Goal: Task Accomplishment & Management: Manage account settings

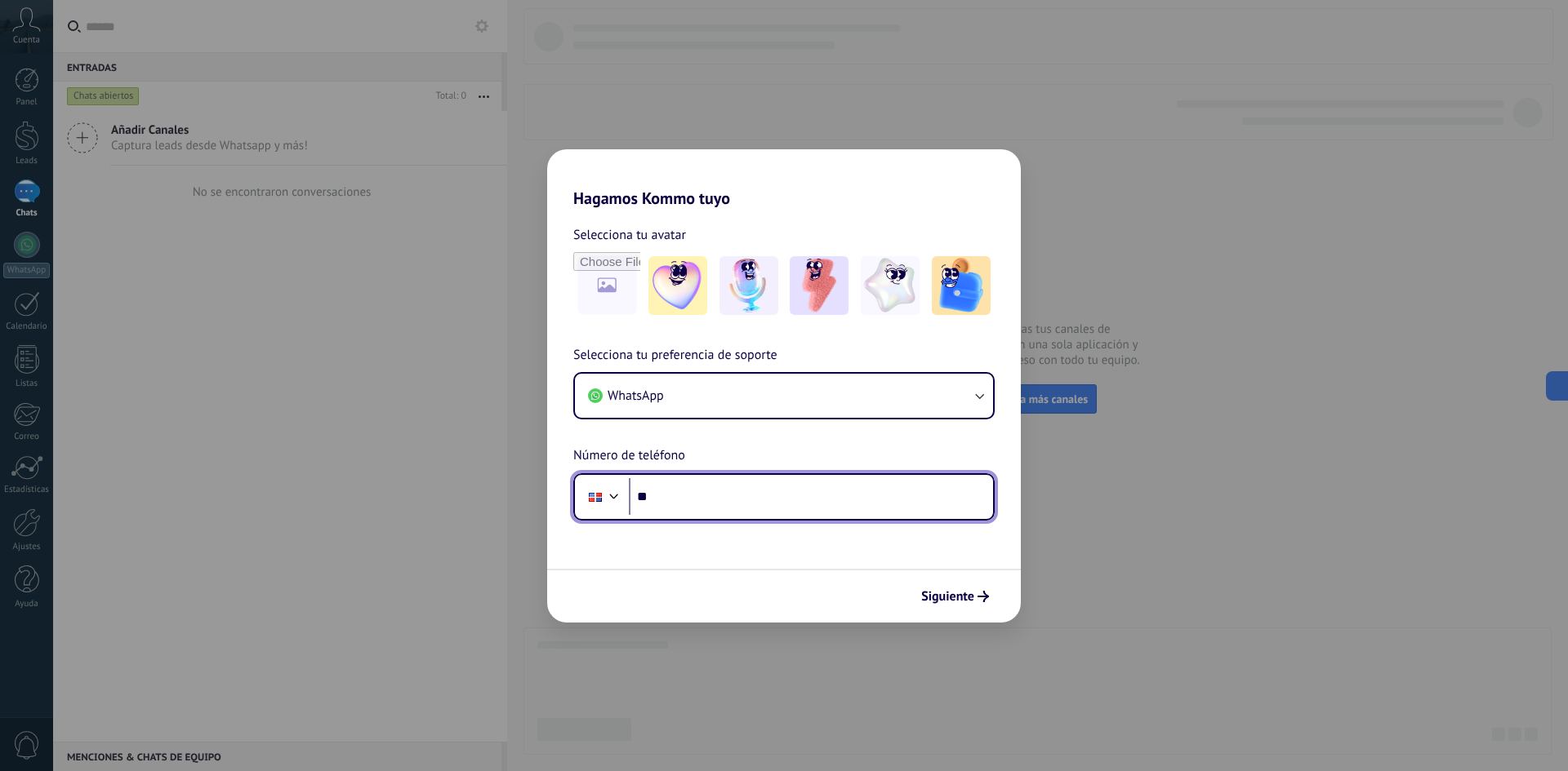
click at [682, 496] on input "**" at bounding box center [810, 497] width 364 height 38
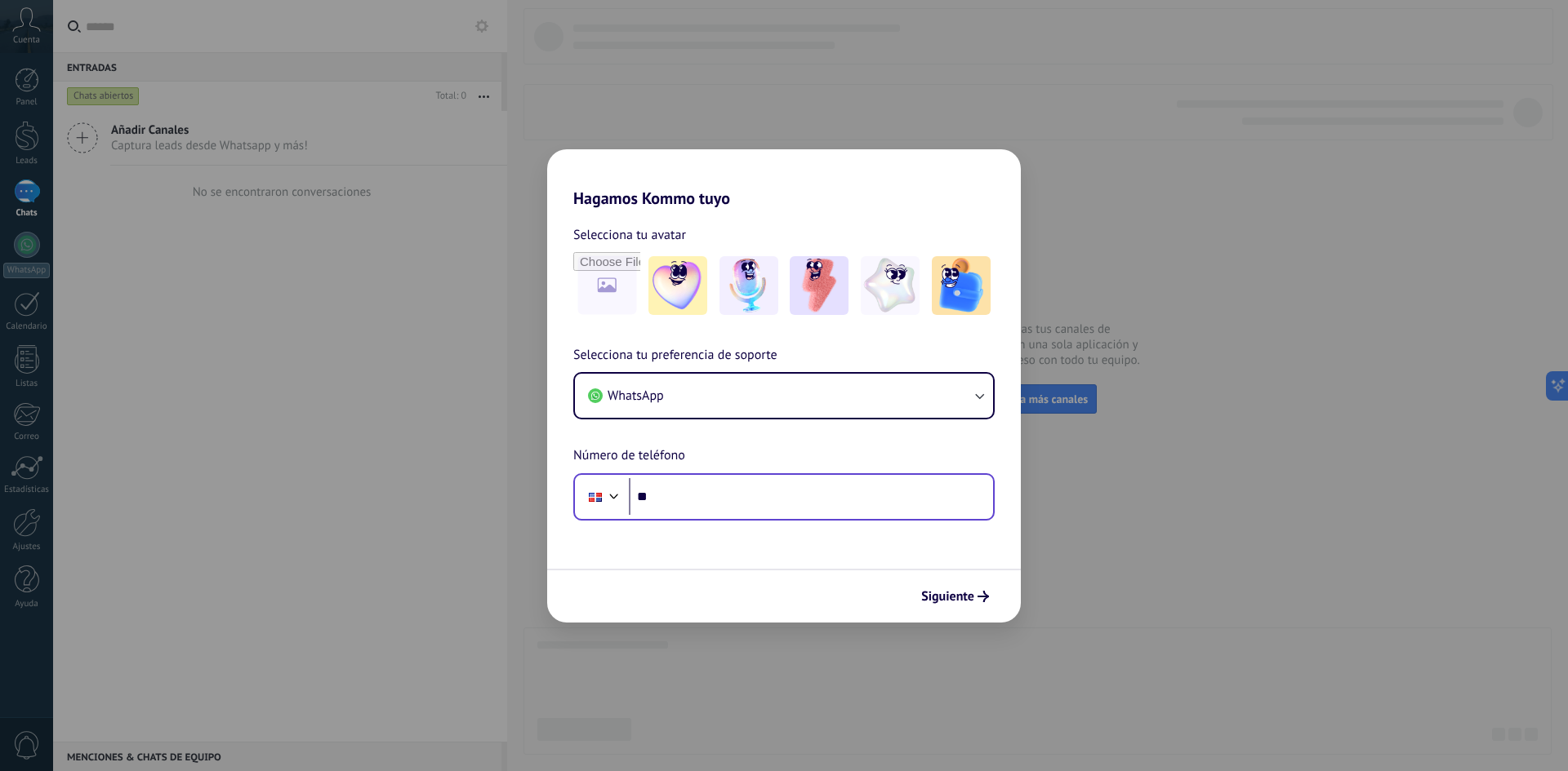
click at [613, 506] on div at bounding box center [602, 497] width 44 height 35
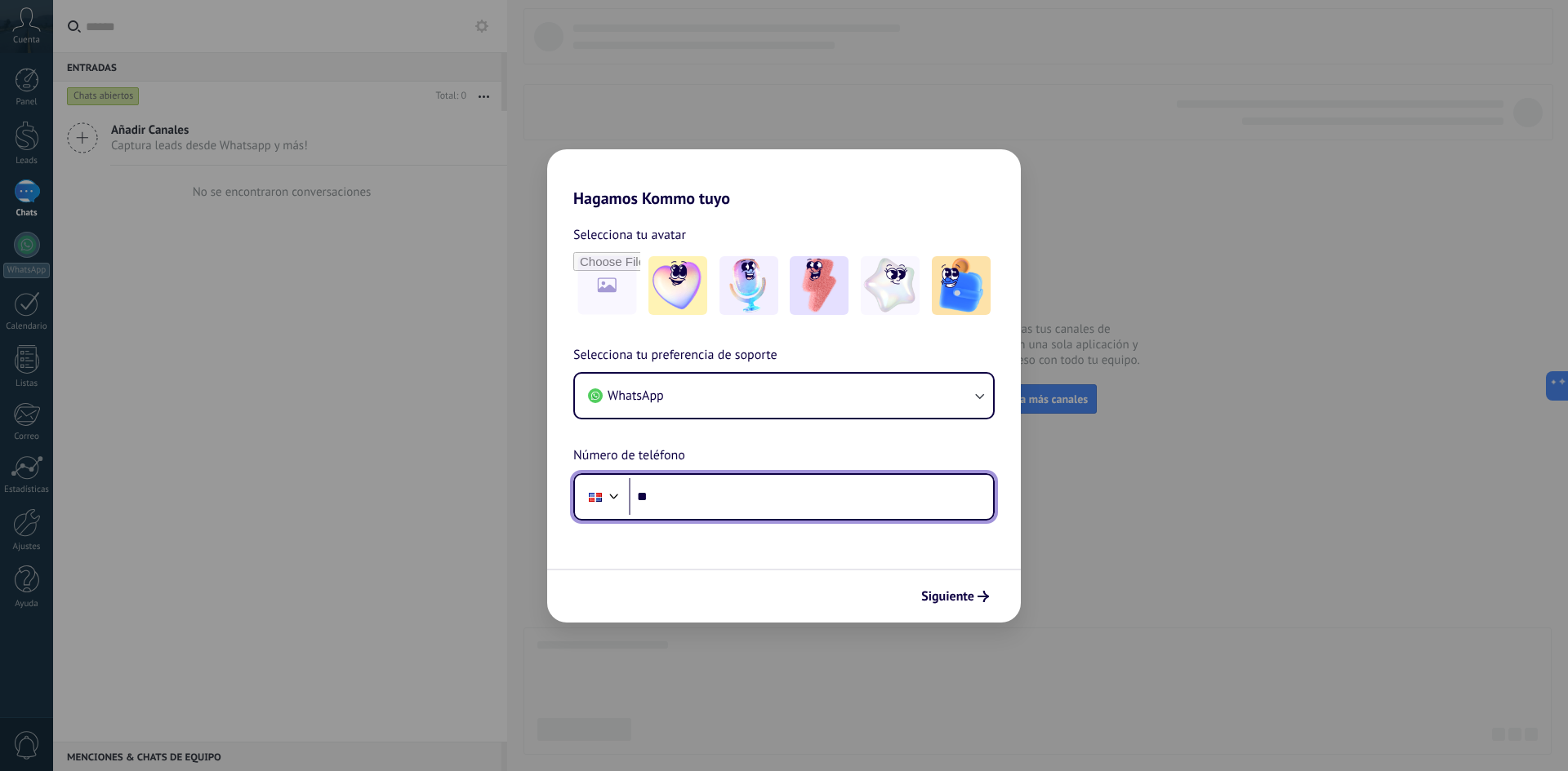
click at [603, 504] on div at bounding box center [596, 497] width 31 height 35
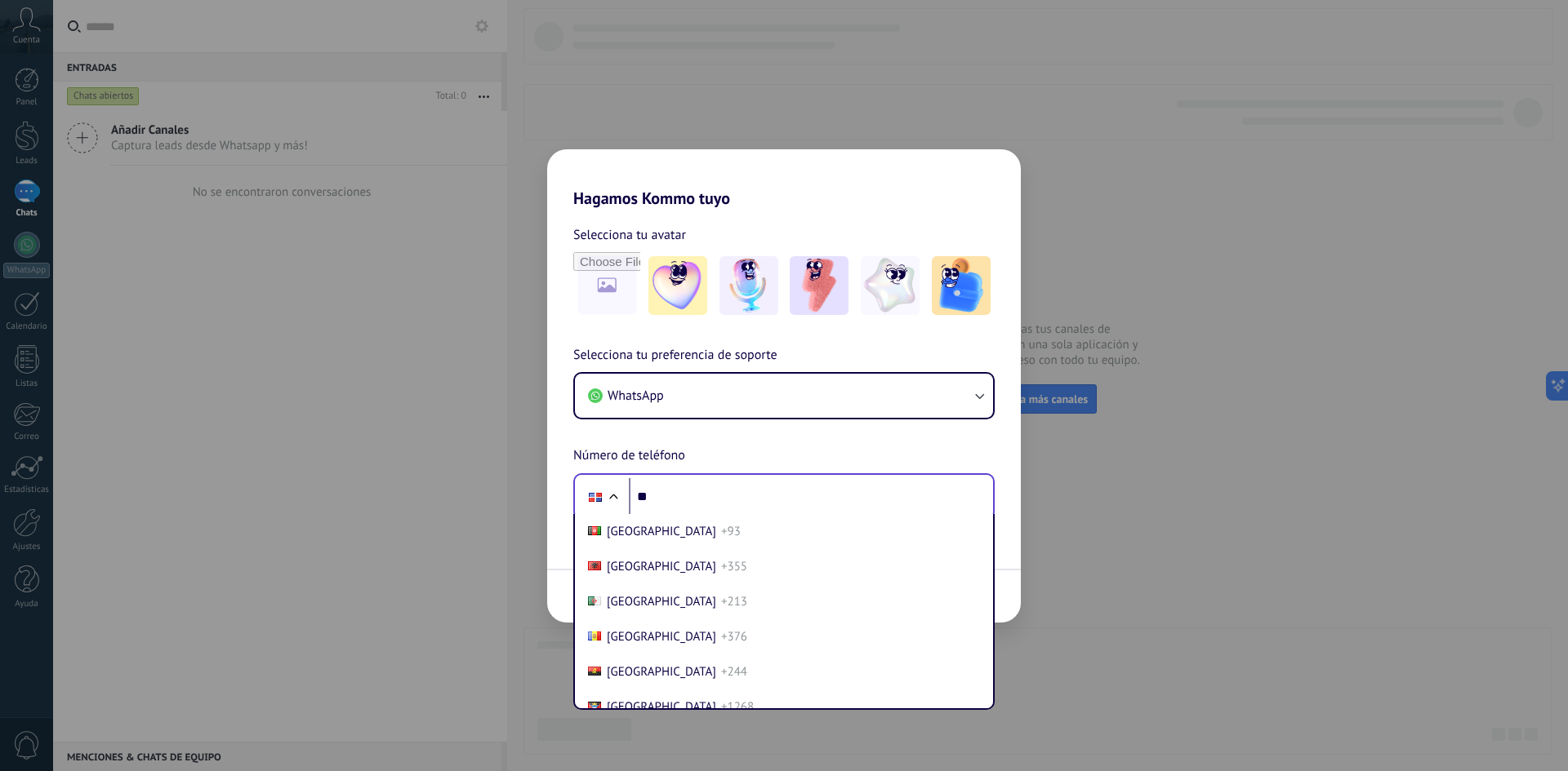
scroll to position [1699, 0]
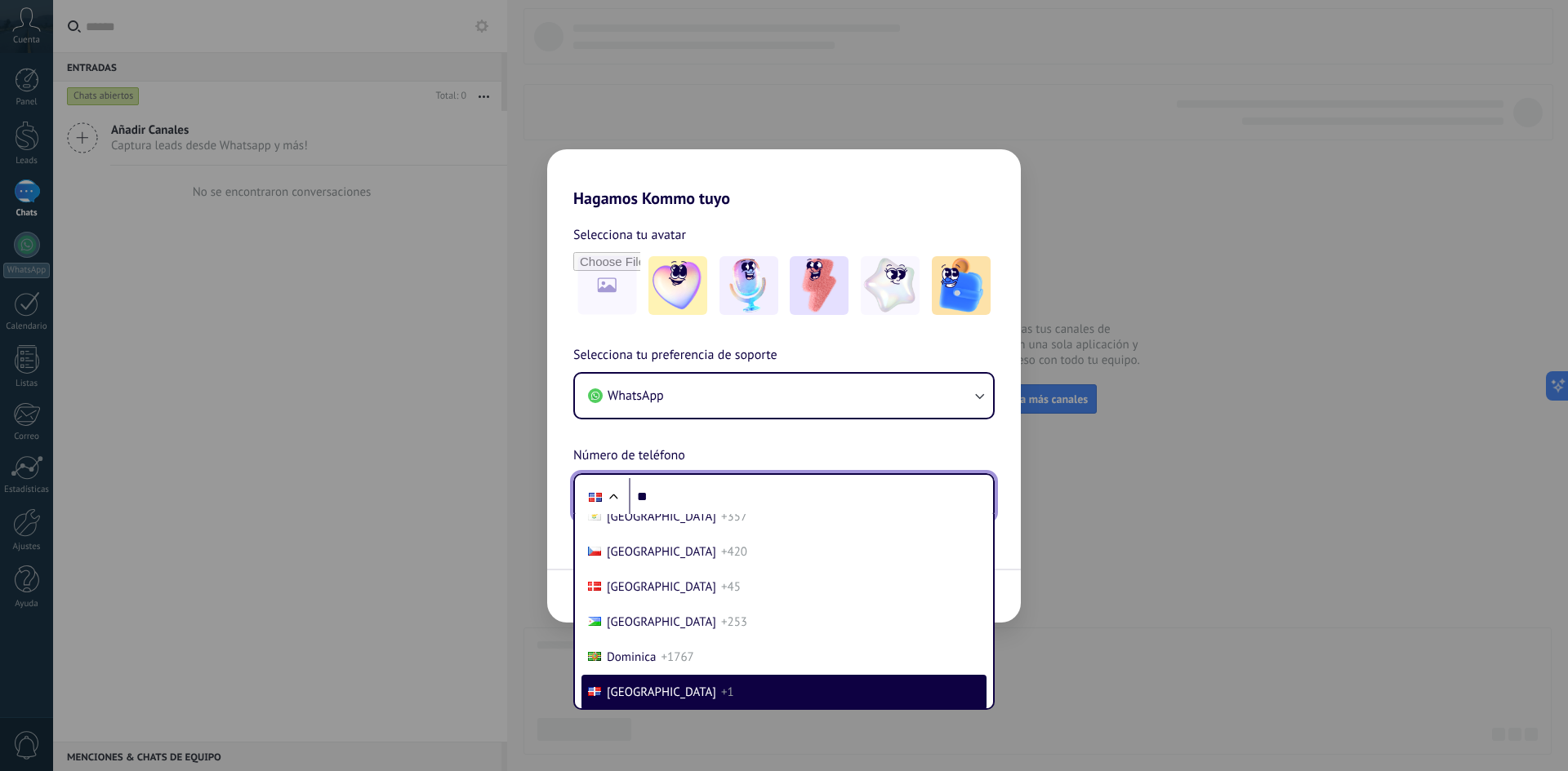
click at [670, 499] on input "**" at bounding box center [810, 497] width 364 height 38
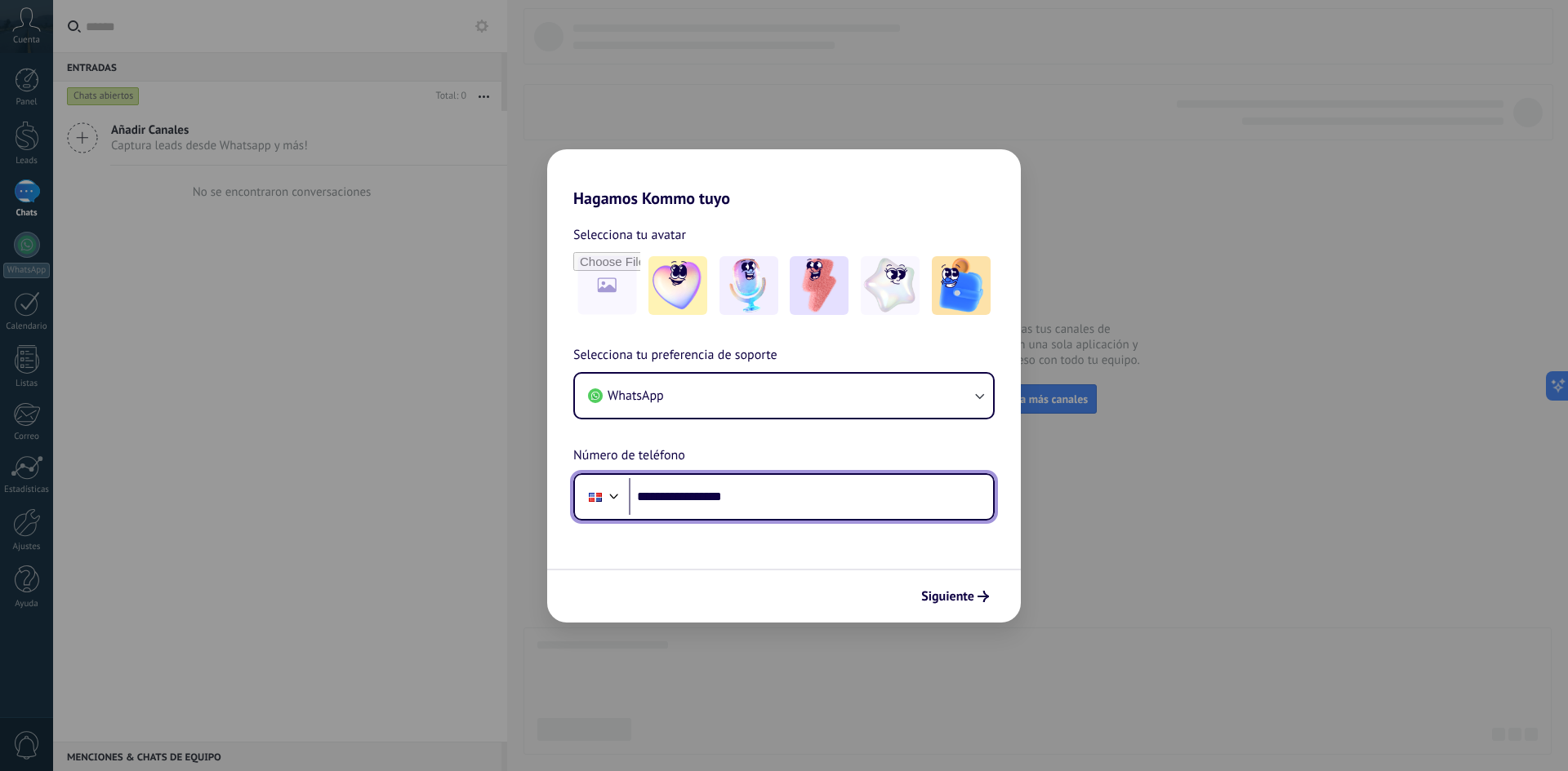
click at [861, 487] on input "**********" at bounding box center [810, 497] width 364 height 38
type input "**********"
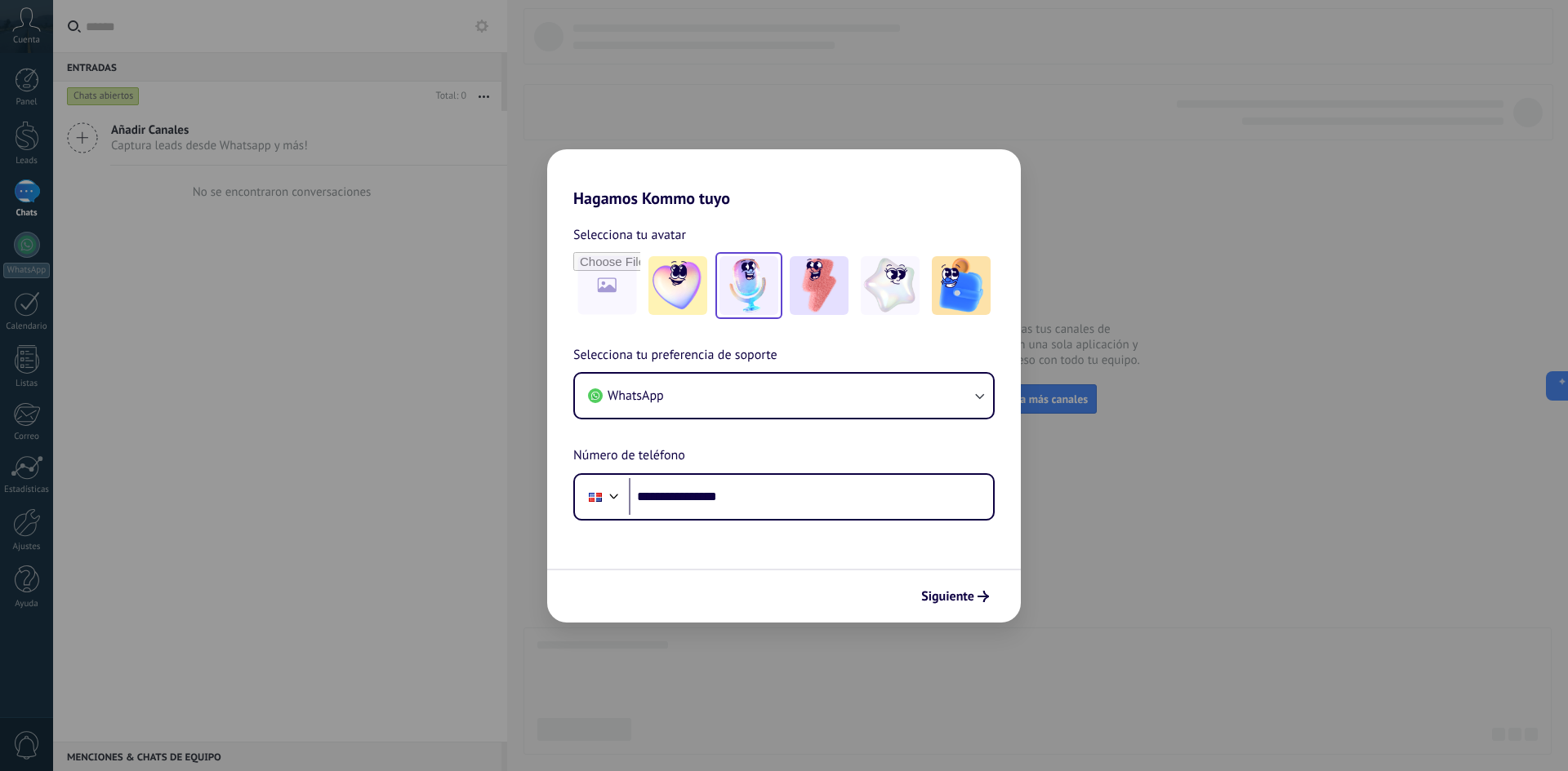
click at [770, 303] on img at bounding box center [748, 286] width 59 height 59
click at [976, 602] on span "Siguiente" at bounding box center [955, 597] width 68 height 12
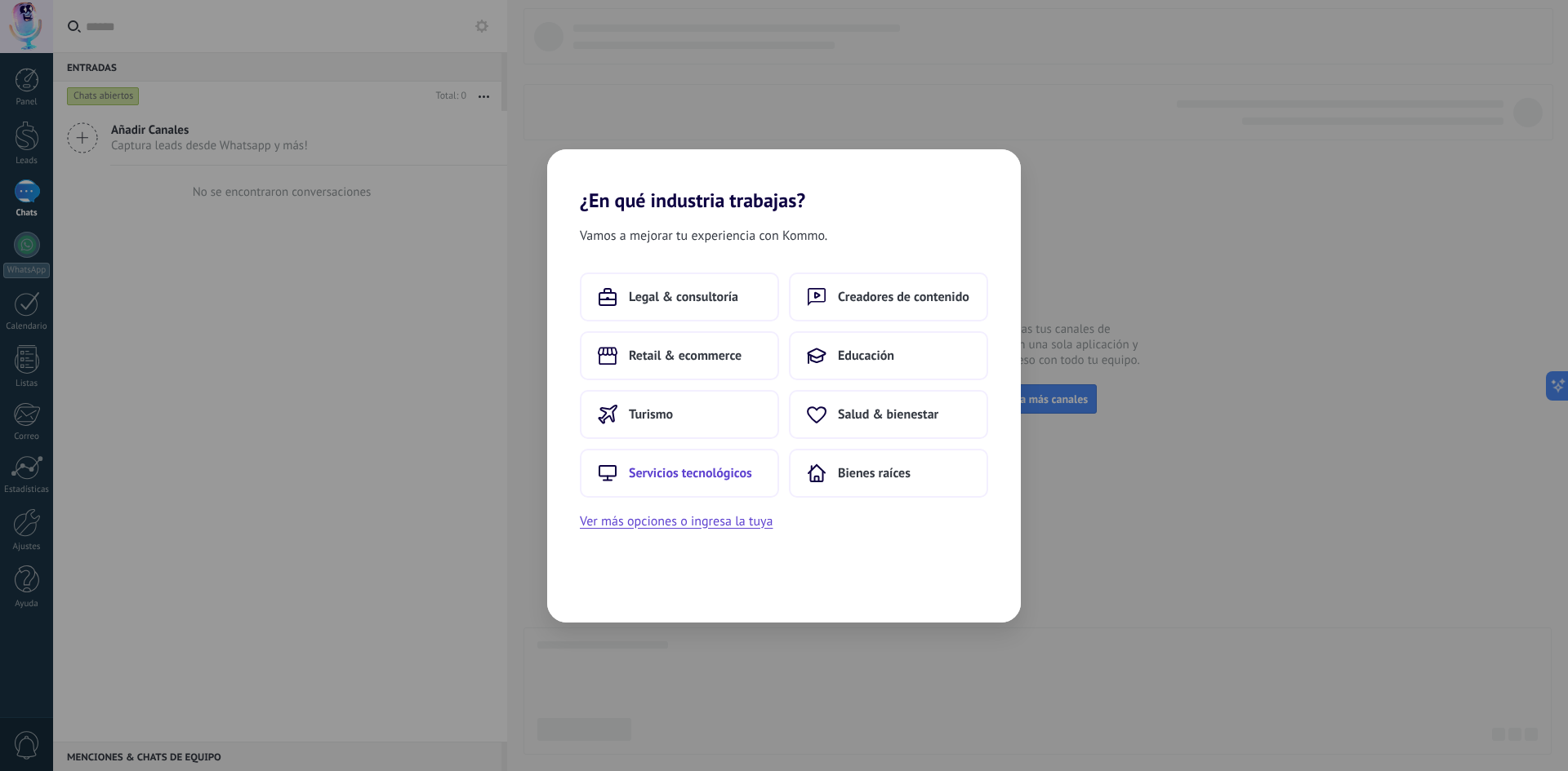
click at [714, 480] on span "Servicios tecnológicos" at bounding box center [690, 473] width 124 height 16
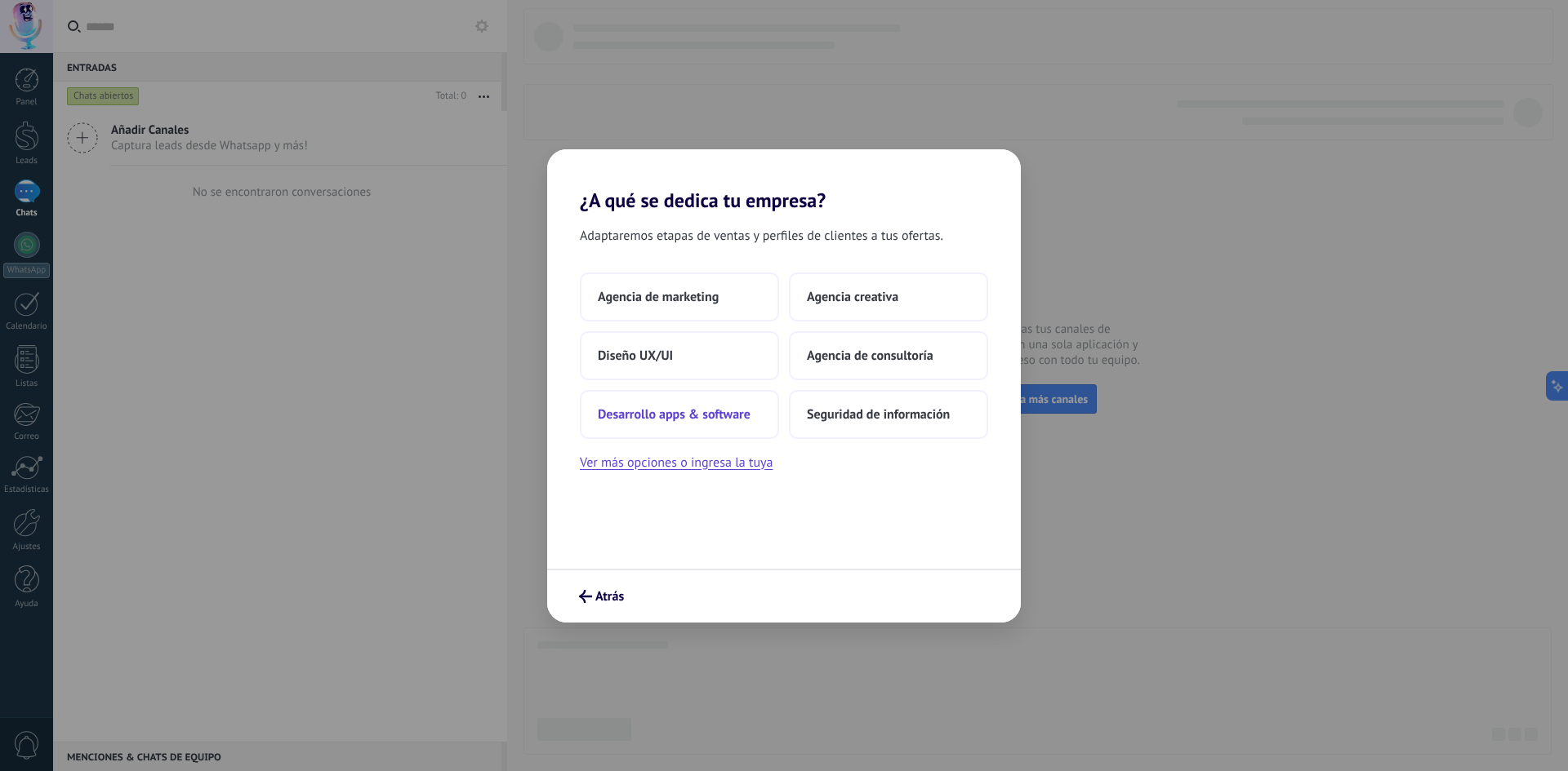
click at [707, 422] on span "Desarrollo apps & software" at bounding box center [674, 414] width 153 height 16
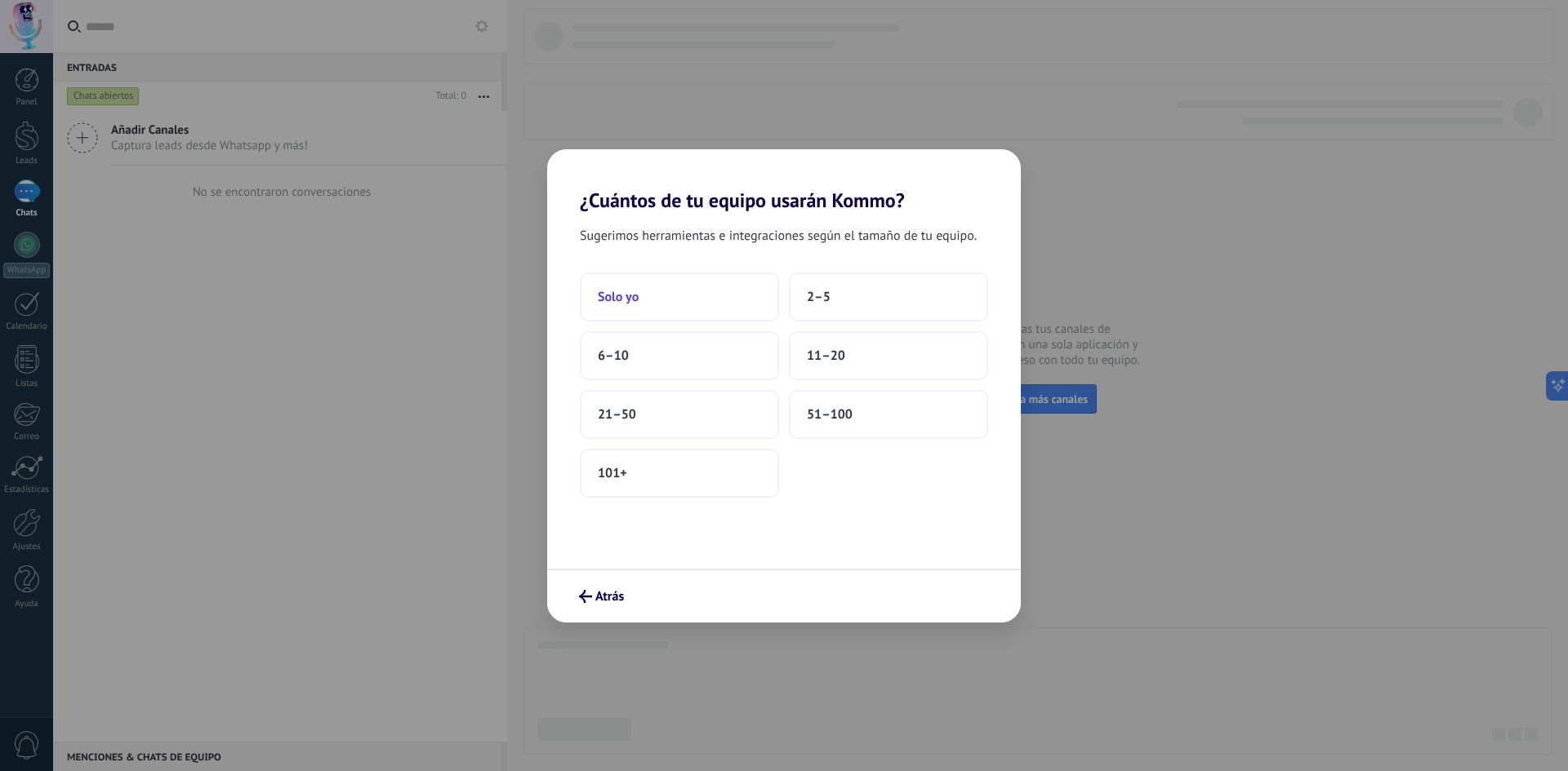
click at [758, 307] on button "Solo yo" at bounding box center [680, 297] width 199 height 49
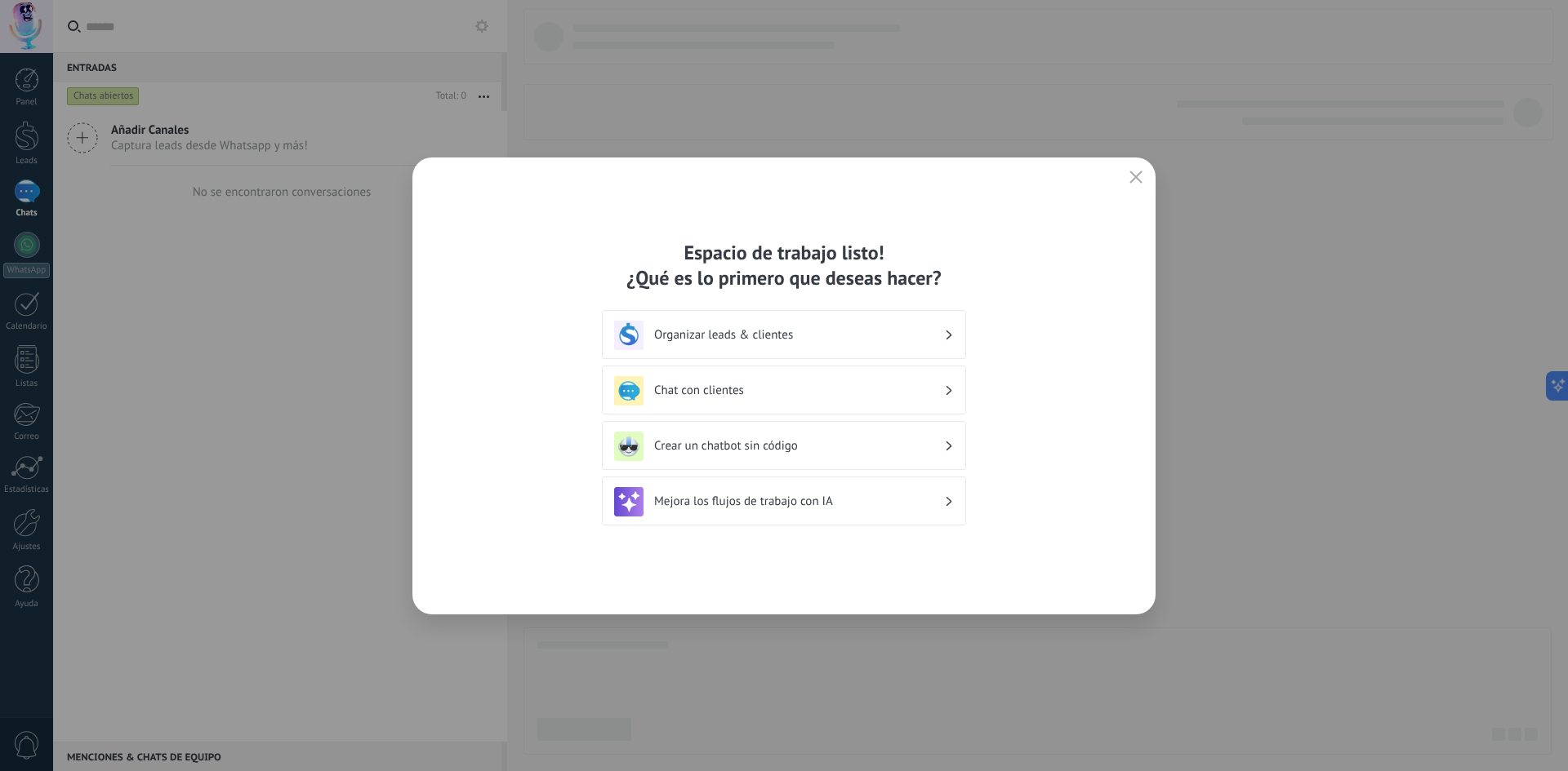
click at [1134, 185] on button "button" at bounding box center [1136, 179] width 21 height 23
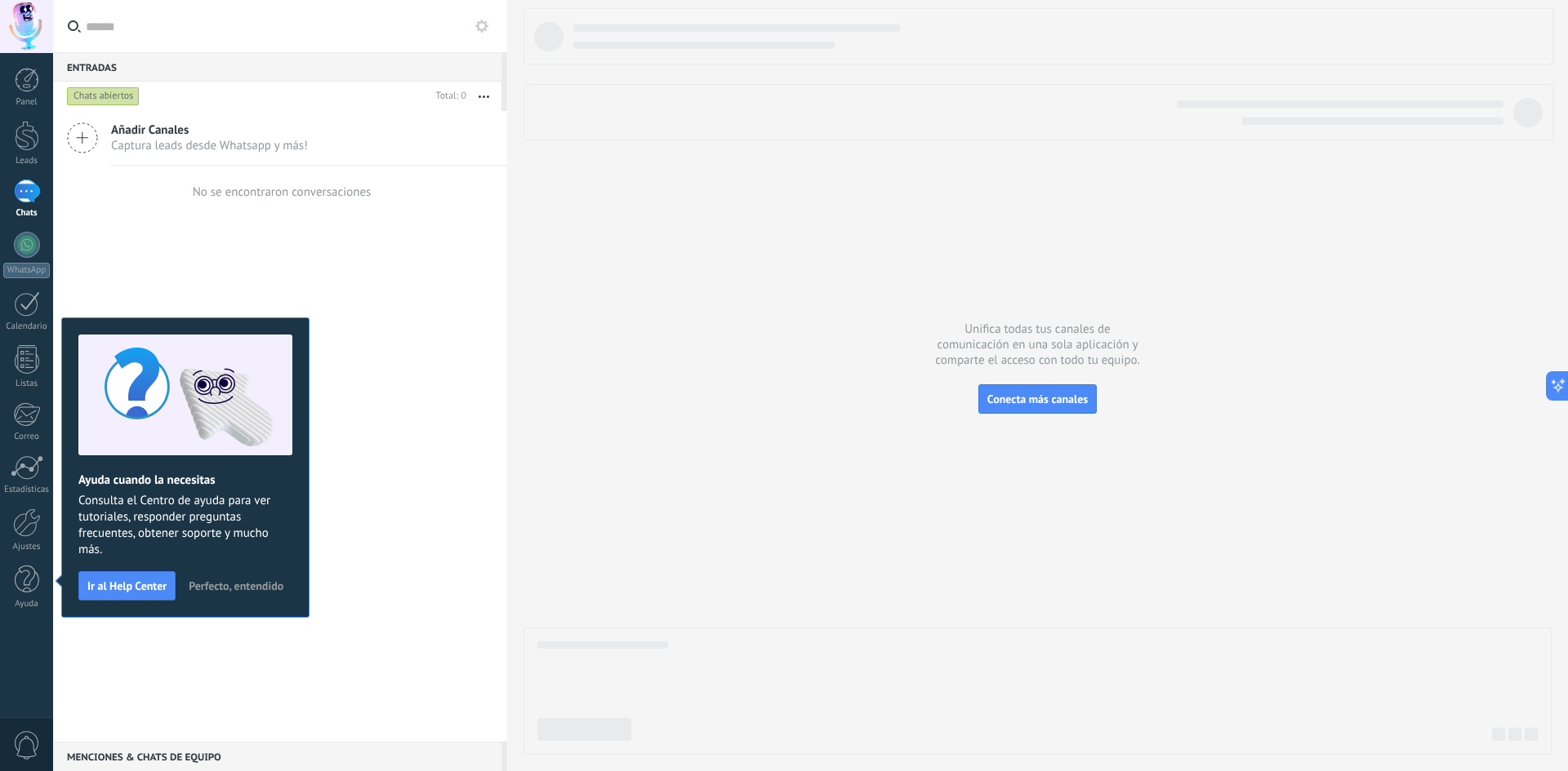
click at [575, 425] on div at bounding box center [1037, 381] width 1028 height 747
click at [275, 201] on div "No se encontraron conversaciones" at bounding box center [280, 192] width 182 height 52
click at [251, 589] on span "Perfecto, entendido" at bounding box center [236, 587] width 95 height 12
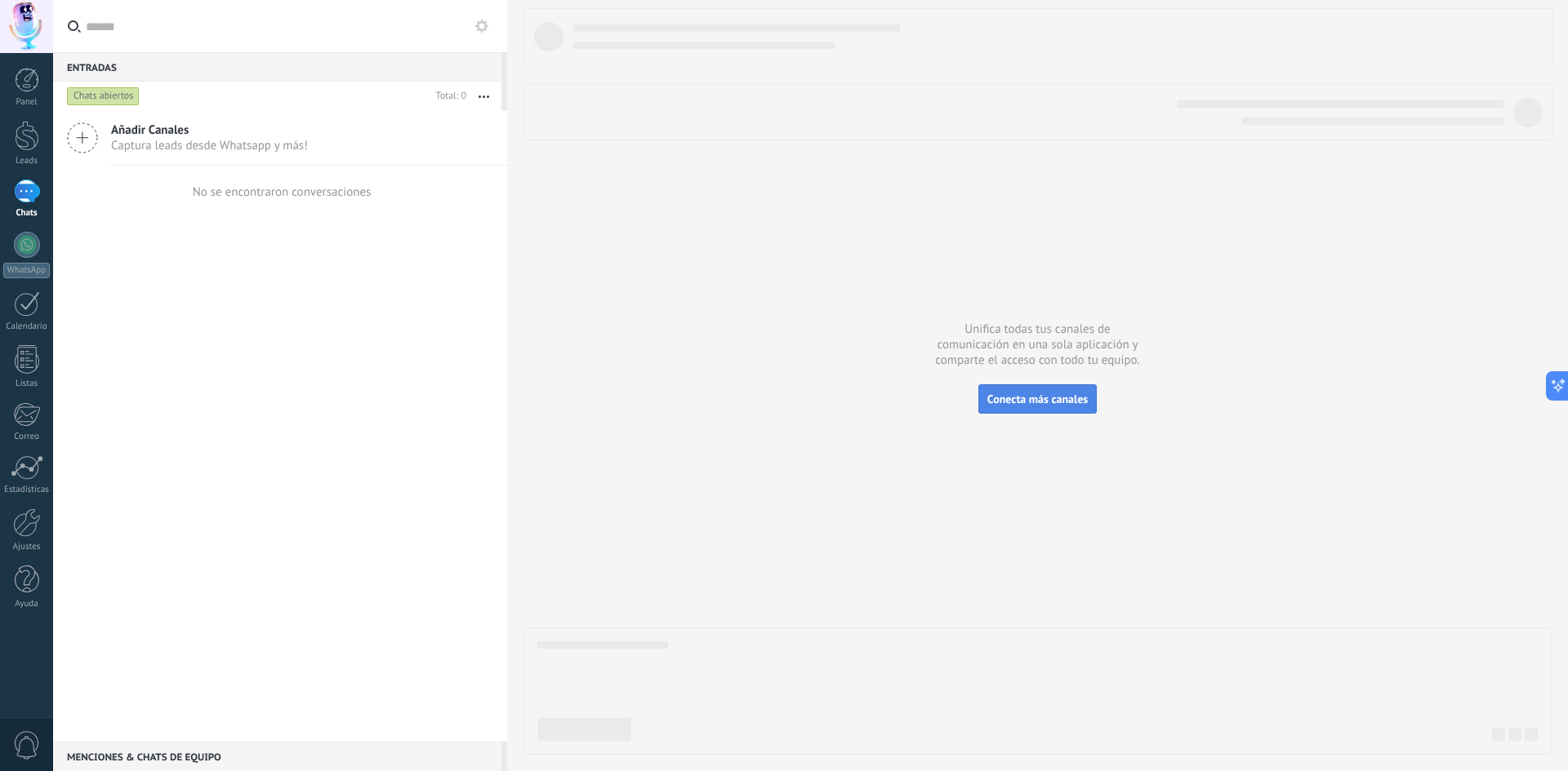
click at [1062, 402] on span "Conecta más canales" at bounding box center [1038, 399] width 100 height 14
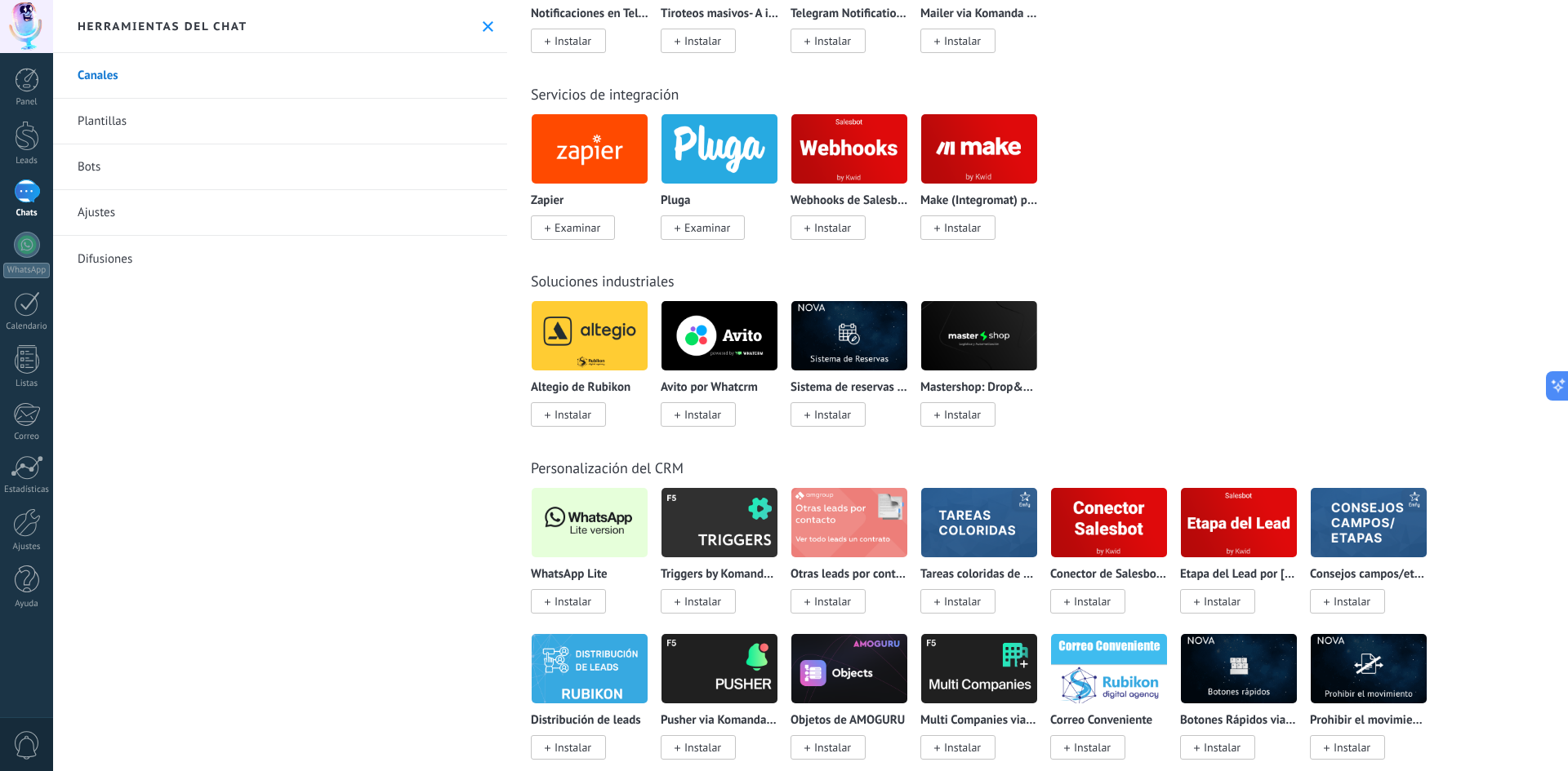
scroll to position [2939, 0]
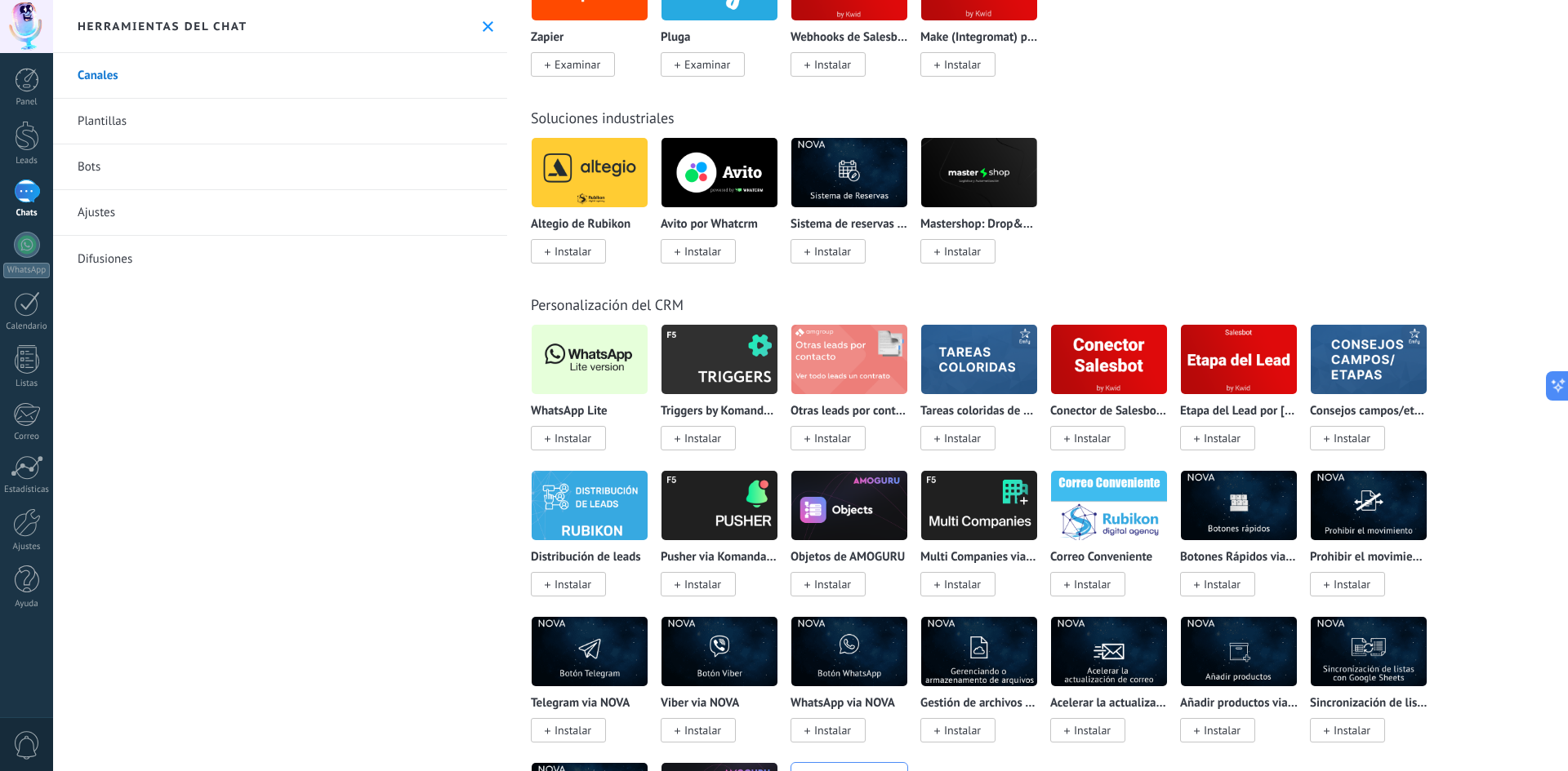
click at [584, 440] on span "Instalar" at bounding box center [573, 438] width 37 height 14
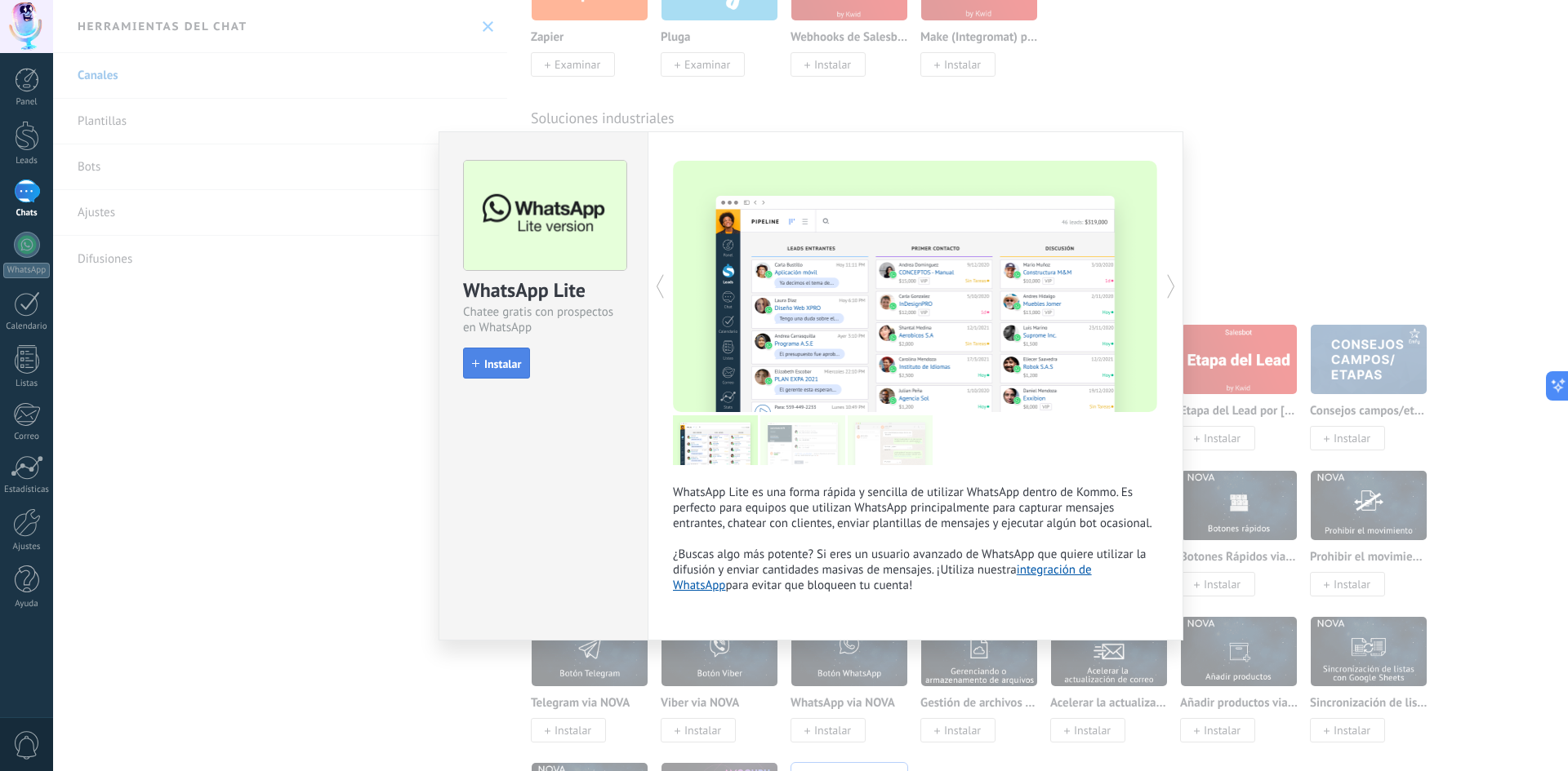
click at [490, 366] on span "Instalar" at bounding box center [503, 364] width 37 height 12
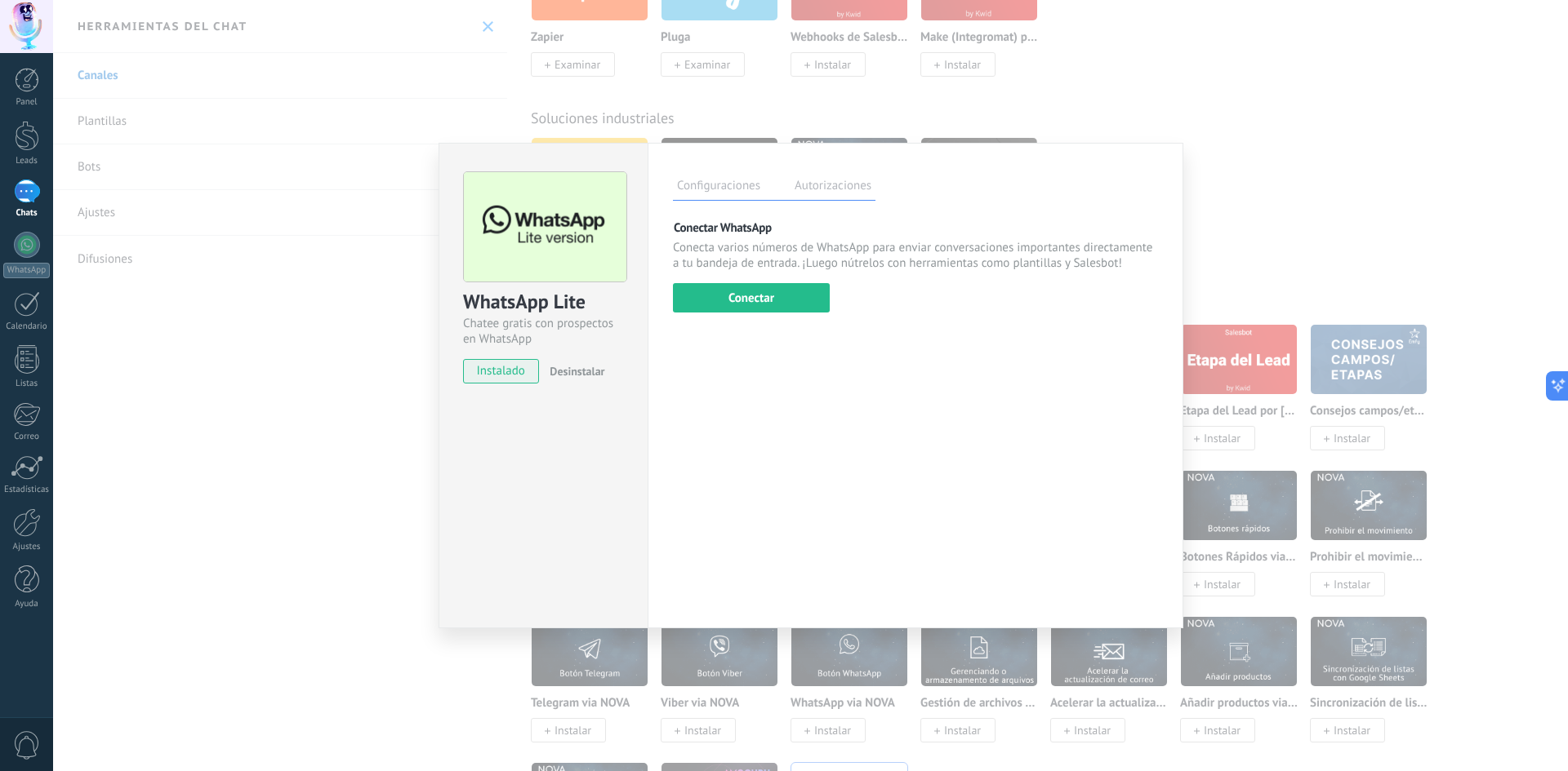
click at [778, 316] on div "Configuraciones Autorizaciones Esta pestaña registra a los usuarios que han con…" at bounding box center [915, 385] width 536 height 485
click at [783, 307] on button "Conectar" at bounding box center [751, 298] width 156 height 29
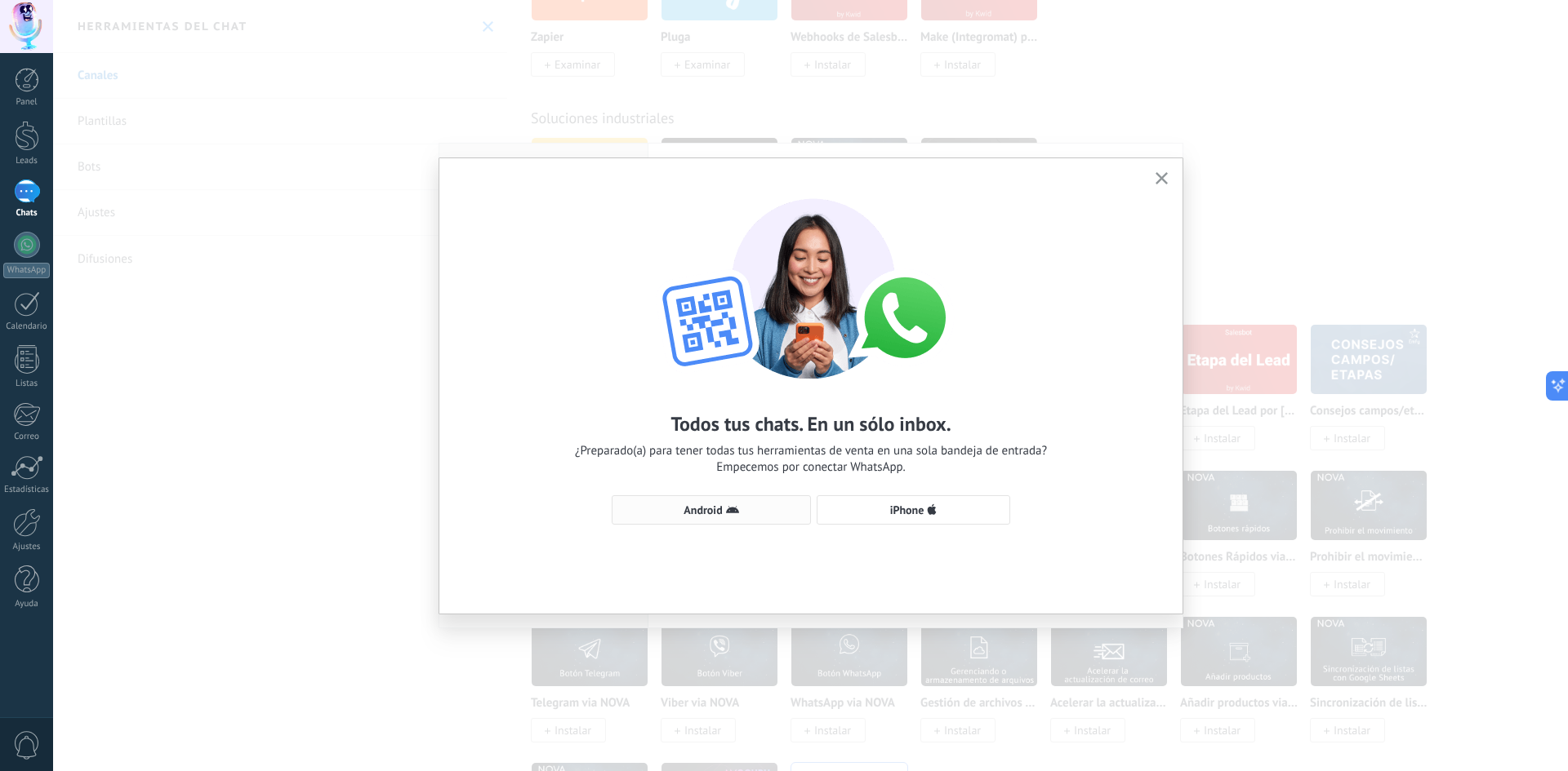
click at [741, 507] on span "Android" at bounding box center [712, 510] width 182 height 14
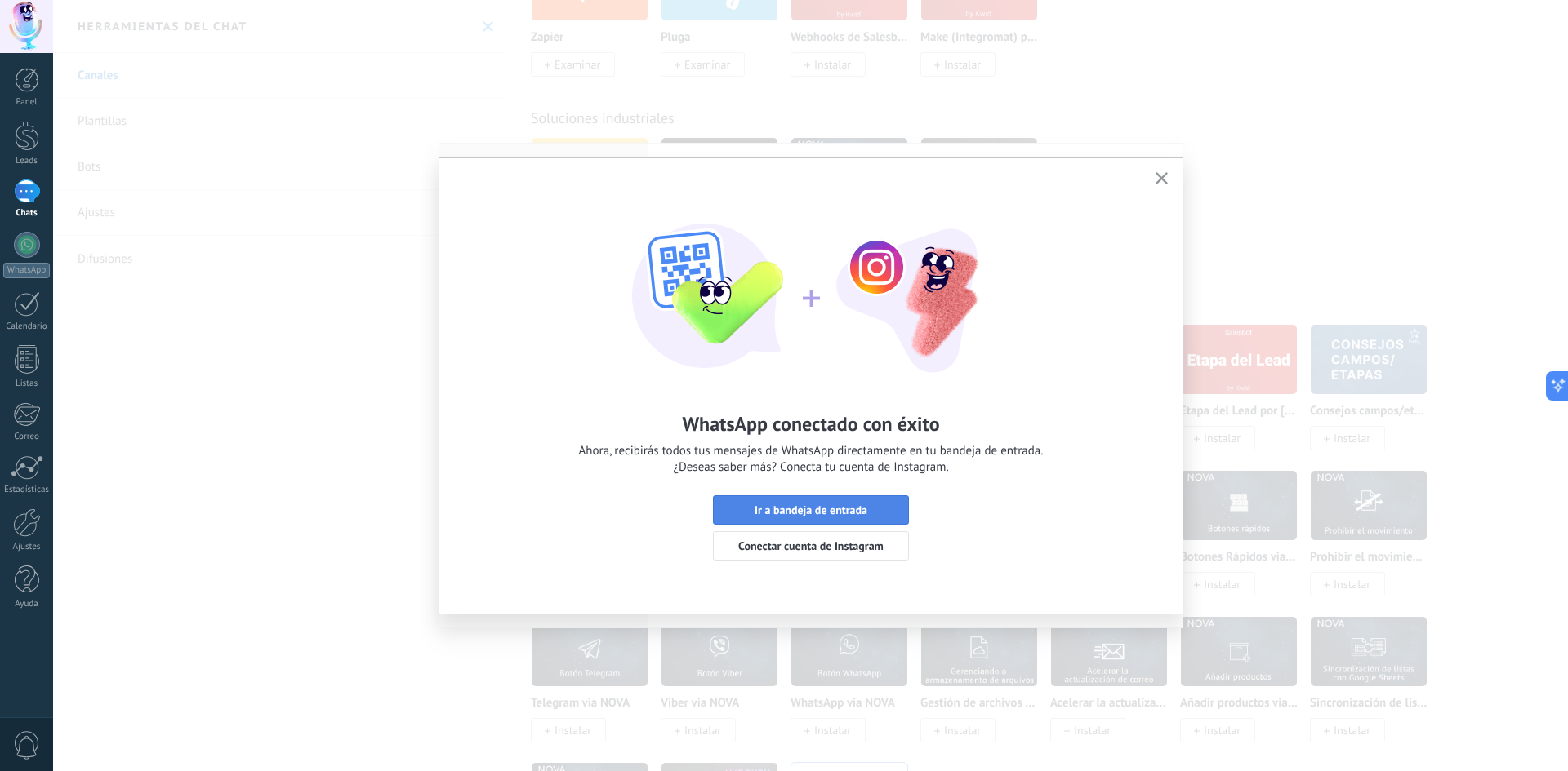
click at [880, 515] on span "Ir a bandeja de entrada" at bounding box center [811, 510] width 178 height 12
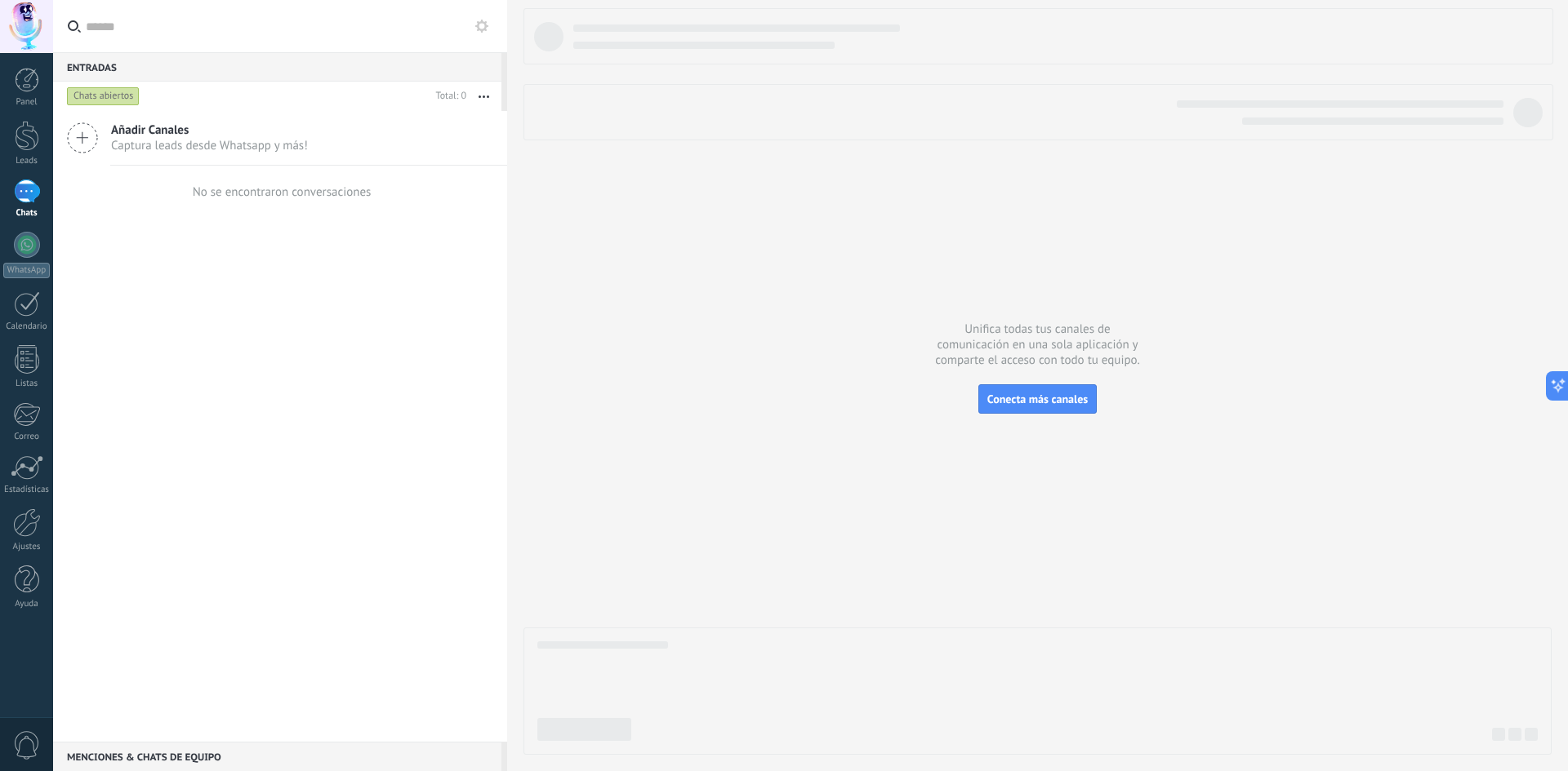
click at [36, 193] on div at bounding box center [26, 191] width 26 height 24
click at [37, 249] on div at bounding box center [26, 244] width 26 height 26
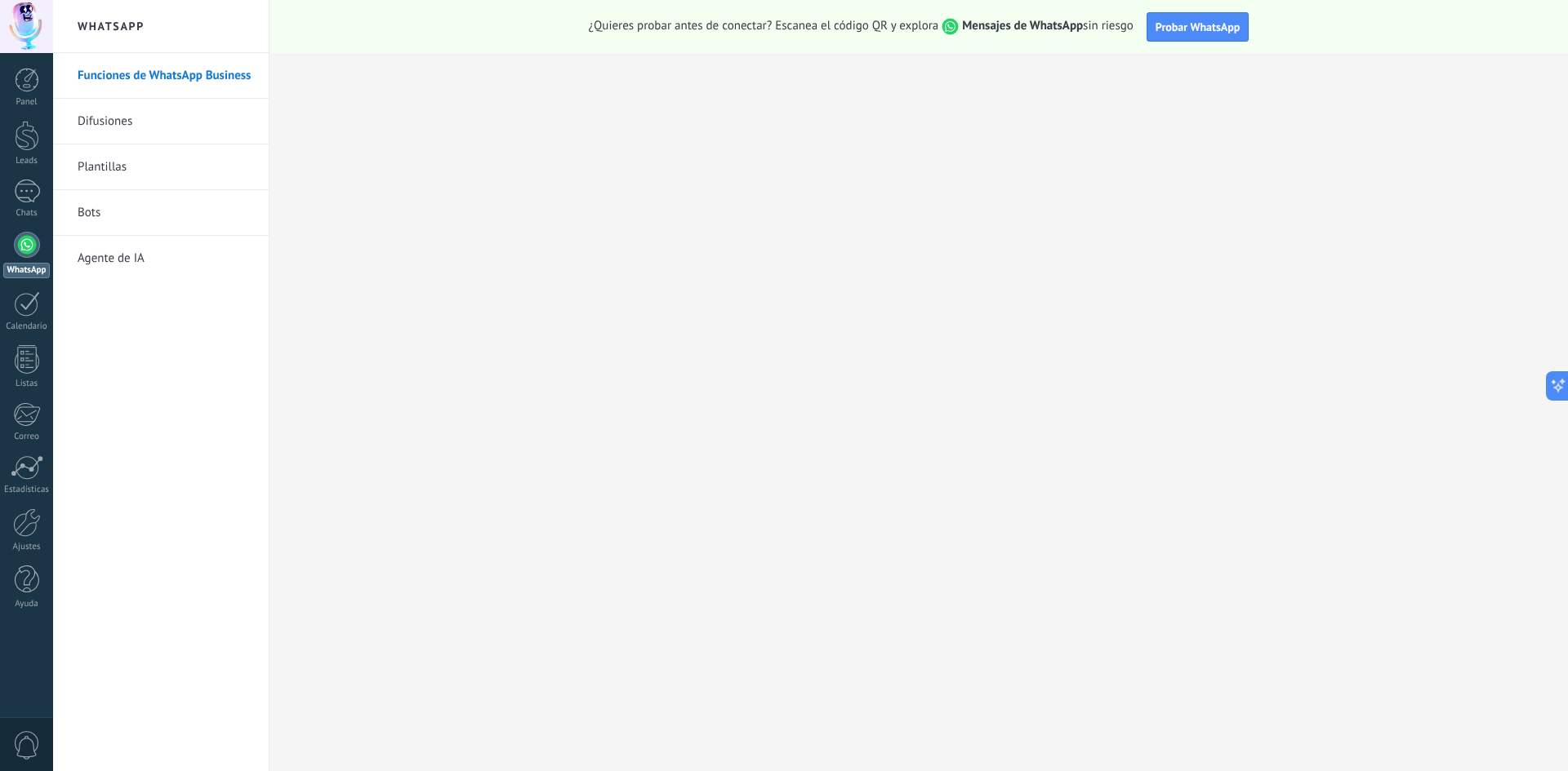
click at [174, 115] on link "Difusiones" at bounding box center [164, 121] width 175 height 45
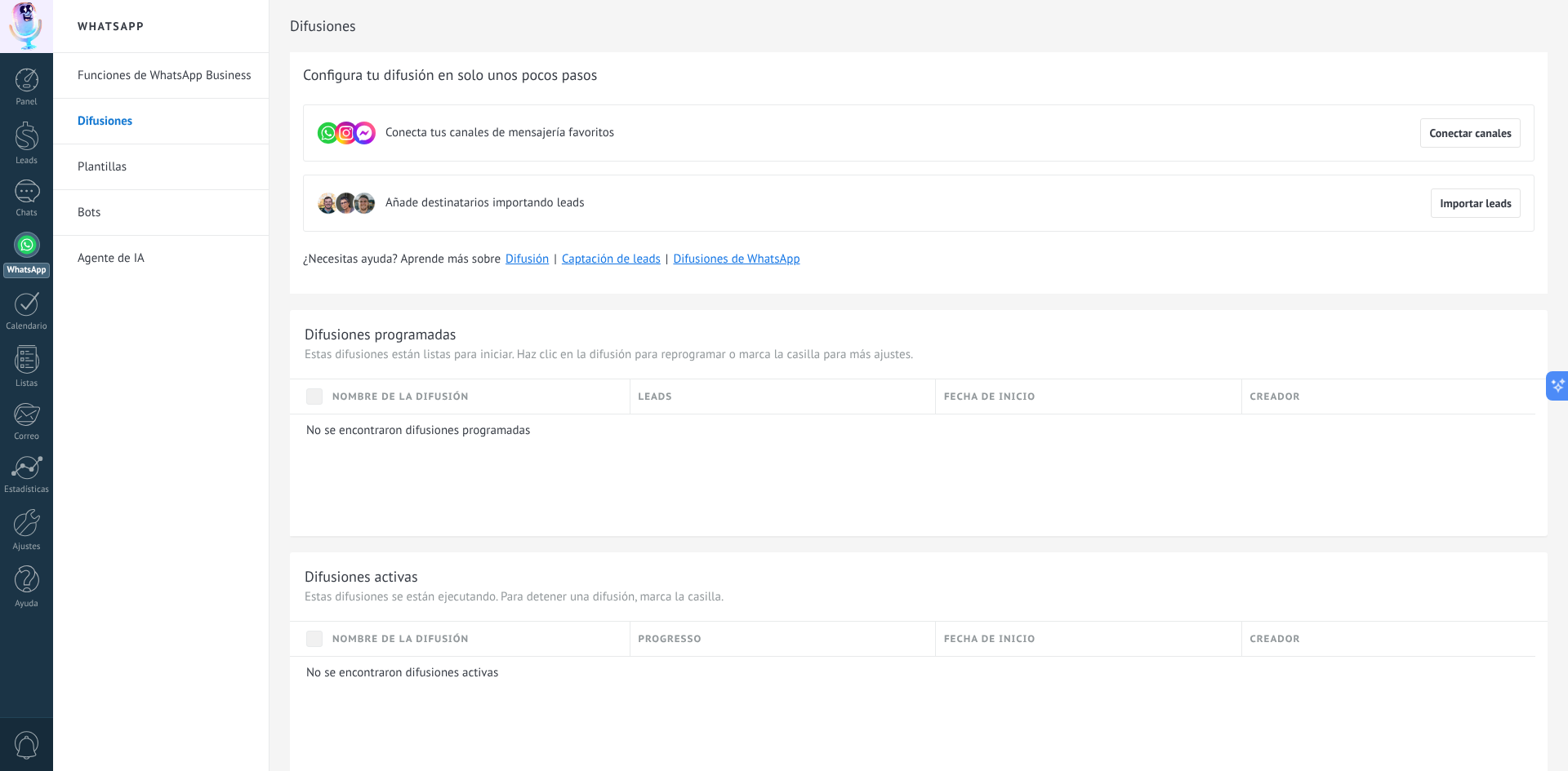
click at [154, 178] on link "Plantillas" at bounding box center [164, 167] width 175 height 45
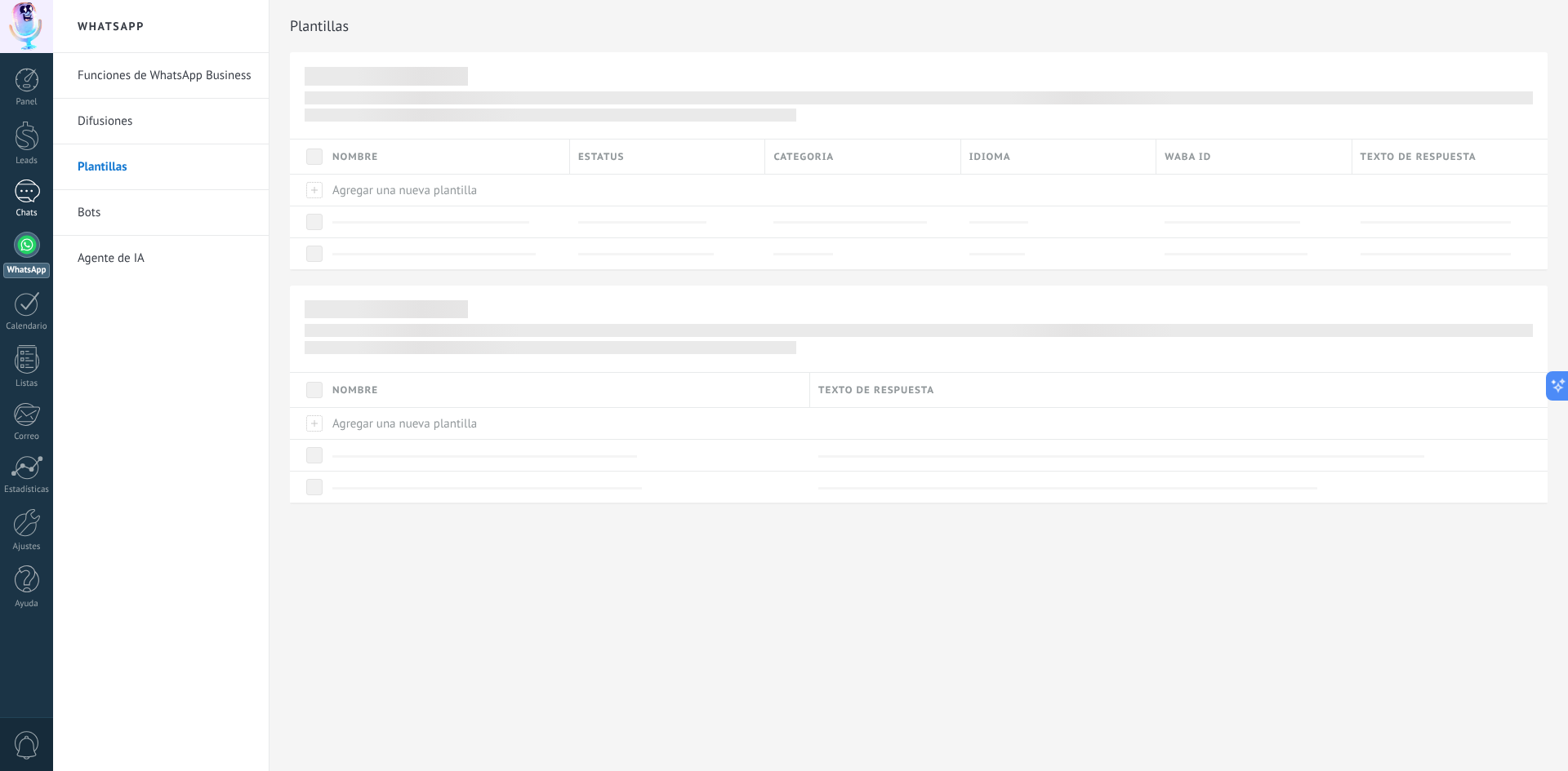
click at [31, 200] on div at bounding box center [26, 191] width 26 height 24
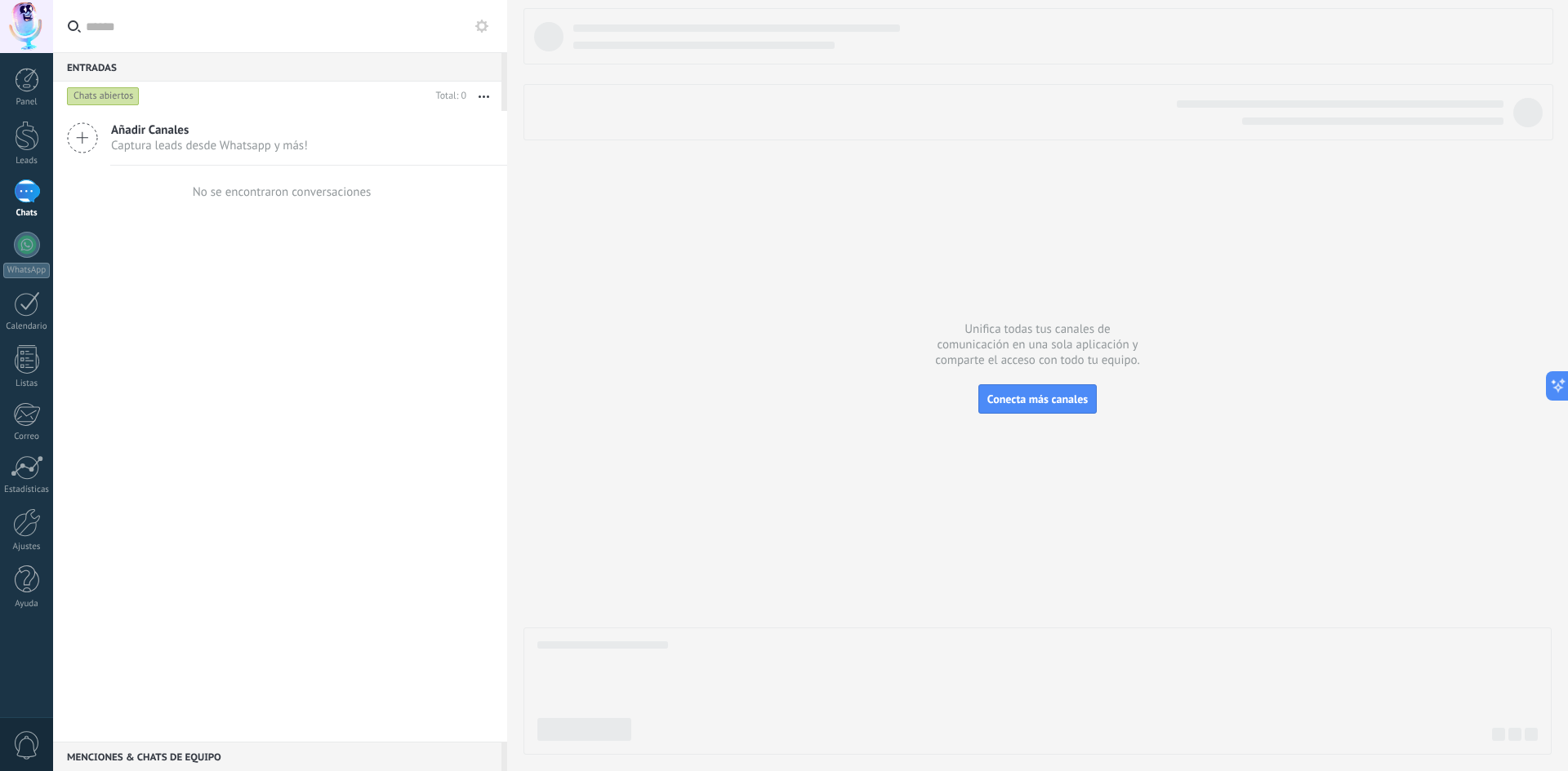
drag, startPoint x: 377, startPoint y: 277, endPoint x: 226, endPoint y: 260, distance: 152.0
click at [370, 278] on div "Añadir Canales Captura leads desde Whatsapp y más! No se encontraron conversaci…" at bounding box center [280, 427] width 454 height 631
click at [37, 213] on div "Chats" at bounding box center [26, 213] width 47 height 11
click at [36, 142] on div at bounding box center [26, 135] width 24 height 30
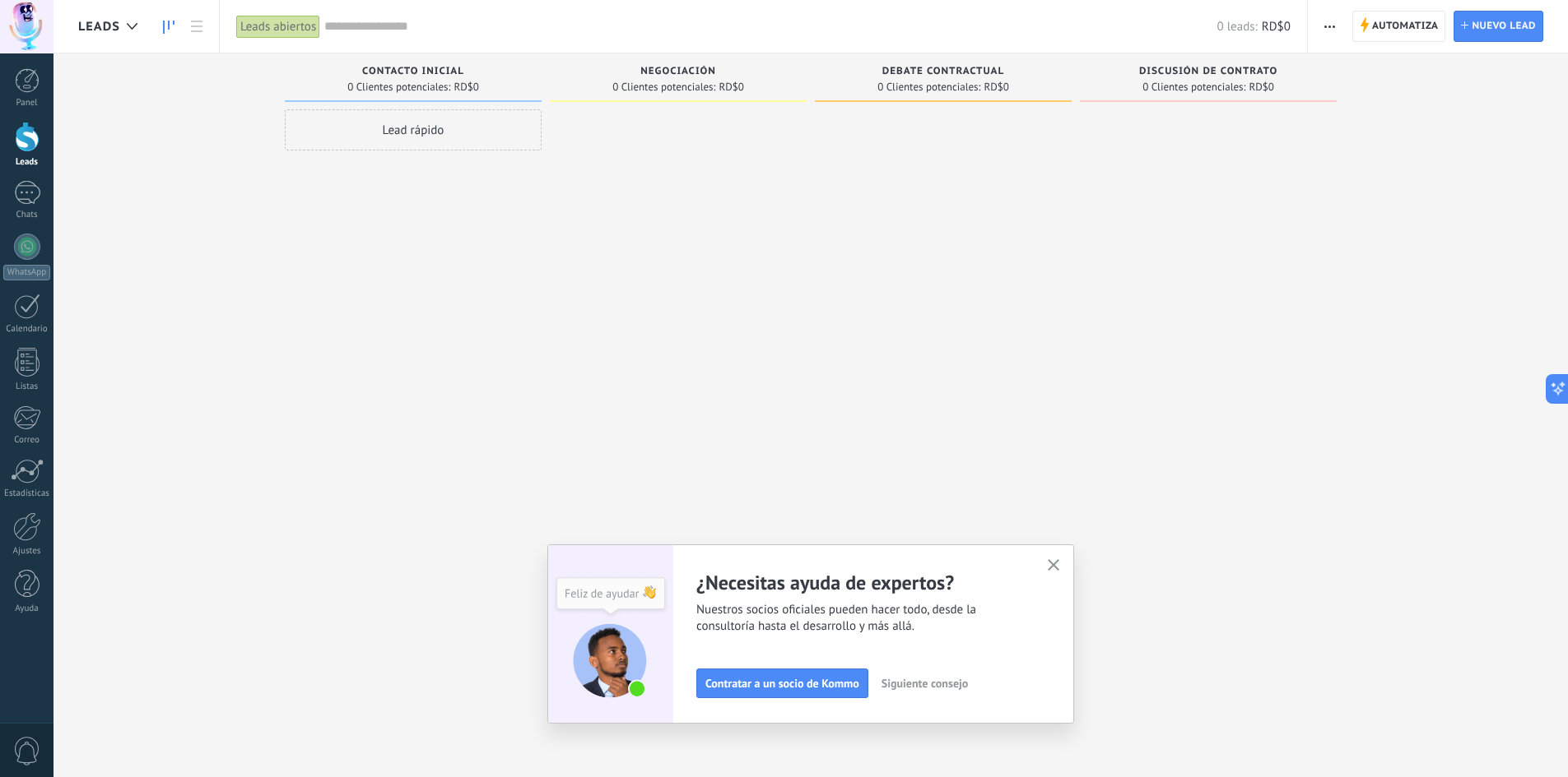
click at [1059, 566] on use "button" at bounding box center [1053, 565] width 13 height 13
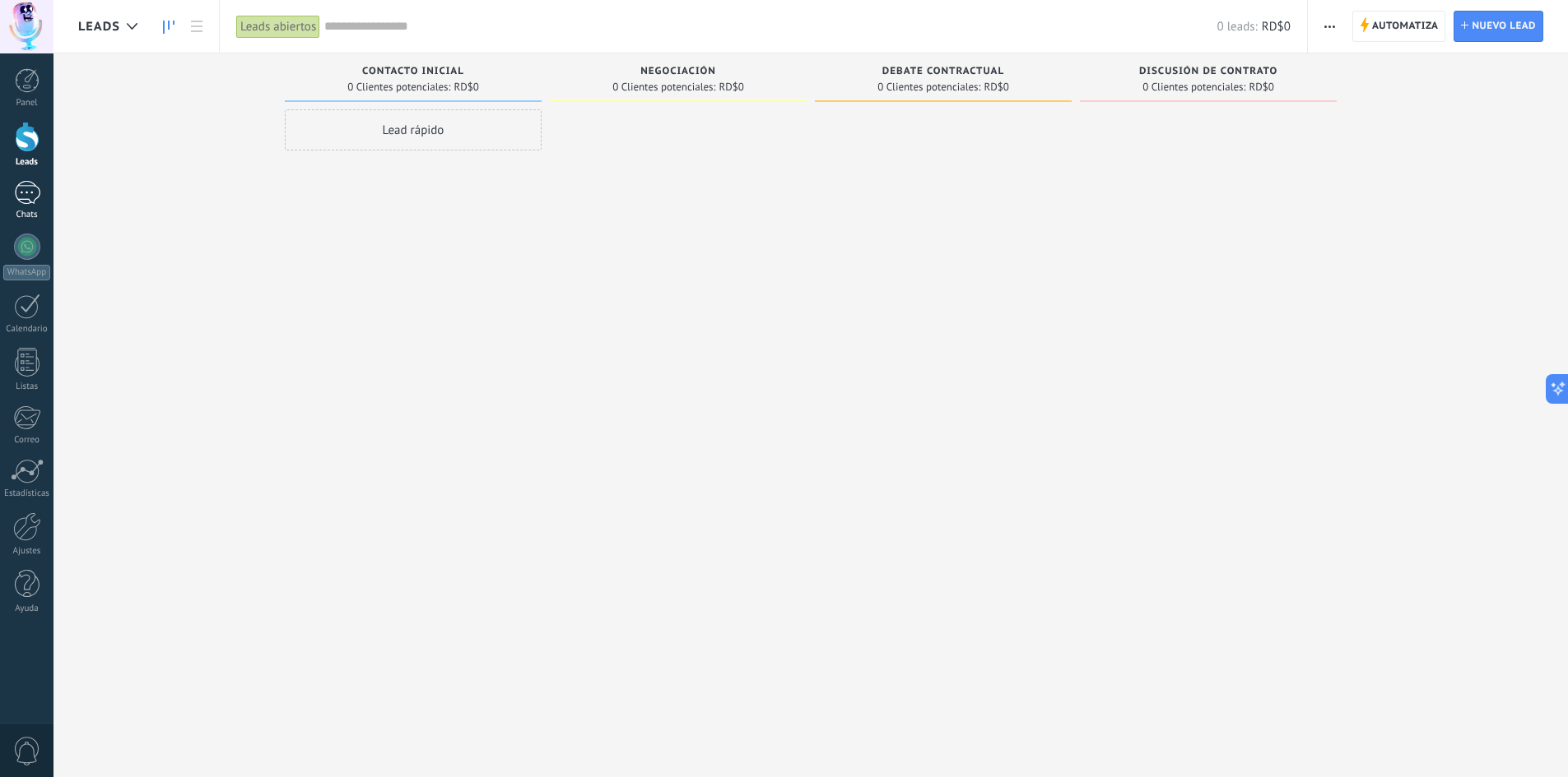
click at [26, 200] on div at bounding box center [26, 193] width 26 height 24
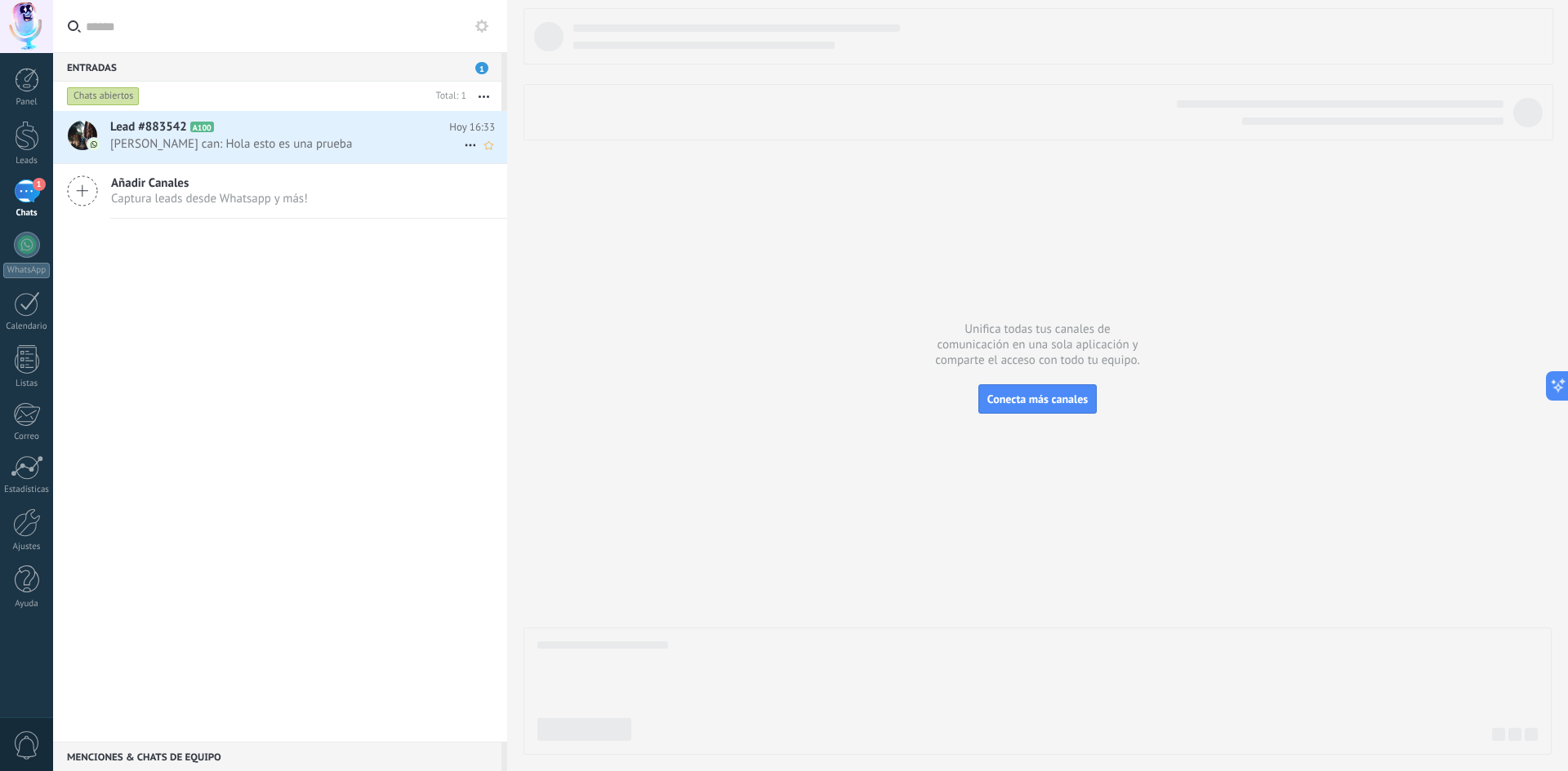
click at [464, 146] on use at bounding box center [469, 146] width 11 height 3
click at [289, 283] on div at bounding box center [784, 385] width 1568 height 771
click at [479, 97] on icon "button" at bounding box center [484, 96] width 11 height 3
click at [480, 97] on use "button" at bounding box center [484, 96] width 11 height 3
click at [103, 96] on div "Chats abiertos" at bounding box center [102, 96] width 72 height 19
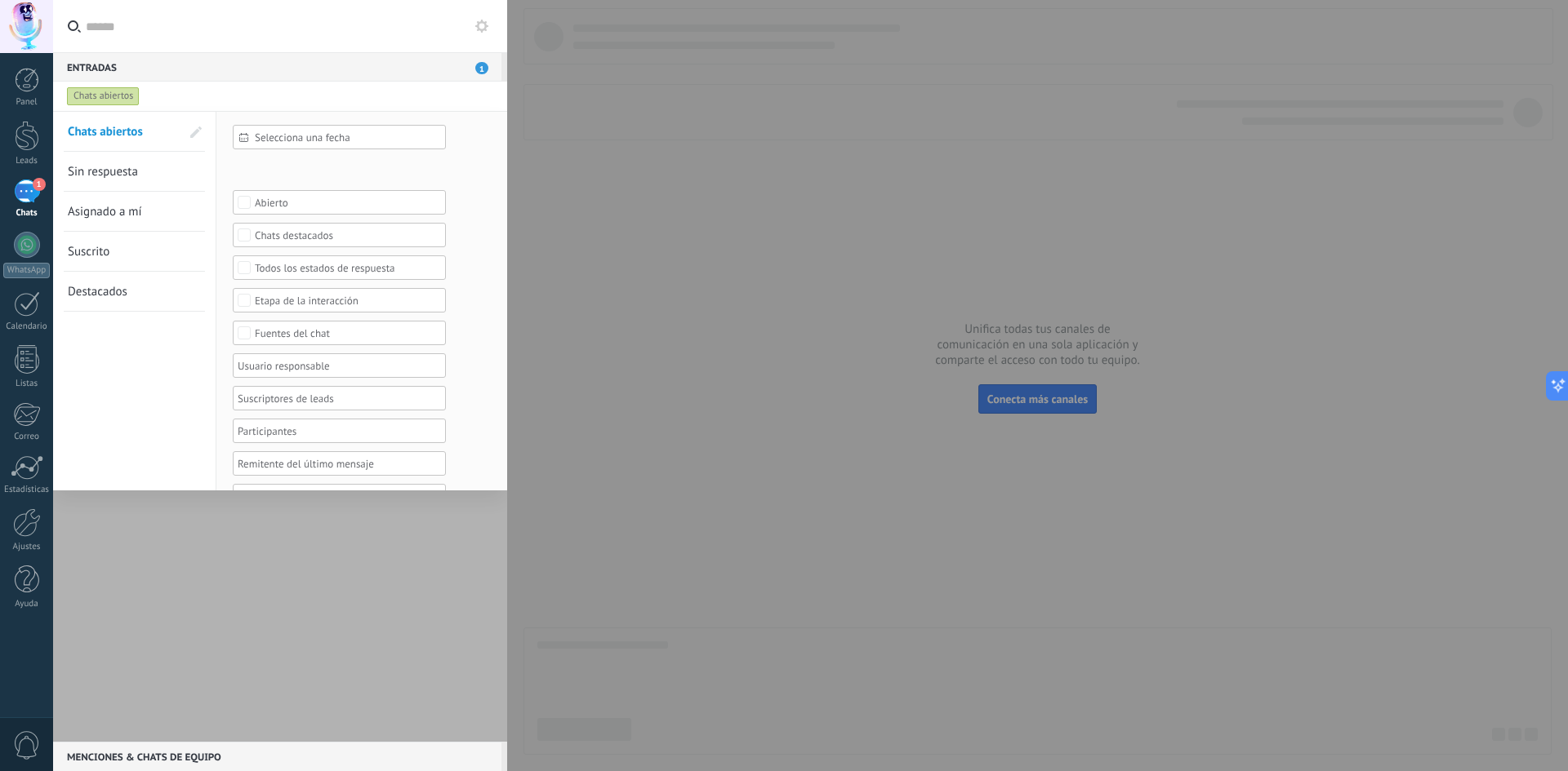
click at [105, 96] on div "Chats abiertos" at bounding box center [102, 96] width 72 height 19
click at [175, 589] on div at bounding box center [280, 427] width 454 height 631
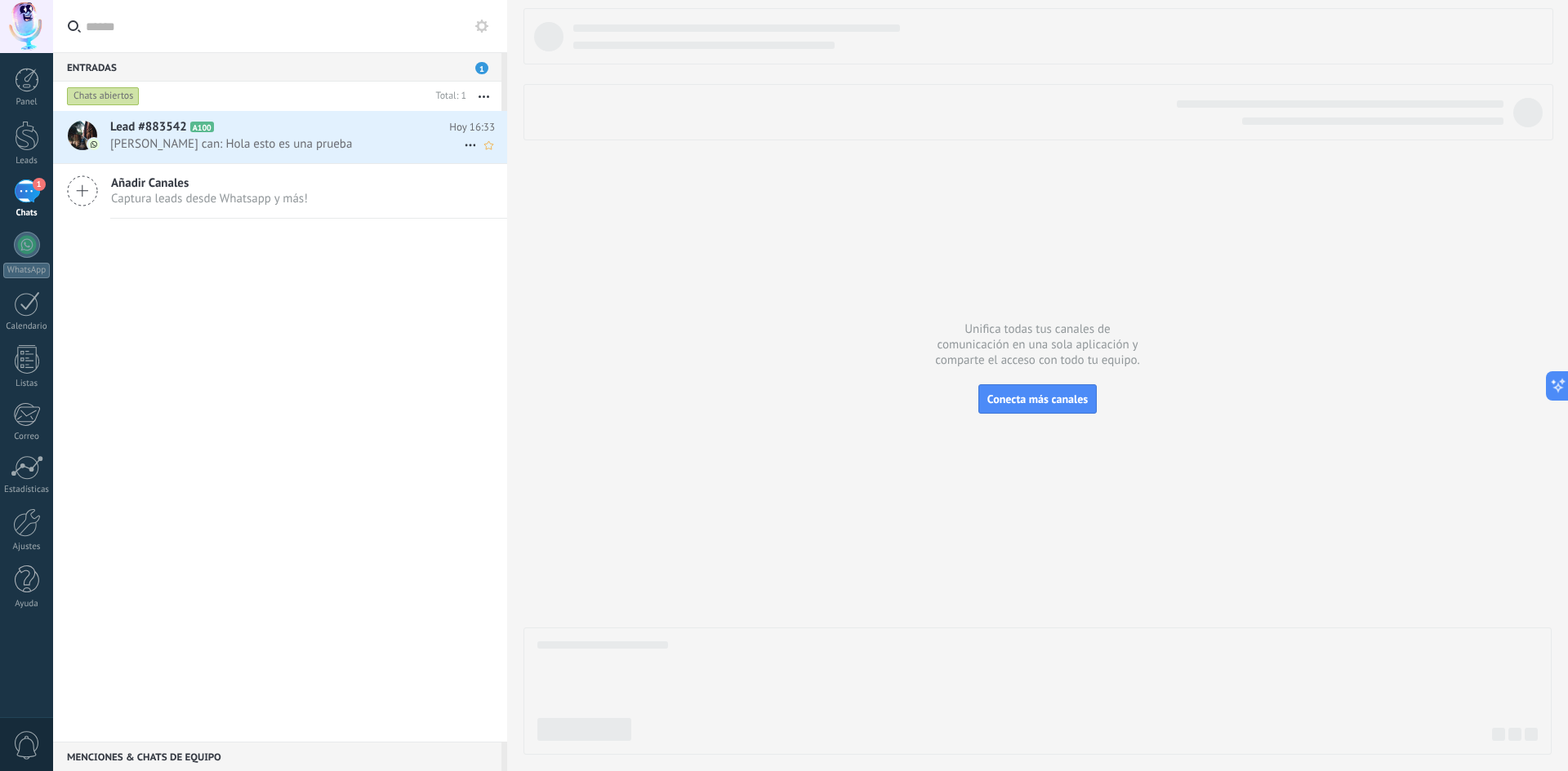
click at [141, 130] on span "Lead #883542" at bounding box center [149, 127] width 77 height 16
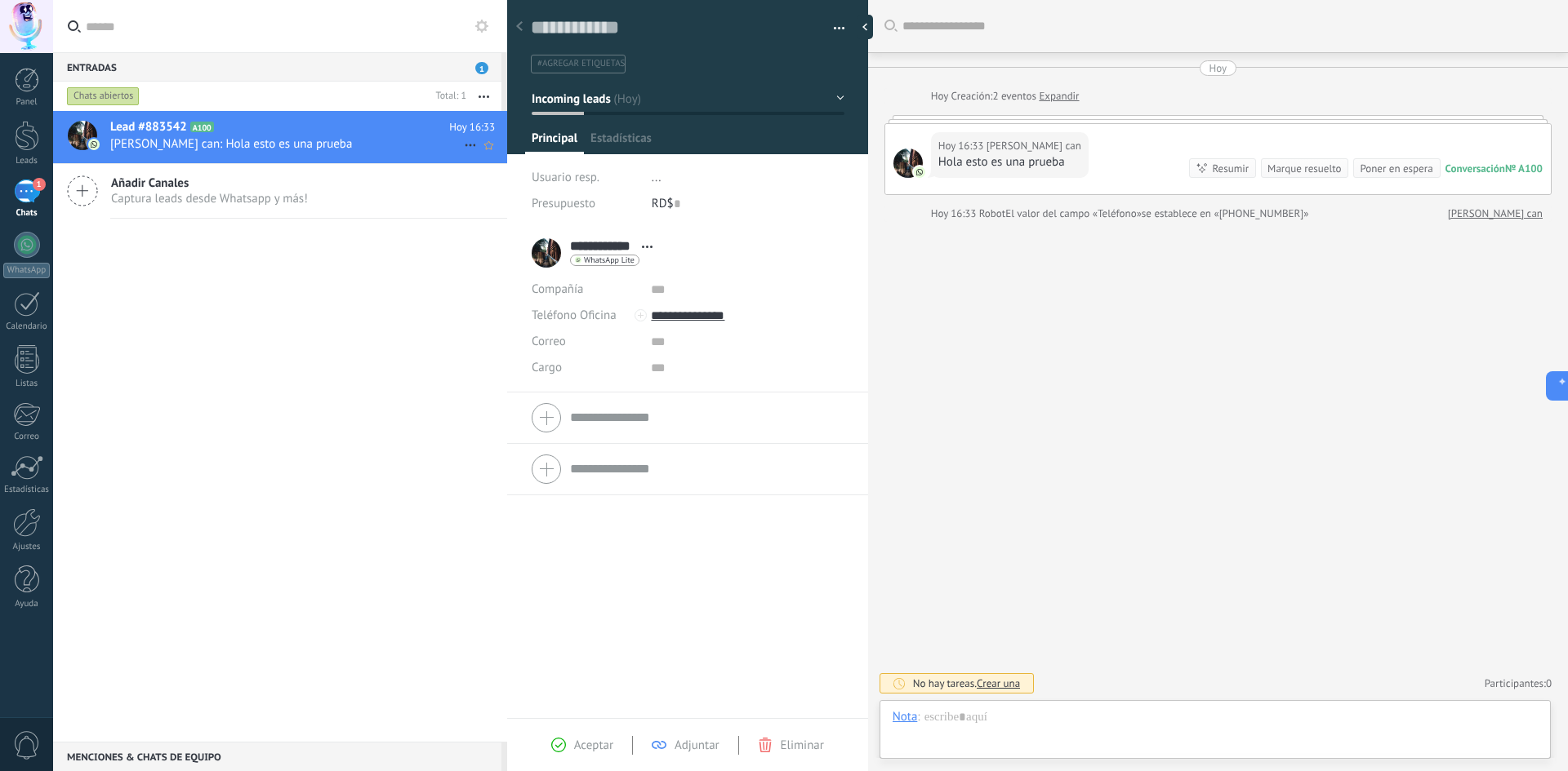
scroll to position [24, 0]
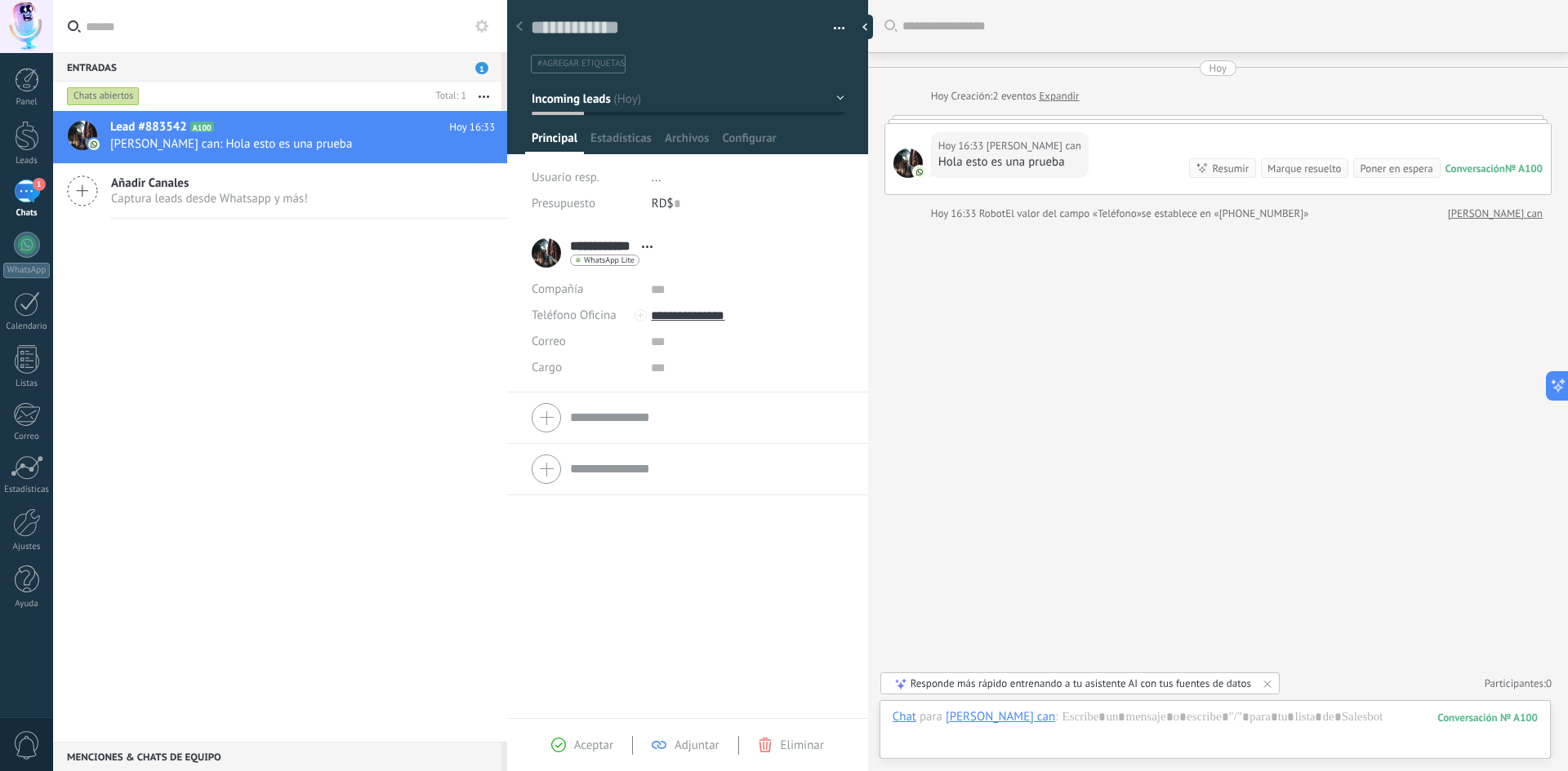
click at [922, 686] on div "Responde más rápido entrenando a tu asistente AI con tus fuentes de datos" at bounding box center [1080, 683] width 341 height 14
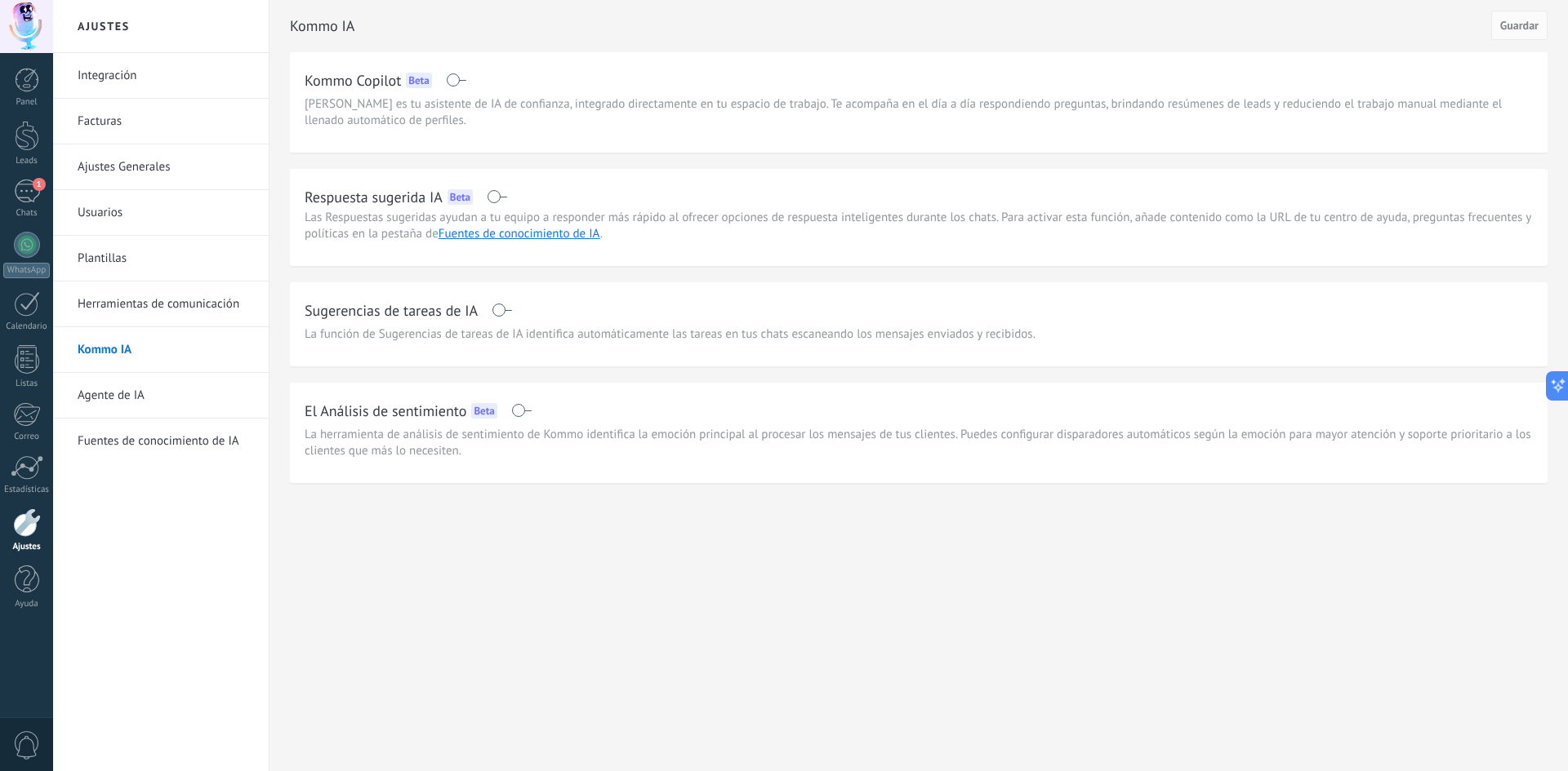
click at [460, 71] on div "Kommo Copilot Beta" at bounding box center [919, 79] width 1228 height 26
click at [460, 75] on span at bounding box center [456, 80] width 20 height 14
click at [456, 81] on span at bounding box center [456, 80] width 20 height 14
click at [495, 200] on span at bounding box center [496, 197] width 20 height 14
click at [522, 234] on link "Fuentes de conocimiento de IA" at bounding box center [519, 234] width 162 height 15
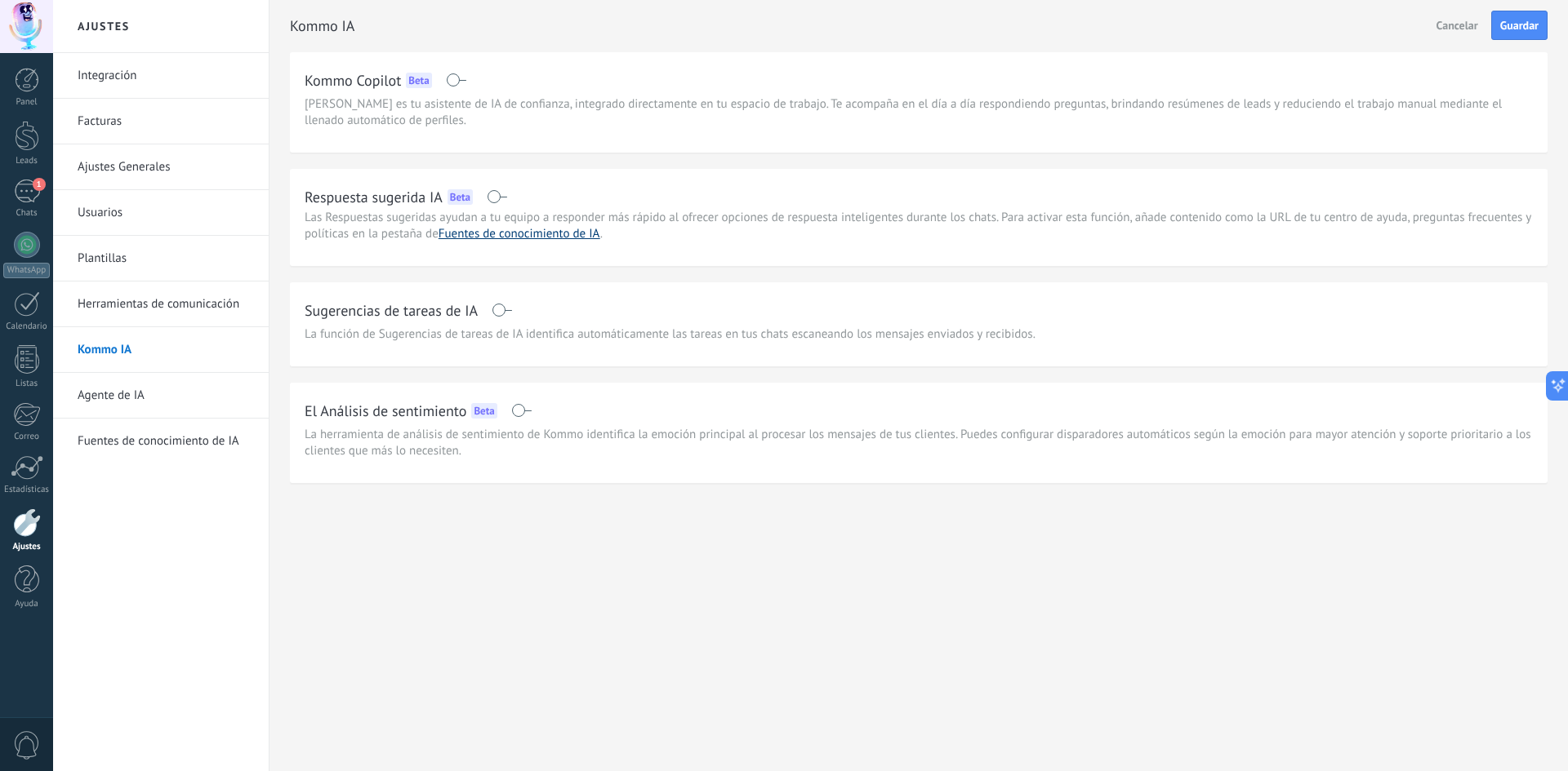
click at [528, 229] on link "Fuentes de conocimiento de IA" at bounding box center [519, 234] width 162 height 15
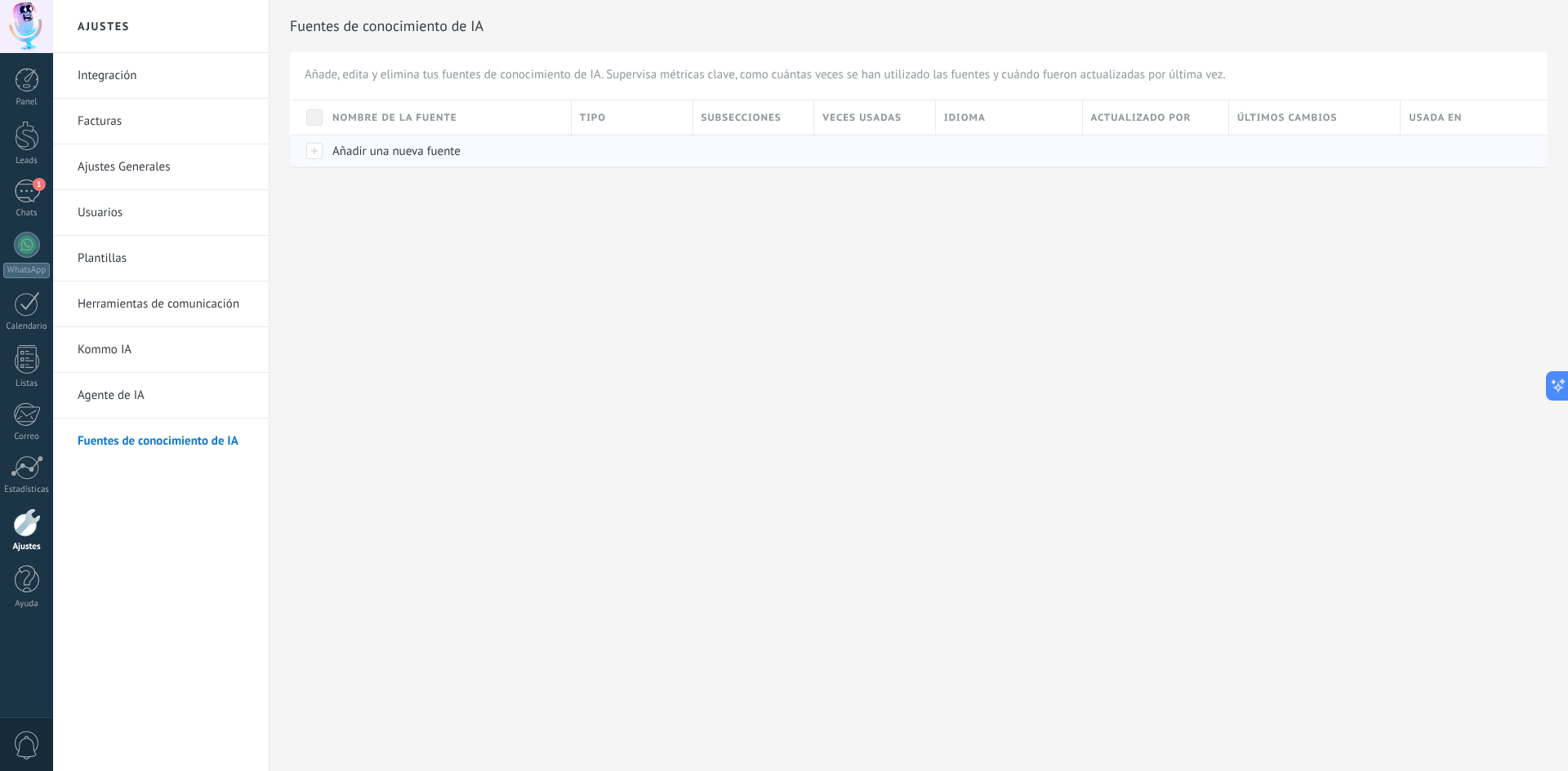
click at [412, 163] on div "Añadir una nueva fuente" at bounding box center [444, 151] width 239 height 31
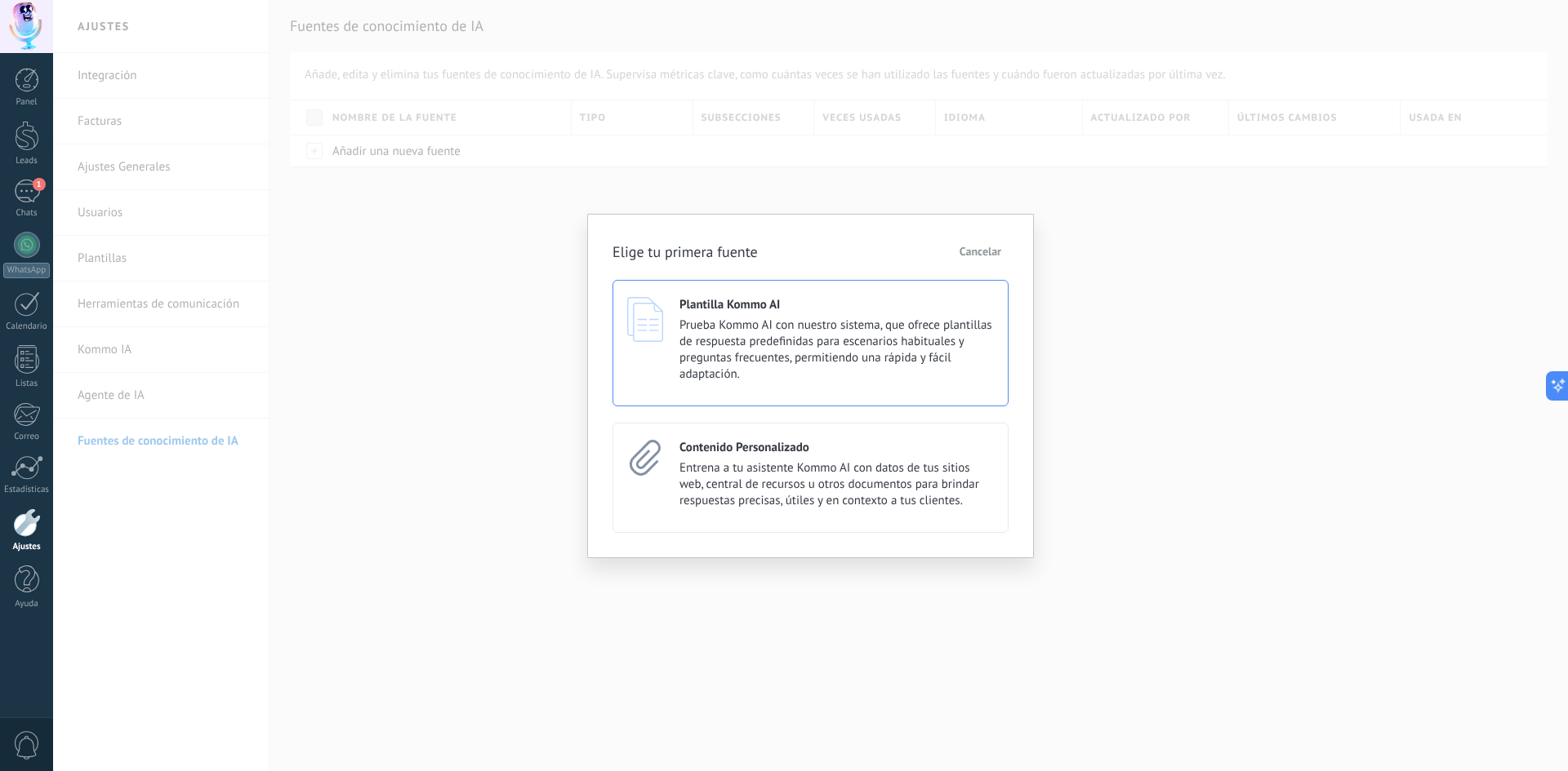
click at [717, 295] on div "Plantilla Kommo AI Prueba Kommo AI con nuestro sistema, que ofrece plantillas d…" at bounding box center [811, 343] width 396 height 126
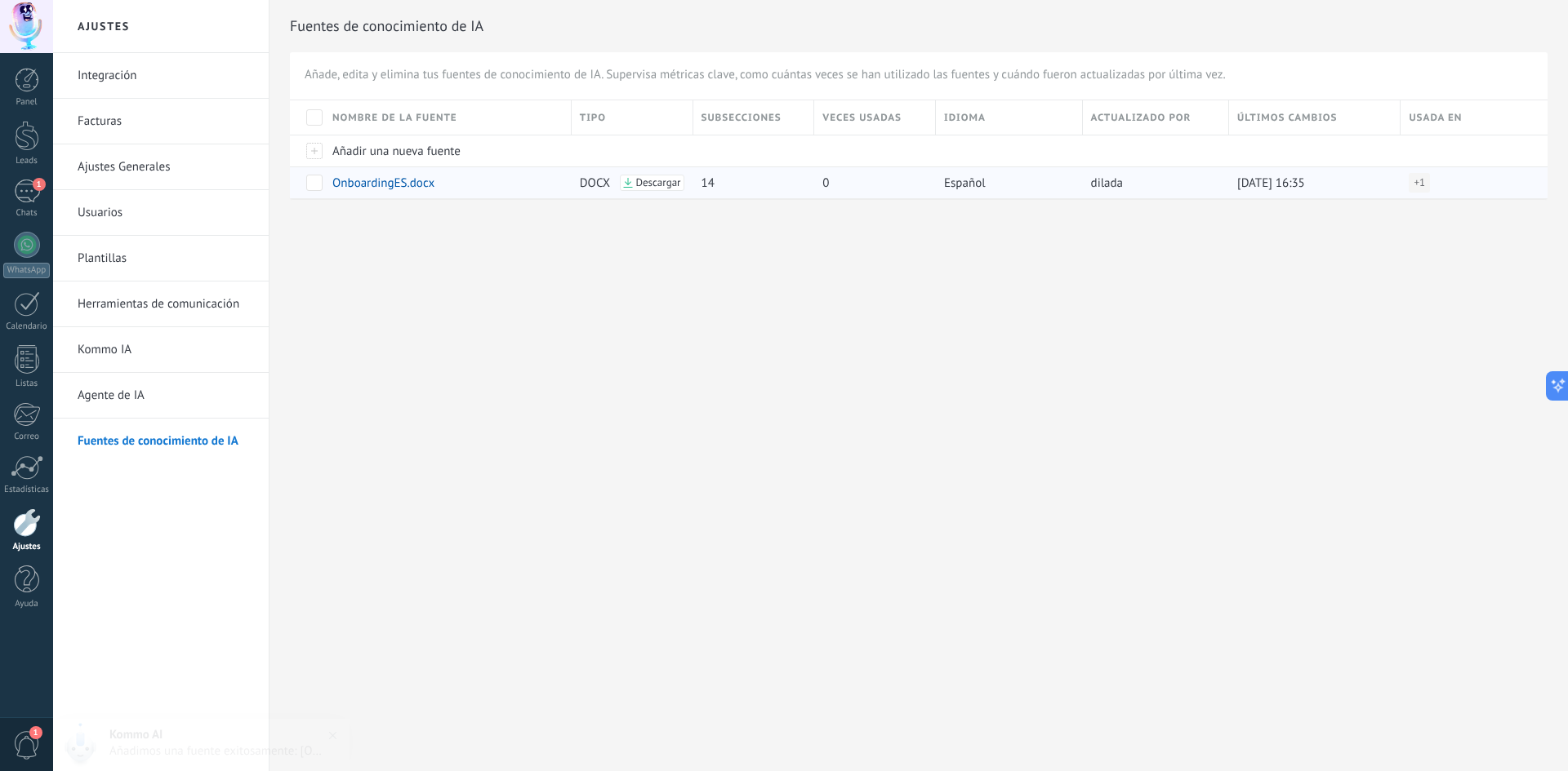
click at [663, 183] on span "Descargar" at bounding box center [658, 183] width 45 height 12
click at [521, 497] on div "Ajustes Integración Facturas Ajustes Generales Usuarios Plantillas Herramientas…" at bounding box center [810, 385] width 1515 height 771
click at [28, 146] on div at bounding box center [26, 135] width 24 height 30
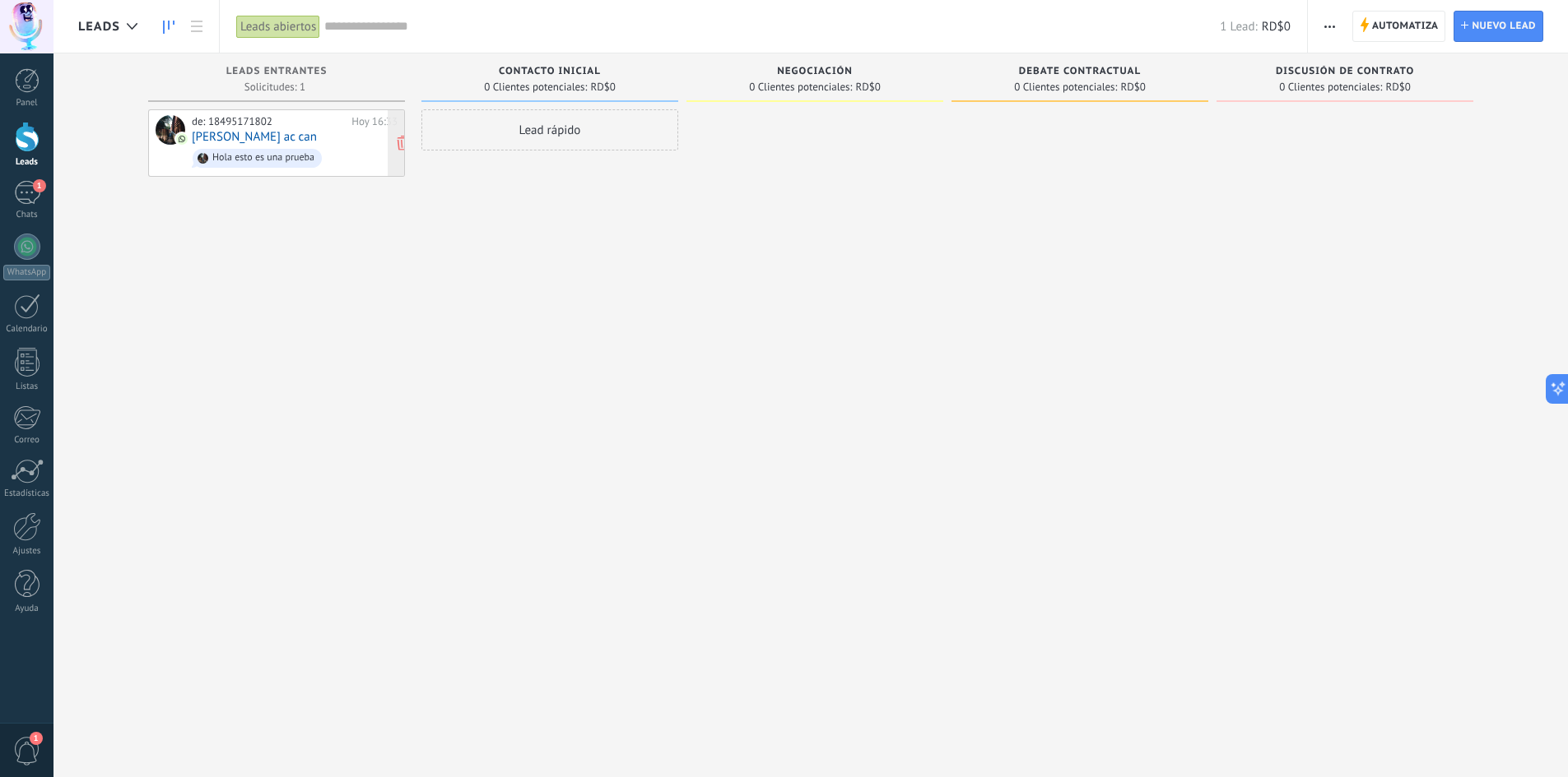
click at [267, 133] on div "de: 18495171802 Hoy 16:33 elias ac can Hola esto es una prueba" at bounding box center [295, 143] width 206 height 56
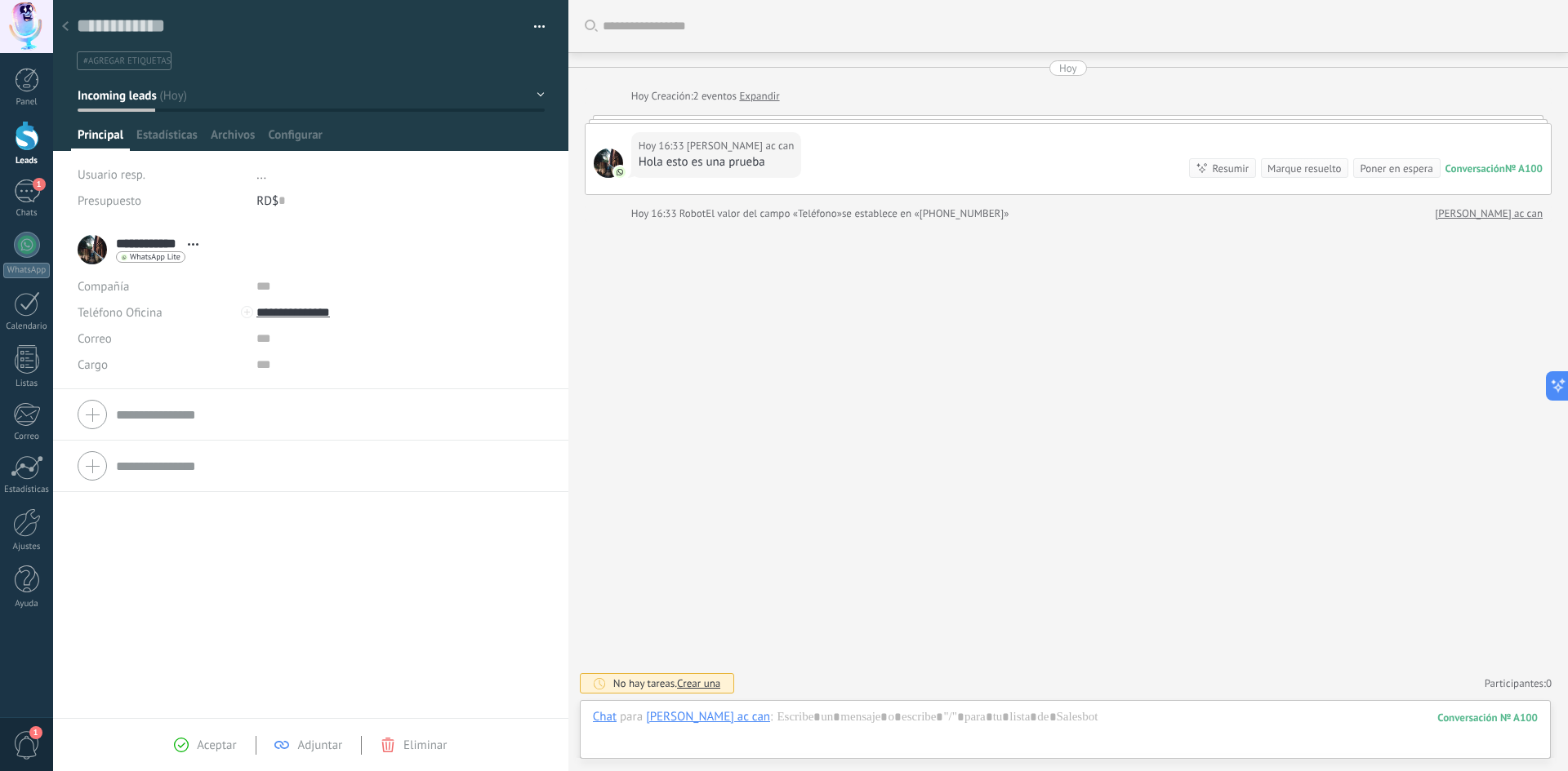
scroll to position [24, 0]
click at [163, 135] on span "Estadísticas" at bounding box center [166, 139] width 61 height 24
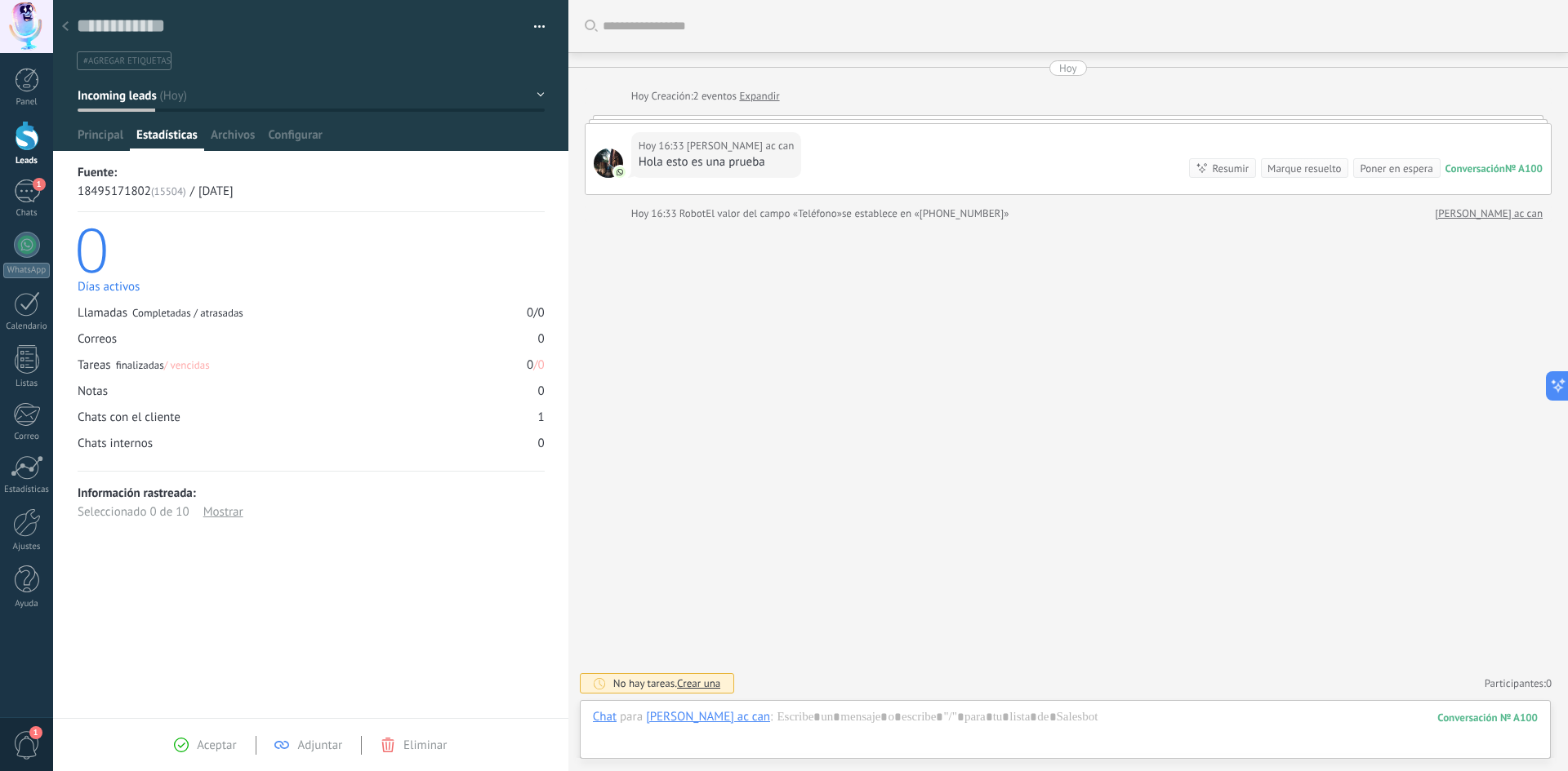
click at [536, 23] on button "button" at bounding box center [534, 26] width 24 height 24
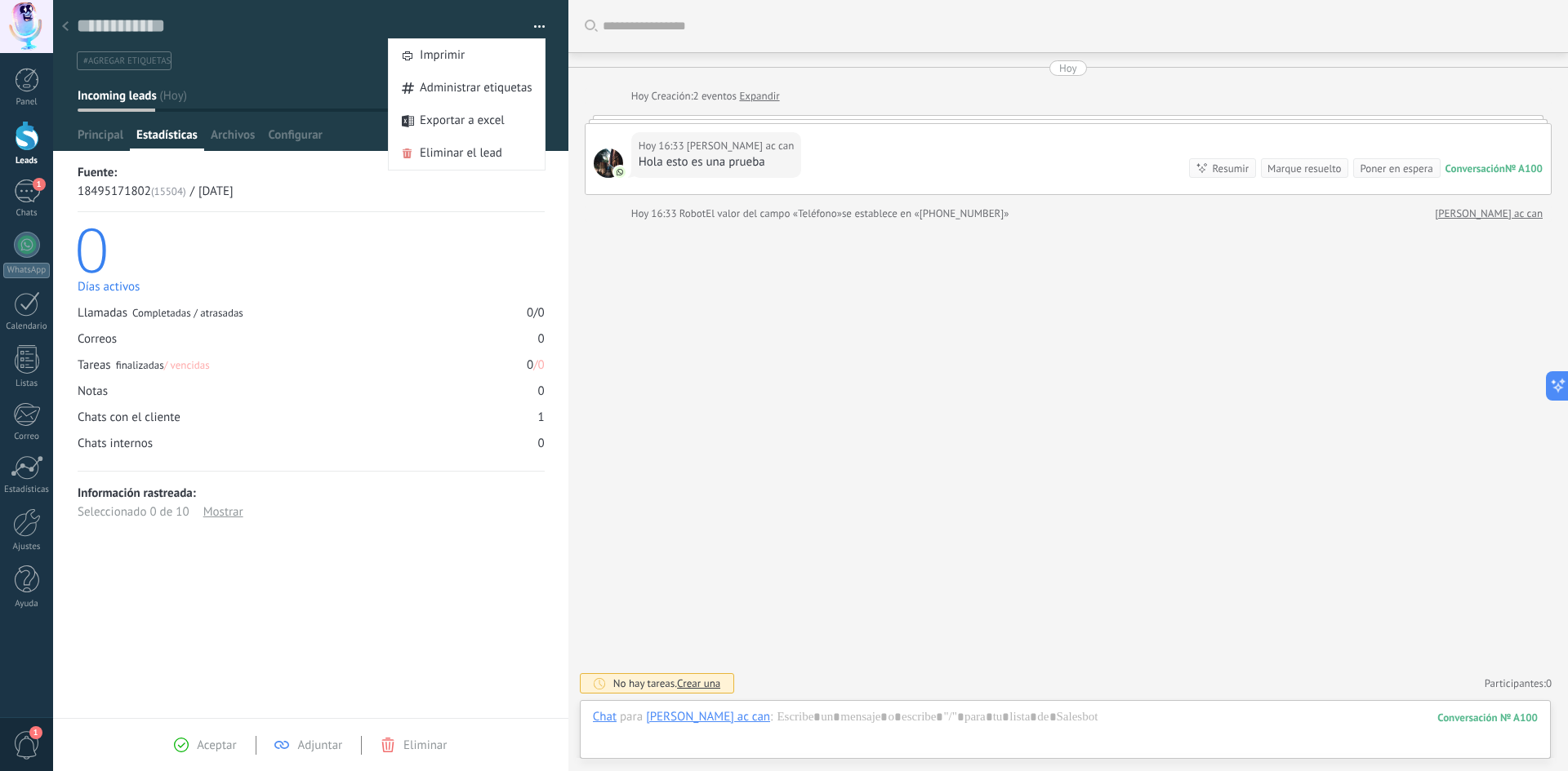
click at [535, 19] on button "button" at bounding box center [534, 26] width 24 height 24
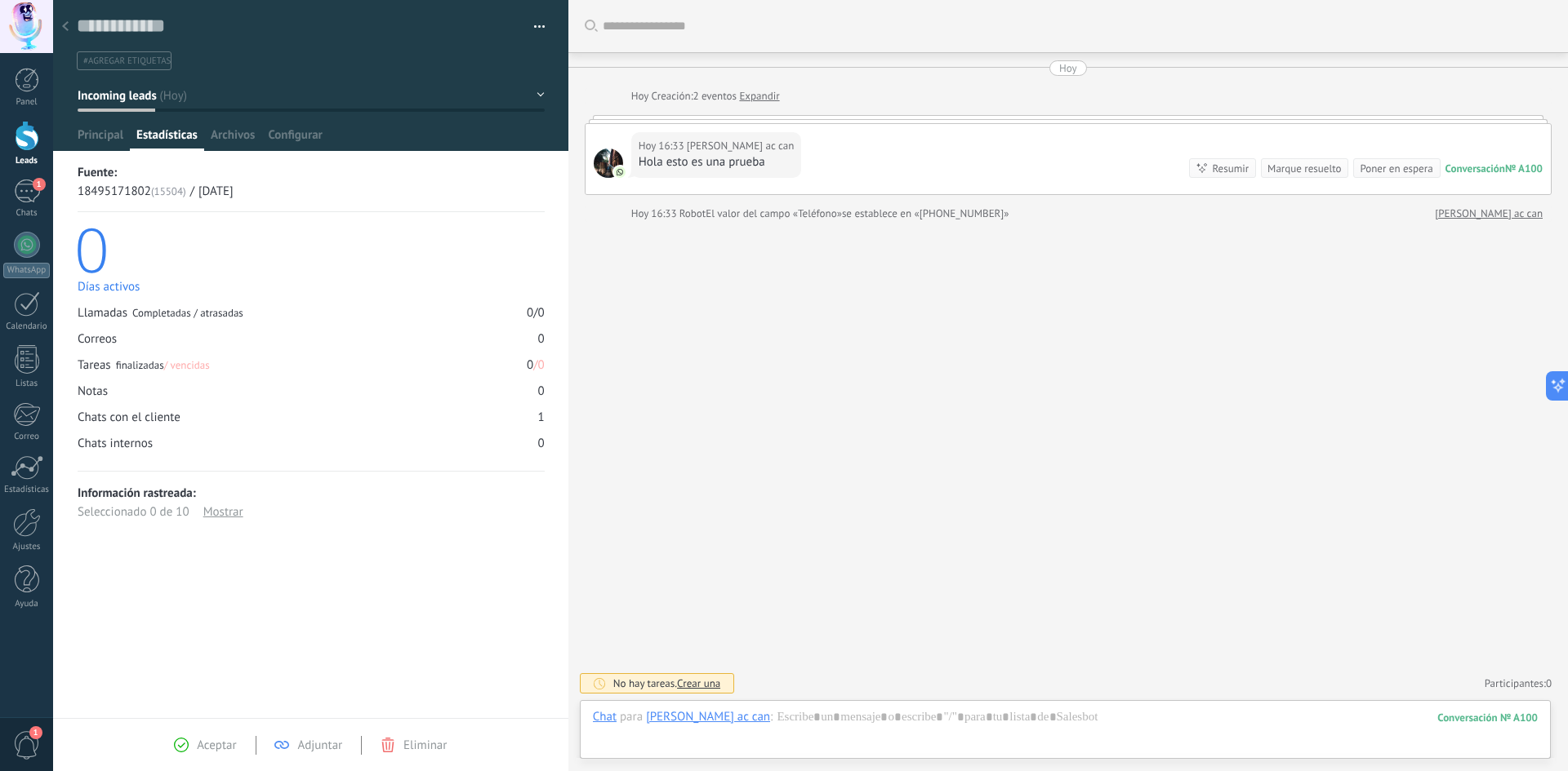
click at [314, 737] on div "Aceptar Adjuntar Eliminar" at bounding box center [310, 745] width 310 height 18
click at [316, 741] on span "Adjuntar" at bounding box center [320, 746] width 45 height 15
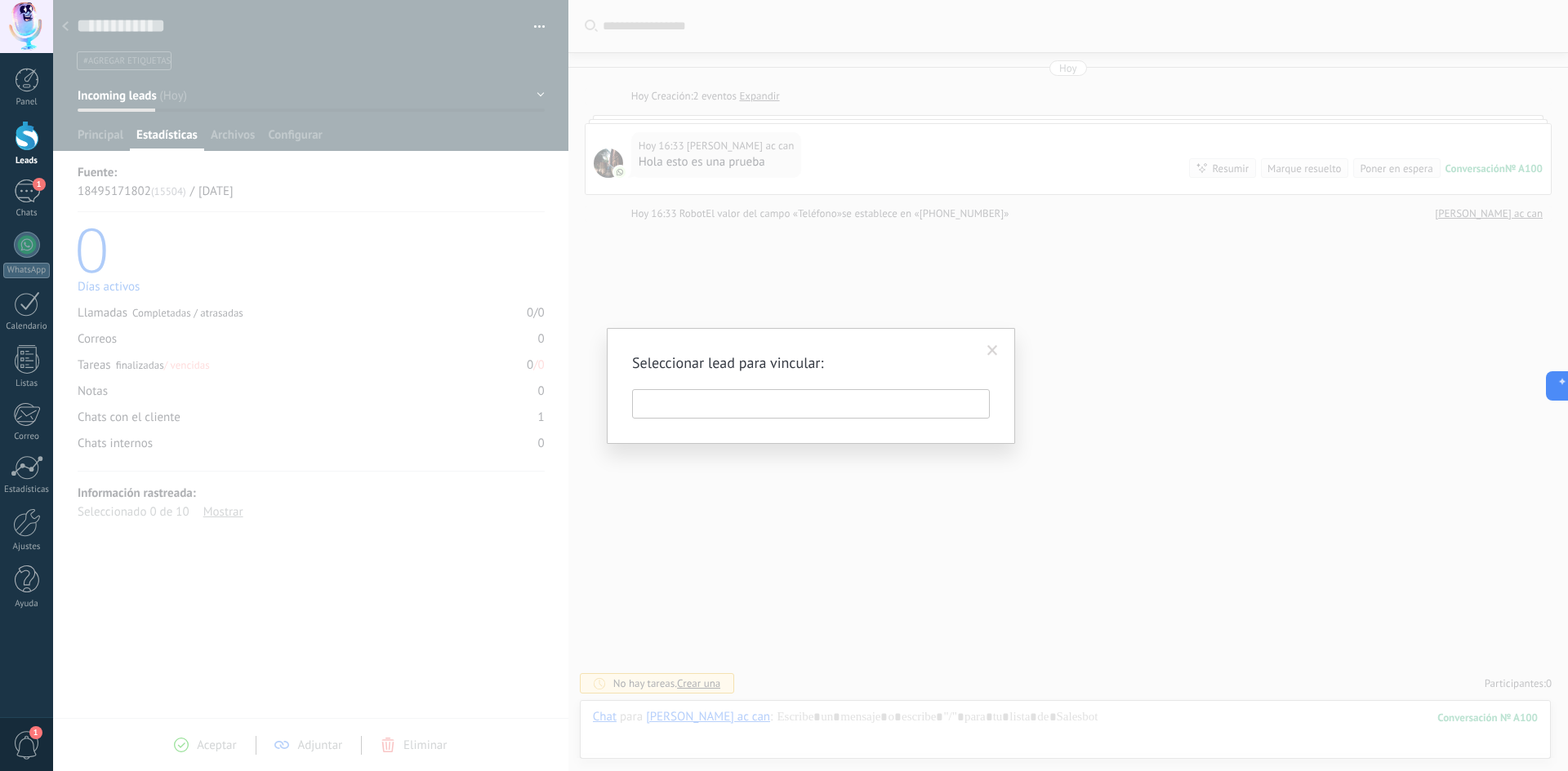
click at [697, 409] on input "text" at bounding box center [811, 404] width 358 height 29
click at [639, 392] on input "text" at bounding box center [811, 404] width 358 height 29
type input "*"
type input "****"
click at [764, 464] on div "Lead #883542, ..." at bounding box center [811, 457] width 342 height 15
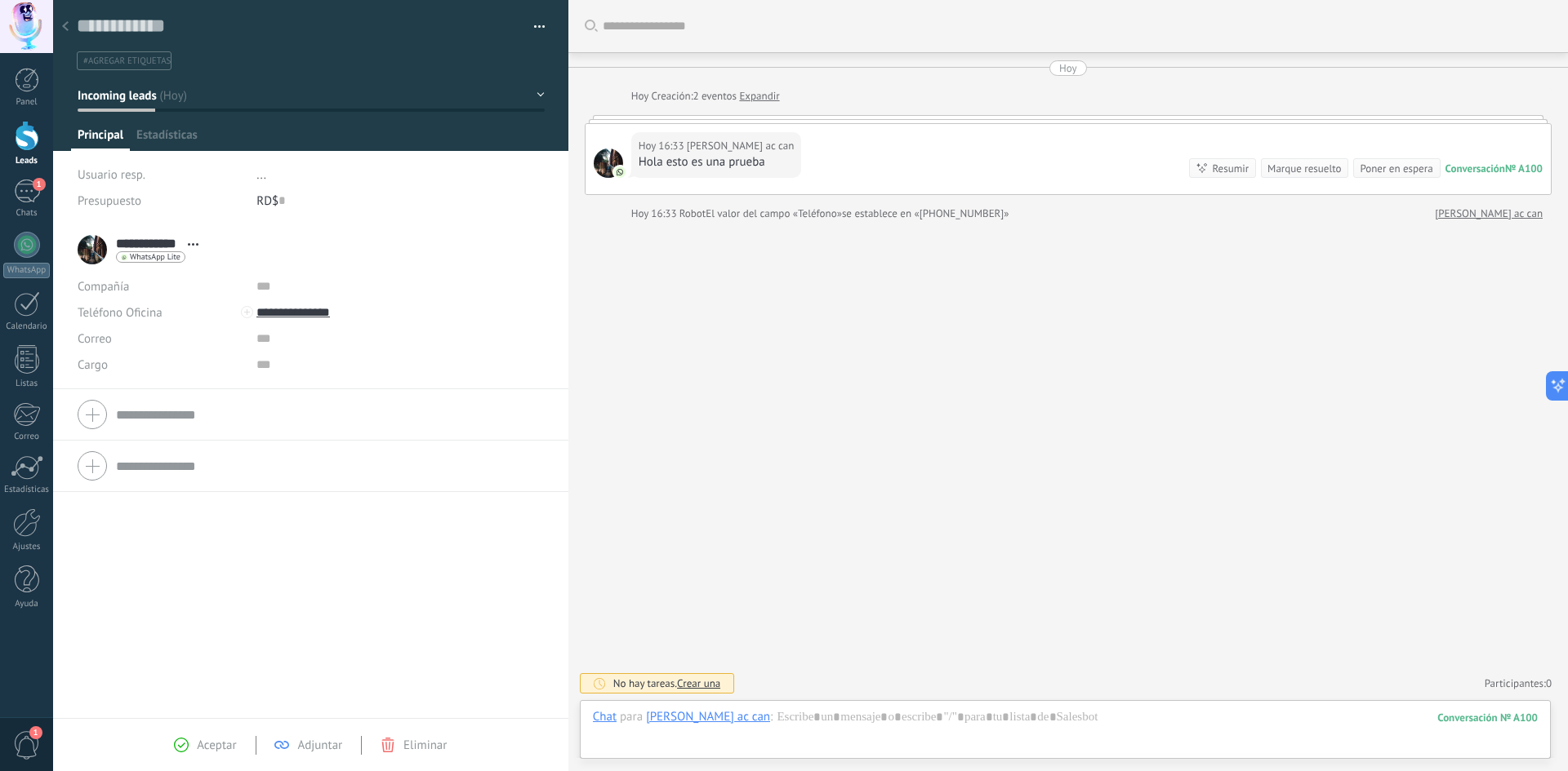
scroll to position [24, 0]
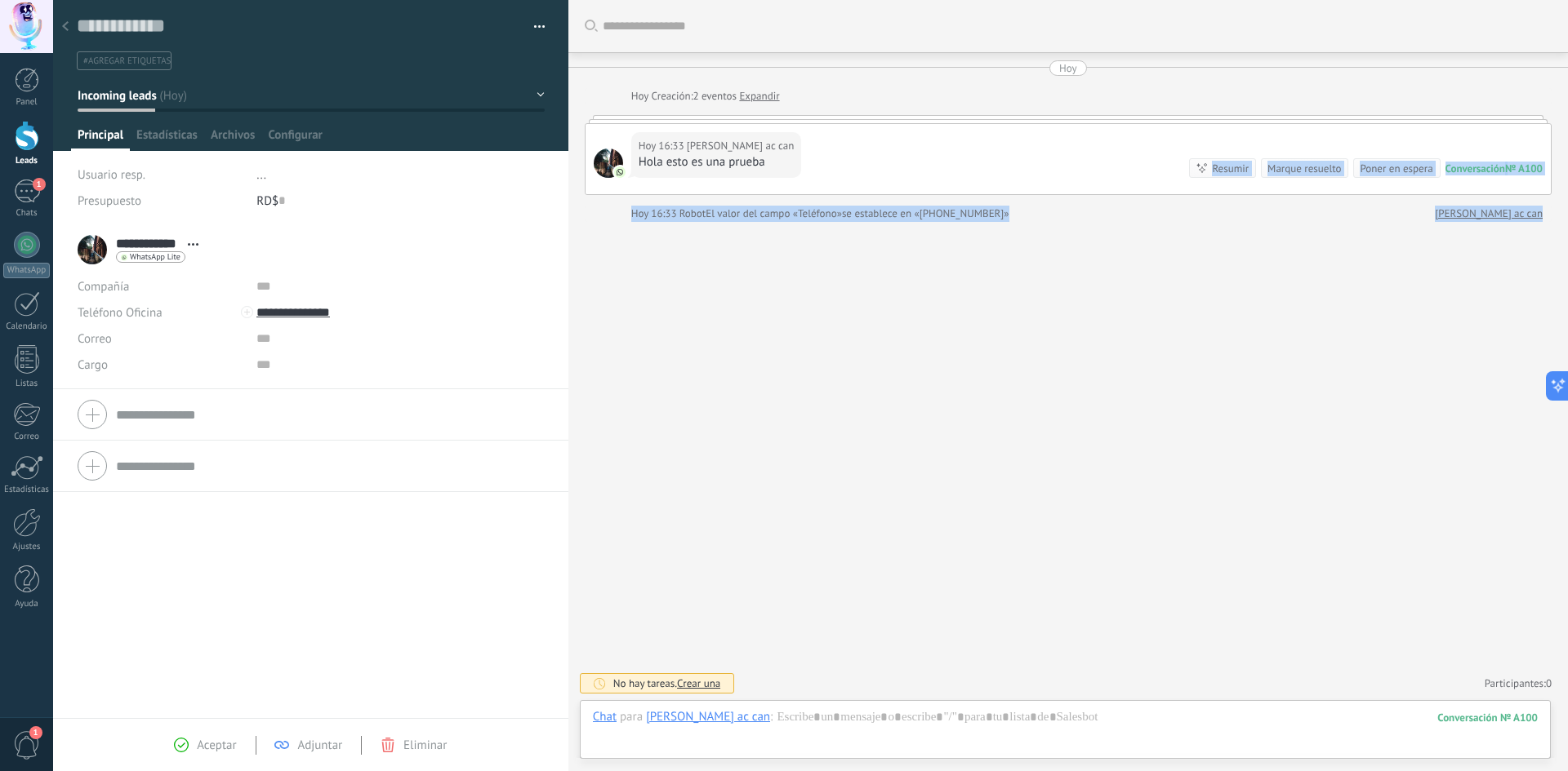
drag, startPoint x: 912, startPoint y: 190, endPoint x: 929, endPoint y: 379, distance: 189.8
click at [923, 367] on div "Buscar Carga más Hoy Hoy Creación: 2 eventos Expandir Hoy 16:33 elias ac can Ho…" at bounding box center [1069, 385] width 1000 height 771
click at [958, 178] on div "Hoy 16:33 elias ac can Hola esto es una prueba Conversación № A100 Conversación…" at bounding box center [1069, 159] width 966 height 70
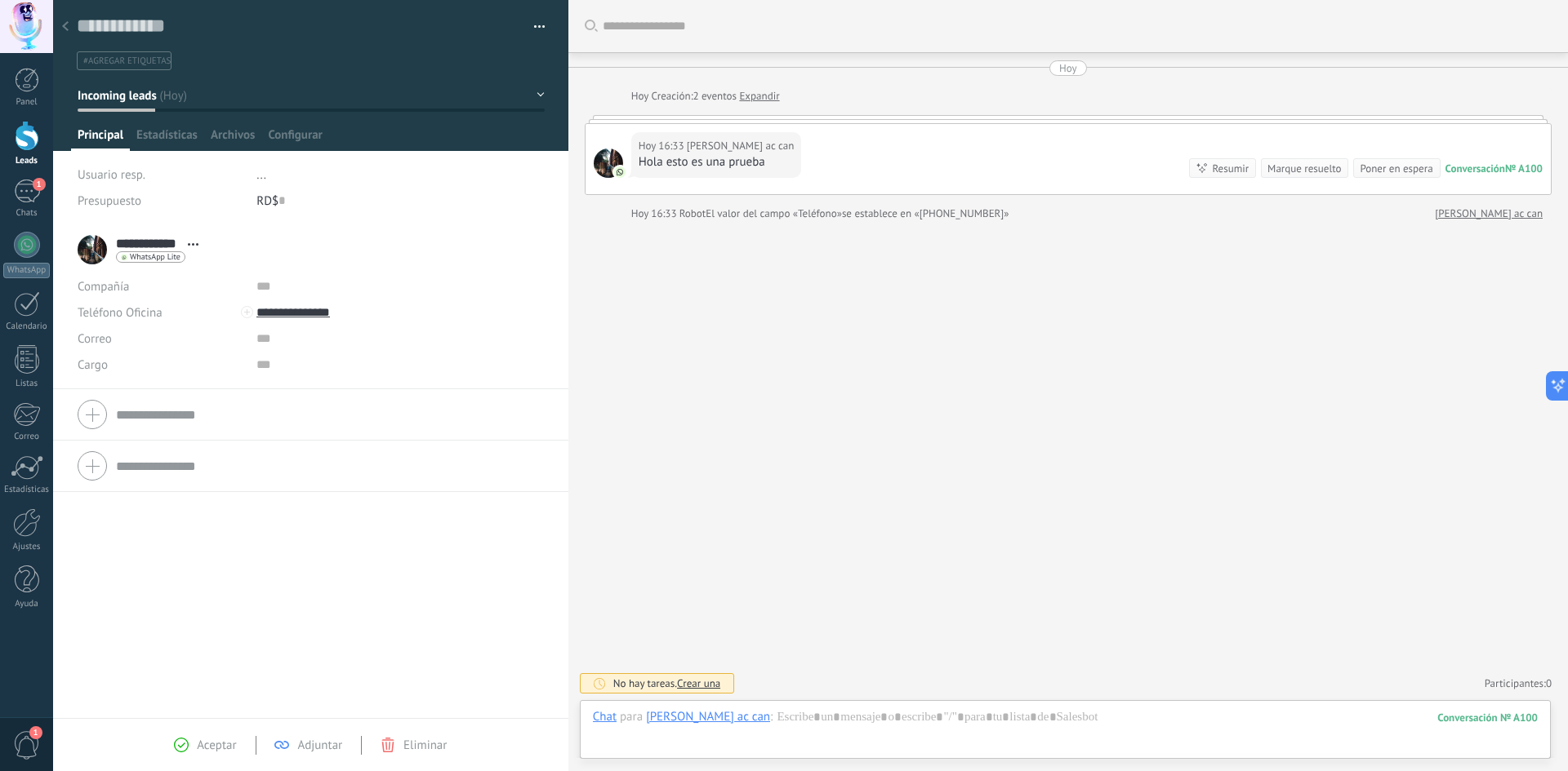
click at [1386, 165] on div "Poner en espera" at bounding box center [1396, 169] width 72 height 15
drag, startPoint x: 854, startPoint y: 225, endPoint x: 937, endPoint y: 225, distance: 83.0
click at [934, 225] on div "Hoy 16:37 dilada Conversación A100 marcada como contestada" at bounding box center [1027, 230] width 793 height 16
drag, startPoint x: 1149, startPoint y: 278, endPoint x: 1224, endPoint y: 245, distance: 81.9
click at [1150, 278] on div "Buscar Carga más Hoy Hoy Creación: 2 eventos Expandir Hoy 16:33 elias ac can Ho…" at bounding box center [1069, 385] width 1000 height 771
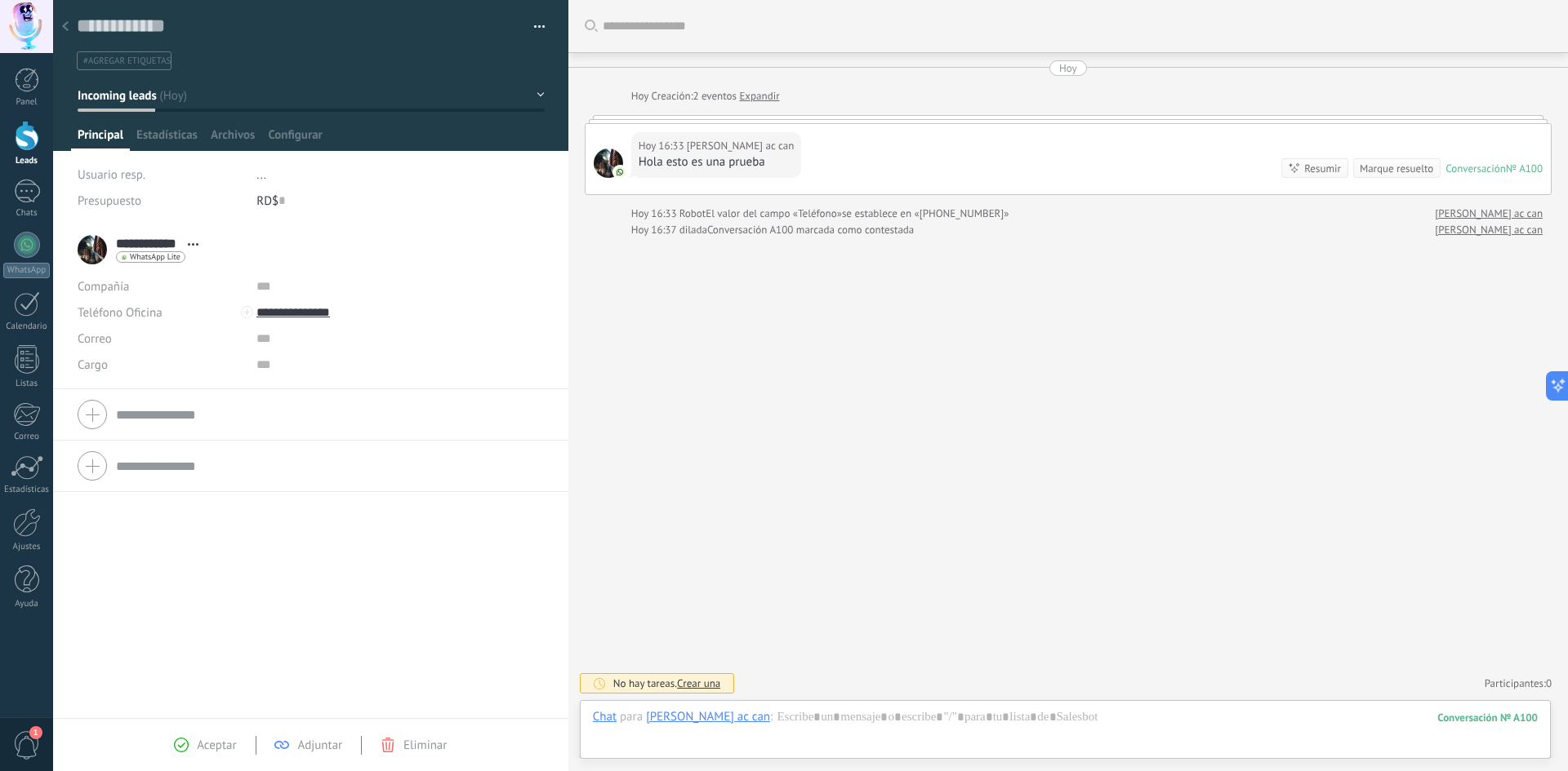
click at [1304, 165] on div "Resumir" at bounding box center [1323, 169] width 37 height 15
click at [1488, 304] on div "Conversación" at bounding box center [1475, 300] width 61 height 14
click at [809, 223] on div "Conversación A100 marcada como contestada" at bounding box center [811, 230] width 207 height 16
click at [1512, 167] on div "№ A100" at bounding box center [1525, 169] width 37 height 14
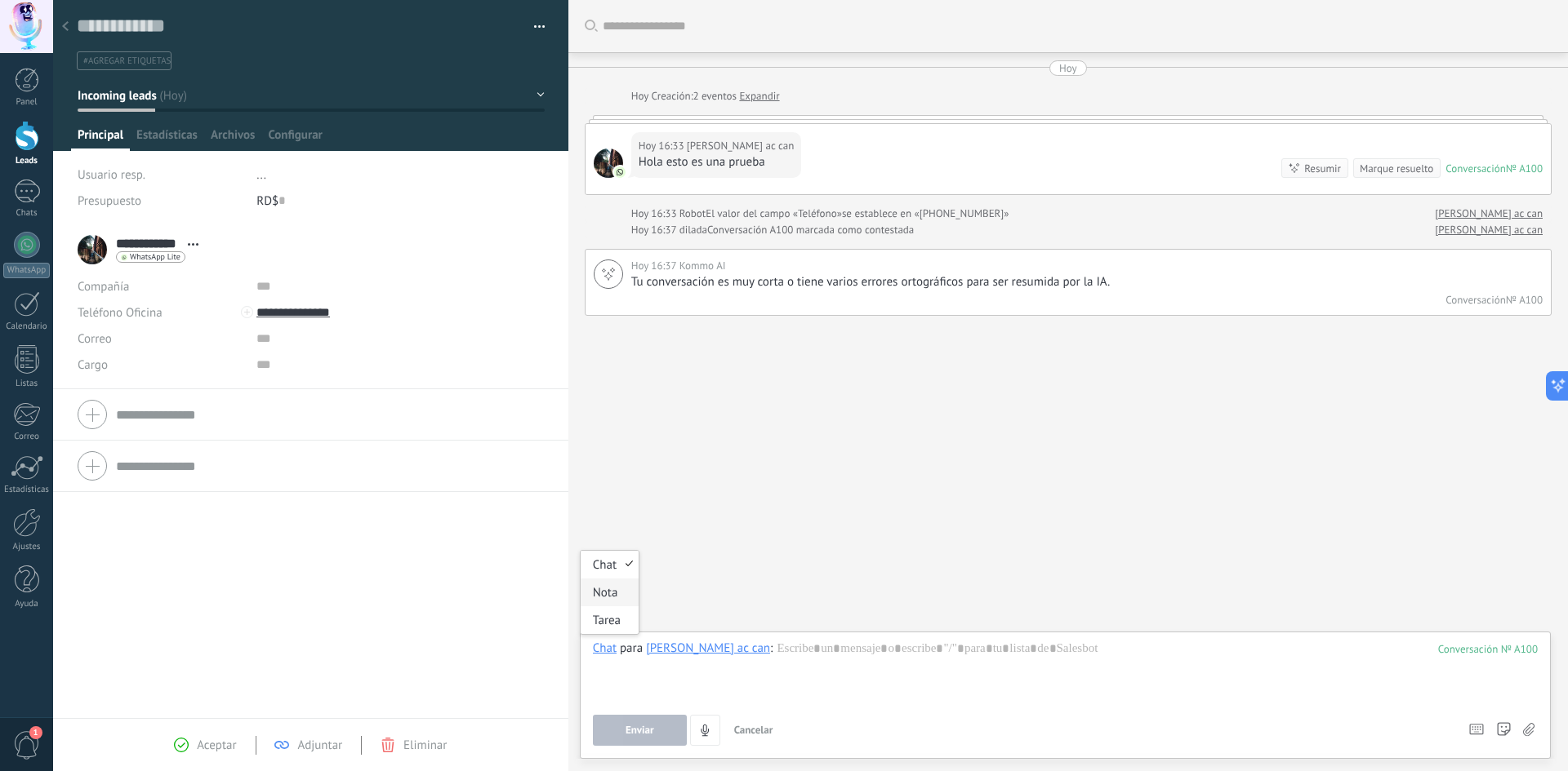
click at [617, 596] on div "Nota" at bounding box center [610, 592] width 58 height 28
click at [613, 655] on div "Nota" at bounding box center [605, 647] width 25 height 14
click at [622, 622] on div "Tarea" at bounding box center [610, 620] width 58 height 28
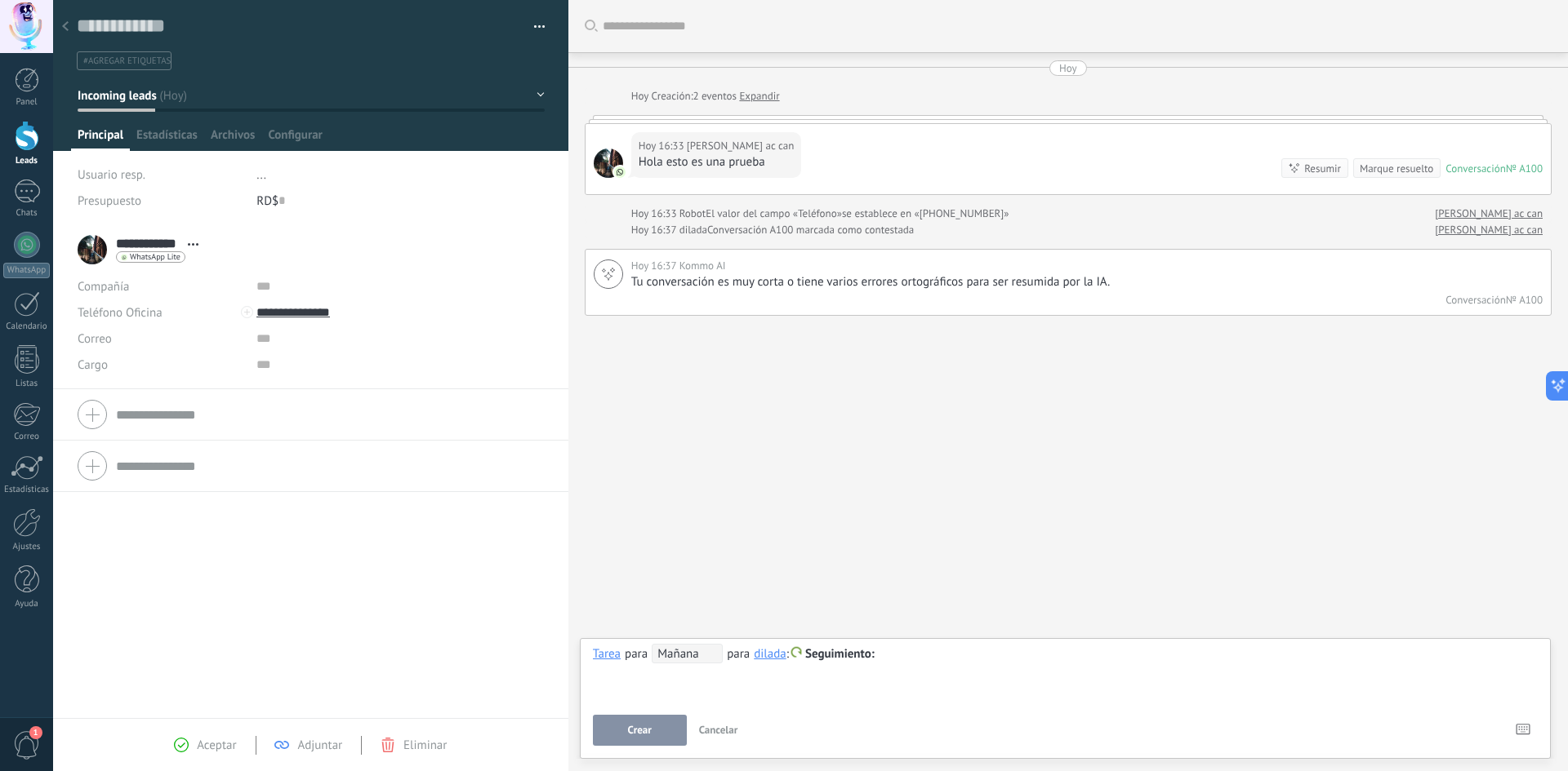
click at [677, 657] on span "Mañana" at bounding box center [687, 654] width 71 height 19
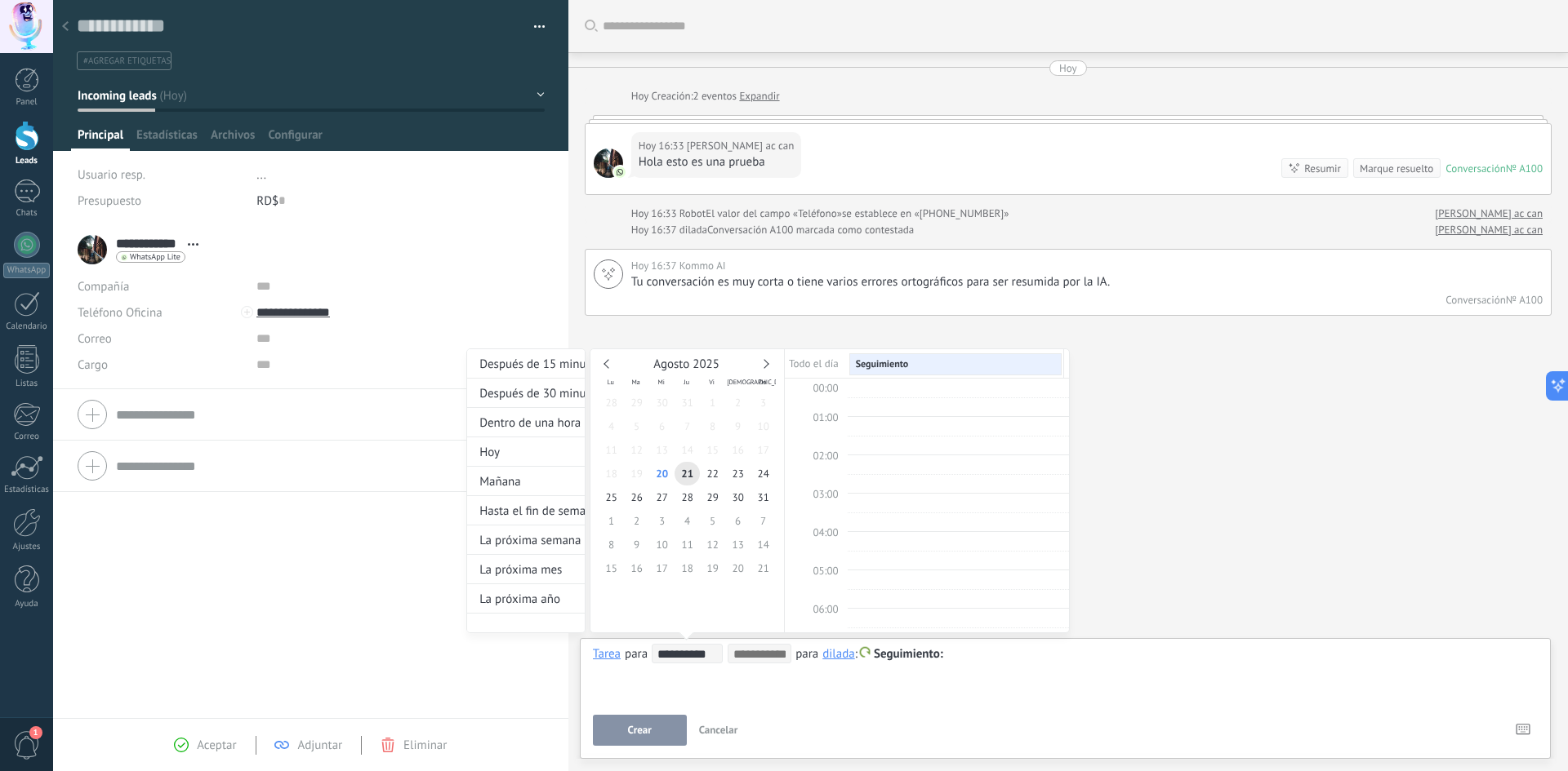
scroll to position [308, 0]
click at [995, 675] on div at bounding box center [784, 385] width 1568 height 771
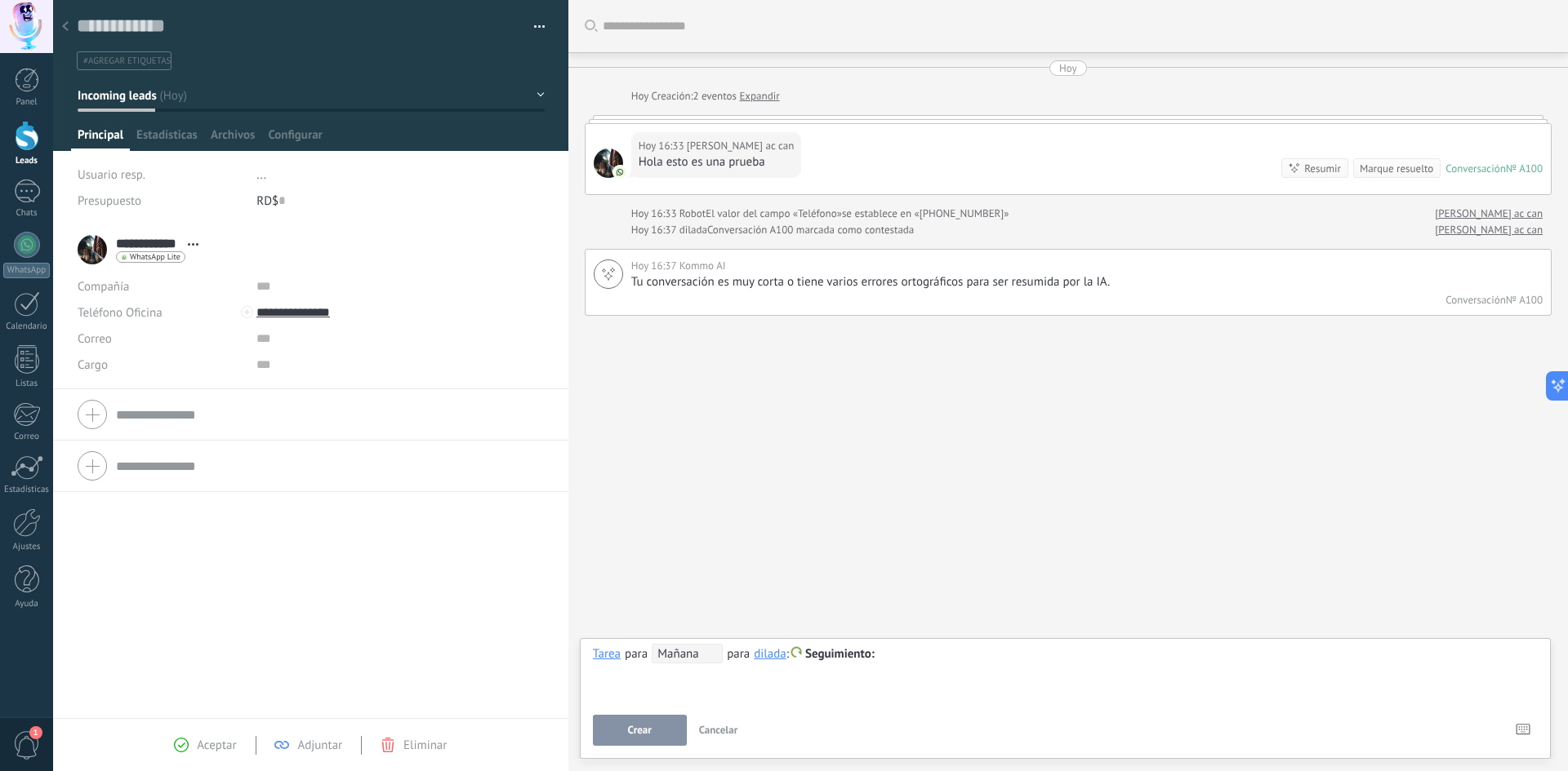
click at [838, 646] on div "**********" at bounding box center [763, 654] width 223 height 19
click at [857, 654] on span "Seguimiento" at bounding box center [840, 654] width 70 height 15
click at [966, 693] on div at bounding box center [784, 385] width 1568 height 771
click at [164, 146] on span "Estadísticas" at bounding box center [166, 139] width 61 height 24
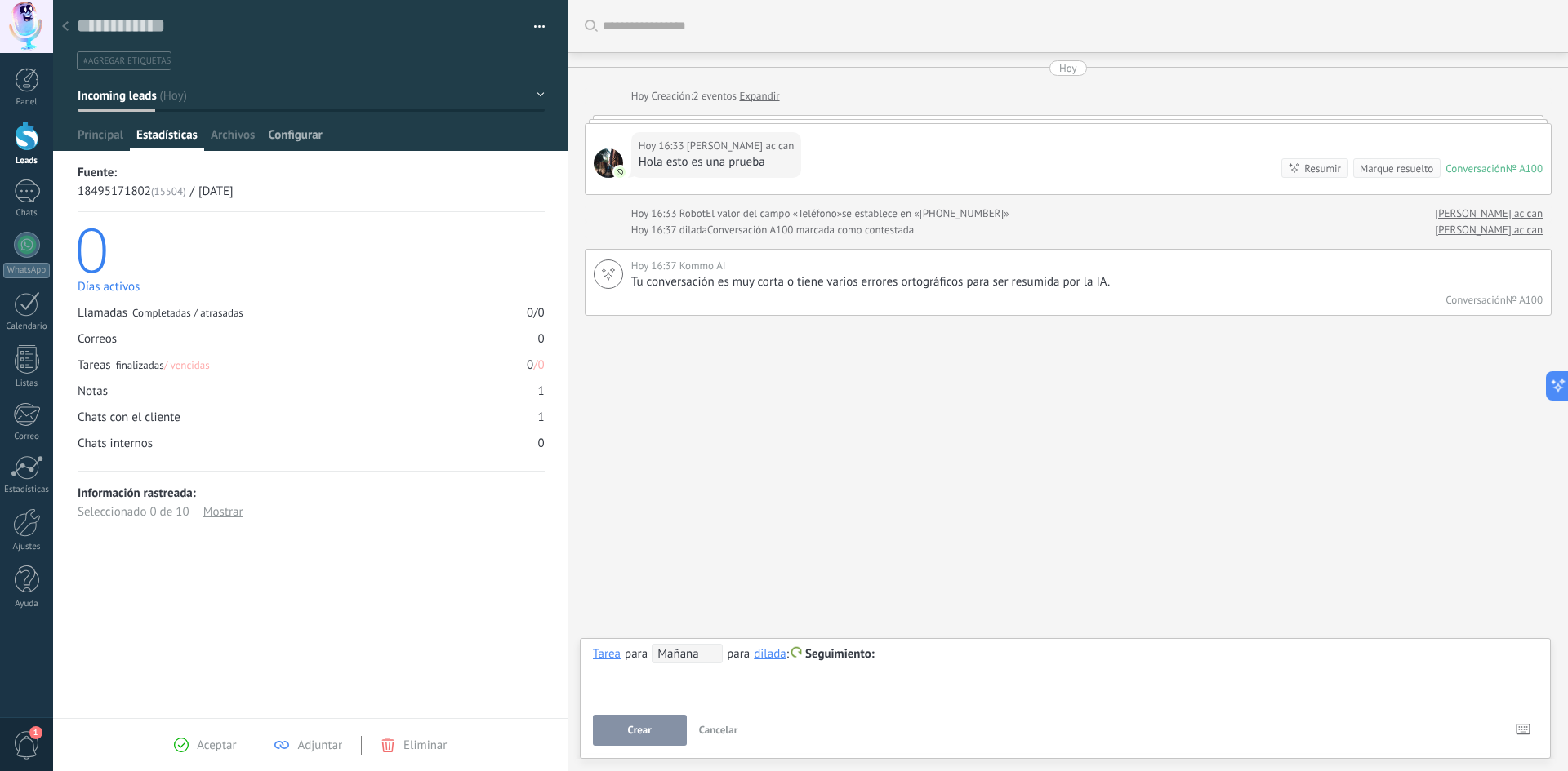
click at [273, 136] on span "Configurar" at bounding box center [294, 139] width 54 height 24
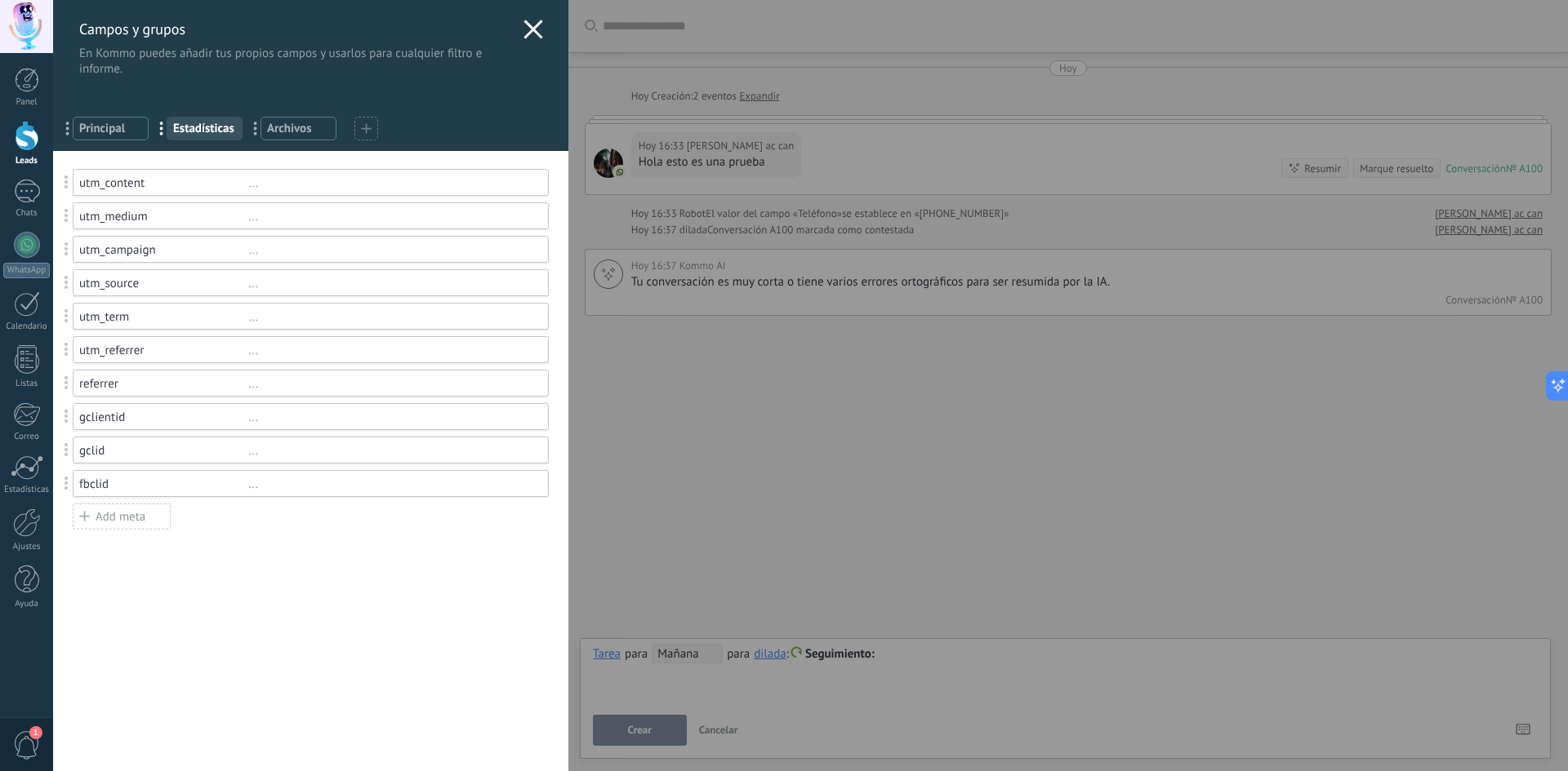
click at [179, 186] on div "utm_content" at bounding box center [163, 183] width 169 height 15
click at [254, 189] on div "..." at bounding box center [390, 183] width 285 height 15
click at [114, 124] on span "Principal" at bounding box center [110, 128] width 63 height 15
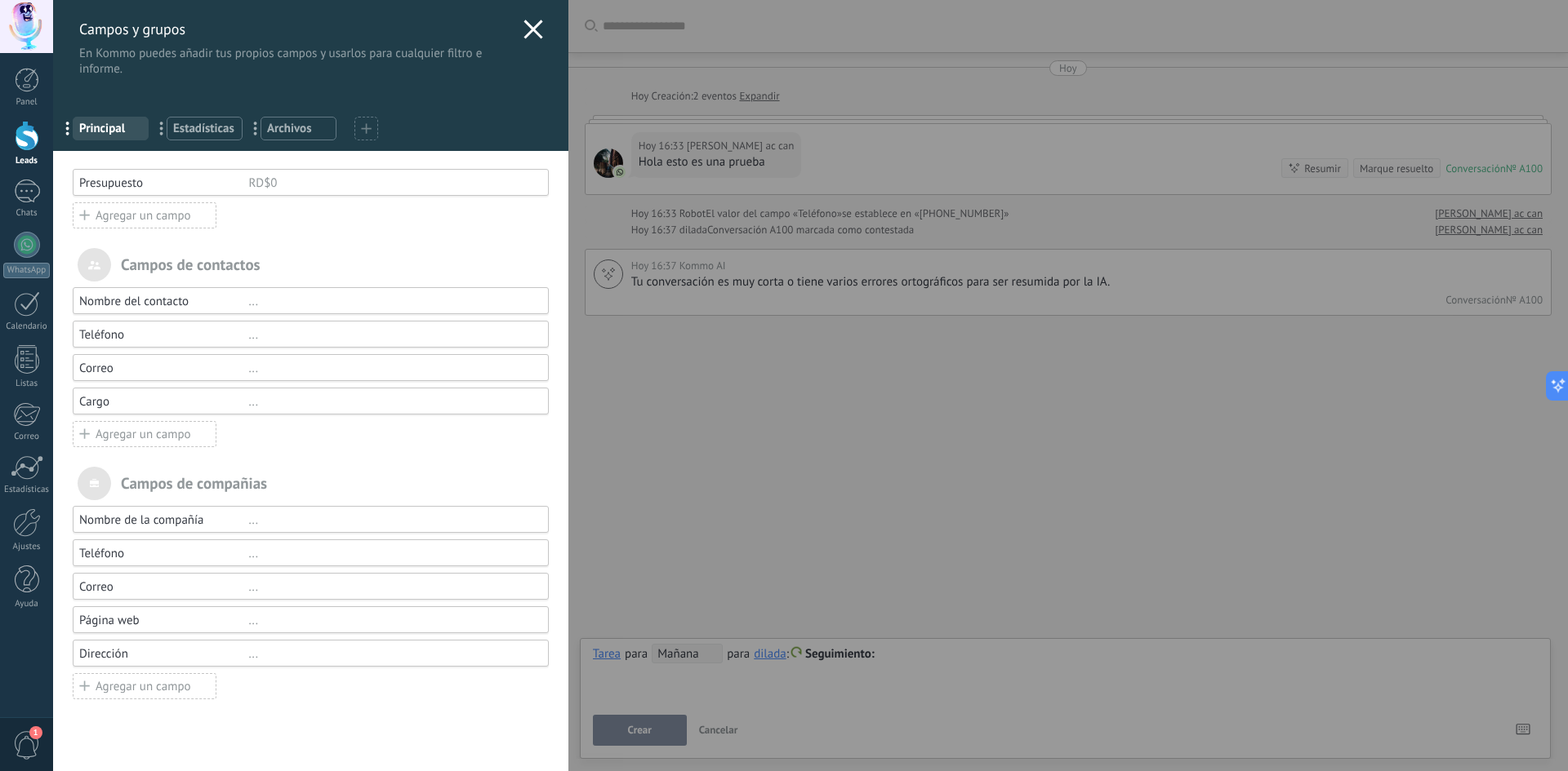
click at [211, 130] on span "Estadísticas" at bounding box center [204, 128] width 63 height 15
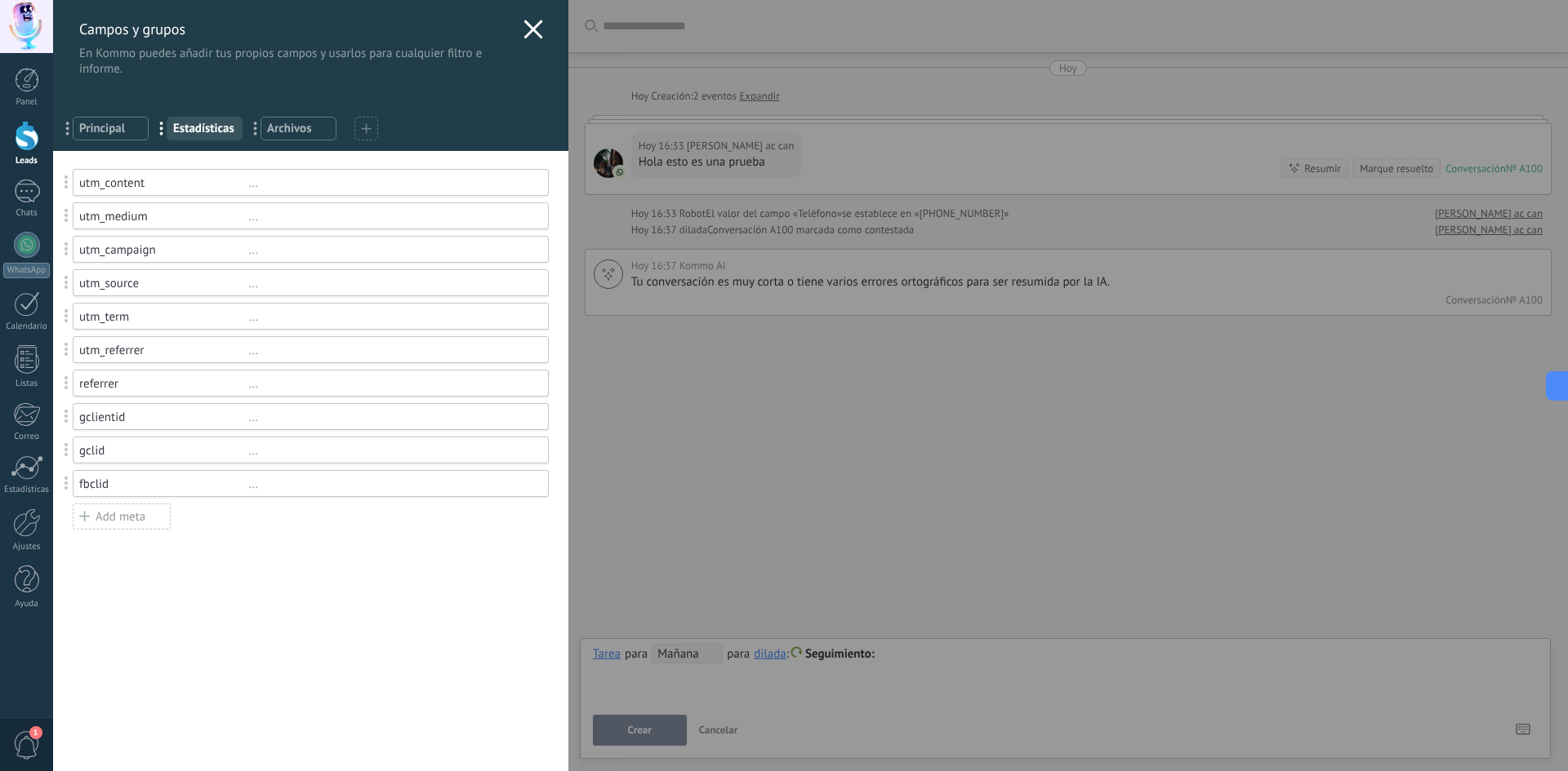
click at [309, 137] on div "... Archivos" at bounding box center [298, 128] width 76 height 24
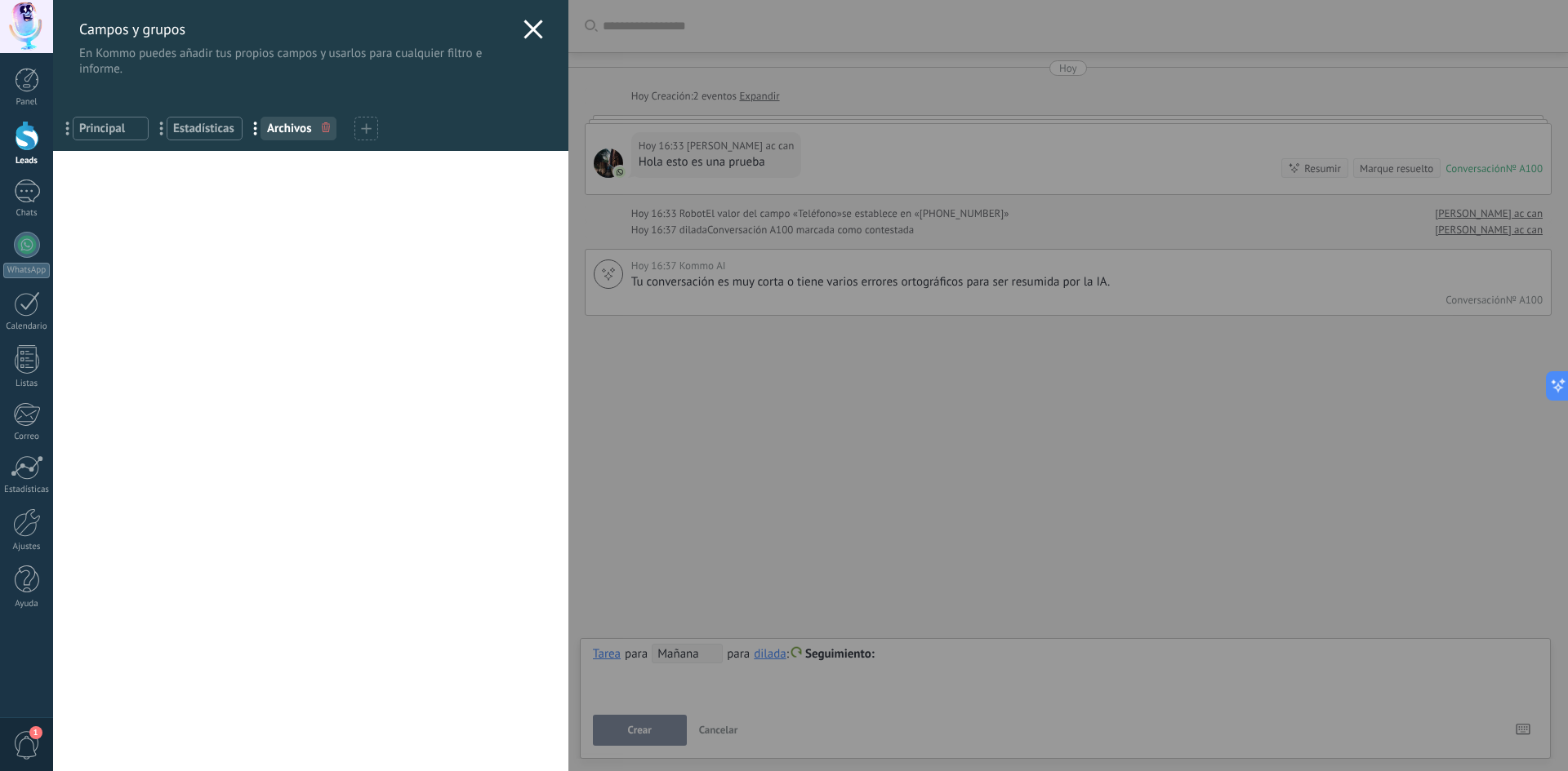
click at [114, 125] on span "Principal" at bounding box center [110, 128] width 63 height 15
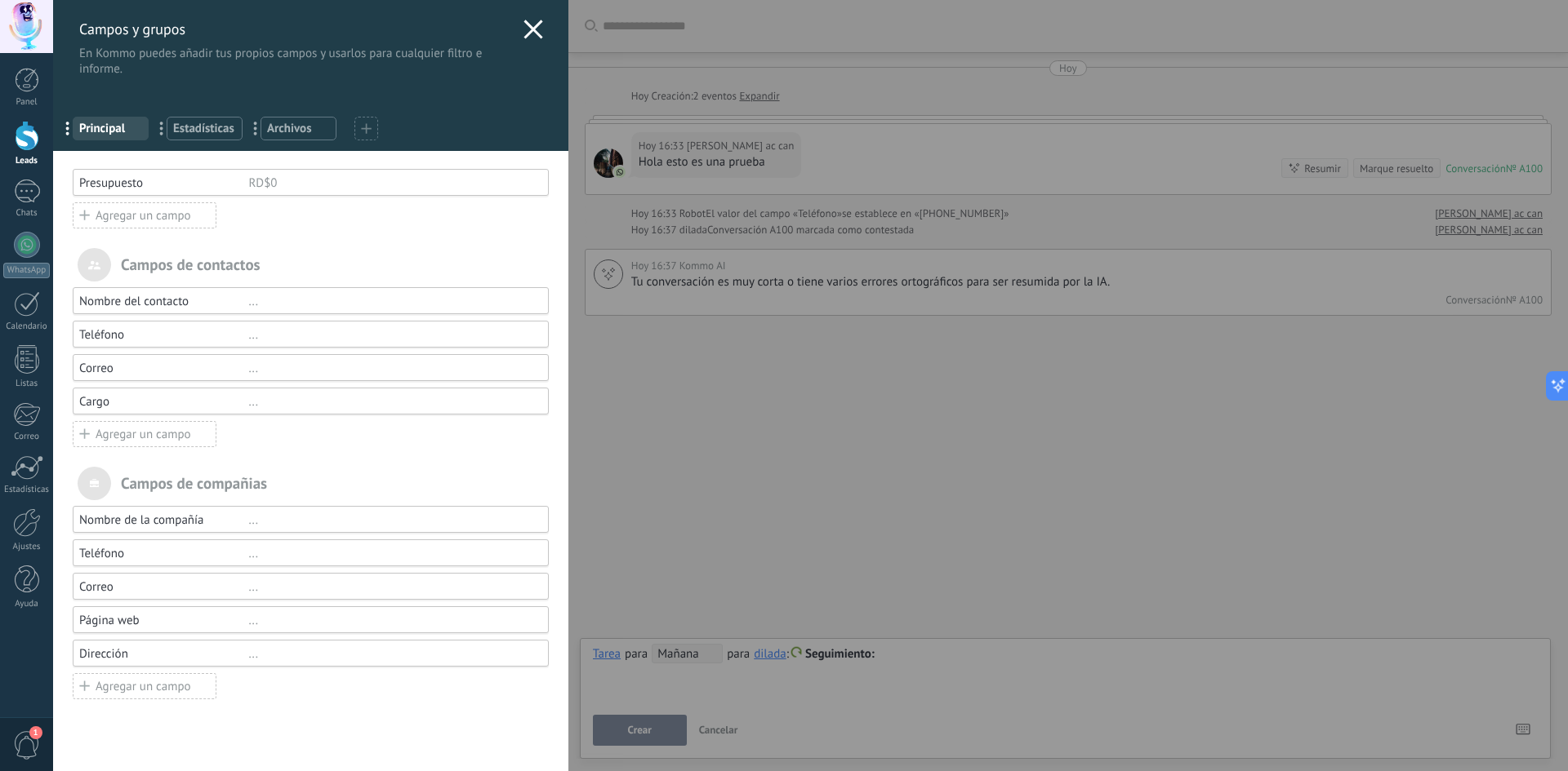
click at [196, 222] on div "Agregar un campo" at bounding box center [144, 215] width 144 height 26
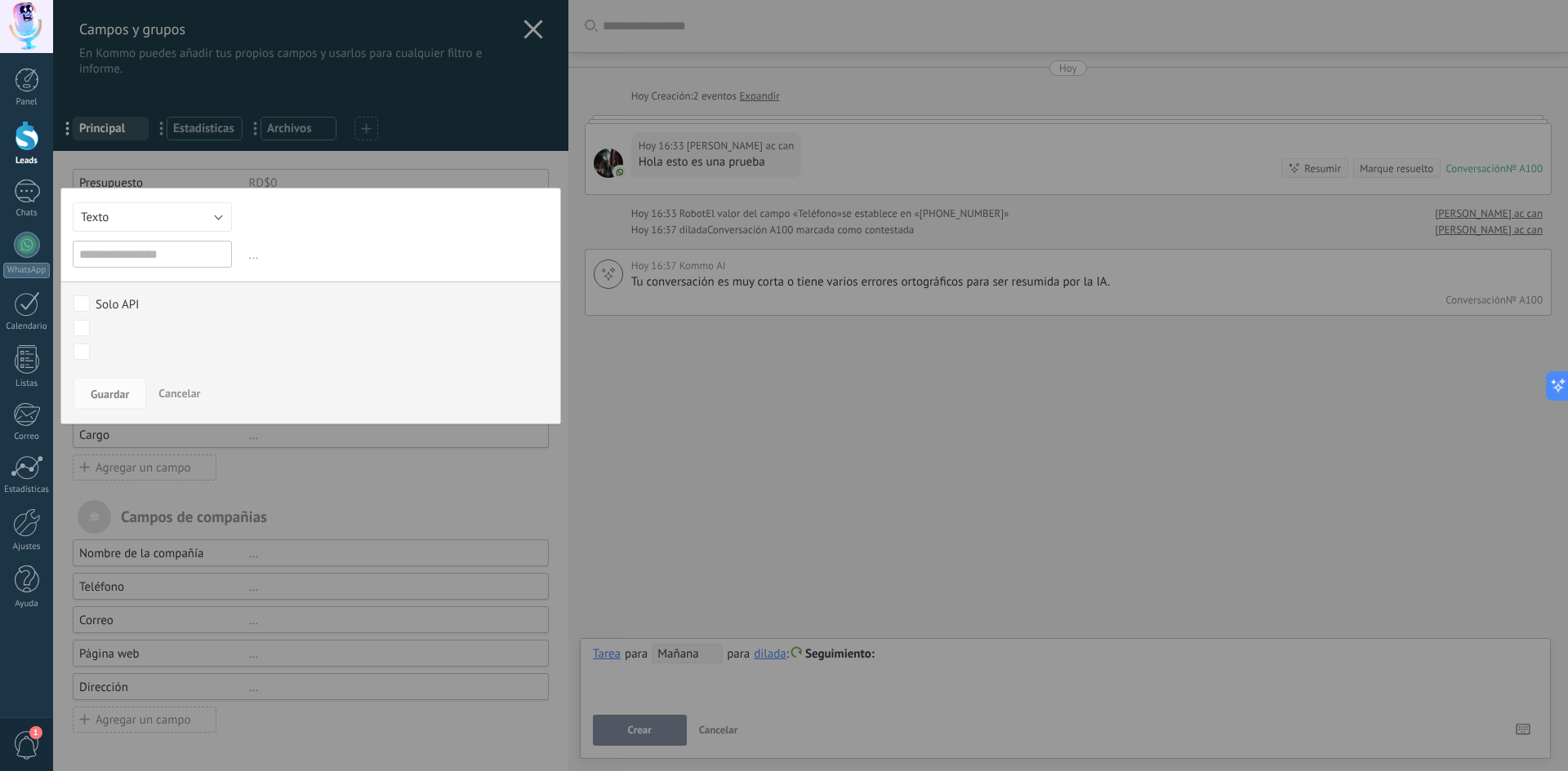
click at [400, 172] on div at bounding box center [311, 385] width 516 height 771
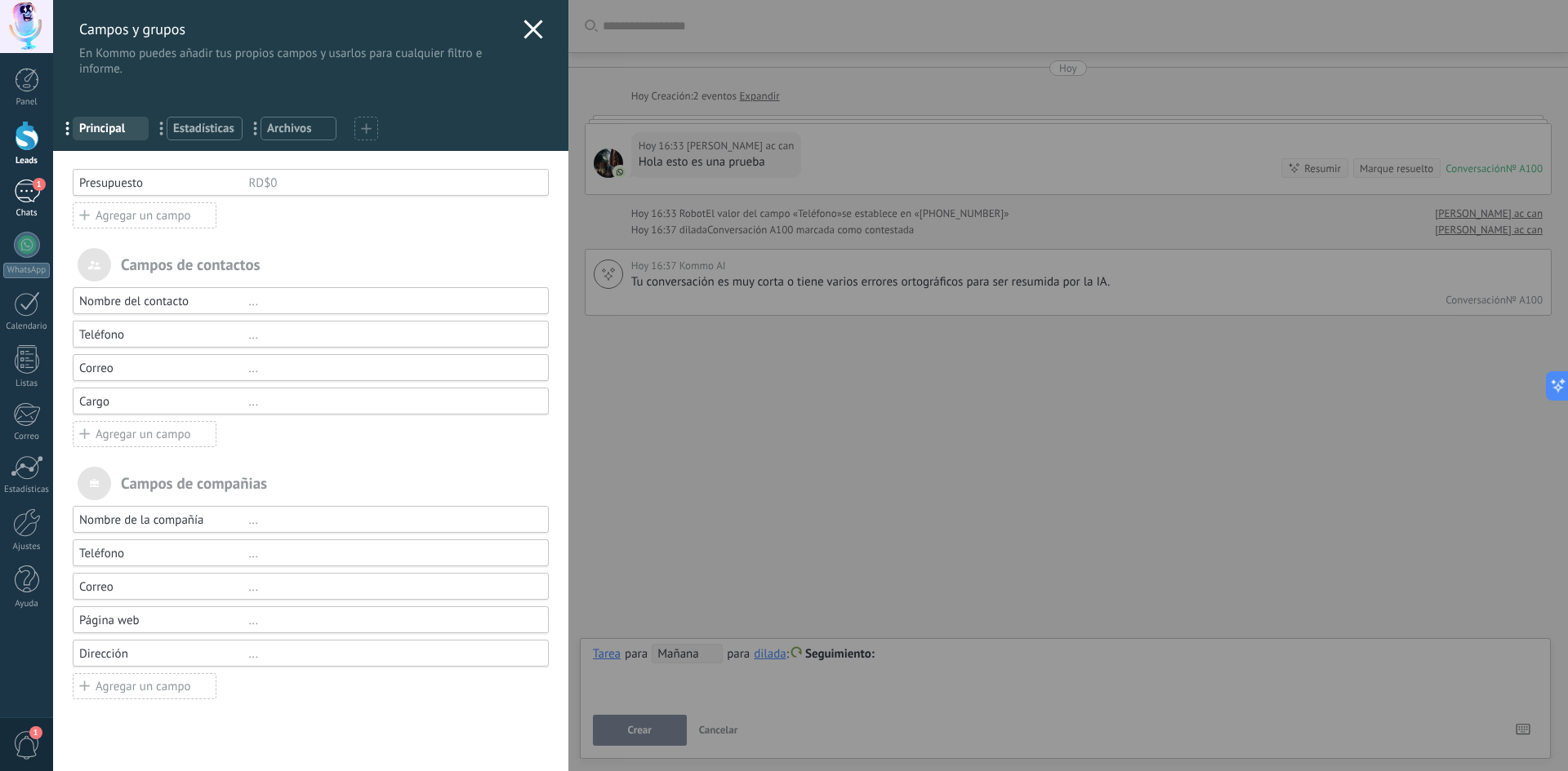
click at [53, 190] on div "Campos y grupos En Kommo puedes añadir tus propios campos y usarlos para cualqu…" at bounding box center [810, 385] width 1515 height 771
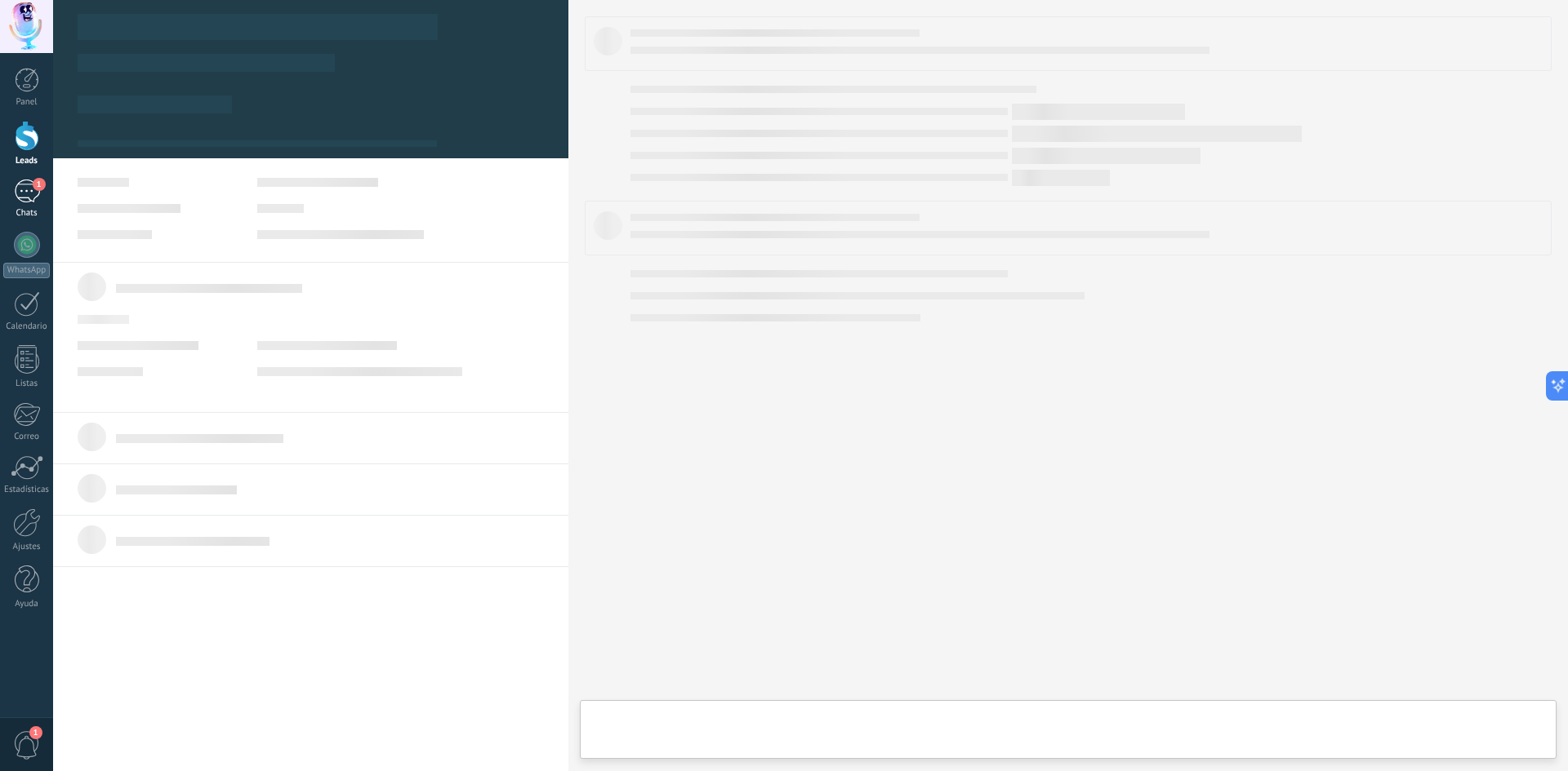
click at [32, 195] on div "1" at bounding box center [26, 191] width 26 height 24
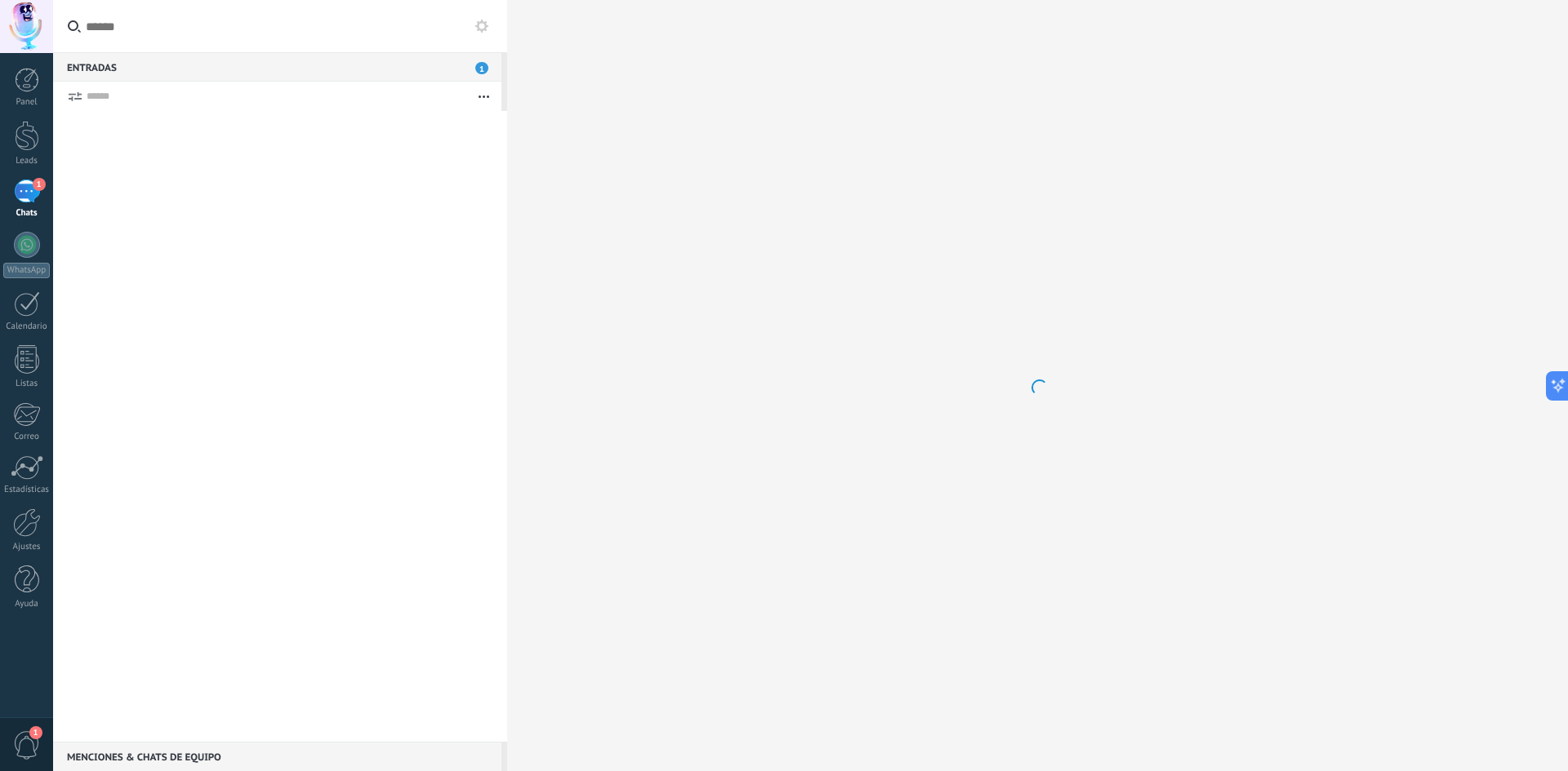
scroll to position [24, 0]
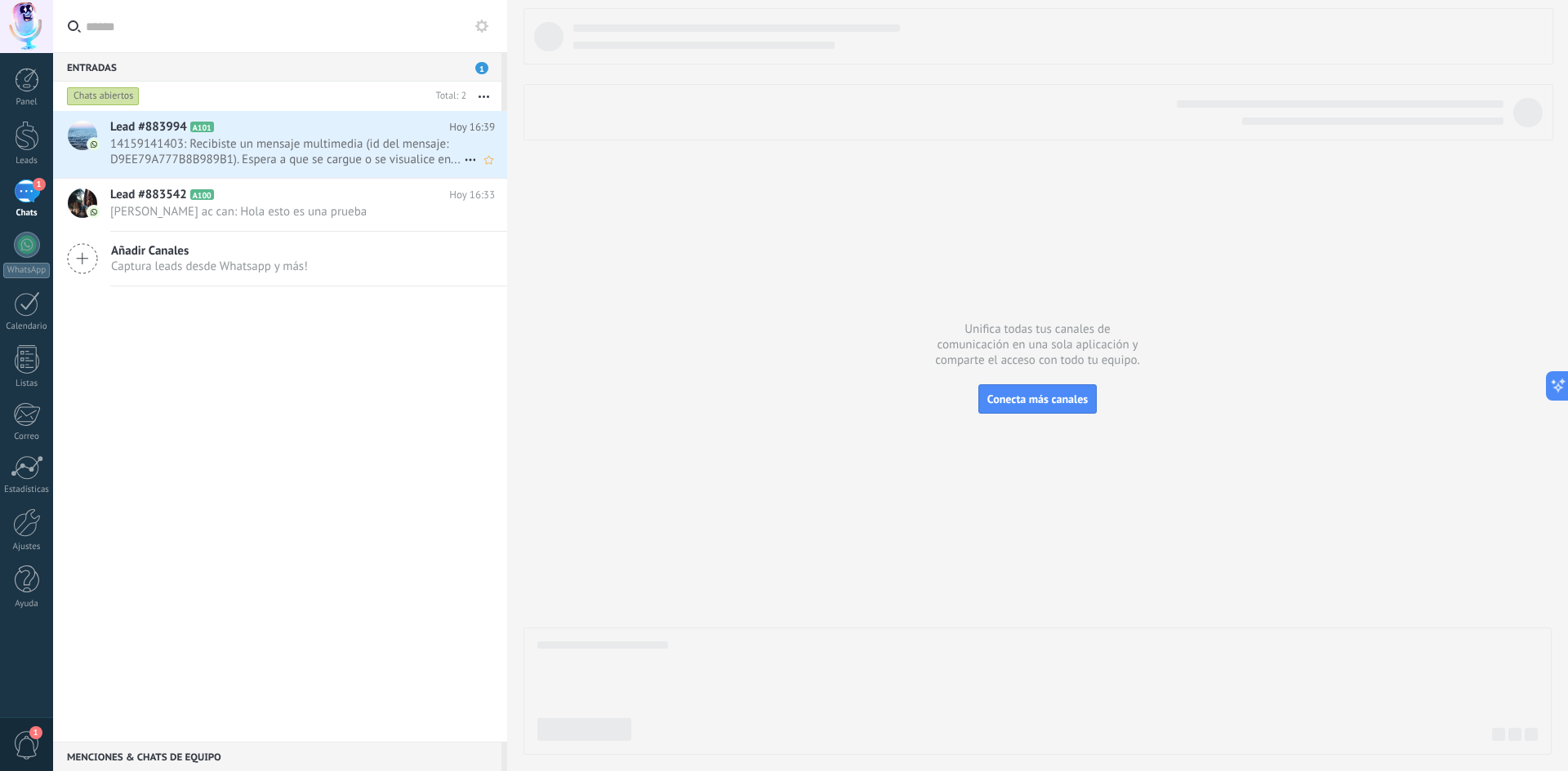
click at [322, 160] on span "14159141403: Recibiste un mensaje multimedia (id del mensaje: D9EE79A777B8B989B…" at bounding box center [287, 151] width 353 height 31
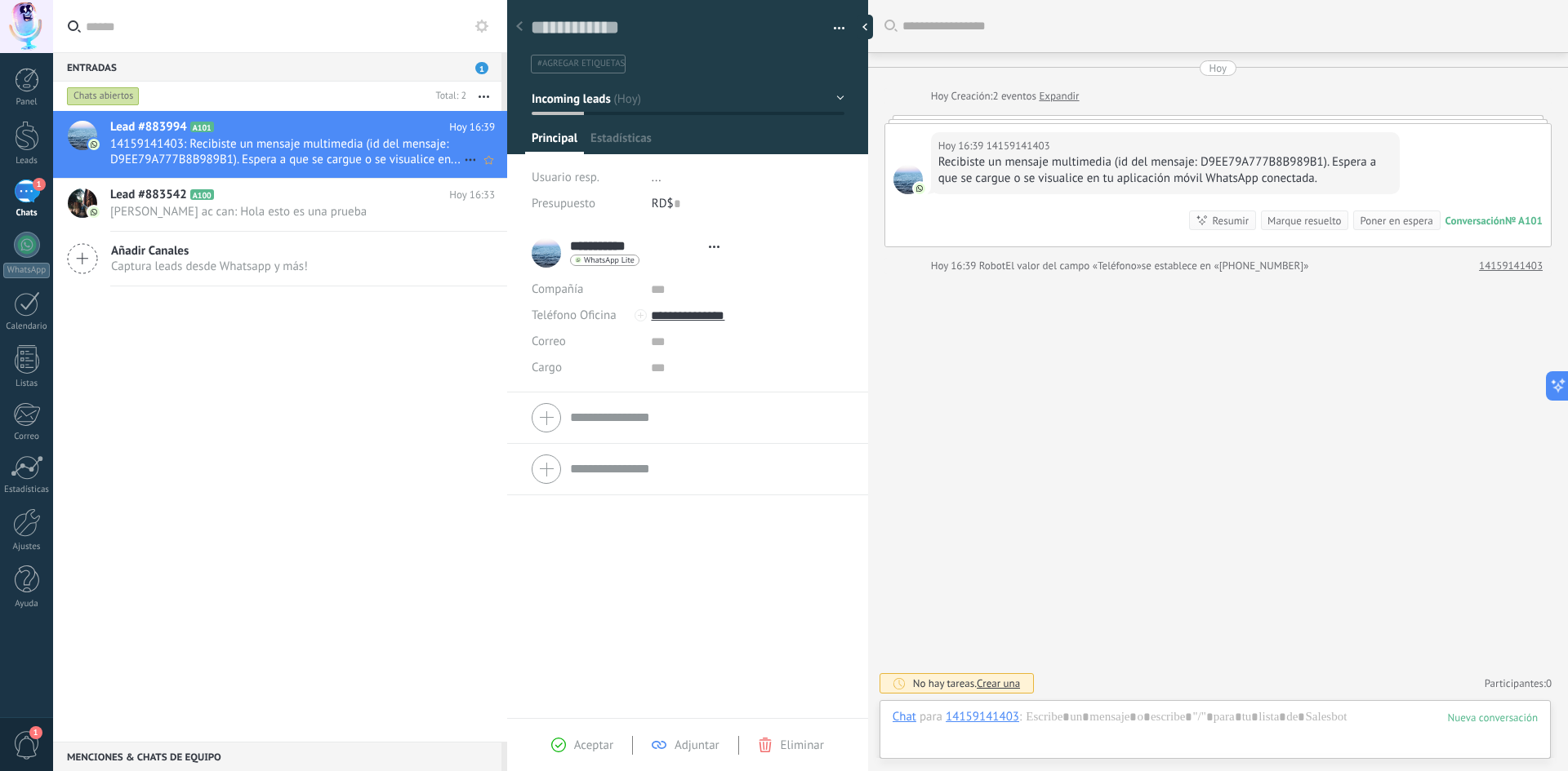
type textarea "**********"
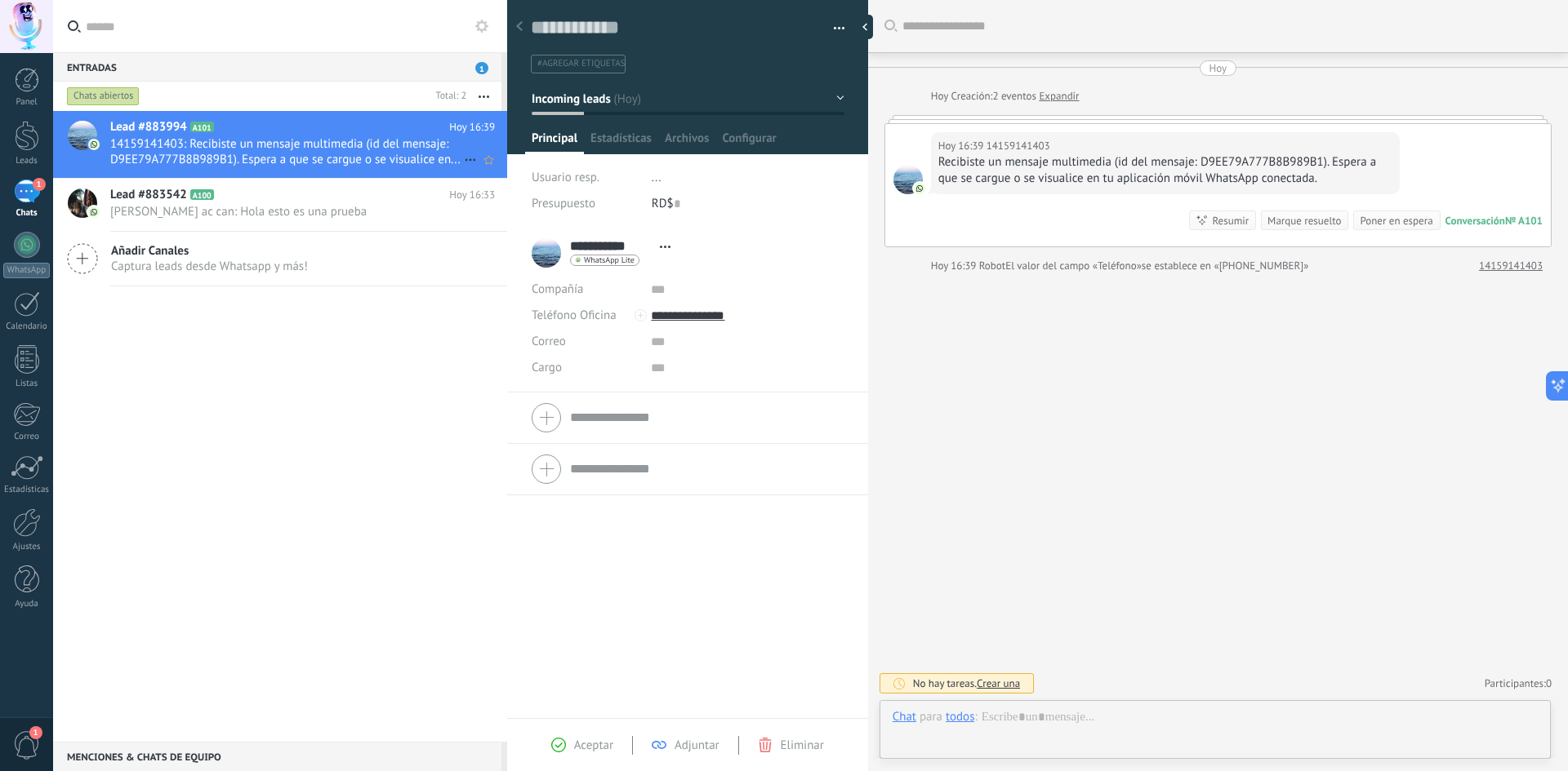
scroll to position [24, 0]
click at [1245, 171] on div "Recibiste un mensaje multimedia (id del mensaje: D9EE79A777B8B989B1). Espera a …" at bounding box center [1165, 171] width 455 height 33
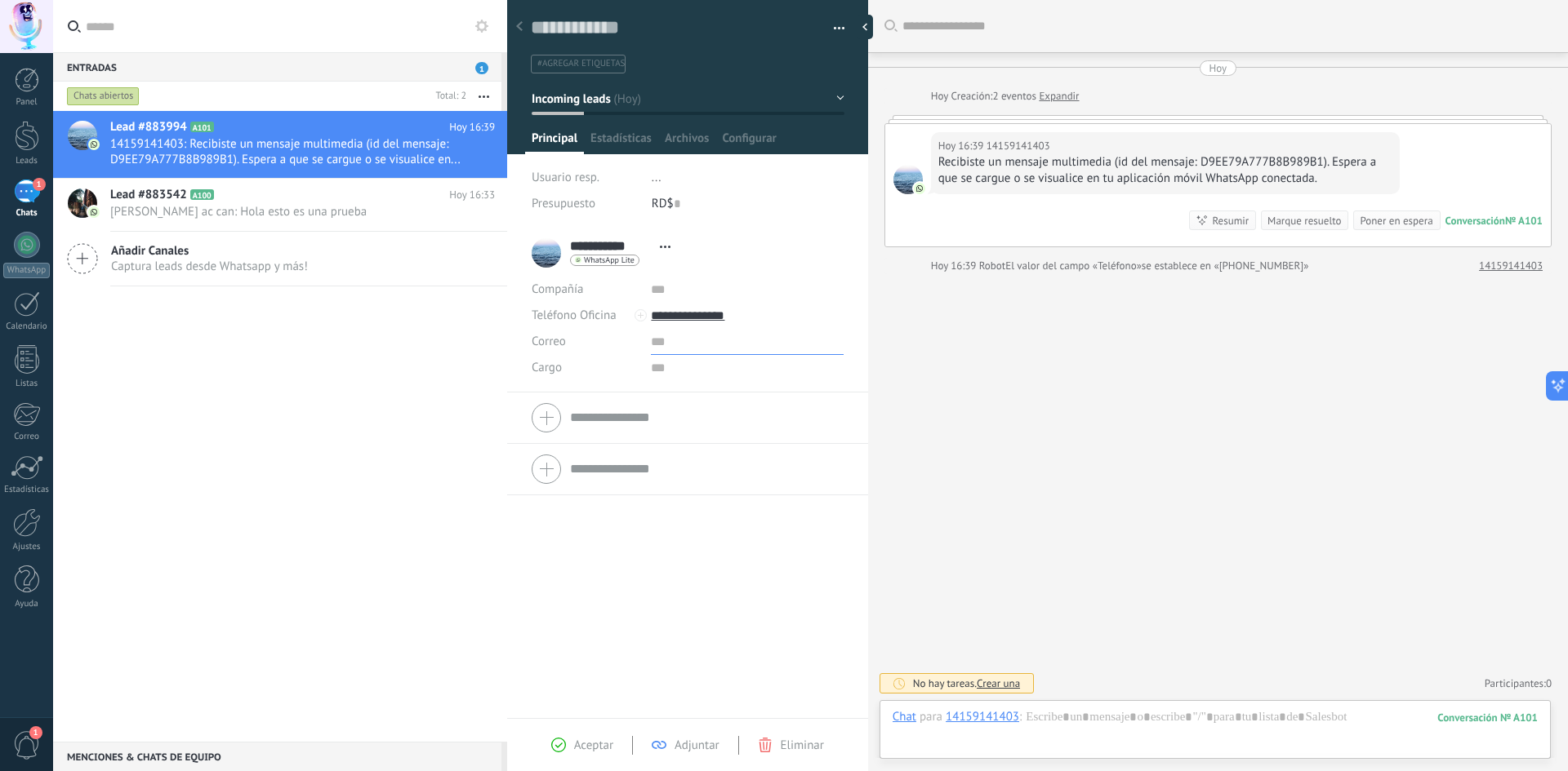
click at [652, 343] on input "text" at bounding box center [746, 342] width 192 height 26
click at [570, 345] on div "Correo E-mail priv. Otro e-mail Correo" at bounding box center [585, 342] width 107 height 26
click at [655, 370] on input "text" at bounding box center [746, 368] width 192 height 26
click at [650, 418] on form "Compañía Teléfono Oficina Ofic. directo Celular Fax Casa Otro Teléfono Oficina …" at bounding box center [687, 418] width 312 height 41
click at [561, 335] on label "Compañía" at bounding box center [557, 341] width 51 height 13
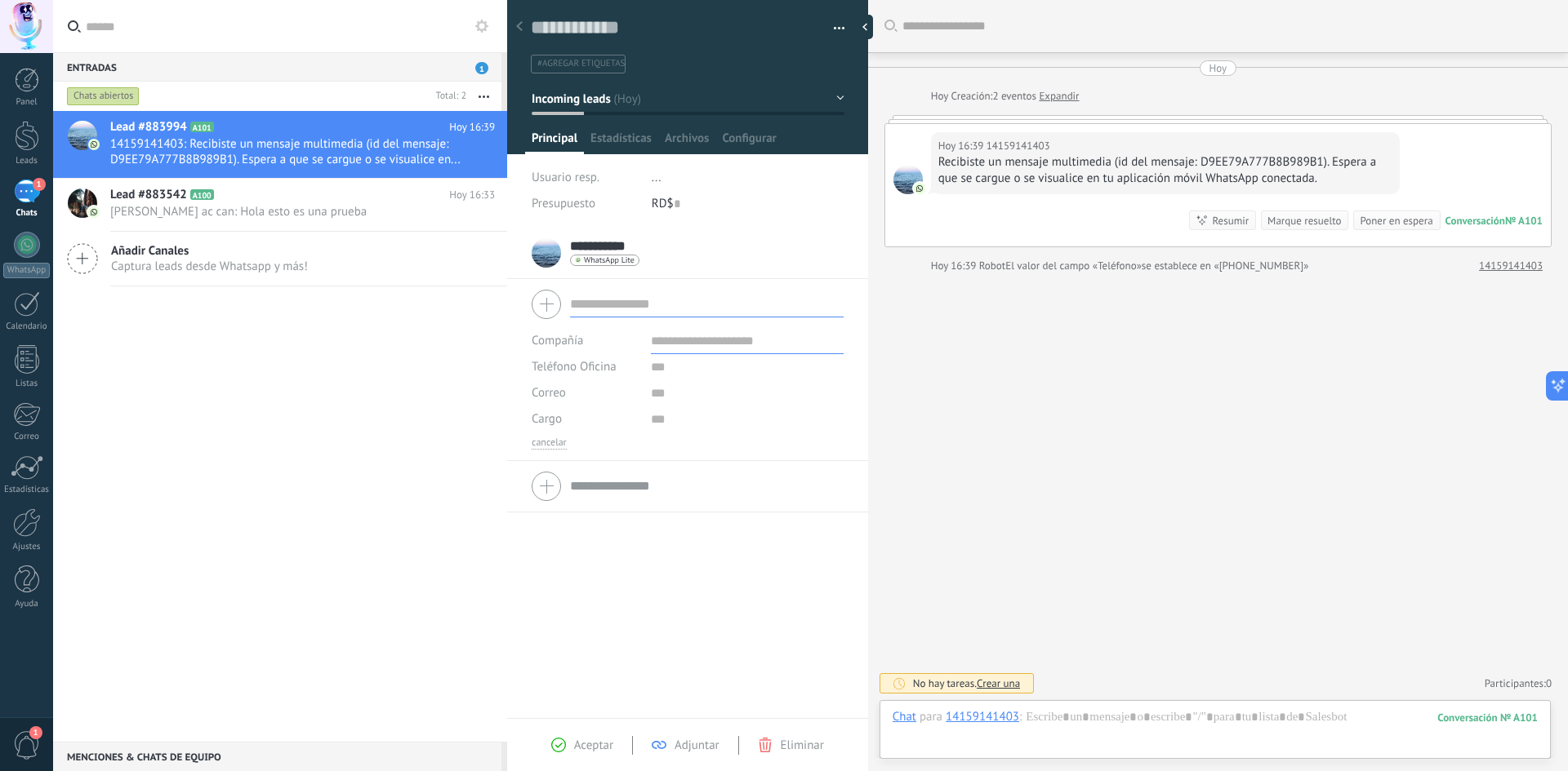
click at [605, 502] on div at bounding box center [687, 486] width 312 height 41
drag, startPoint x: 630, startPoint y: 137, endPoint x: 626, endPoint y: 124, distance: 13.6
click at [630, 128] on div "Guardar y crear Imprimir Administrar etiquetas Exportar a excel" at bounding box center [687, 108] width 362 height 238
click at [39, 313] on div at bounding box center [26, 304] width 26 height 25
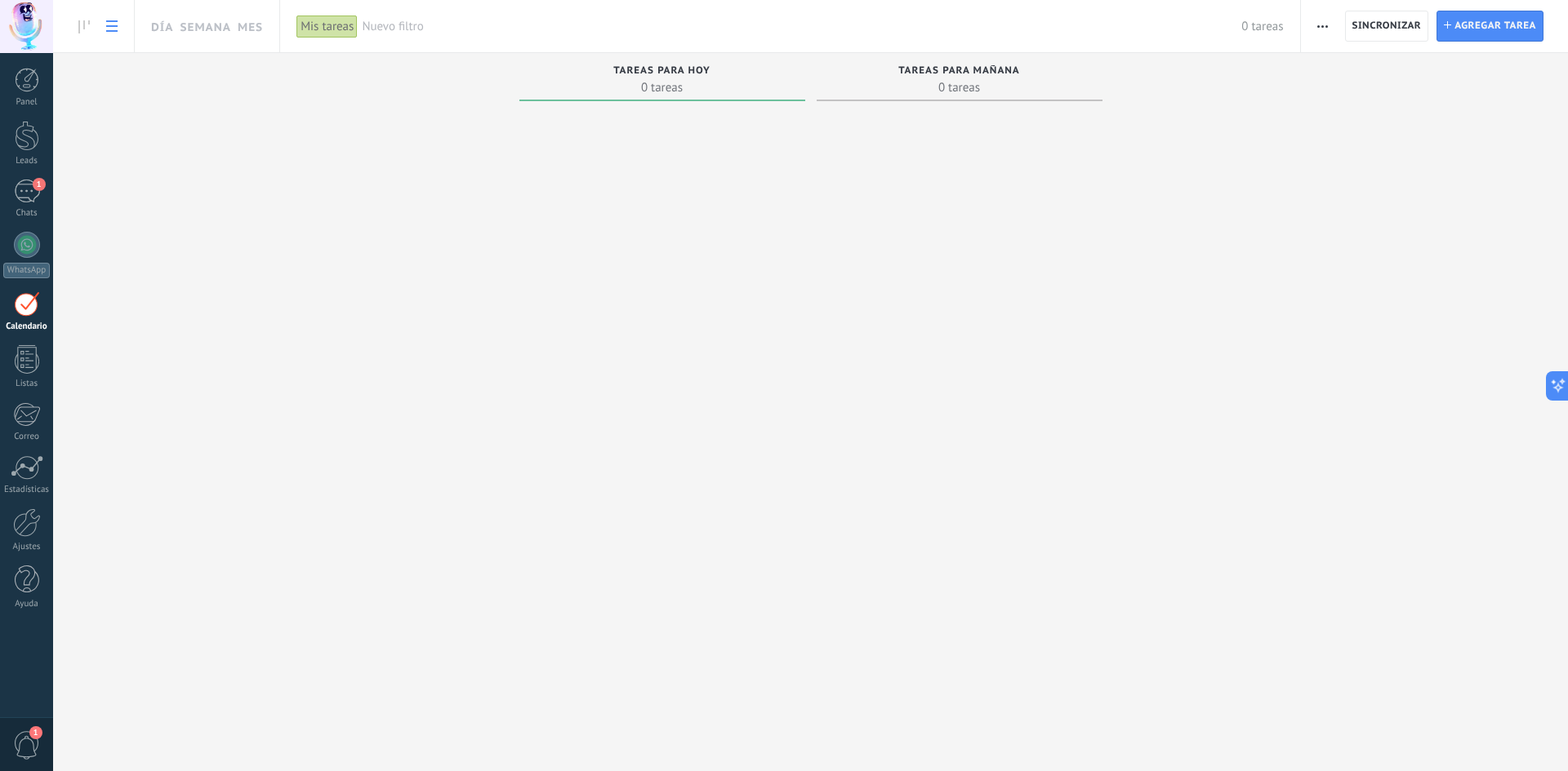
click at [107, 35] on link at bounding box center [112, 26] width 28 height 32
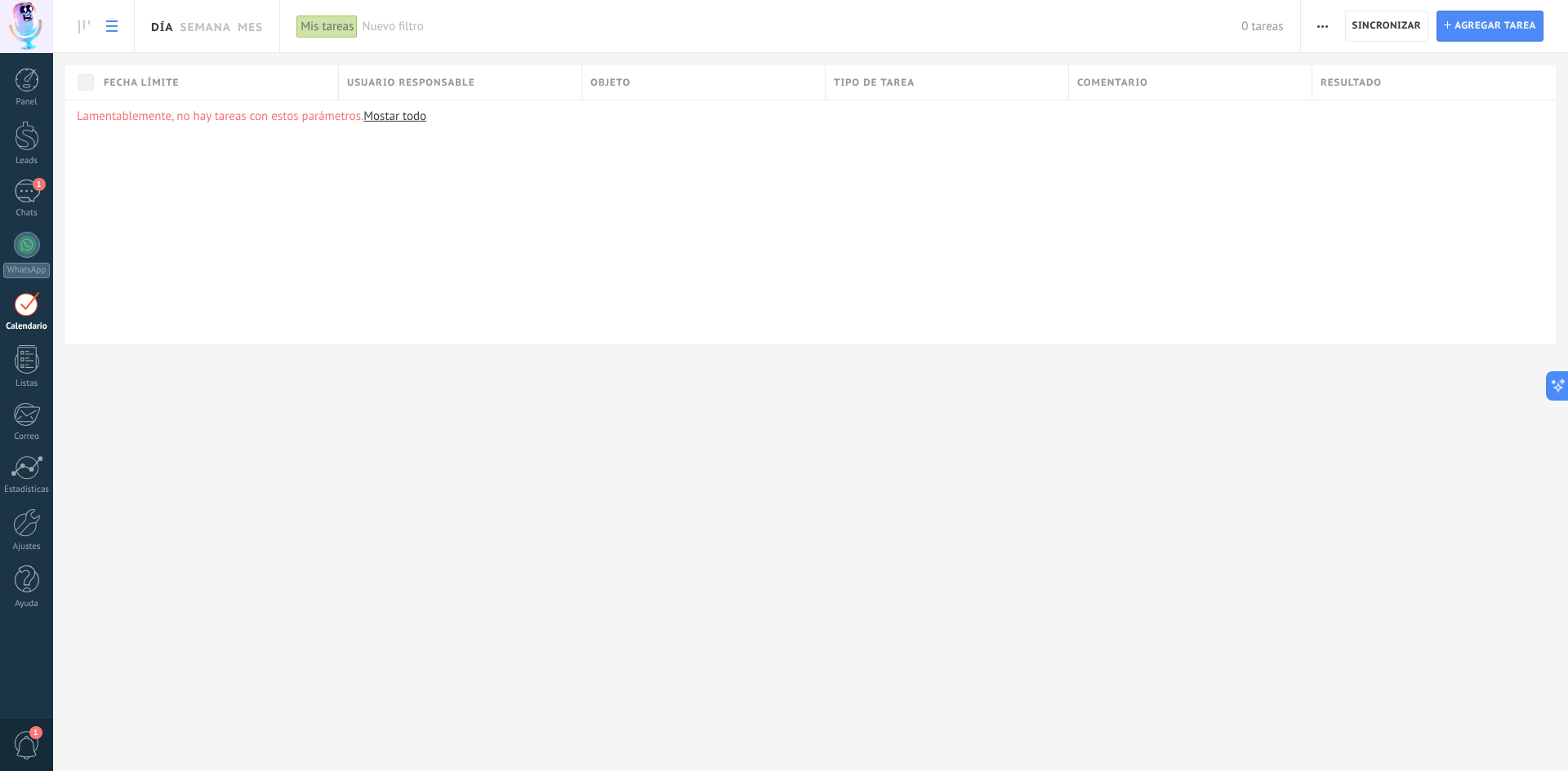
click at [172, 32] on link "Día" at bounding box center [162, 26] width 22 height 52
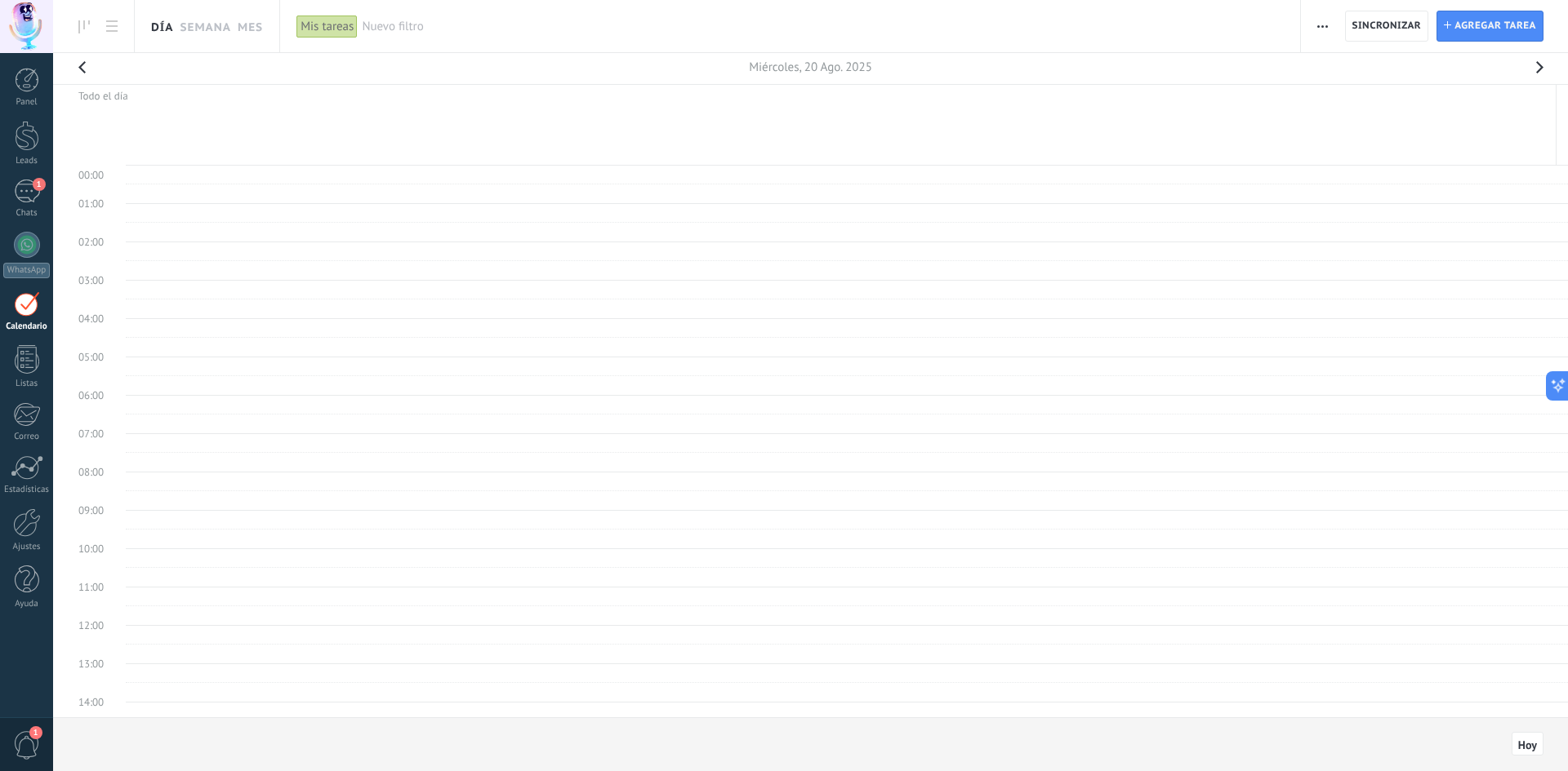
scroll to position [308, 0]
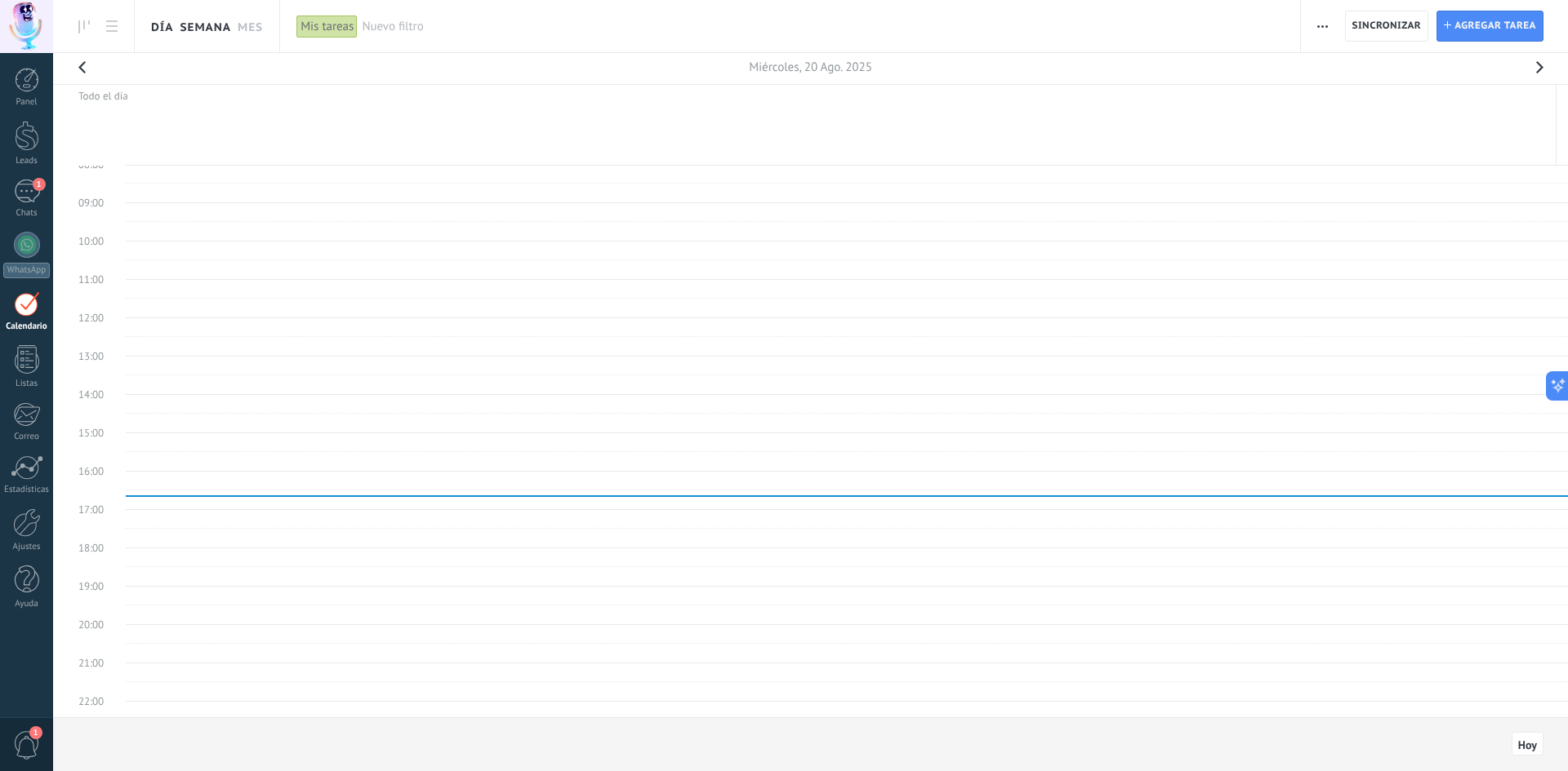
drag, startPoint x: 188, startPoint y: 32, endPoint x: 203, endPoint y: 32, distance: 15.0
click at [200, 32] on link "Semana" at bounding box center [205, 26] width 51 height 52
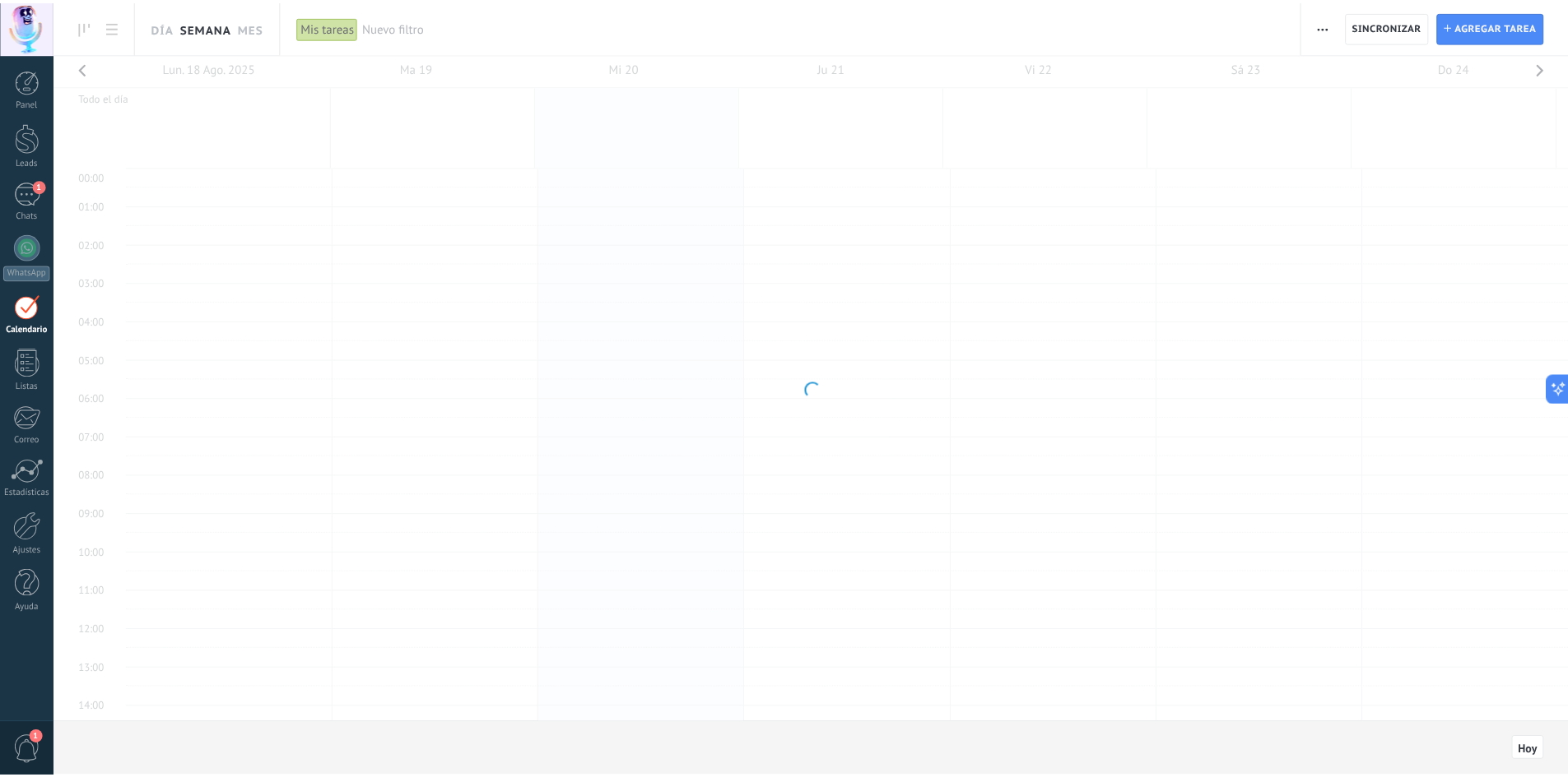
scroll to position [310, 0]
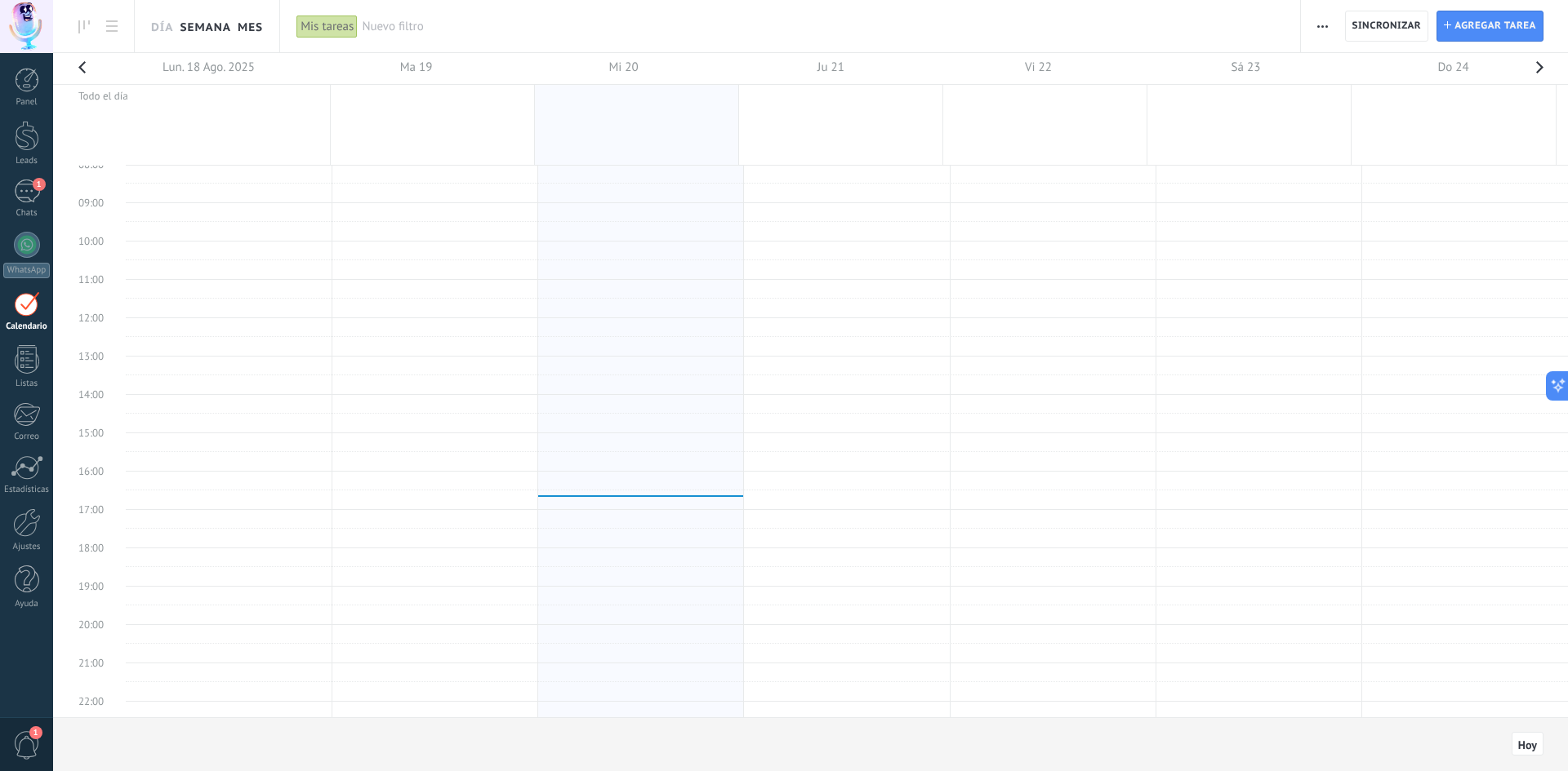
click at [250, 29] on link "Mes" at bounding box center [250, 26] width 25 height 52
click at [1322, 14] on span "button" at bounding box center [1323, 26] width 11 height 31
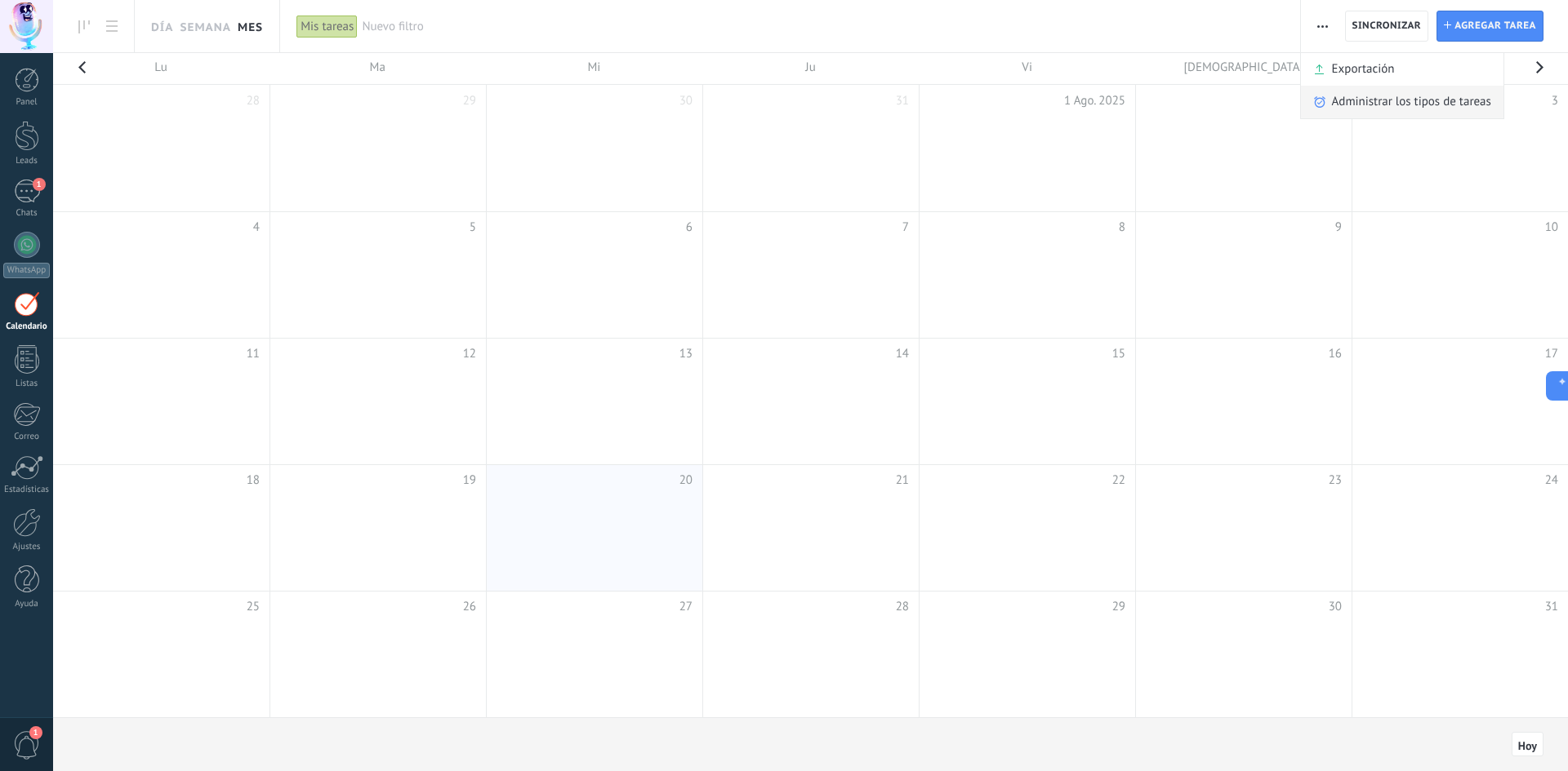
click at [1410, 106] on span "Administrar los tipos de tareas" at bounding box center [1412, 102] width 159 height 33
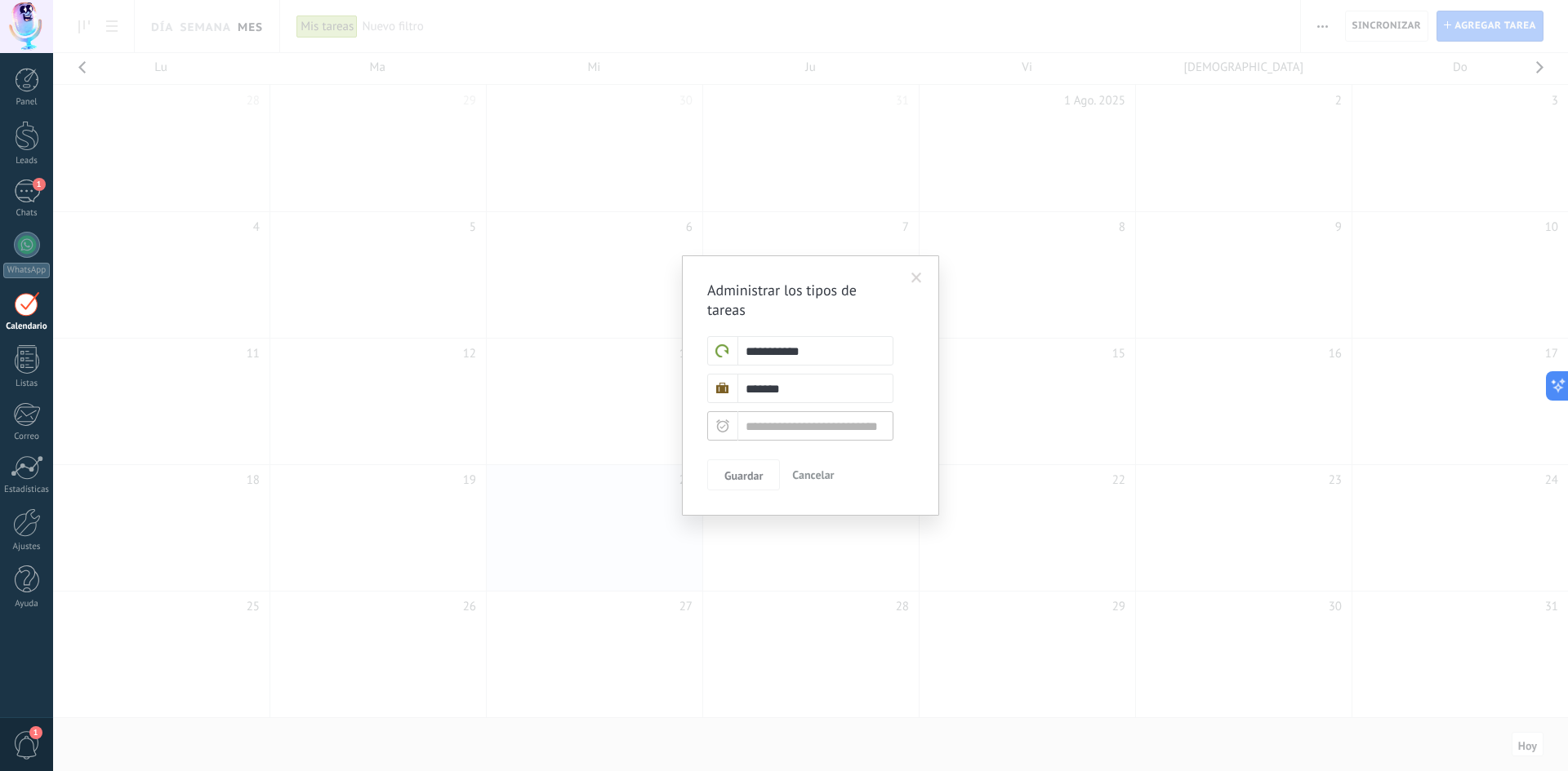
click at [915, 279] on span at bounding box center [916, 279] width 11 height 12
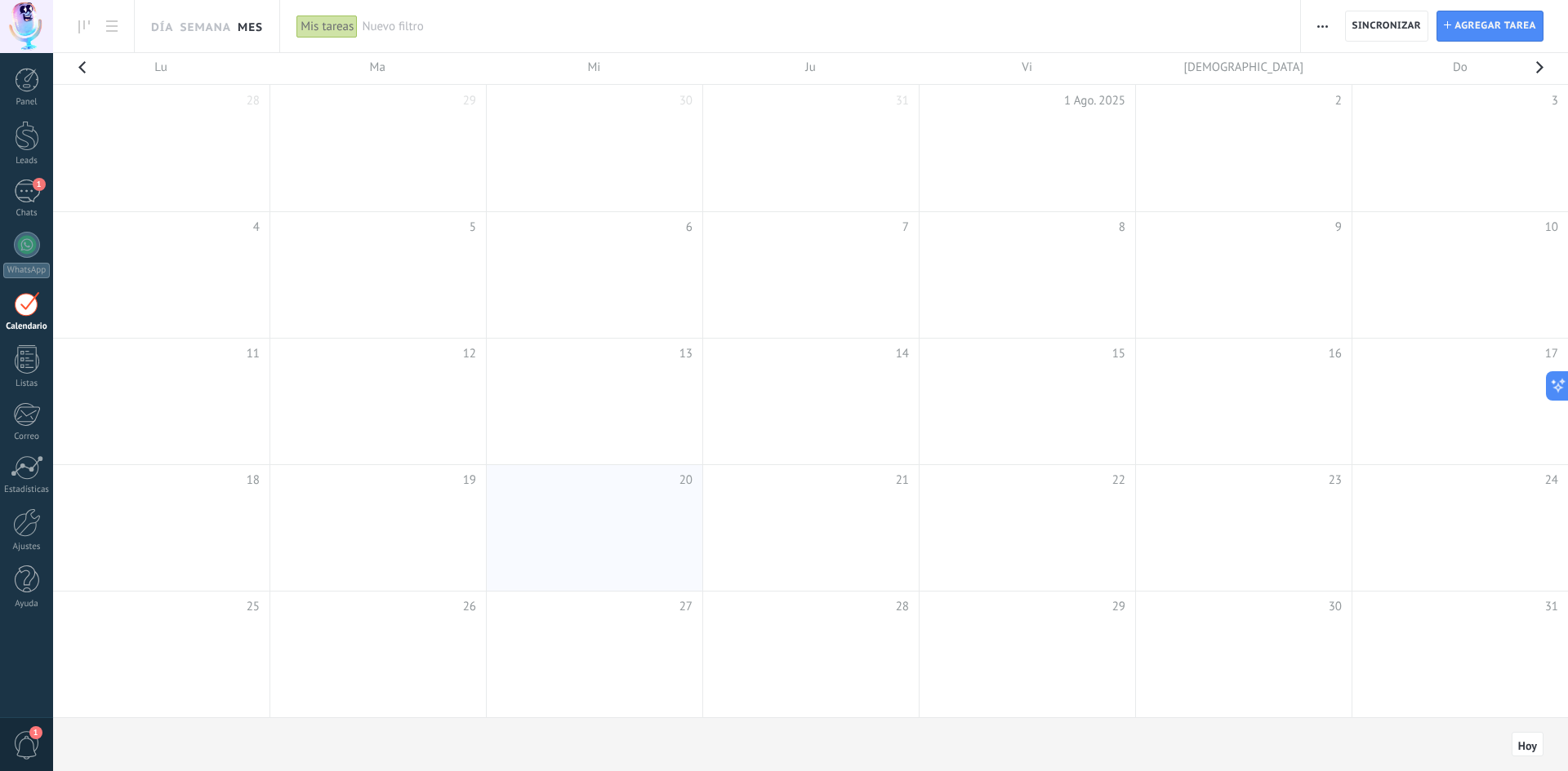
click at [1316, 26] on button "button" at bounding box center [1323, 26] width 24 height 31
click at [1358, 110] on span "Administrar los tipos de tareas" at bounding box center [1412, 102] width 159 height 33
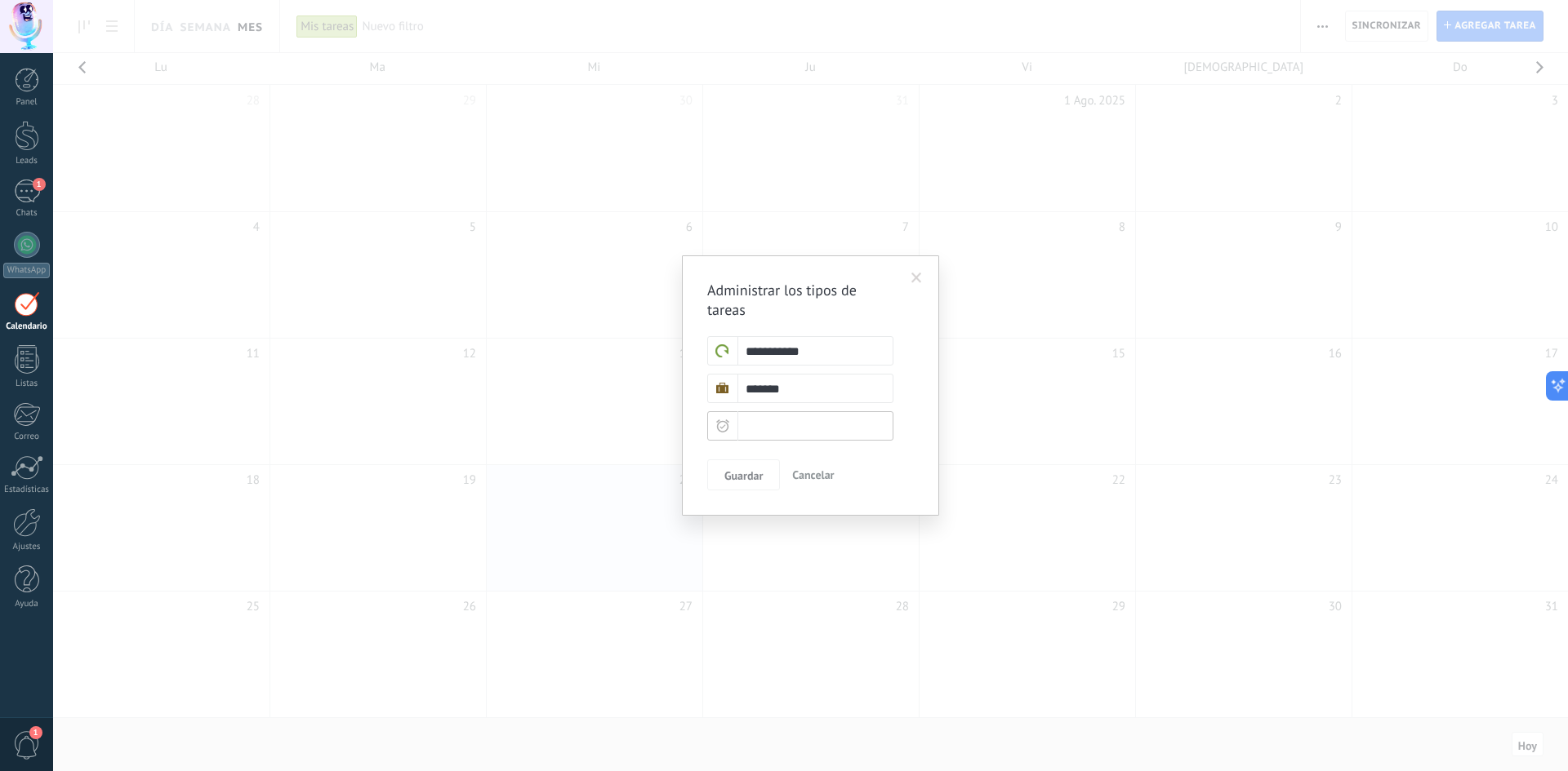
click at [811, 429] on input "text" at bounding box center [800, 426] width 186 height 29
click at [834, 474] on span "Cancelar" at bounding box center [813, 475] width 42 height 14
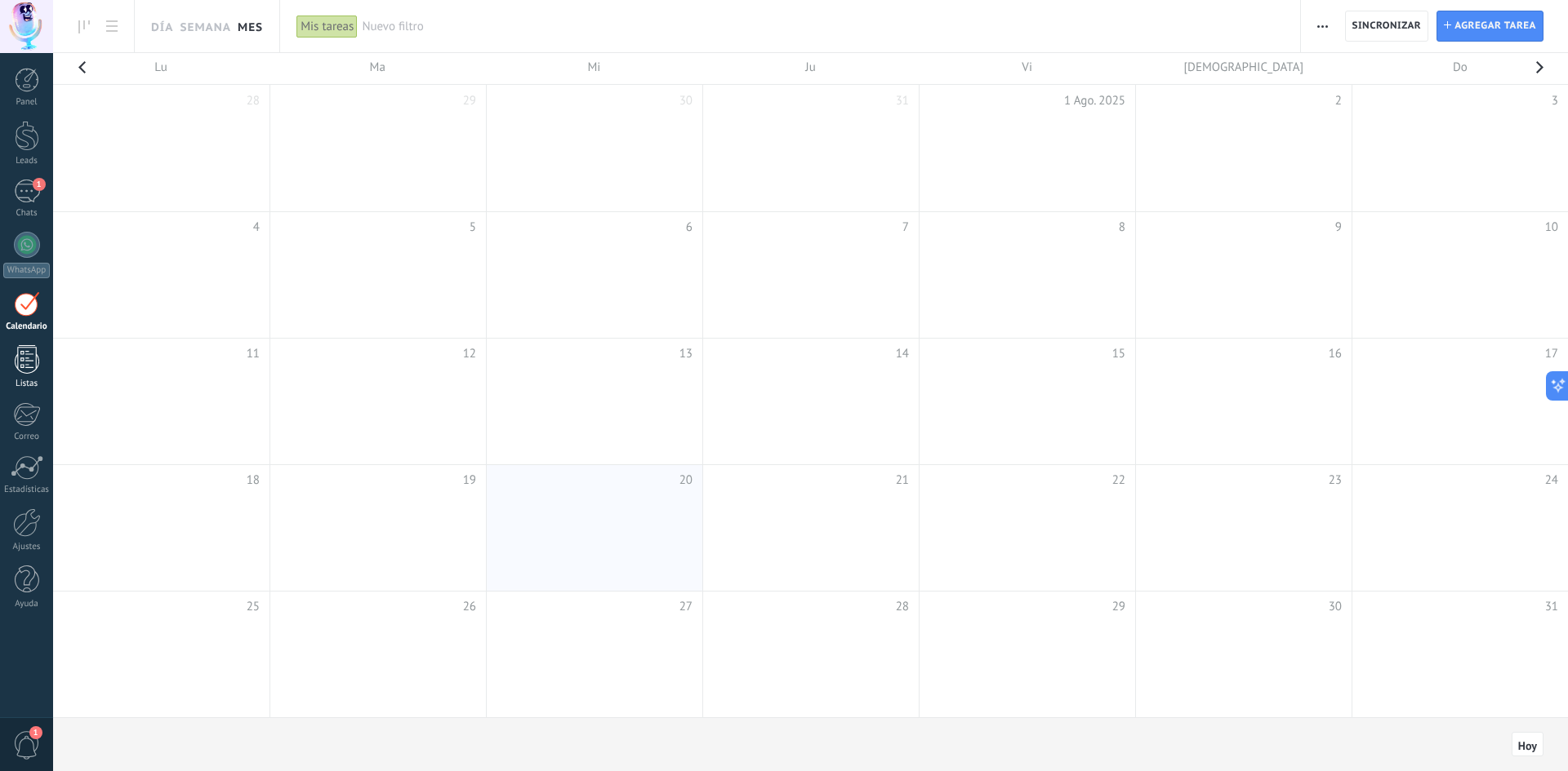
click at [32, 365] on div at bounding box center [26, 360] width 24 height 29
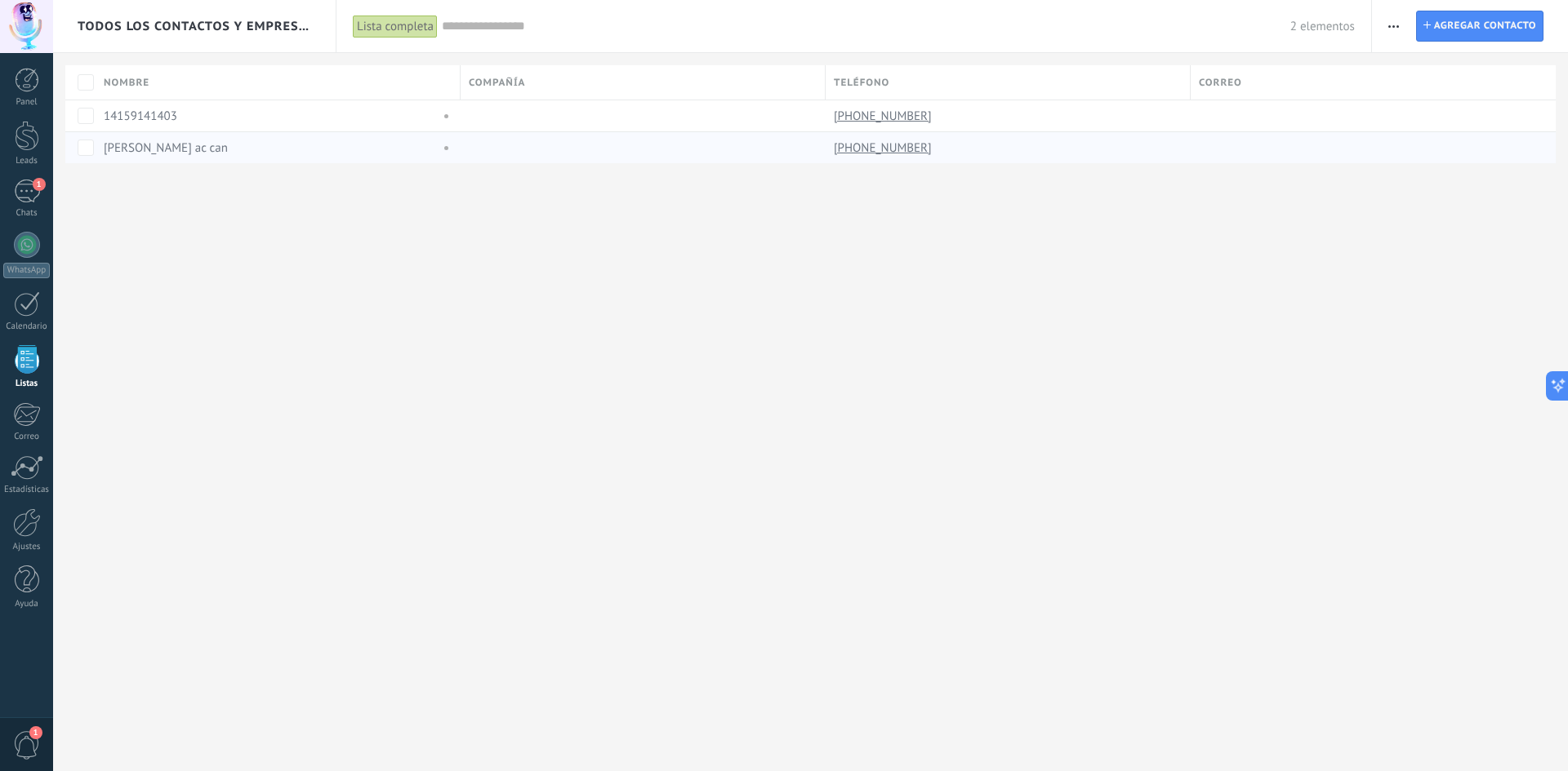
click at [146, 154] on link "elias ac can" at bounding box center [165, 149] width 125 height 15
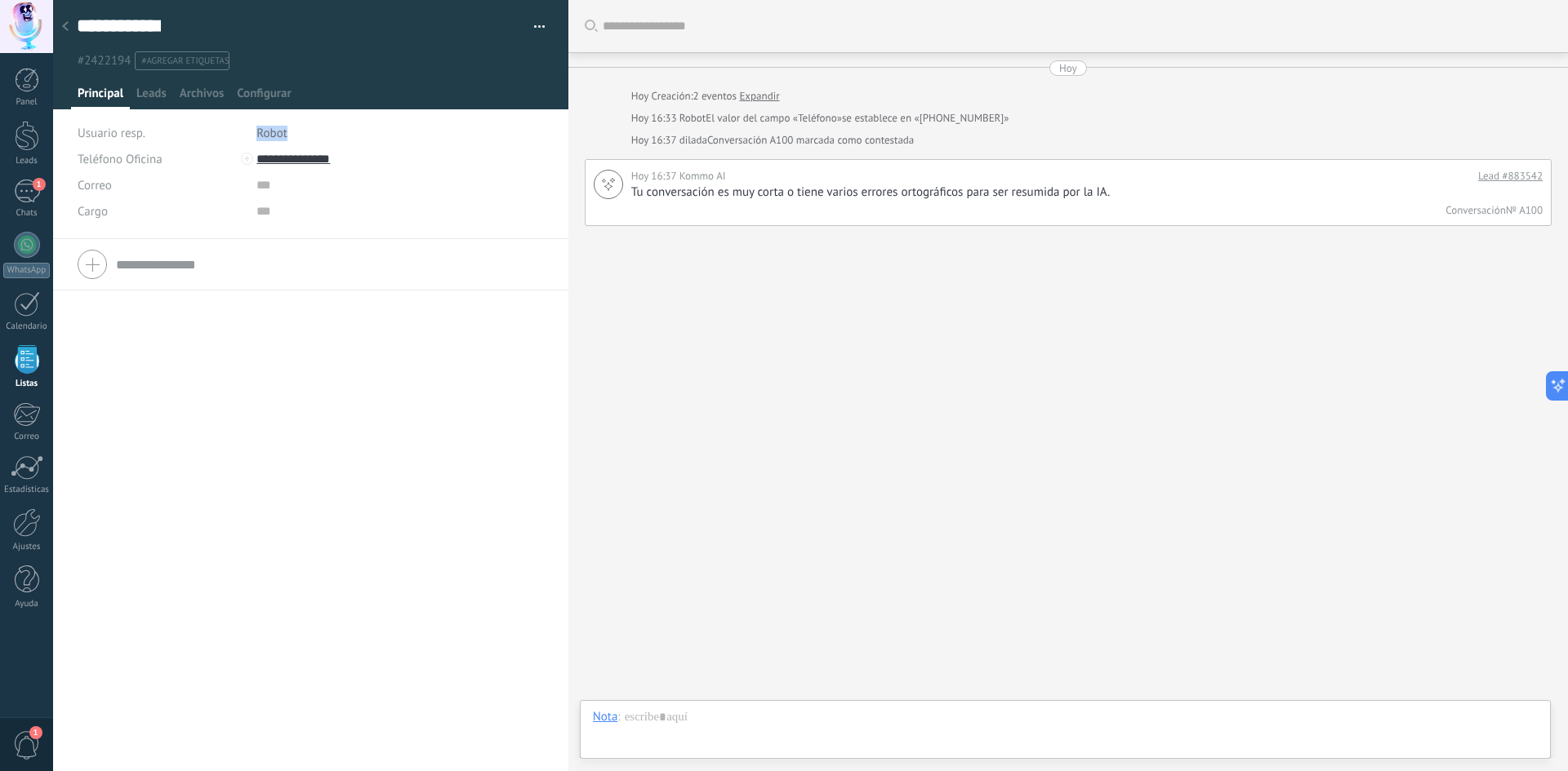
drag, startPoint x: 246, startPoint y: 135, endPoint x: 297, endPoint y: 140, distance: 51.2
click at [297, 140] on div "Usuario resp. Robot" at bounding box center [311, 132] width 467 height 26
click at [299, 140] on li "Robot" at bounding box center [401, 132] width 288 height 26
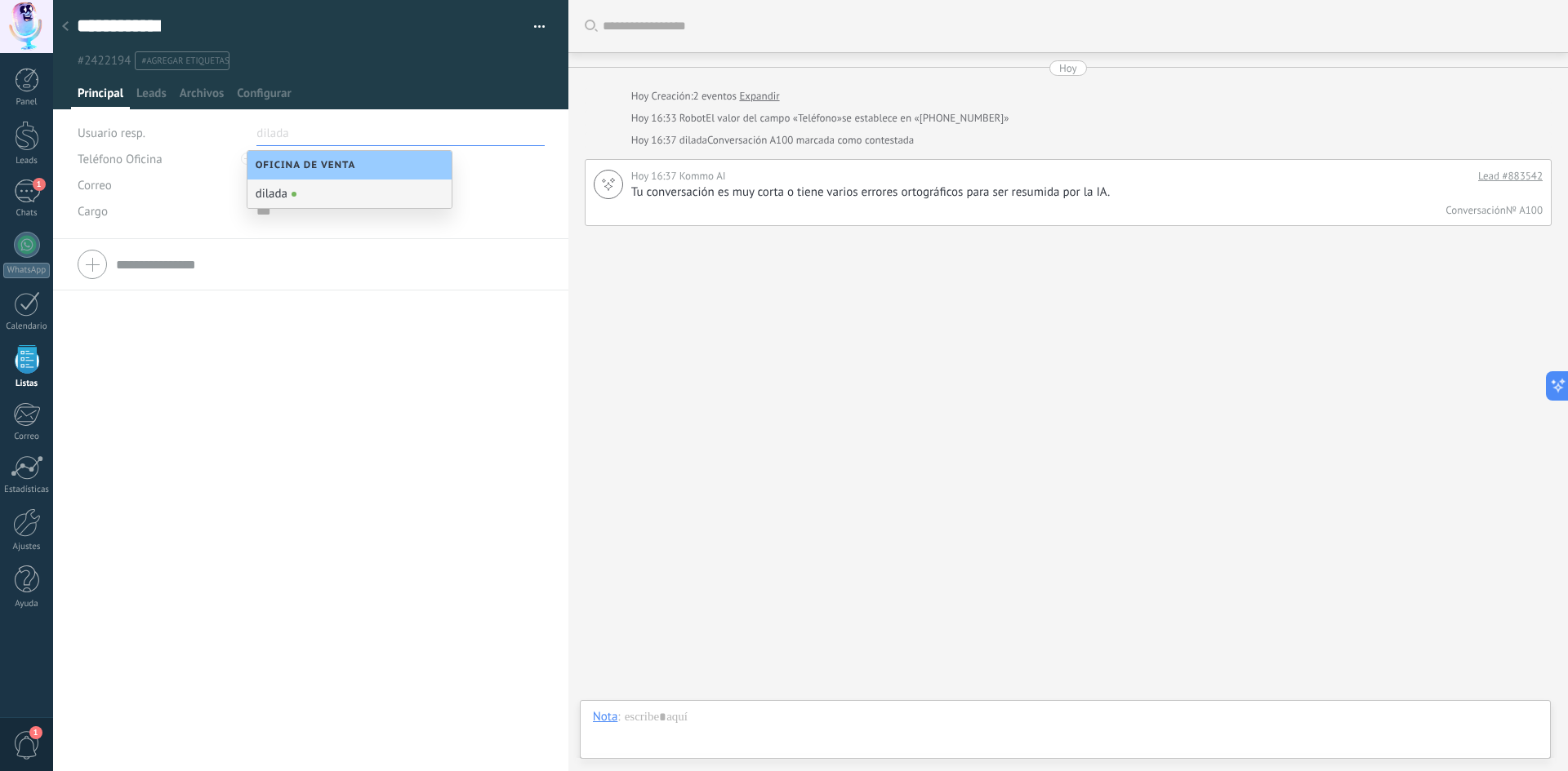
click at [342, 296] on div "Teléfono Oficina Ofic. directo Celular Fax Casa Otro Teléfono Oficina Llamar Co…" at bounding box center [311, 506] width 516 height 533
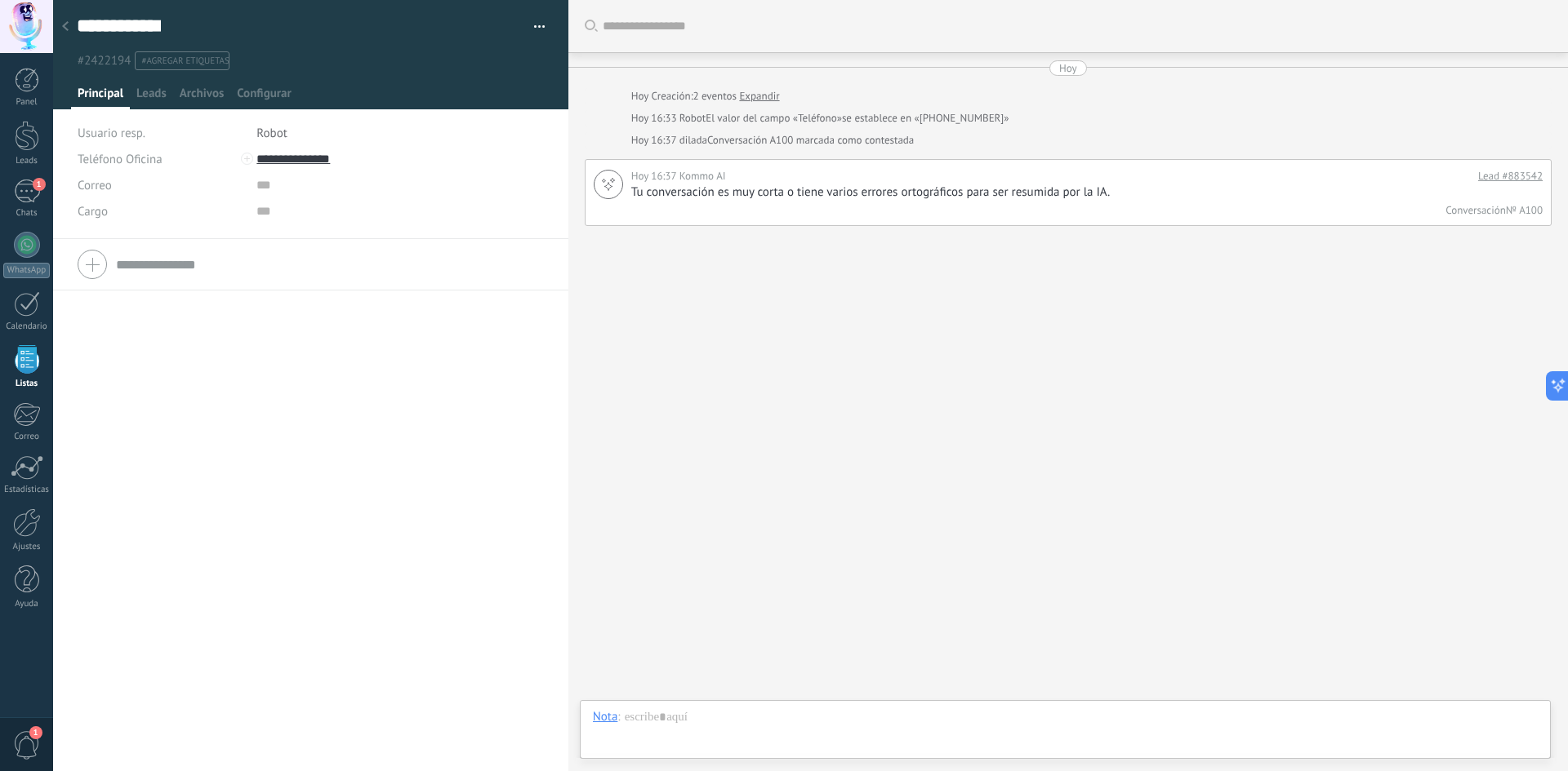
click at [273, 135] on span "Robot" at bounding box center [271, 133] width 30 height 15
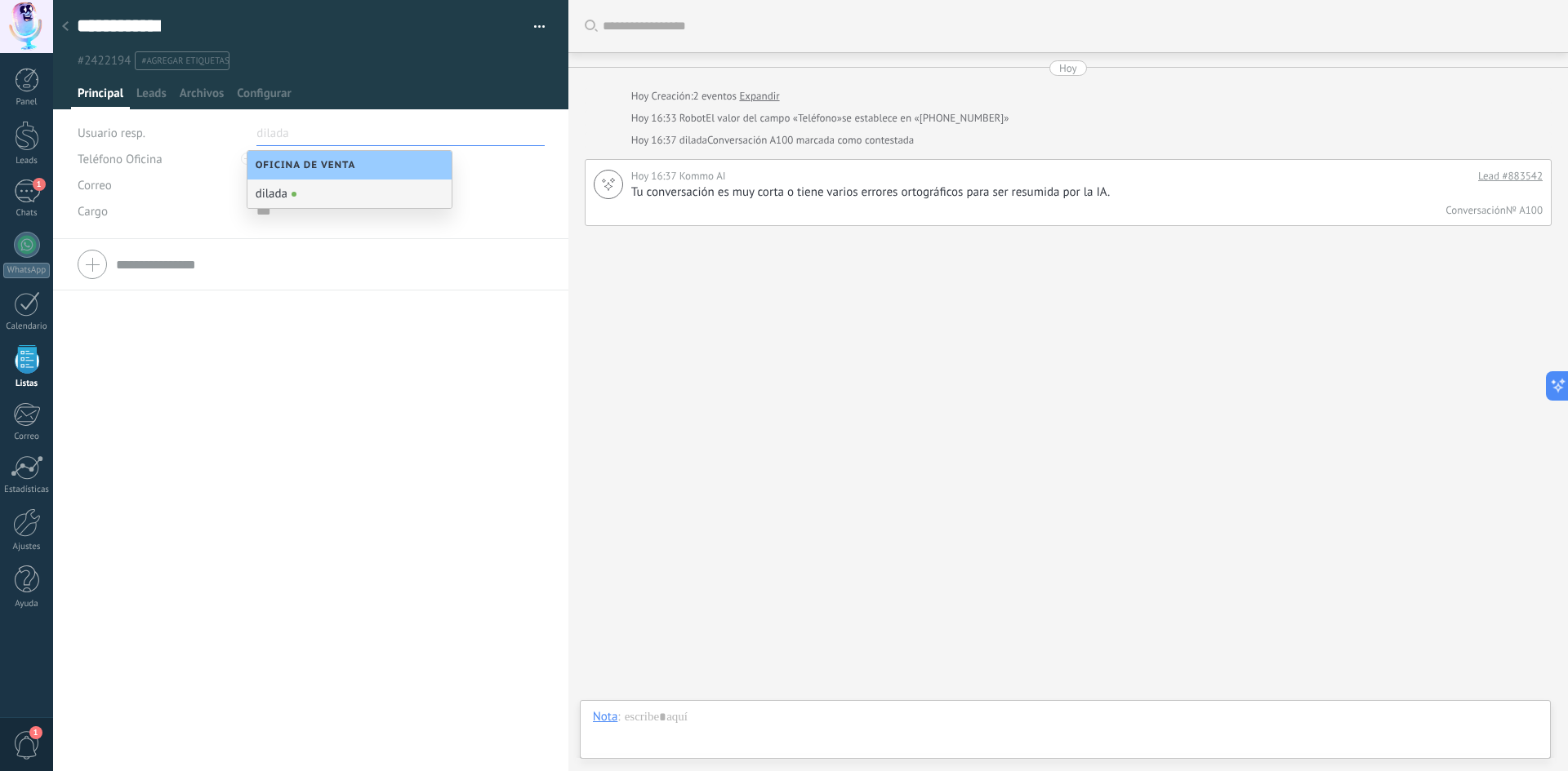
click at [219, 360] on div "Teléfono Oficina Ofic. directo Celular Fax Casa Otro Teléfono Oficina Llamar Co…" at bounding box center [311, 479] width 516 height 480
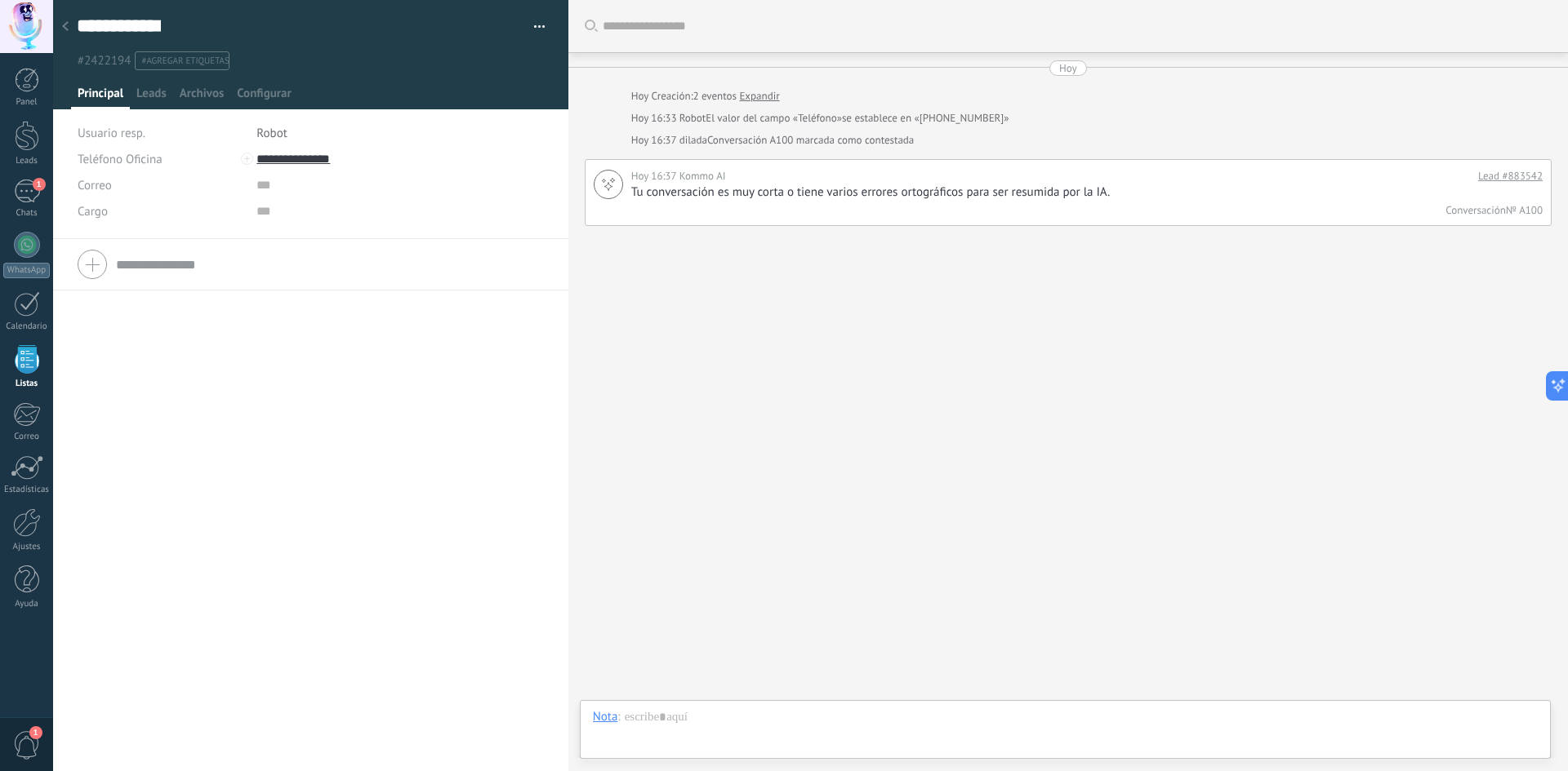
click at [137, 133] on span "Usuario resp." at bounding box center [111, 133] width 68 height 15
click at [135, 147] on button "Teléfono Oficina" at bounding box center [120, 158] width 85 height 26
click at [140, 139] on span "Usuario resp." at bounding box center [111, 133] width 68 height 15
click at [132, 130] on span "Usuario resp." at bounding box center [111, 133] width 68 height 15
click at [144, 162] on span "Teléfono Oficina" at bounding box center [120, 159] width 85 height 15
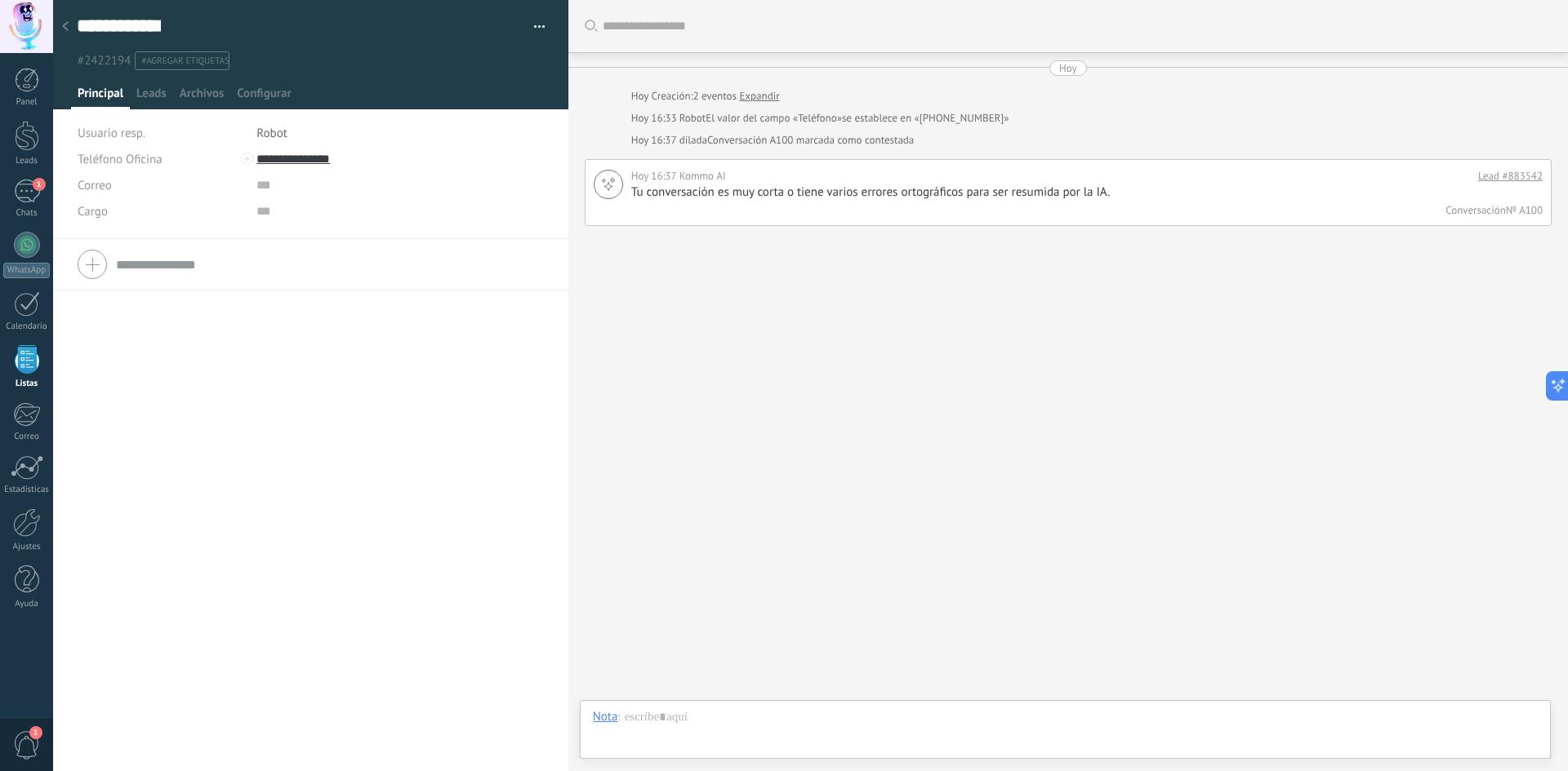
click at [326, 472] on div "Teléfono Oficina Ofic. directo Celular Fax Casa Otro Teléfono Oficina Llamar Co…" at bounding box center [311, 479] width 516 height 480
click at [106, 189] on span "Correo" at bounding box center [95, 185] width 35 height 15
click at [125, 220] on span "E-mail priv." at bounding box center [145, 213] width 171 height 15
click at [117, 184] on span "E-mail priv." at bounding box center [106, 185] width 59 height 15
click at [128, 191] on span "Correo" at bounding box center [145, 185] width 171 height 15
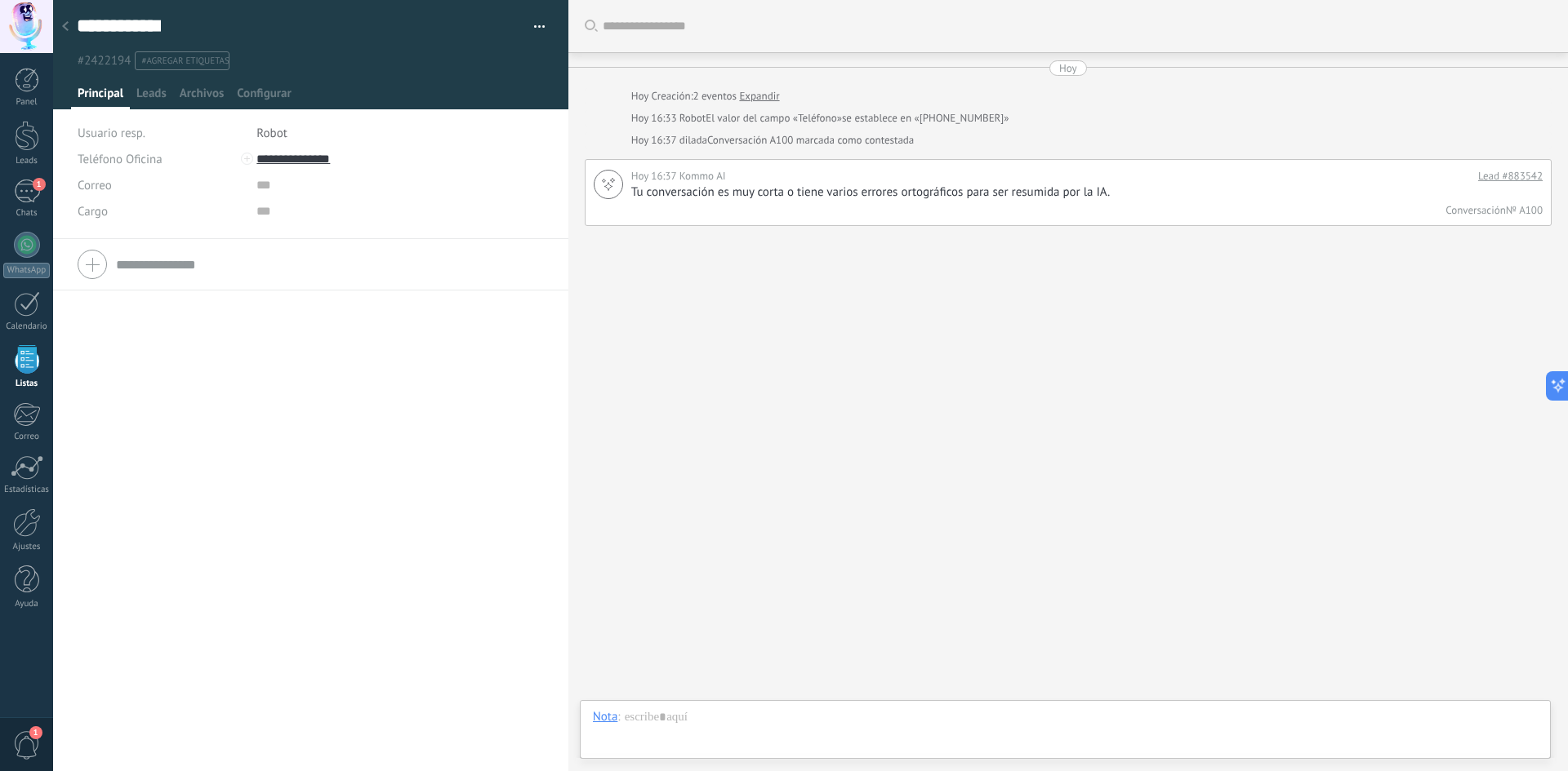
click at [70, 26] on div at bounding box center [66, 27] width 23 height 32
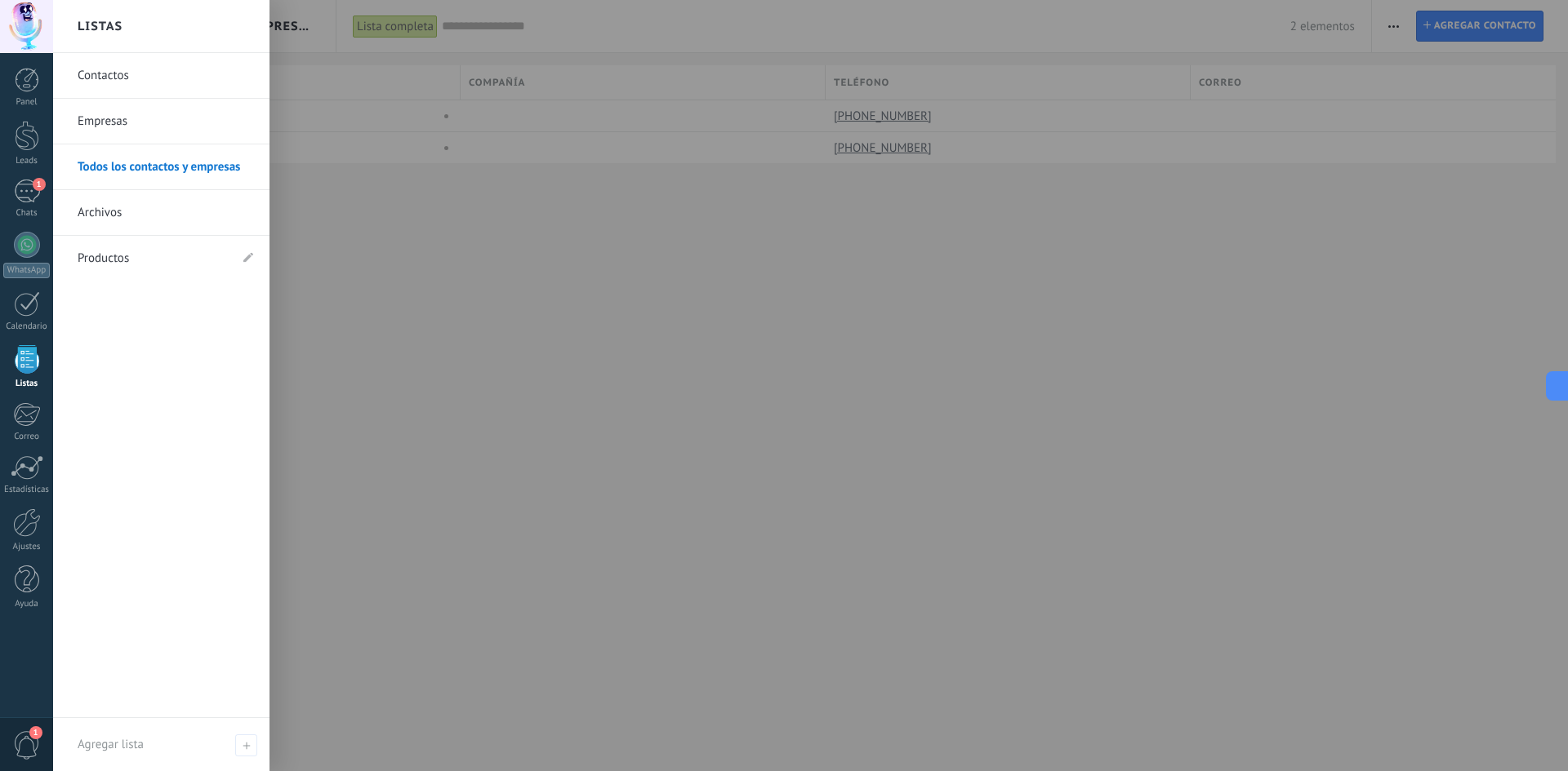
click at [117, 203] on link "Archivos" at bounding box center [165, 212] width 176 height 45
click at [124, 130] on link "Empresas" at bounding box center [165, 121] width 176 height 45
click at [114, 71] on link "Contactos" at bounding box center [165, 75] width 176 height 45
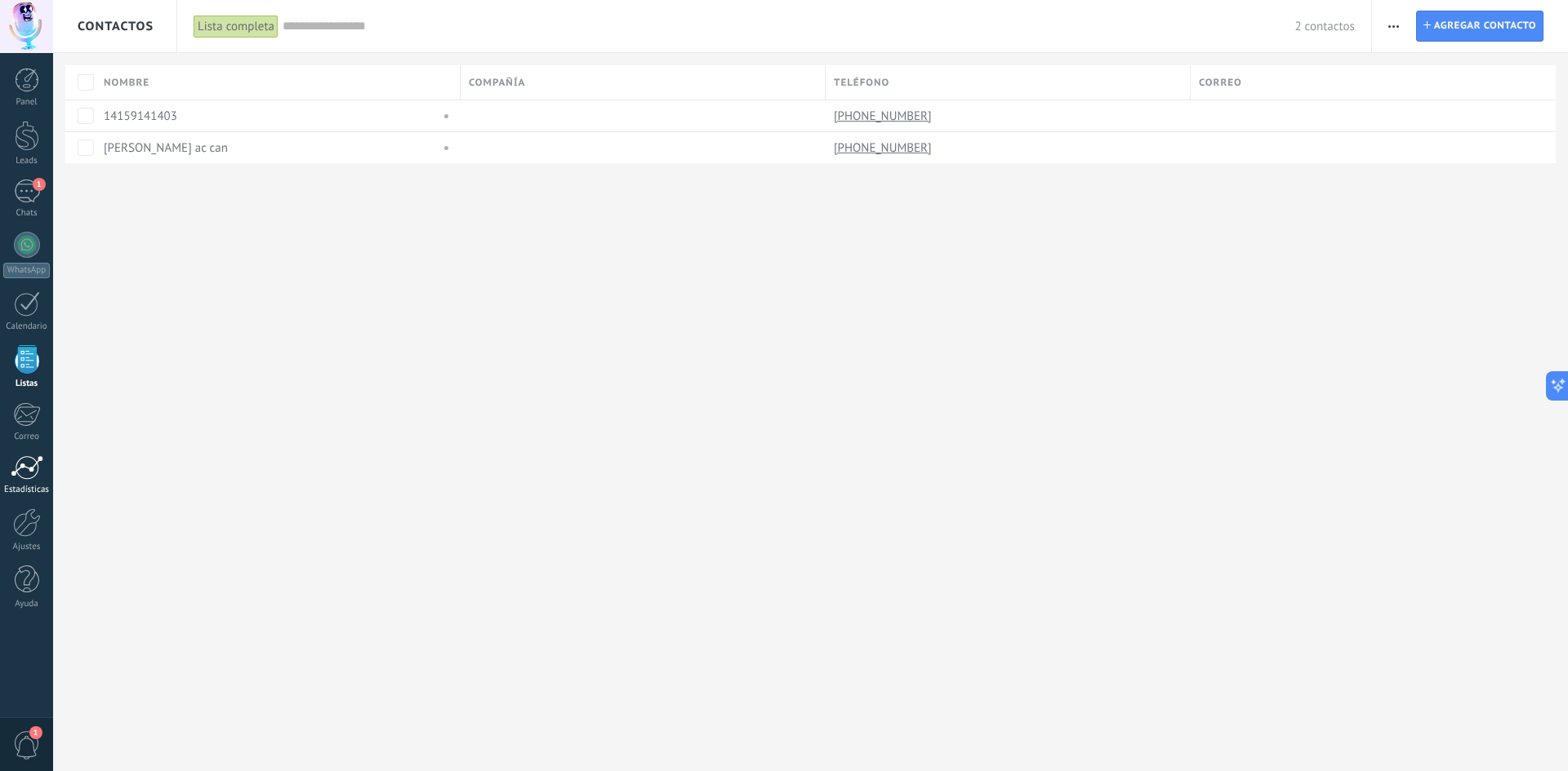
click at [28, 461] on div at bounding box center [27, 467] width 33 height 24
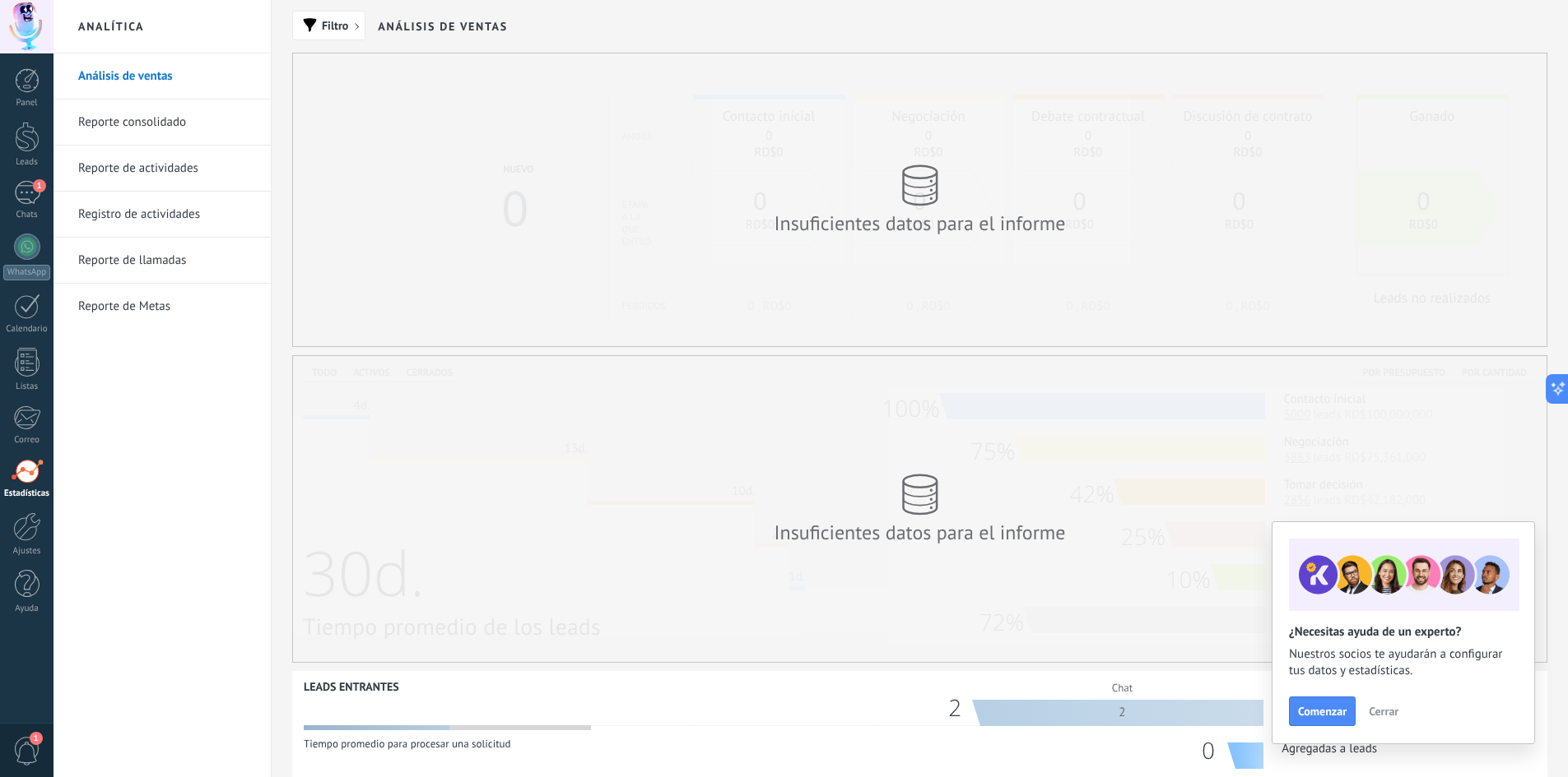
click at [1173, 371] on div "Insuficientes datos para el informe" at bounding box center [919, 509] width 1253 height 306
click at [173, 118] on link "Reporte consolidado" at bounding box center [165, 122] width 176 height 46
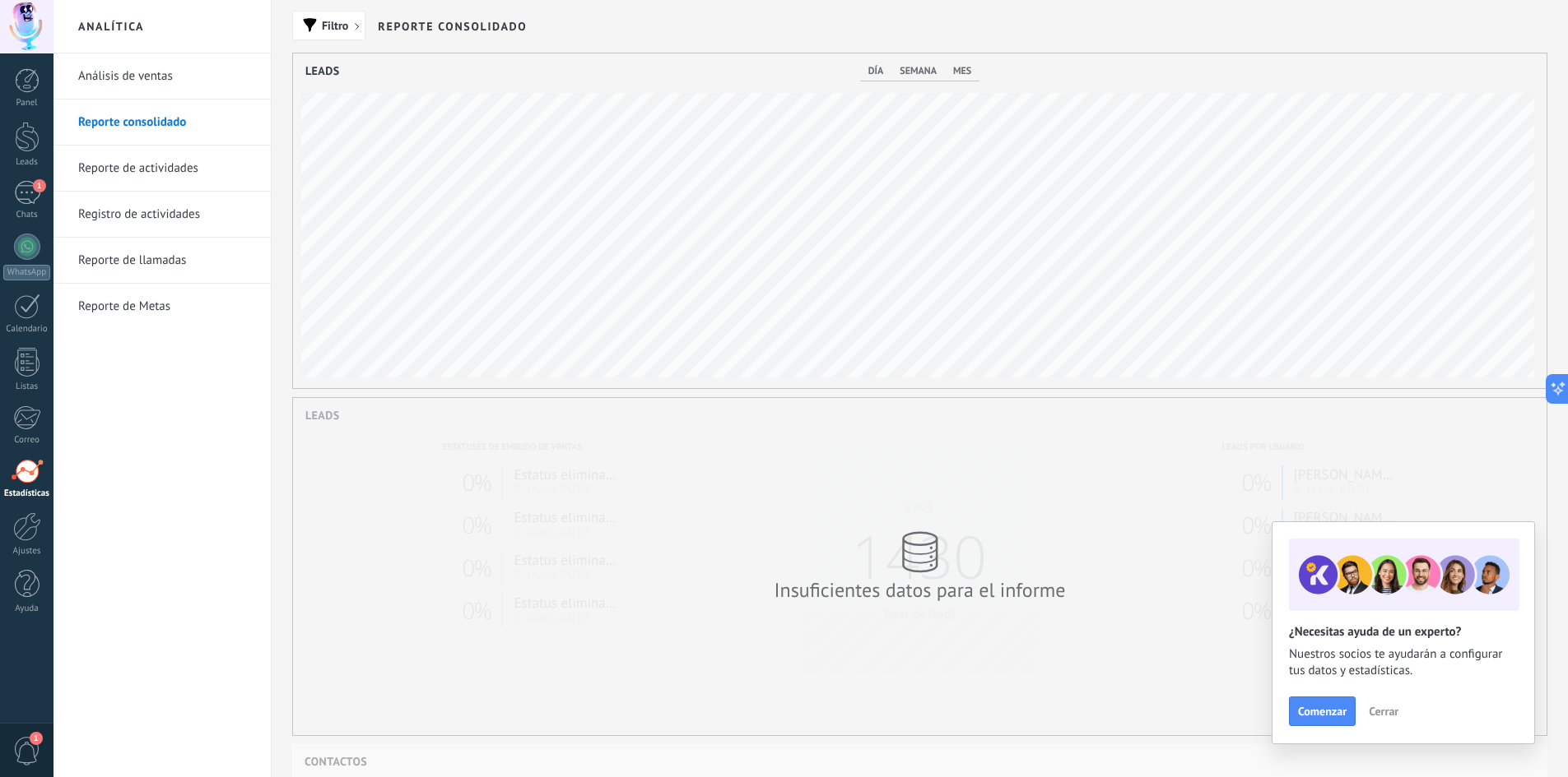
click at [174, 173] on link "Reporte de actividades" at bounding box center [165, 168] width 176 height 46
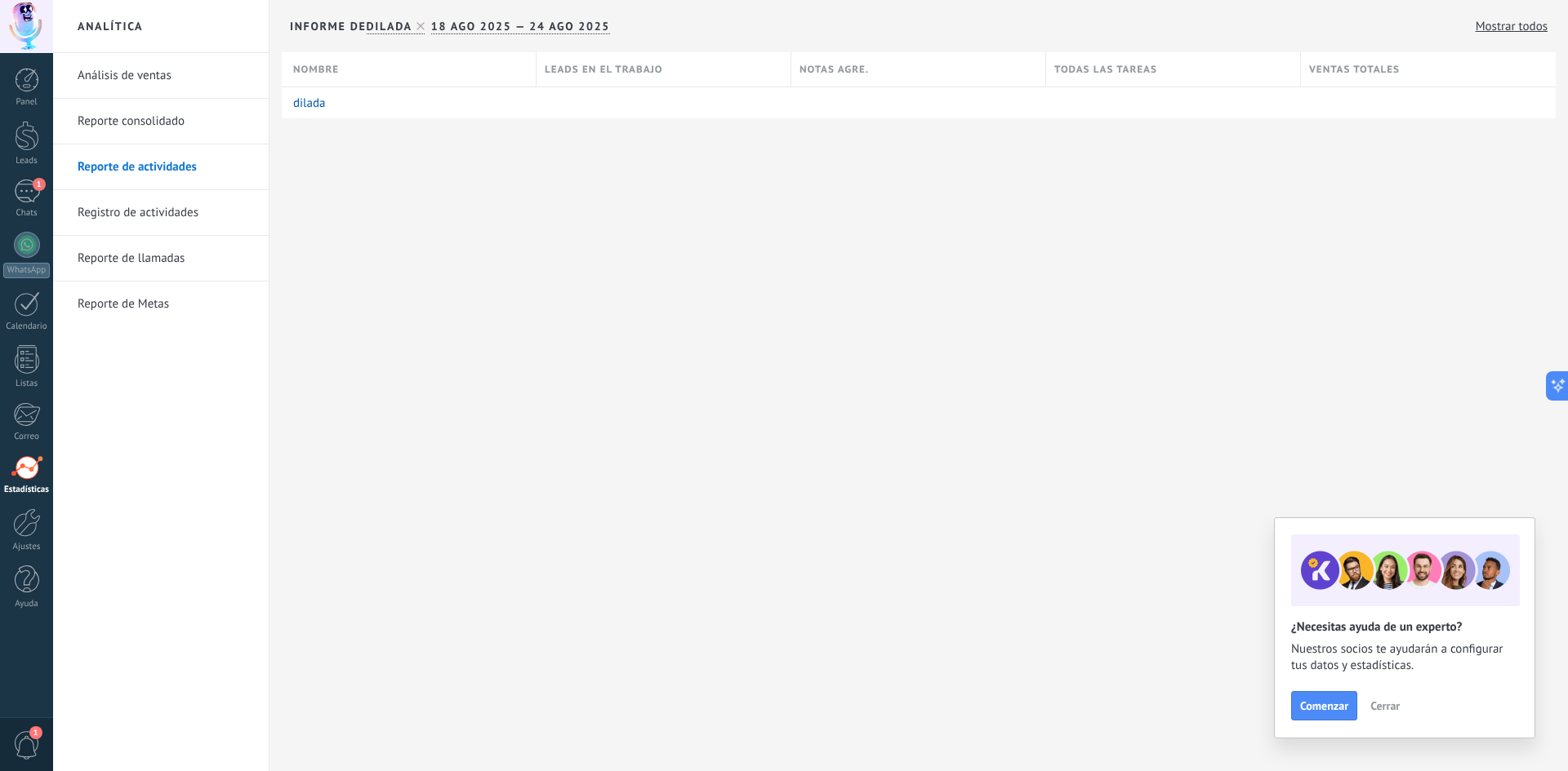
click at [156, 221] on link "Registro de actividades" at bounding box center [164, 212] width 175 height 45
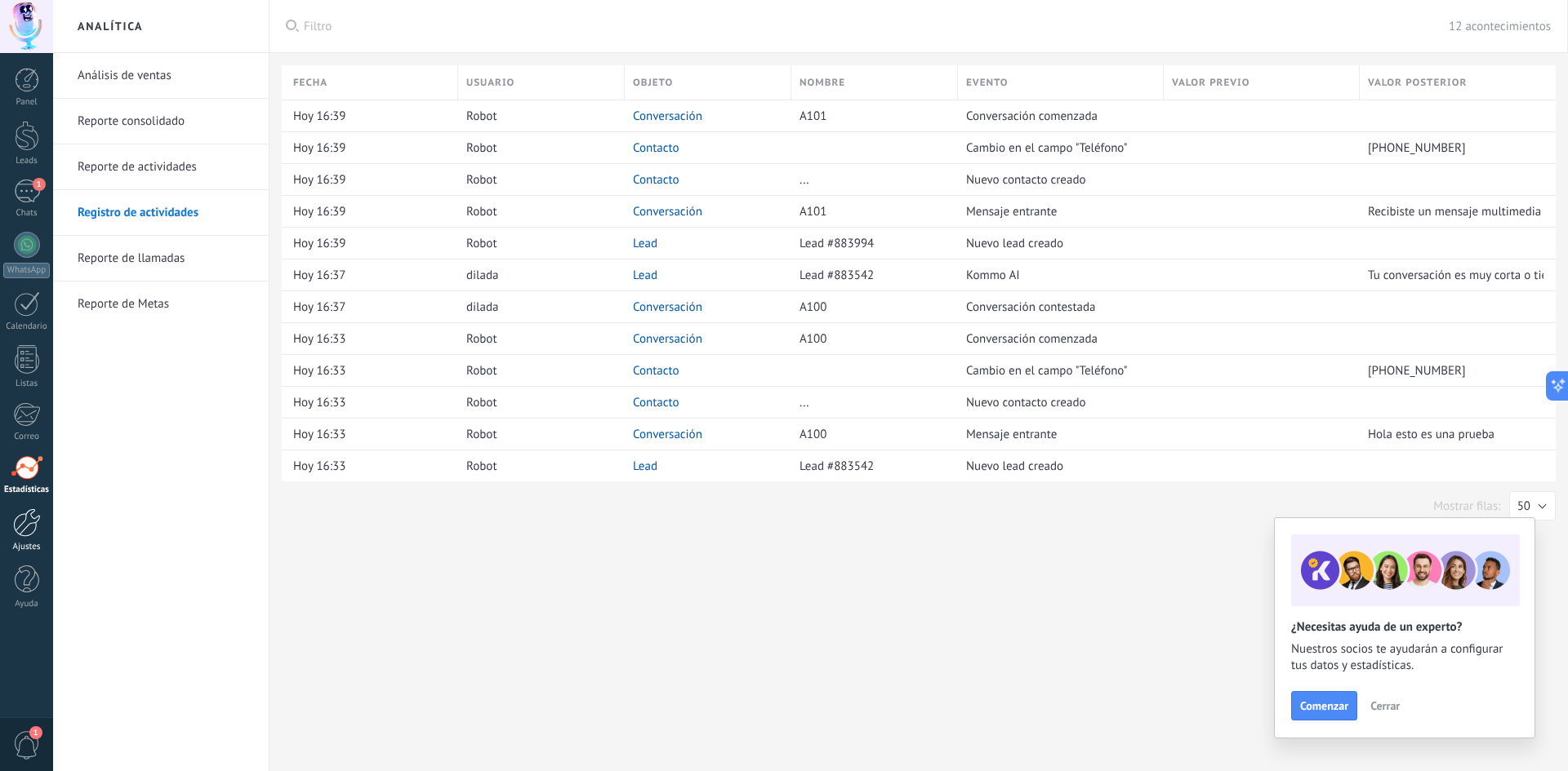
click at [31, 533] on div at bounding box center [27, 523] width 28 height 29
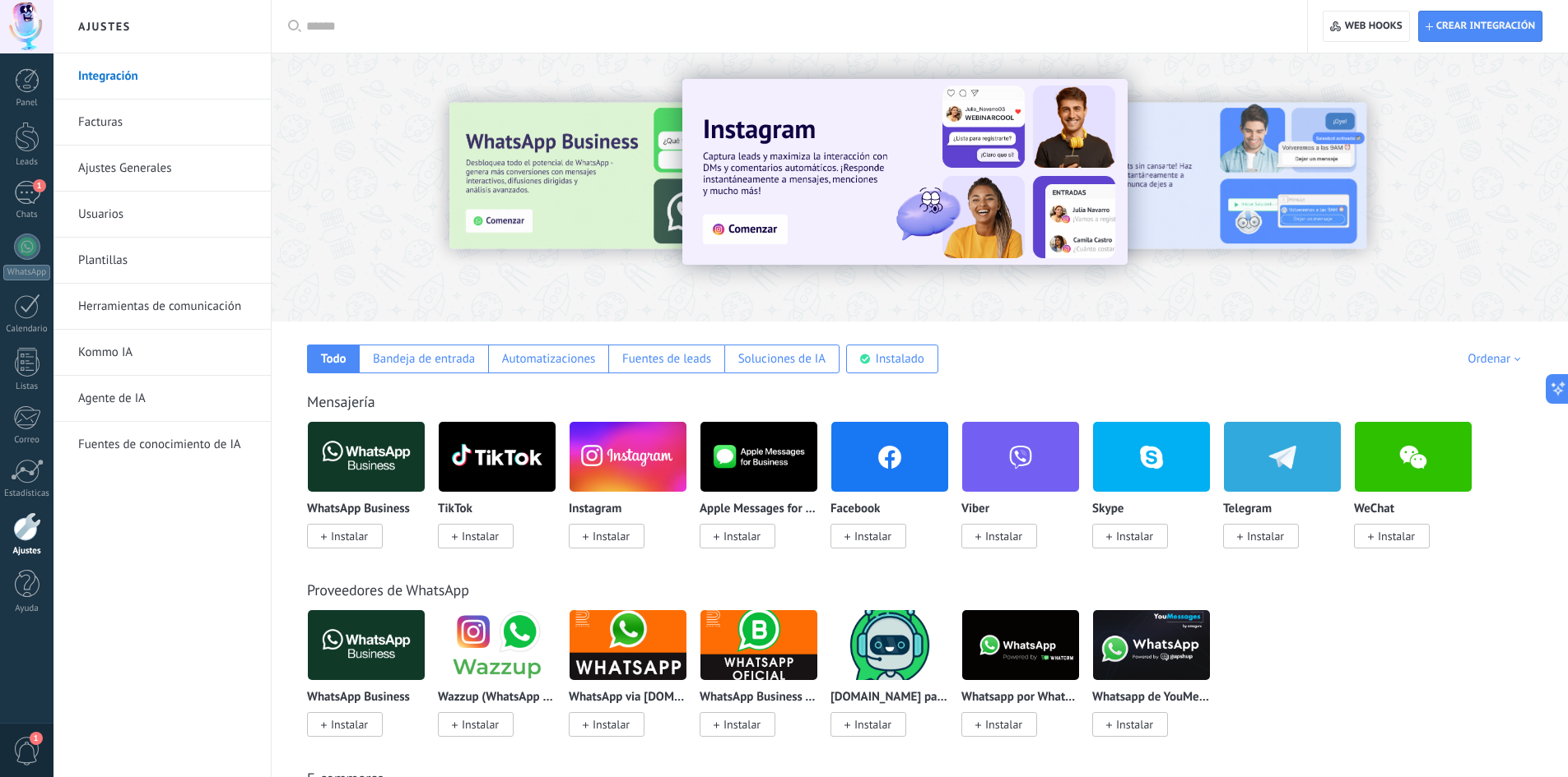
click at [136, 119] on link "Facturas" at bounding box center [165, 122] width 176 height 46
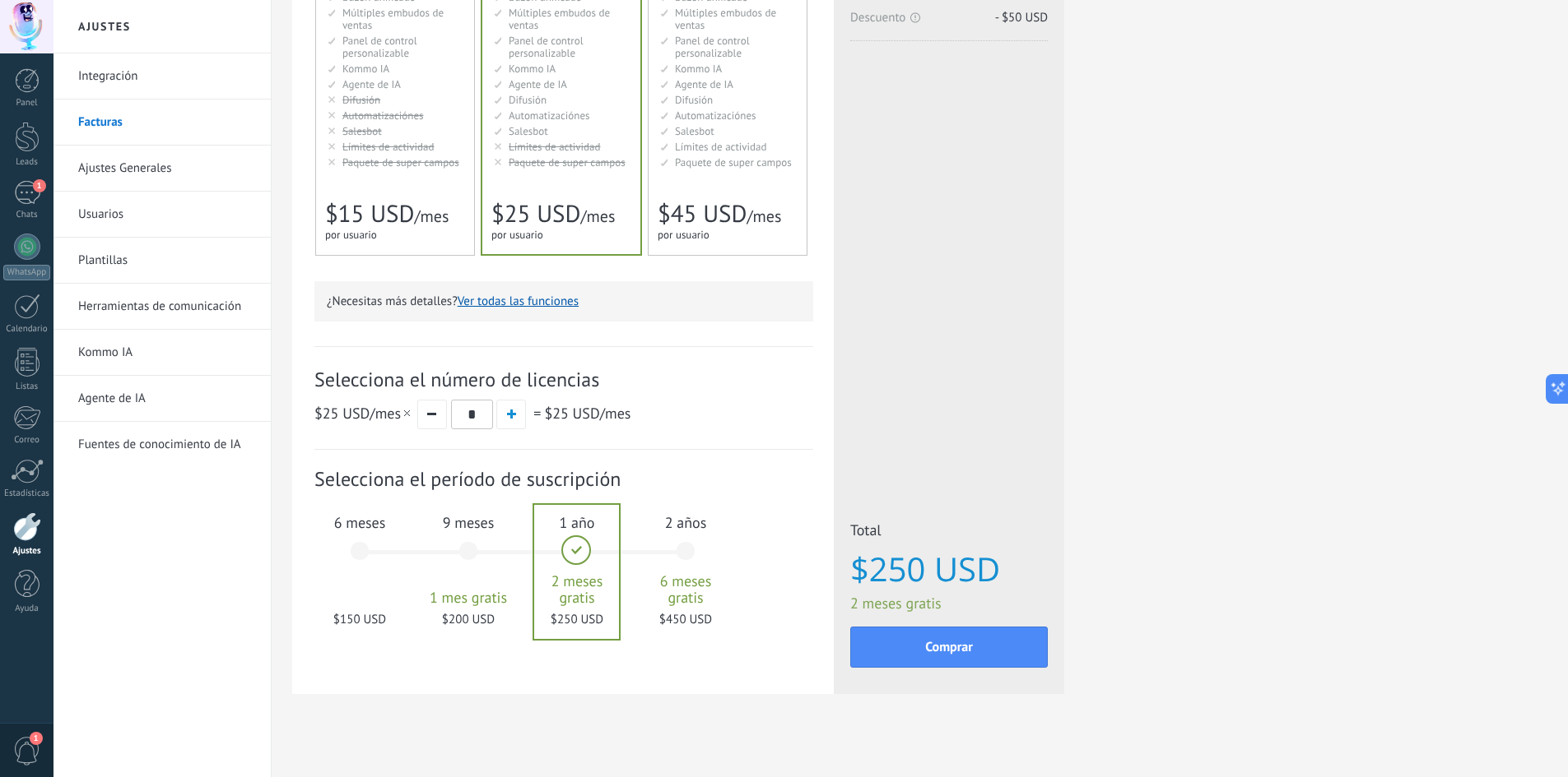
scroll to position [276, 0]
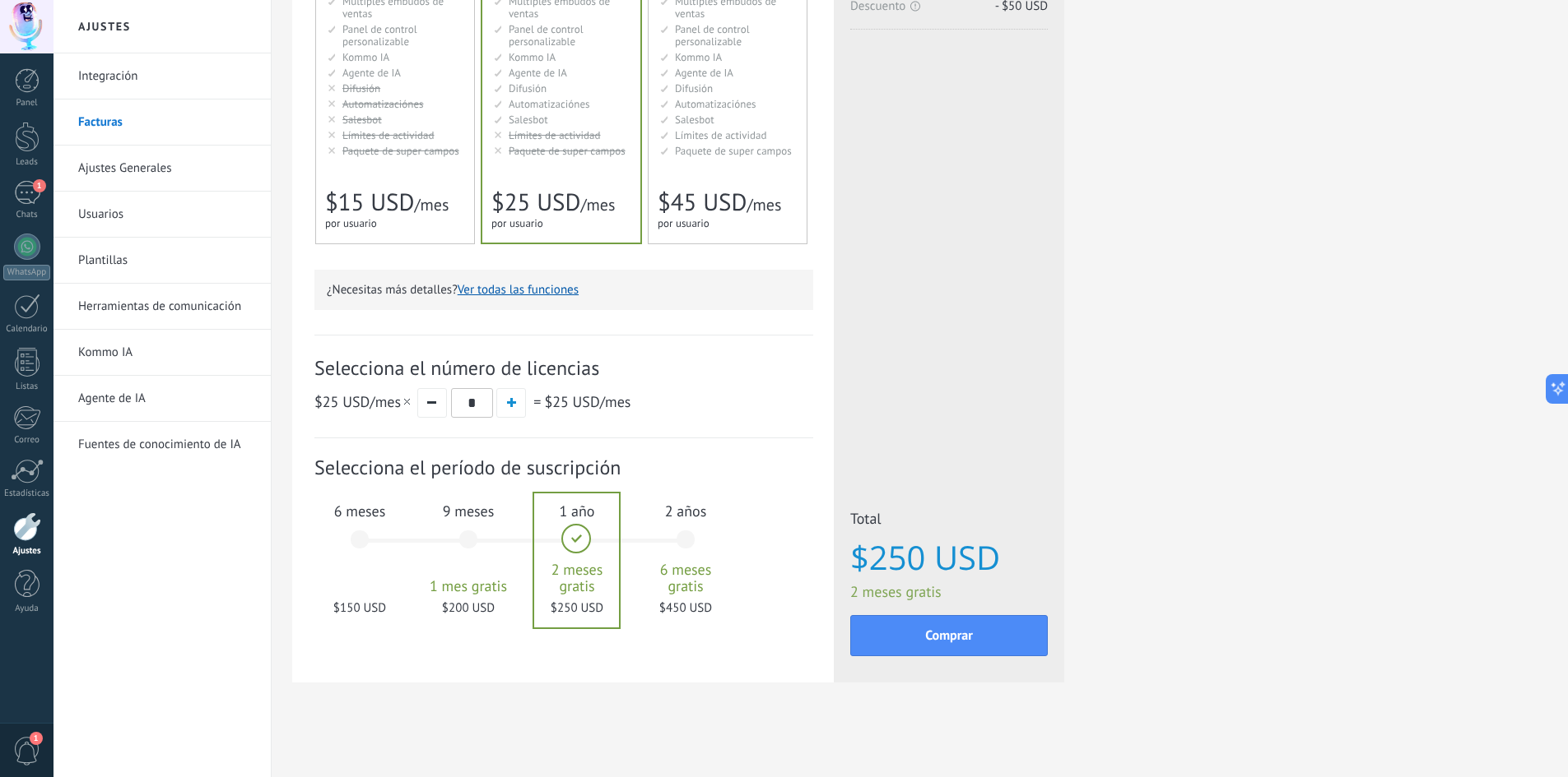
click at [148, 165] on link "Ajustes Generales" at bounding box center [165, 168] width 176 height 46
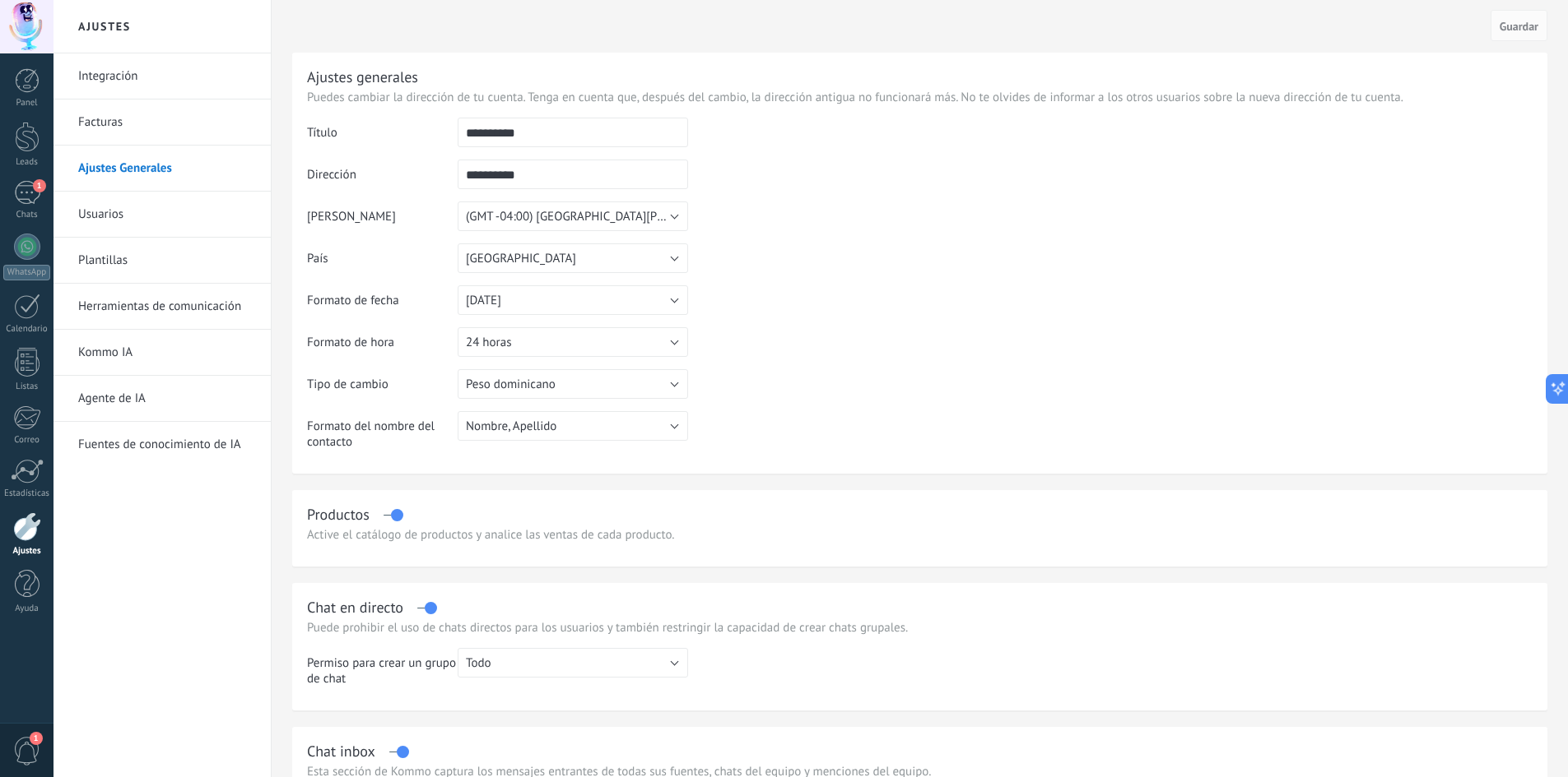
click at [169, 227] on link "Usuarios" at bounding box center [165, 214] width 176 height 46
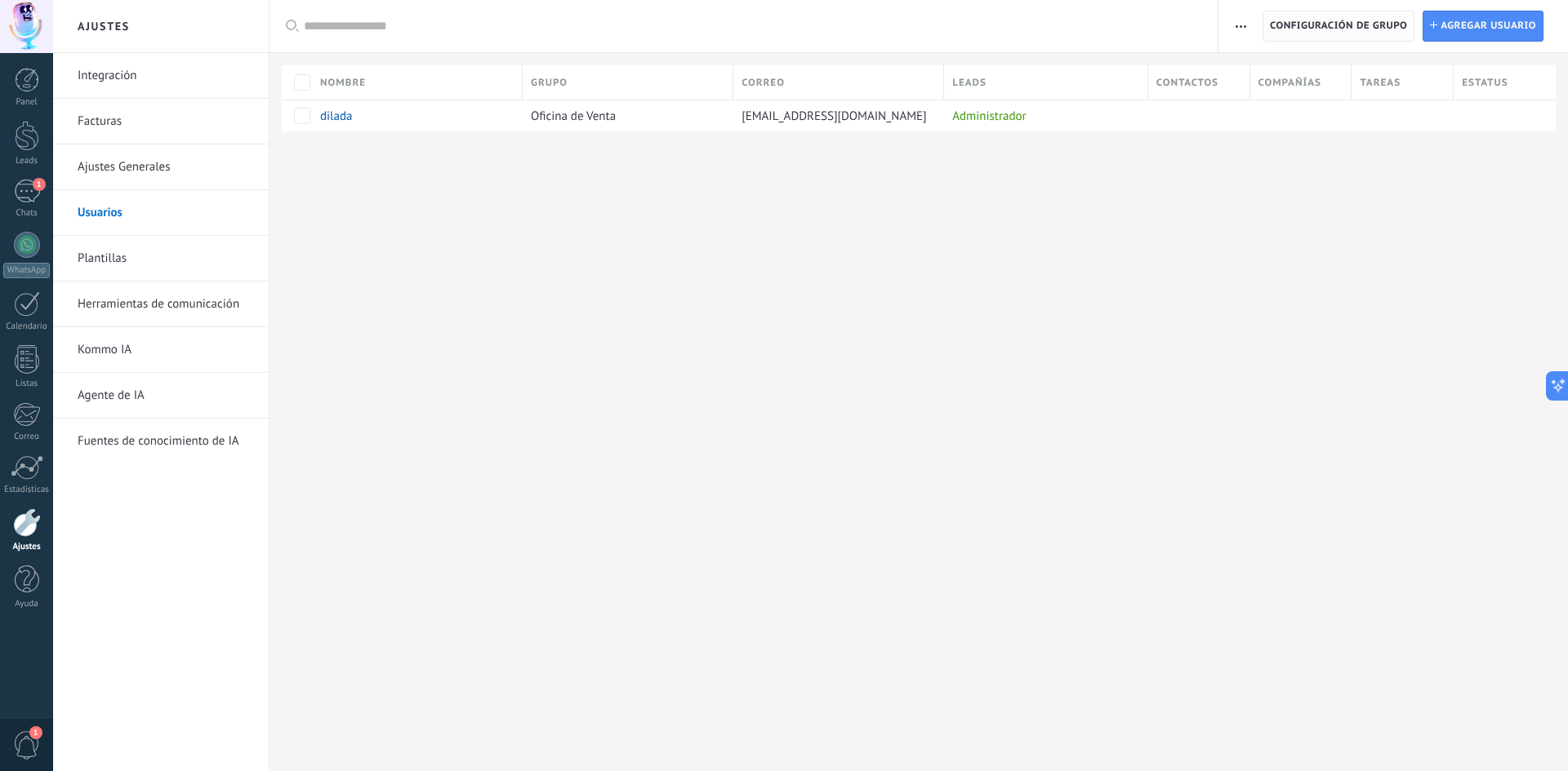
click at [1327, 39] on span "Configuración de grupo" at bounding box center [1339, 26] width 137 height 29
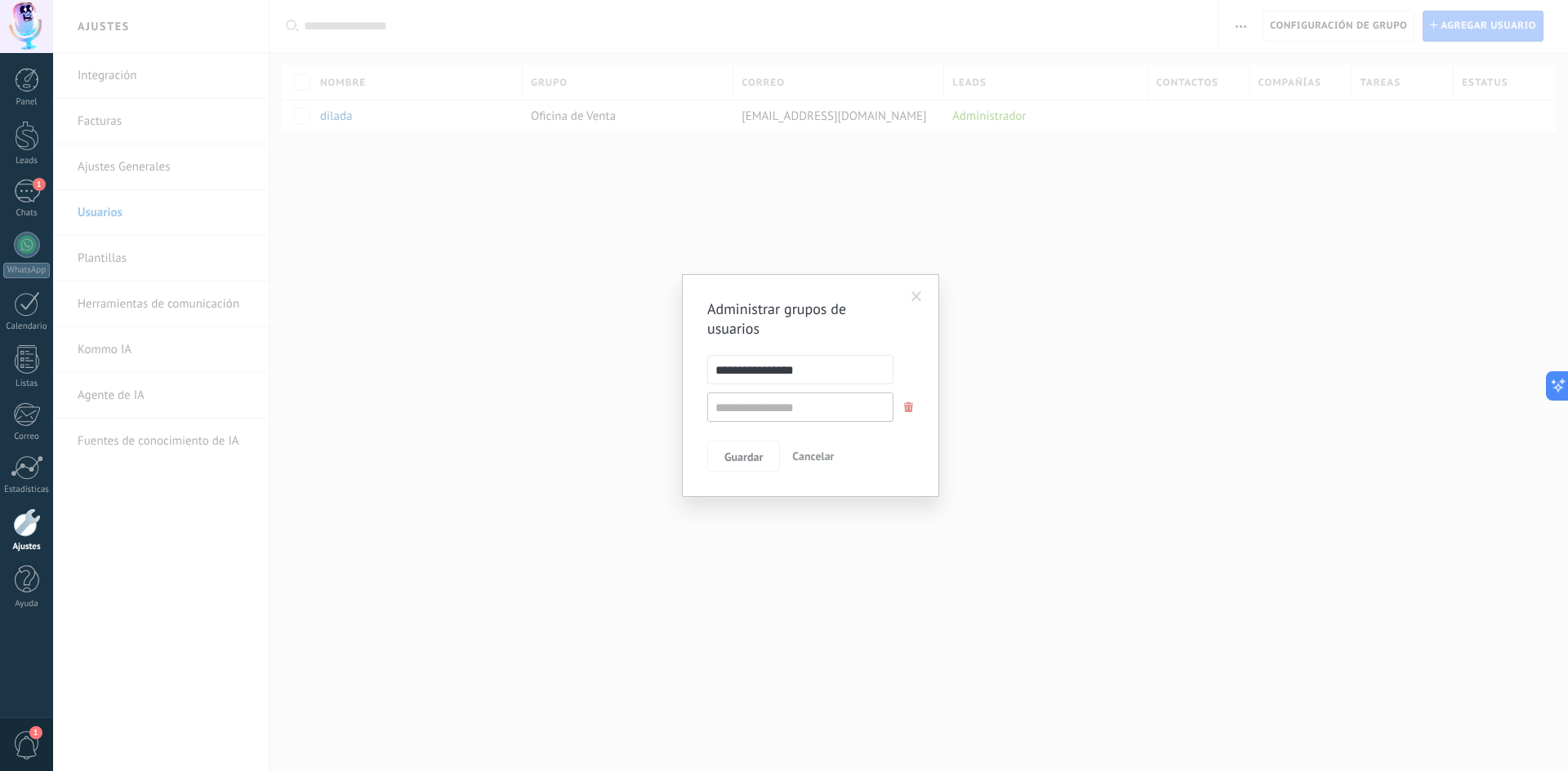
click at [926, 296] on span at bounding box center [917, 297] width 27 height 28
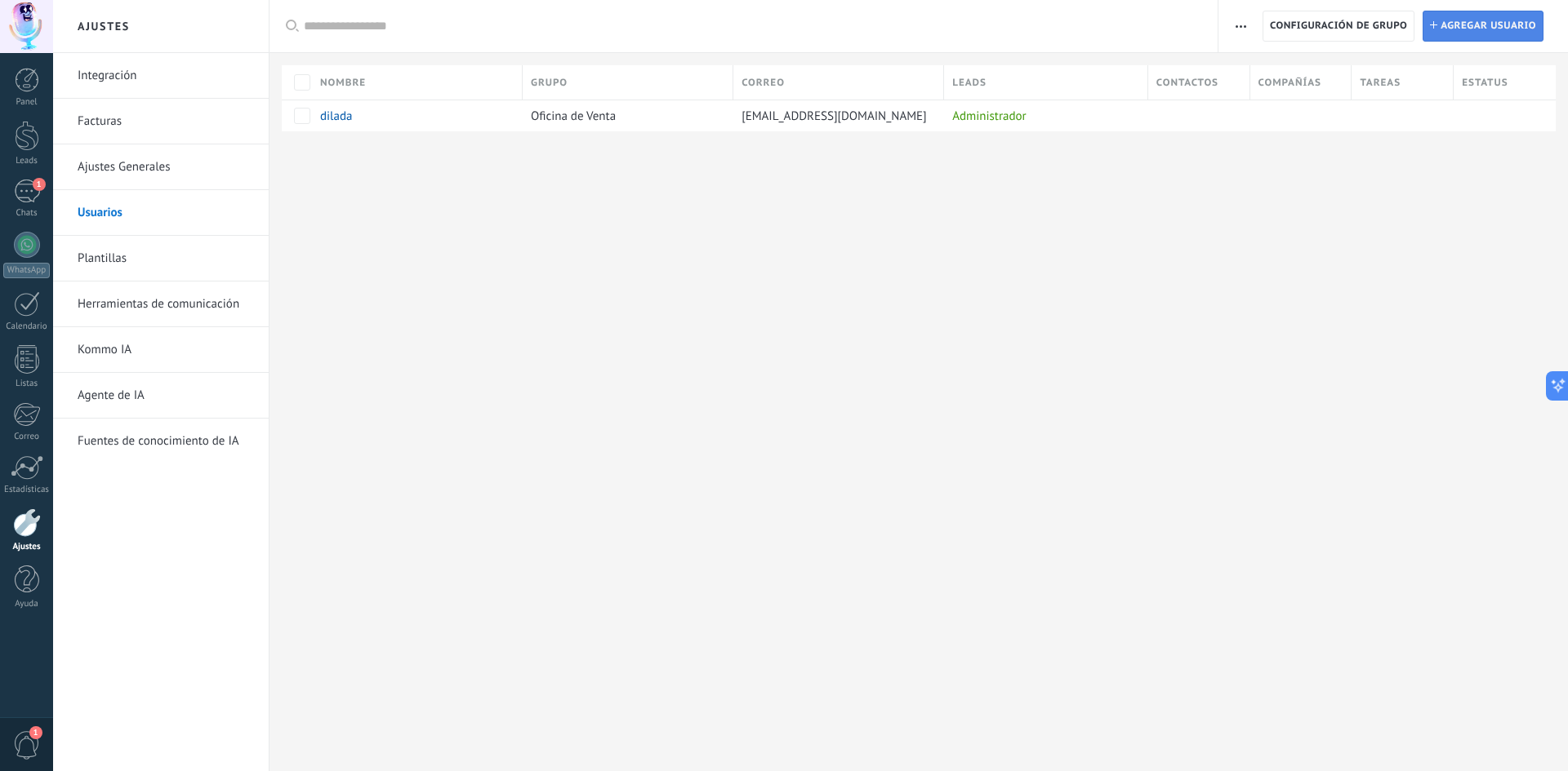
click at [1515, 13] on span "Agregar usuario" at bounding box center [1488, 26] width 96 height 29
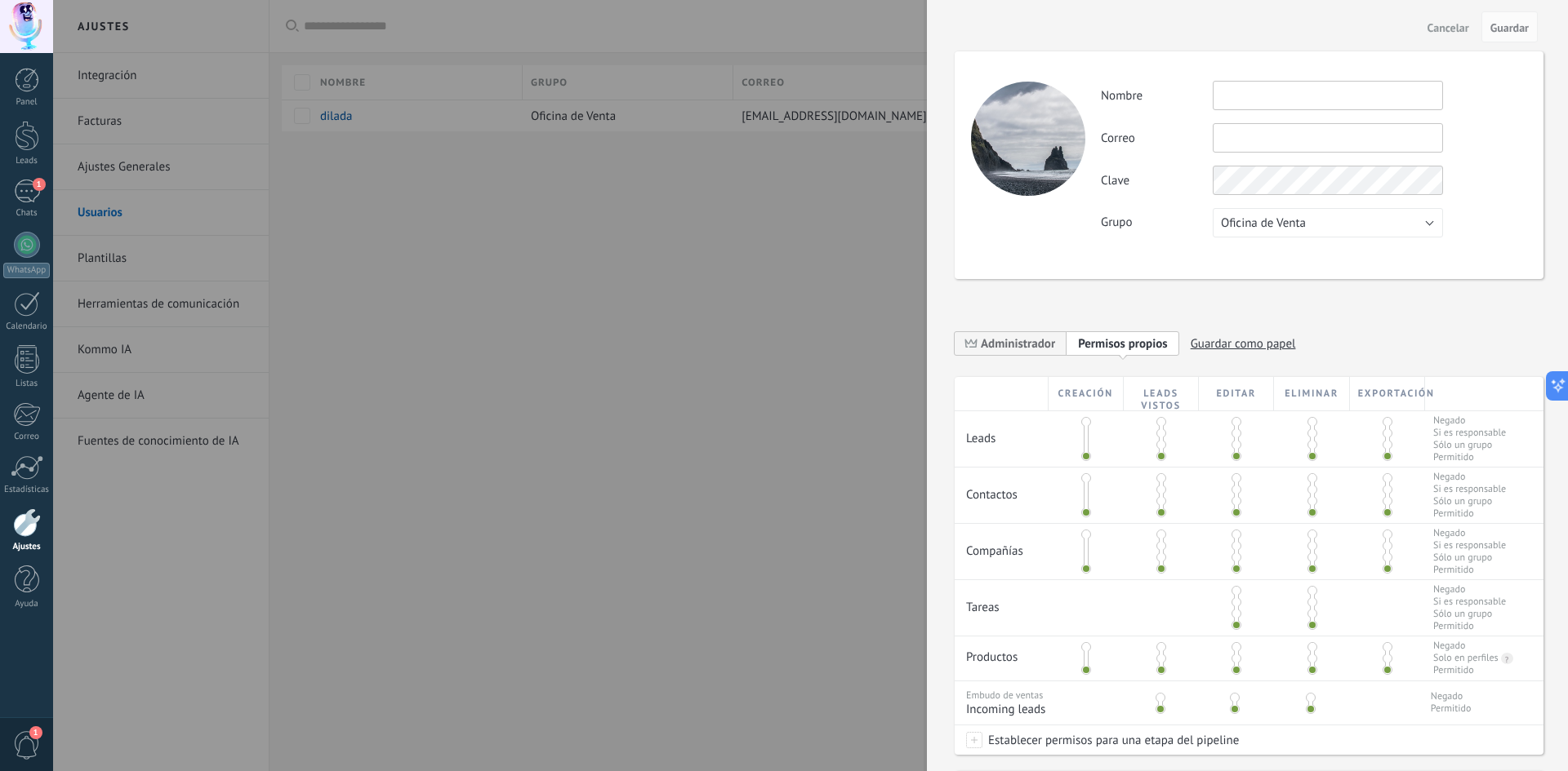
click at [1096, 388] on div "Creación" at bounding box center [1086, 394] width 75 height 34
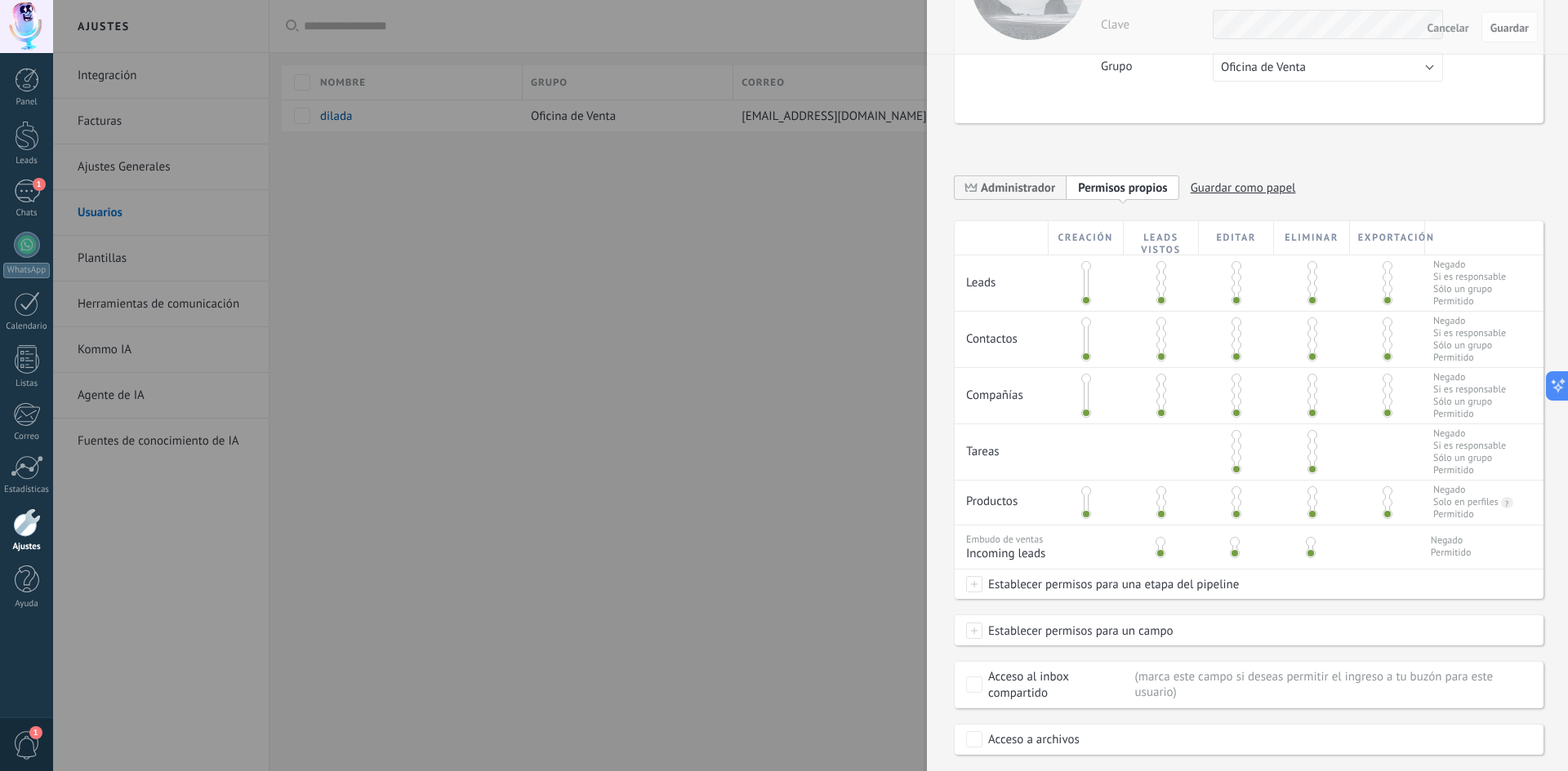
scroll to position [163, 0]
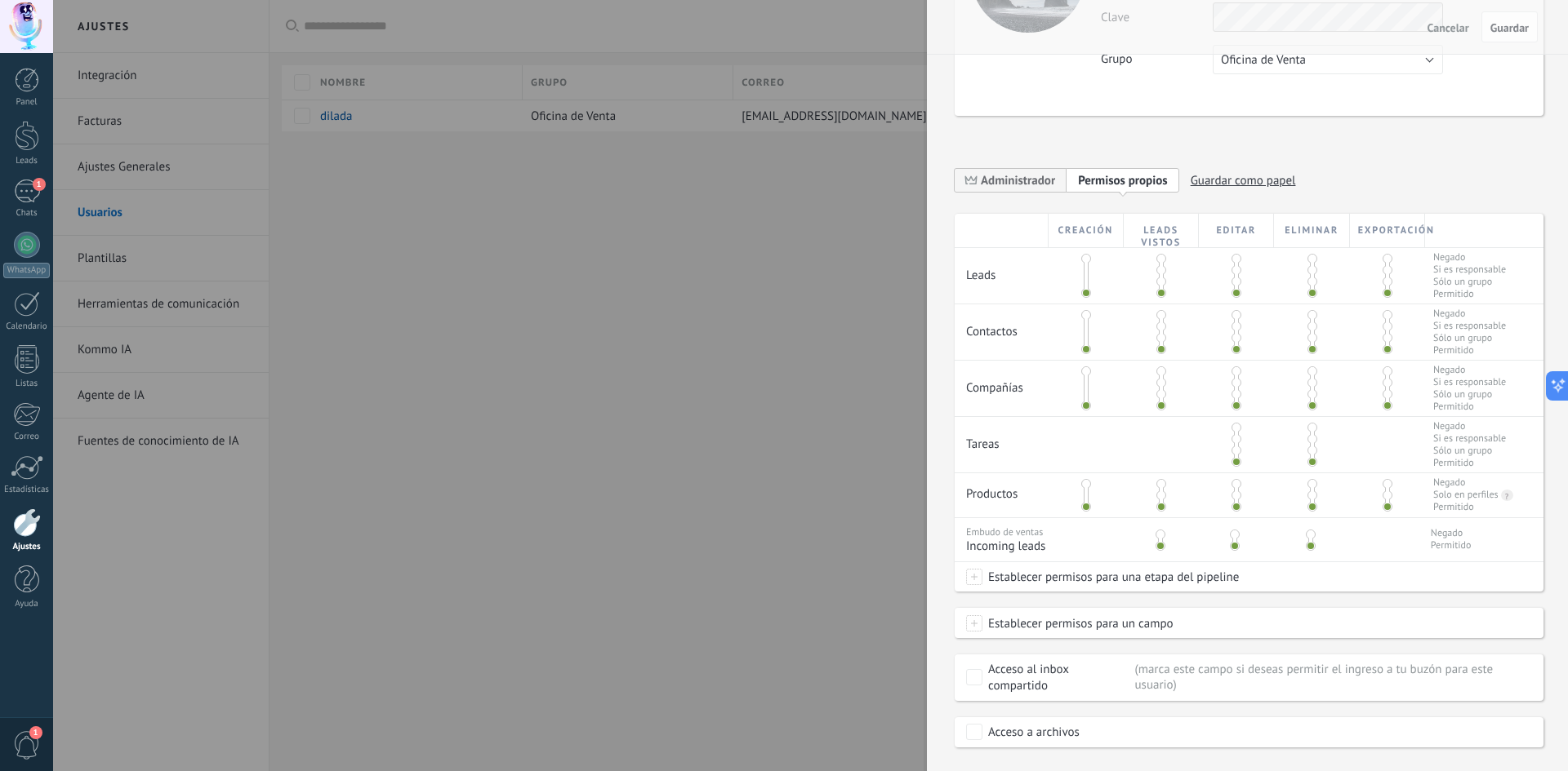
click at [1111, 583] on span "Establecer permisos para una etapa del pipeline" at bounding box center [1111, 577] width 257 height 29
click at [1248, 587] on div at bounding box center [810, 385] width 1515 height 771
click at [1169, 615] on span "Establecer permisos para un campo" at bounding box center [1078, 623] width 191 height 29
click at [851, 634] on div at bounding box center [784, 385] width 1568 height 771
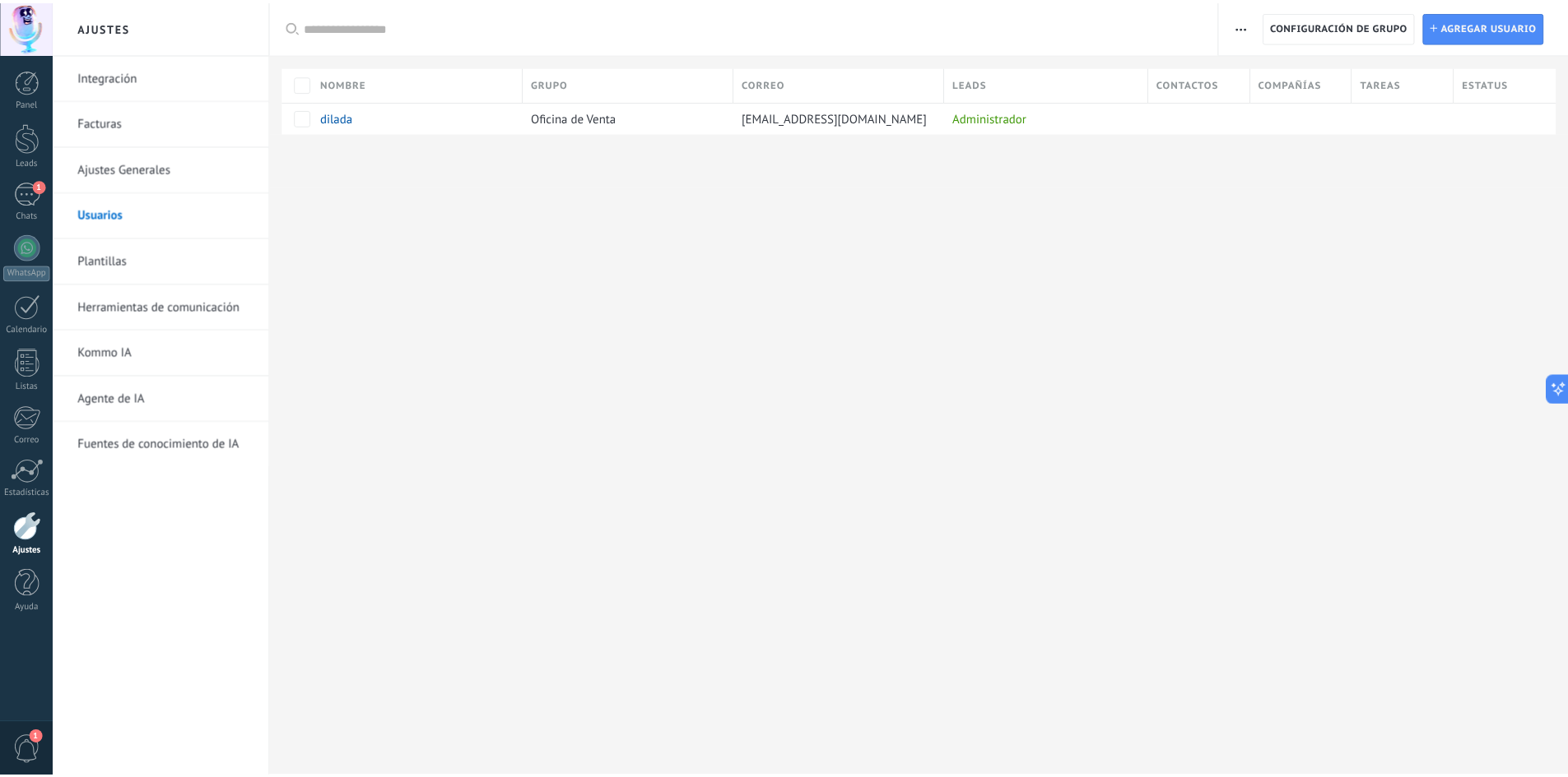
scroll to position [0, 0]
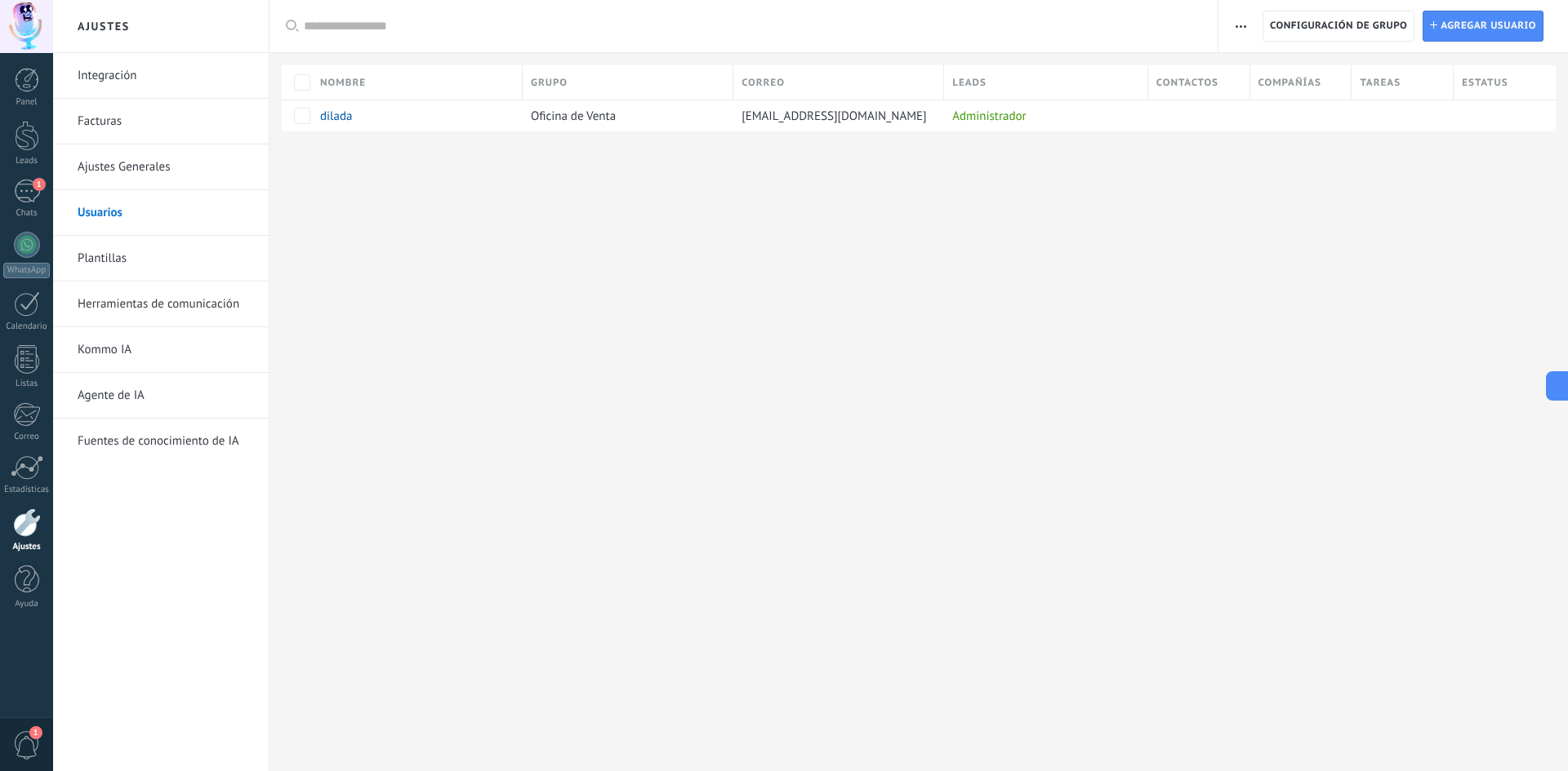
click at [855, 630] on div "Ajustes Integración Facturas Ajustes Generales Usuarios Plantillas Herramientas…" at bounding box center [810, 385] width 1515 height 771
click at [31, 91] on div at bounding box center [26, 79] width 24 height 24
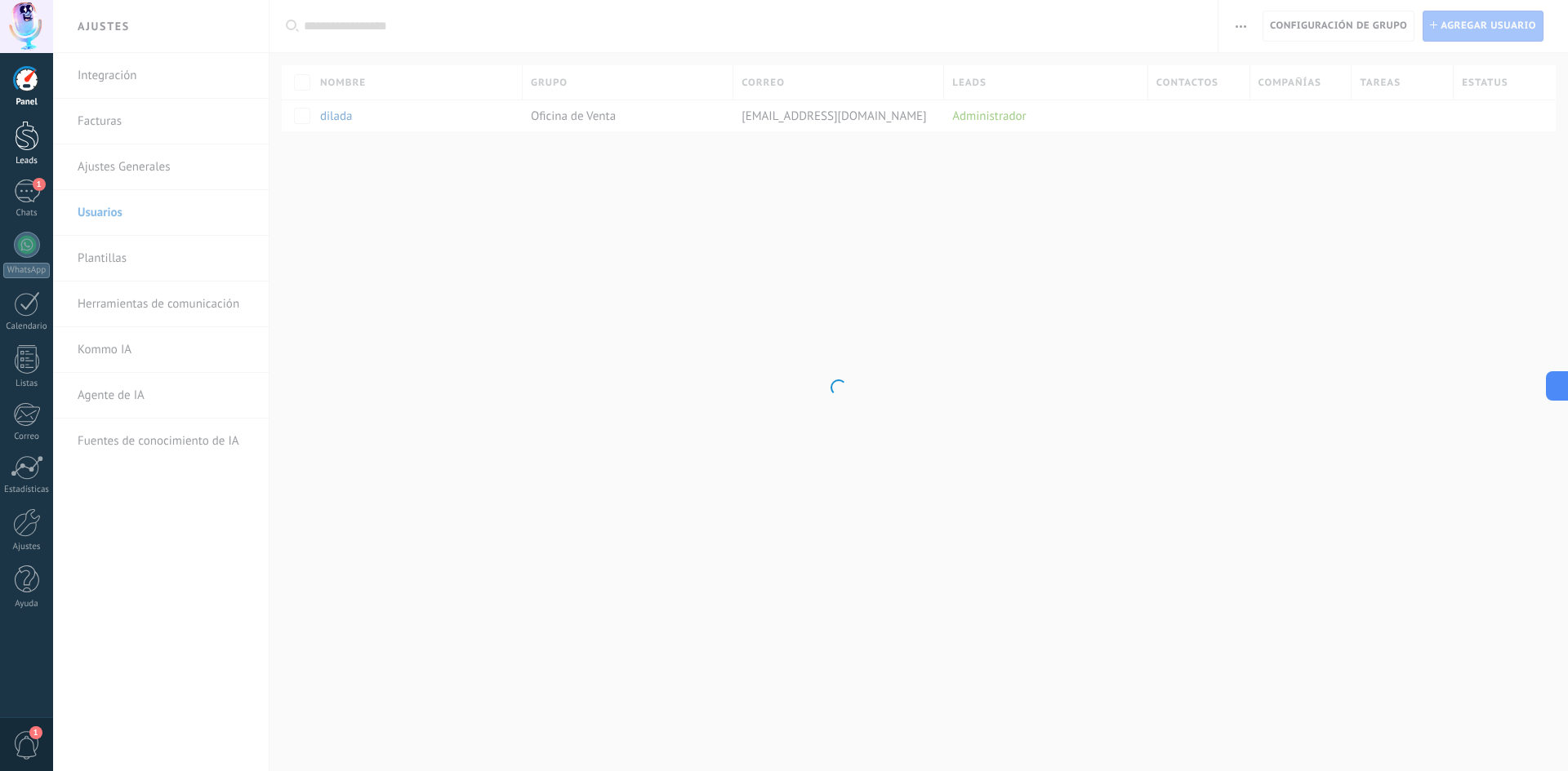
click at [19, 136] on div at bounding box center [26, 135] width 24 height 30
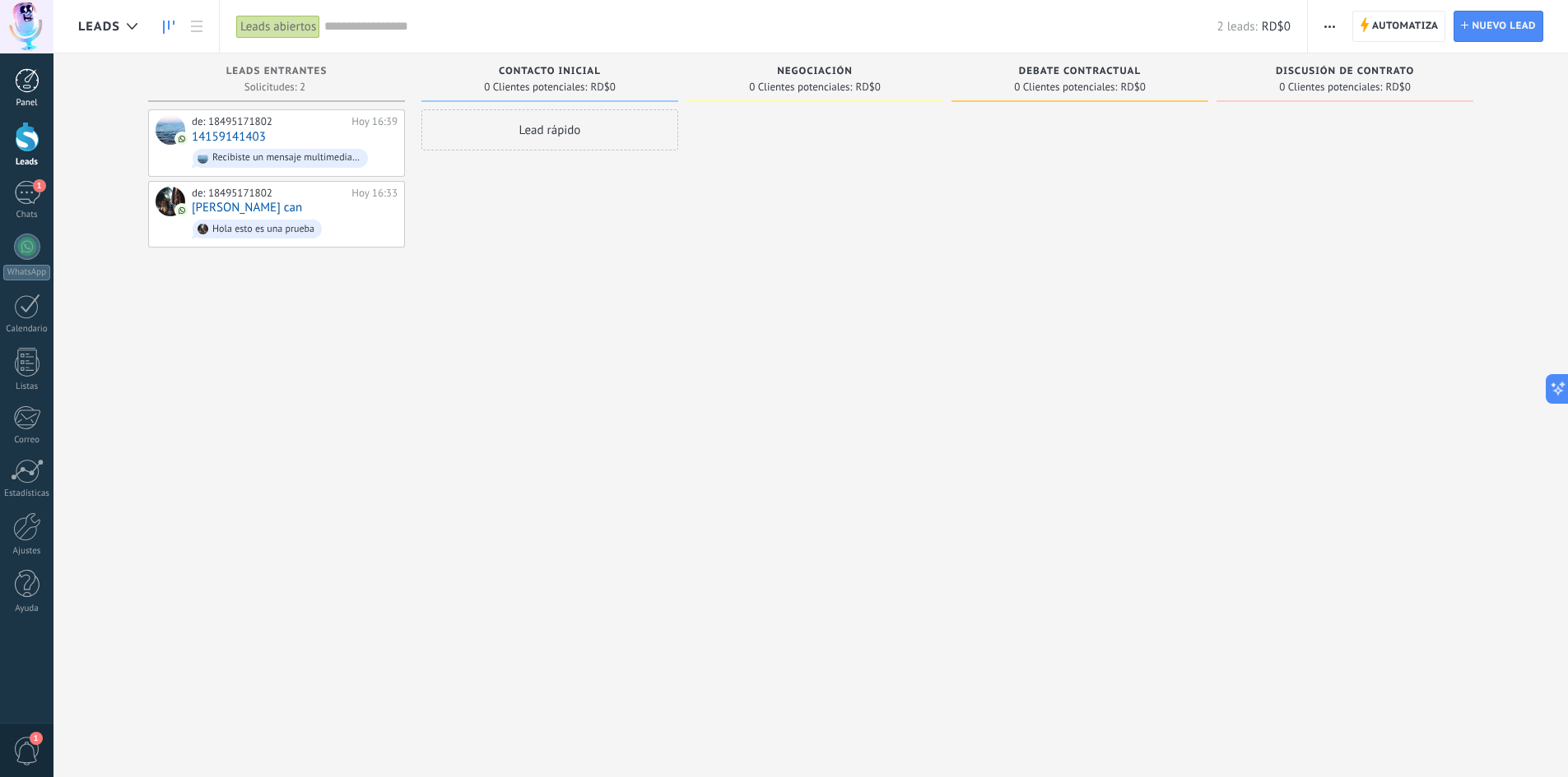
click at [36, 97] on link "Panel" at bounding box center [26, 88] width 53 height 40
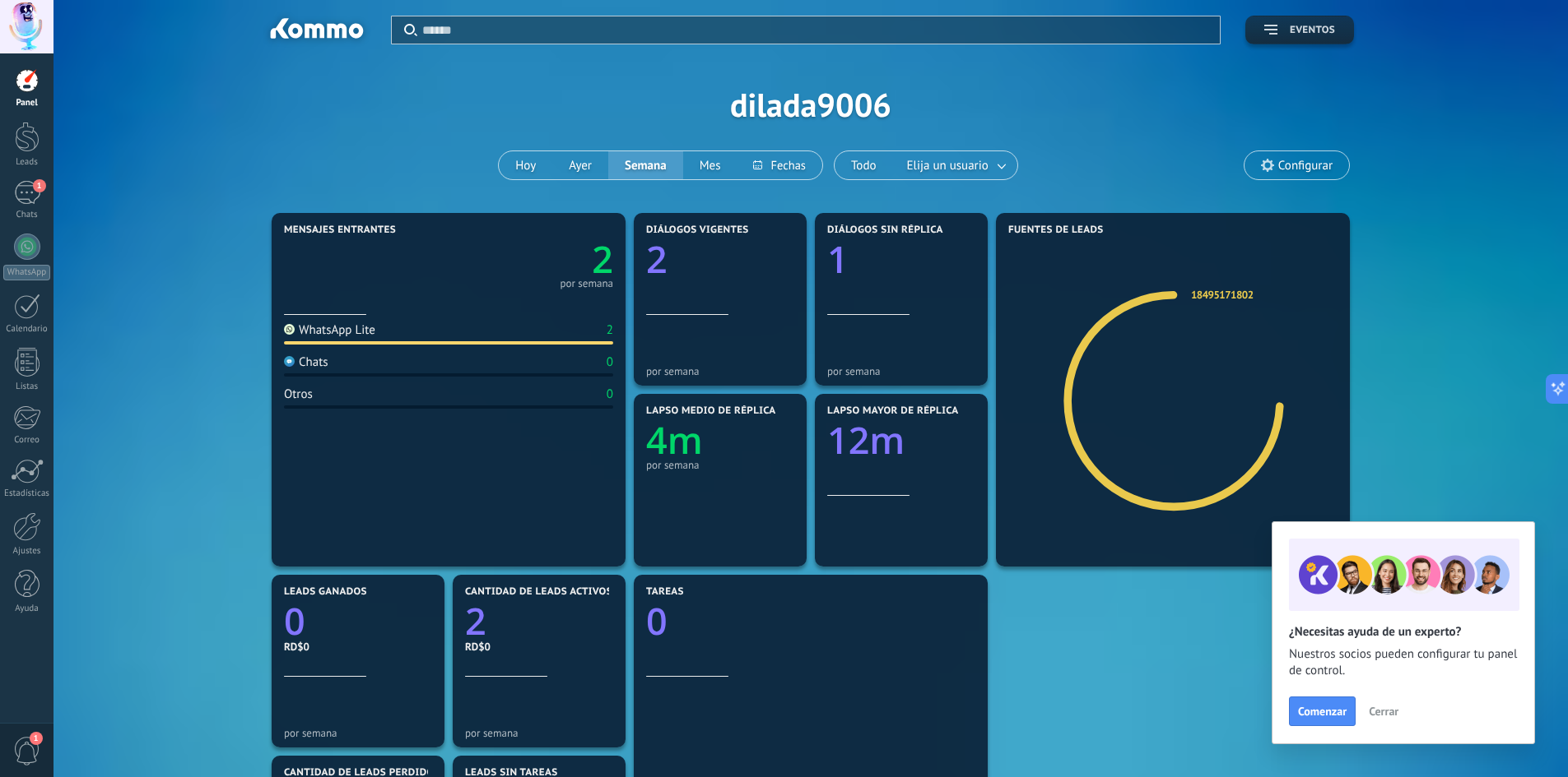
click at [1248, 24] on button "Eventos" at bounding box center [1300, 30] width 109 height 29
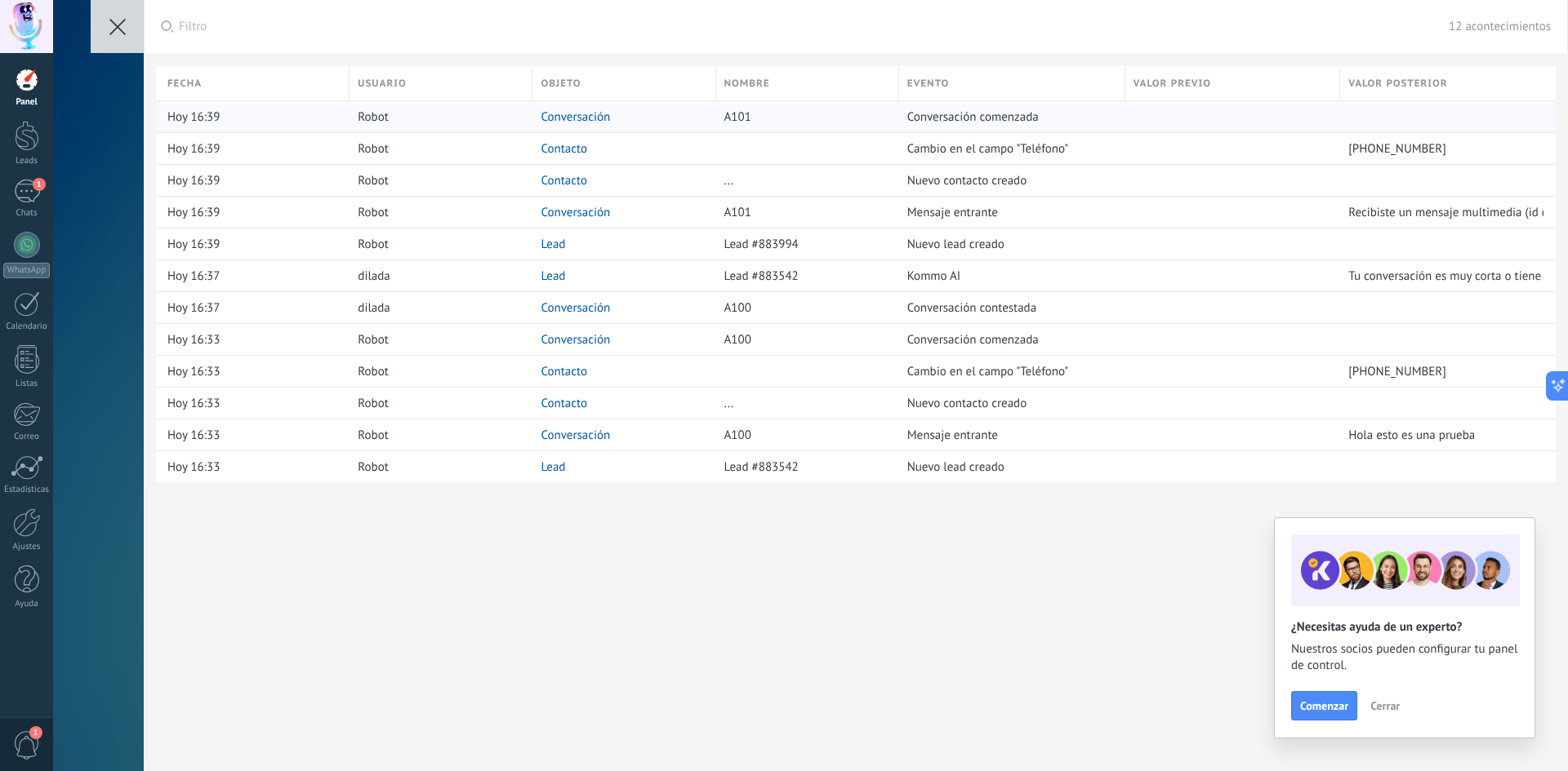
click at [376, 110] on span "Robot" at bounding box center [373, 117] width 30 height 15
click at [1380, 712] on span "Cerrar" at bounding box center [1386, 706] width 29 height 12
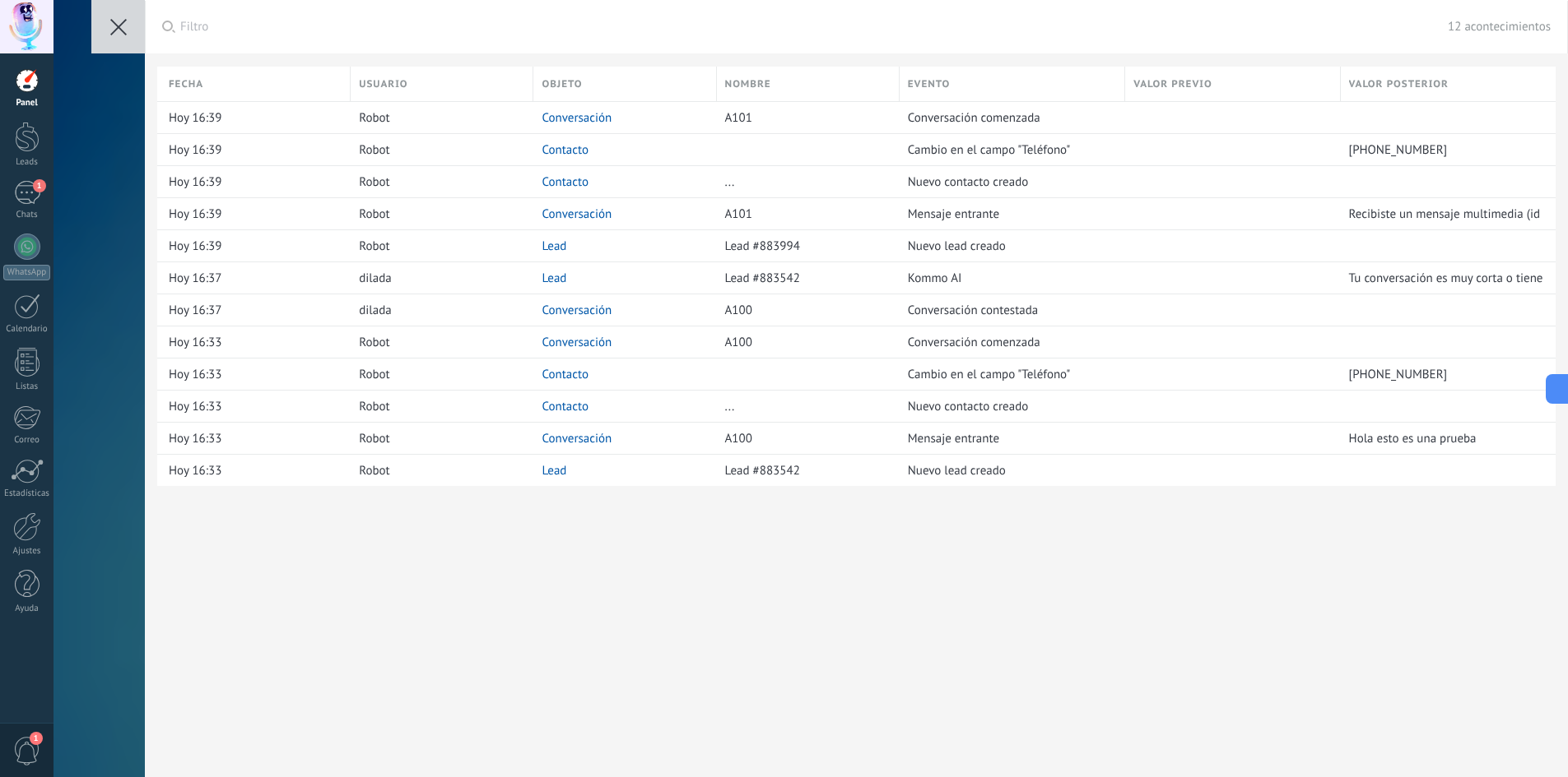
click at [123, 37] on button at bounding box center [118, 26] width 53 height 53
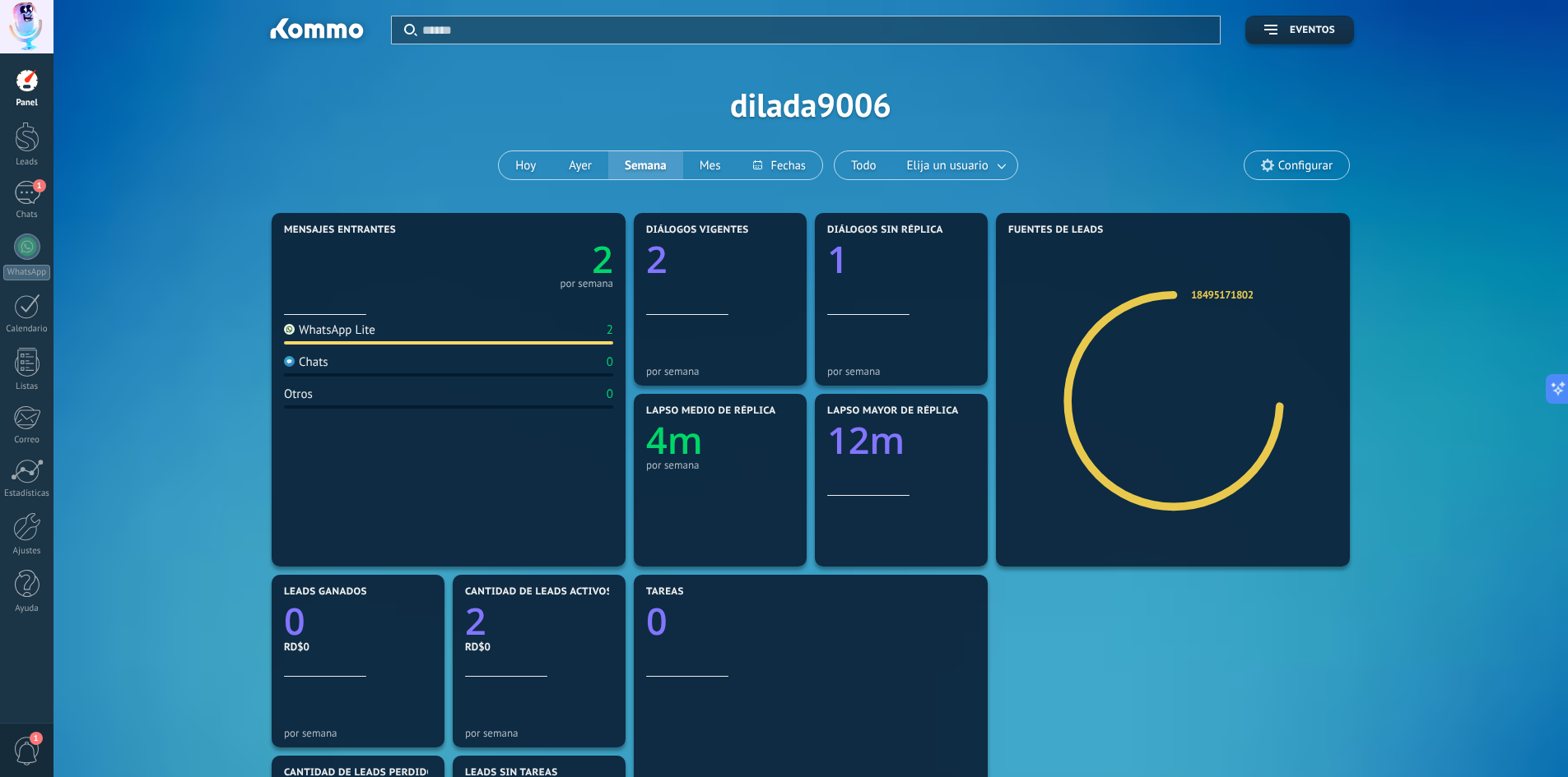
click at [1295, 176] on span "Configurar" at bounding box center [1296, 165] width 104 height 28
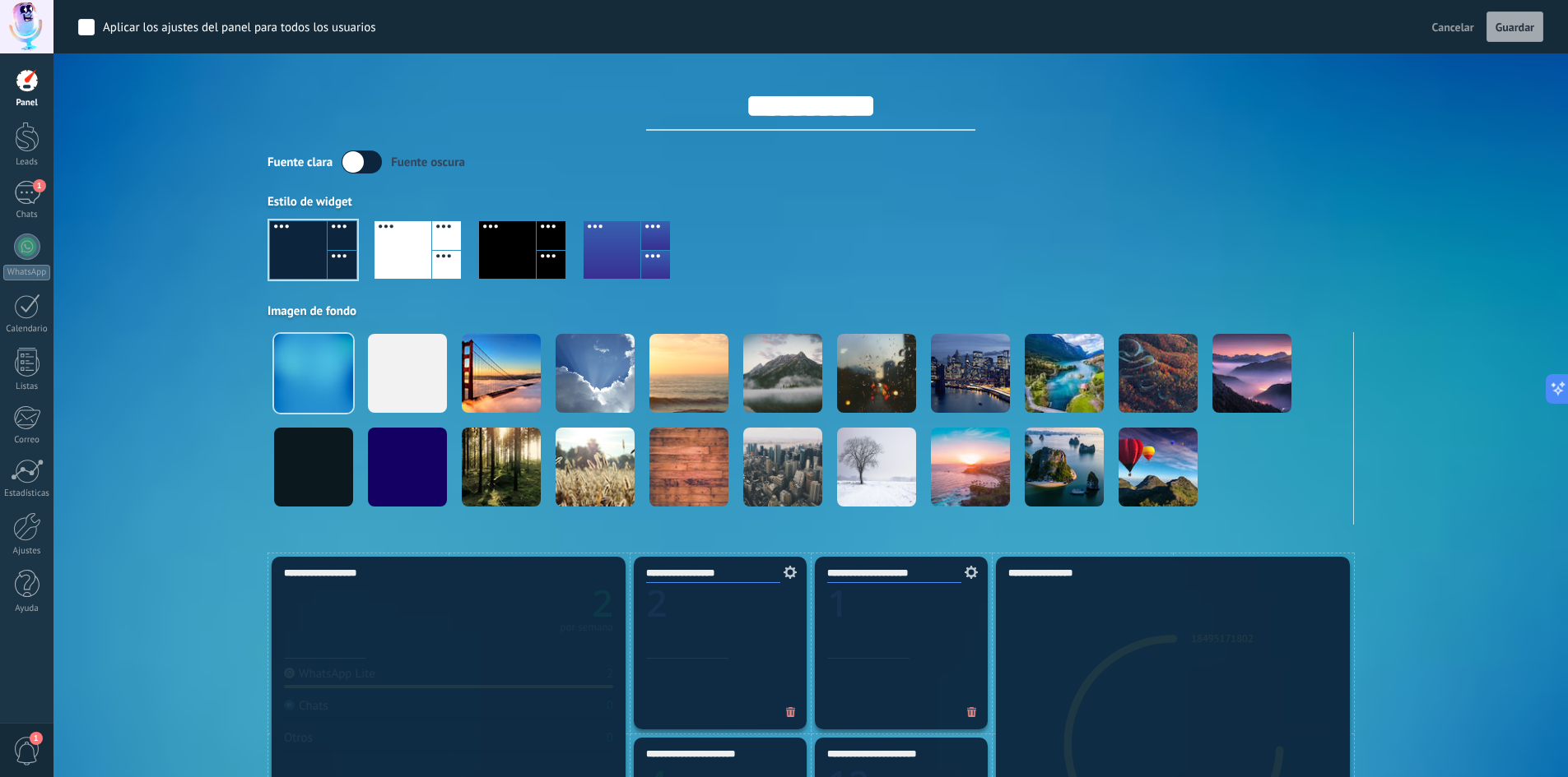
click at [850, 195] on div "Estilo de widget" at bounding box center [810, 202] width 1087 height 16
click at [26, 136] on div at bounding box center [26, 136] width 24 height 30
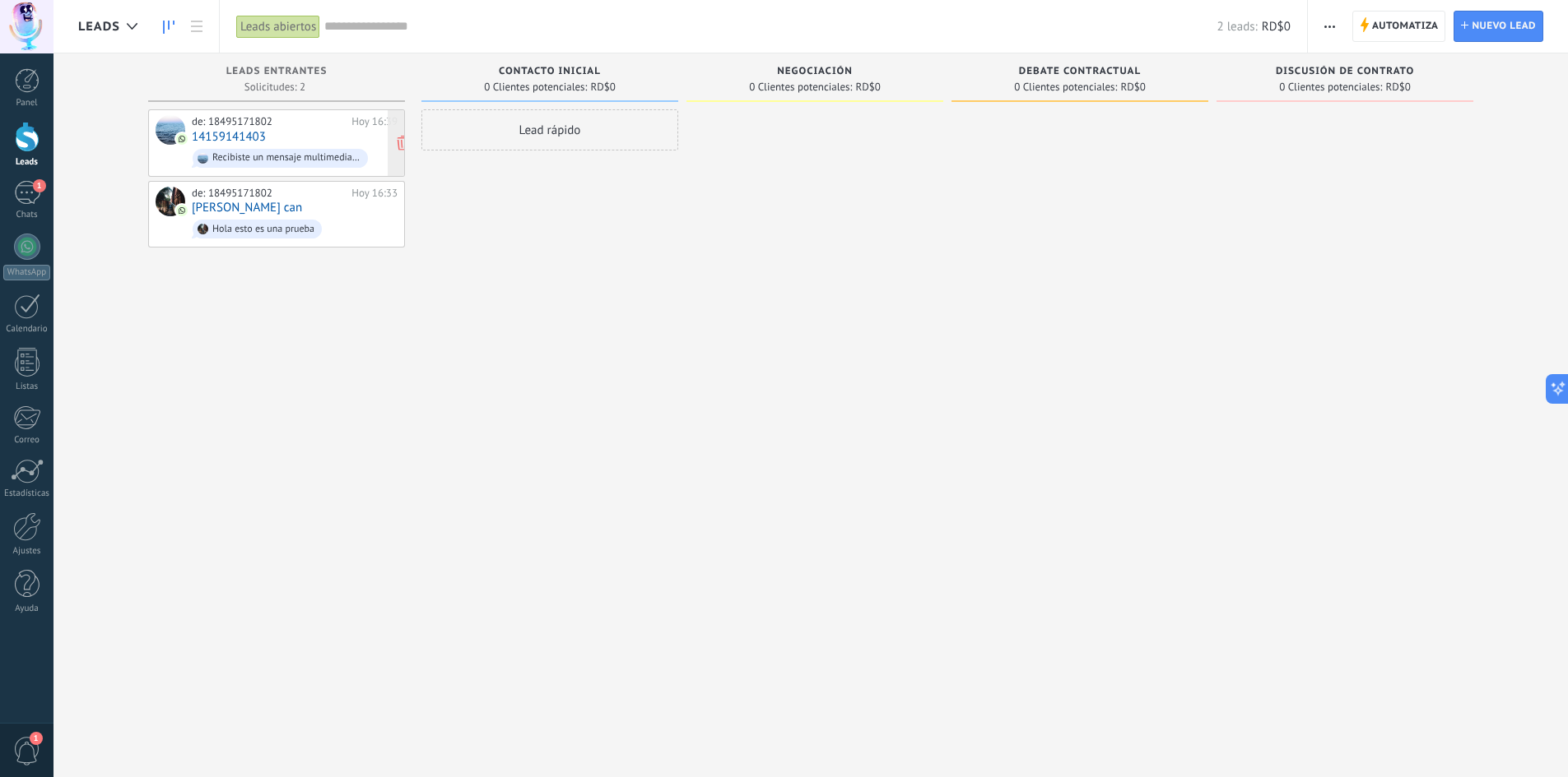
click at [308, 131] on div "de: 18495171802 Hoy 16:39 14159141403 Recibiste un mensaje multimedia (id del m…" at bounding box center [295, 143] width 206 height 56
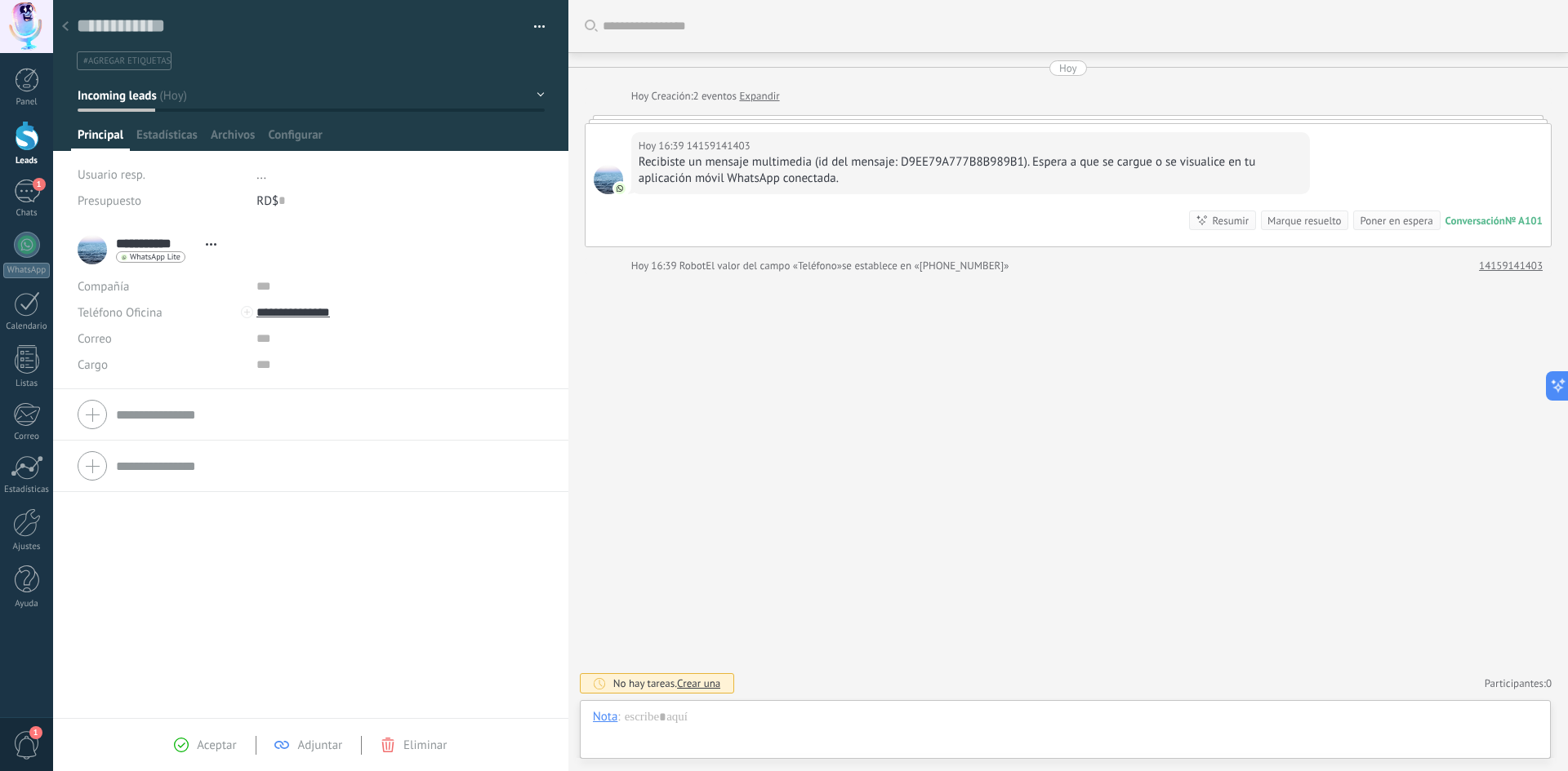
scroll to position [24, 0]
click at [152, 173] on div "Usuario resp." at bounding box center [160, 175] width 167 height 26
click at [261, 178] on span "..." at bounding box center [262, 175] width 10 height 15
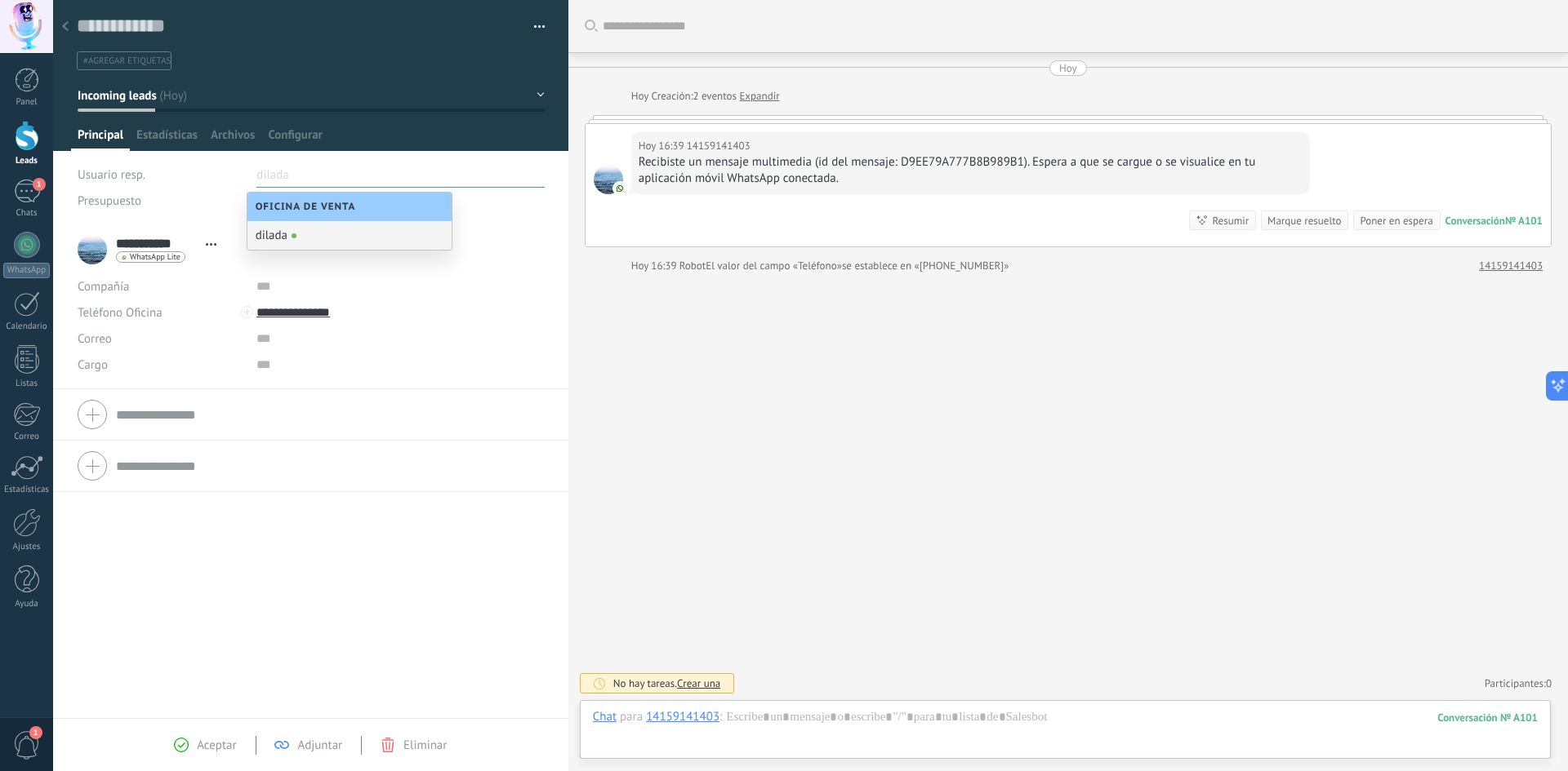
click at [270, 237] on div "dilada" at bounding box center [350, 235] width 205 height 29
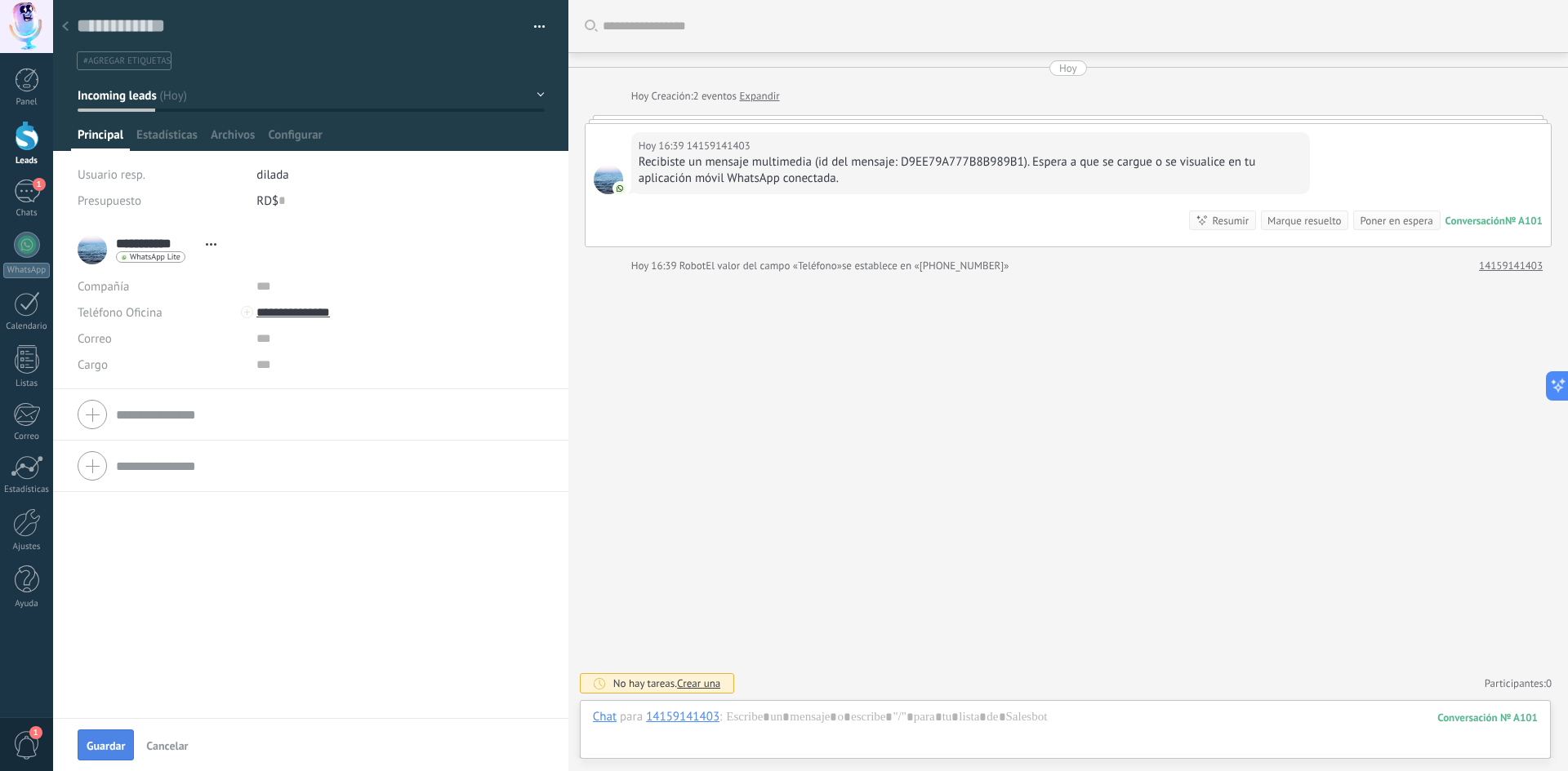
click at [88, 745] on span "Guardar" at bounding box center [106, 746] width 39 height 12
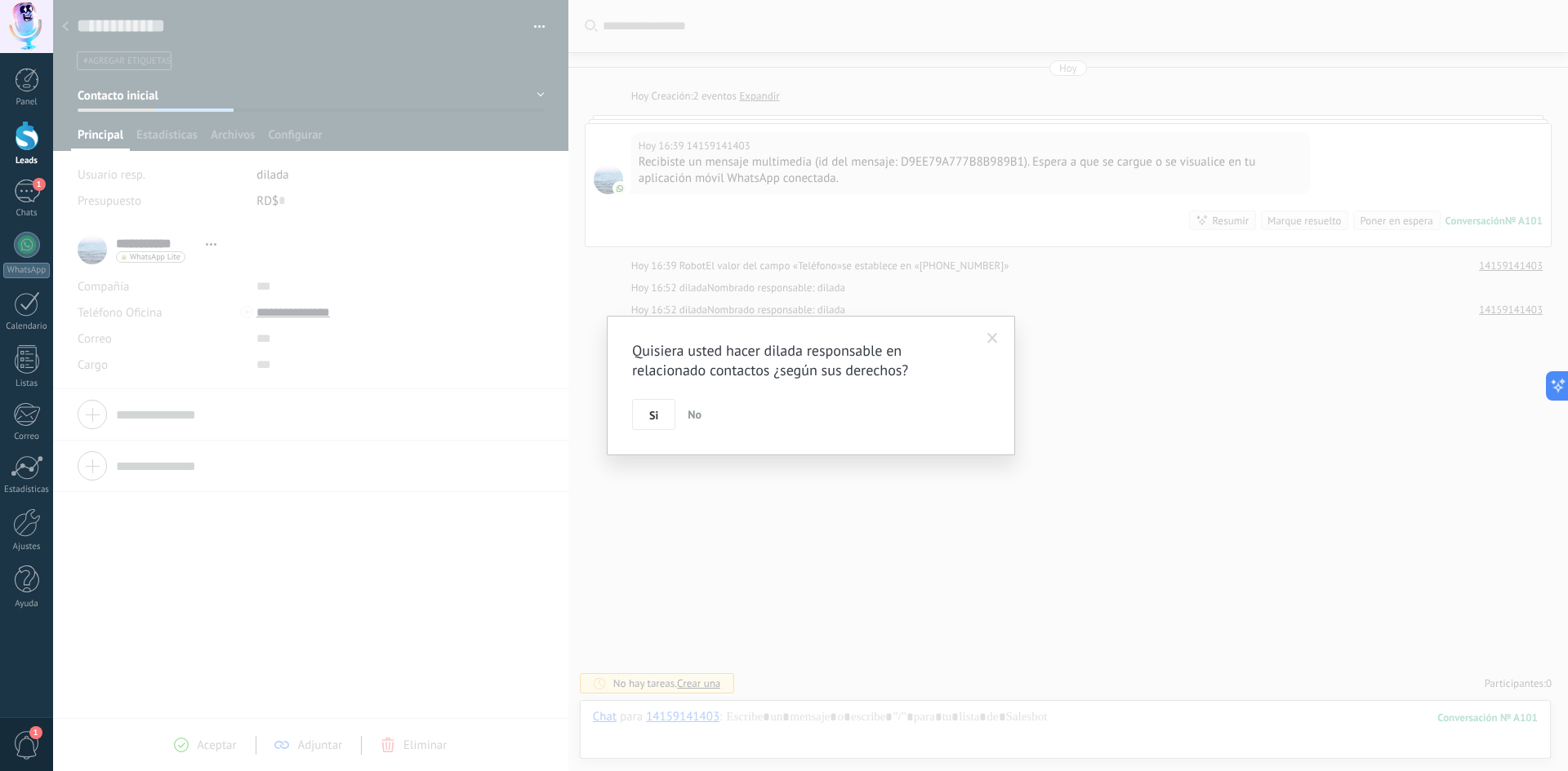
click at [991, 342] on span at bounding box center [993, 339] width 11 height 12
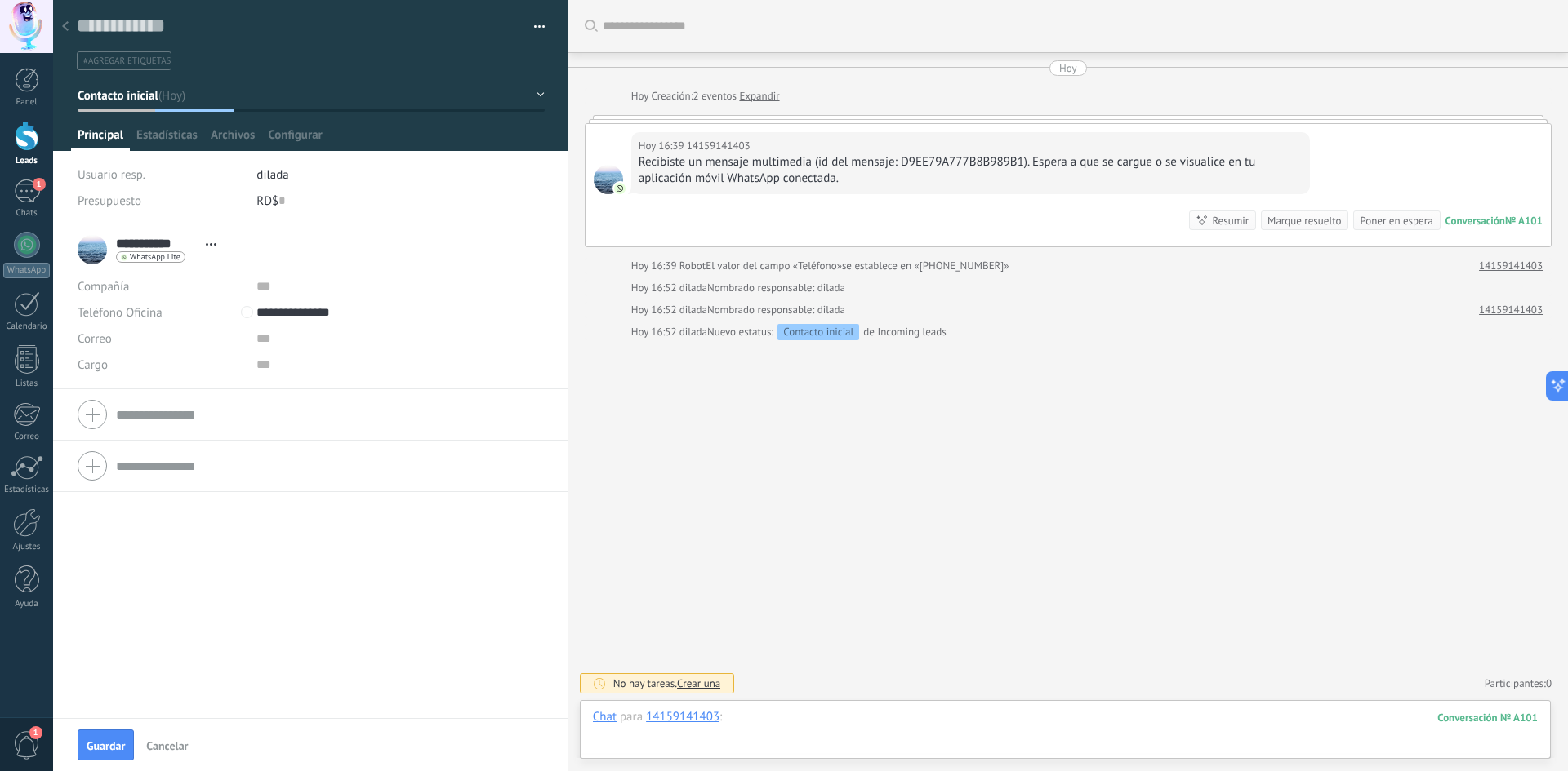
click at [850, 746] on div at bounding box center [1065, 733] width 945 height 49
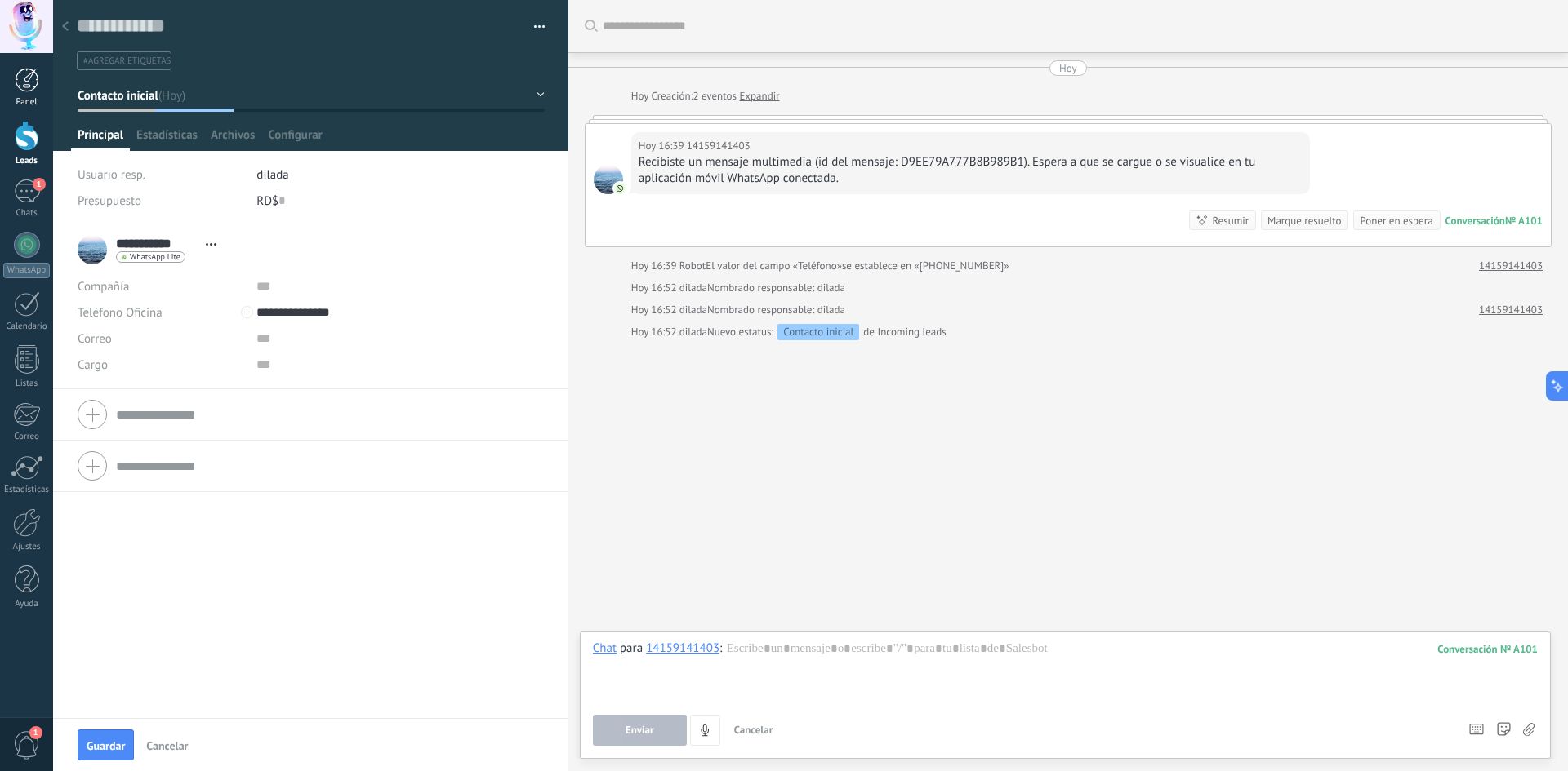
click at [18, 80] on div at bounding box center [26, 79] width 24 height 24
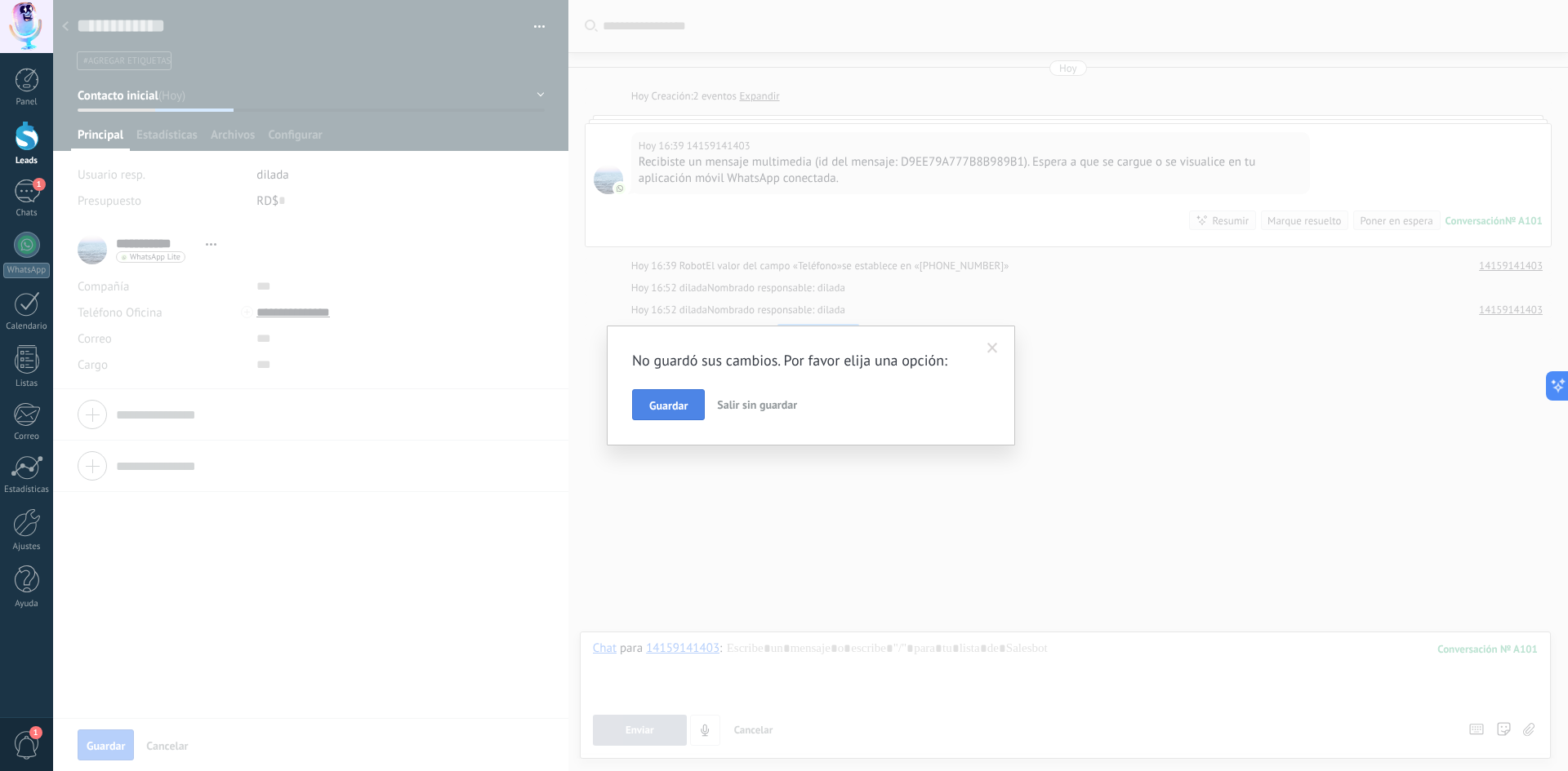
click at [668, 408] on span "Guardar" at bounding box center [669, 406] width 39 height 12
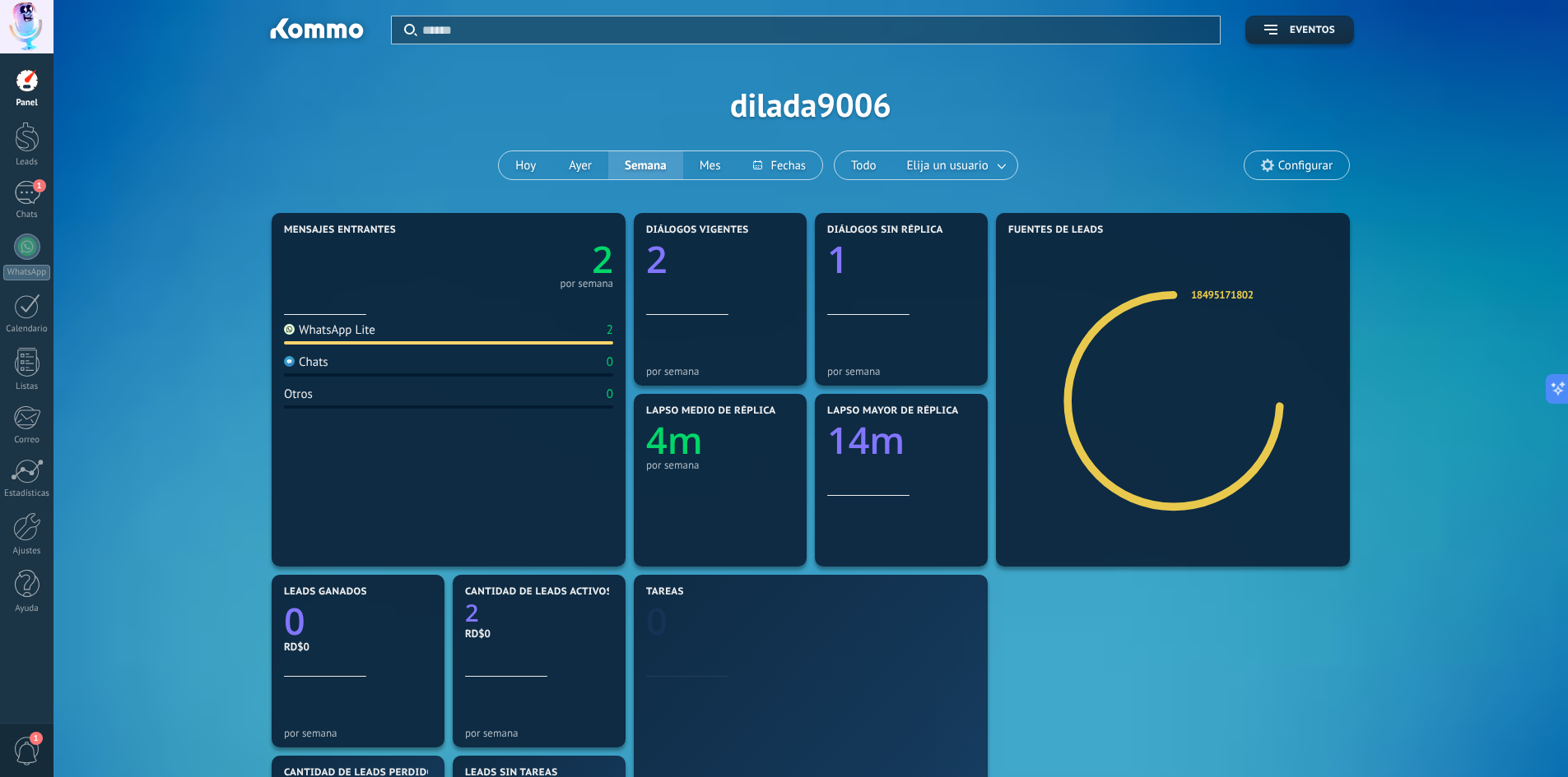
click at [1317, 24] on span "Eventos" at bounding box center [1312, 30] width 46 height 12
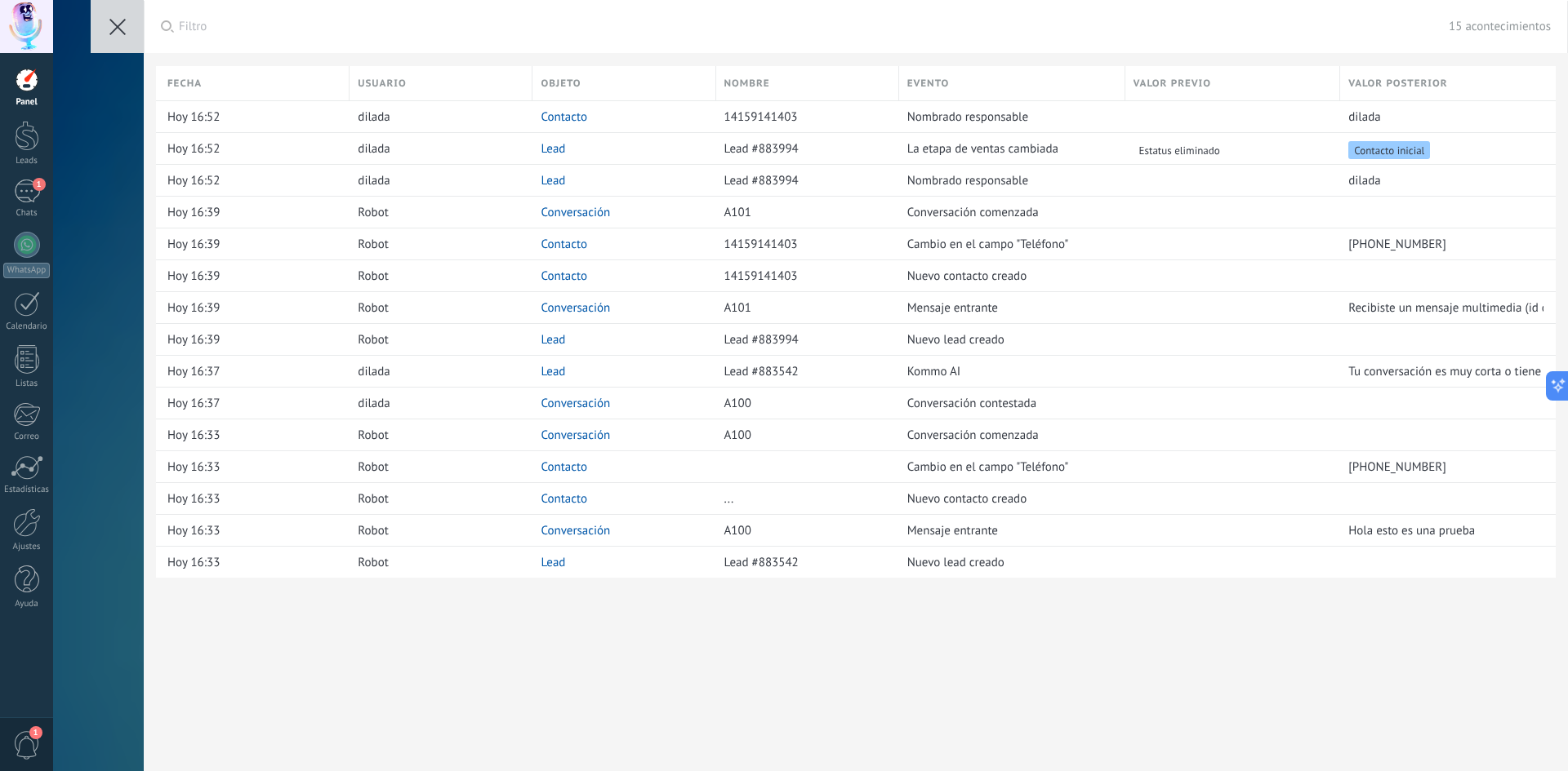
click at [118, 35] on icon at bounding box center [117, 26] width 16 height 16
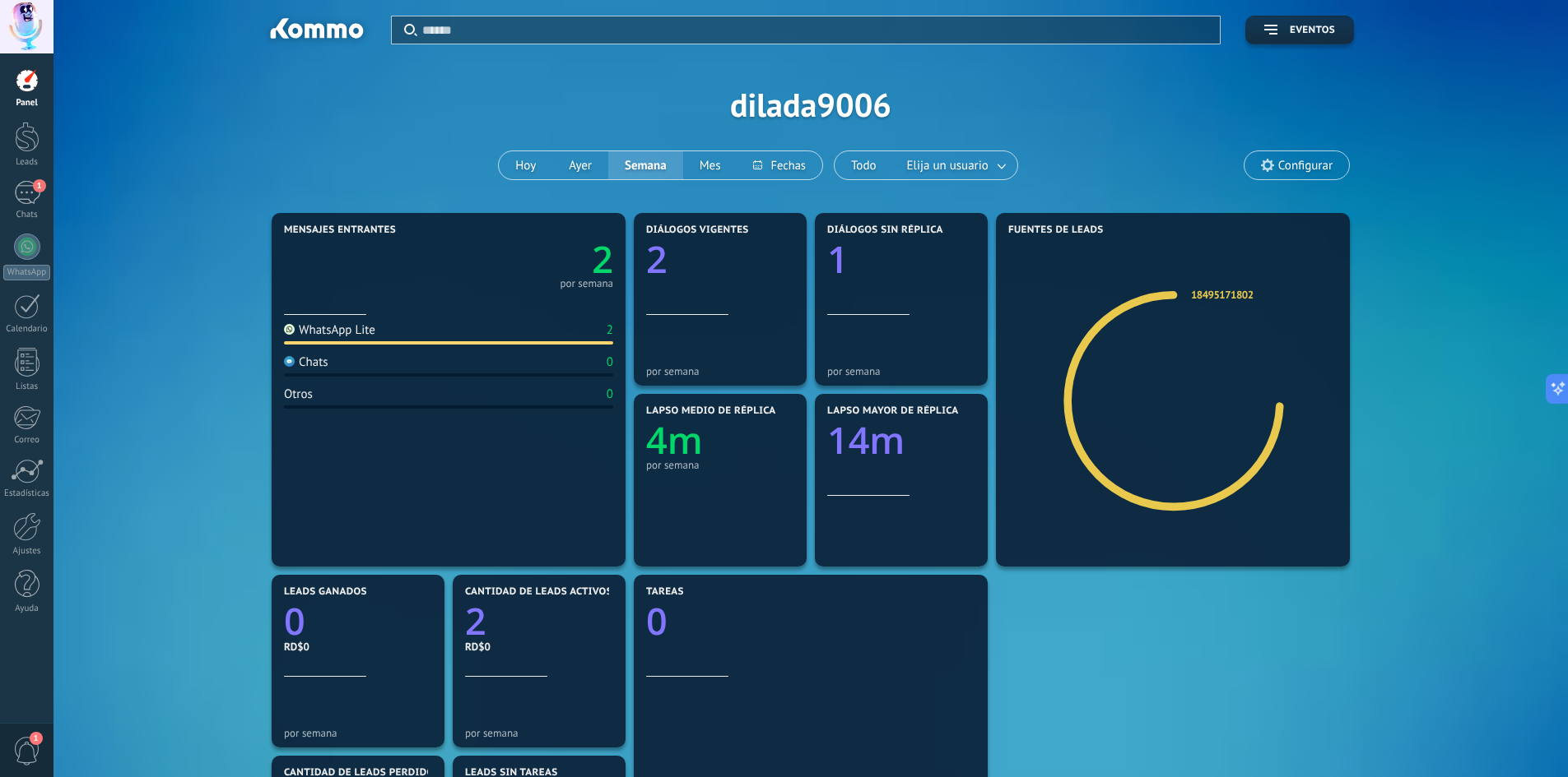
click at [22, 87] on div at bounding box center [26, 80] width 24 height 24
click at [24, 142] on div at bounding box center [26, 136] width 24 height 30
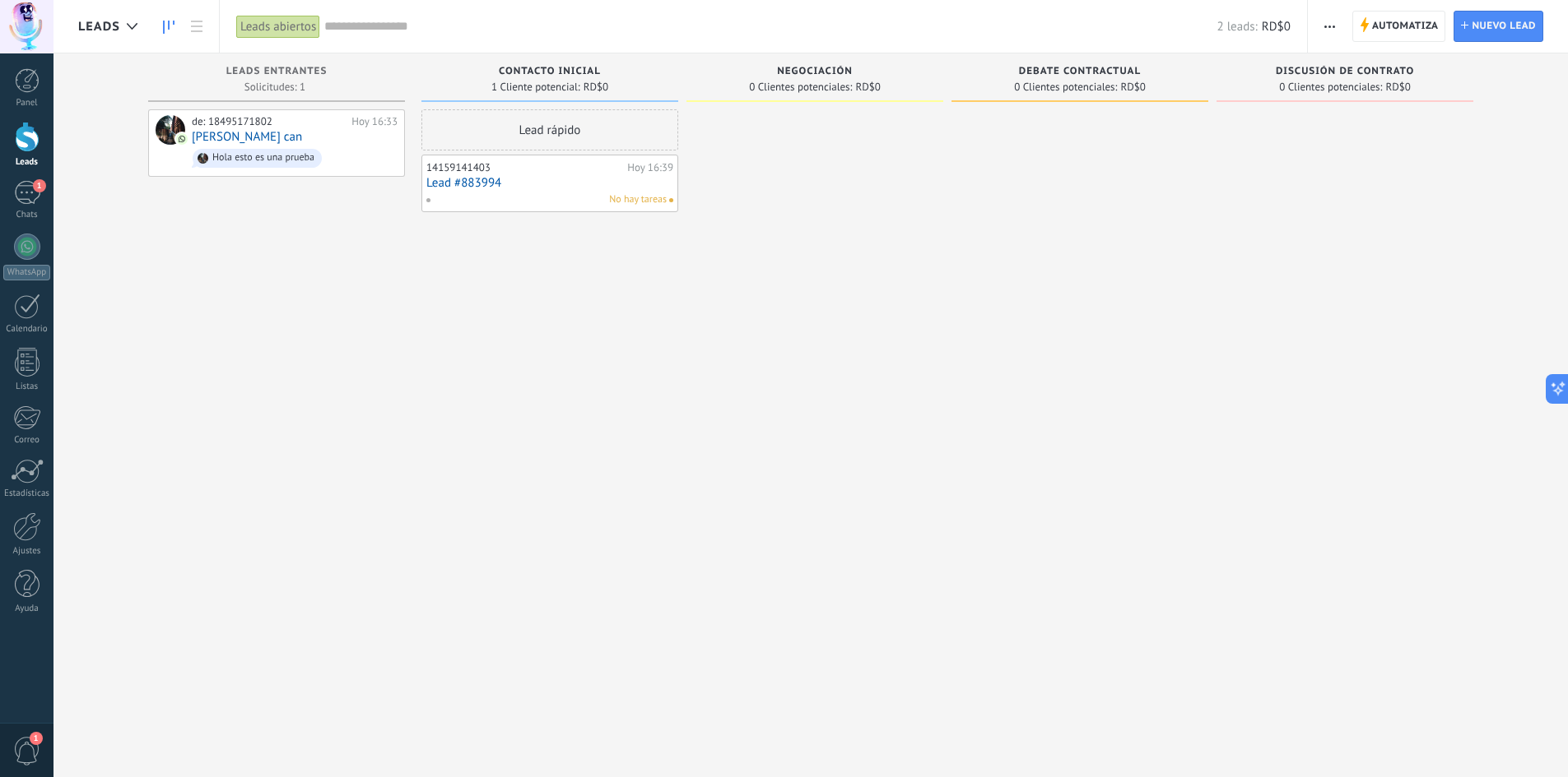
click at [1503, 3] on div "Automatiza Nueva difusión Editar embudo Editar el diseño de la tarjeta Importar…" at bounding box center [1437, 26] width 260 height 53
click at [1500, 18] on span "Nuevo lead" at bounding box center [1504, 26] width 64 height 29
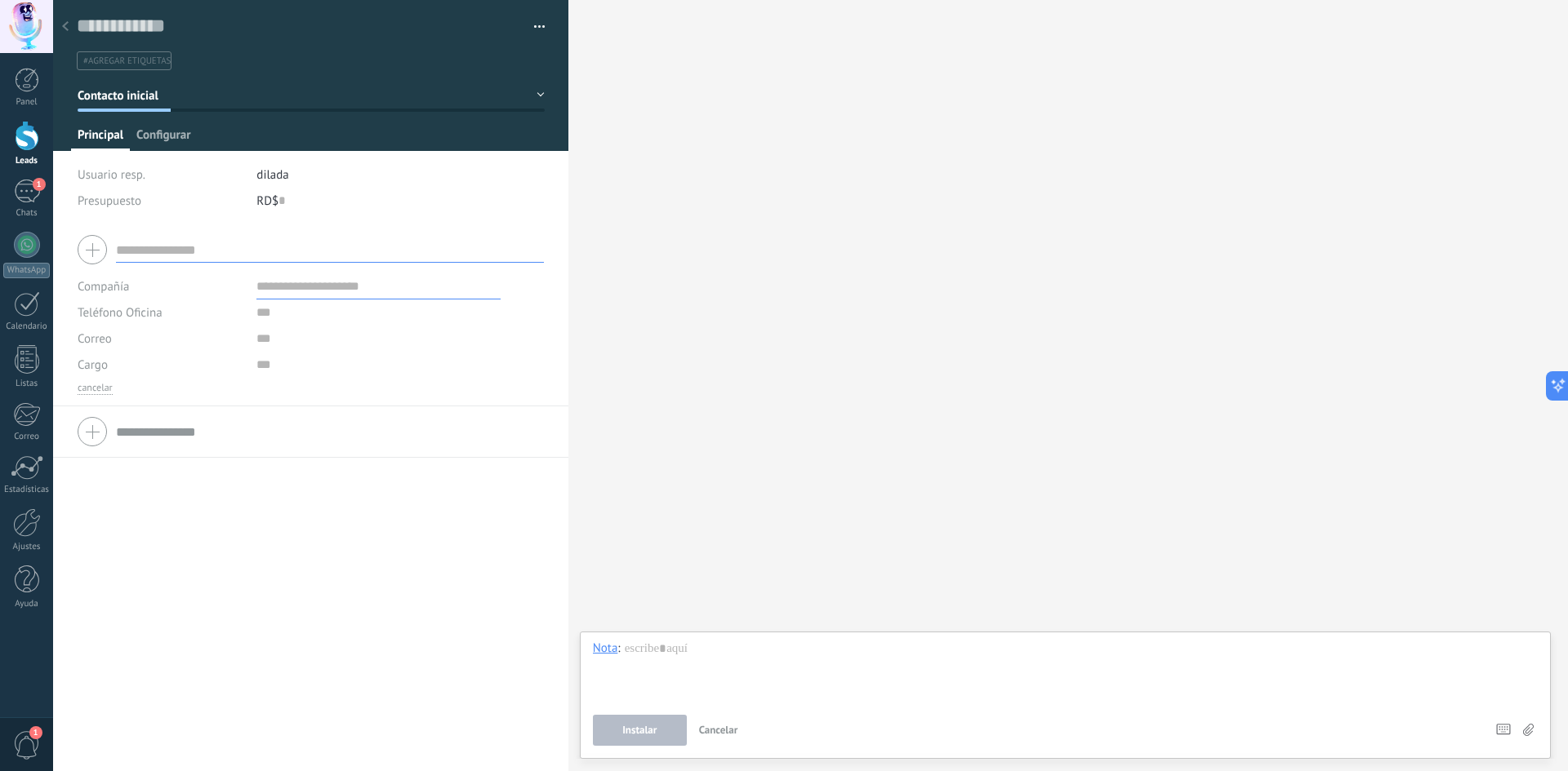
click at [169, 138] on span "Configurar" at bounding box center [163, 139] width 54 height 24
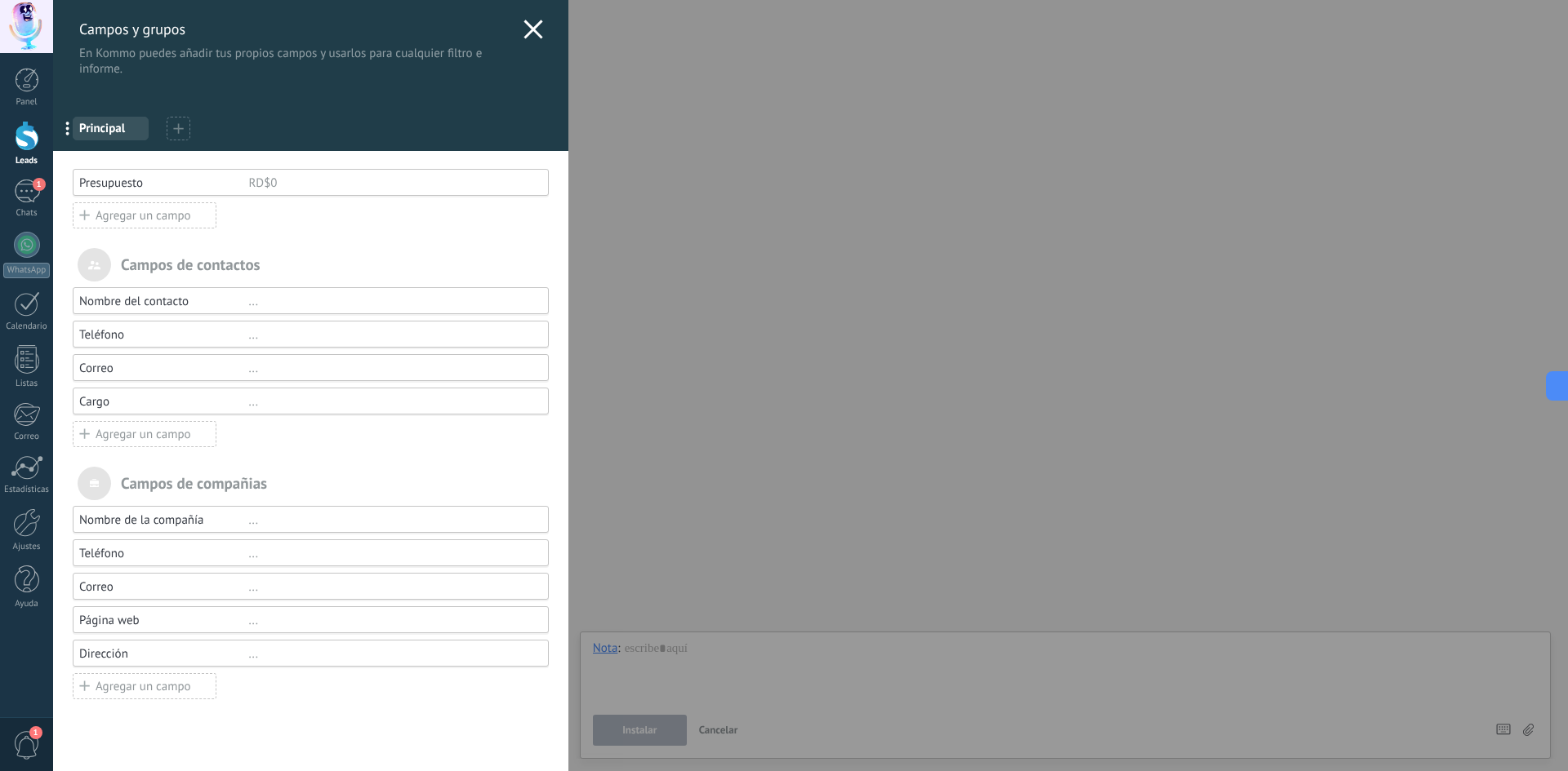
click at [523, 39] on icon at bounding box center [533, 29] width 19 height 19
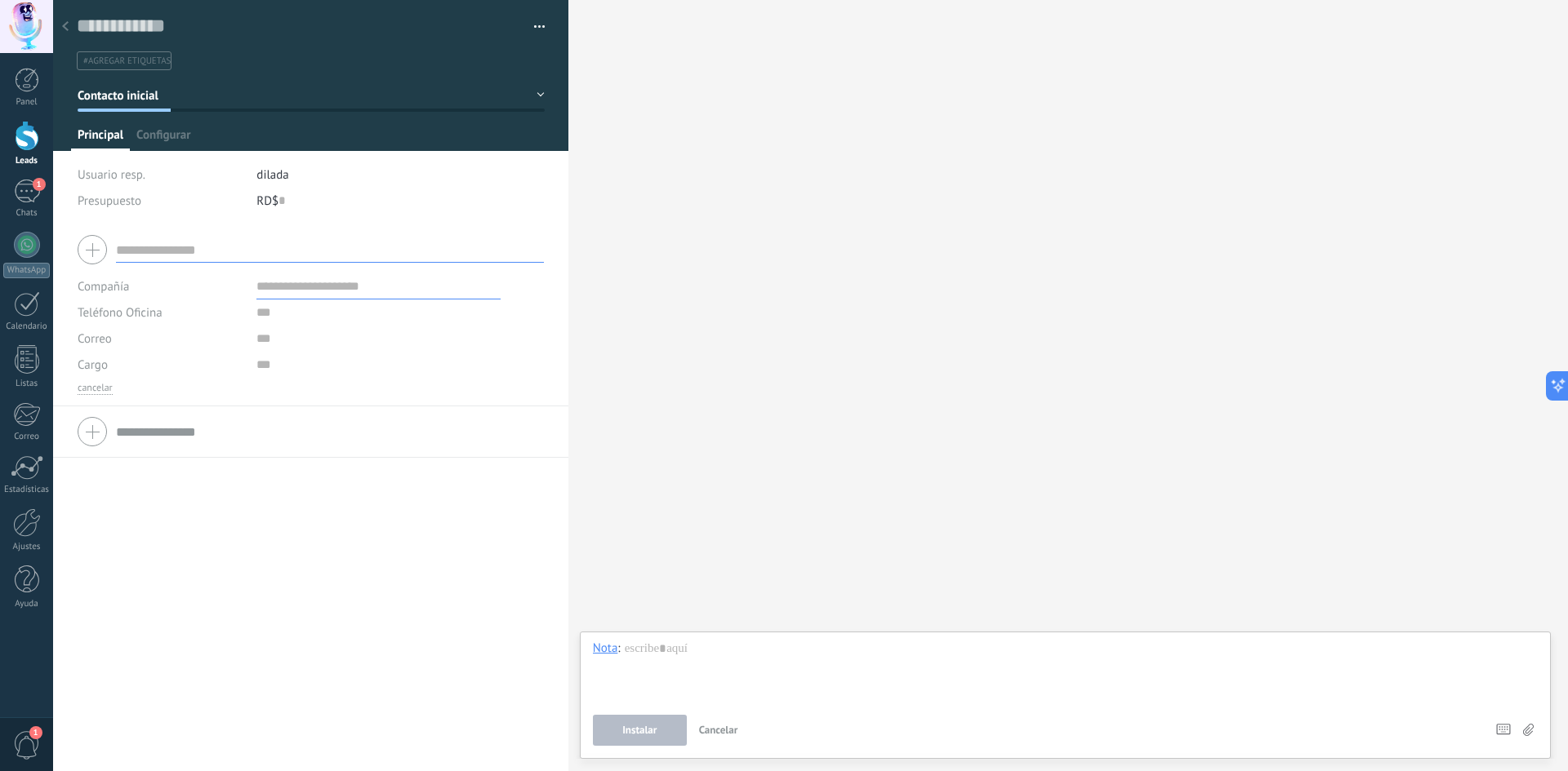
click at [206, 137] on div "Principal Configurar" at bounding box center [311, 139] width 480 height 24
click at [188, 139] on span "Configurar" at bounding box center [163, 139] width 54 height 24
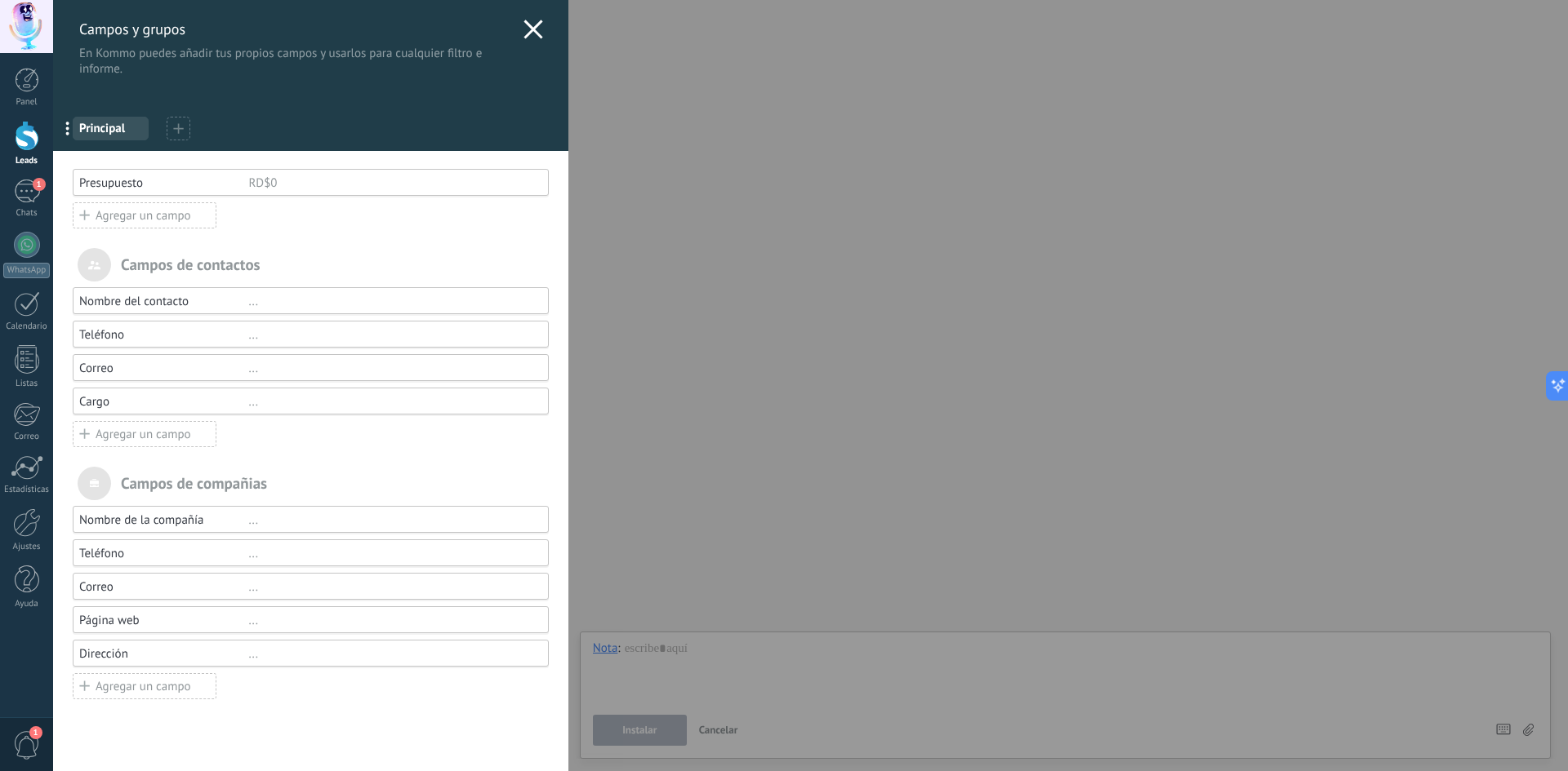
click at [188, 214] on div "Agregar un campo" at bounding box center [144, 215] width 144 height 26
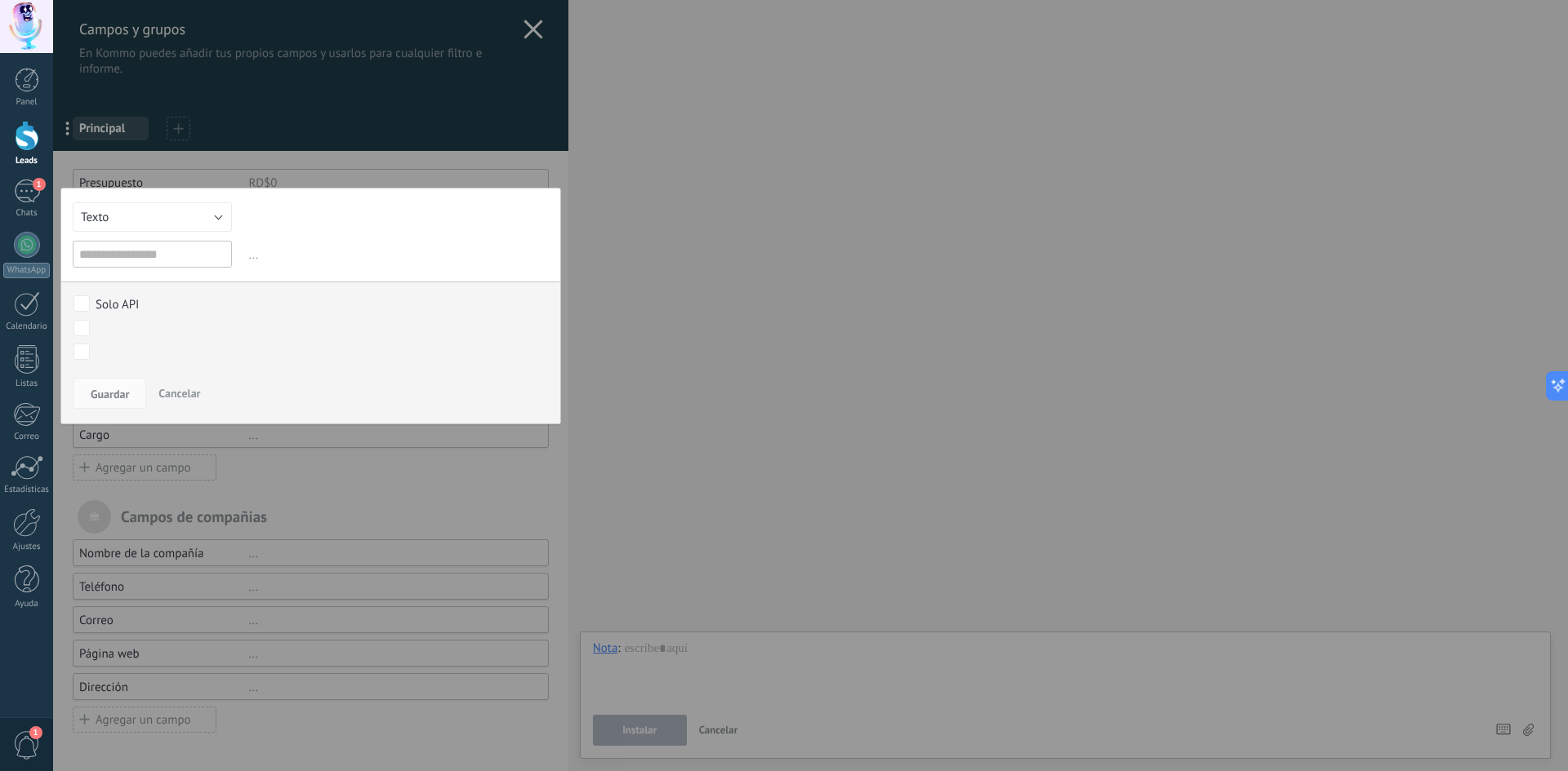
click at [172, 253] on input "text" at bounding box center [152, 255] width 159 height 27
click at [221, 210] on button "Texto" at bounding box center [152, 217] width 159 height 29
click at [221, 210] on li "Texto" at bounding box center [147, 217] width 168 height 28
click at [197, 221] on button "Texto" at bounding box center [152, 217] width 159 height 29
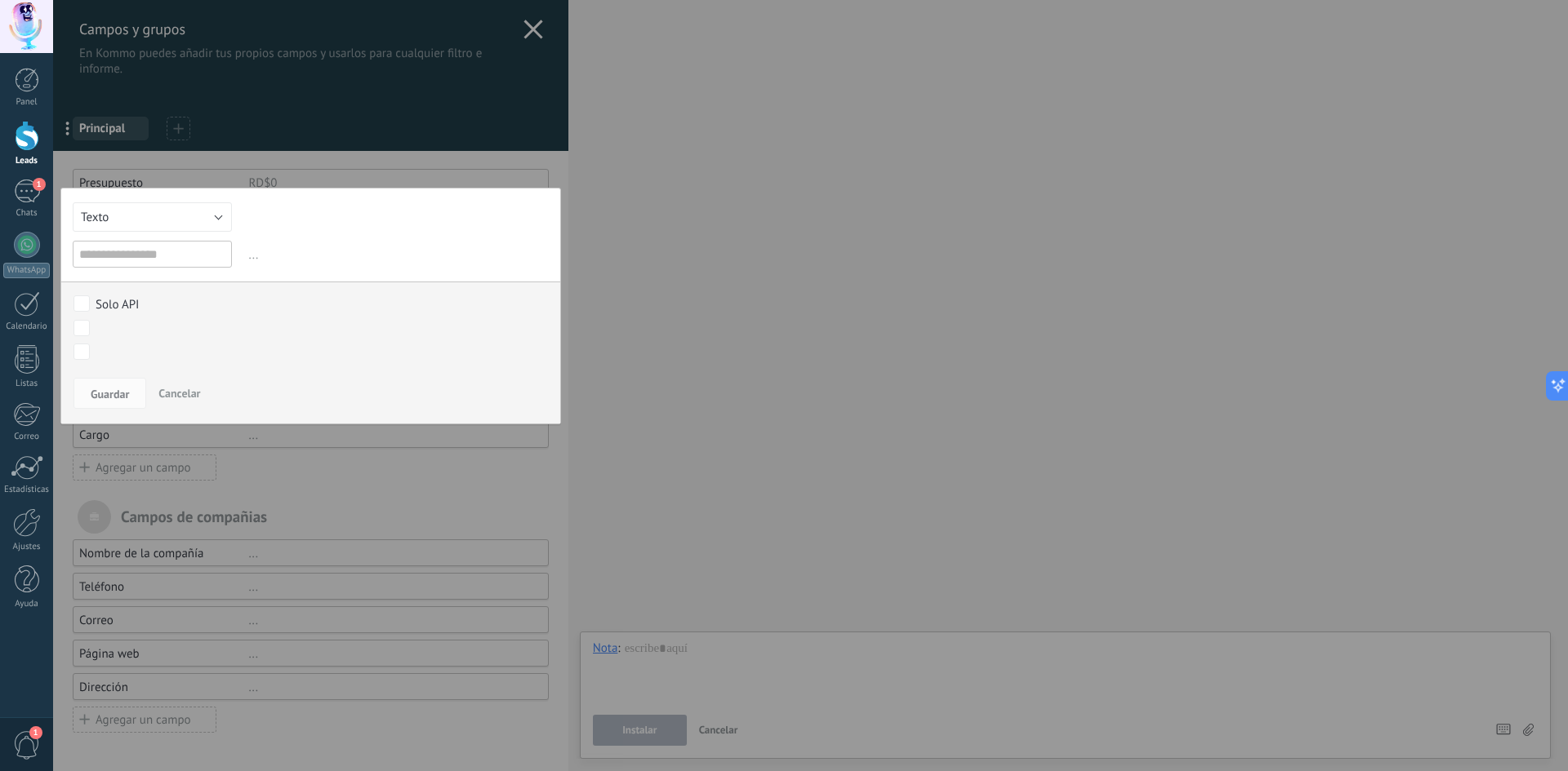
click at [273, 214] on div "Texto Número Interruptor Selección Multiselección Día URL Texto Largo Interrupt…" at bounding box center [311, 306] width 501 height 236
click at [199, 399] on span "Cancelar" at bounding box center [179, 393] width 42 height 14
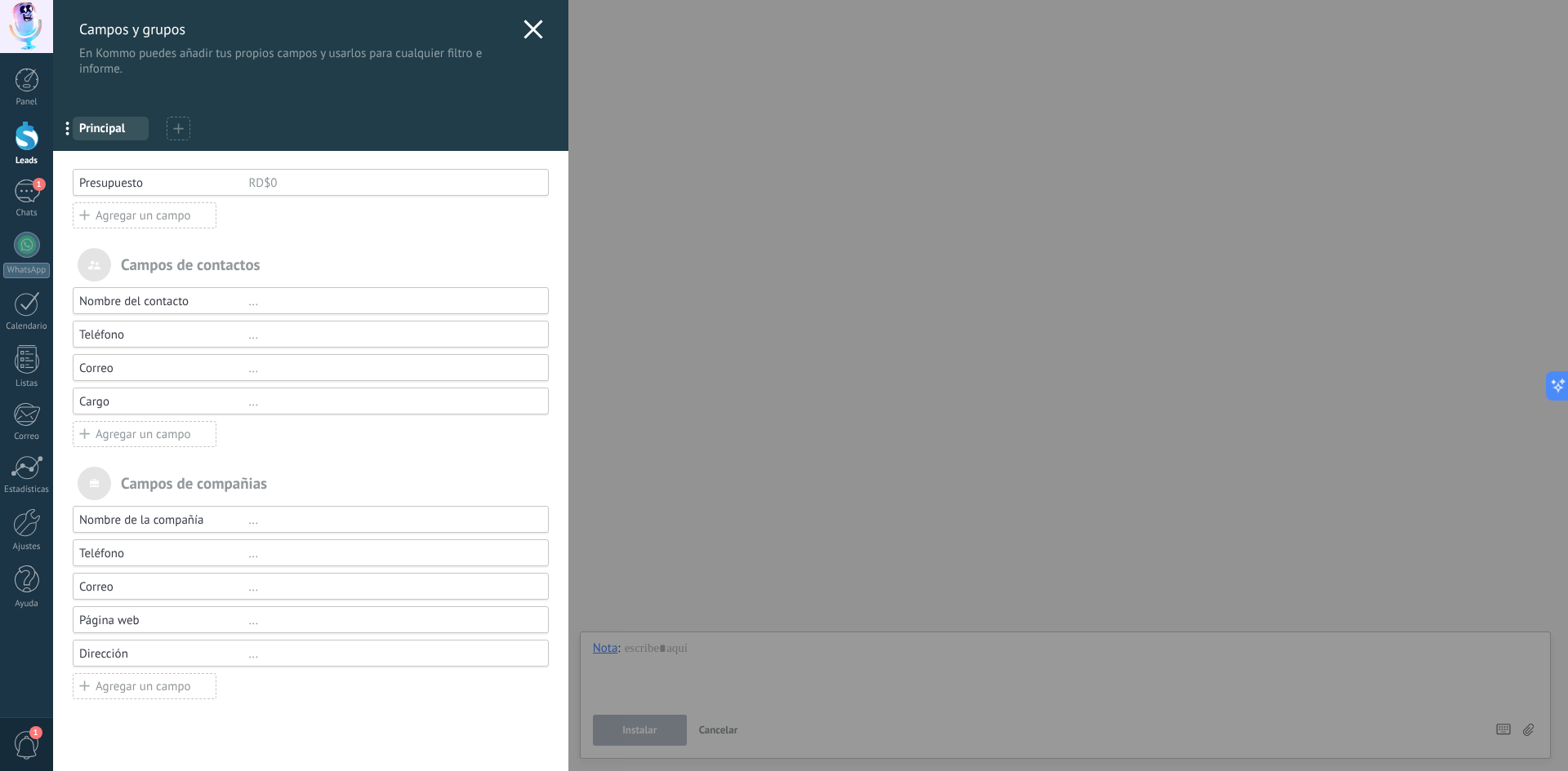
click at [121, 198] on div at bounding box center [302, 198] width 492 height 8
click at [136, 184] on div "Presupuesto" at bounding box center [163, 183] width 169 height 15
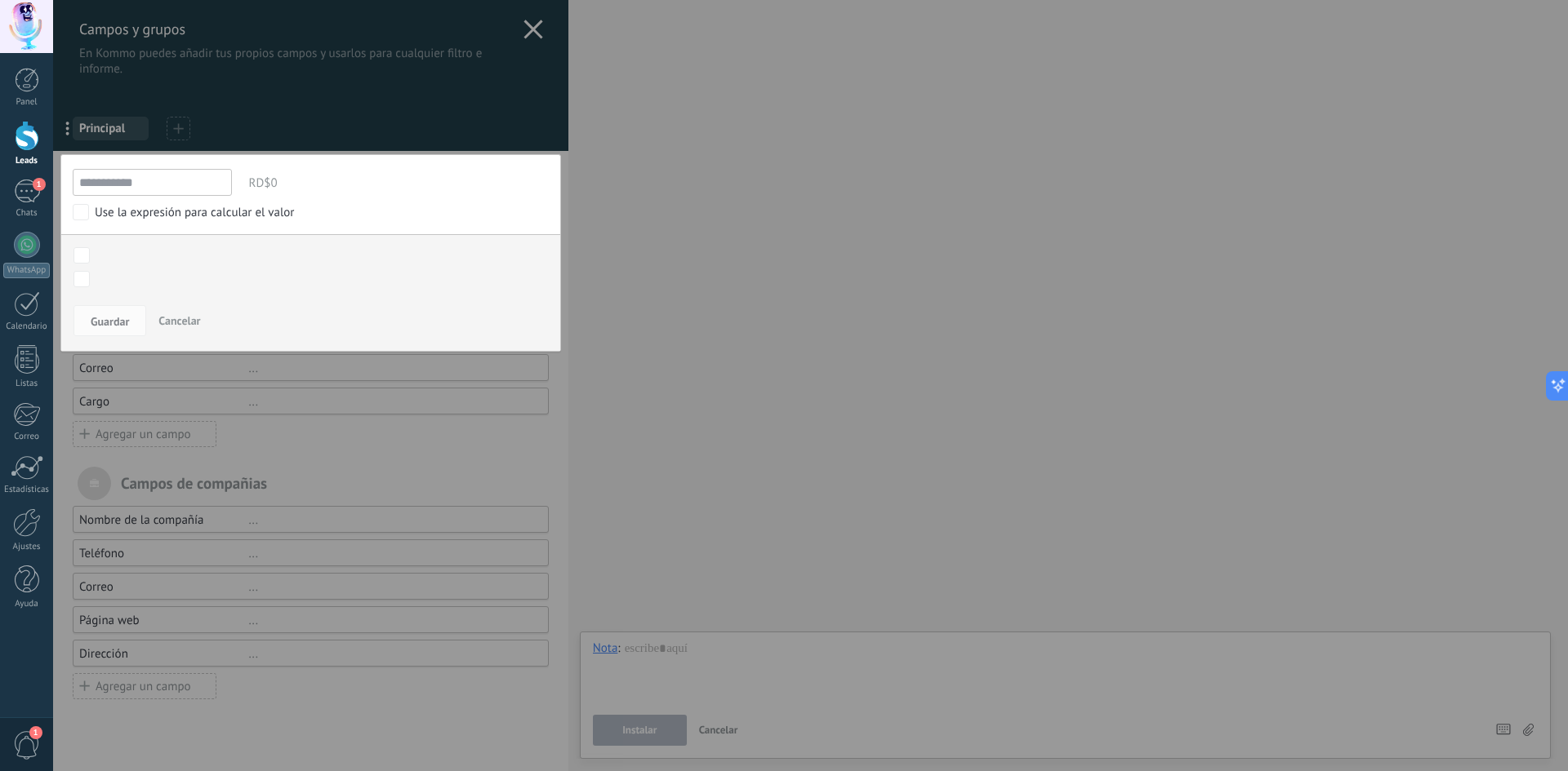
click at [430, 162] on div "**********" at bounding box center [311, 253] width 501 height 198
click at [471, 130] on div at bounding box center [311, 385] width 516 height 771
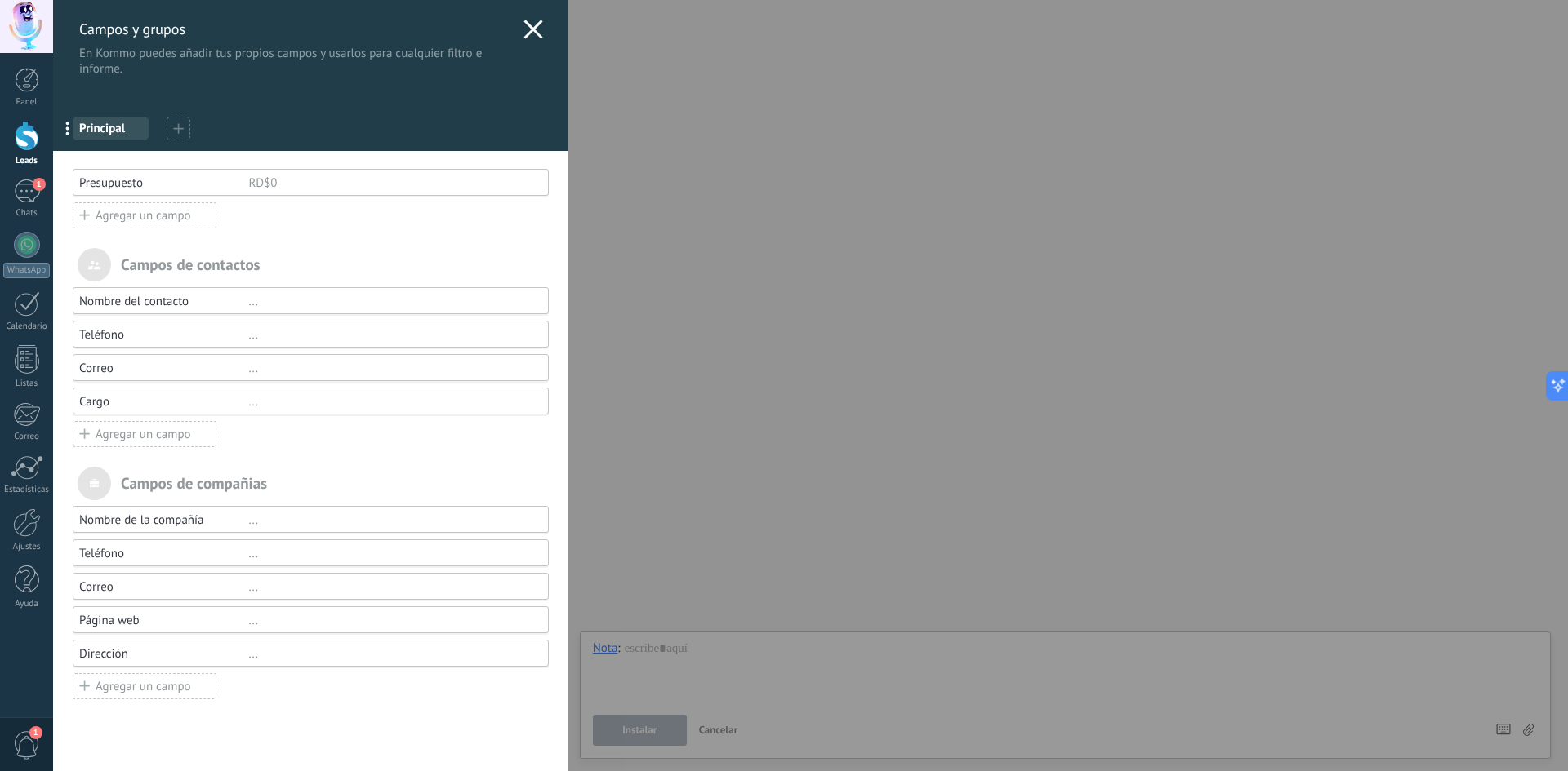
click at [260, 185] on div "RD$0" at bounding box center [390, 183] width 285 height 15
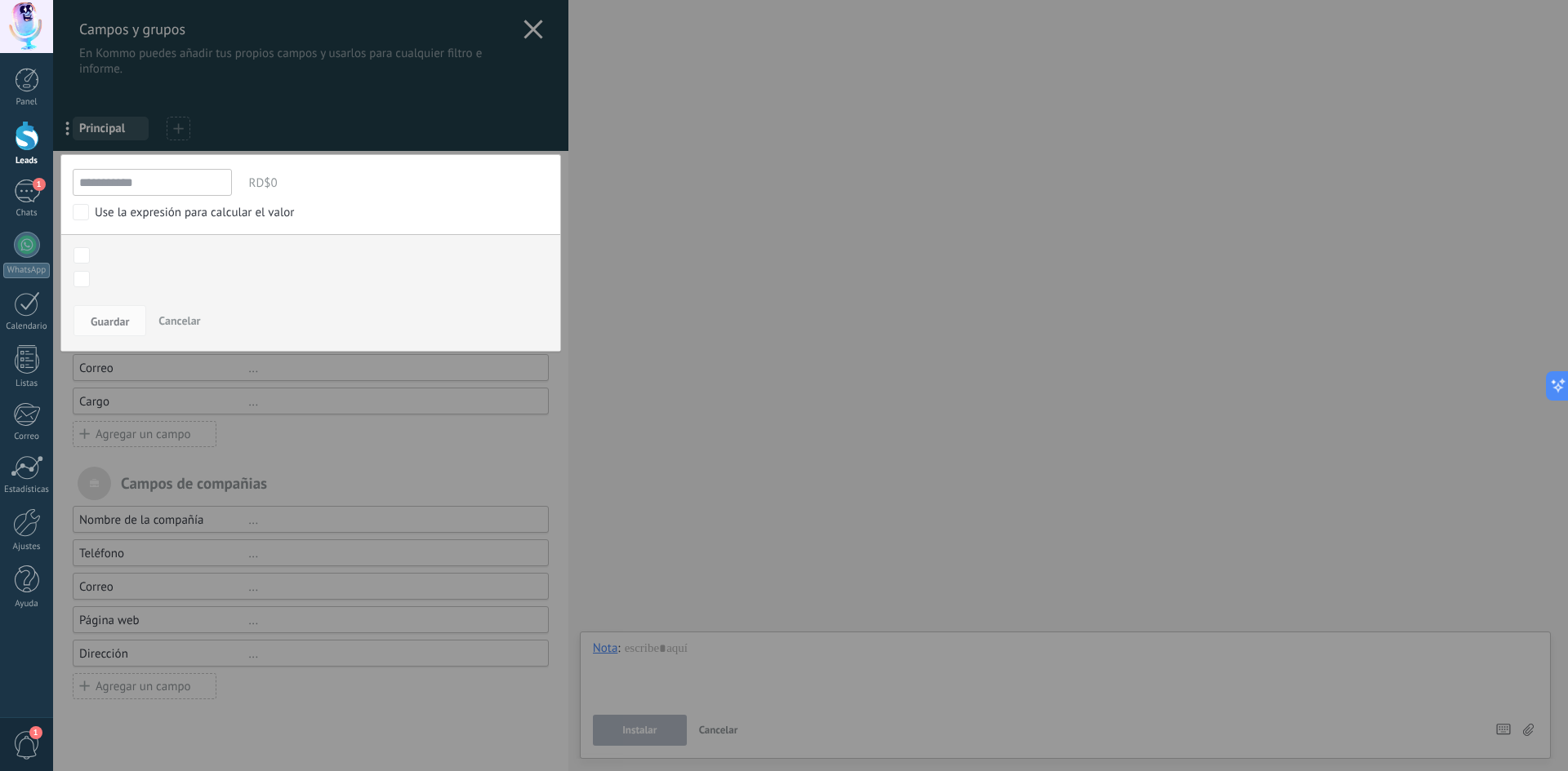
click at [339, 358] on div at bounding box center [311, 385] width 516 height 771
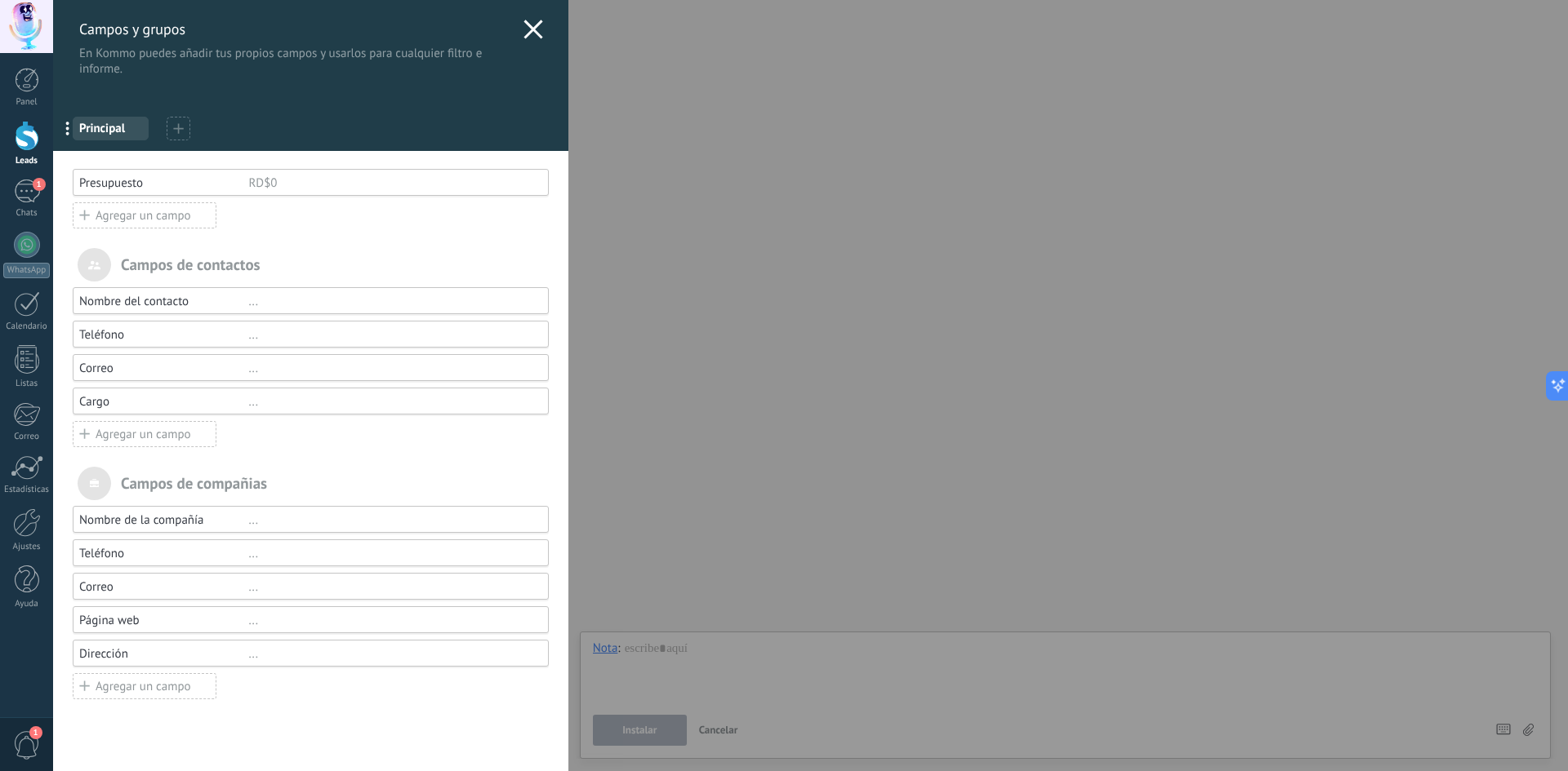
click at [237, 266] on div "Campos de contactos" at bounding box center [310, 264] width 476 height 34
click at [163, 183] on div "Presupuesto" at bounding box center [163, 183] width 169 height 15
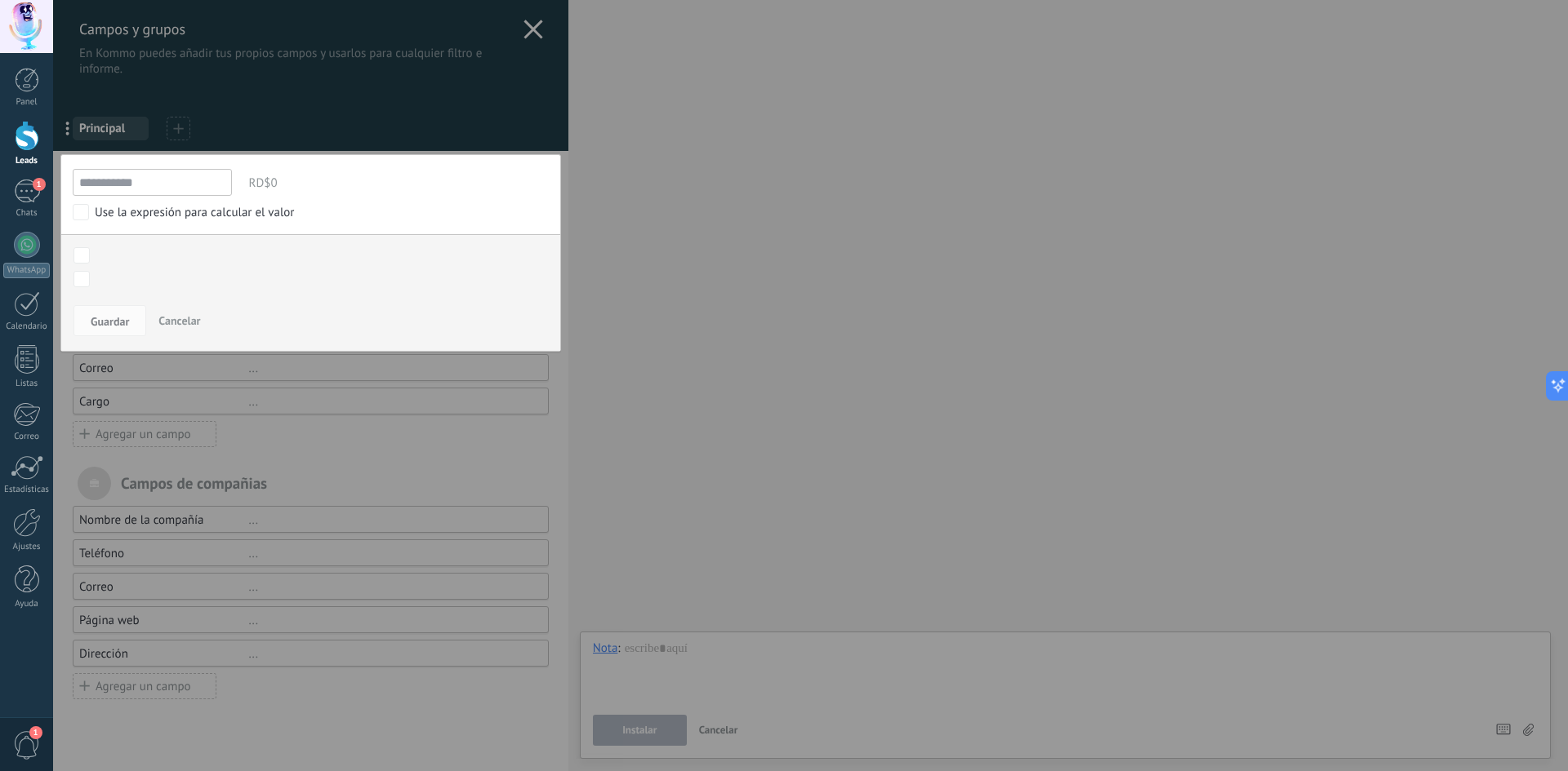
click at [250, 479] on div at bounding box center [311, 385] width 516 height 771
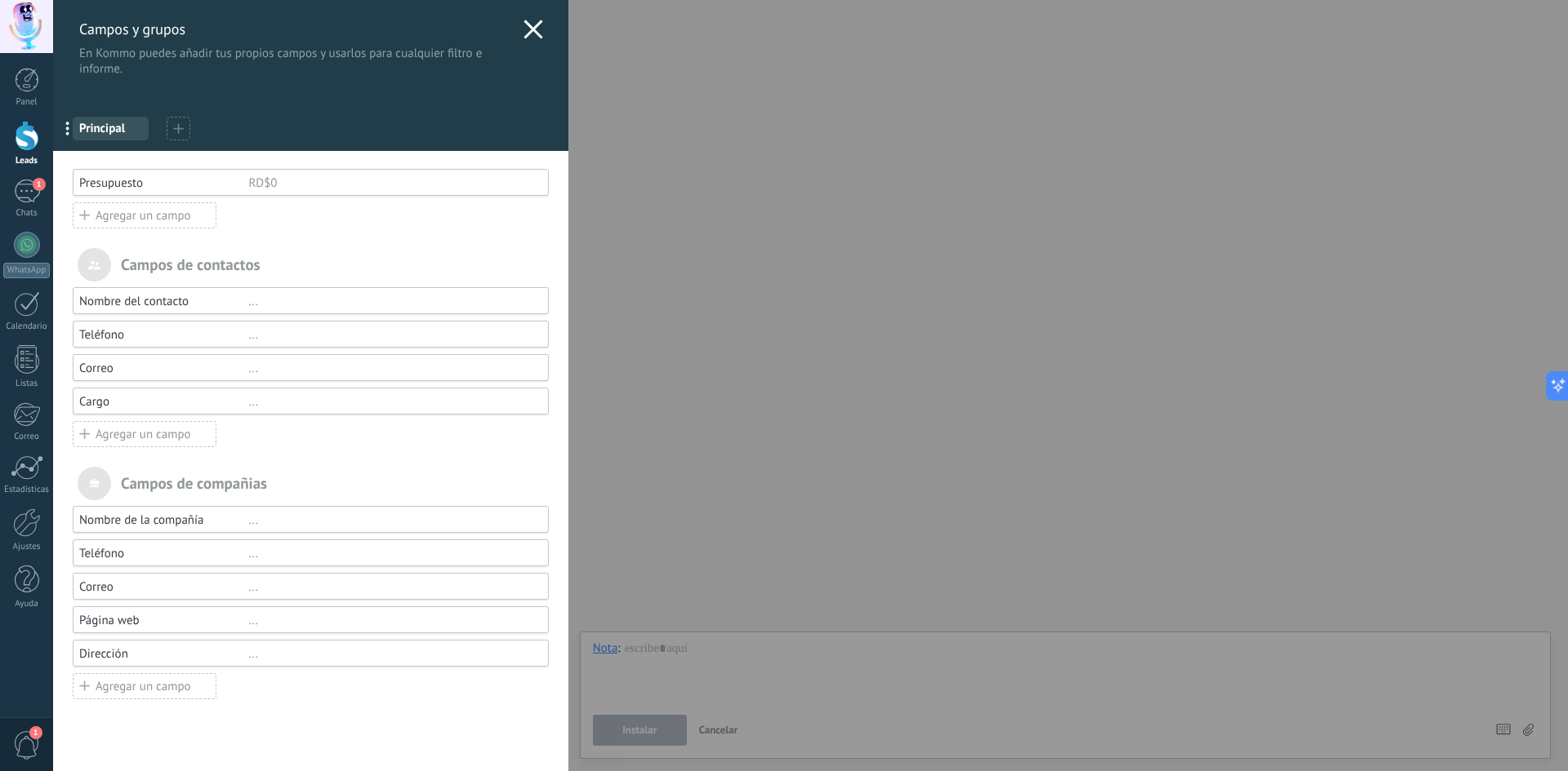
click at [147, 233] on div "Usted ha alcanzado la cantidad máxima de los campos añadidos en la tarifa Perio…" at bounding box center [311, 461] width 516 height 620
click at [146, 229] on div "Usted ha alcanzado la cantidad máxima de los campos añadidos en la tarifa Perio…" at bounding box center [311, 461] width 516 height 620
click at [146, 226] on div "Agregar un campo" at bounding box center [144, 215] width 144 height 26
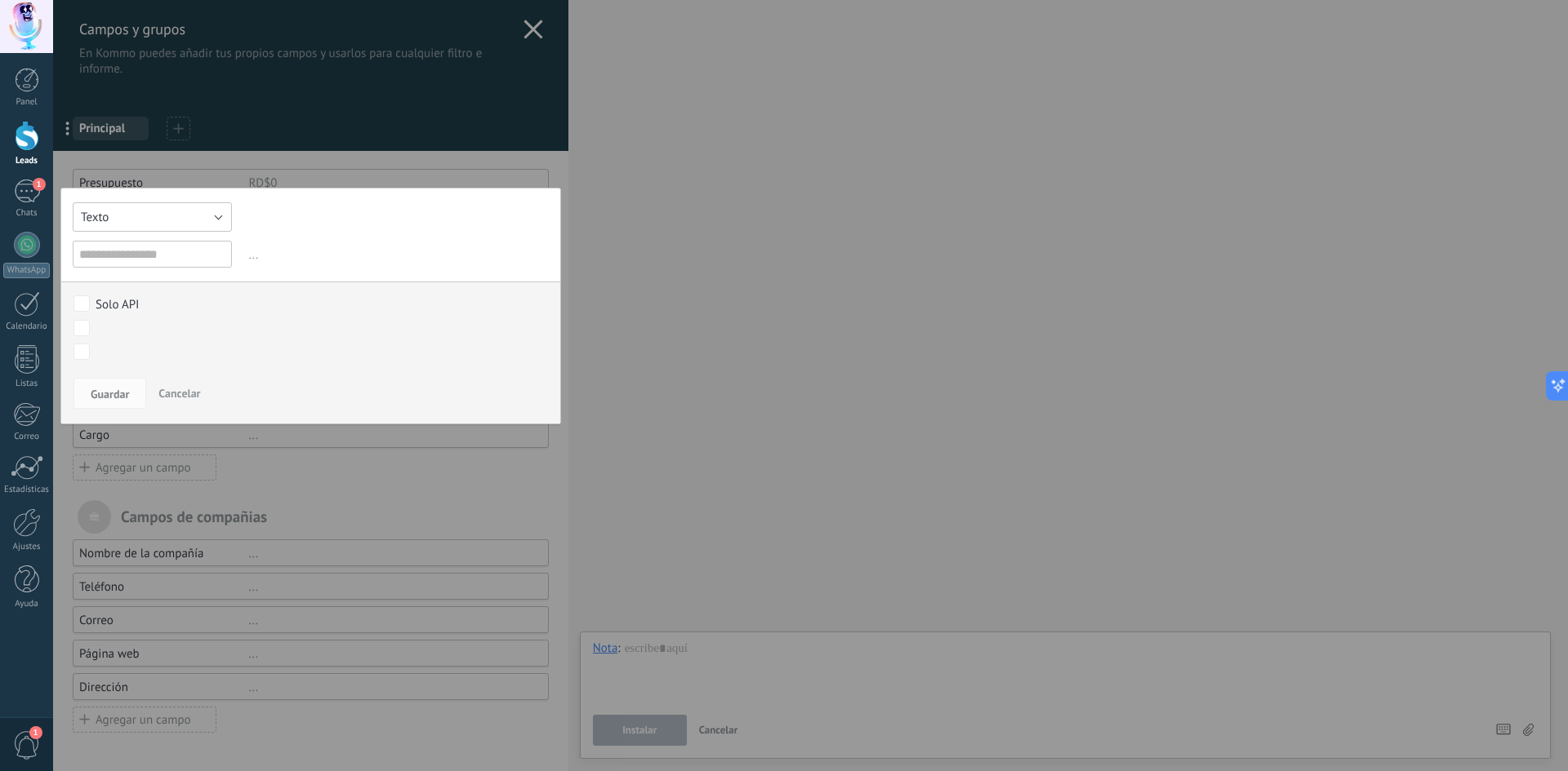
click at [188, 225] on button "Texto" at bounding box center [152, 217] width 159 height 29
click at [125, 218] on span "Selección" at bounding box center [144, 219] width 163 height 15
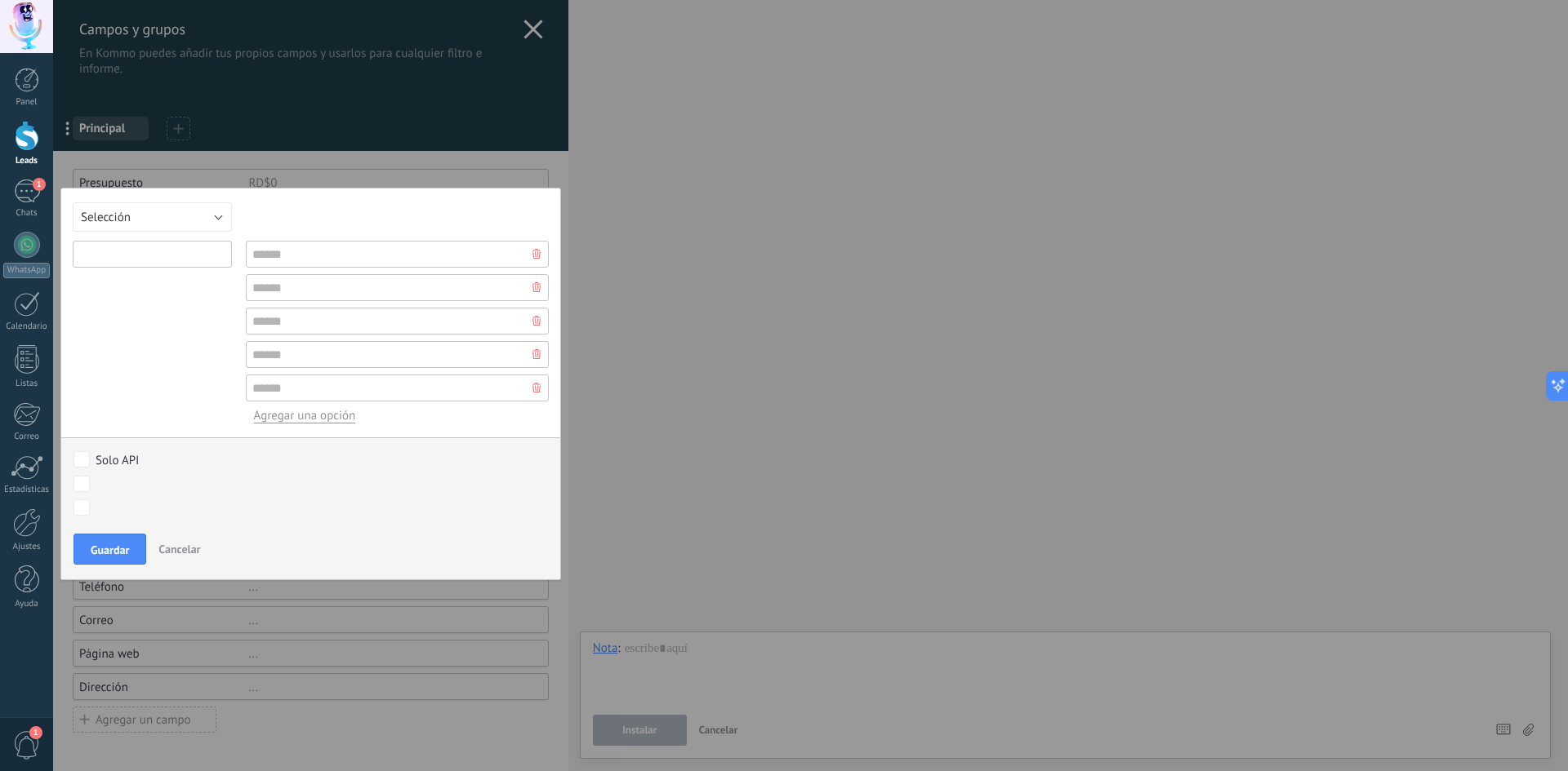
click at [183, 254] on input "text" at bounding box center [152, 255] width 159 height 27
click at [215, 219] on button "Selección" at bounding box center [152, 217] width 159 height 29
click at [183, 224] on span "Dirección corta" at bounding box center [144, 223] width 163 height 15
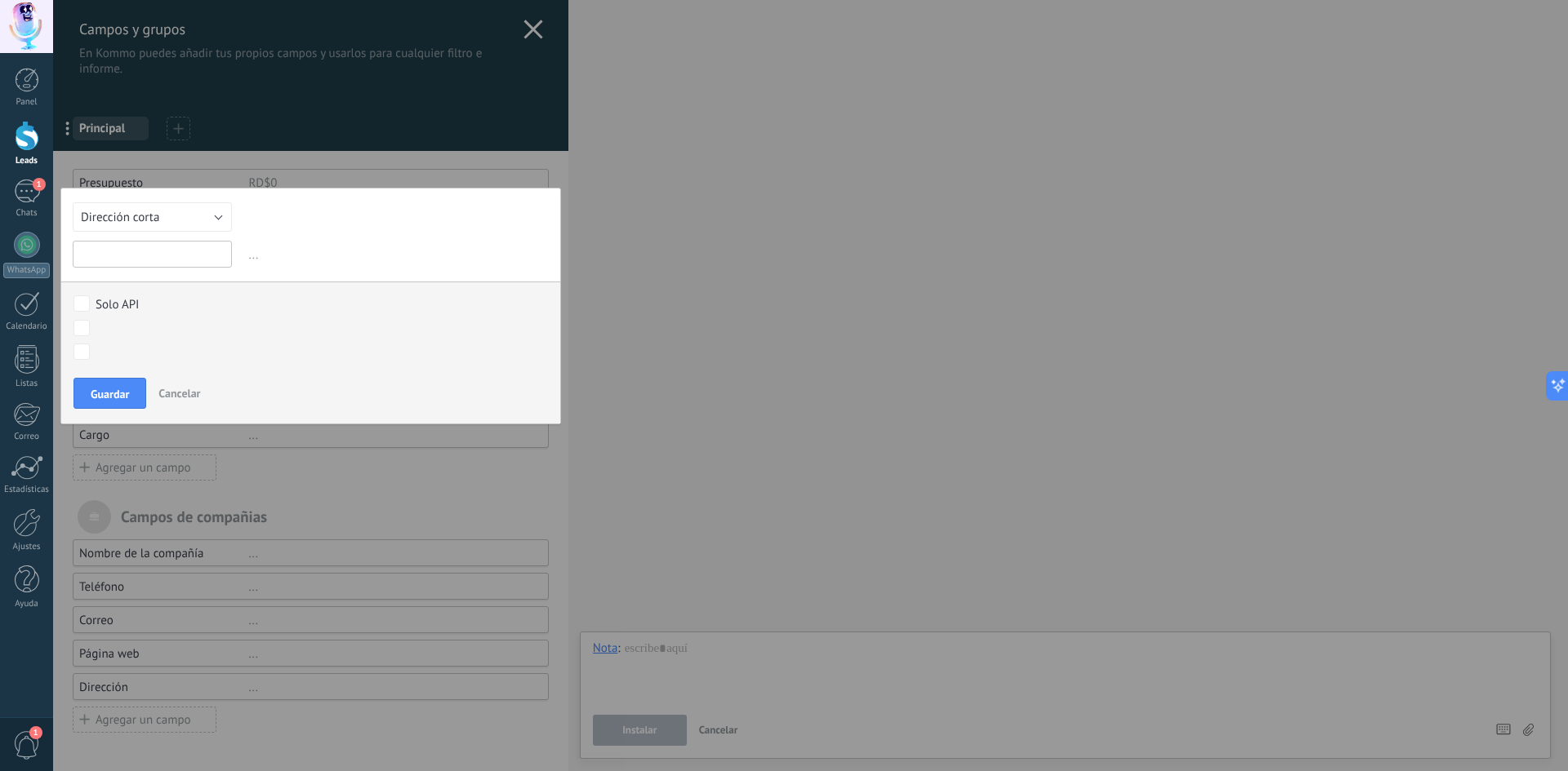
click at [208, 252] on input "text" at bounding box center [152, 255] width 159 height 27
click at [220, 230] on button "Dirección corta" at bounding box center [152, 217] width 159 height 29
click at [166, 309] on span "Dirección" at bounding box center [144, 316] width 163 height 15
click at [190, 248] on input "text" at bounding box center [152, 255] width 159 height 27
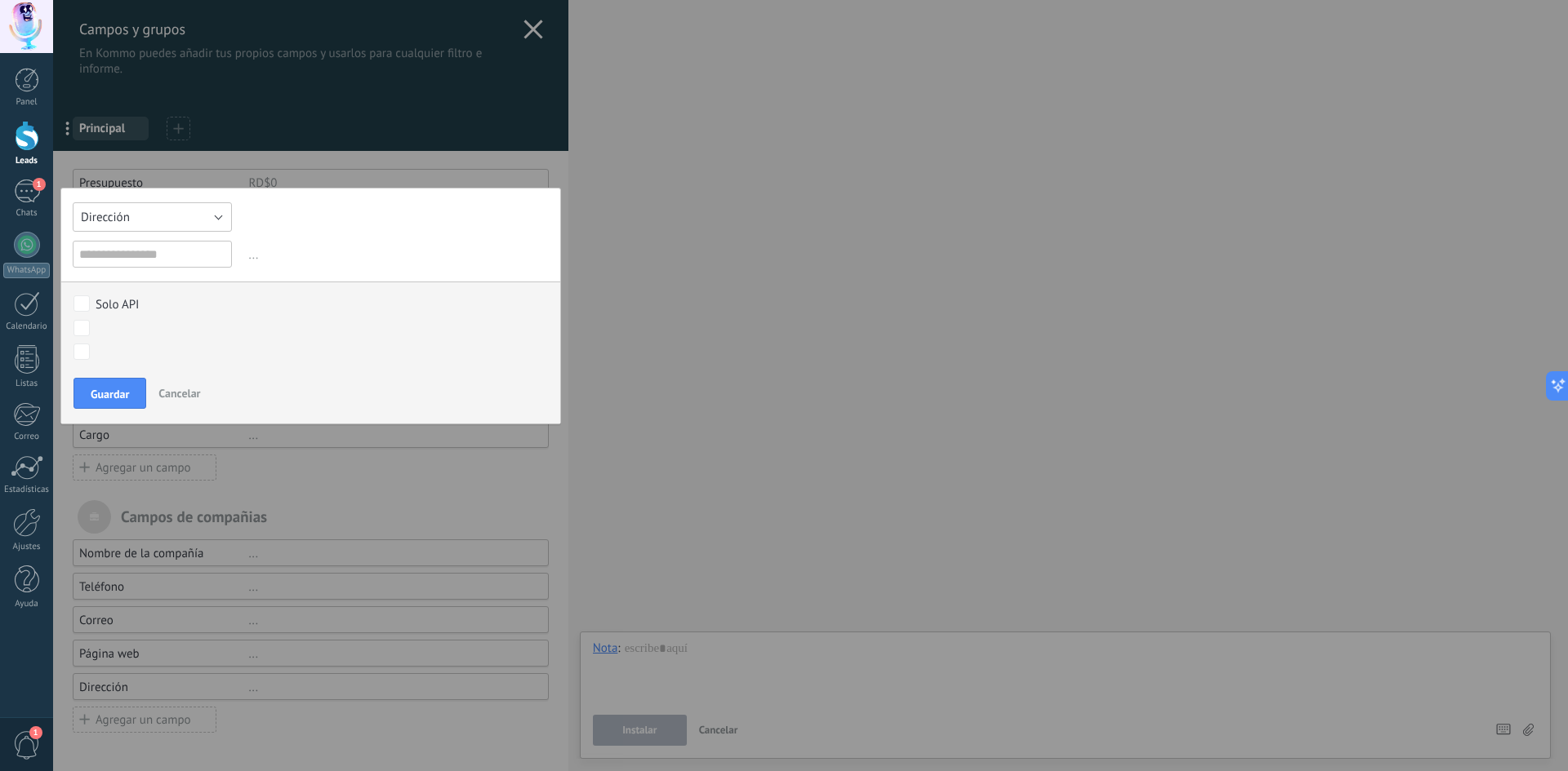
click at [216, 222] on button "Dirección" at bounding box center [152, 217] width 159 height 29
click at [178, 328] on span "Catálogos y listados" at bounding box center [144, 334] width 163 height 15
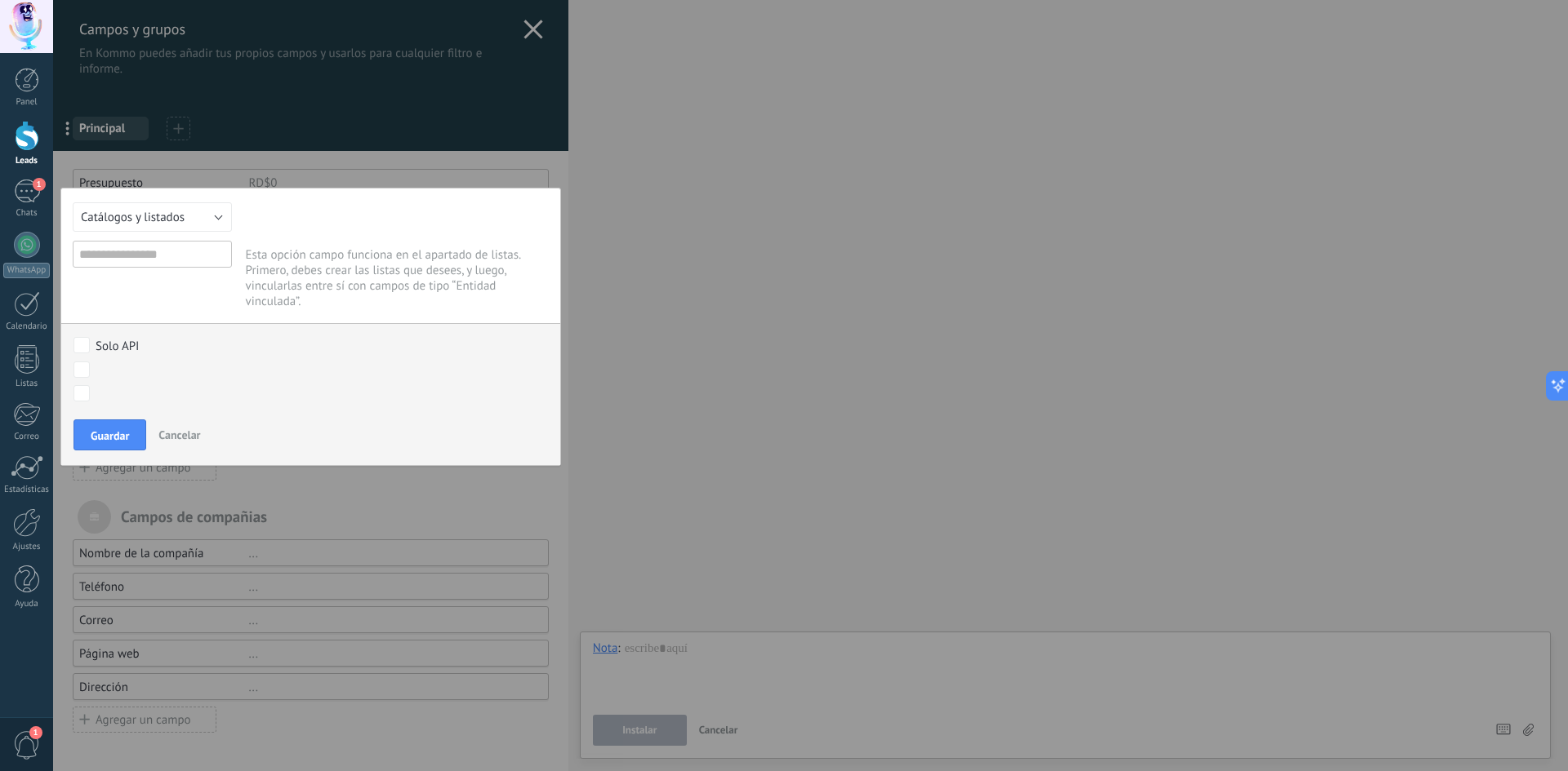
click at [267, 295] on div "Esta opción campo funciona en el apartado de listas. Primero, debes crear las l…" at bounding box center [398, 275] width 303 height 69
click at [191, 252] on input "text" at bounding box center [152, 255] width 159 height 27
click at [215, 194] on div "Texto Número Interruptor Selección Multiselección Día URL Texto Largo Interrupt…" at bounding box center [311, 327] width 501 height 278
click at [215, 209] on button "Catálogos y listados" at bounding box center [152, 217] width 159 height 29
click at [154, 284] on span "Fecha y hora" at bounding box center [144, 279] width 163 height 15
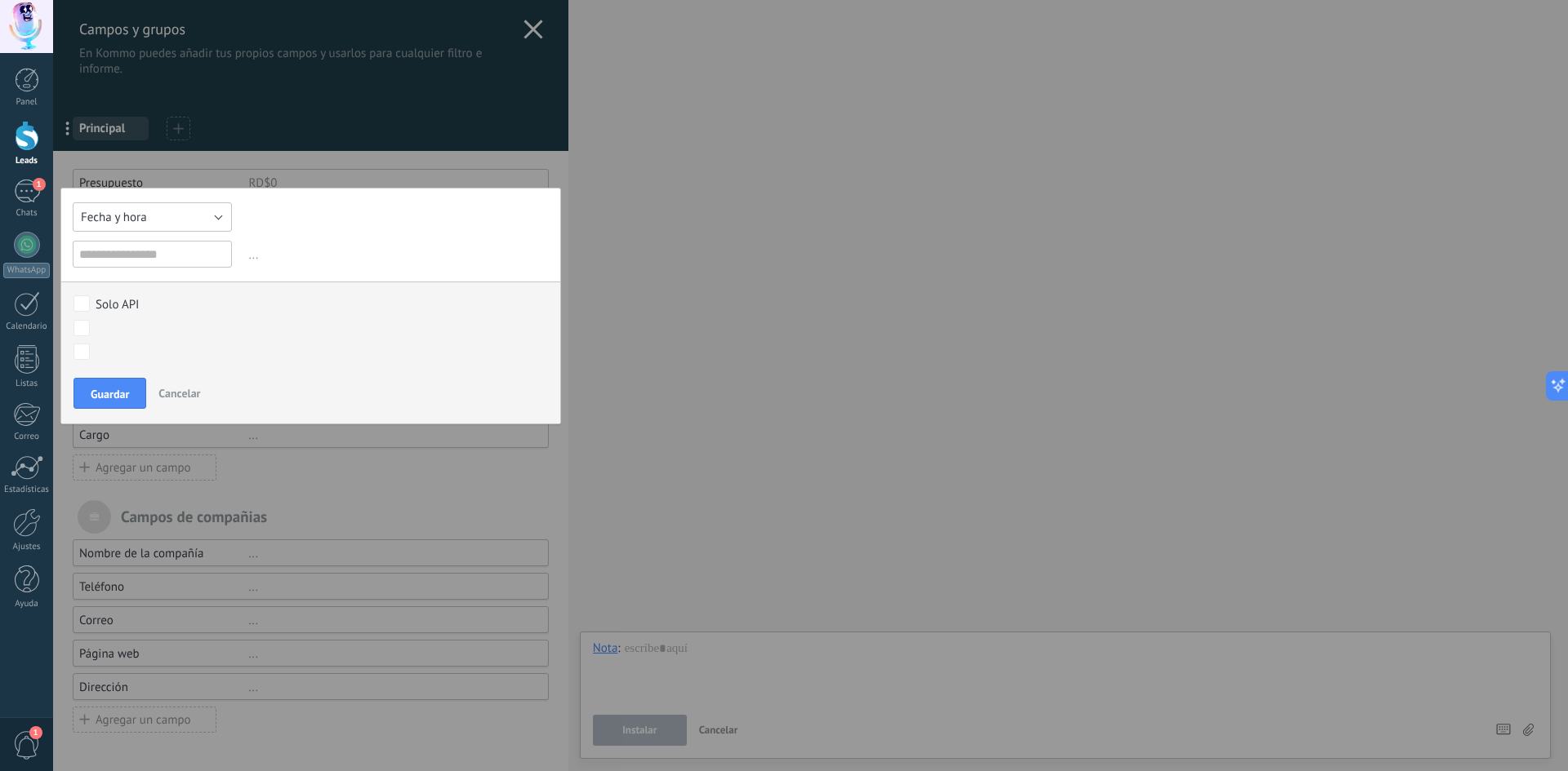
click at [210, 225] on button "Fecha y hora" at bounding box center [152, 217] width 159 height 29
drag, startPoint x: 328, startPoint y: 257, endPoint x: 211, endPoint y: 271, distance: 117.8
click at [326, 257] on span "..." at bounding box center [398, 255] width 303 height 27
click at [126, 262] on input "text" at bounding box center [152, 255] width 159 height 27
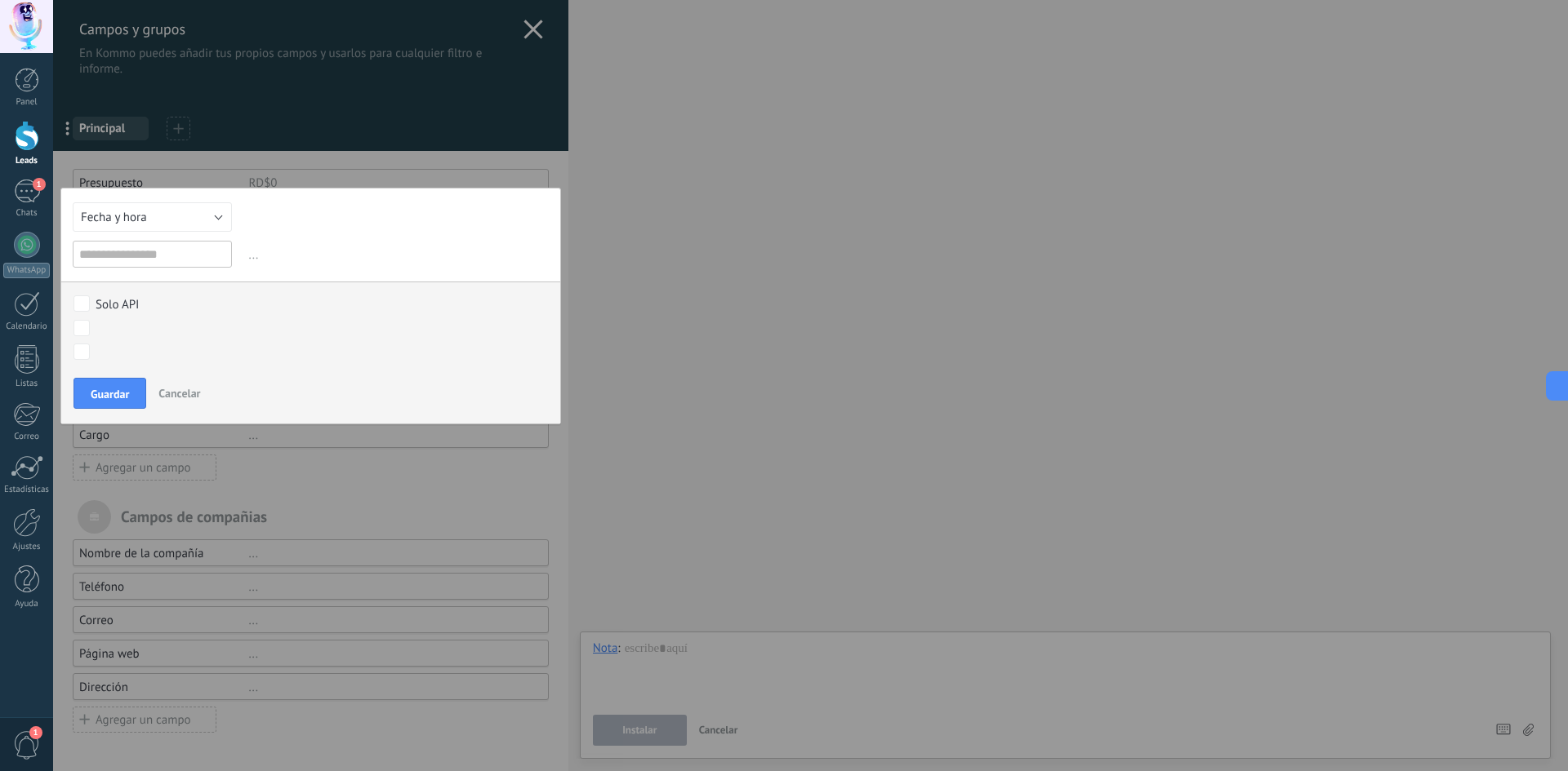
click at [257, 260] on span "..." at bounding box center [398, 255] width 303 height 27
click at [246, 258] on span "..." at bounding box center [398, 255] width 303 height 27
click at [252, 258] on span "..." at bounding box center [398, 255] width 303 height 27
click at [193, 257] on input "text" at bounding box center [152, 255] width 159 height 27
type input "*"
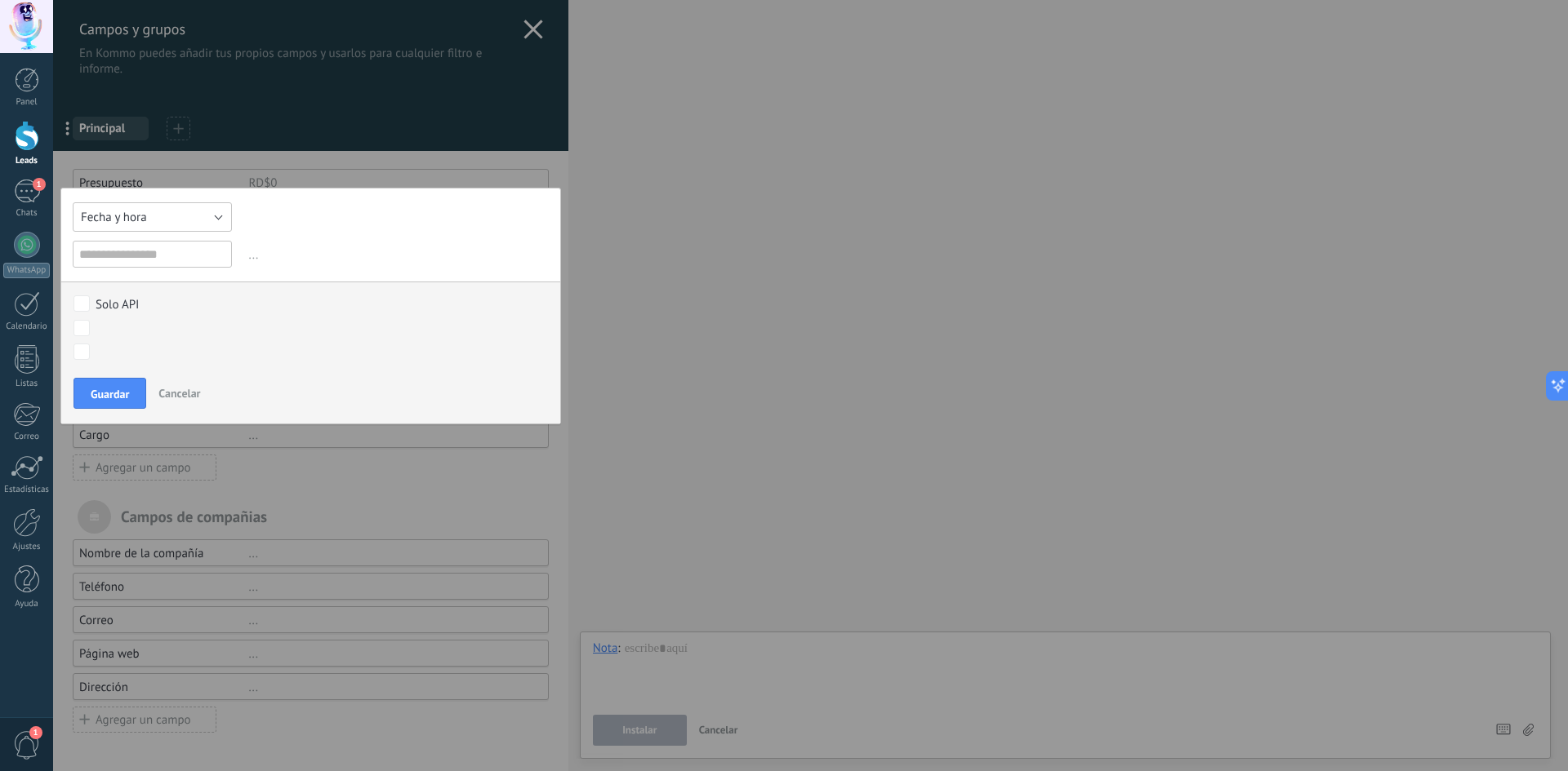
click at [215, 217] on button "Fecha y hora" at bounding box center [152, 217] width 159 height 29
click at [246, 221] on div "Texto Número Interruptor Selección Multiselección Día URL Texto Largo Interrupt…" at bounding box center [311, 306] width 501 height 236
click at [214, 215] on button "Fecha y hora" at bounding box center [152, 217] width 159 height 29
click at [257, 260] on span "..." at bounding box center [398, 255] width 303 height 27
click at [163, 250] on input "text" at bounding box center [152, 255] width 159 height 27
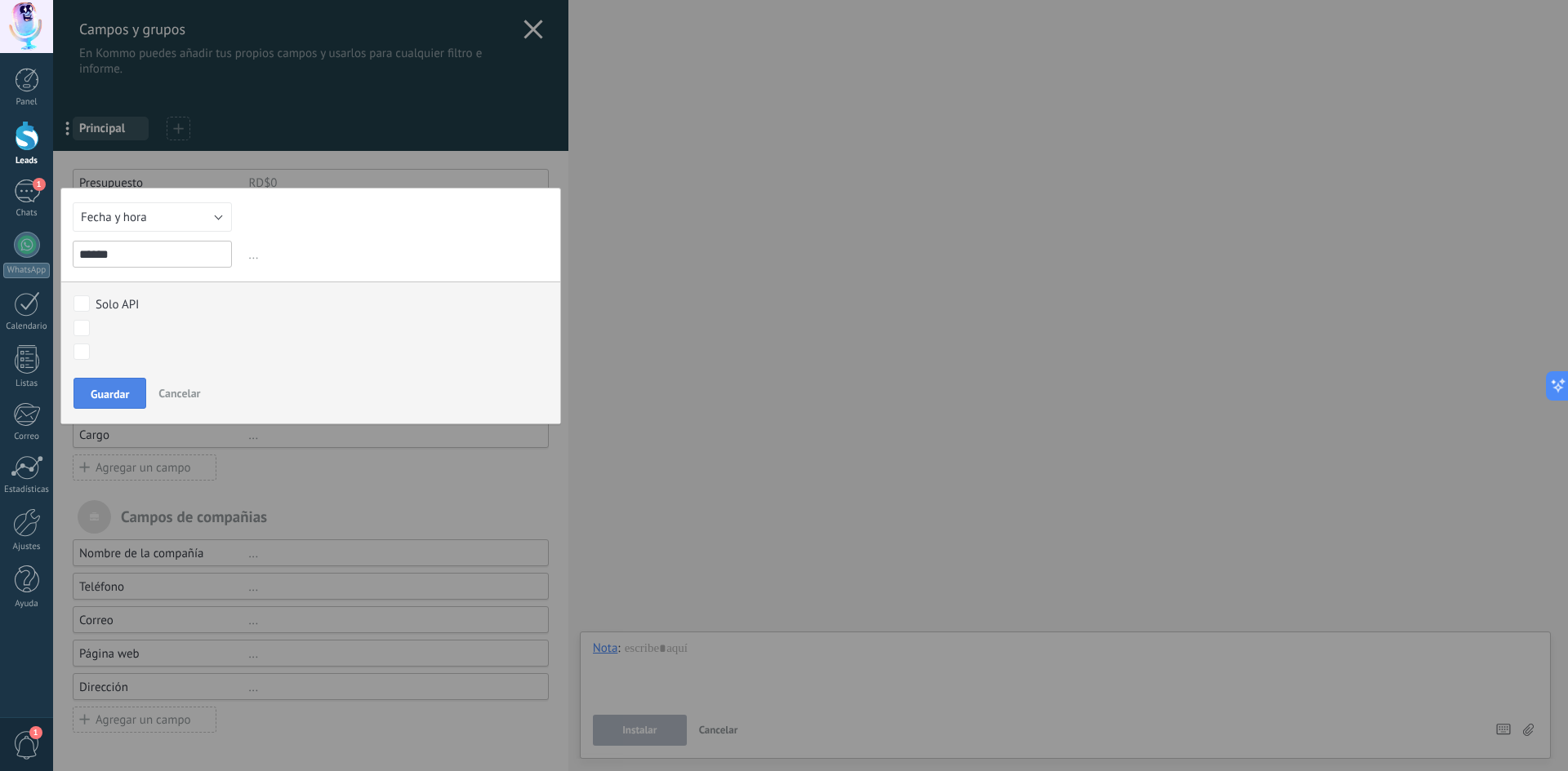
type input "*****"
click at [121, 389] on span "Guardar" at bounding box center [110, 395] width 39 height 12
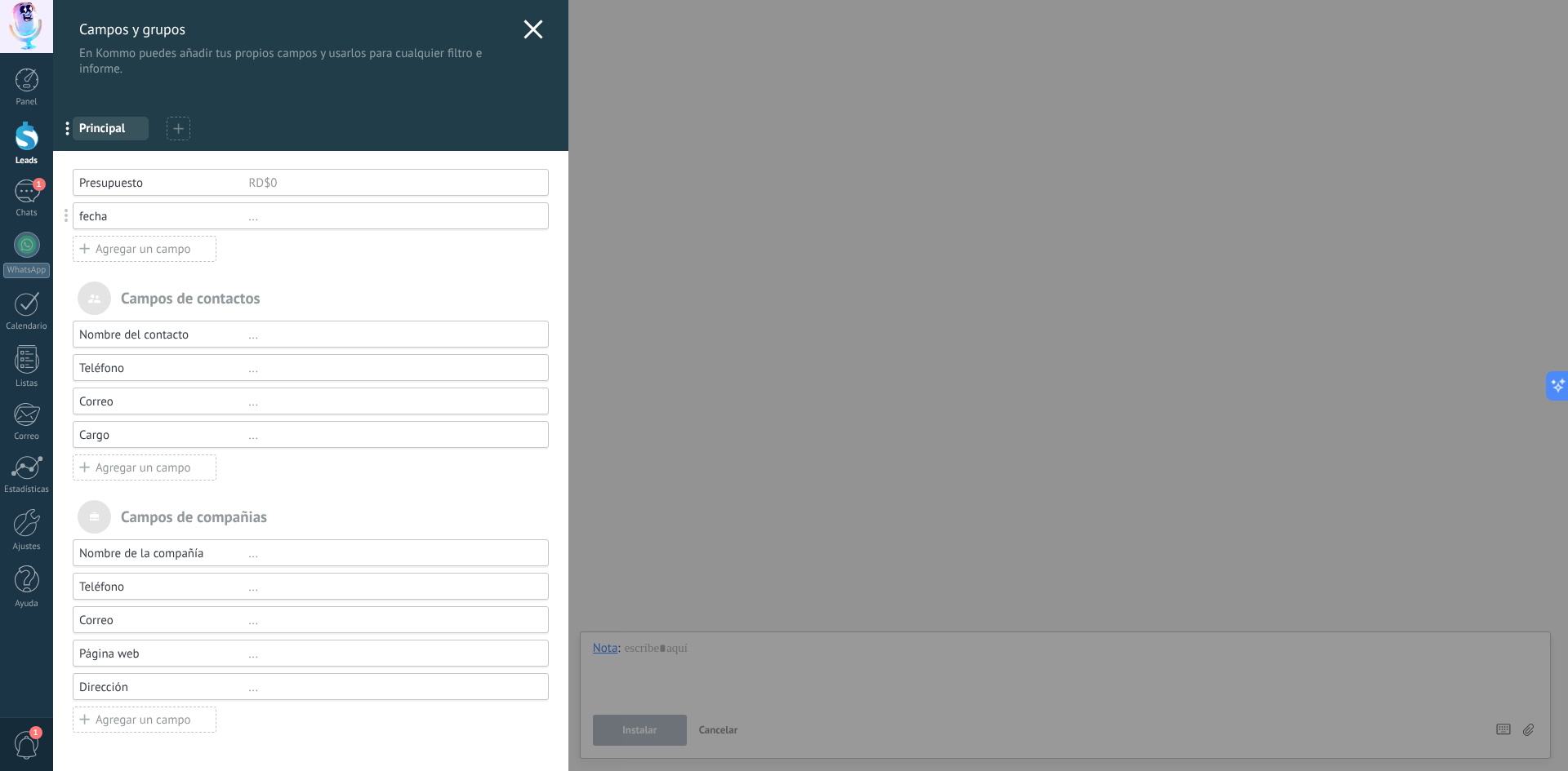
click at [212, 224] on div "fecha" at bounding box center [163, 217] width 169 height 15
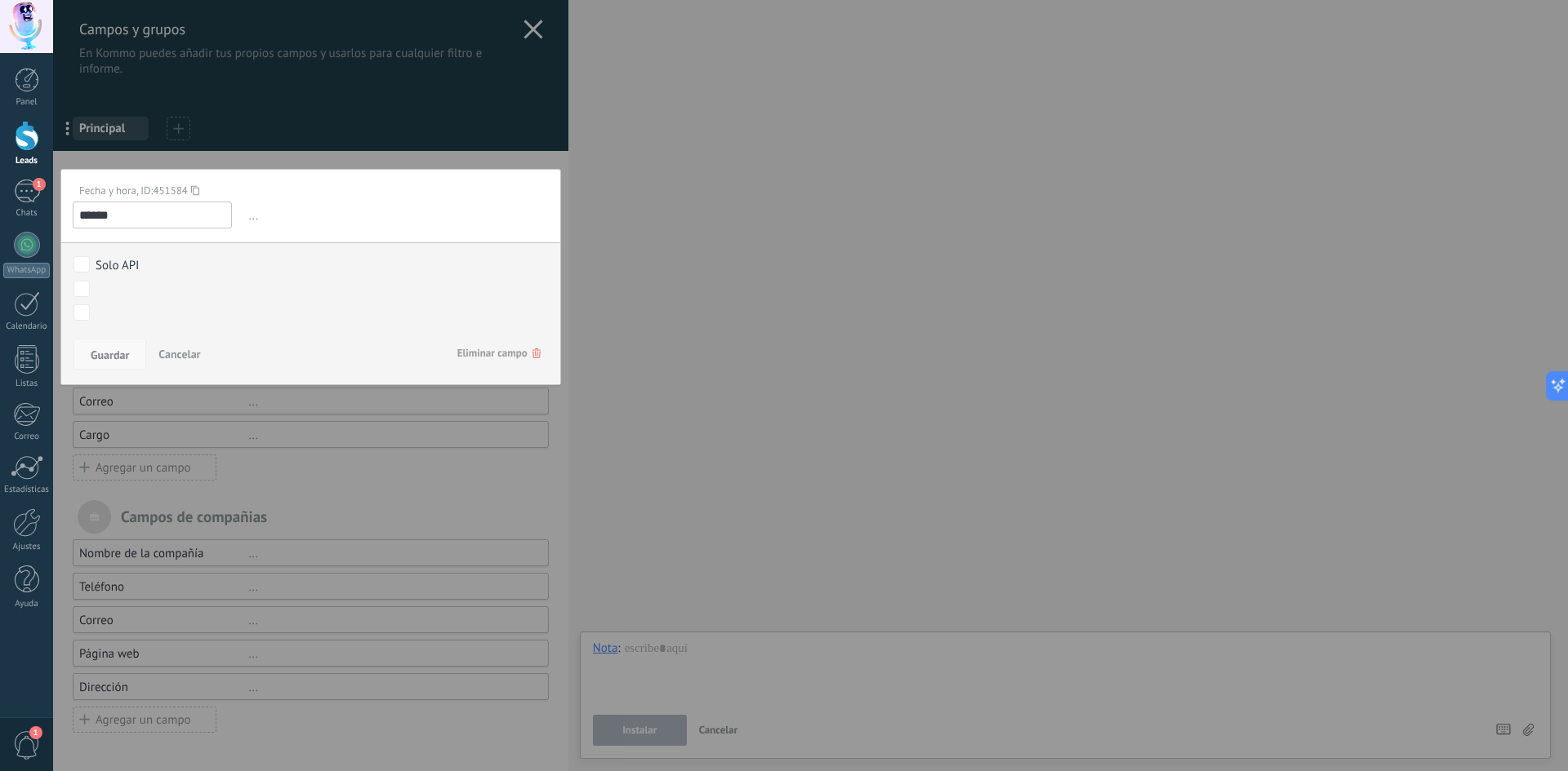
click at [133, 357] on button "Guardar" at bounding box center [109, 354] width 72 height 31
click at [127, 360] on span "Guardar" at bounding box center [110, 355] width 39 height 12
click at [178, 353] on span "Cancelar" at bounding box center [179, 354] width 42 height 14
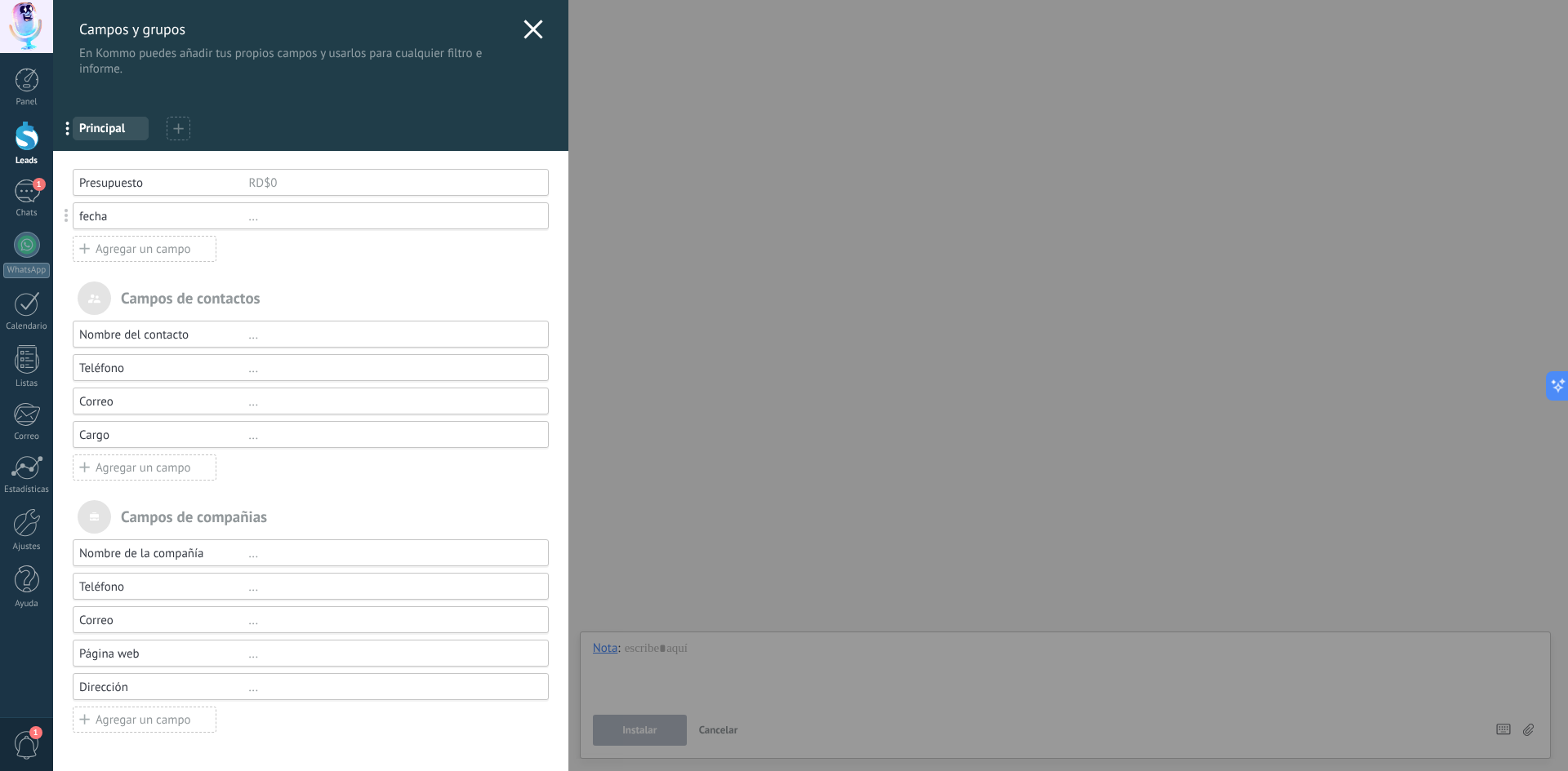
click at [195, 235] on div "Presupuesto RD$0 fecha ... Agregar un campo" at bounding box center [310, 215] width 476 height 94
click at [186, 246] on div "Agregar un campo" at bounding box center [144, 248] width 144 height 26
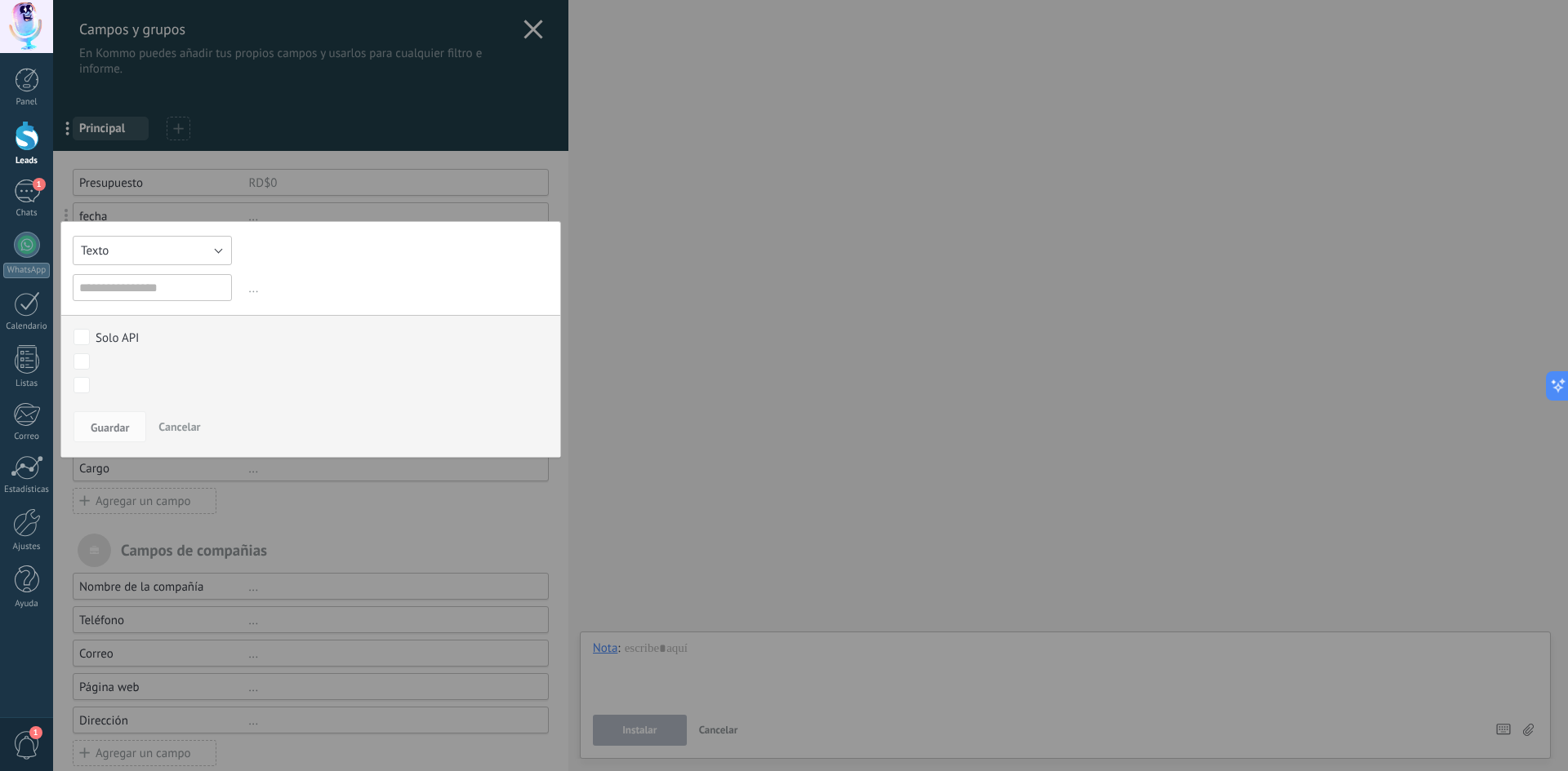
click at [179, 246] on button "Texto" at bounding box center [152, 250] width 159 height 29
click at [110, 394] on span "Archivar" at bounding box center [144, 396] width 163 height 15
click at [174, 290] on input "text" at bounding box center [152, 288] width 159 height 27
type input "********"
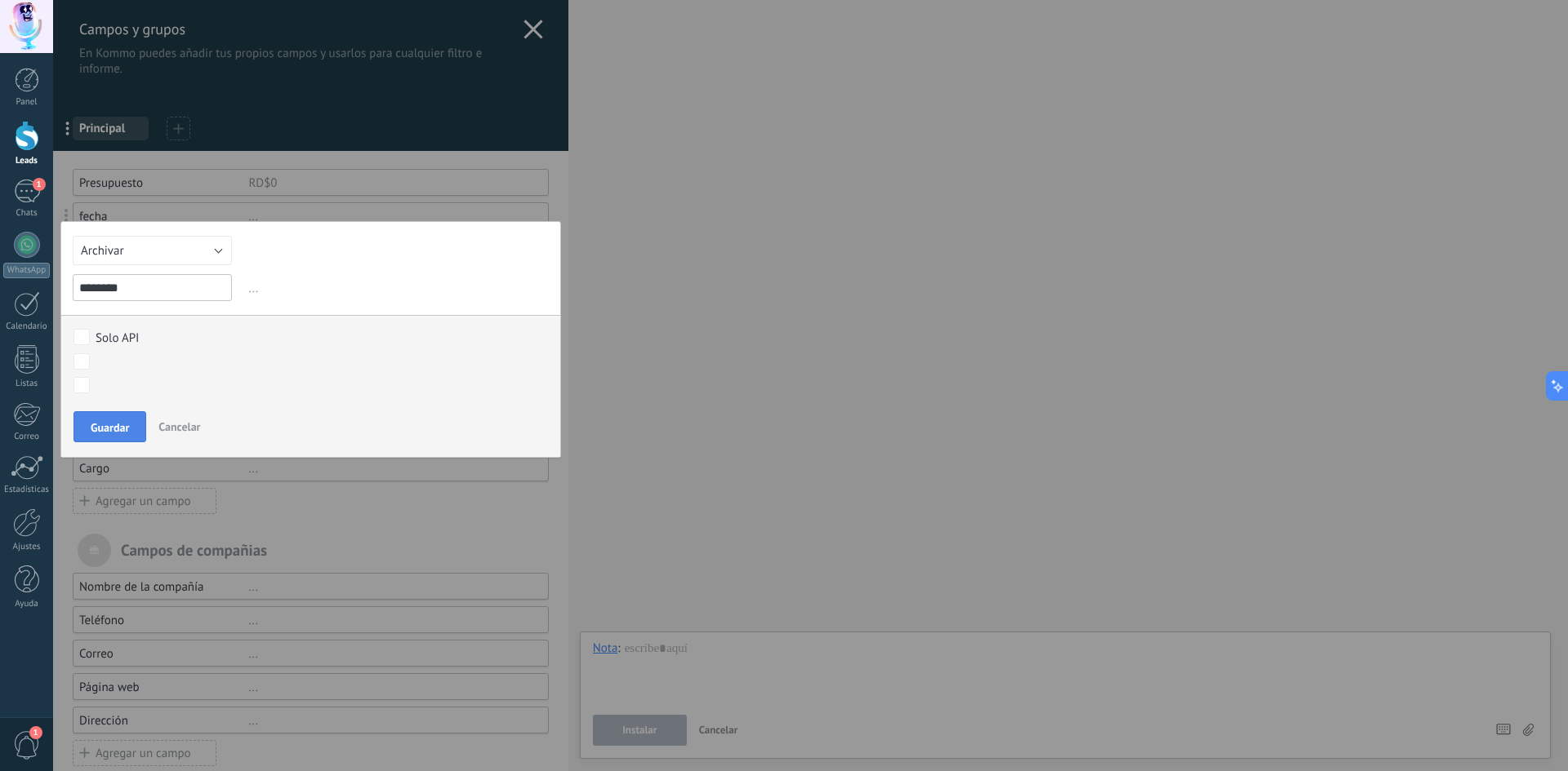
click at [106, 431] on span "Guardar" at bounding box center [110, 427] width 39 height 12
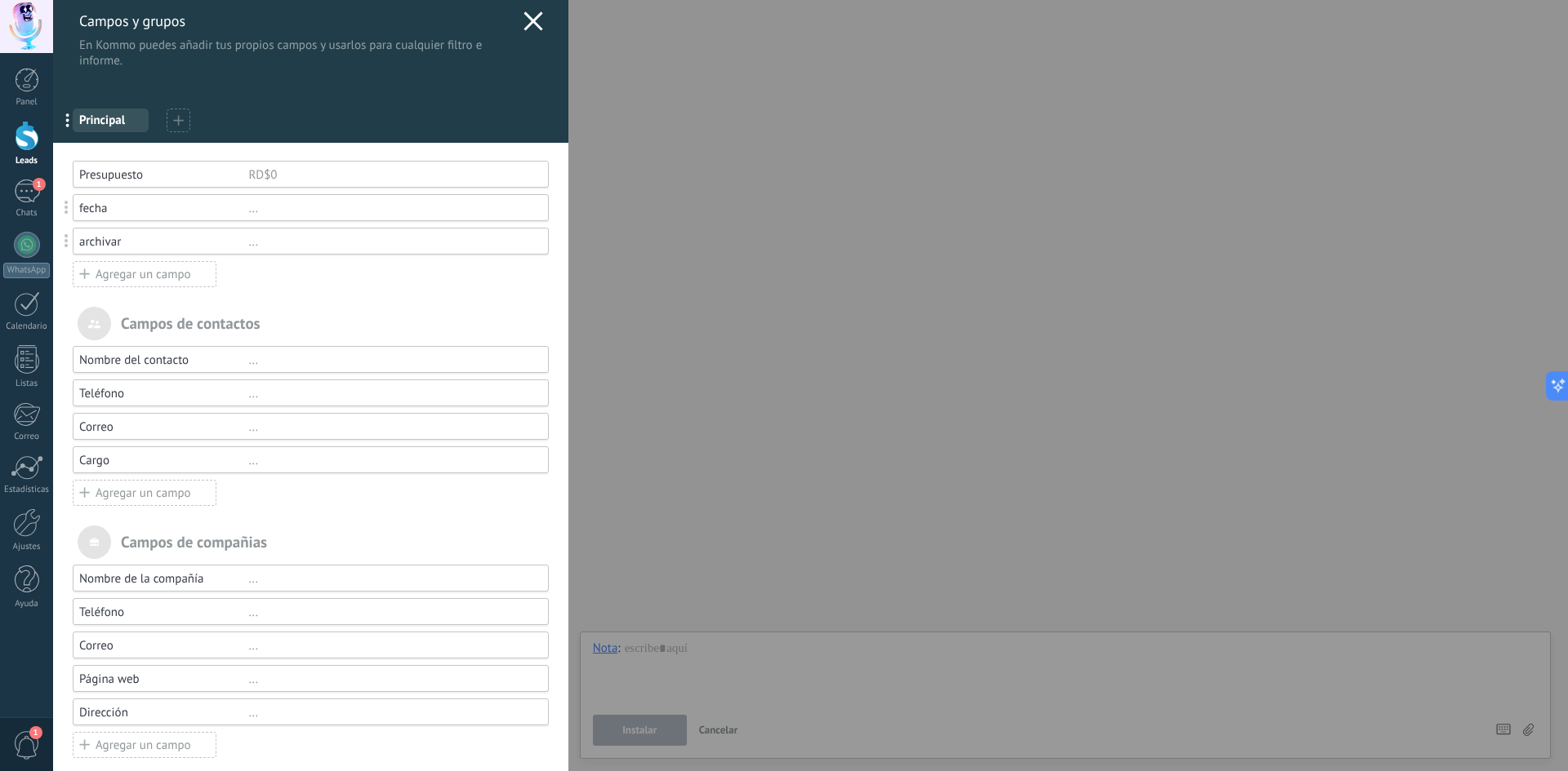
scroll to position [0, 0]
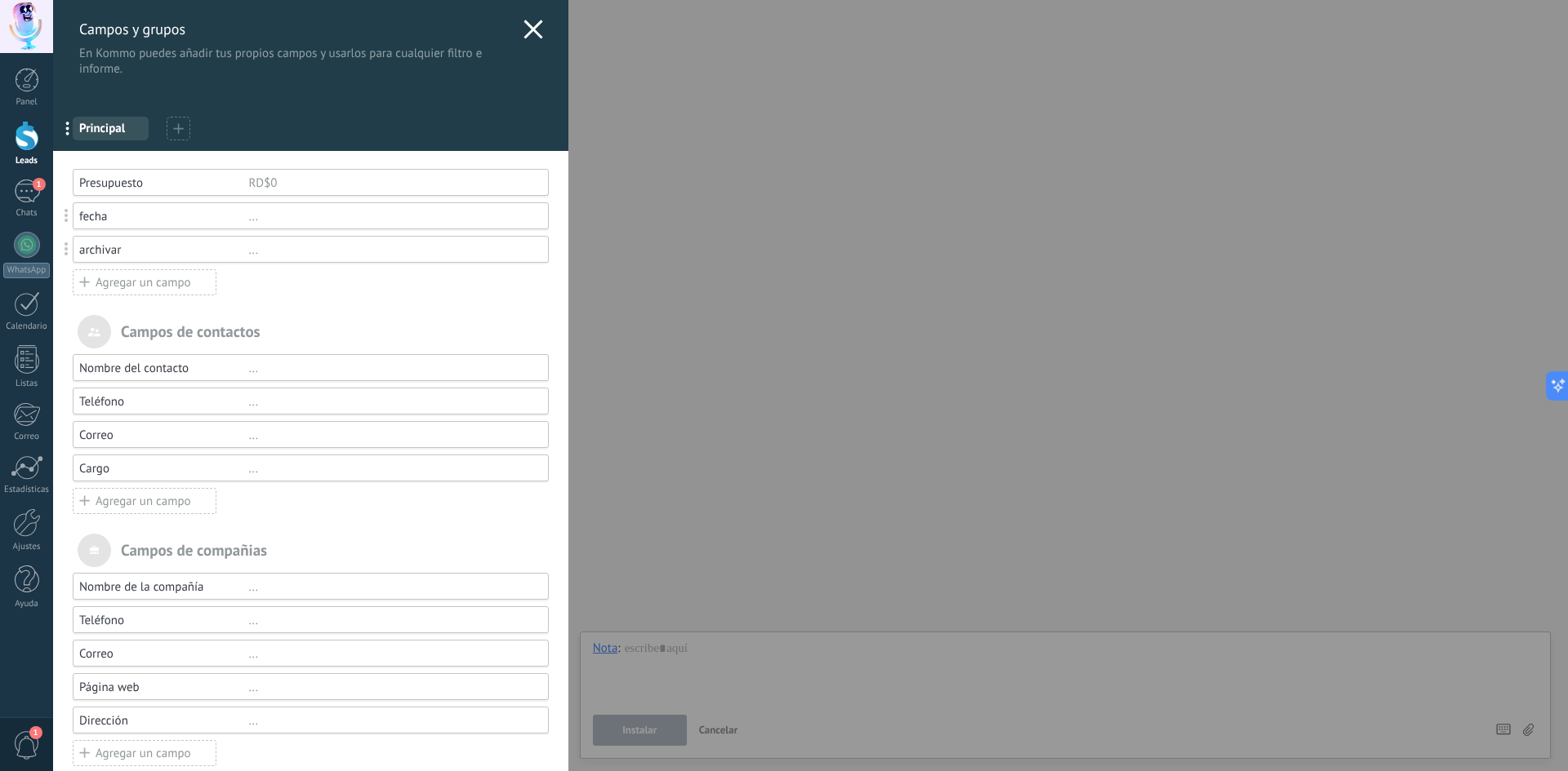
click at [535, 30] on icon at bounding box center [533, 29] width 19 height 19
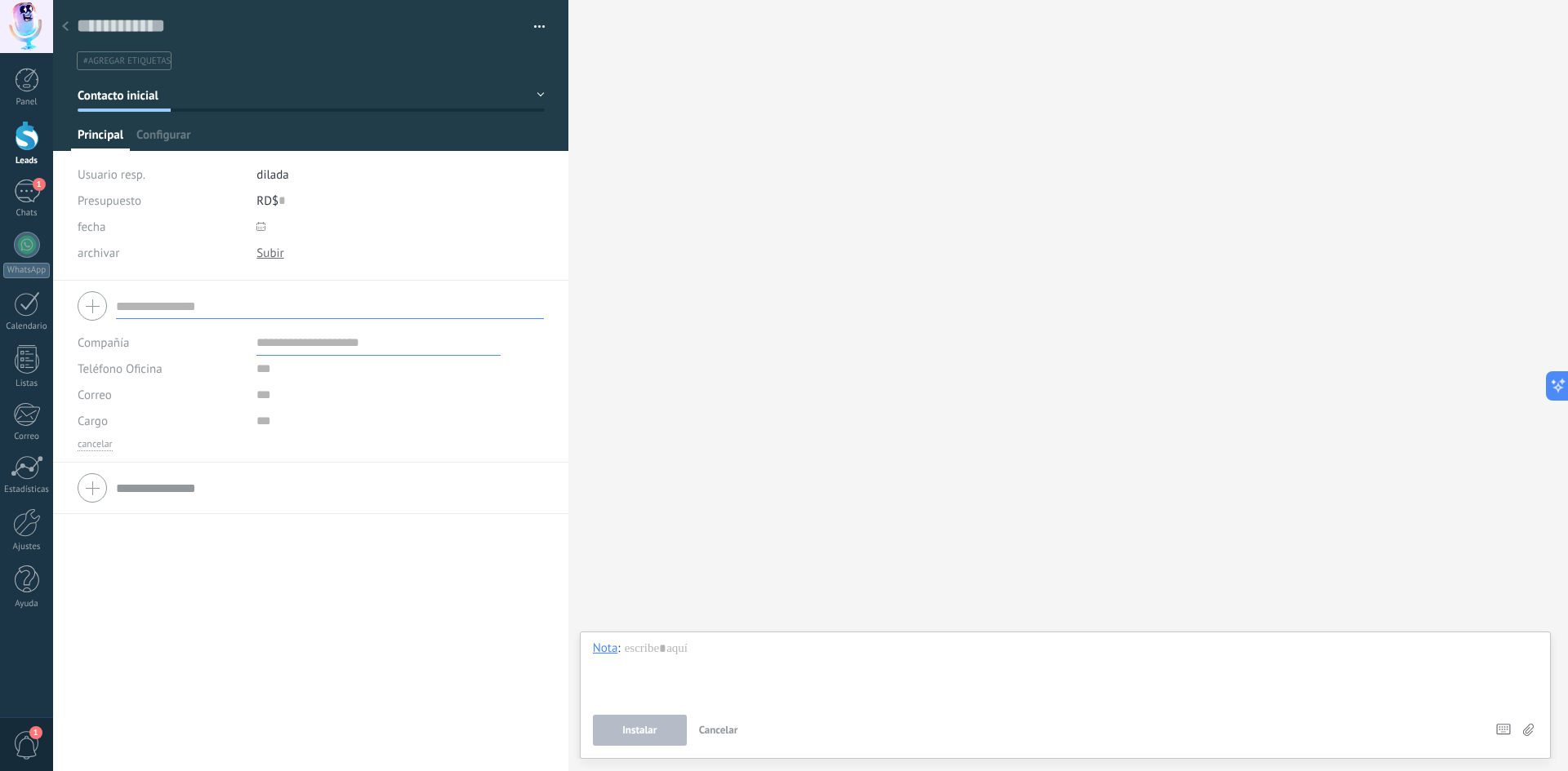
click at [263, 225] on use at bounding box center [261, 226] width 9 height 9
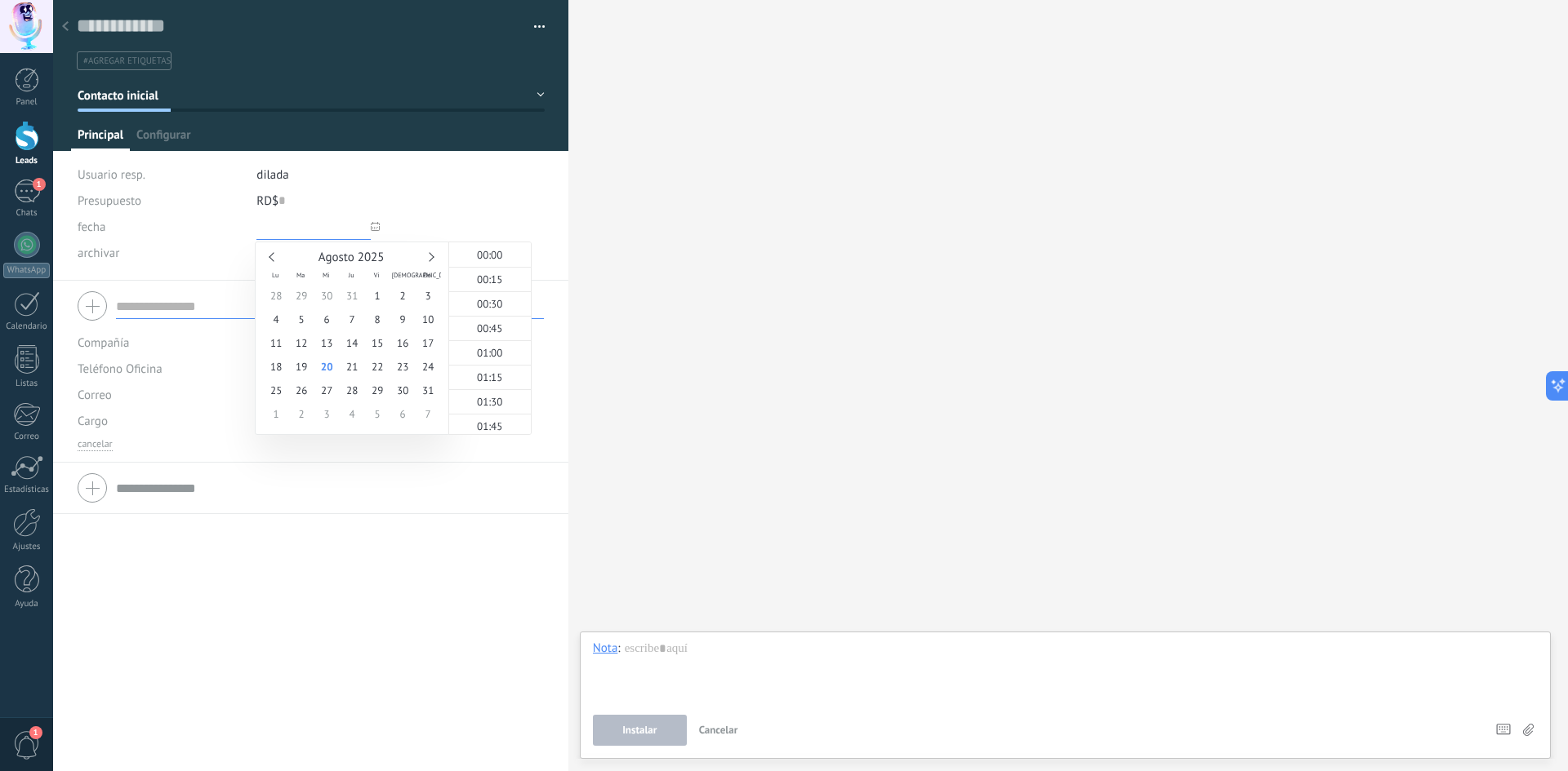
scroll to position [1568, 0]
click at [334, 204] on div "RD$ 0" at bounding box center [401, 201] width 288 height 26
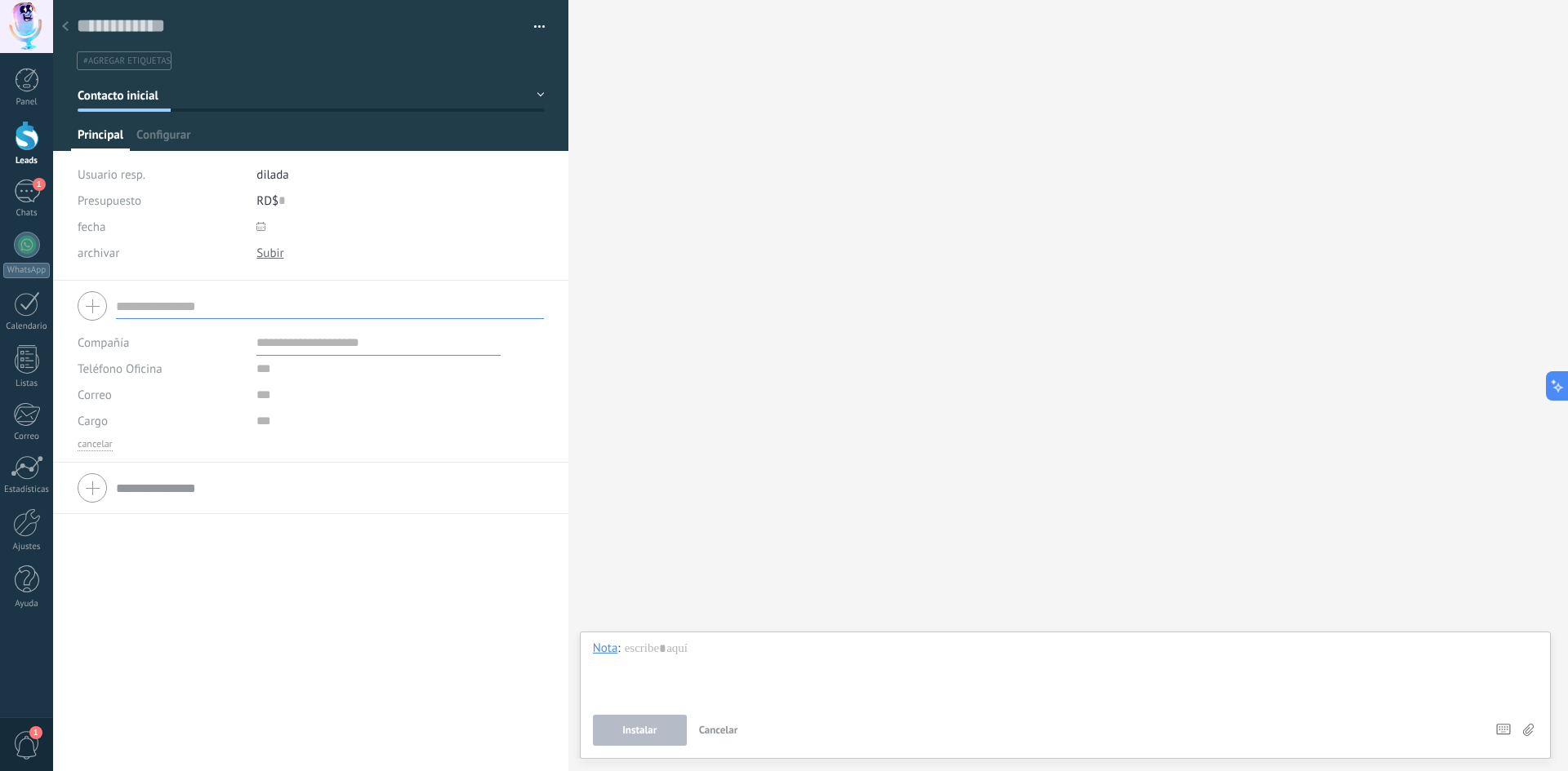
click at [262, 225] on icon at bounding box center [261, 226] width 9 height 9
click at [153, 251] on div "archivar" at bounding box center [160, 253] width 167 height 26
click at [277, 252] on div at bounding box center [270, 254] width 27 height 15
click at [263, 576] on div "Compañía Teléfono Oficina Ofic. directo Celular Fax Casa Otro Teléfono Oficina …" at bounding box center [311, 526] width 516 height 490
click at [179, 406] on div "Correo E-mail priv. Otro e-mail Correo" at bounding box center [160, 395] width 167 height 26
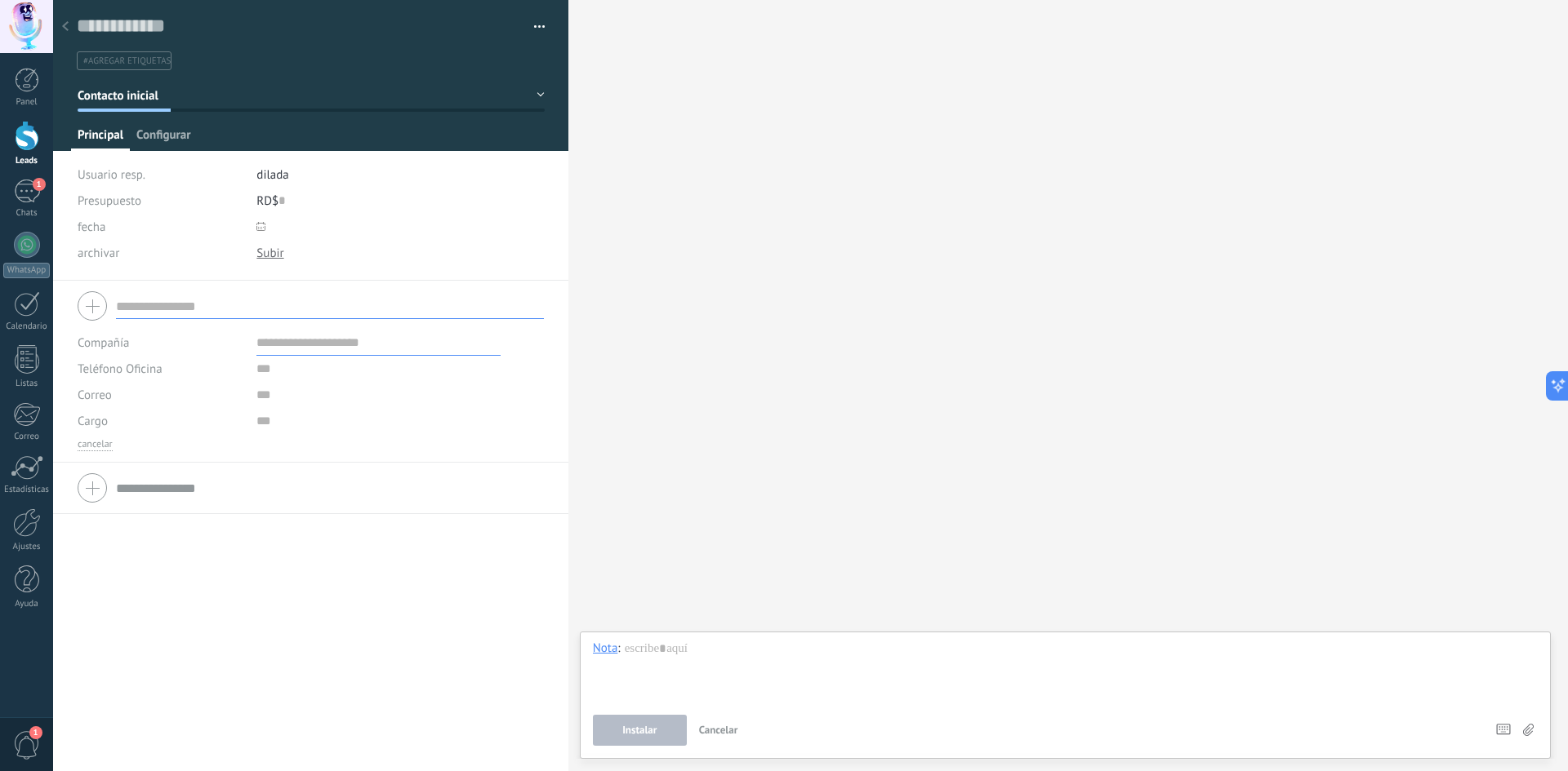
click at [178, 133] on span "Configurar" at bounding box center [163, 139] width 54 height 24
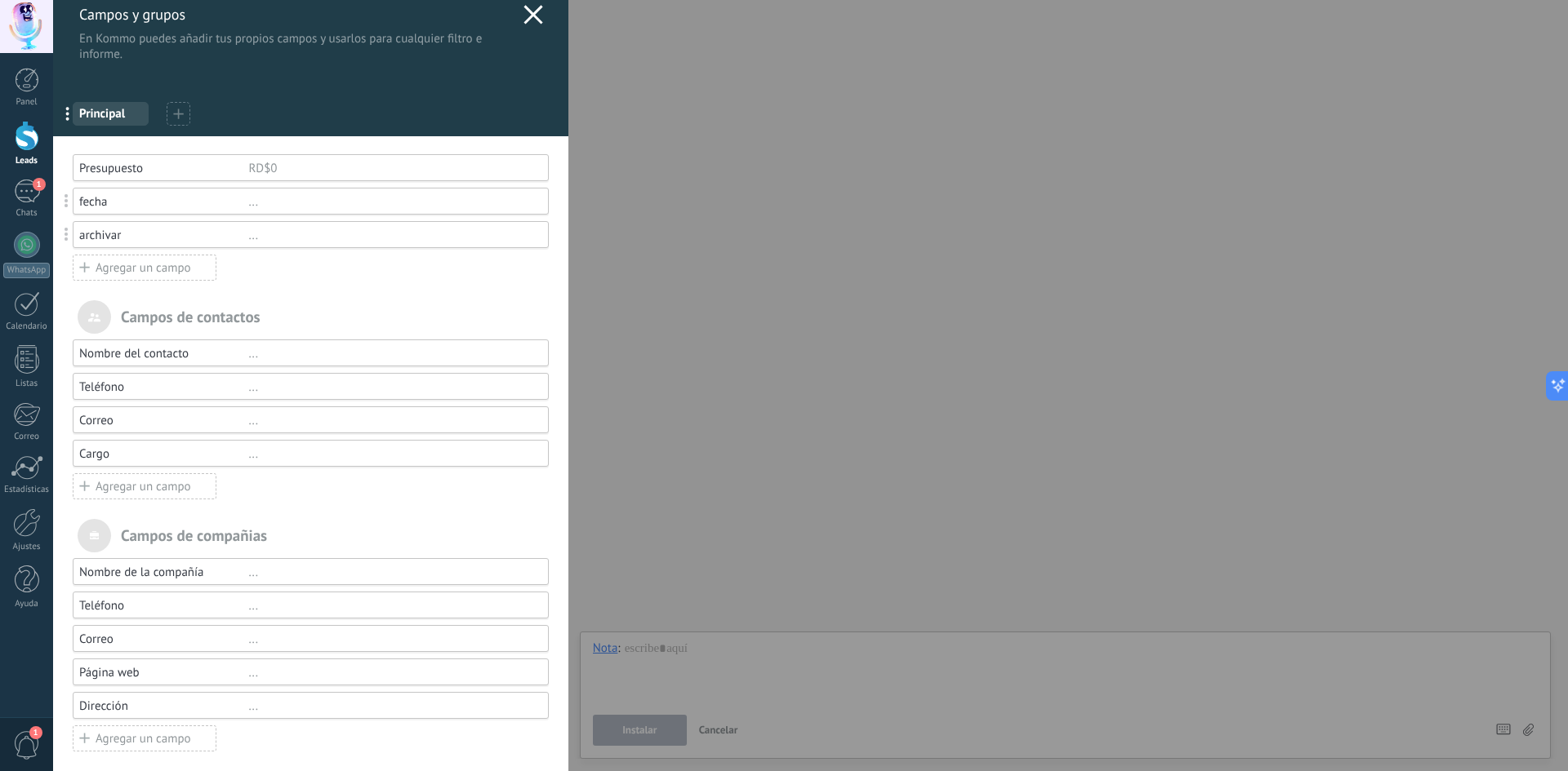
scroll to position [23, 0]
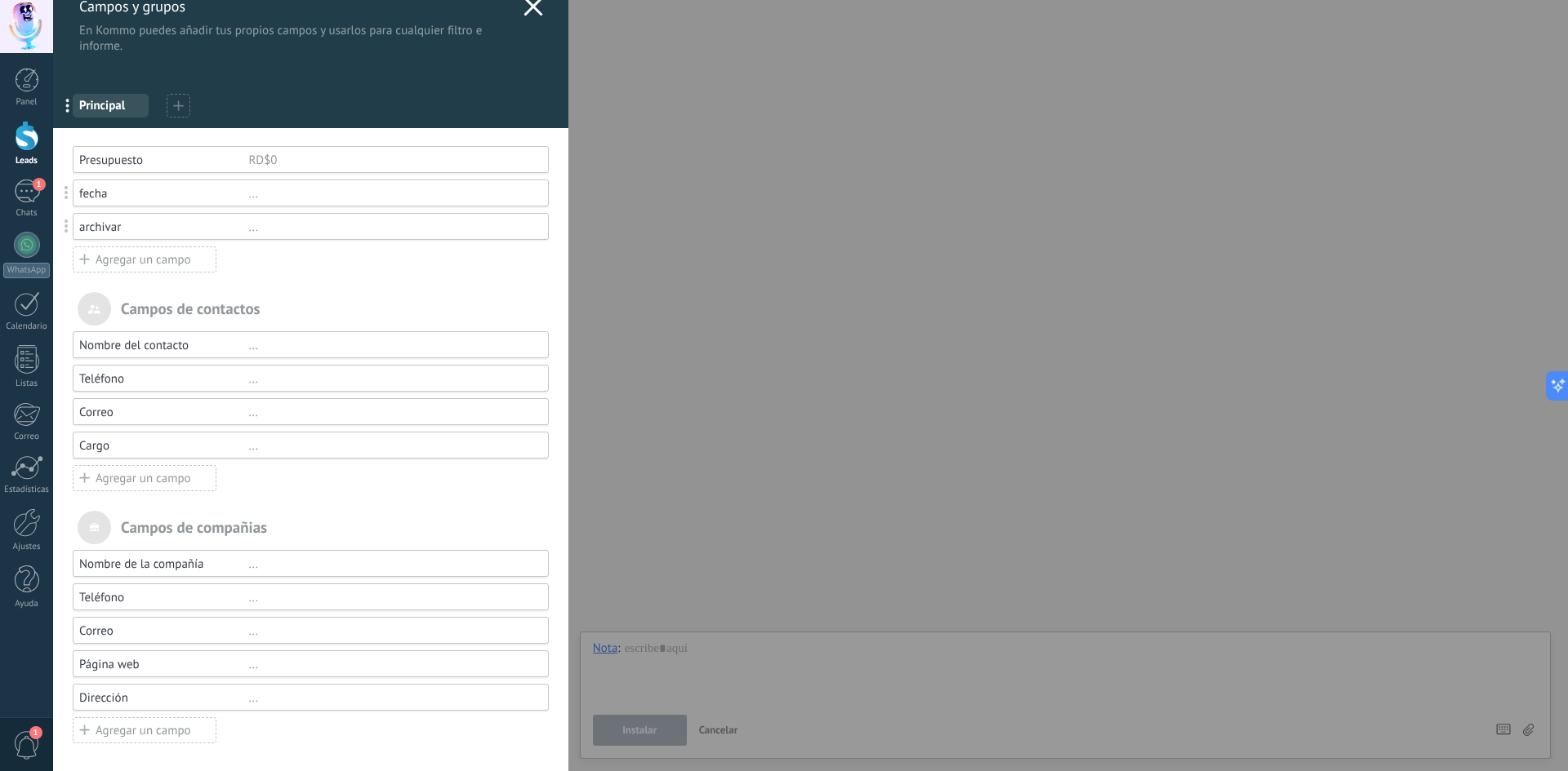
click at [175, 474] on div "Agregar un campo" at bounding box center [144, 478] width 144 height 26
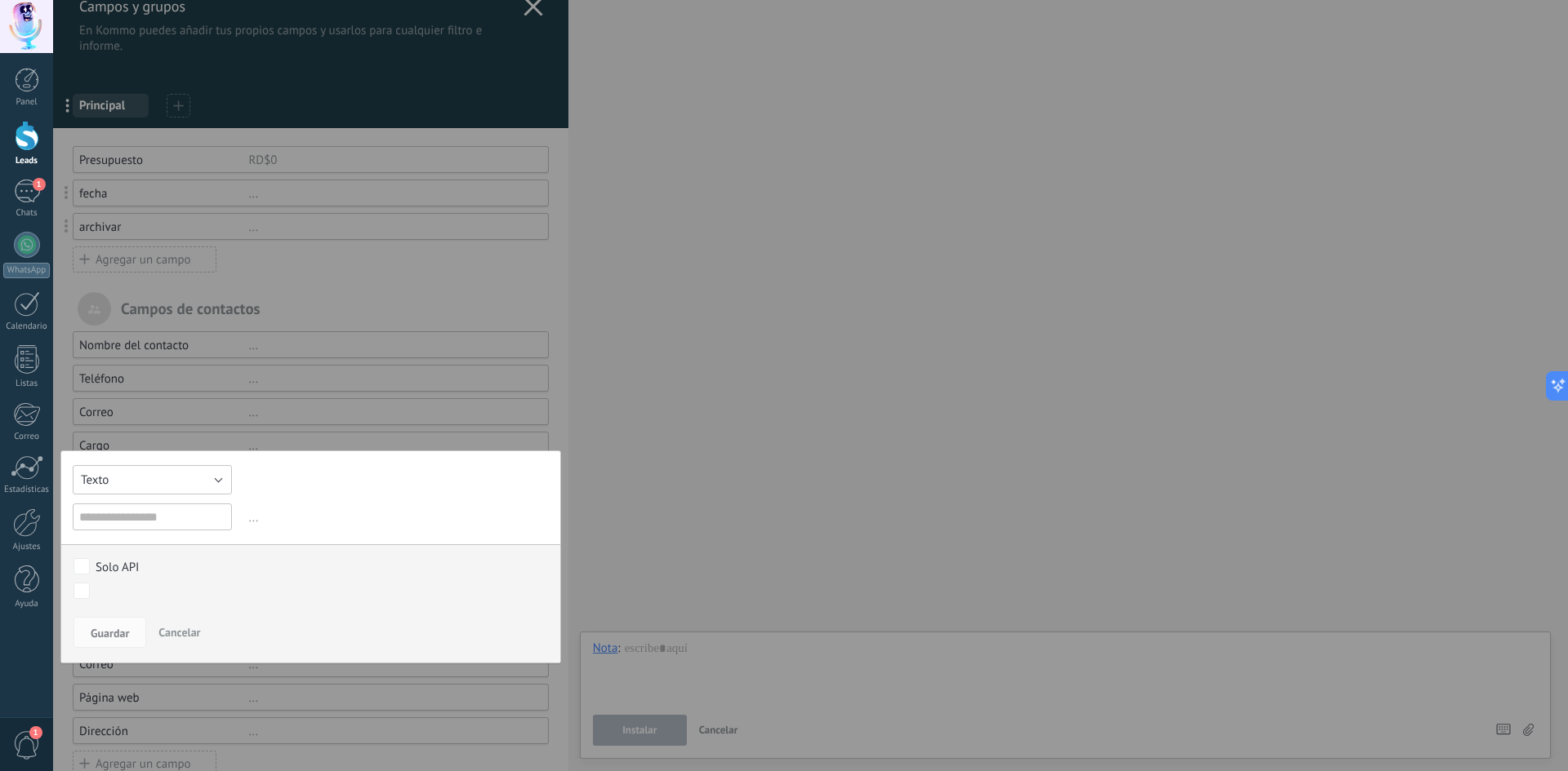
click at [185, 480] on button "Texto" at bounding box center [152, 480] width 159 height 29
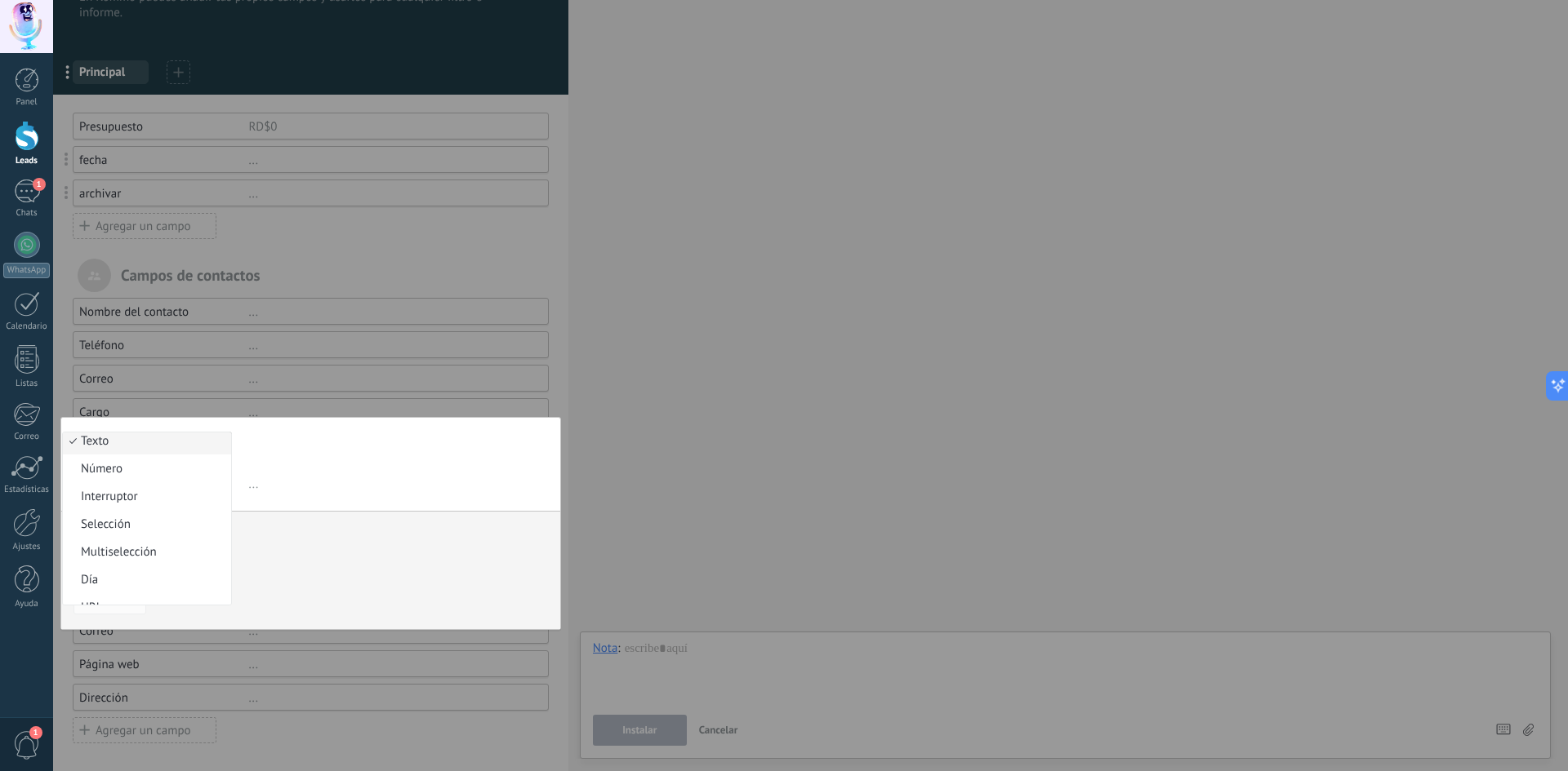
scroll to position [0, 0]
click at [61, 381] on div at bounding box center [311, 359] width 516 height 830
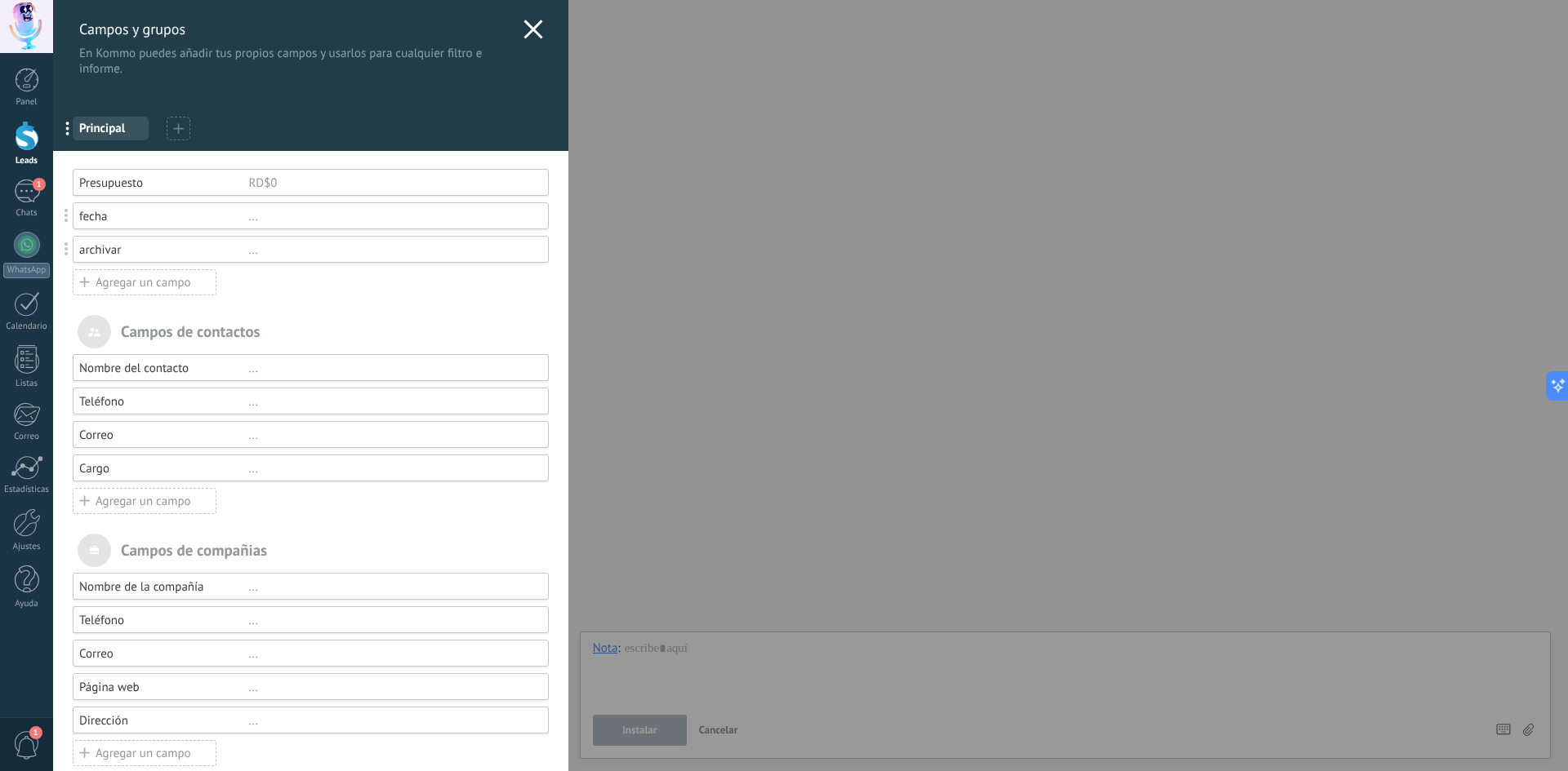
click at [533, 25] on use at bounding box center [532, 28] width 18 height 18
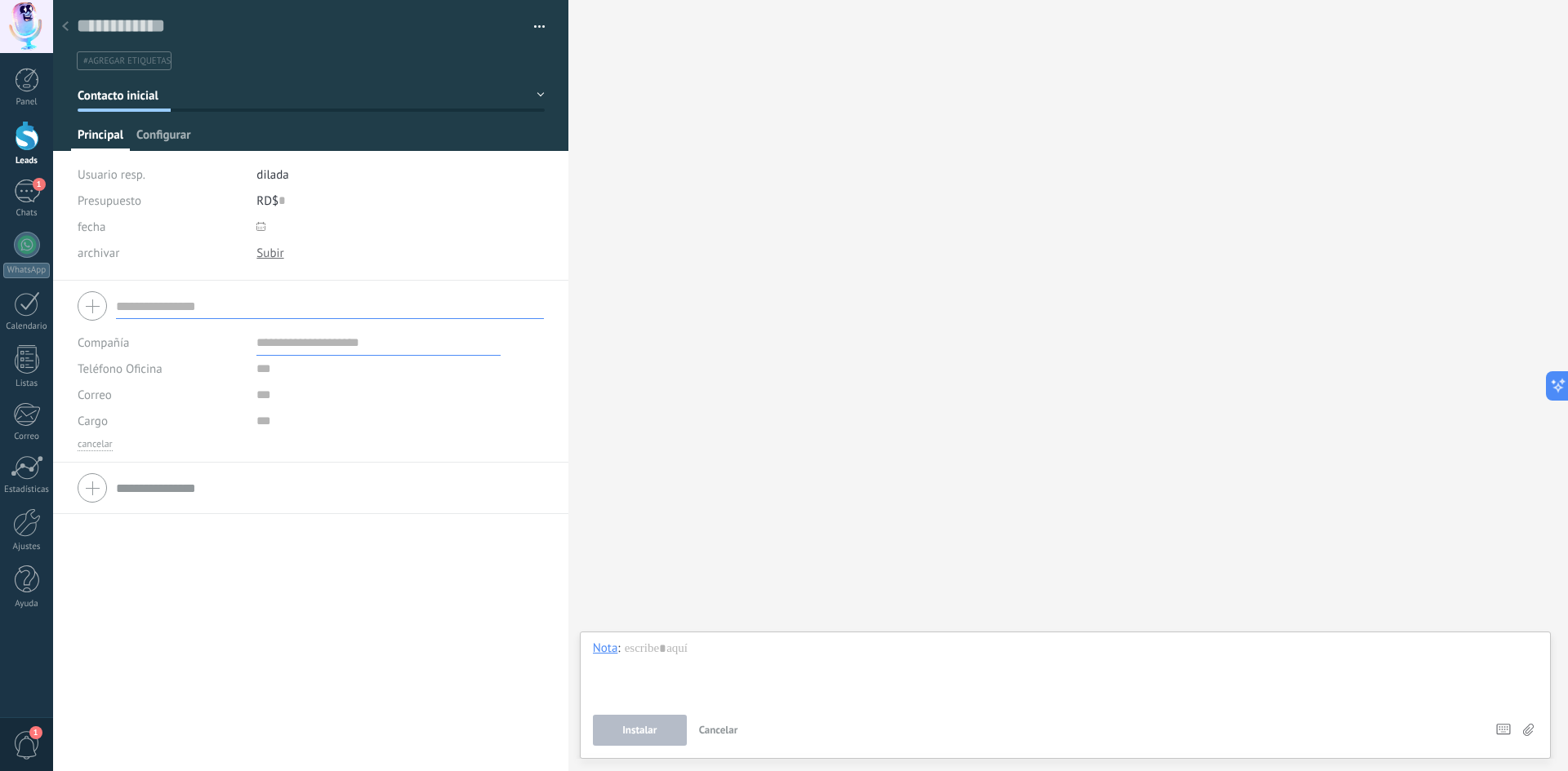
click at [178, 141] on span "Configurar" at bounding box center [163, 139] width 54 height 24
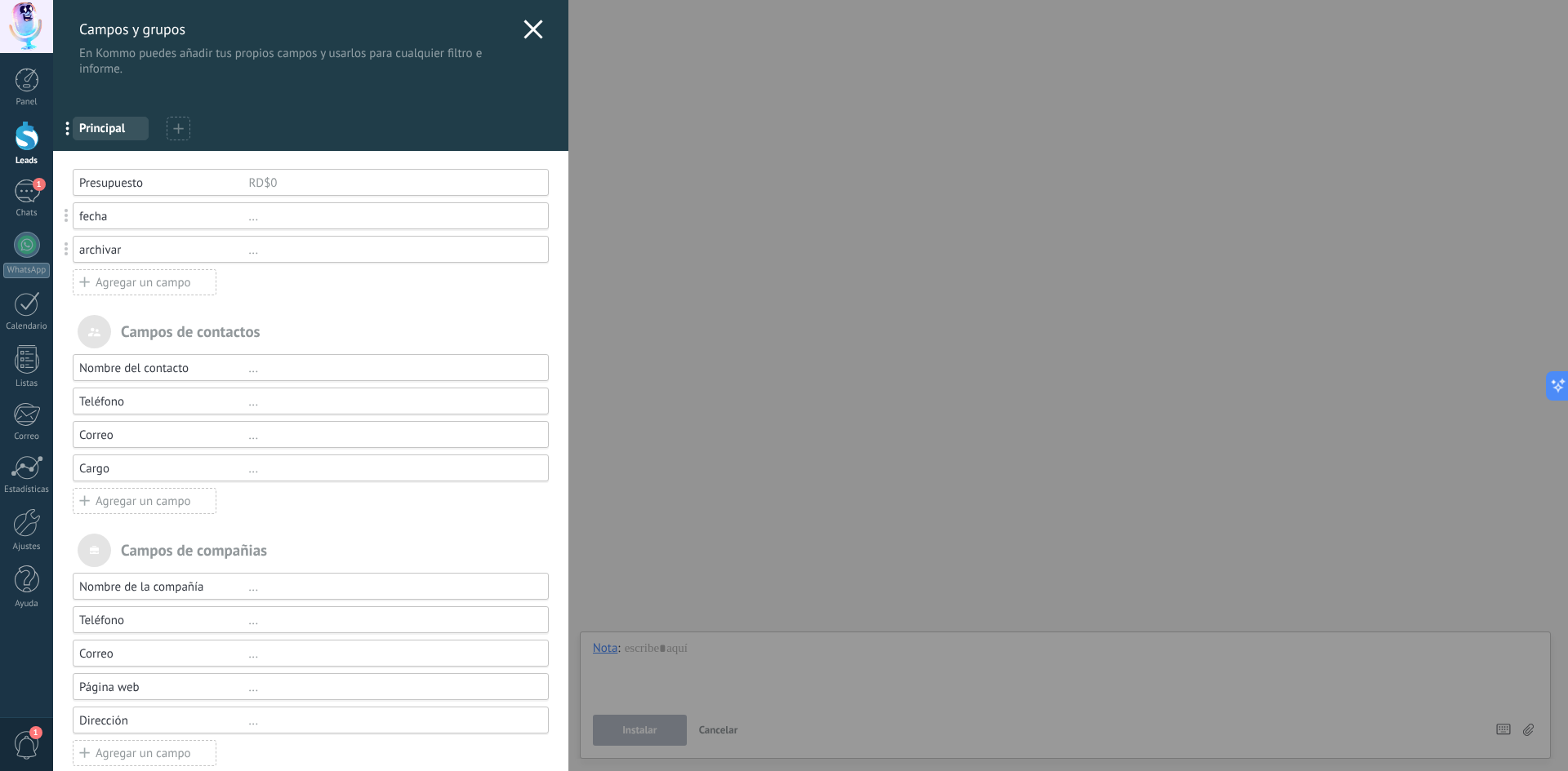
click at [108, 130] on span "Principal" at bounding box center [110, 128] width 63 height 15
click at [109, 129] on span "Principal" at bounding box center [110, 128] width 63 height 15
click at [173, 129] on icon at bounding box center [178, 128] width 11 height 11
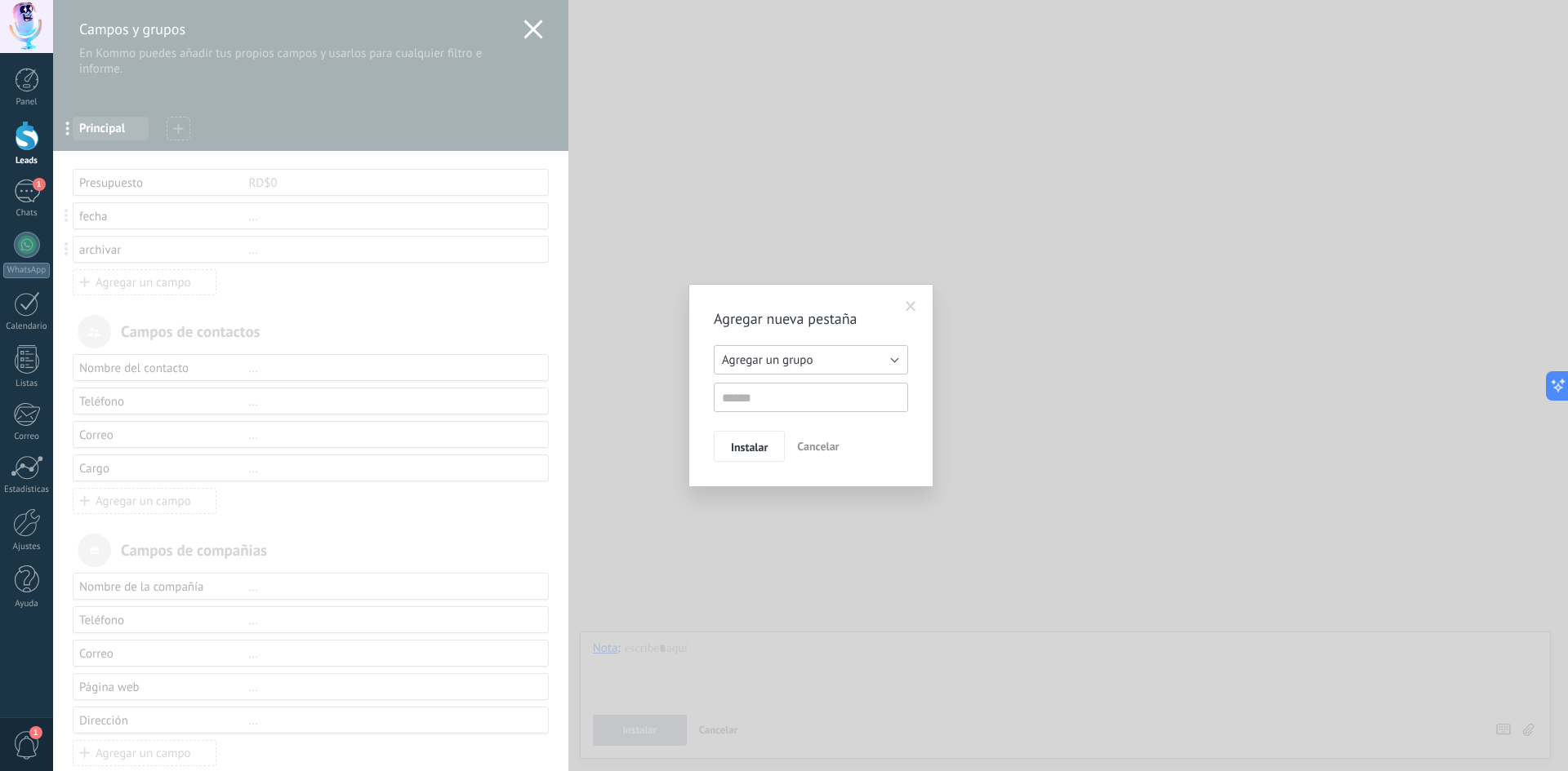
click at [846, 360] on button "Agregar un grupo" at bounding box center [810, 360] width 194 height 29
click at [910, 305] on span at bounding box center [910, 307] width 11 height 12
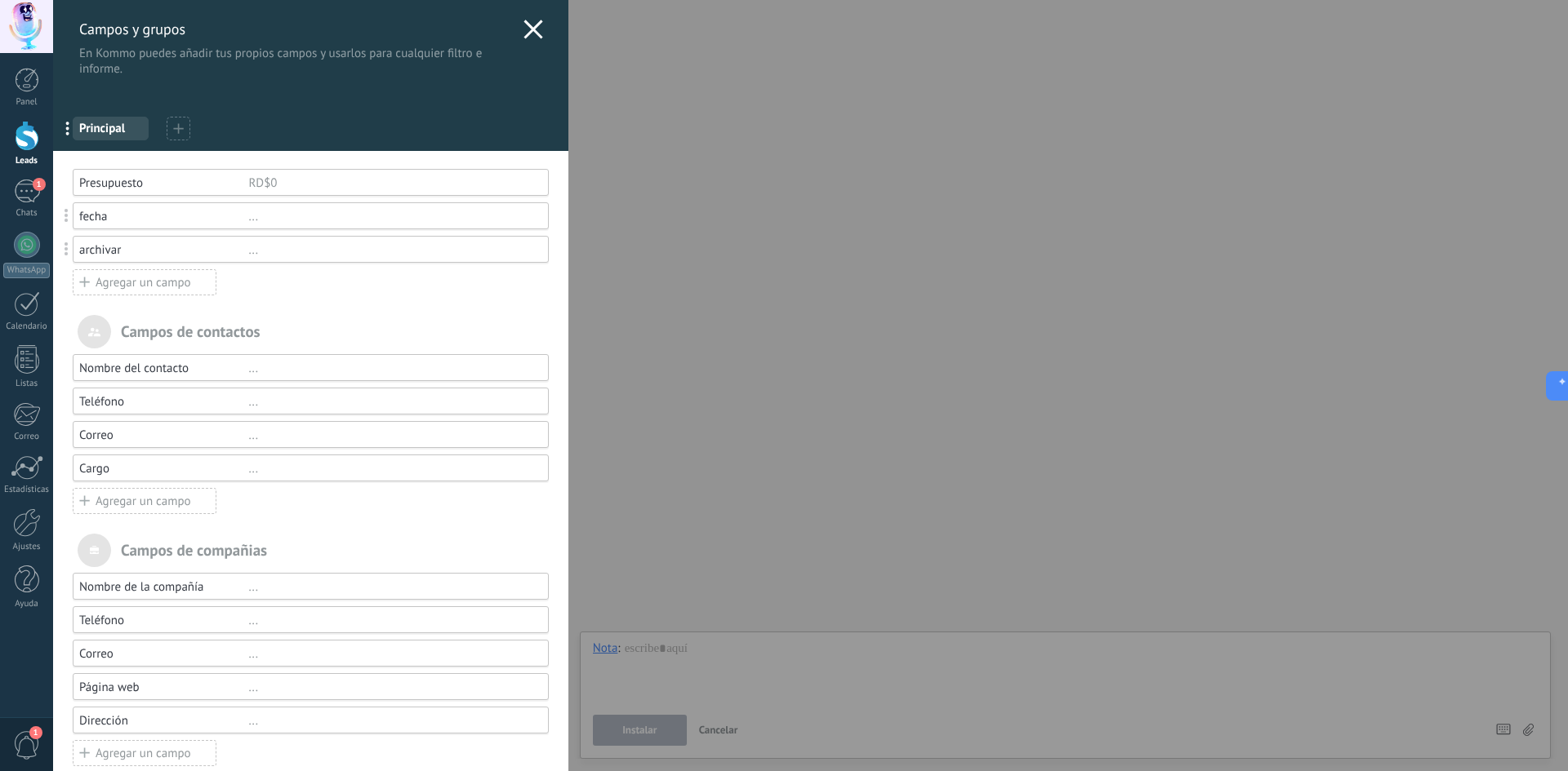
click at [53, 197] on div "Campos y grupos En Kommo puedes añadir tus propios campos y usarlos para cualqu…" at bounding box center [810, 385] width 1515 height 771
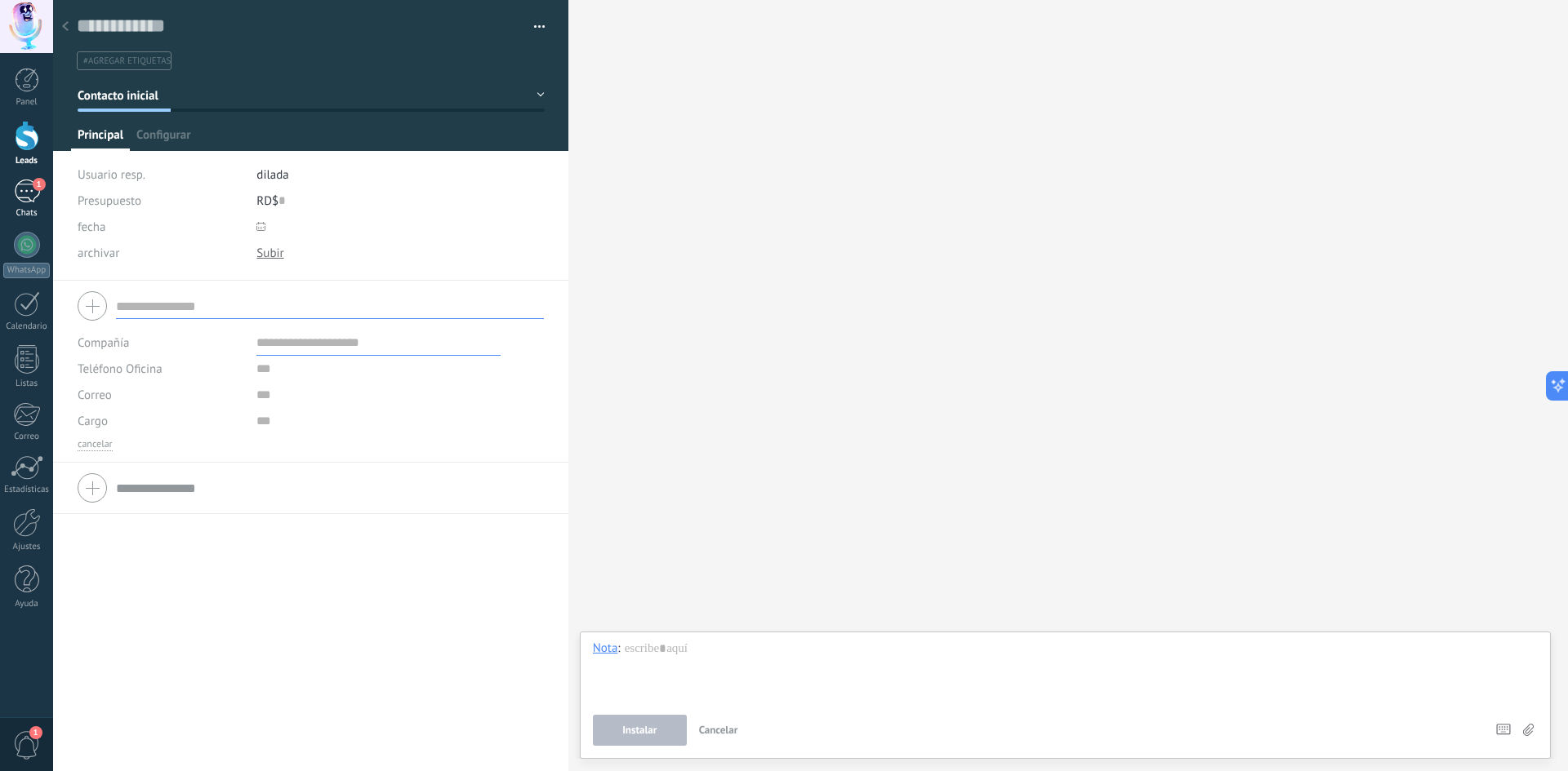
click at [35, 188] on span "1" at bounding box center [40, 184] width 14 height 14
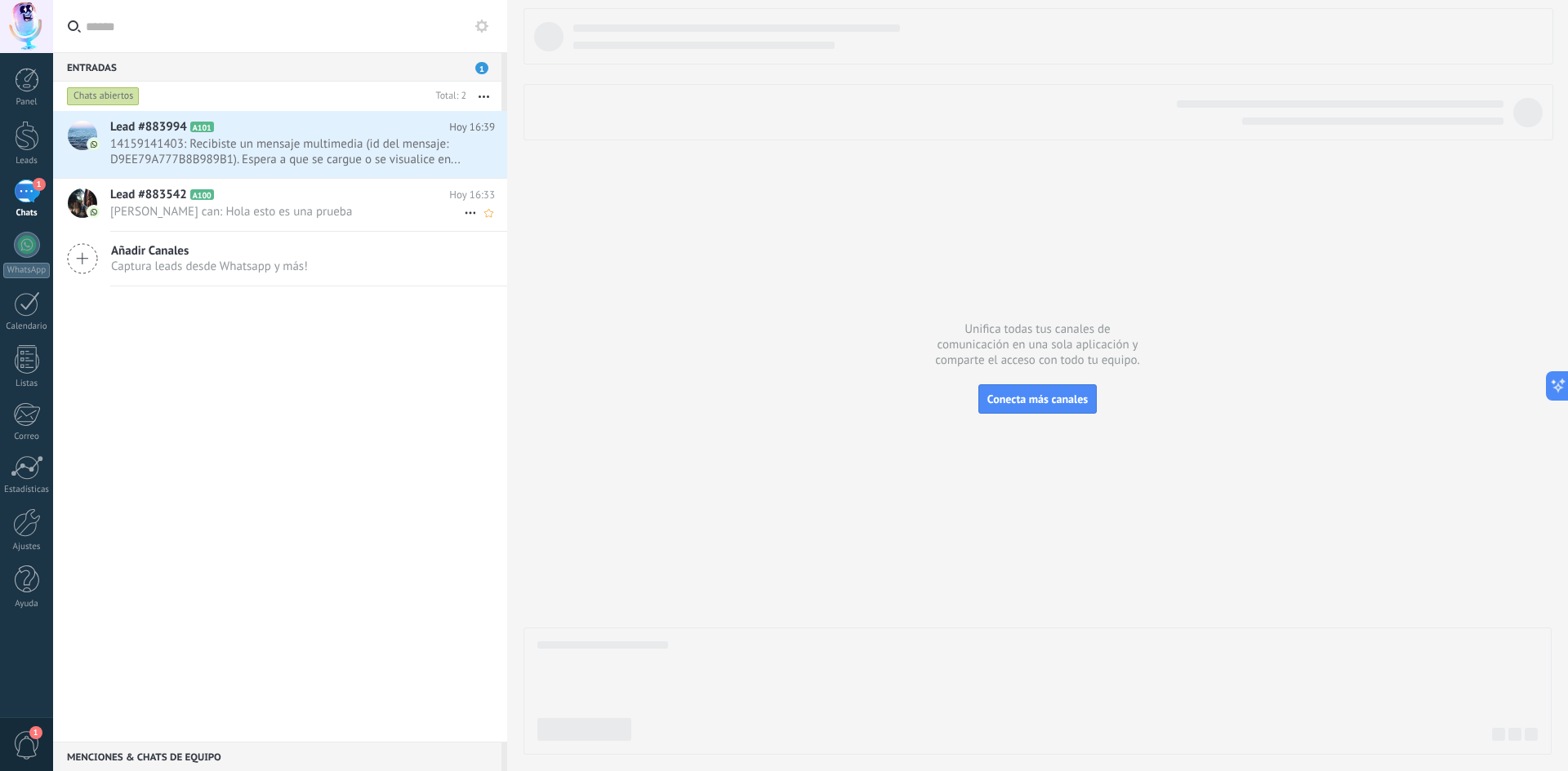
click at [208, 189] on span "A100" at bounding box center [202, 194] width 24 height 11
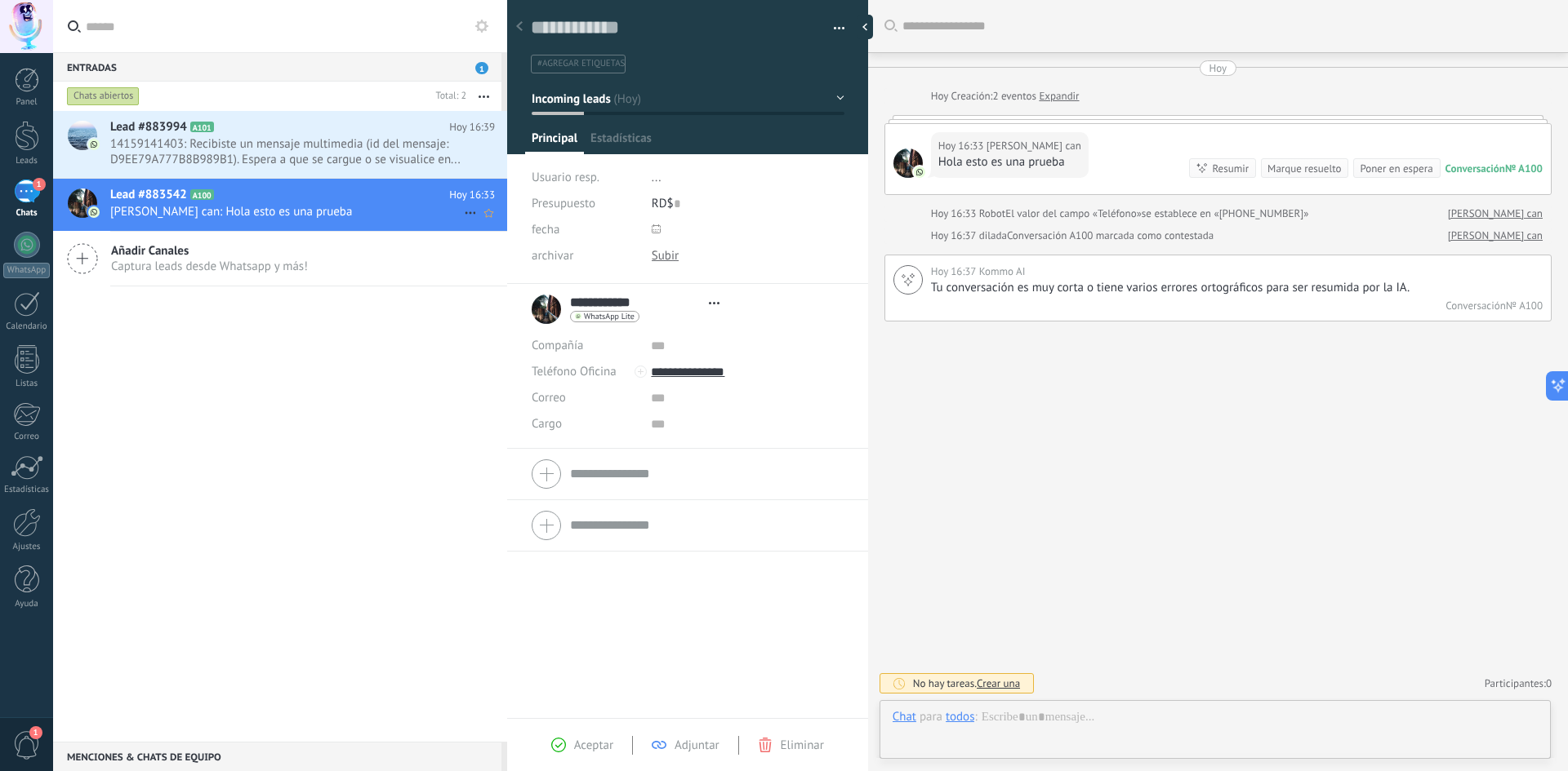
click at [464, 207] on icon at bounding box center [470, 213] width 19 height 19
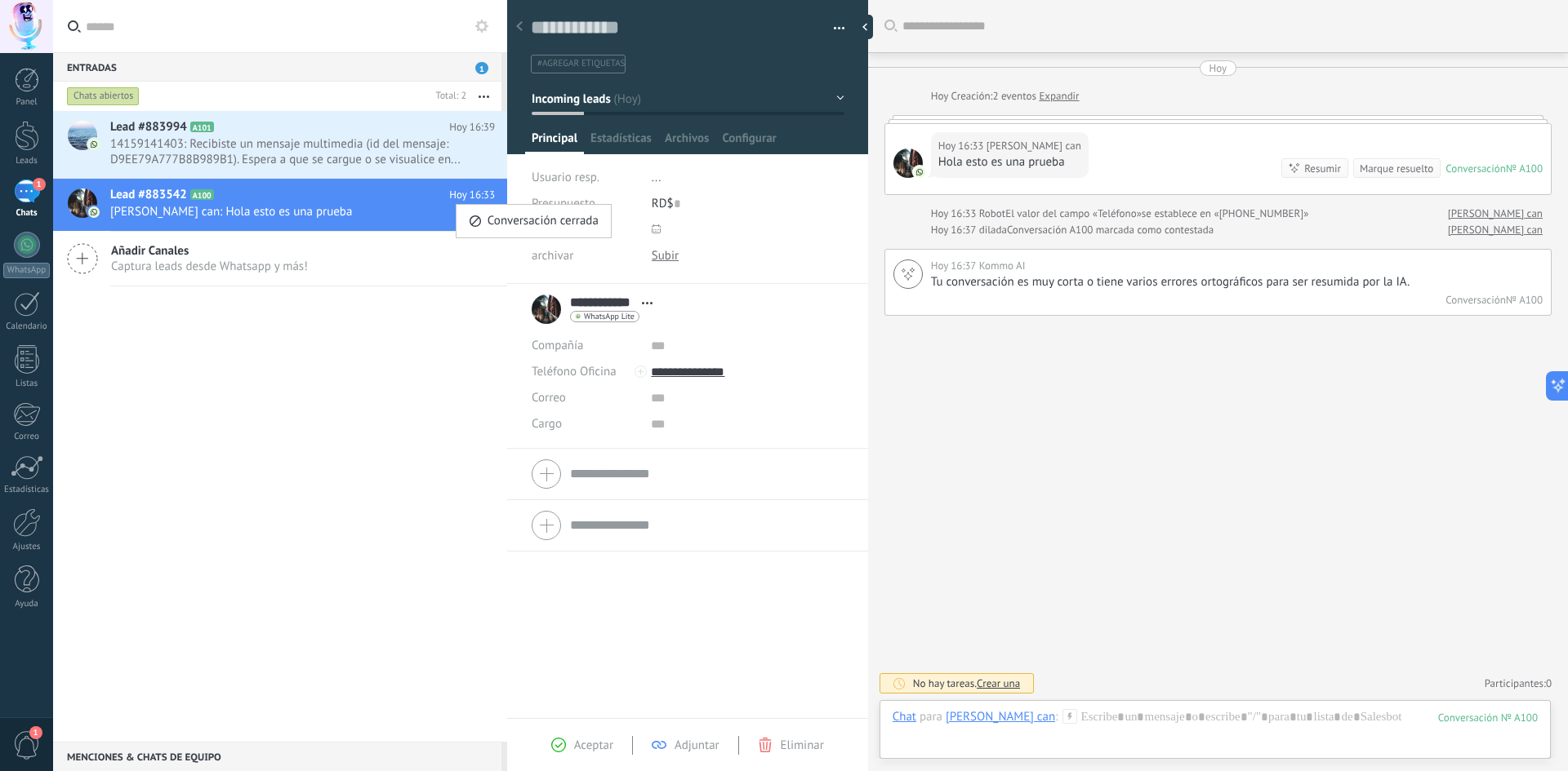
scroll to position [24, 0]
click at [379, 207] on div at bounding box center [784, 385] width 1568 height 771
click at [816, 341] on input "text" at bounding box center [746, 345] width 192 height 26
click at [807, 262] on div "Descargar Reemplazar Descargar Versiones Eliminar" at bounding box center [748, 256] width 193 height 26
click at [271, 146] on span "14159141403: Recibiste un mensaje multimedia (id del mensaje: D9EE79A777B8B989B…" at bounding box center [287, 151] width 353 height 31
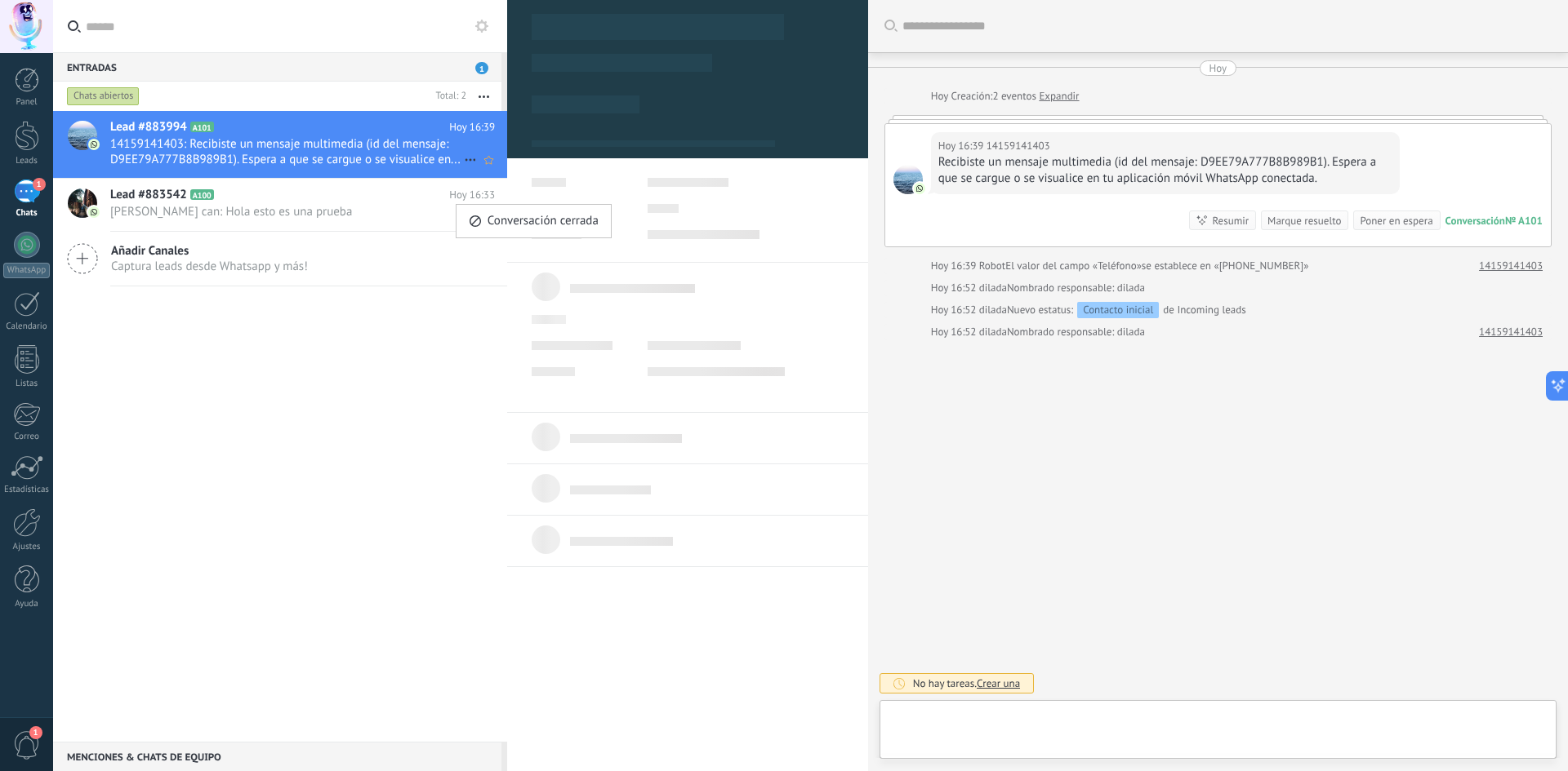
type textarea "**********"
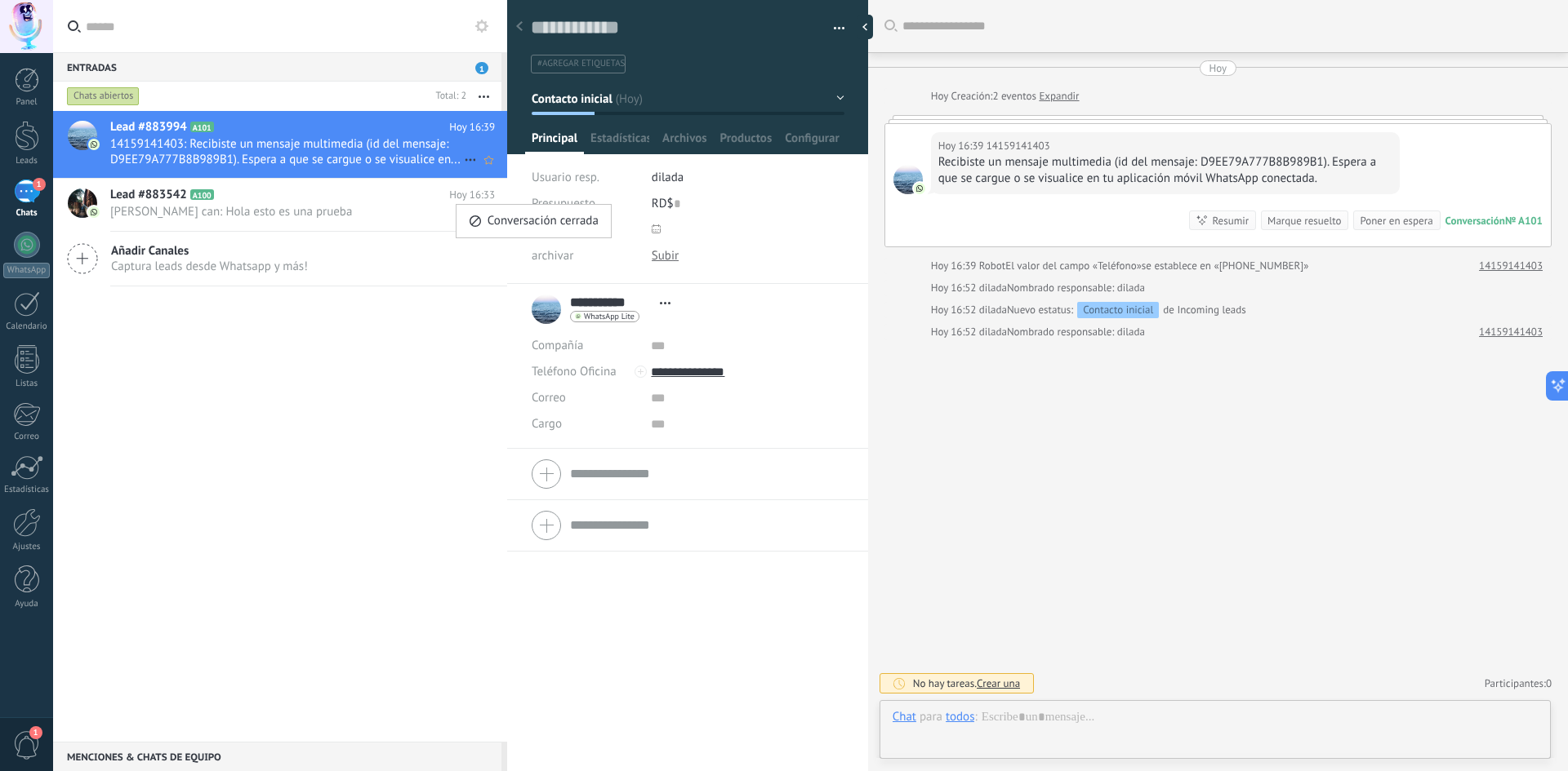
scroll to position [24, 0]
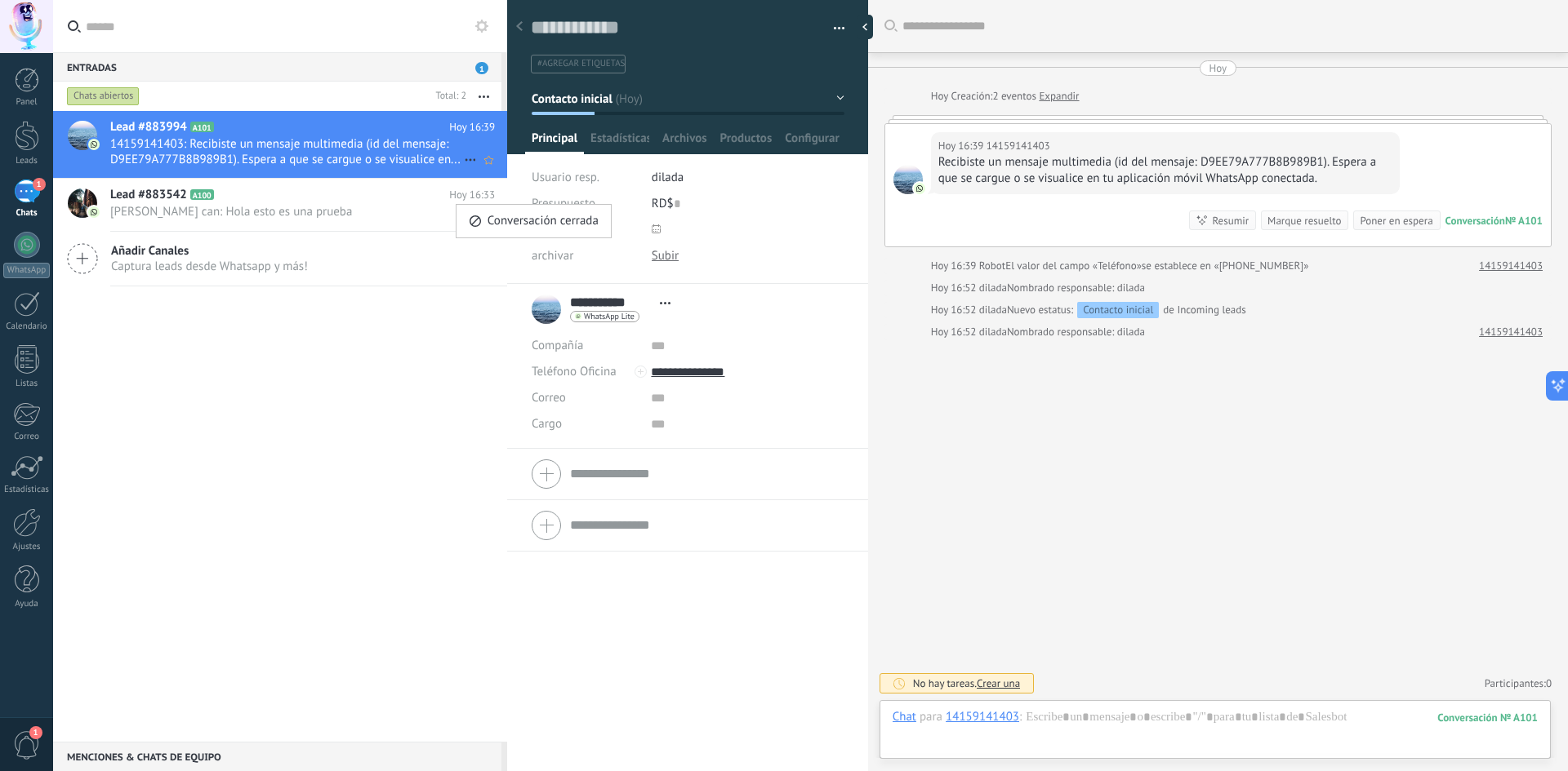
click at [464, 160] on use at bounding box center [469, 160] width 11 height 3
click at [518, 196] on span "Conversación cerrada" at bounding box center [543, 201] width 111 height 33
click at [507, 199] on span "Conversación cerrada" at bounding box center [543, 201] width 111 height 33
click at [508, 200] on span "Conversación cerrada" at bounding box center [543, 201] width 111 height 33
click at [369, 304] on div at bounding box center [784, 385] width 1568 height 771
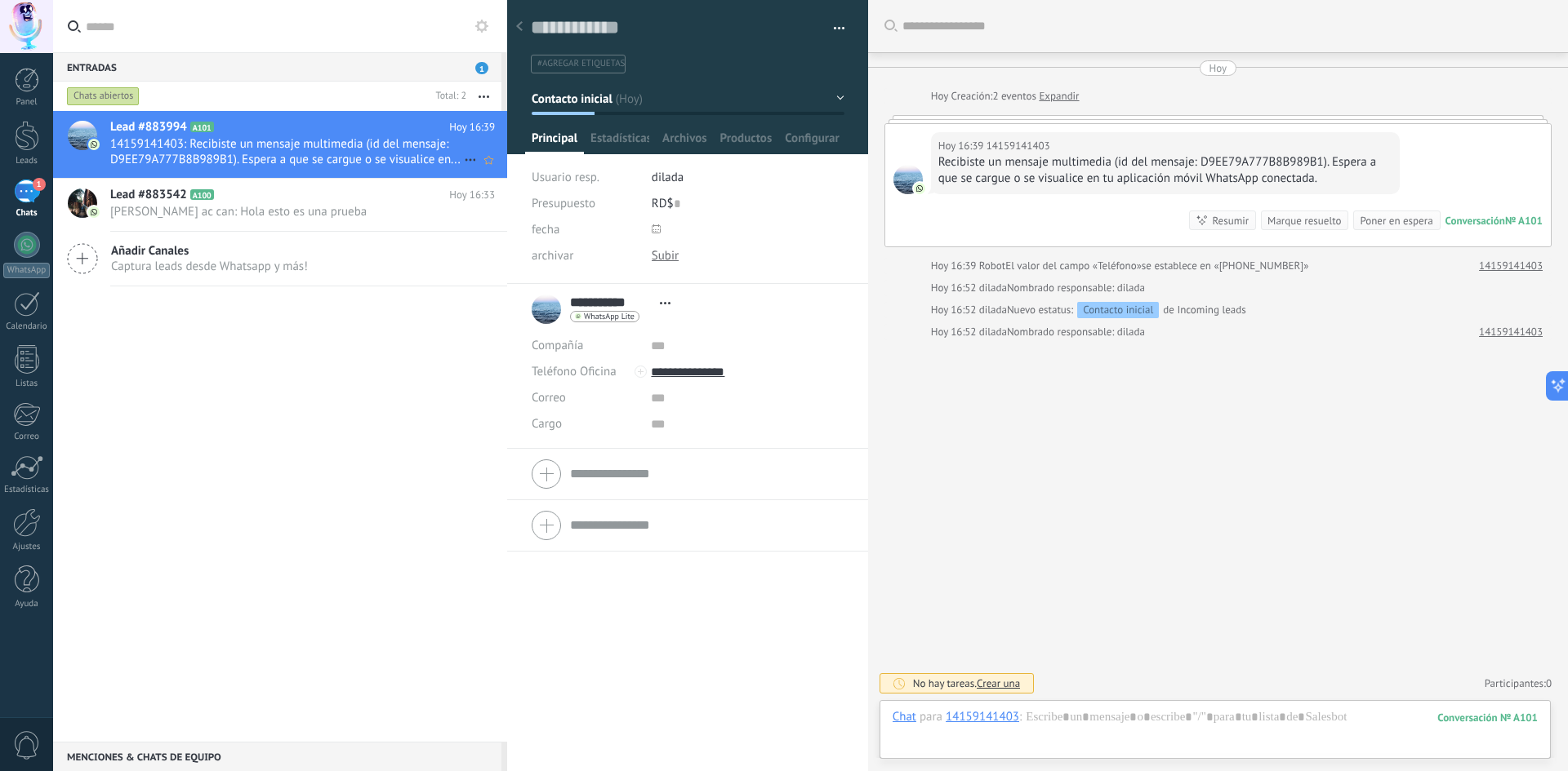
click at [464, 158] on icon at bounding box center [470, 160] width 19 height 19
click at [497, 204] on span "Conversación cerrada" at bounding box center [543, 201] width 111 height 33
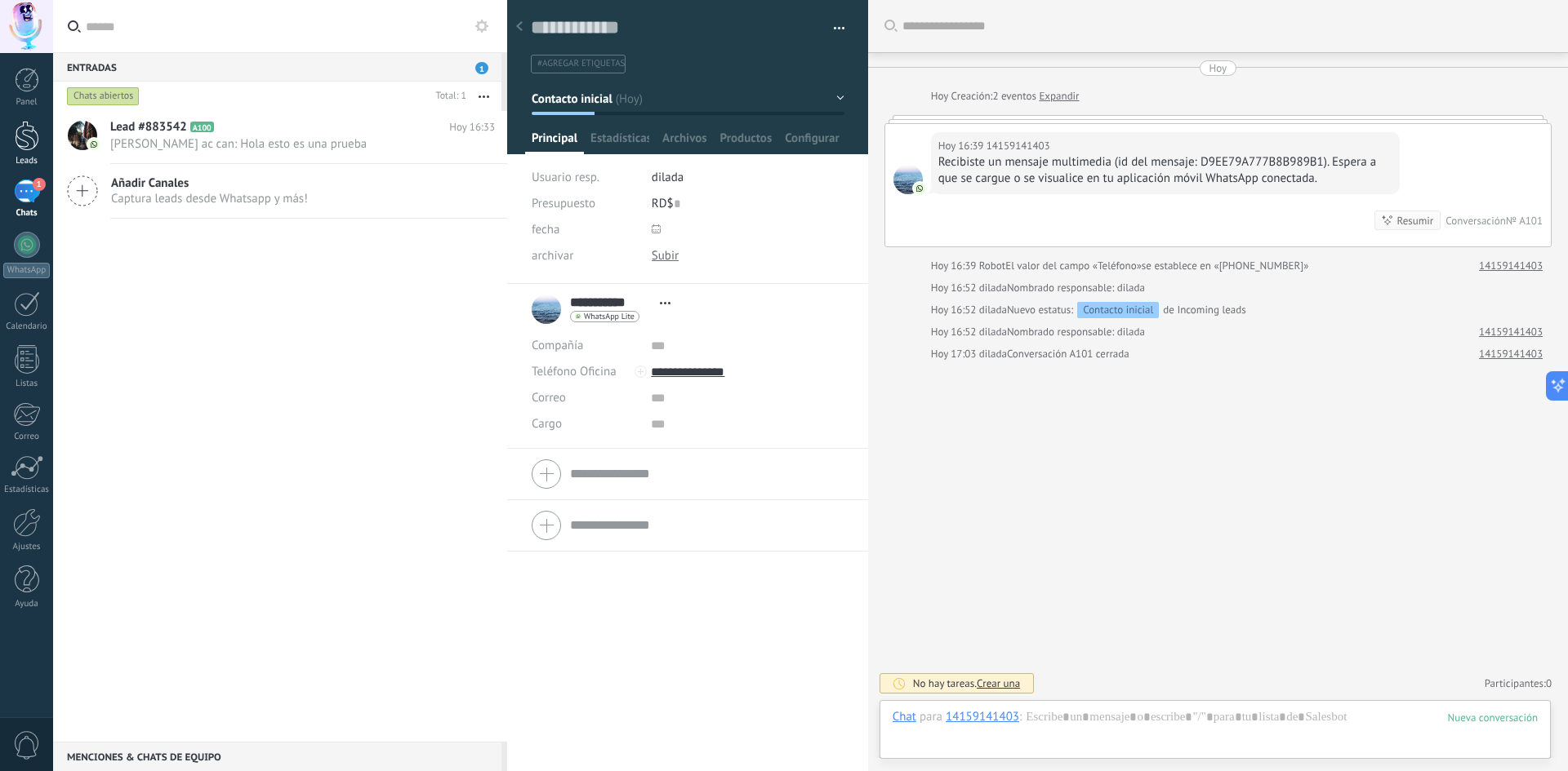
click at [36, 133] on div at bounding box center [26, 135] width 24 height 30
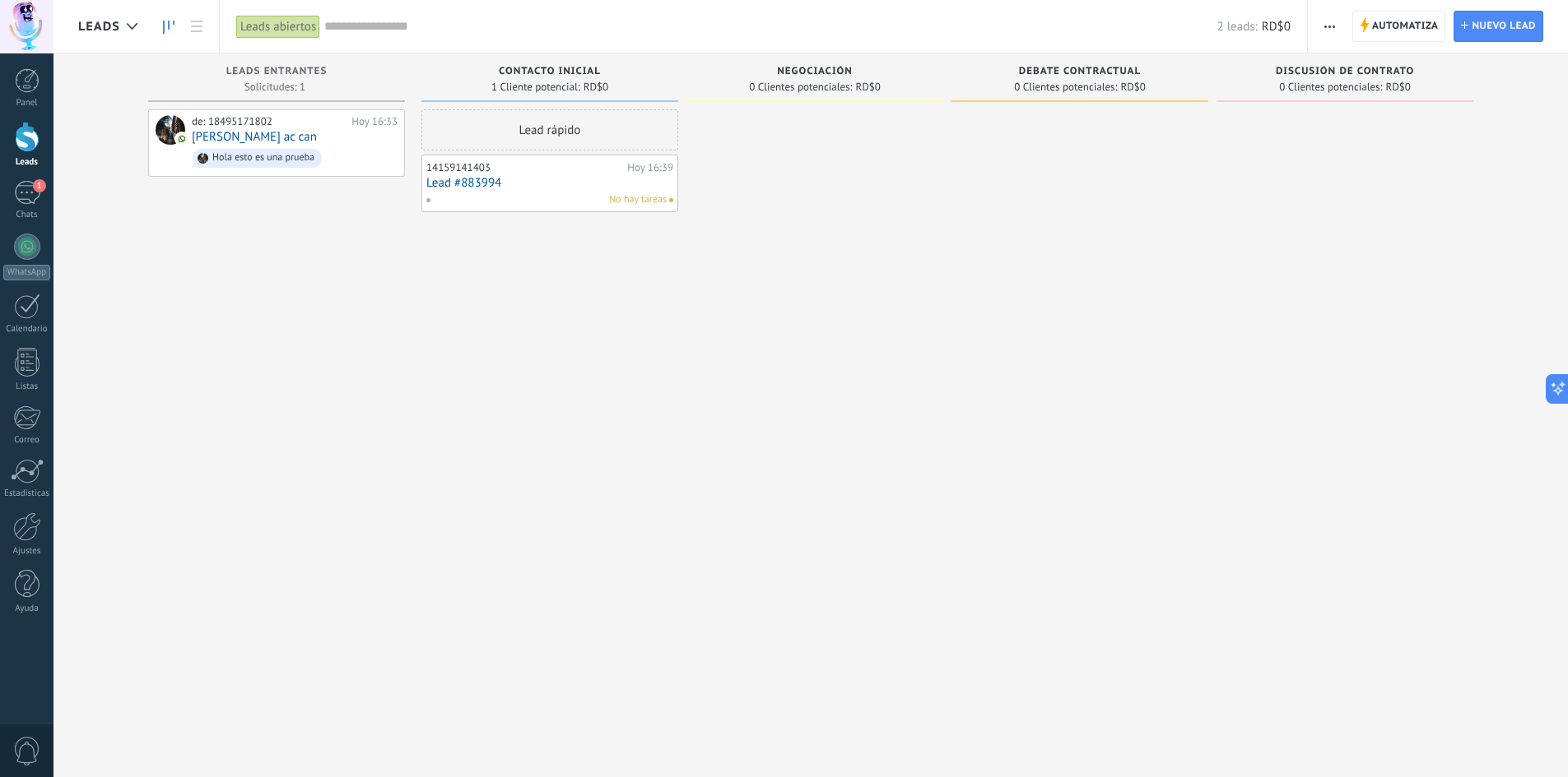
click at [557, 193] on div "No hay tareas" at bounding box center [546, 199] width 241 height 15
click at [645, 193] on span "No hay tareas" at bounding box center [637, 199] width 57 height 15
click at [643, 202] on span "No hay tareas" at bounding box center [637, 199] width 57 height 15
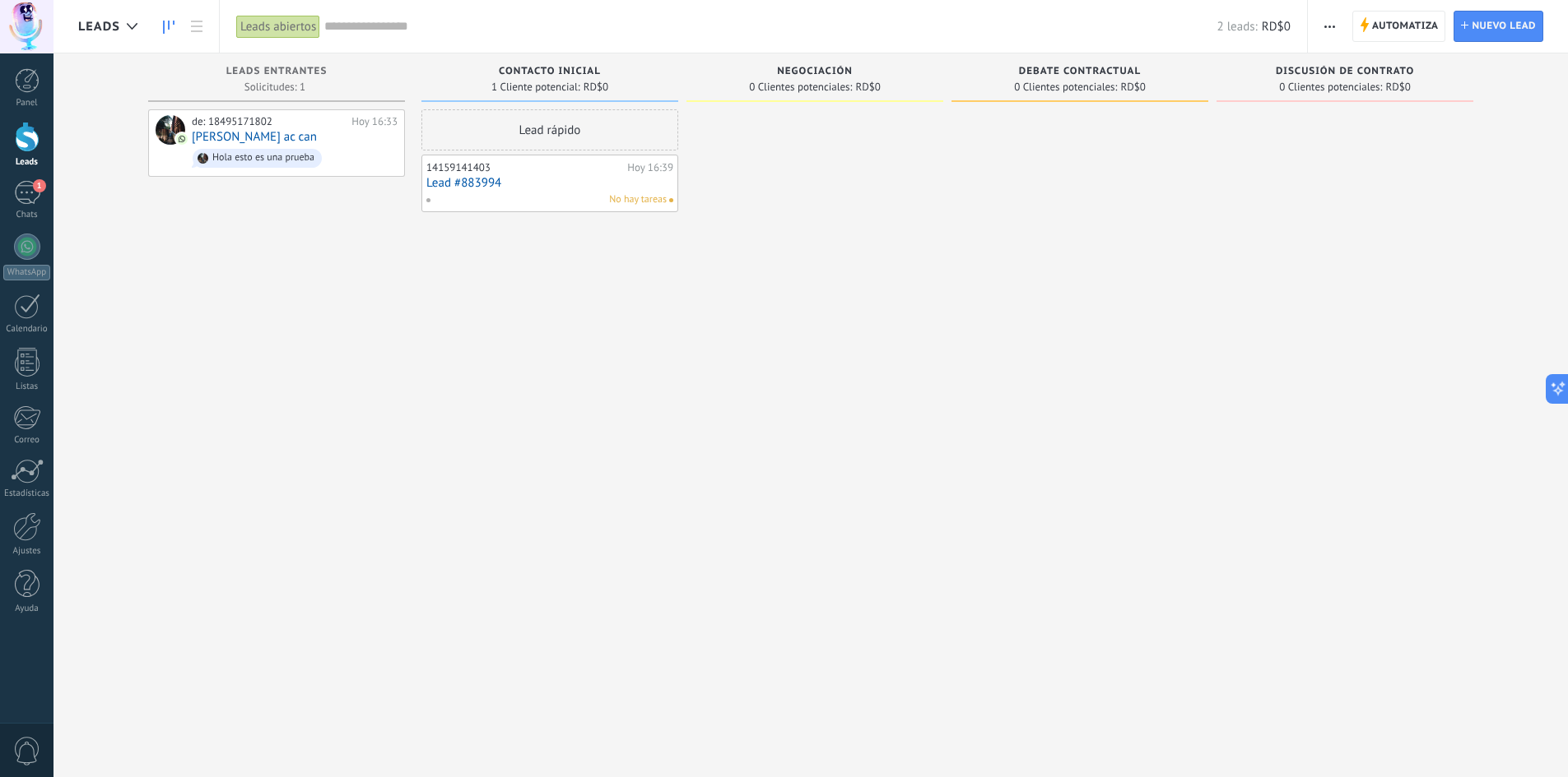
click at [483, 172] on div "14159141403" at bounding box center [524, 168] width 196 height 14
click at [426, 157] on div "14159141403 Hoy 16:39 Lead #883994 No hay tareas" at bounding box center [550, 183] width 257 height 57
click at [1328, 25] on icon "button" at bounding box center [1329, 26] width 11 height 3
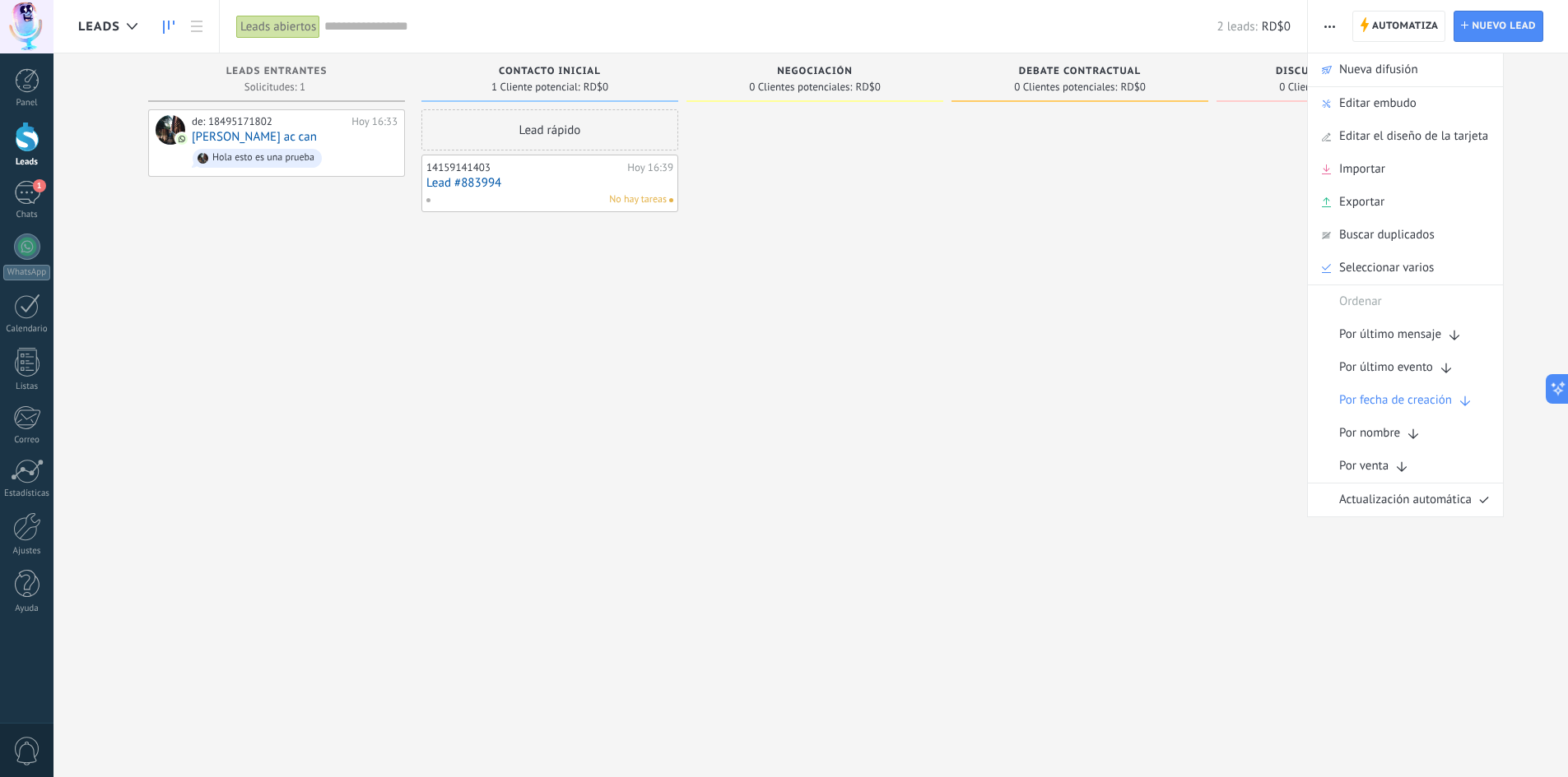
click at [609, 190] on div "14159141403 Hoy 16:39 Lead #883994 No hay tareas" at bounding box center [550, 183] width 247 height 48
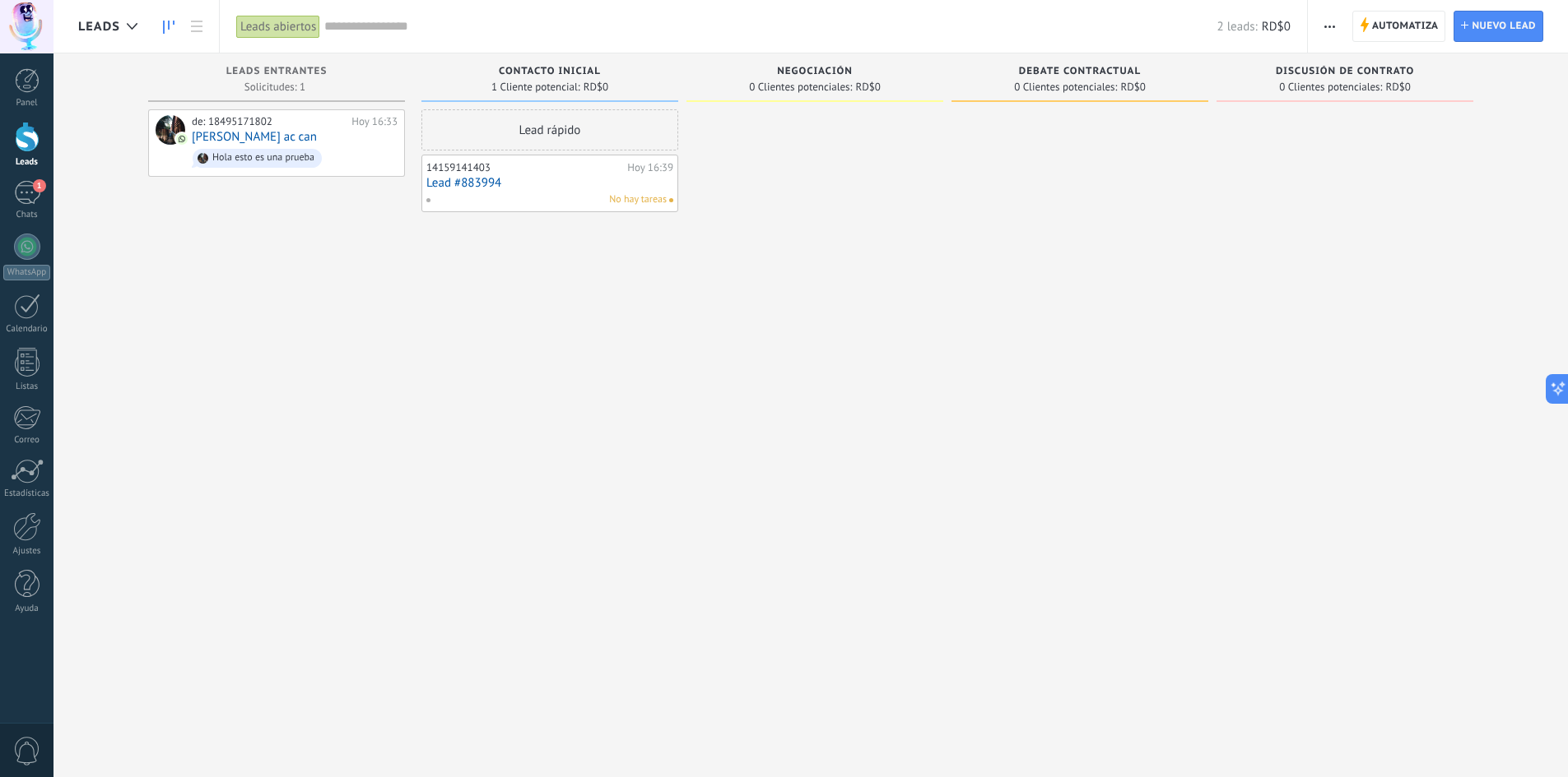
click at [661, 200] on span "No hay tareas" at bounding box center [637, 199] width 57 height 15
click at [28, 142] on div at bounding box center [26, 136] width 24 height 30
click at [567, 194] on div "No hay tareas" at bounding box center [546, 199] width 241 height 15
click at [192, 28] on icon at bounding box center [196, 26] width 12 height 12
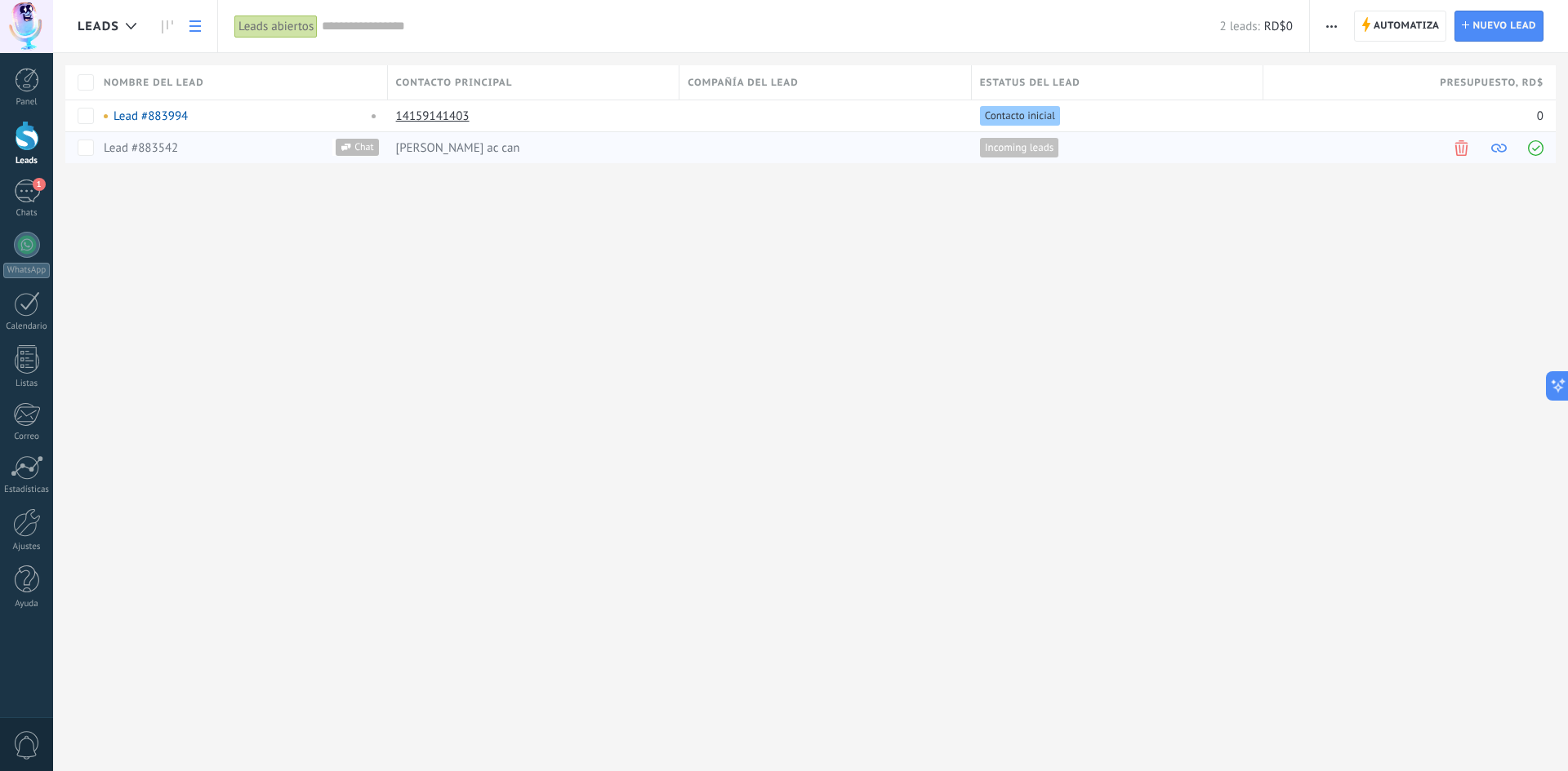
click at [1031, 154] on span "Incoming leads" at bounding box center [1019, 148] width 69 height 14
click at [1028, 153] on span "Incoming leads" at bounding box center [1019, 148] width 69 height 14
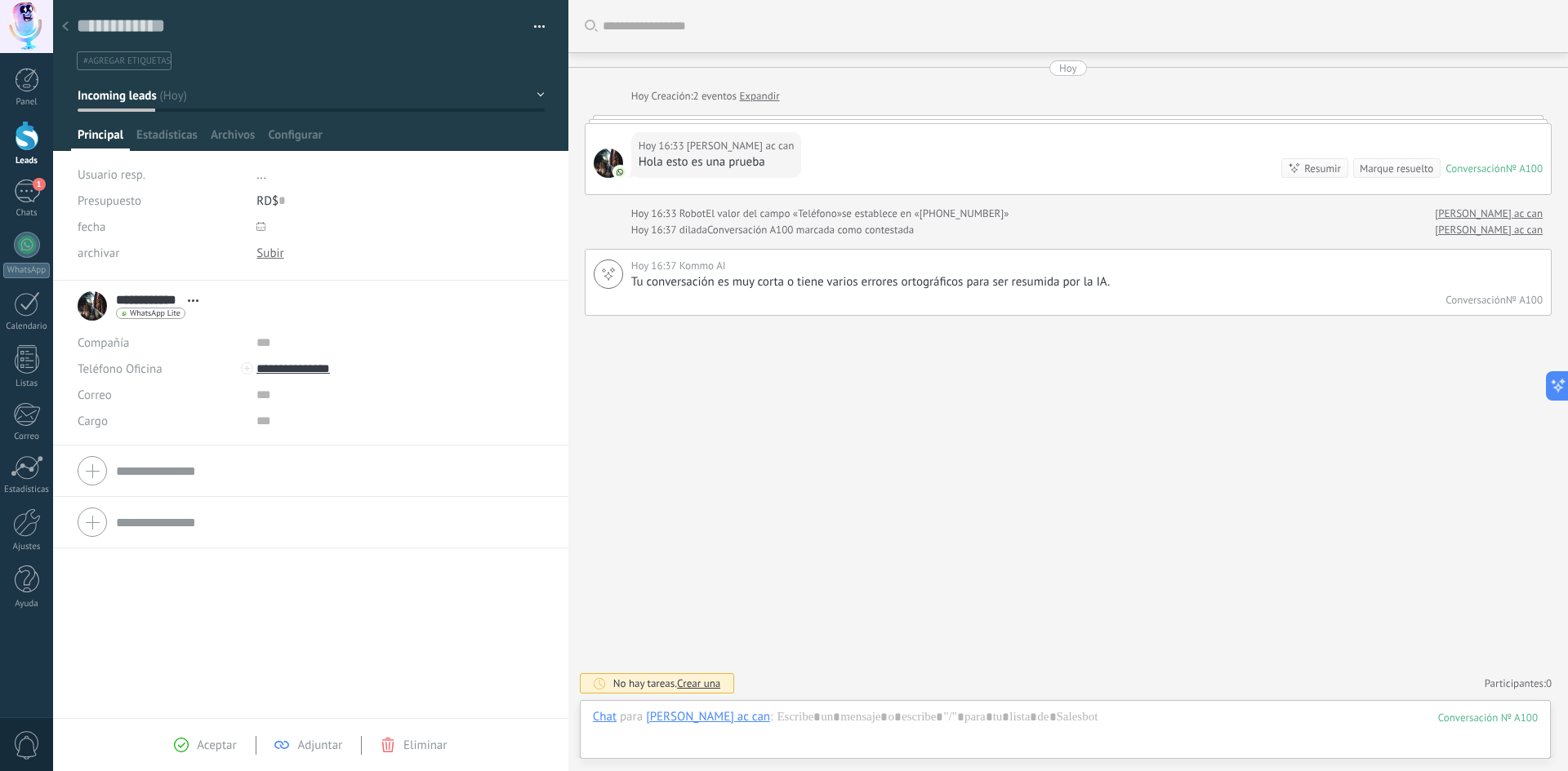
scroll to position [24, 0]
click at [71, 29] on div at bounding box center [66, 27] width 23 height 32
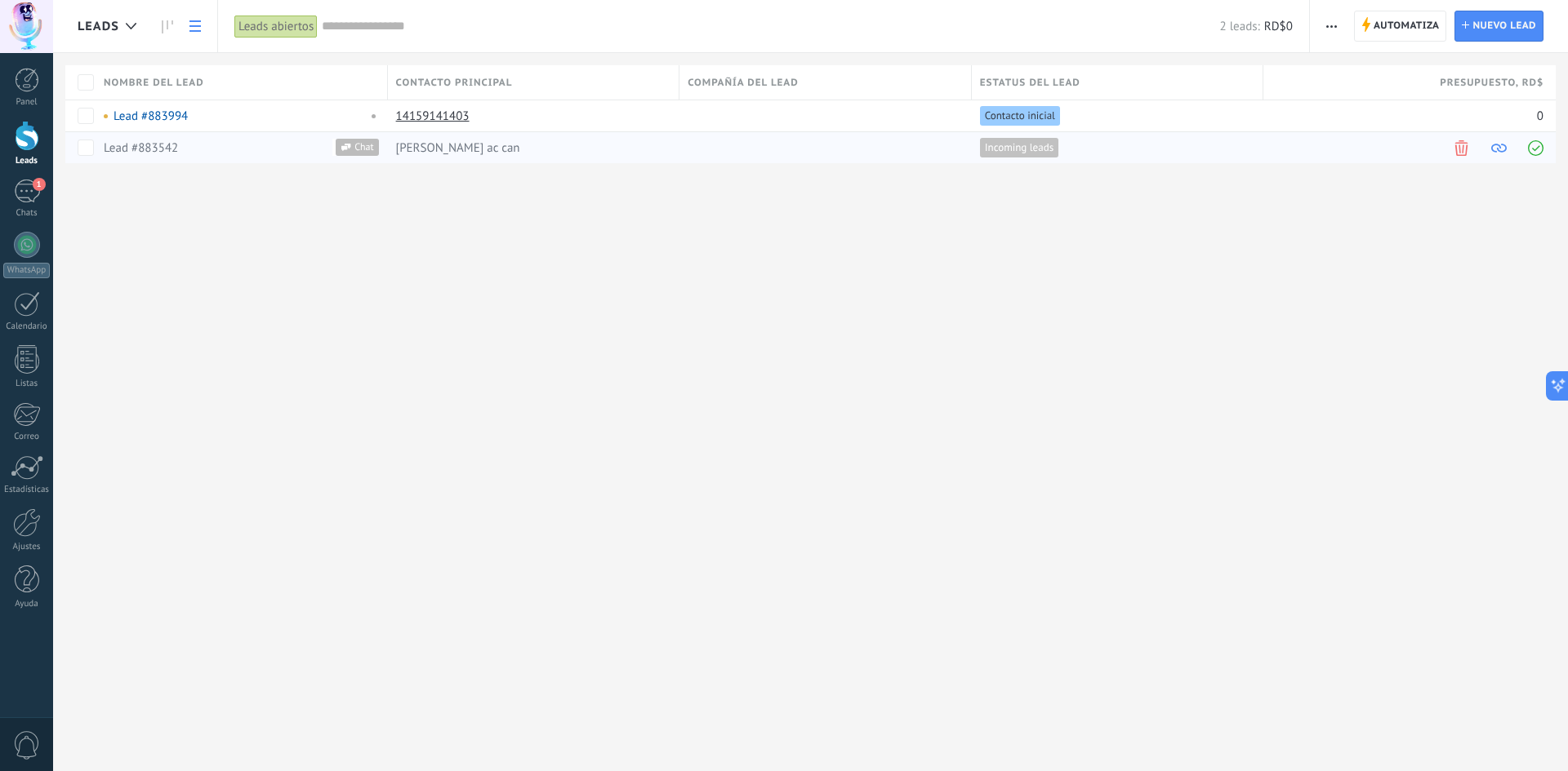
click at [182, 149] on div "Lead #883542" at bounding box center [232, 148] width 257 height 14
click at [183, 149] on div "Lead #883542" at bounding box center [232, 148] width 257 height 14
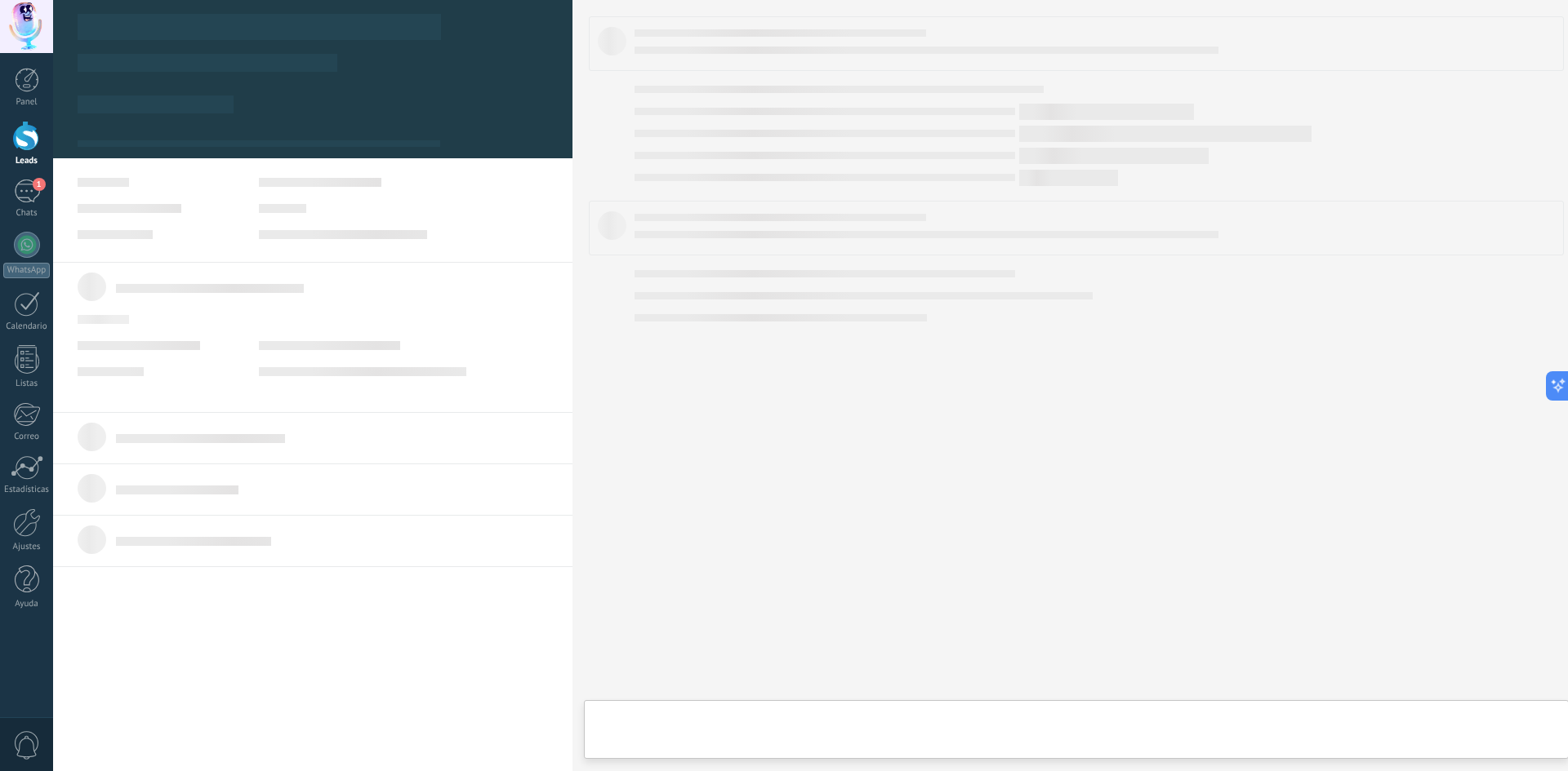
click at [183, 149] on div "Lead #883542" at bounding box center [232, 148] width 257 height 14
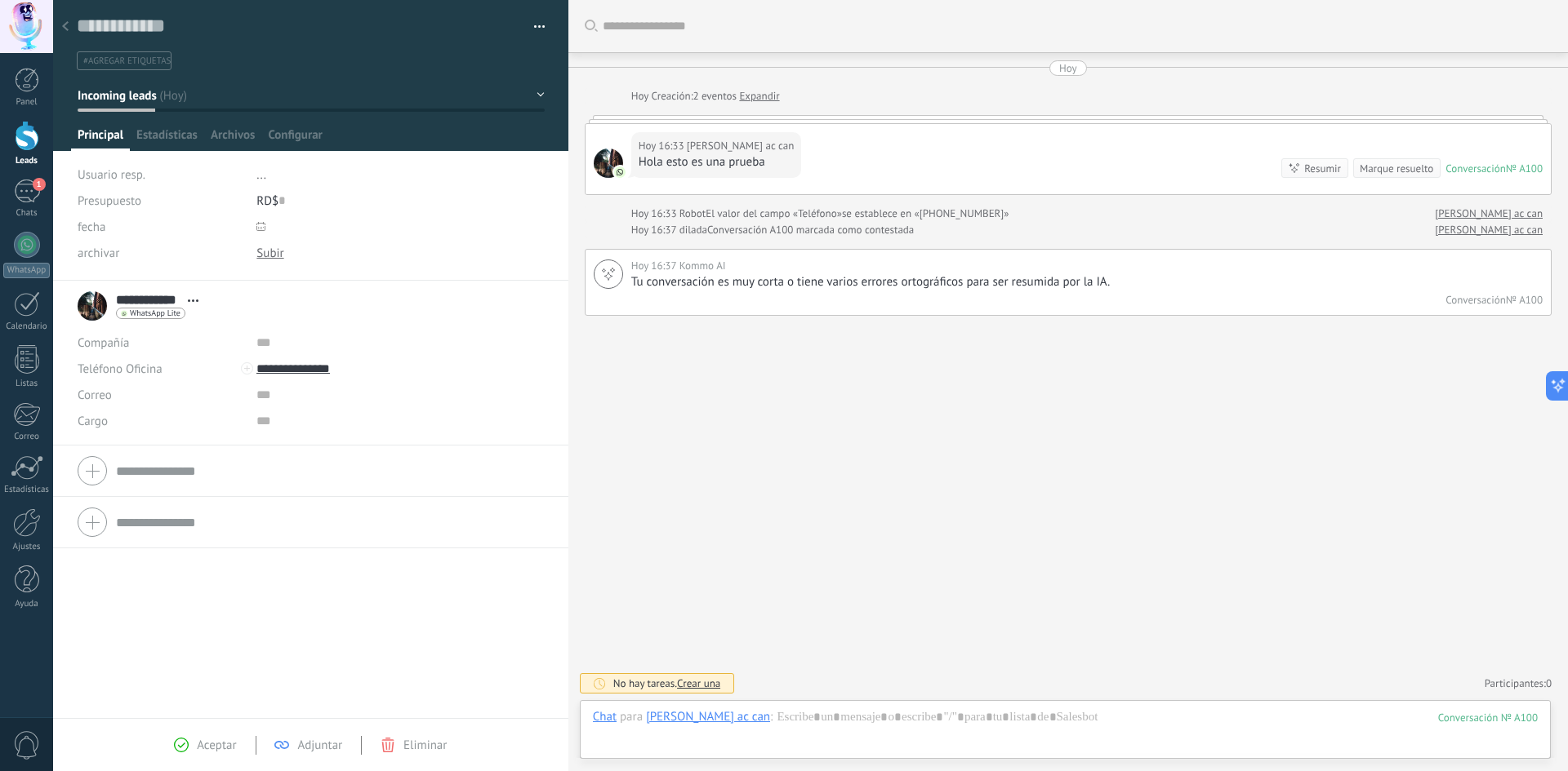
click at [66, 19] on div at bounding box center [66, 27] width 23 height 32
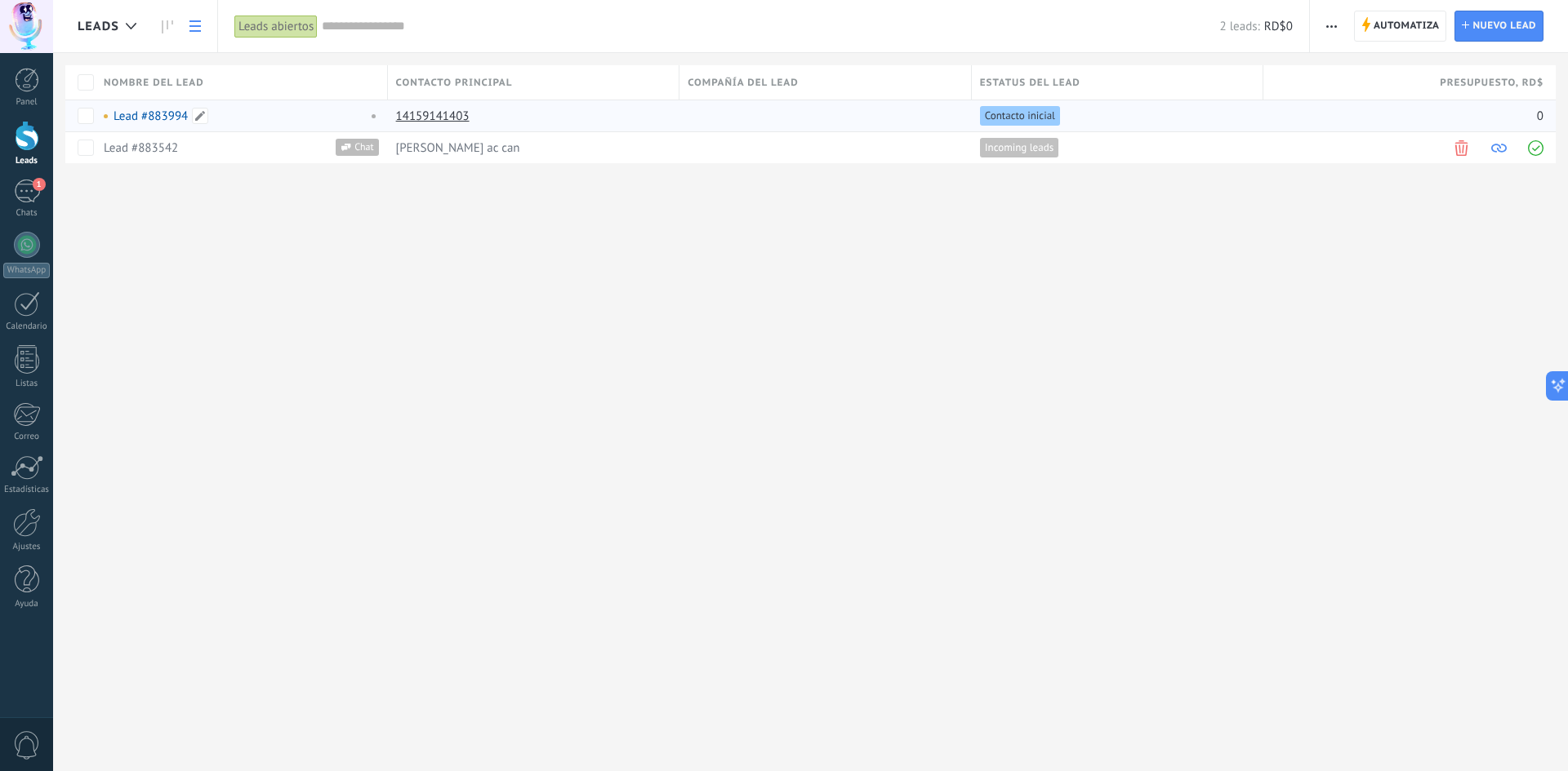
click at [251, 114] on div "Lead #883994" at bounding box center [231, 116] width 256 height 14
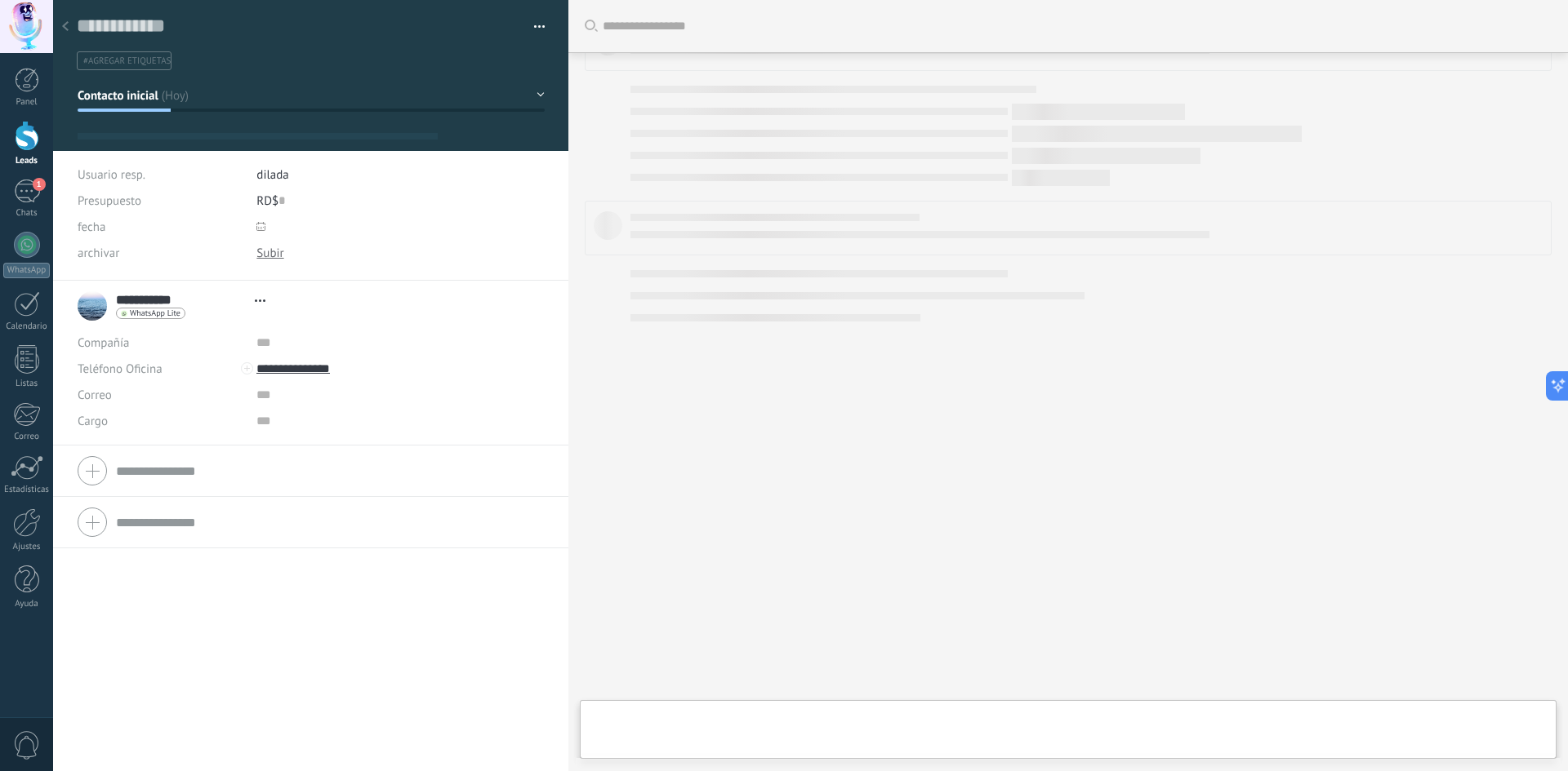
type textarea "**********"
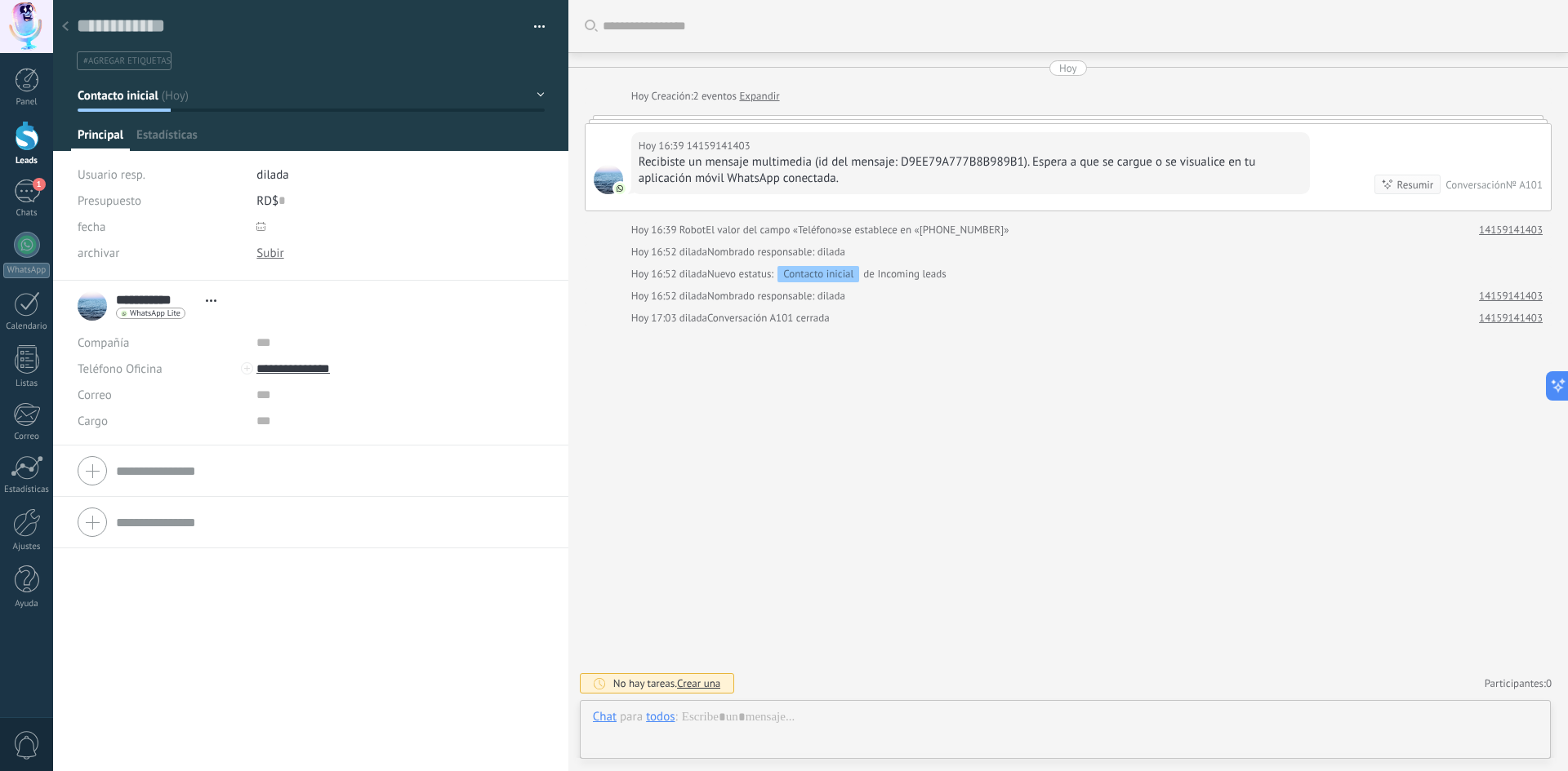
scroll to position [24, 0]
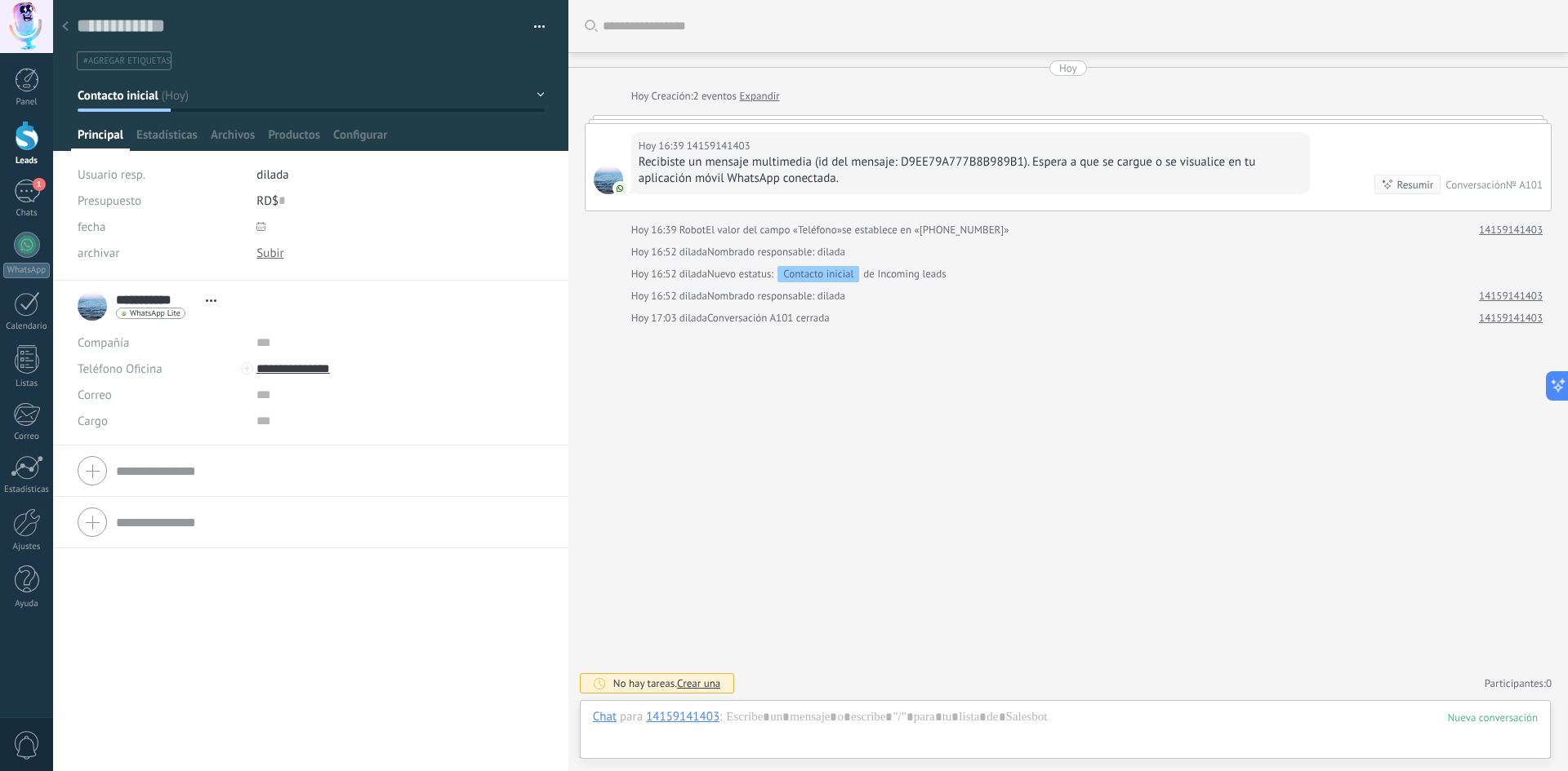
click at [707, 687] on span "Crear una" at bounding box center [698, 683] width 43 height 14
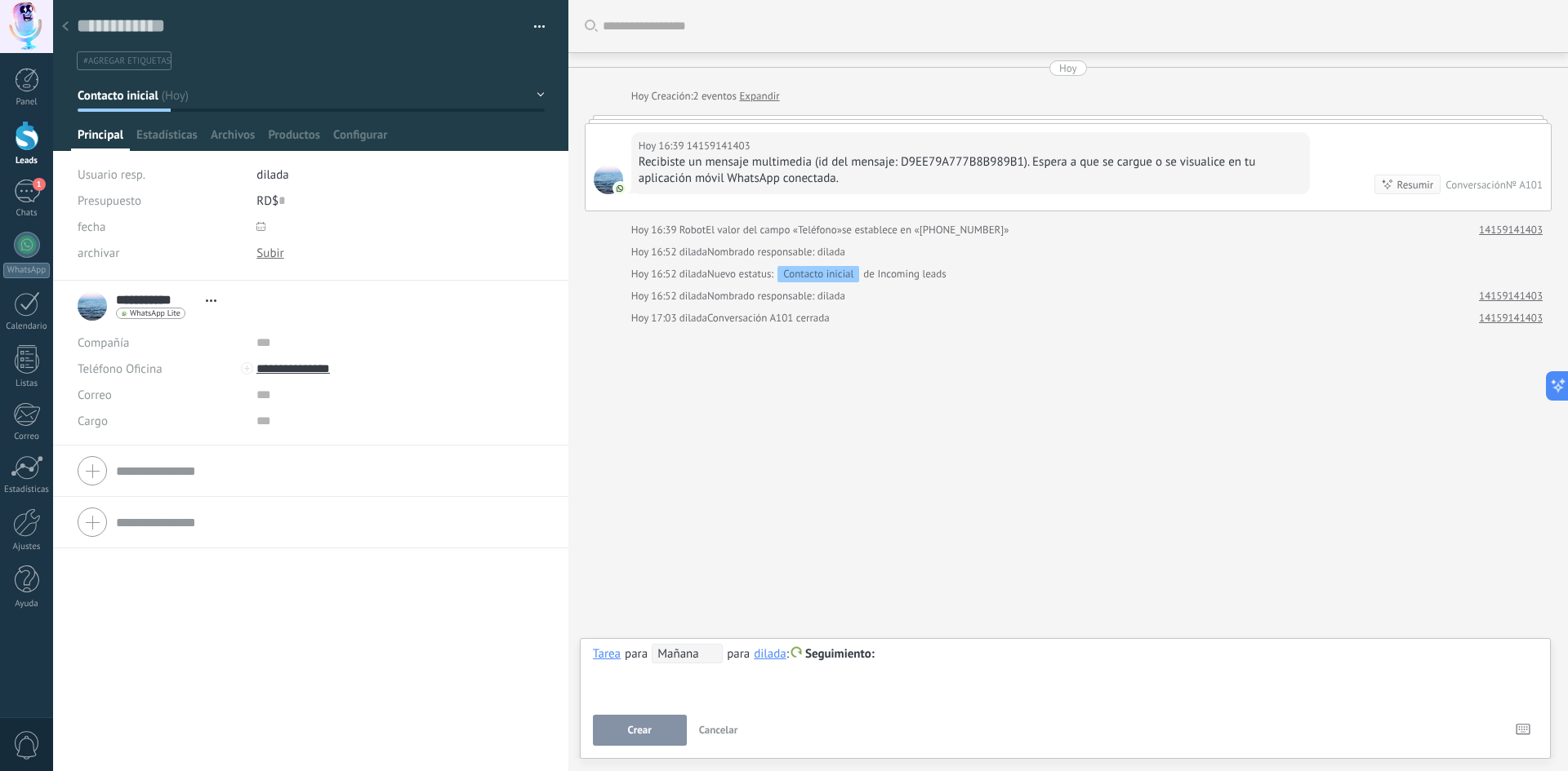
click at [804, 544] on div "Buscar Carga más Hoy Hoy Creación: 2 eventos Expandir Hoy 16:39 14159141403 Rec…" at bounding box center [1069, 385] width 1000 height 771
click at [715, 739] on button "Cancelar" at bounding box center [718, 730] width 52 height 31
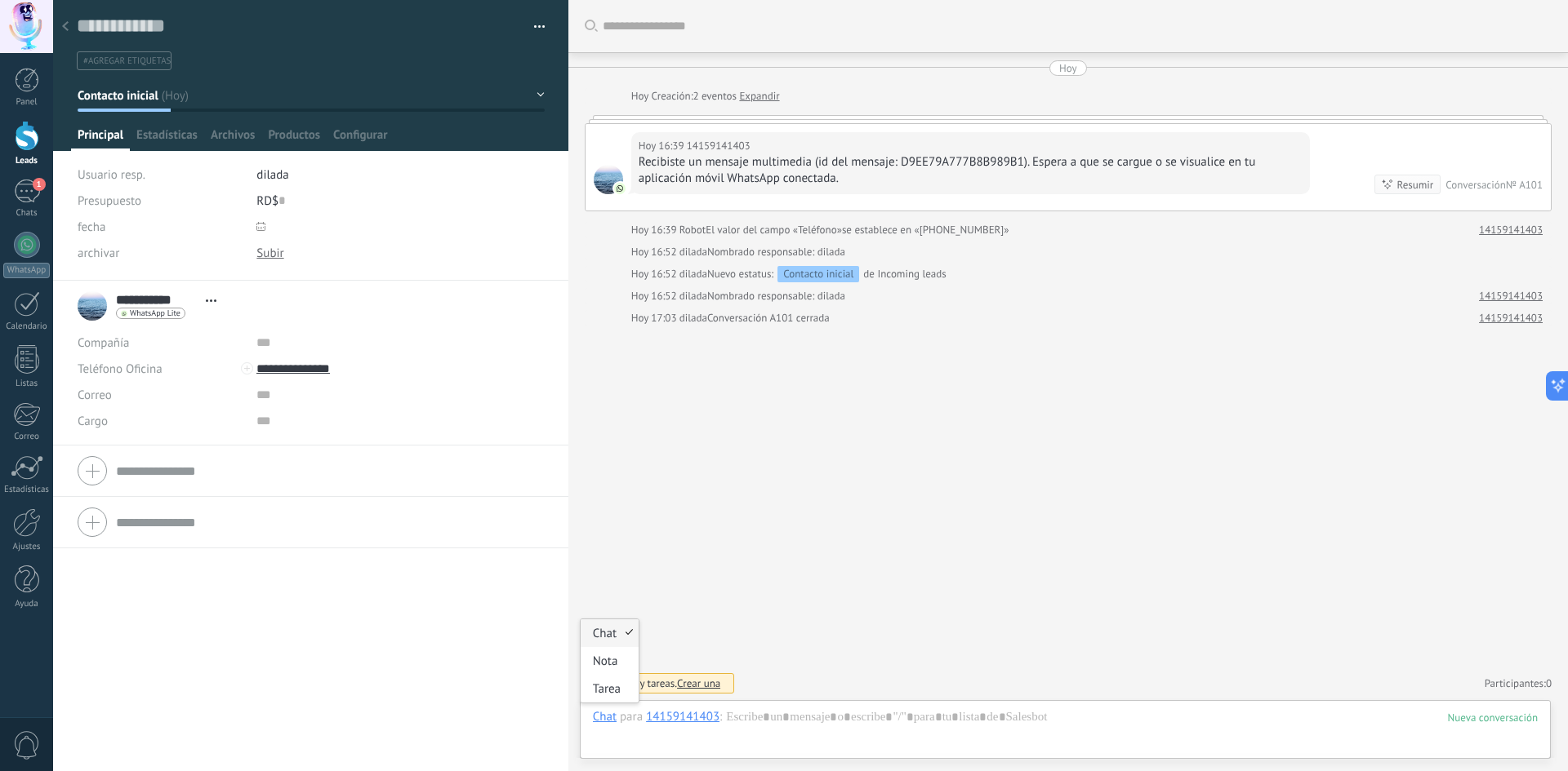
click at [606, 717] on div "Chat" at bounding box center [604, 716] width 24 height 14
click at [614, 718] on div "Chat" at bounding box center [604, 716] width 24 height 14
click at [618, 660] on div "Nota" at bounding box center [610, 661] width 58 height 28
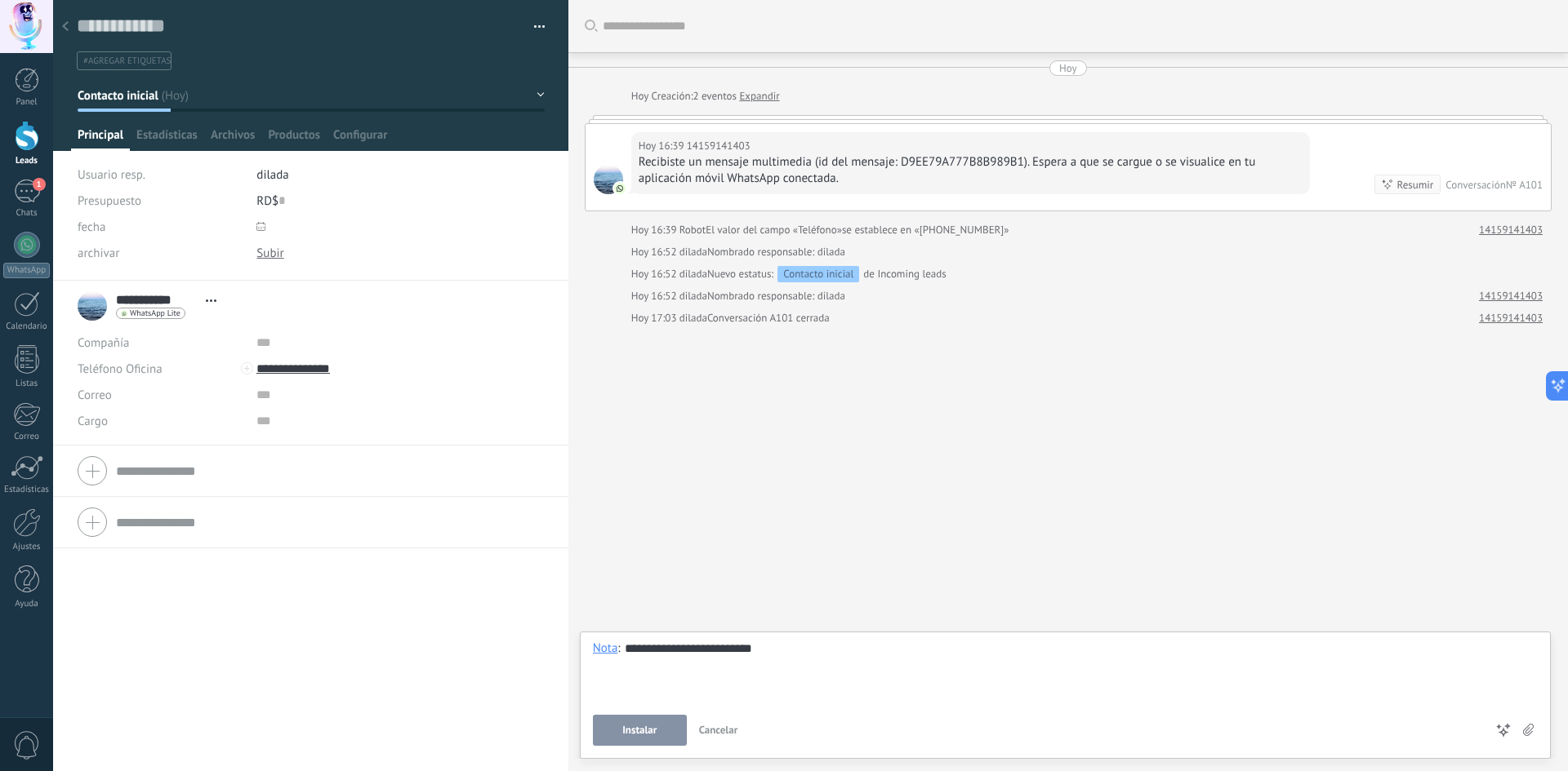
click at [656, 724] on button "Instalar" at bounding box center [639, 730] width 94 height 31
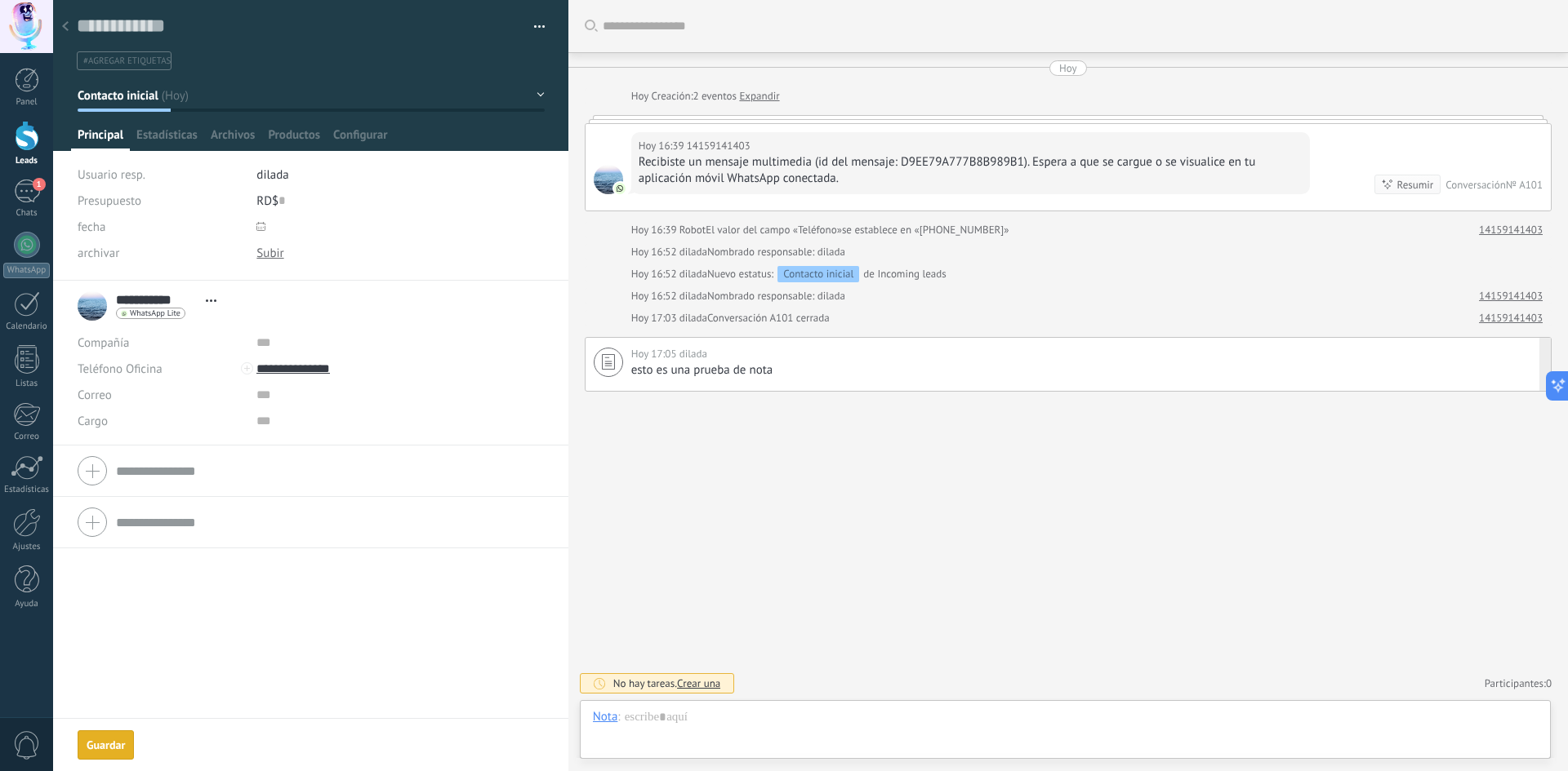
click at [740, 377] on span "esto es una prueba de nota" at bounding box center [702, 371] width 142 height 15
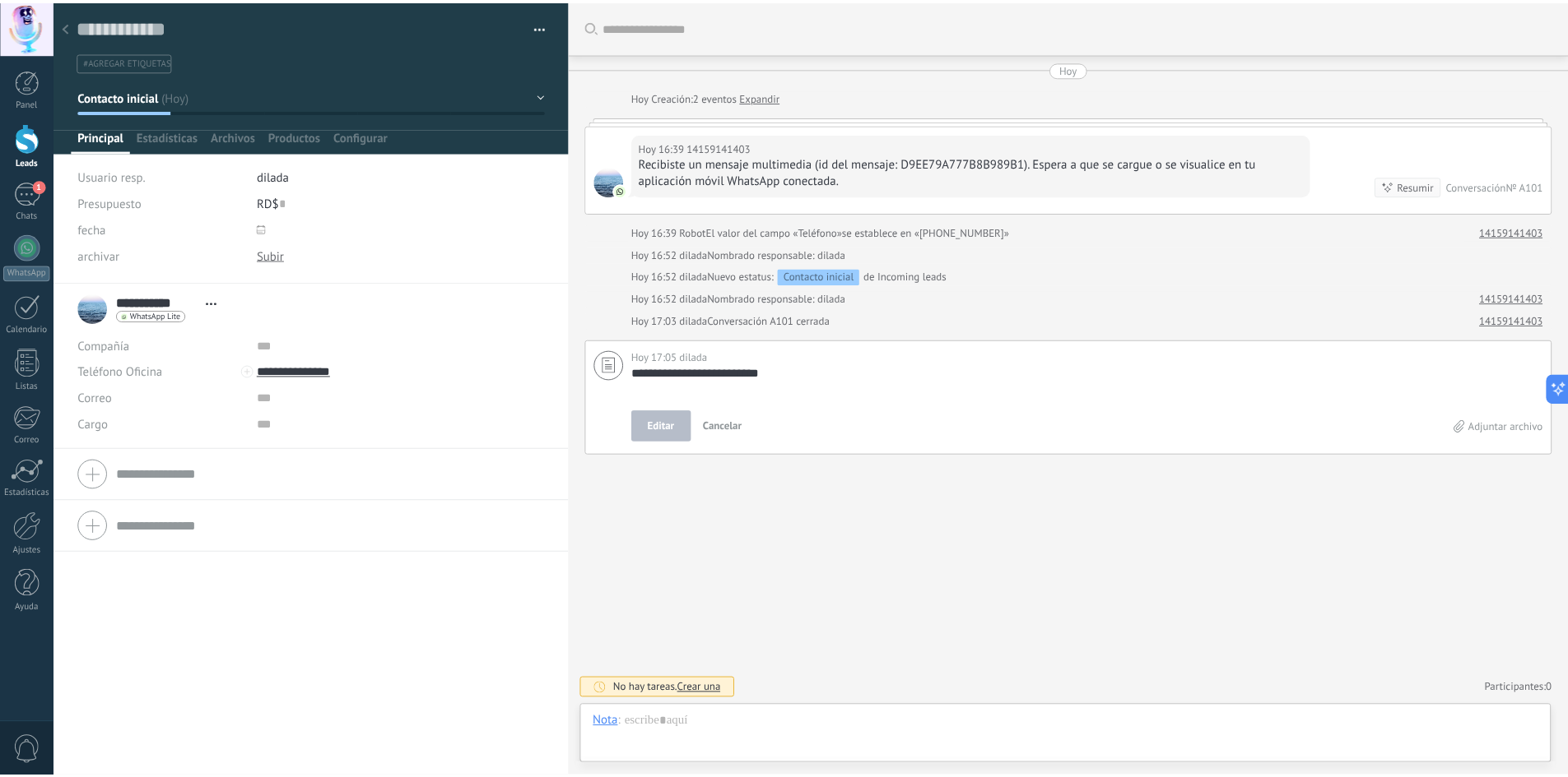
scroll to position [17, 0]
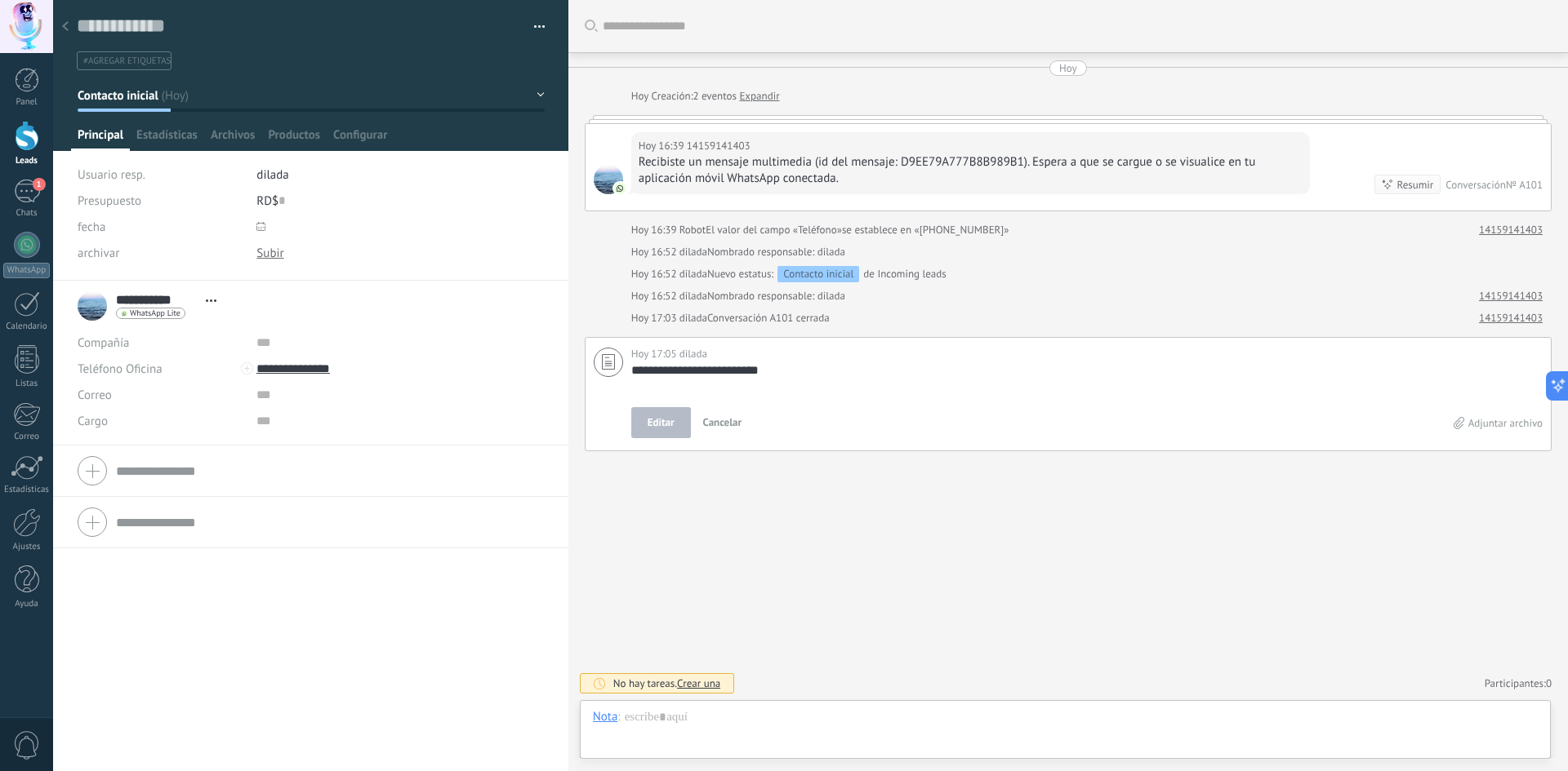
click at [791, 469] on div "**********" at bounding box center [1069, 385] width 1000 height 771
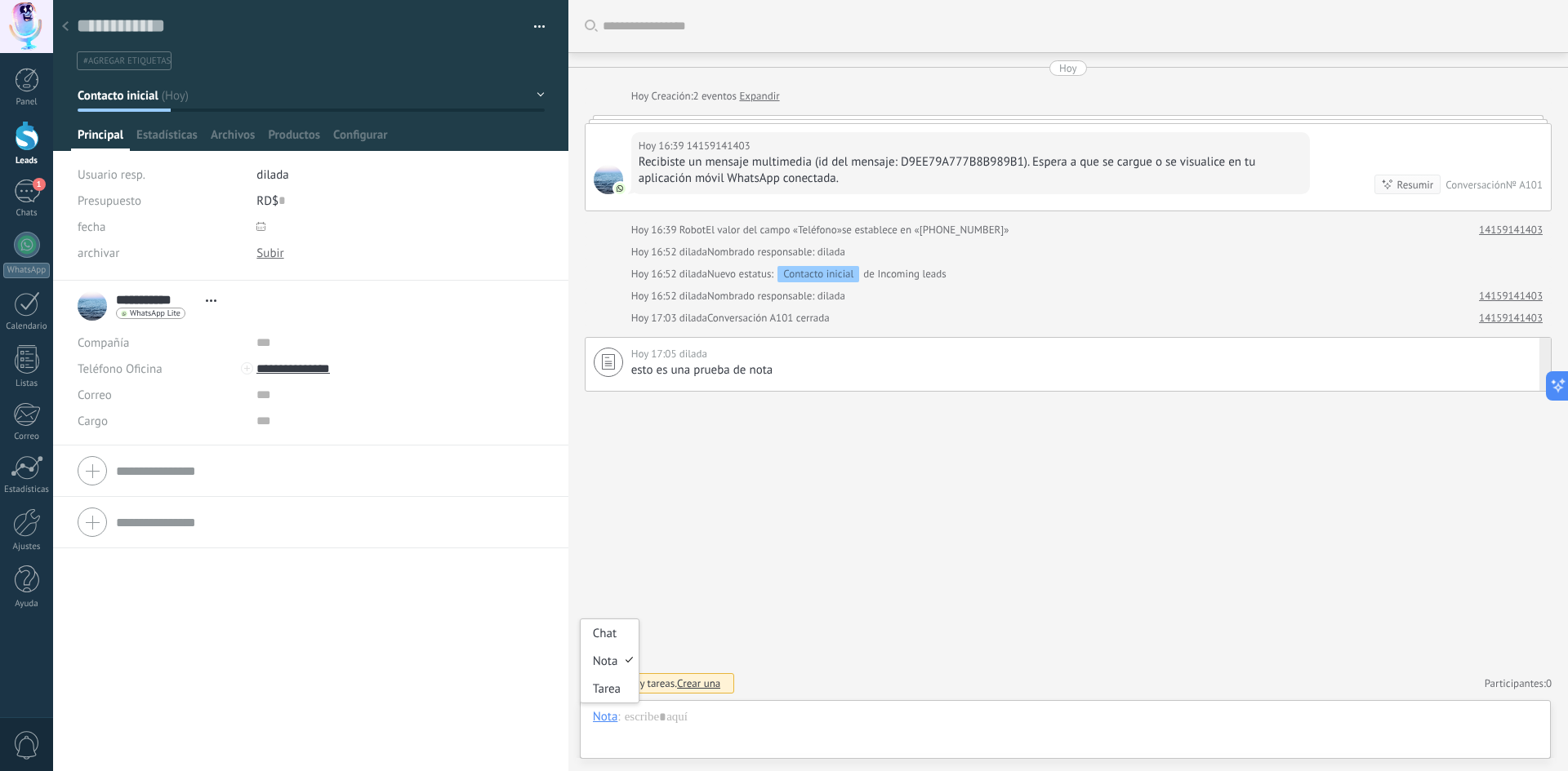
click at [616, 719] on div "Nota" at bounding box center [605, 716] width 25 height 14
click at [613, 637] on div "Chat" at bounding box center [610, 633] width 58 height 28
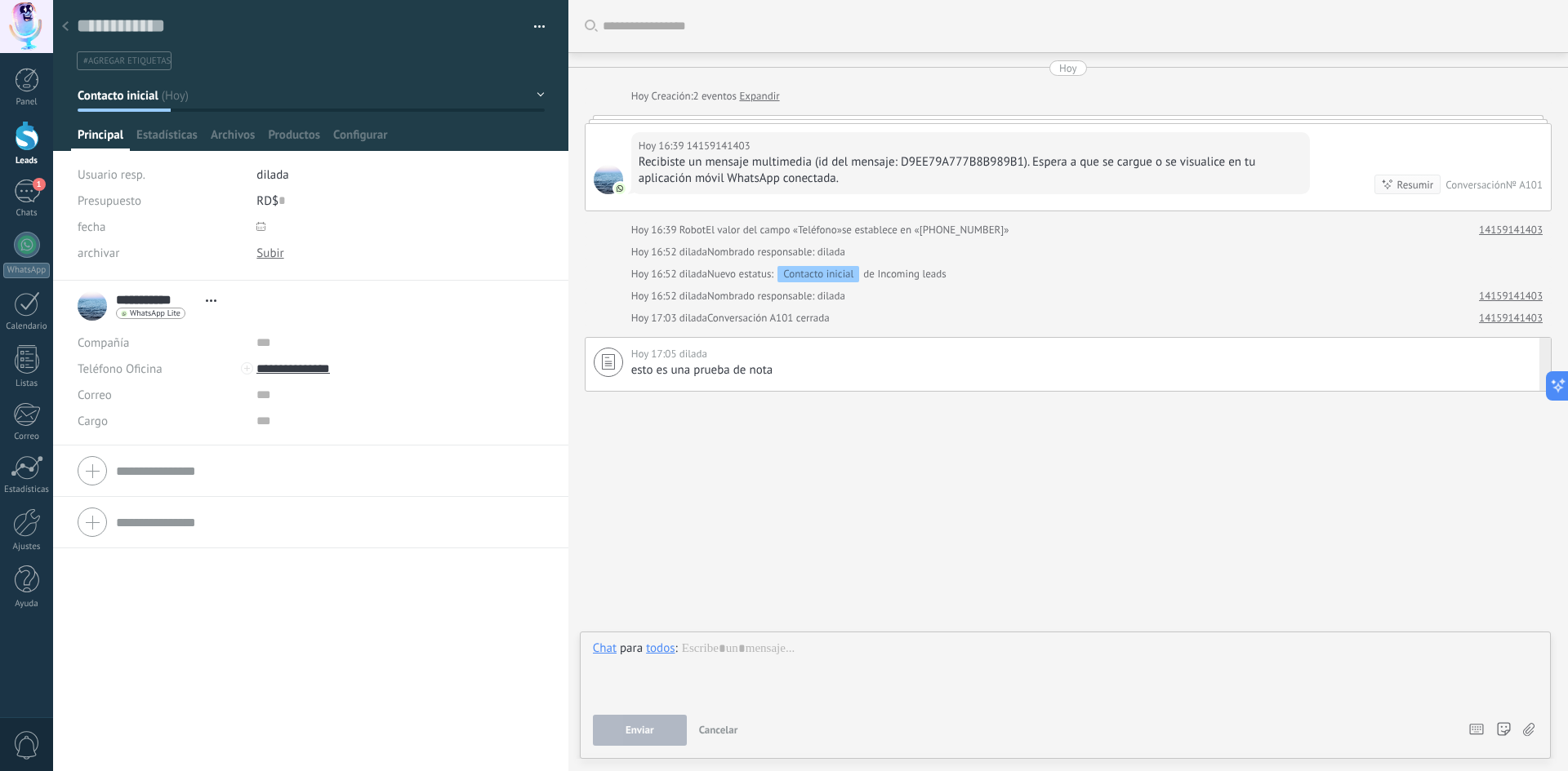
click at [660, 649] on div "todos" at bounding box center [660, 647] width 29 height 14
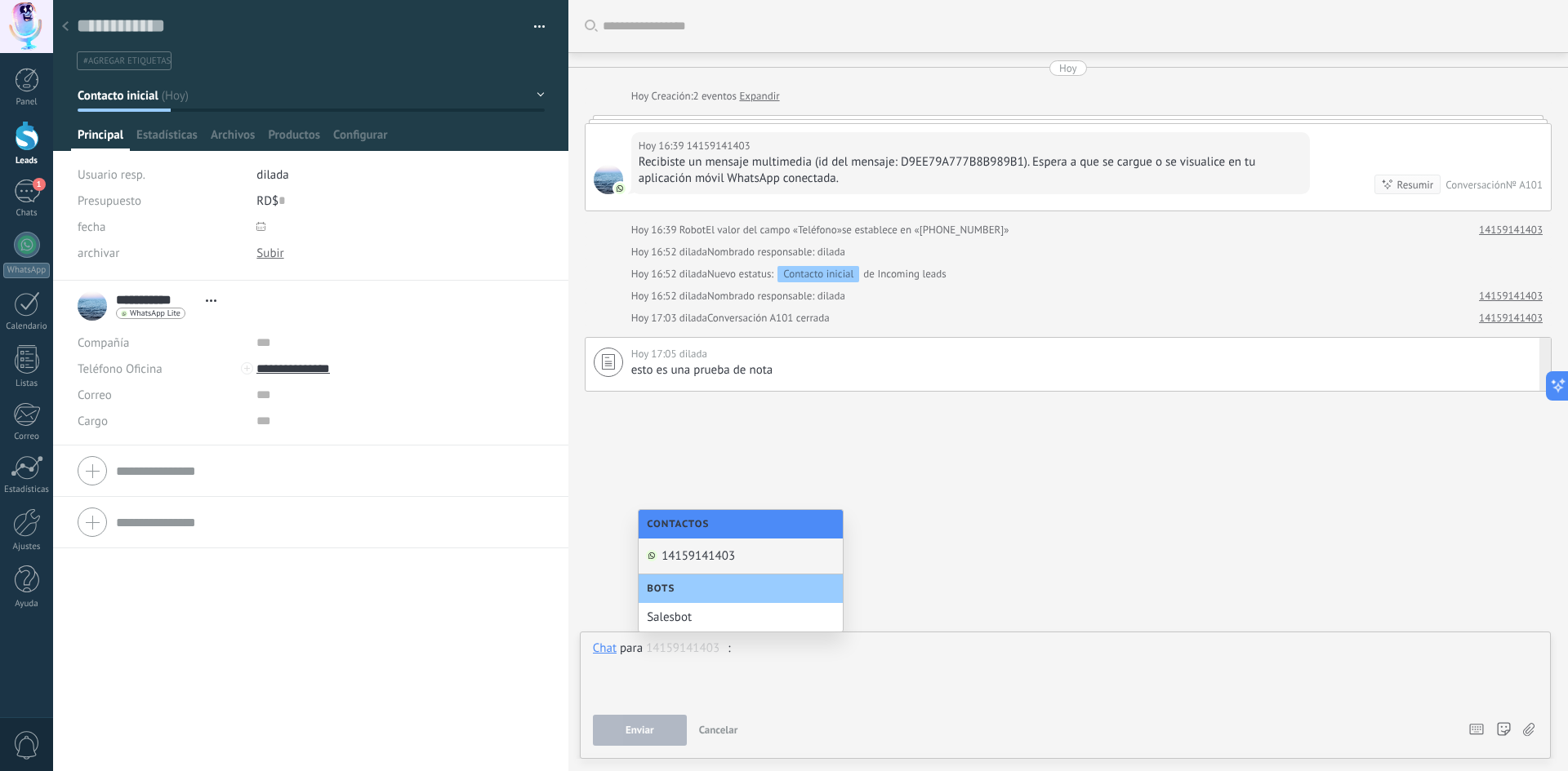
click at [696, 669] on div at bounding box center [1065, 672] width 945 height 62
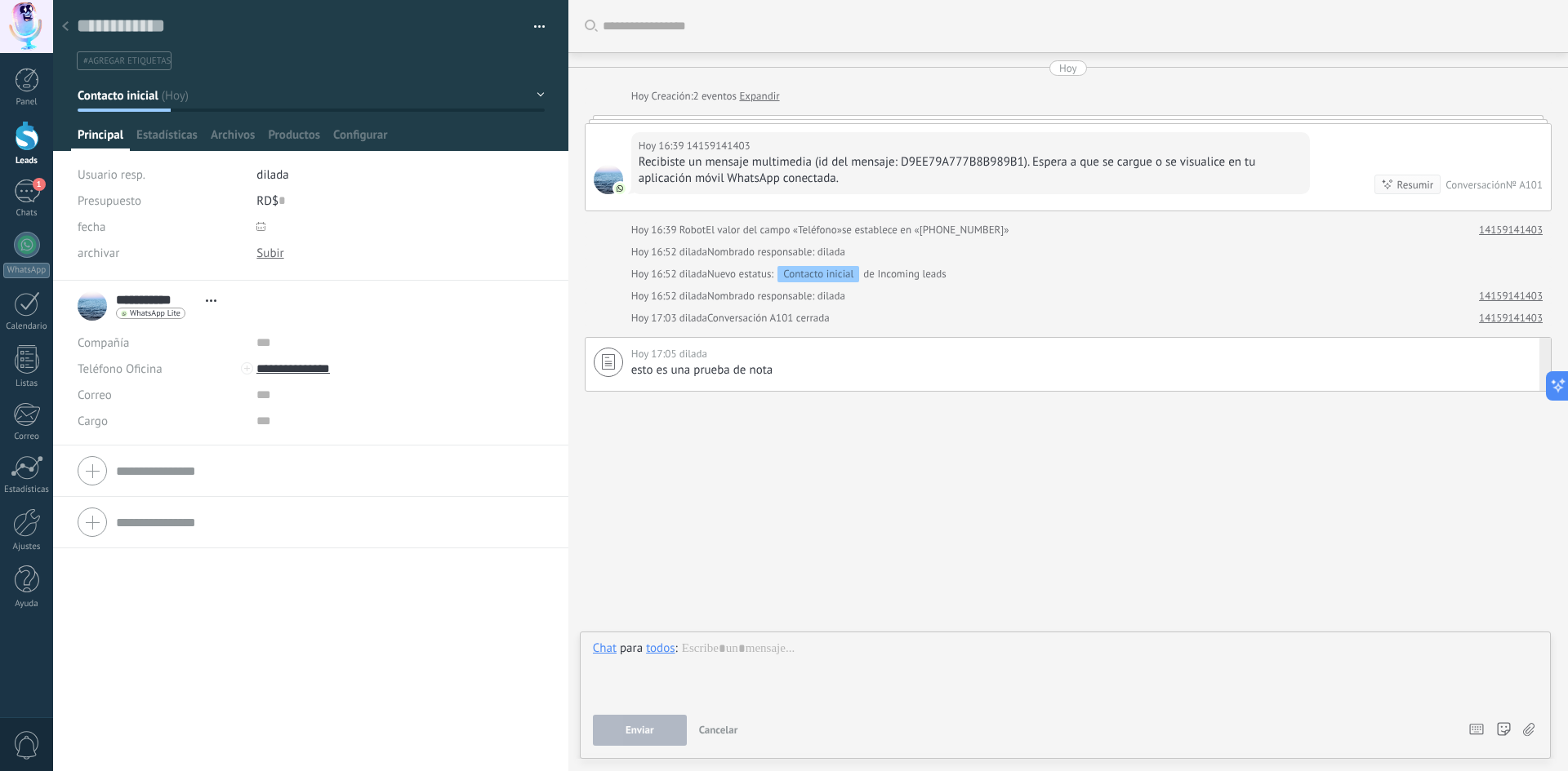
click at [667, 647] on div "todos" at bounding box center [660, 647] width 29 height 14
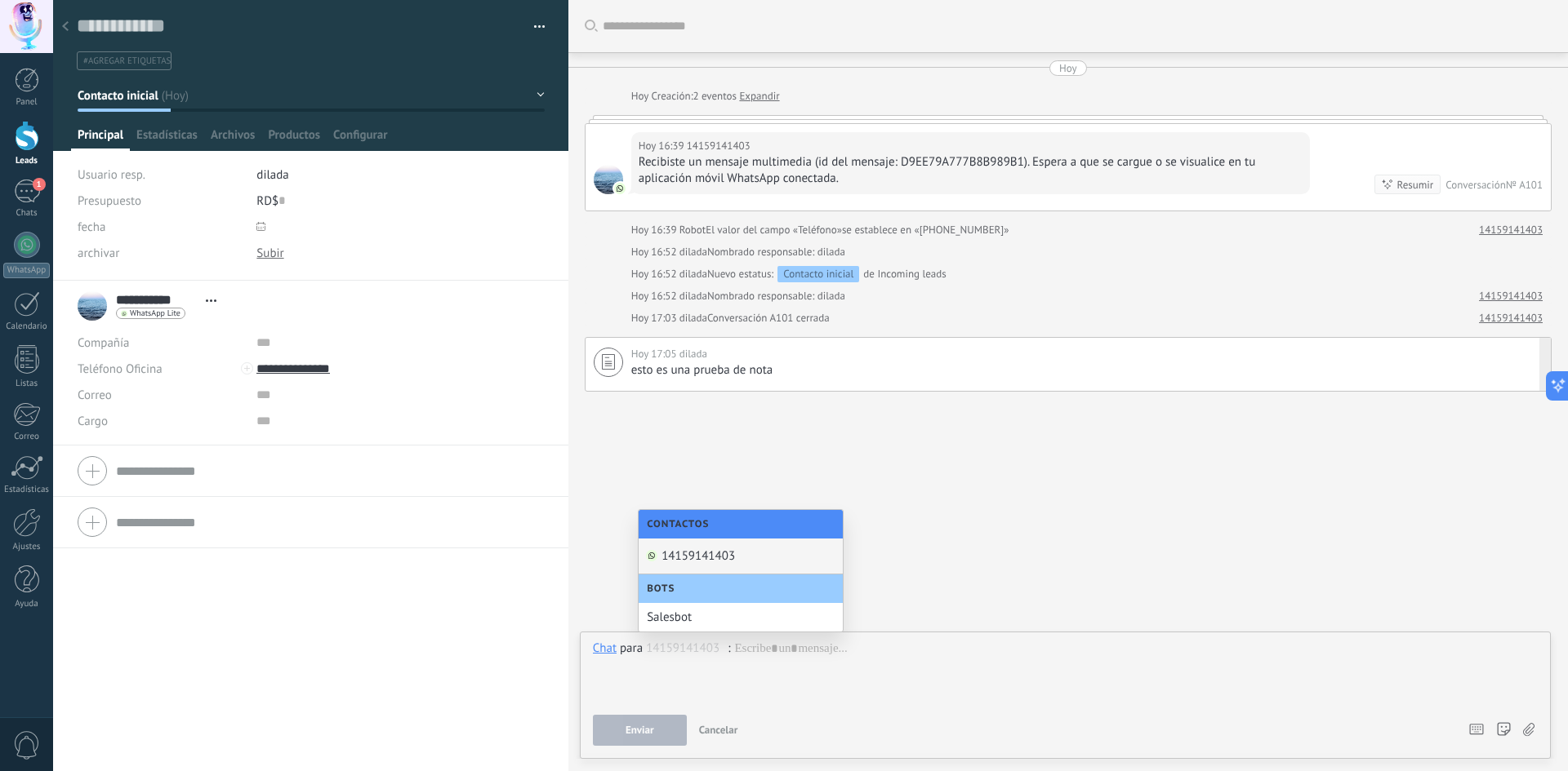
click at [699, 551] on div "14159141403" at bounding box center [742, 556] width 205 height 36
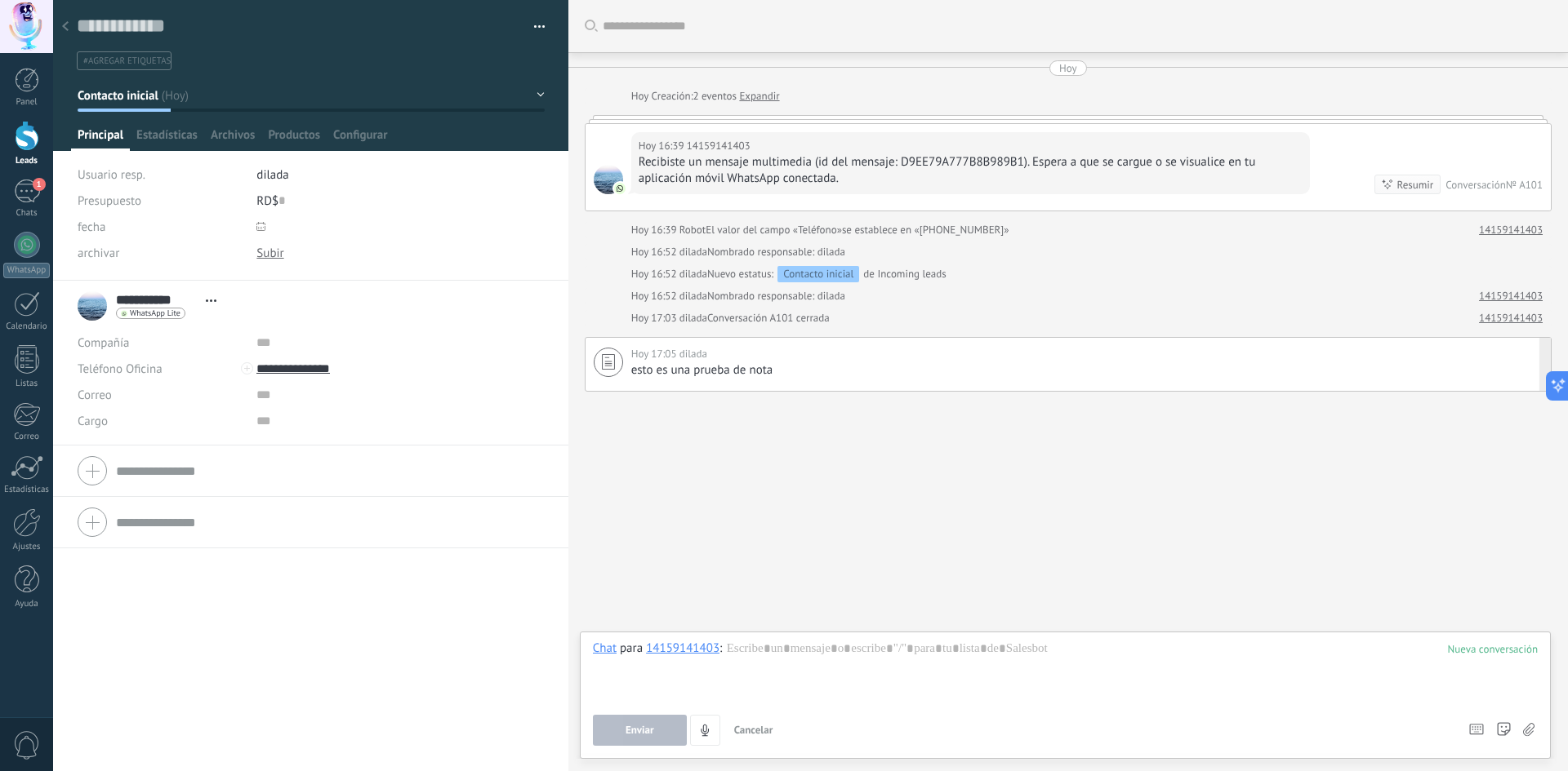
click at [691, 641] on div "14159141403" at bounding box center [683, 647] width 73 height 14
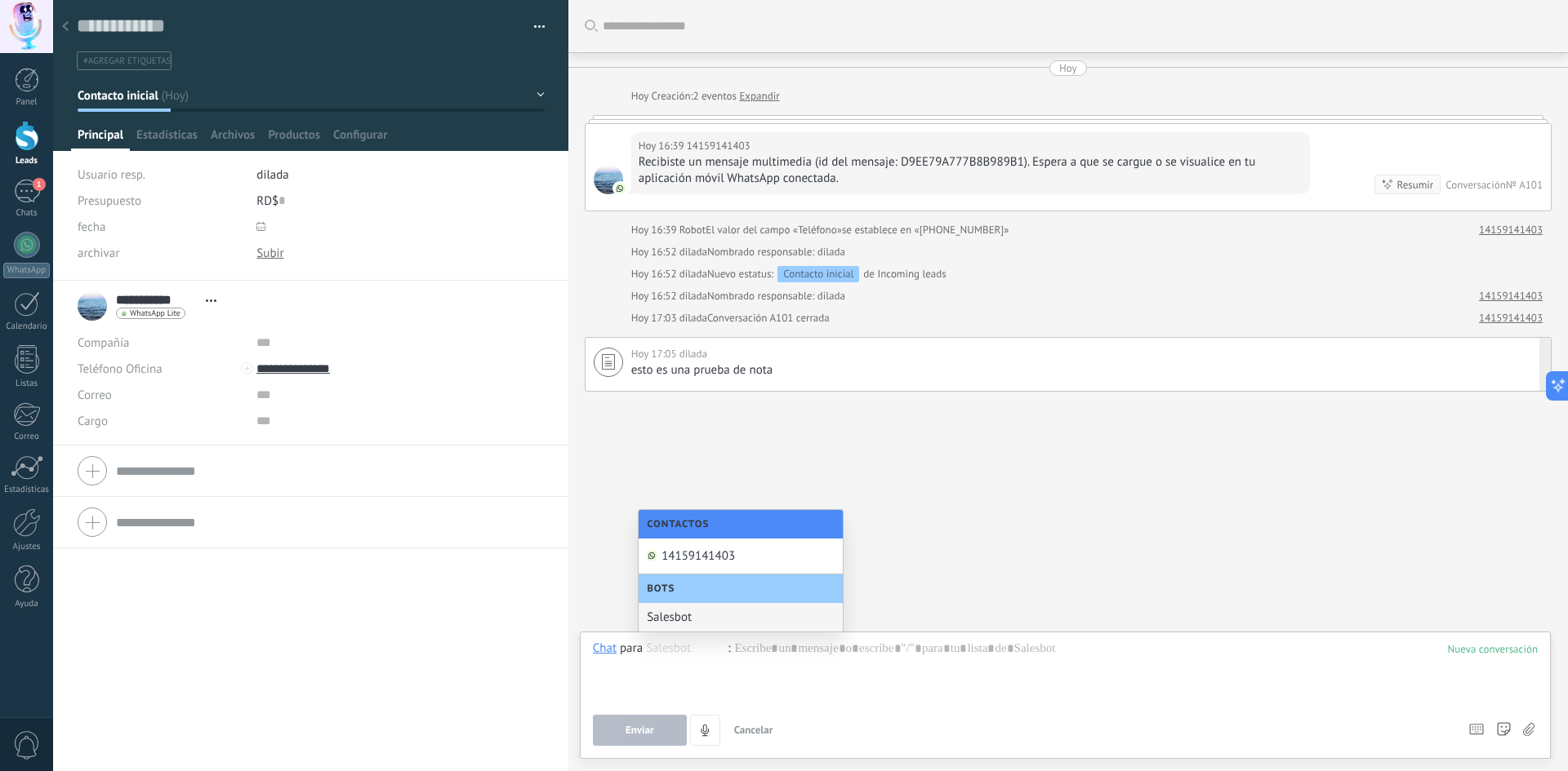
click at [716, 605] on div "Salesbot" at bounding box center [742, 618] width 205 height 29
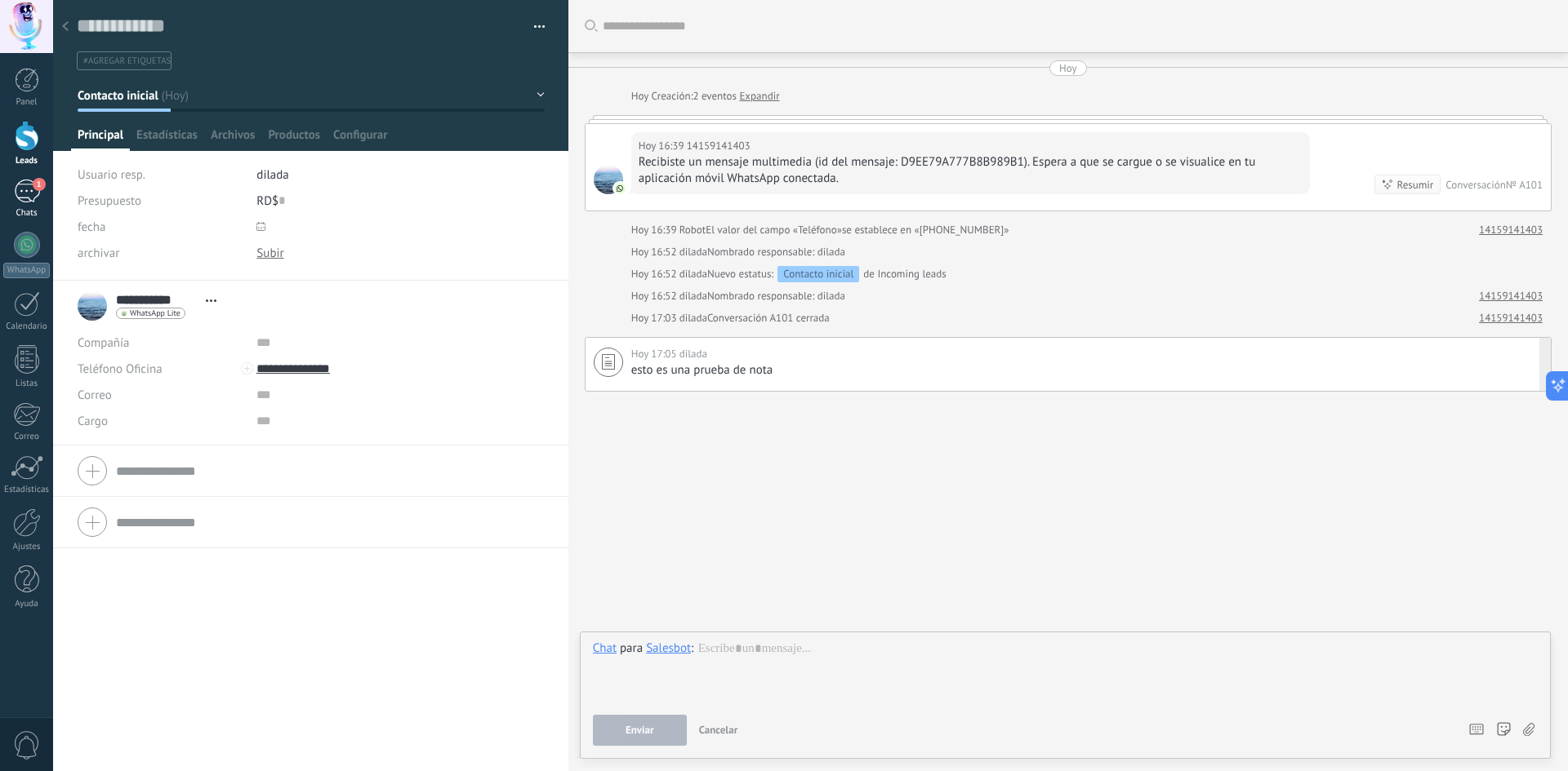
click at [35, 204] on link "1 Chats" at bounding box center [26, 199] width 53 height 40
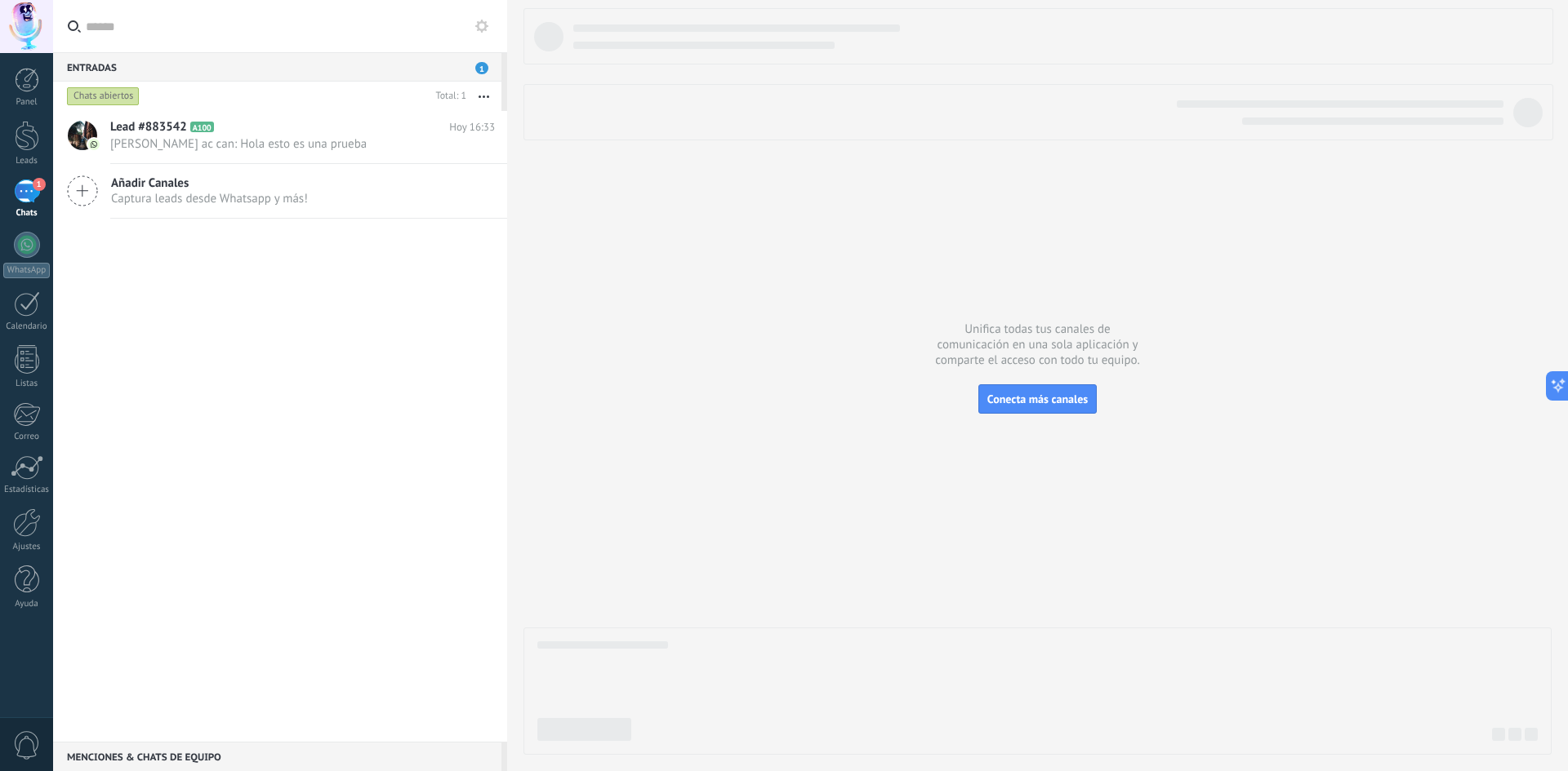
click at [474, 93] on button "button" at bounding box center [484, 96] width 35 height 29
click at [444, 332] on div "Negativa" at bounding box center [430, 326] width 143 height 33
click at [22, 357] on div at bounding box center [26, 360] width 24 height 29
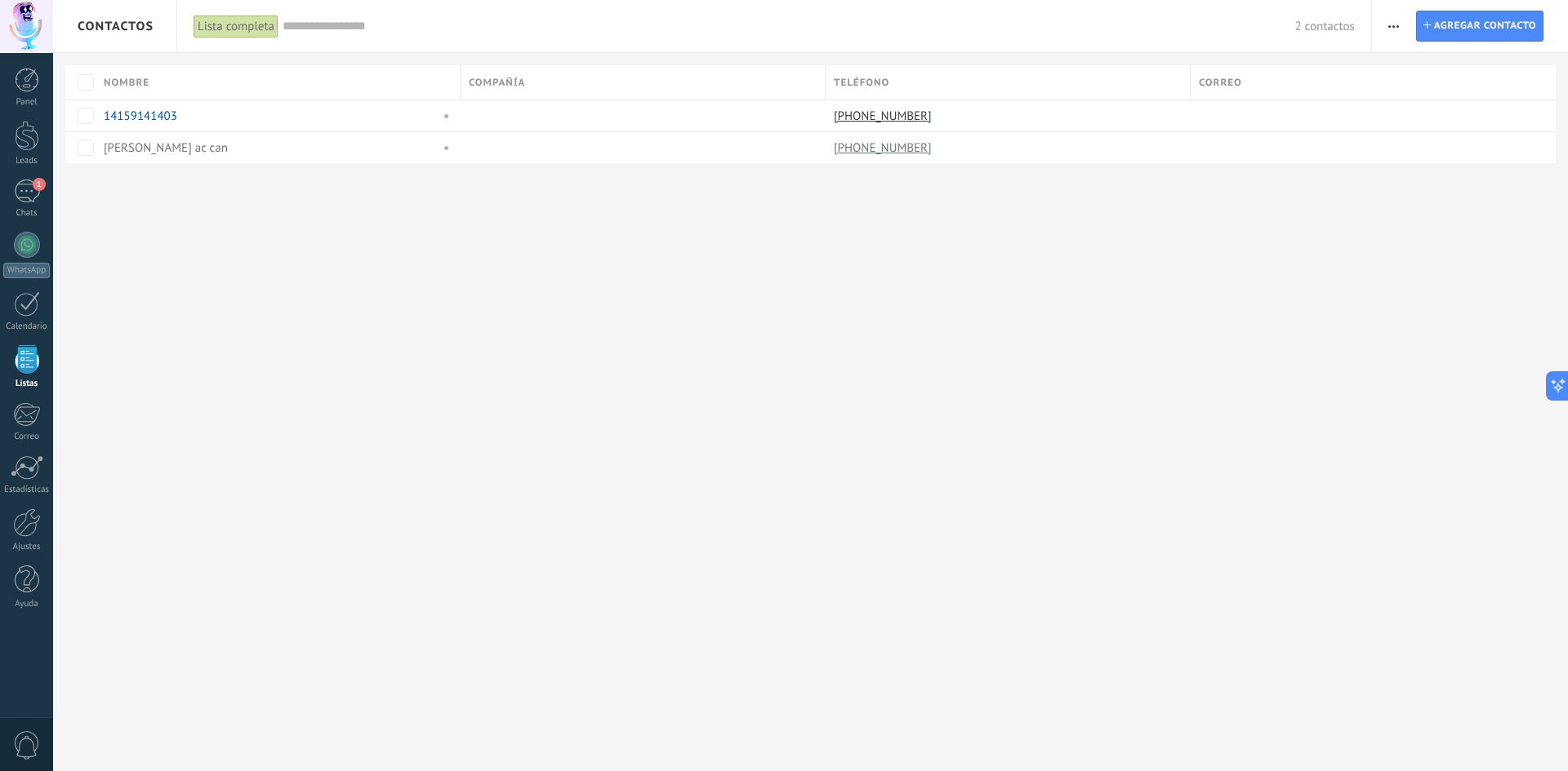
click at [1386, 17] on button "button" at bounding box center [1393, 26] width 24 height 31
click at [1481, 29] on span "Agregar contacto" at bounding box center [1486, 26] width 102 height 29
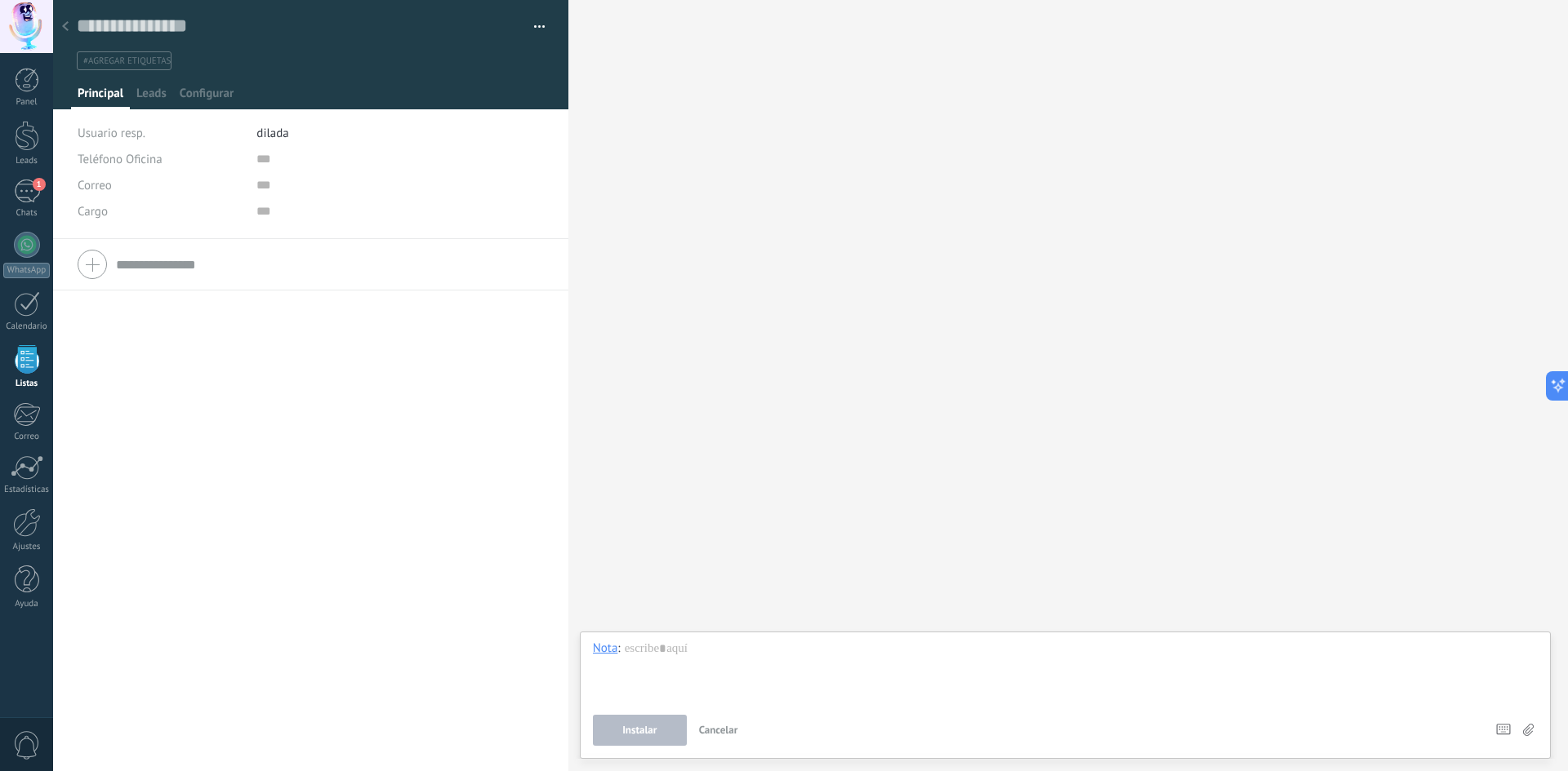
click at [65, 23] on icon at bounding box center [65, 26] width 7 height 10
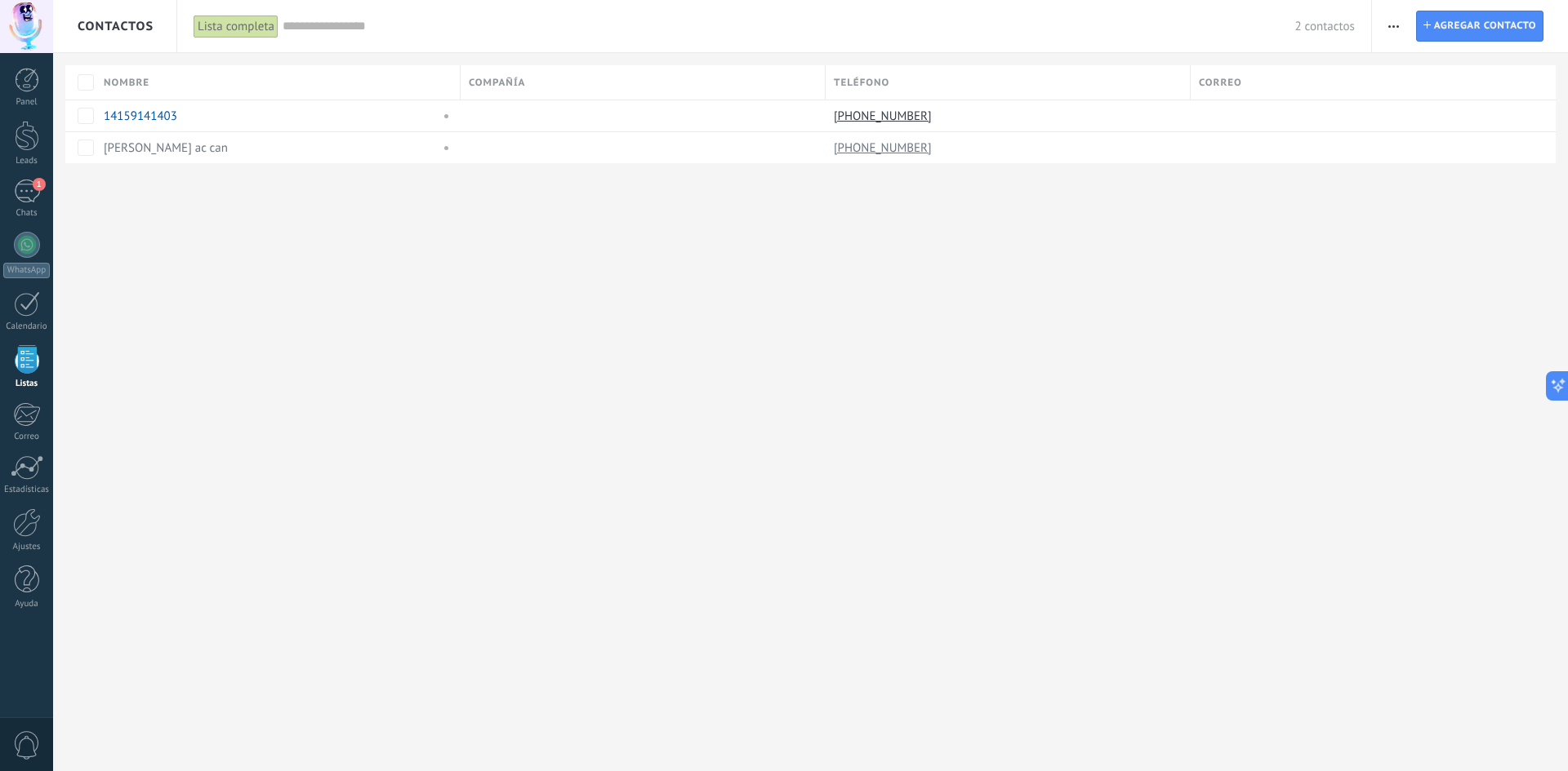
click at [1381, 30] on div "Imprimir Agregar una compañía Exportar Importar Ajustes de la lista Procesos em…" at bounding box center [1394, 26] width 28 height 32
click at [1402, 28] on button "button" at bounding box center [1393, 26] width 24 height 31
click at [1444, 196] on span "Ajustes de la lista" at bounding box center [1449, 200] width 93 height 33
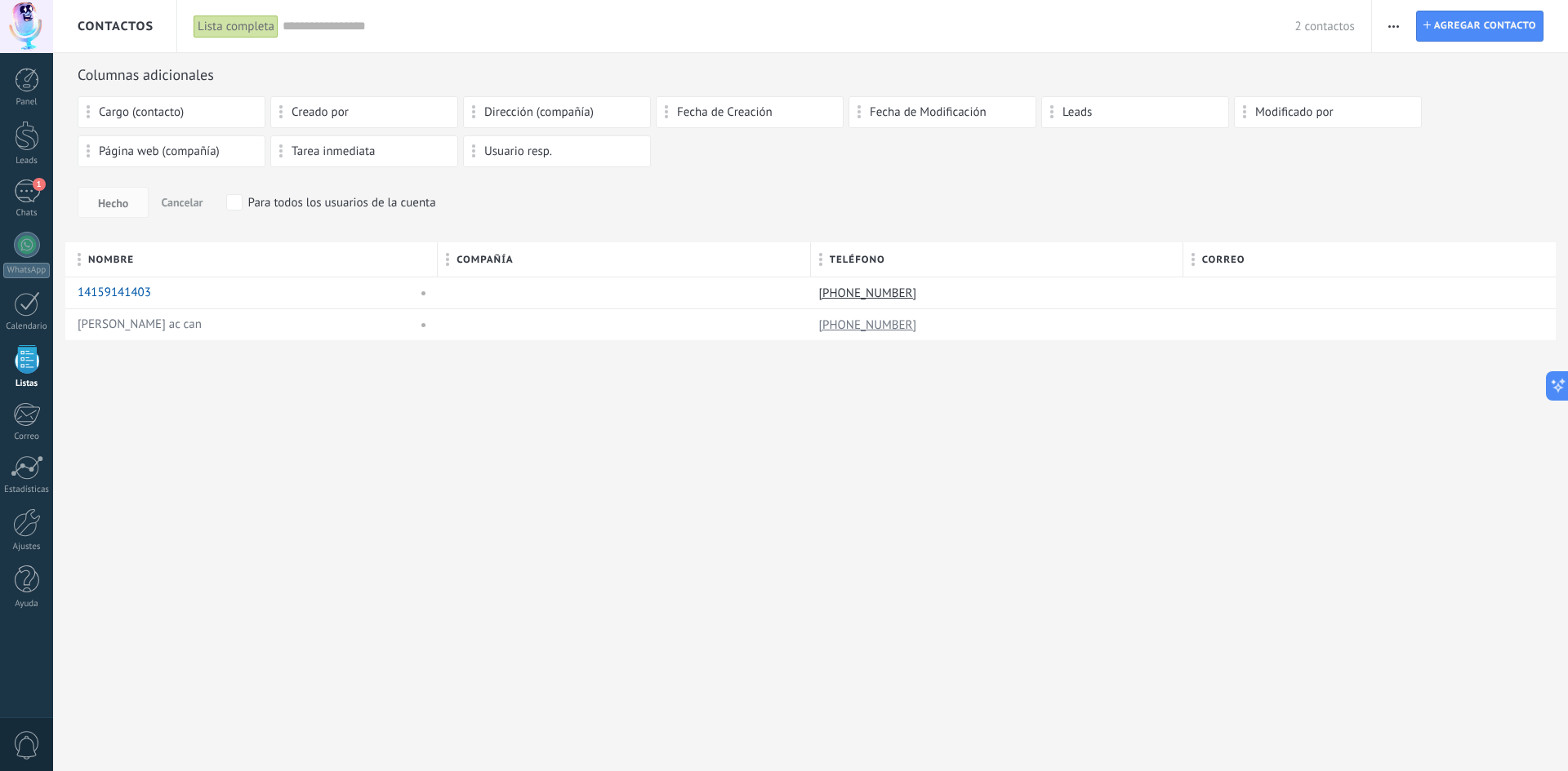
click at [398, 102] on div "Creado por" at bounding box center [364, 112] width 188 height 32
click at [516, 151] on span "Usuario resp." at bounding box center [518, 151] width 68 height 12
click at [476, 156] on div "Usuario resp." at bounding box center [557, 151] width 170 height 14
click at [472, 153] on span at bounding box center [474, 151] width 4 height 14
click at [532, 146] on span "Usuario resp." at bounding box center [518, 151] width 68 height 12
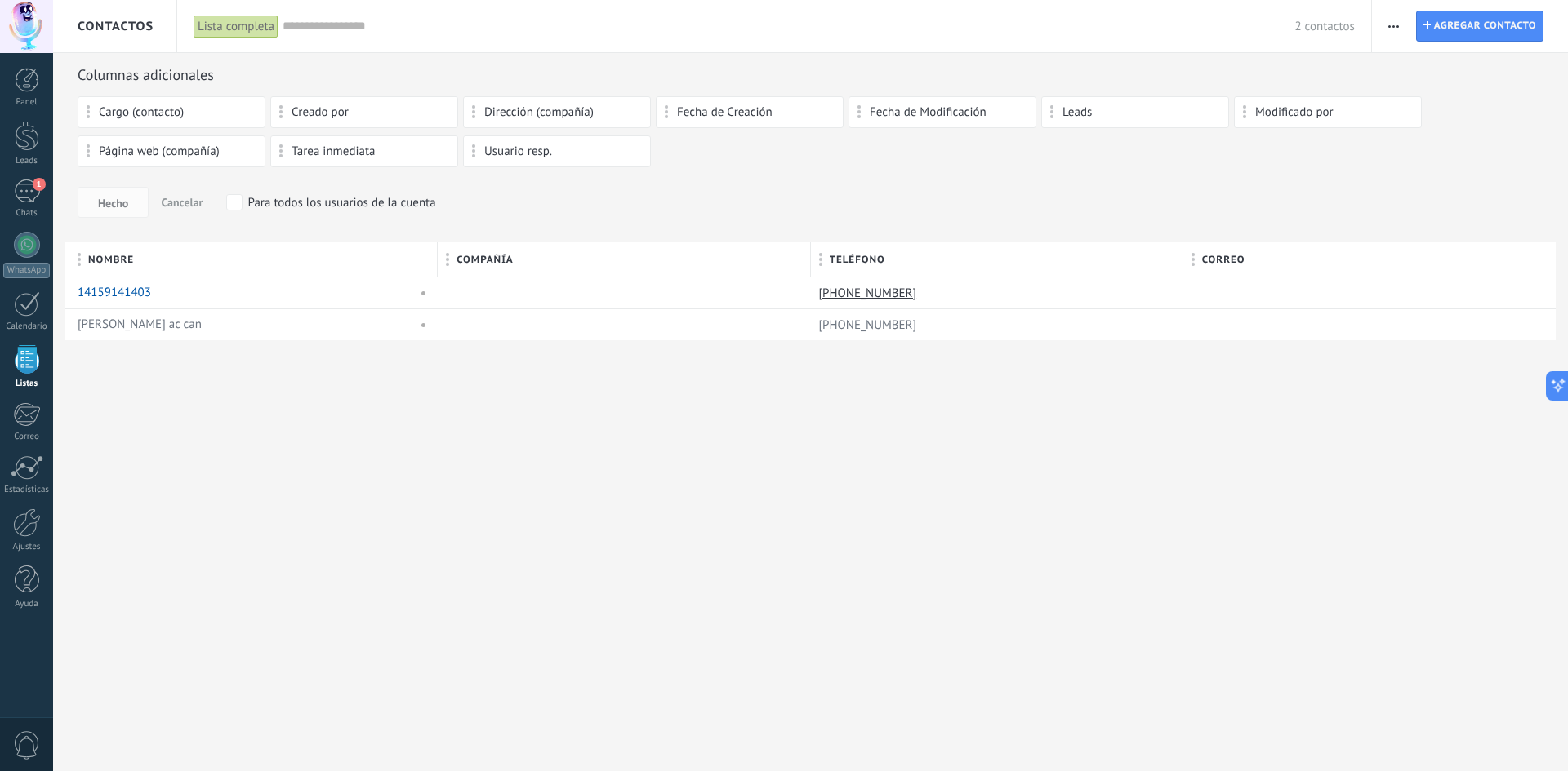
click at [532, 146] on span "Usuario resp." at bounding box center [518, 151] width 68 height 12
click at [334, 144] on div "Tarea inmediata" at bounding box center [364, 151] width 188 height 32
drag, startPoint x: 333, startPoint y: 144, endPoint x: 352, endPoint y: 142, distance: 19.1
drag, startPoint x: 354, startPoint y: 144, endPoint x: 760, endPoint y: 140, distance: 406.0
drag, startPoint x: 556, startPoint y: 150, endPoint x: 395, endPoint y: 129, distance: 162.4
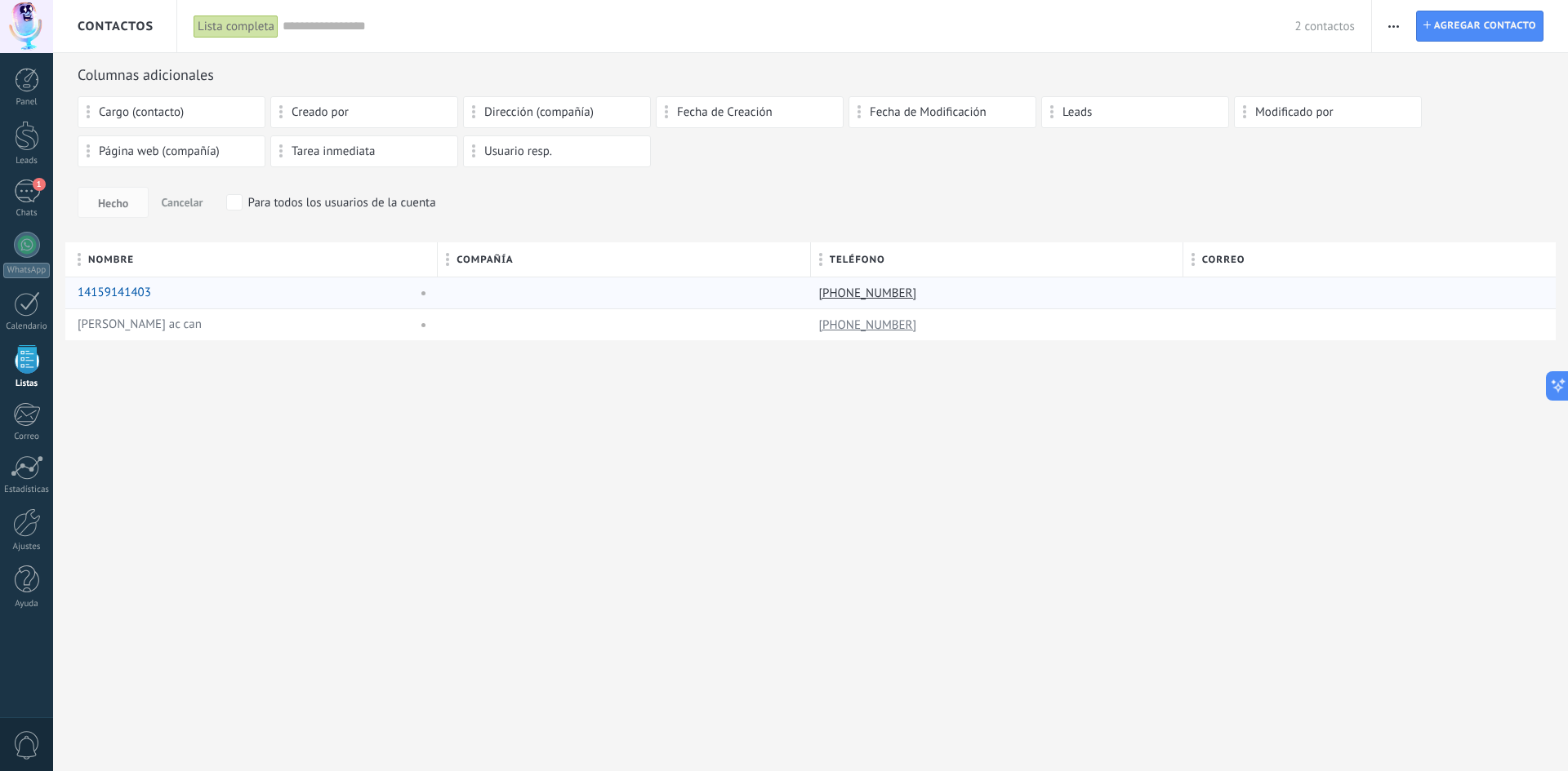
click at [199, 301] on div "14159141403" at bounding box center [247, 293] width 364 height 31
click at [199, 299] on div "14159141403" at bounding box center [242, 292] width 331 height 14
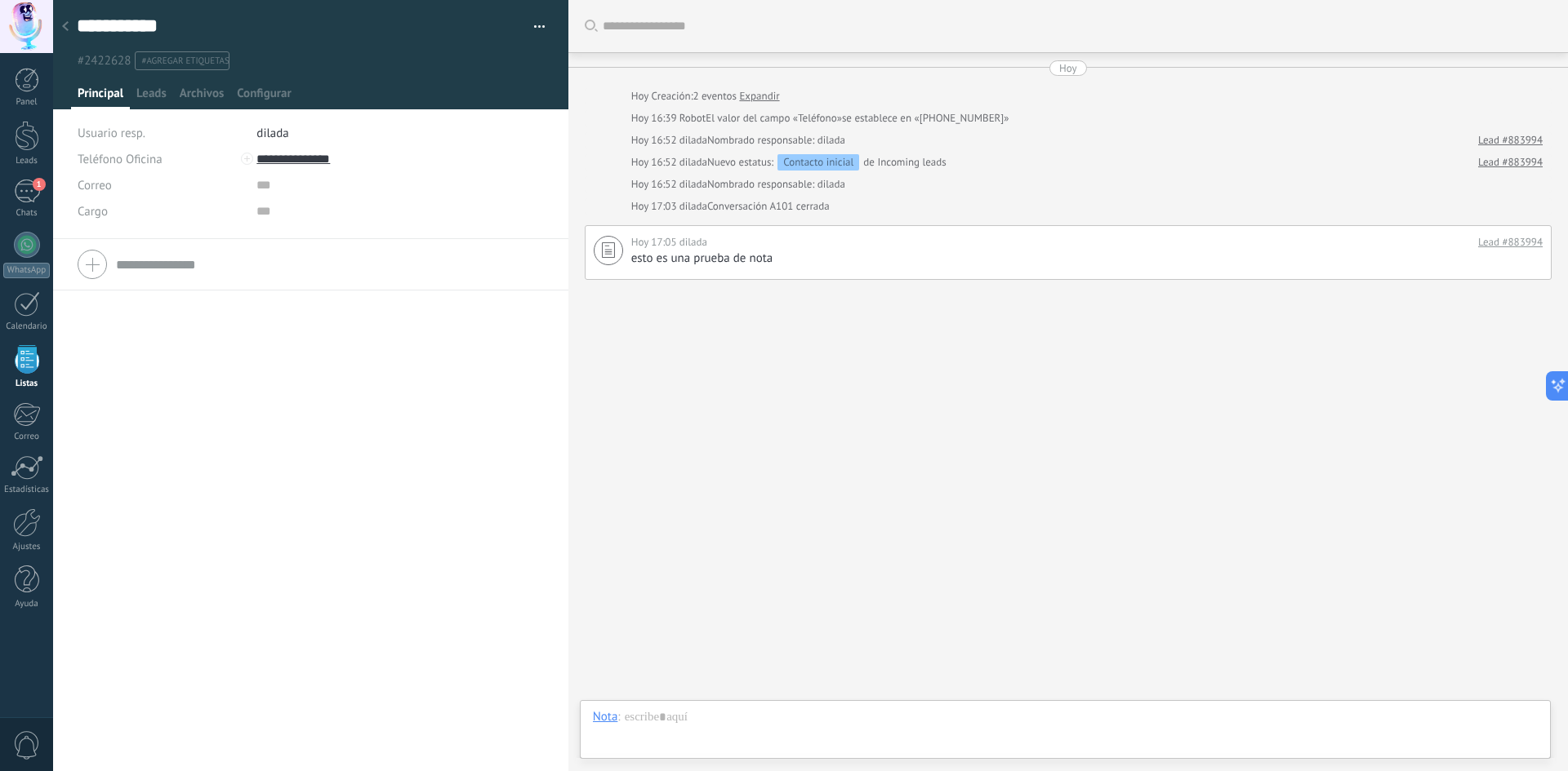
click at [70, 33] on div at bounding box center [66, 27] width 23 height 32
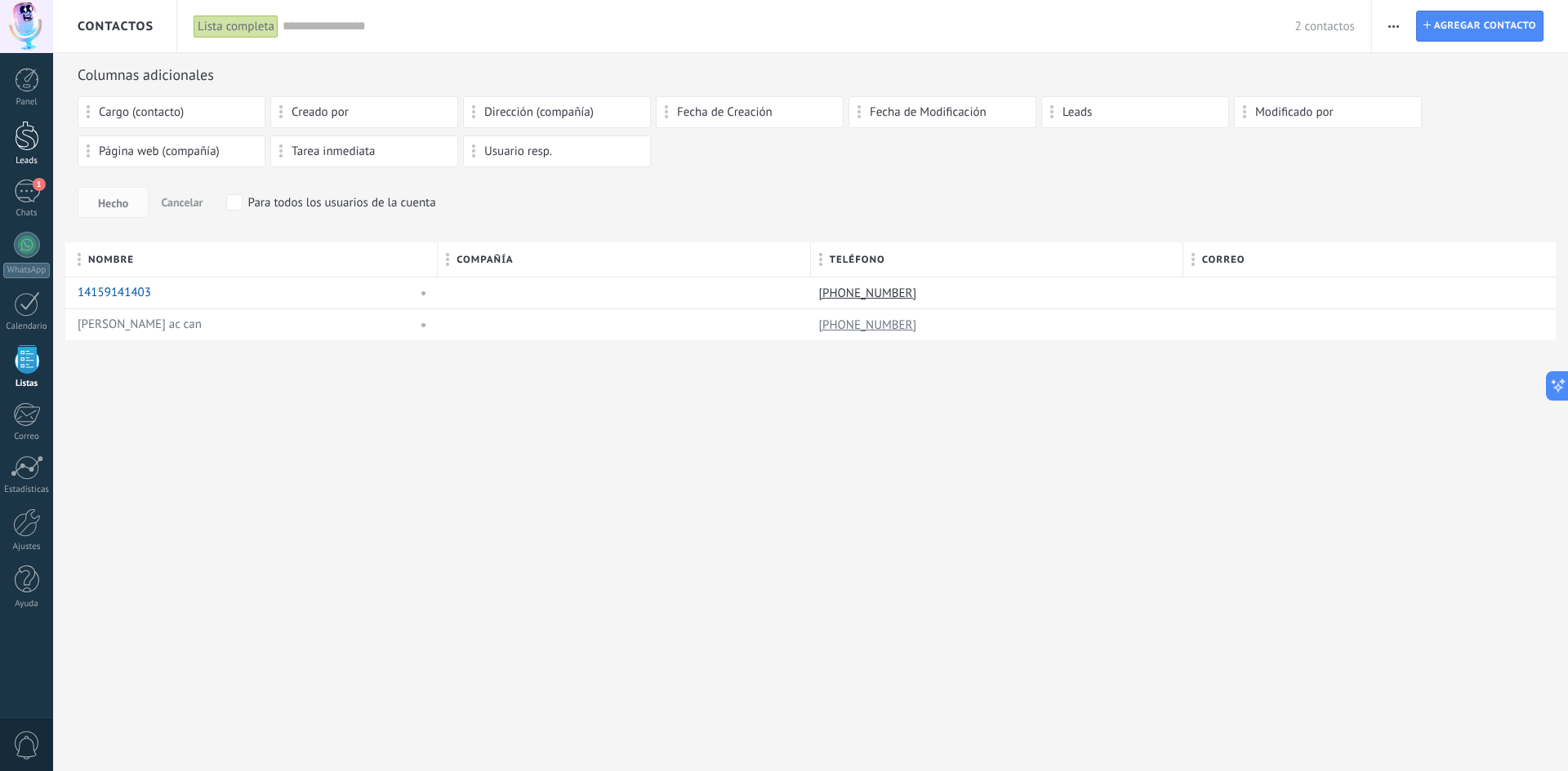
click at [32, 157] on div "Leads" at bounding box center [26, 161] width 47 height 11
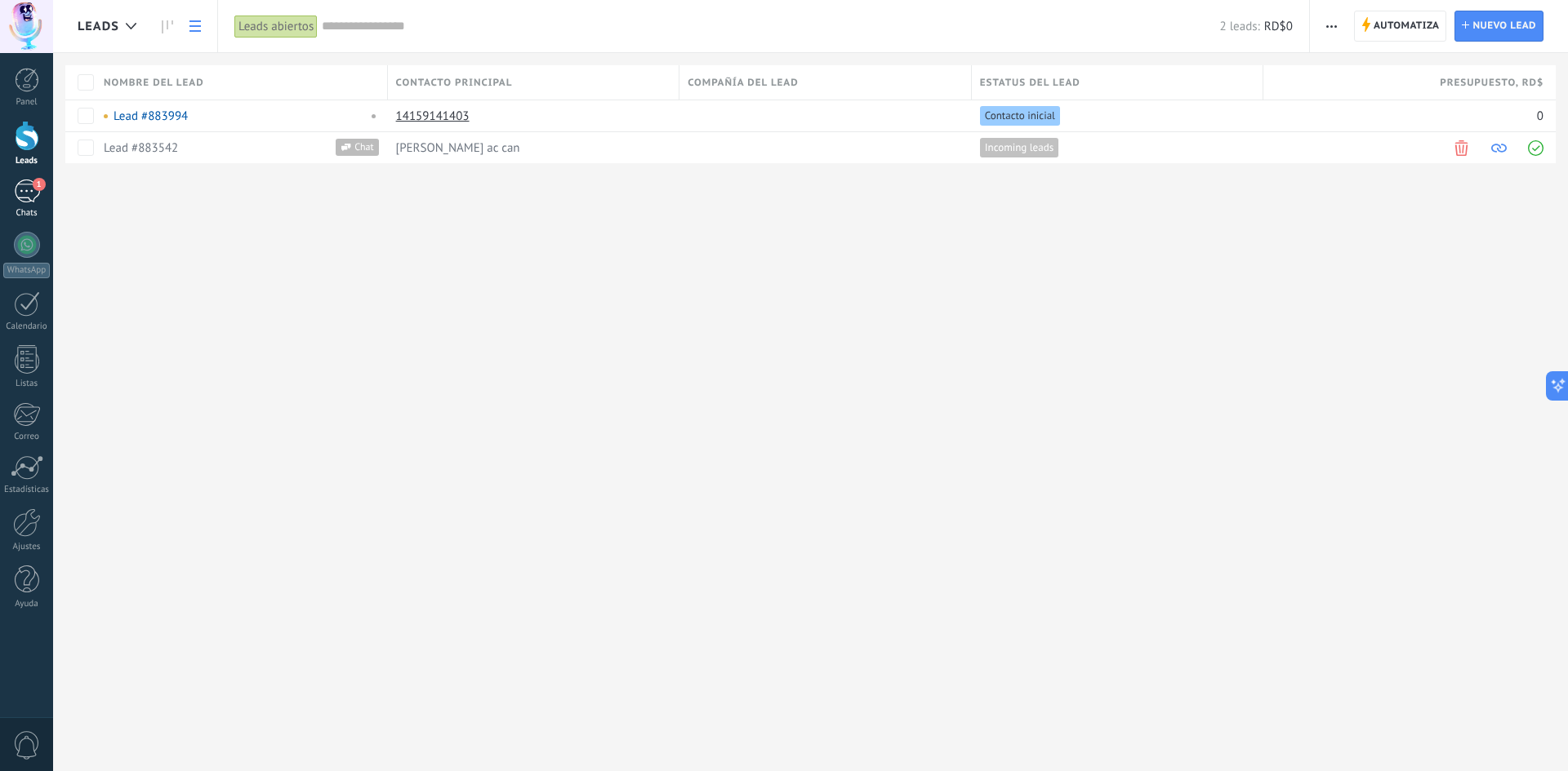
click at [35, 183] on span "1" at bounding box center [40, 184] width 14 height 14
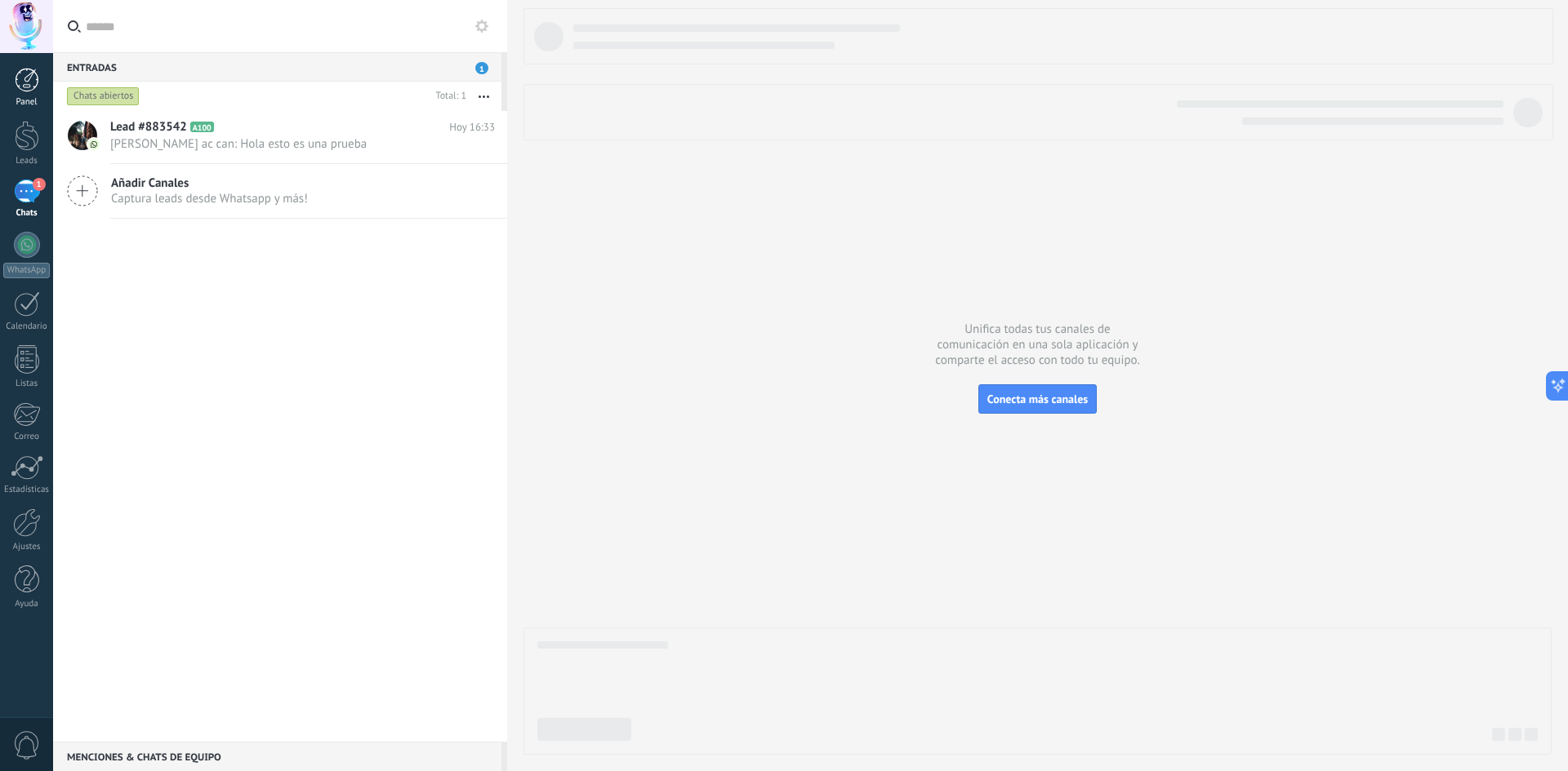
click at [29, 101] on div "Panel" at bounding box center [26, 102] width 47 height 11
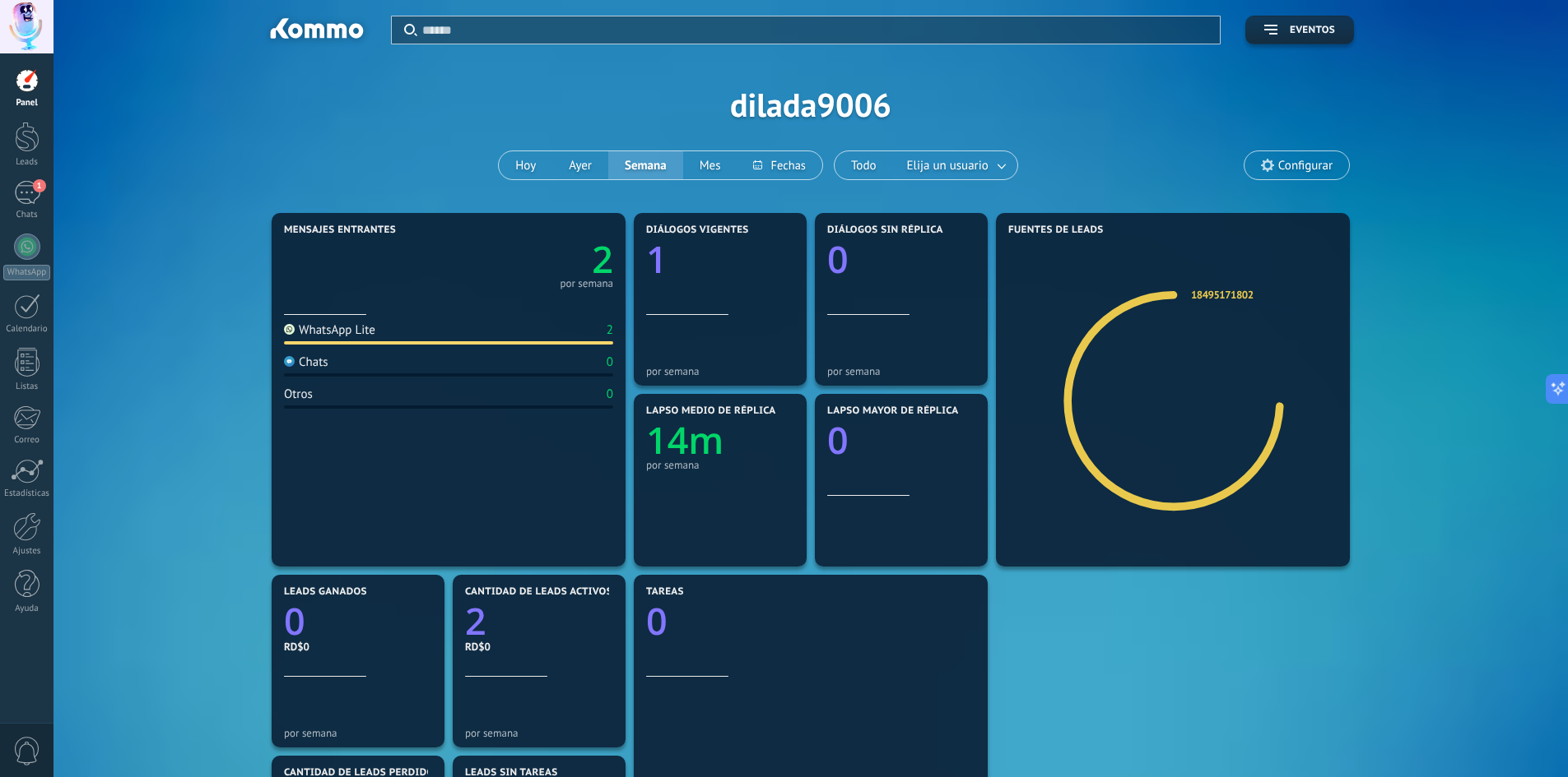
click at [414, 359] on div "Chats 0" at bounding box center [448, 366] width 329 height 22
click at [1304, 18] on button "Eventos" at bounding box center [1300, 30] width 109 height 29
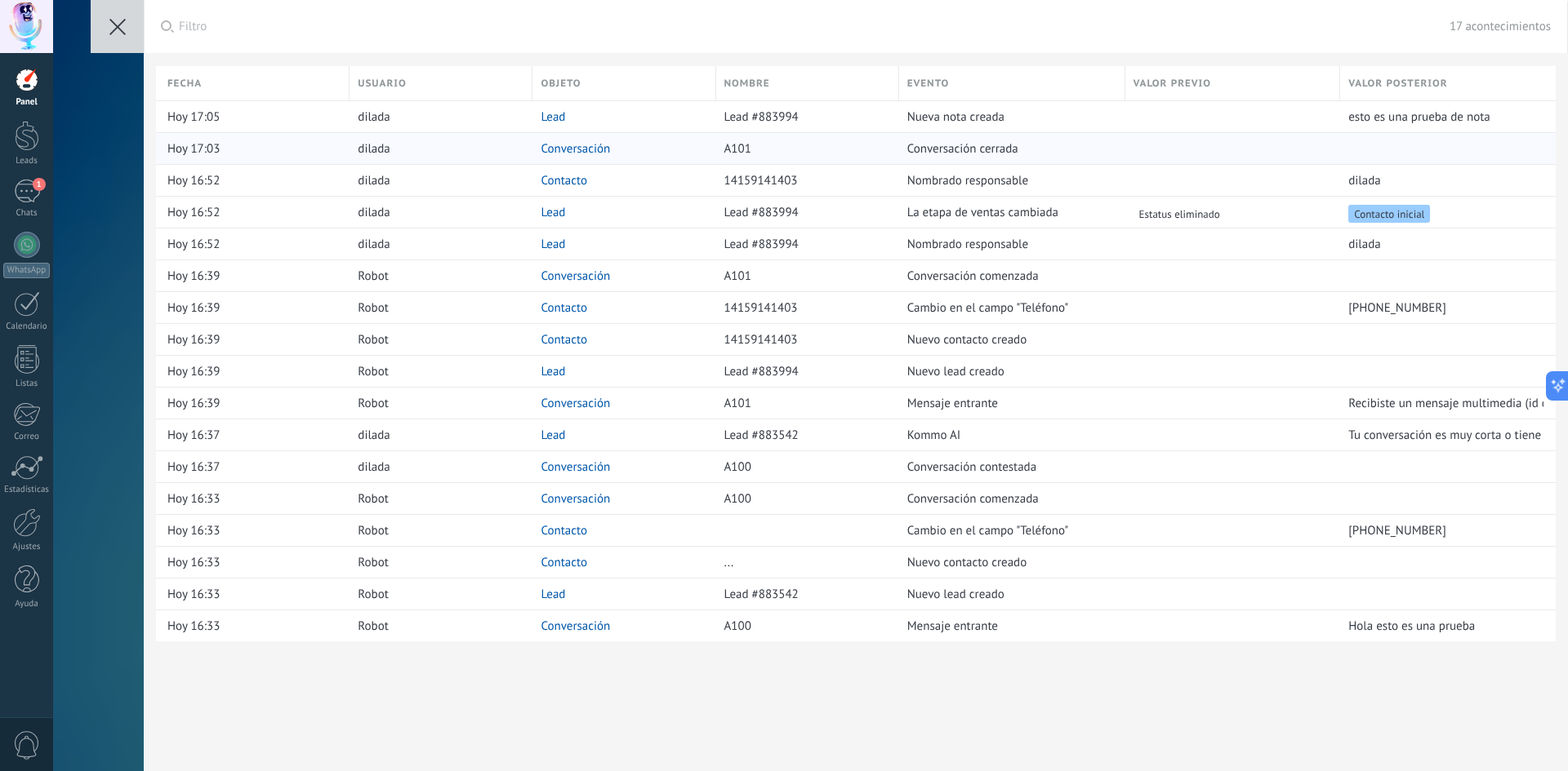
click at [1003, 151] on span "Conversación cerrada" at bounding box center [963, 149] width 111 height 15
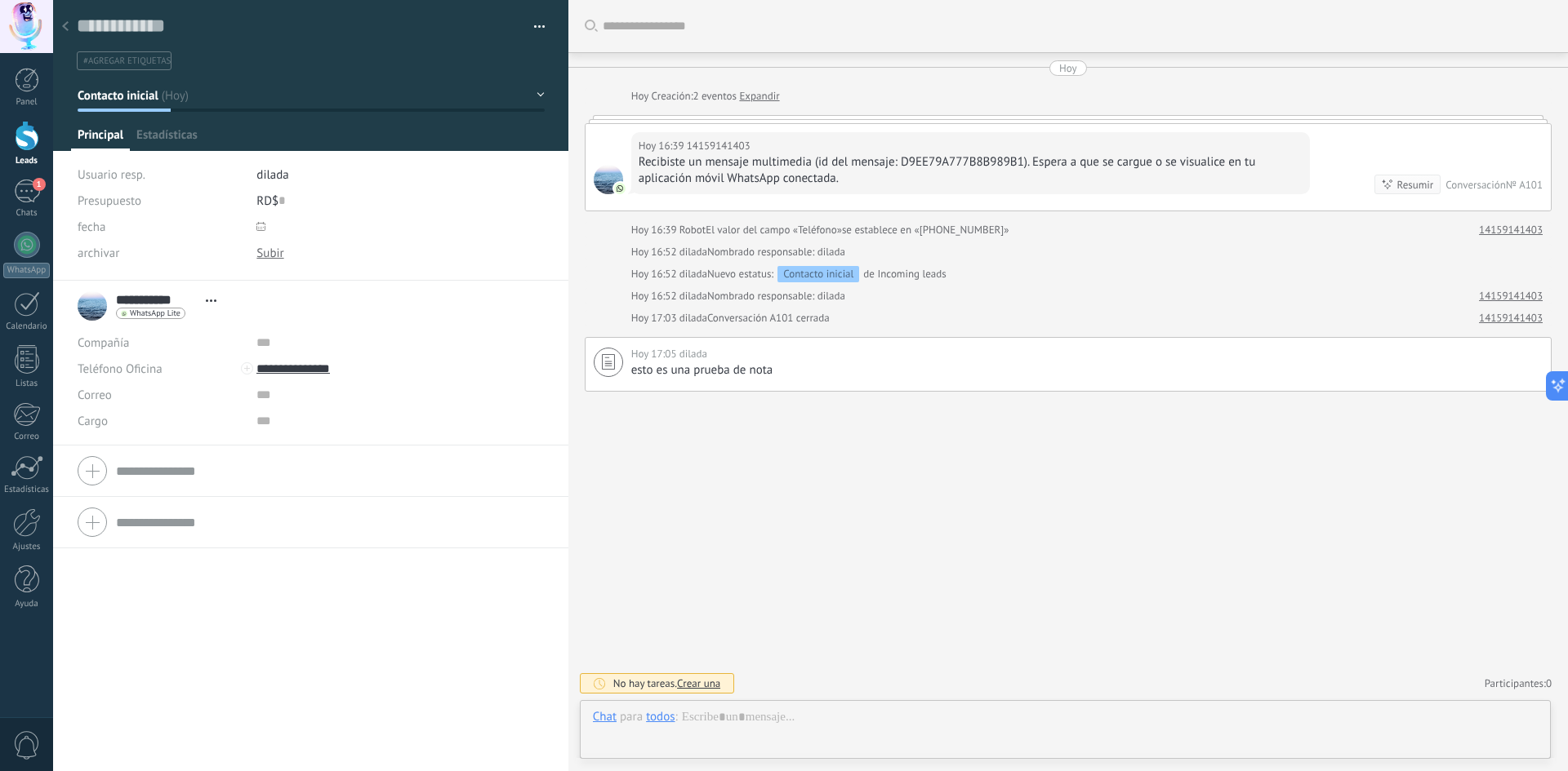
scroll to position [24, 0]
click at [528, 32] on button "button" at bounding box center [534, 26] width 24 height 24
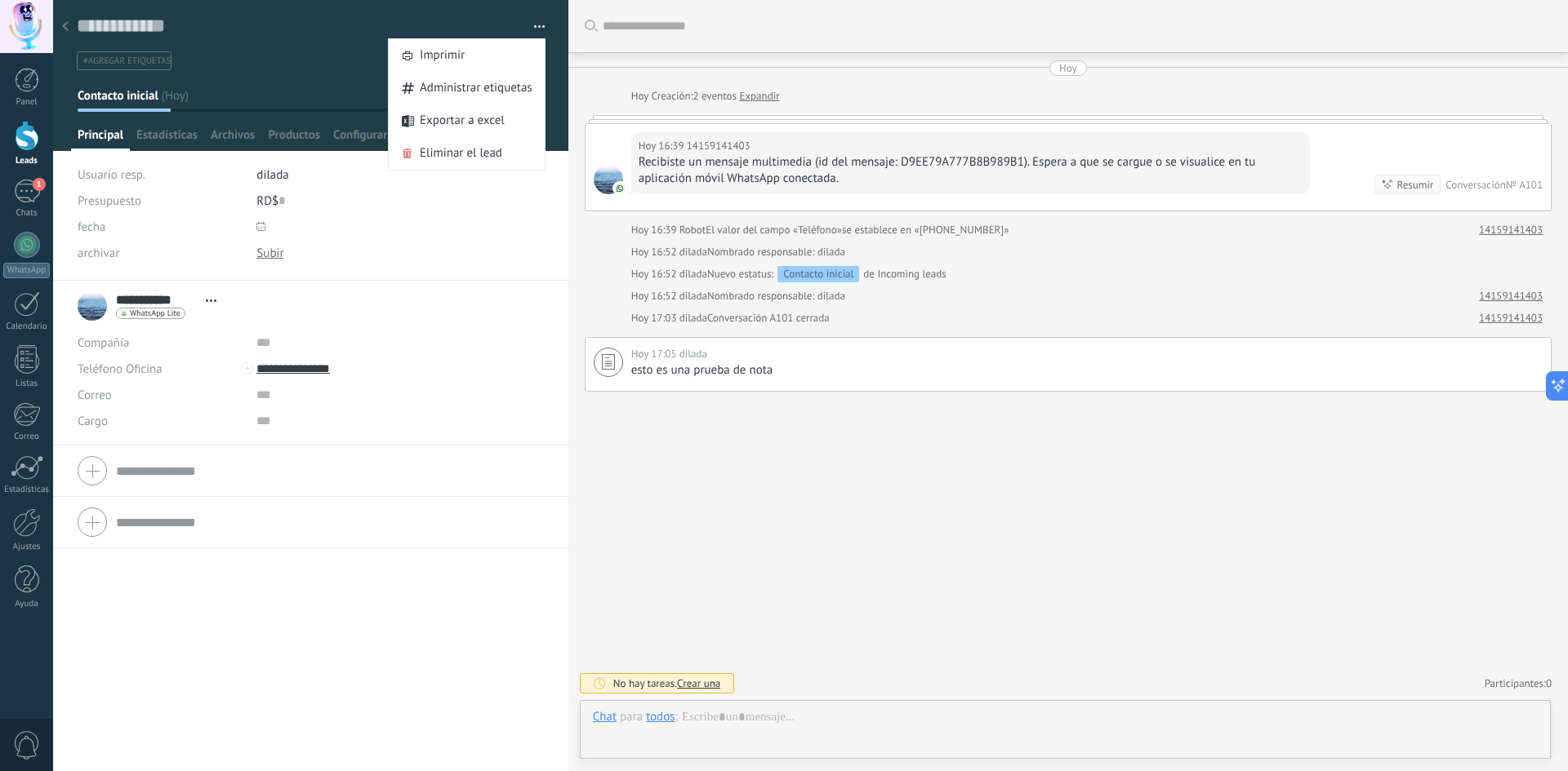
click at [306, 156] on div "Guardar y crear Imprimir Administrar etiquetas Exportar a excel" at bounding box center [311, 140] width 517 height 281
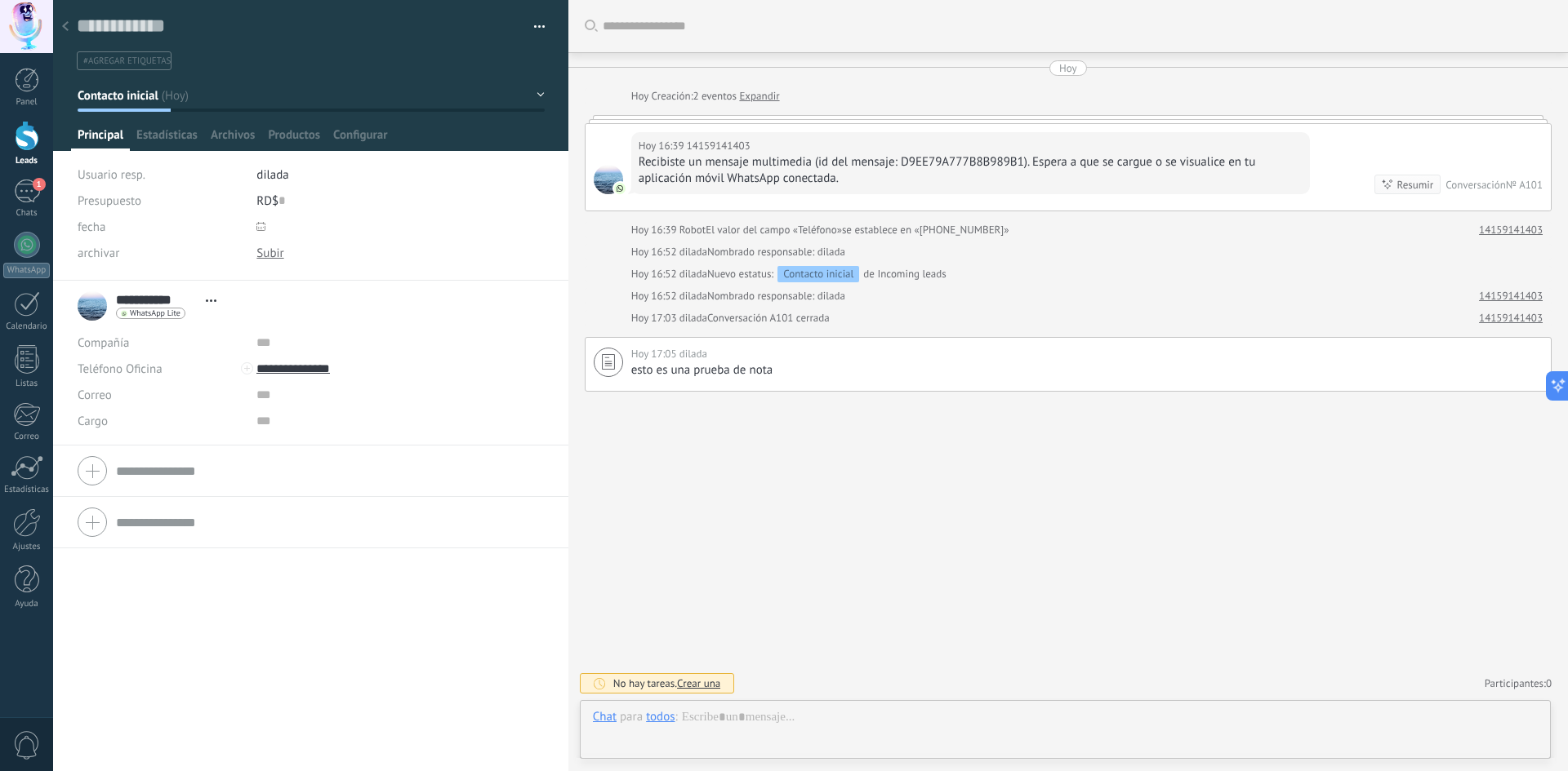
click at [180, 123] on div at bounding box center [311, 75] width 517 height 151
click at [181, 130] on span "Estadísticas" at bounding box center [166, 139] width 61 height 24
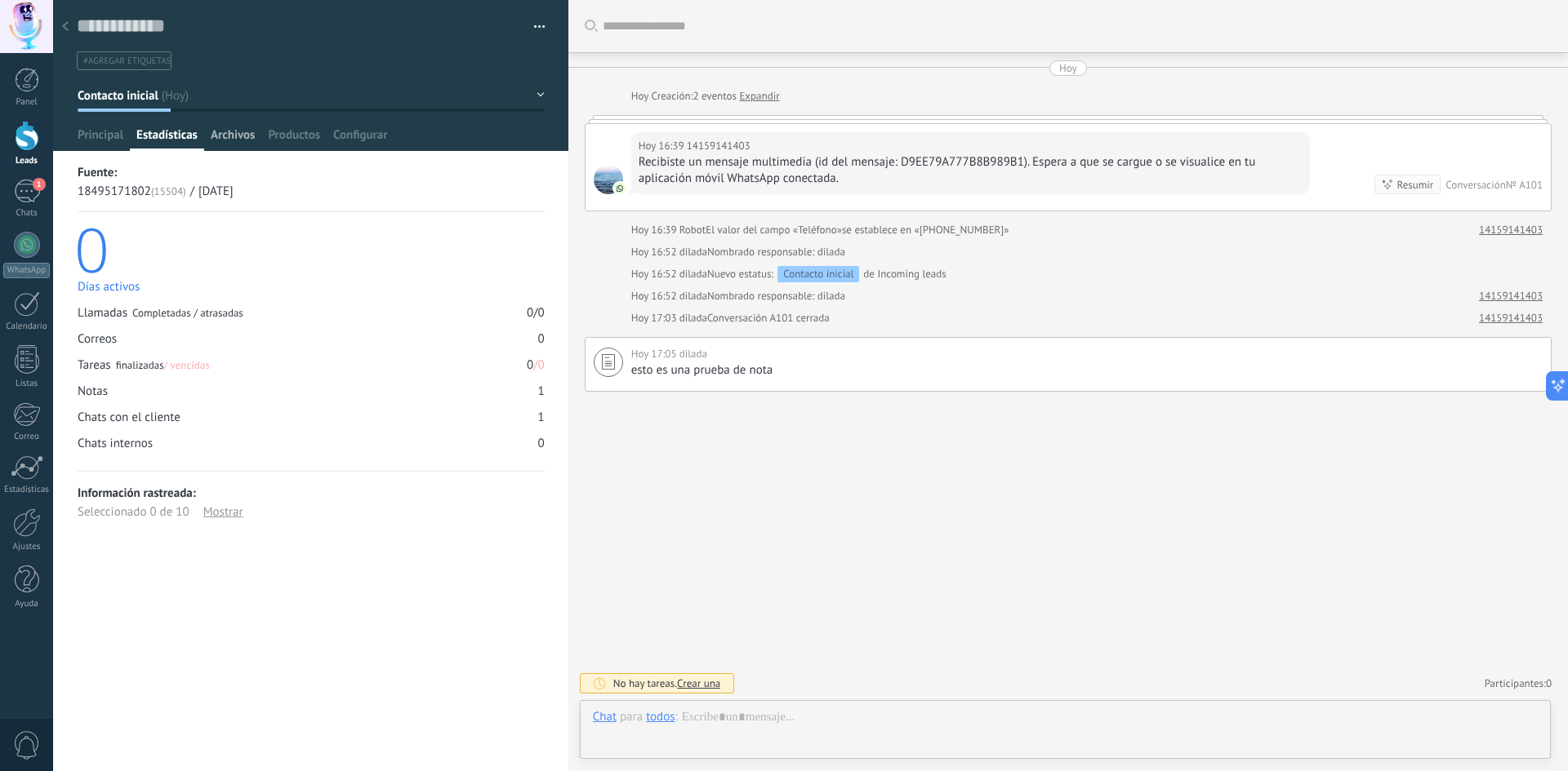
click at [218, 137] on span "Archivos" at bounding box center [233, 139] width 44 height 24
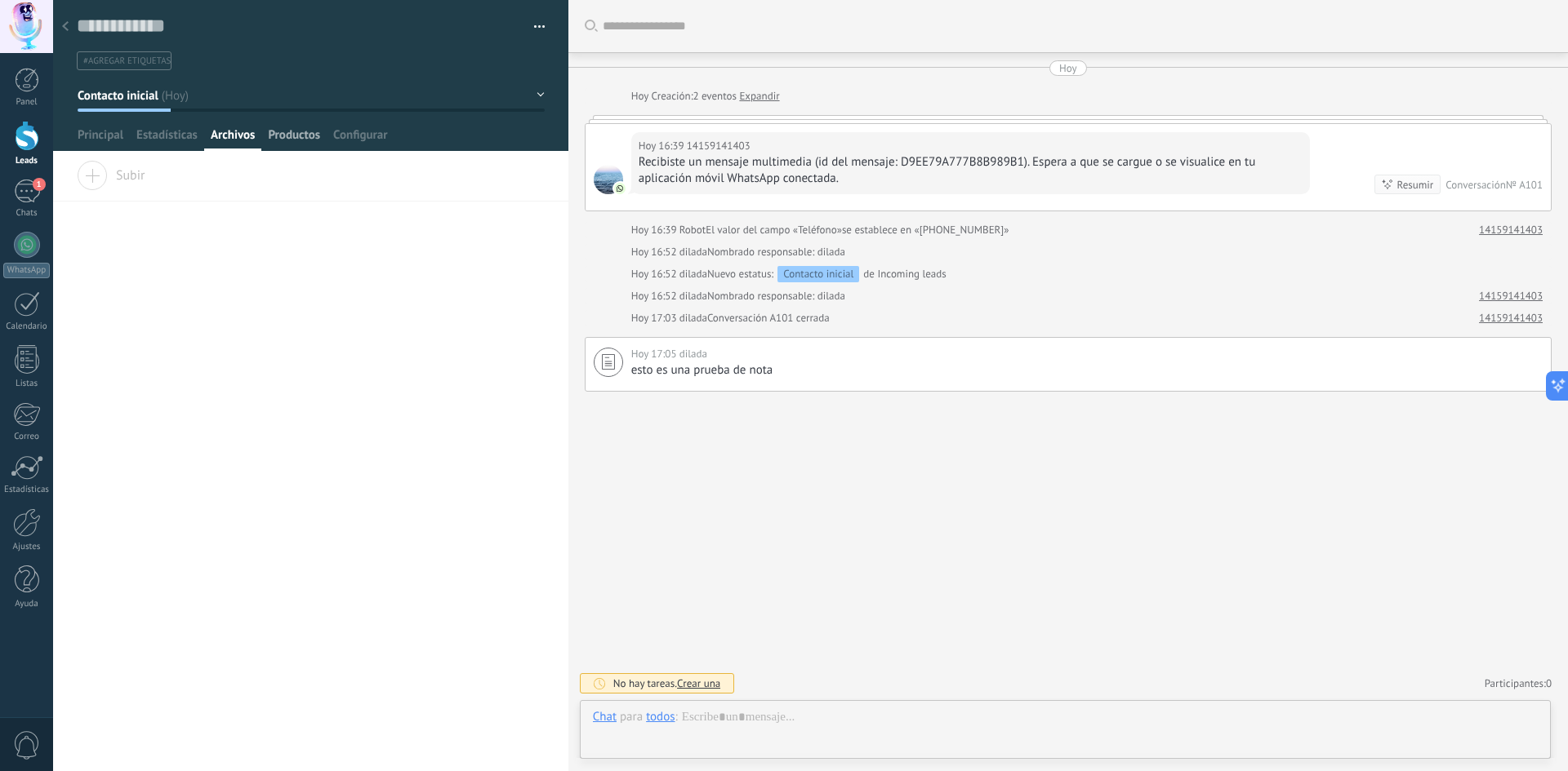
click at [306, 139] on span "Productos" at bounding box center [294, 139] width 52 height 24
click at [348, 139] on span "Configurar" at bounding box center [360, 139] width 54 height 24
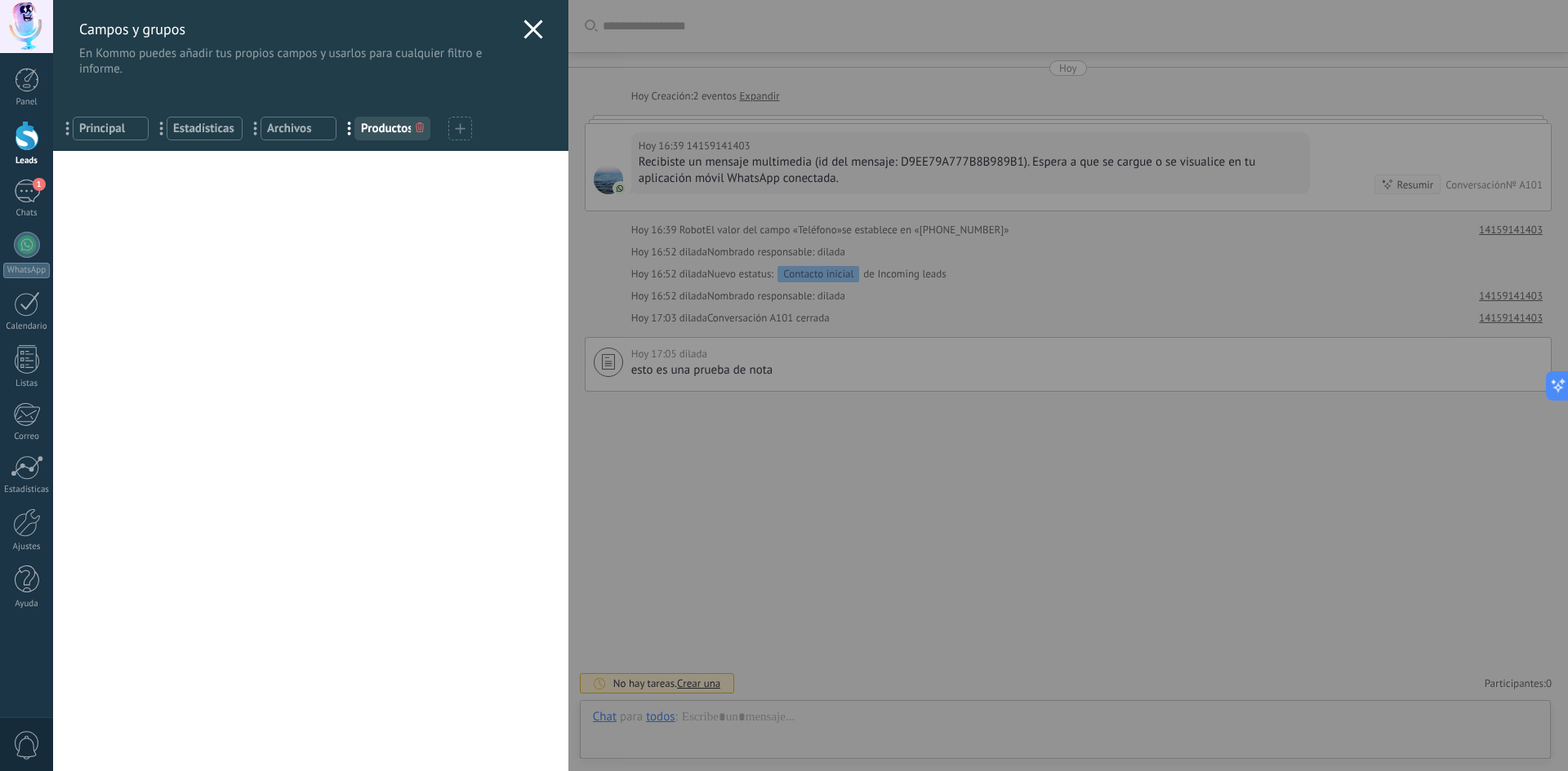
click at [279, 130] on span "Archivos" at bounding box center [298, 128] width 63 height 15
click at [377, 130] on span "Productos" at bounding box center [392, 128] width 63 height 15
click at [523, 30] on icon at bounding box center [533, 29] width 19 height 19
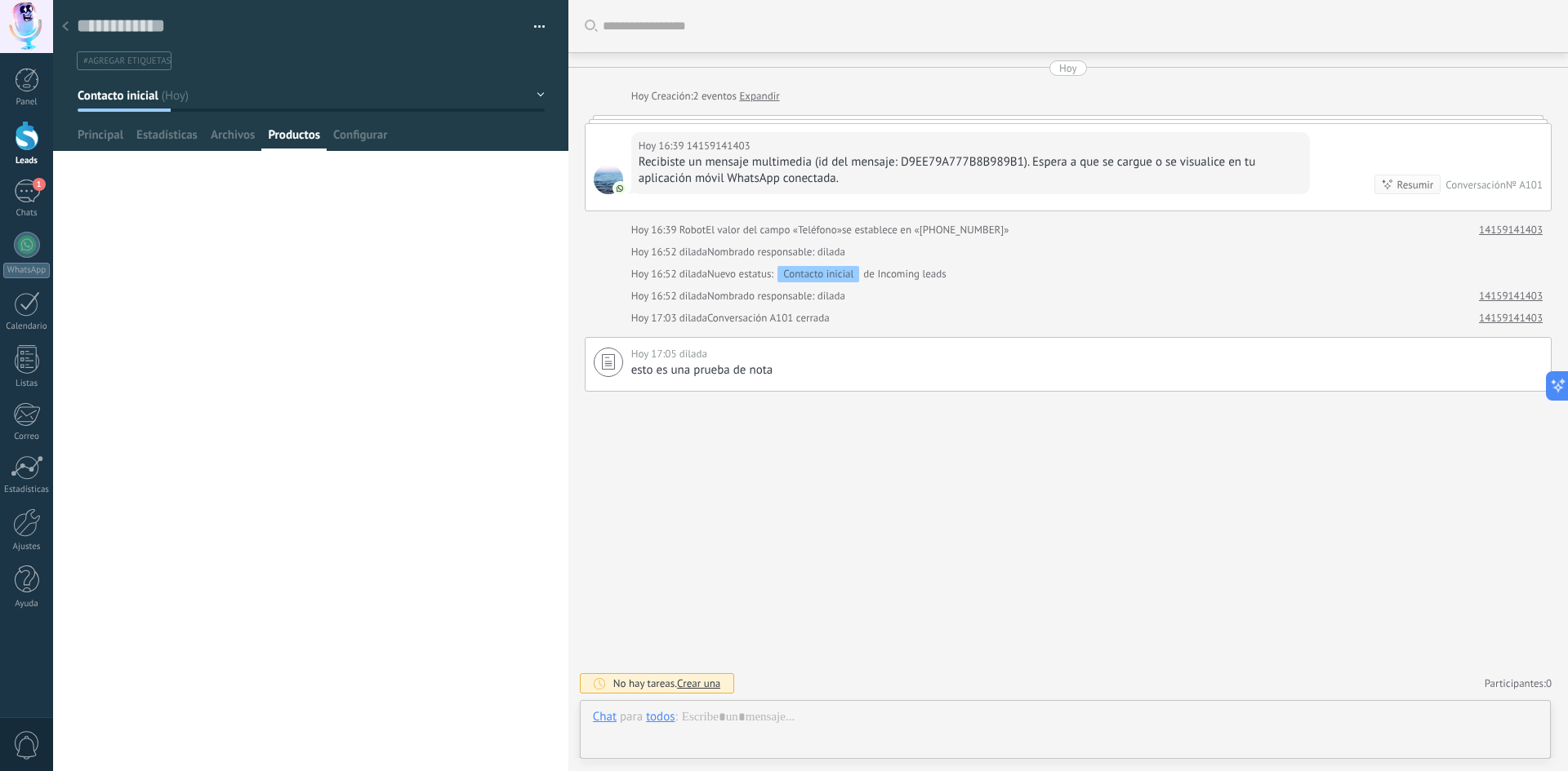
click at [1160, 469] on div "Buscar Carga más Hoy Hoy Creación: 2 eventos Expandir Hoy 16:39 14159141403 Rec…" at bounding box center [1069, 385] width 1000 height 771
click at [1069, 65] on div "Hoy" at bounding box center [1068, 69] width 18 height 15
click at [1556, 384] on icon at bounding box center [1553, 386] width 17 height 17
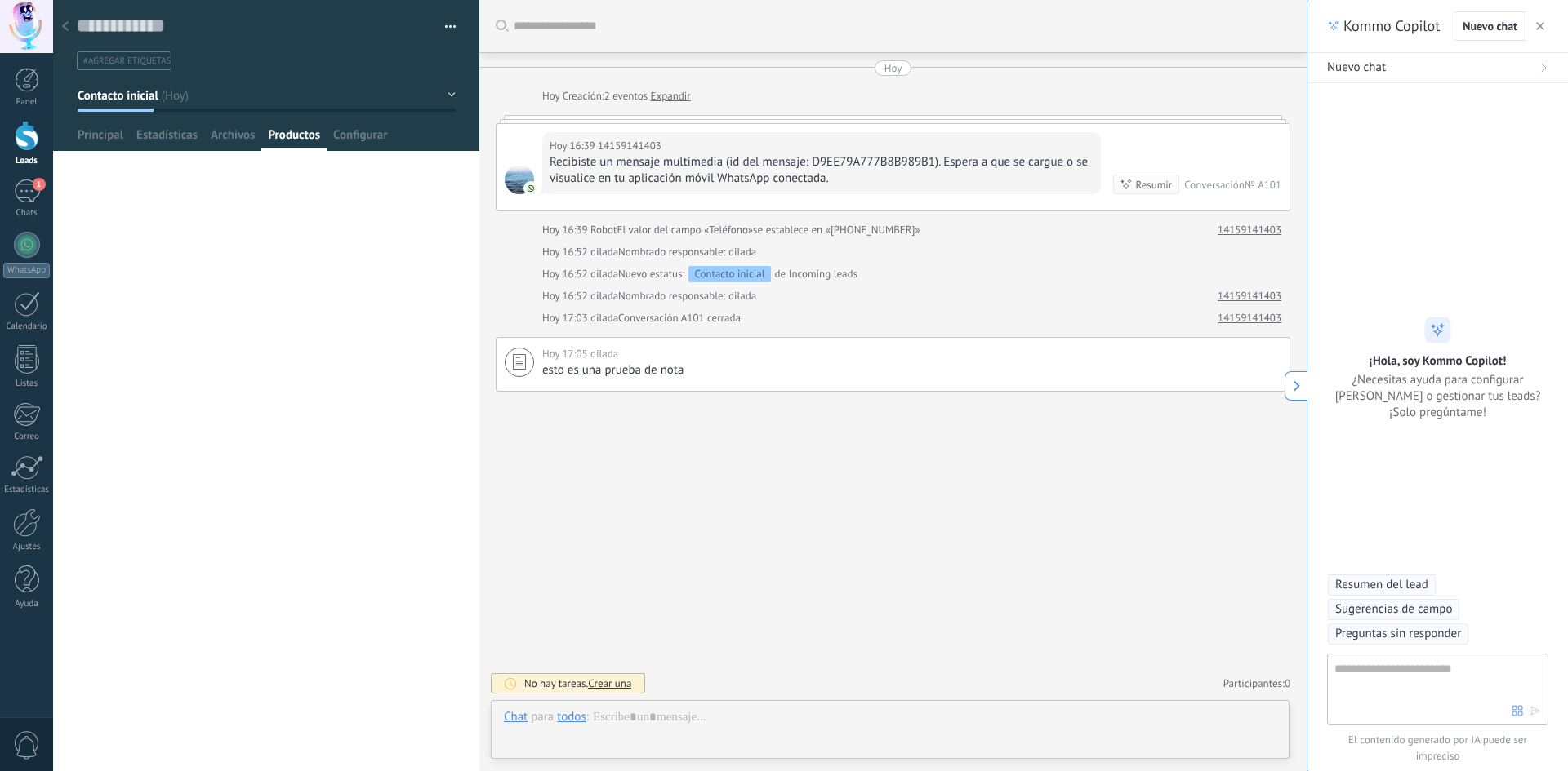
type textarea "**********"
click at [1429, 697] on textarea at bounding box center [1423, 689] width 178 height 59
type textarea "**********"
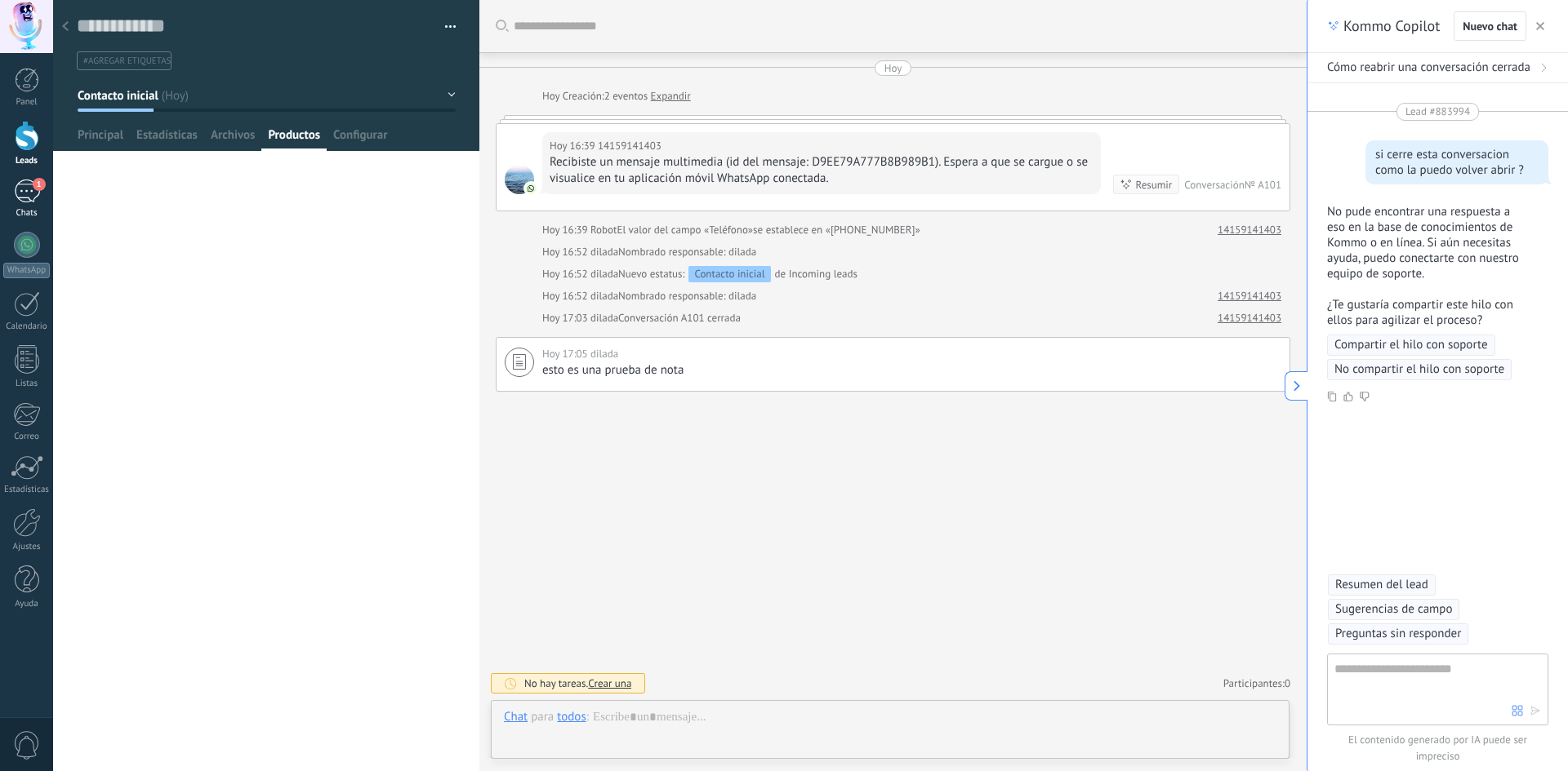
click at [11, 207] on link "1 Chats" at bounding box center [26, 199] width 53 height 40
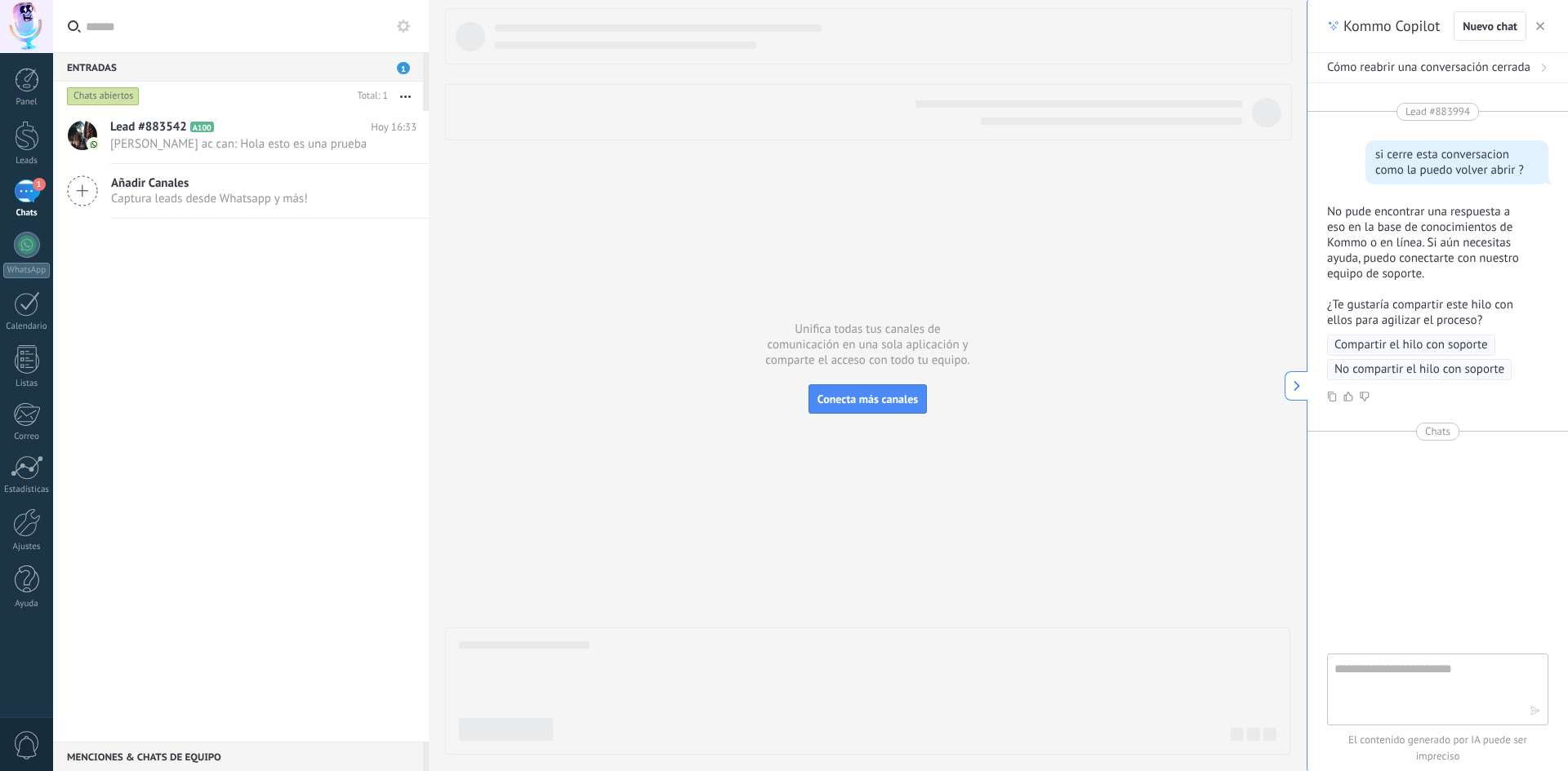
click at [366, 67] on div "Entradas 1" at bounding box center [238, 67] width 370 height 29
click at [404, 68] on span "1" at bounding box center [404, 68] width 14 height 13
click at [406, 100] on button "button" at bounding box center [406, 96] width 35 height 29
click at [406, 94] on button "button" at bounding box center [406, 96] width 35 height 29
click at [41, 145] on link "Leads" at bounding box center [26, 143] width 53 height 45
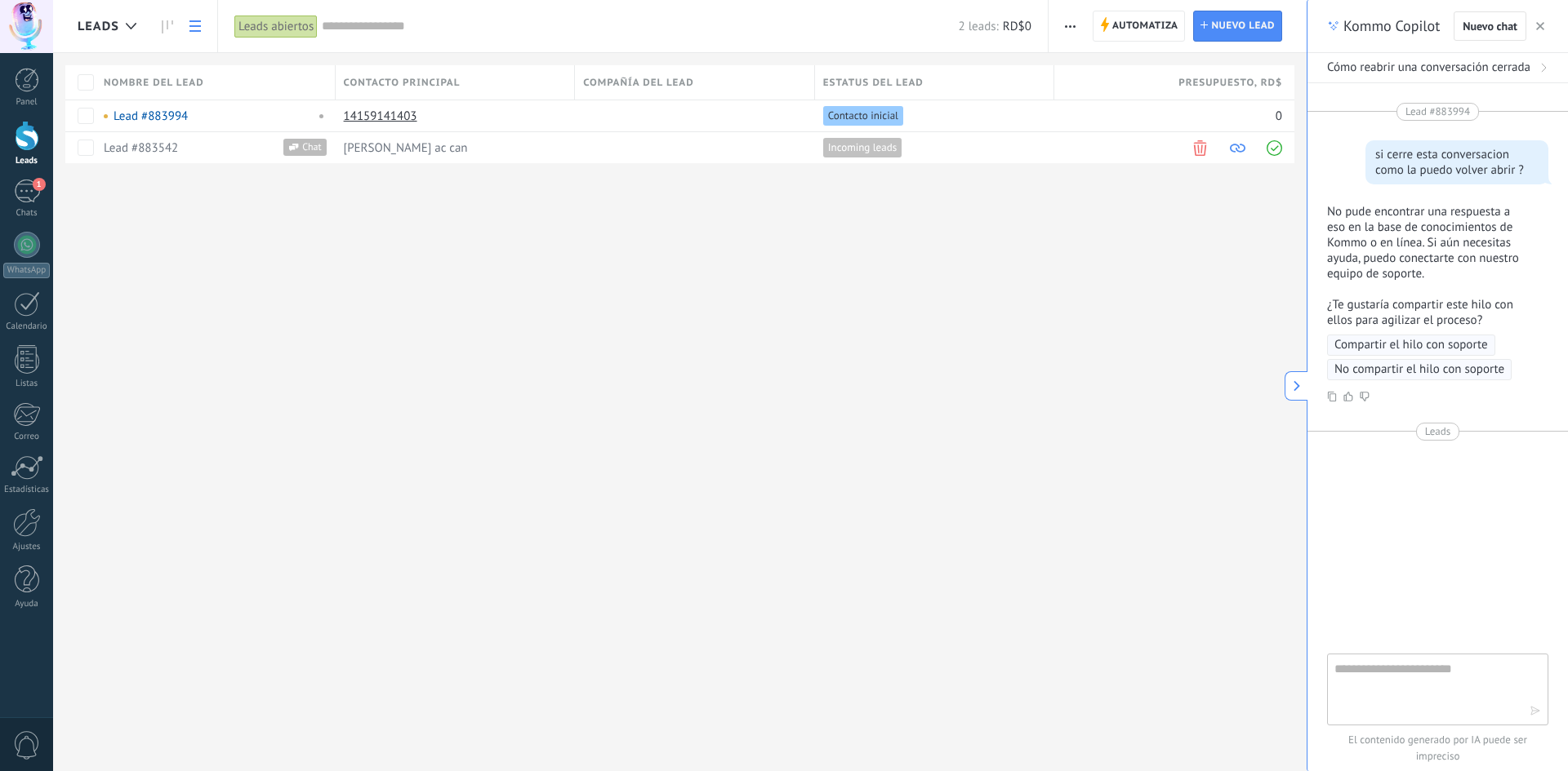
click at [1540, 27] on use "button" at bounding box center [1540, 26] width 8 height 8
type textarea "**********"
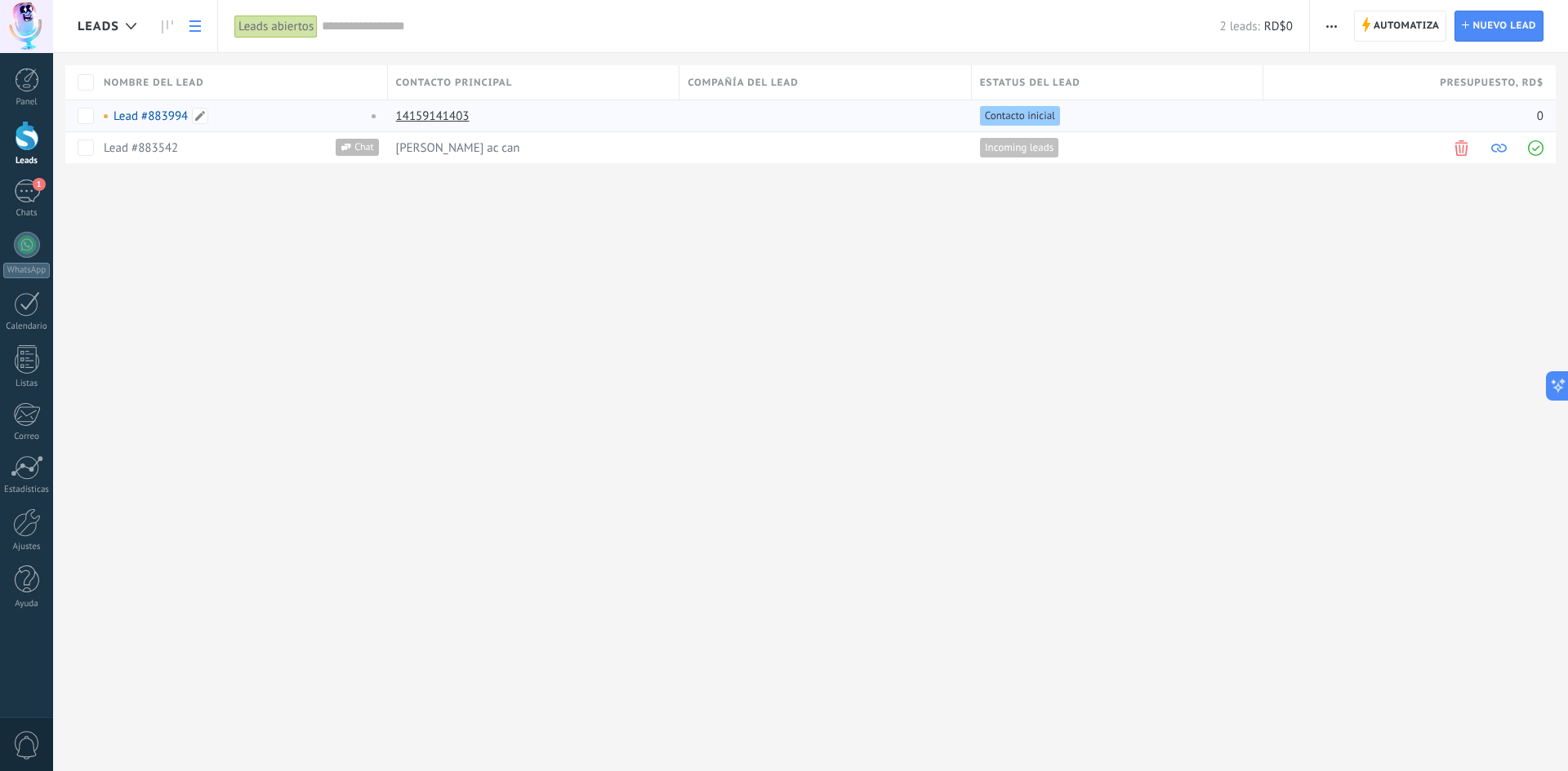
click at [375, 119] on span at bounding box center [370, 116] width 18 height 14
click at [307, 209] on div "Leads Automatiza Nueva difusión Editar embudo Imprimir Ajustes de la lista Impo…" at bounding box center [810, 108] width 1515 height 216
click at [202, 117] on span at bounding box center [200, 116] width 16 height 16
click at [338, 271] on div "Leads Automatiza Nueva difusión Editar embudo Imprimir Ajustes de la lista Impo…" at bounding box center [810, 385] width 1515 height 771
click at [128, 117] on div "asignar màs" at bounding box center [160, 115] width 110 height 32
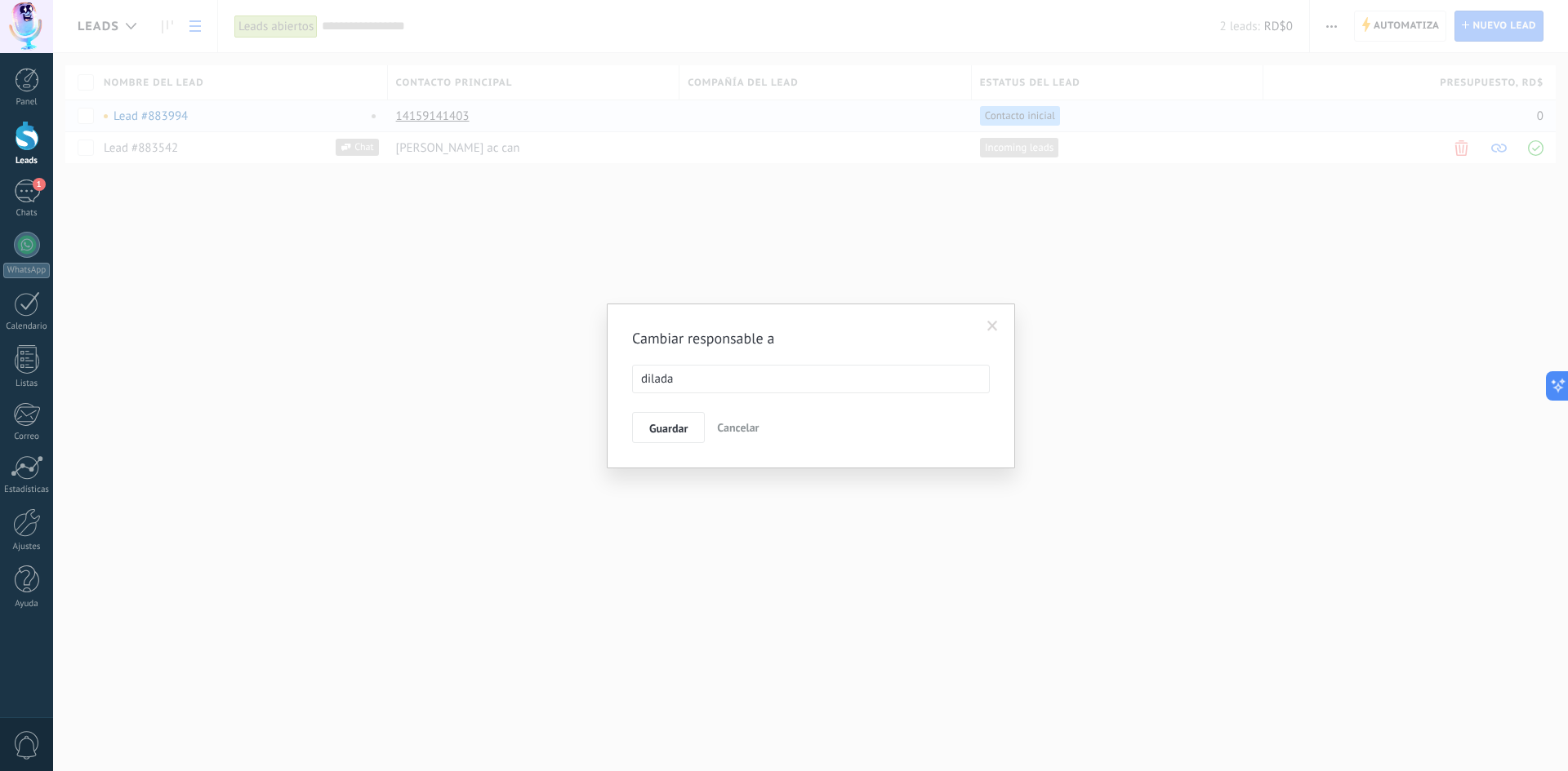
click at [862, 384] on ul "dilada" at bounding box center [811, 379] width 356 height 27
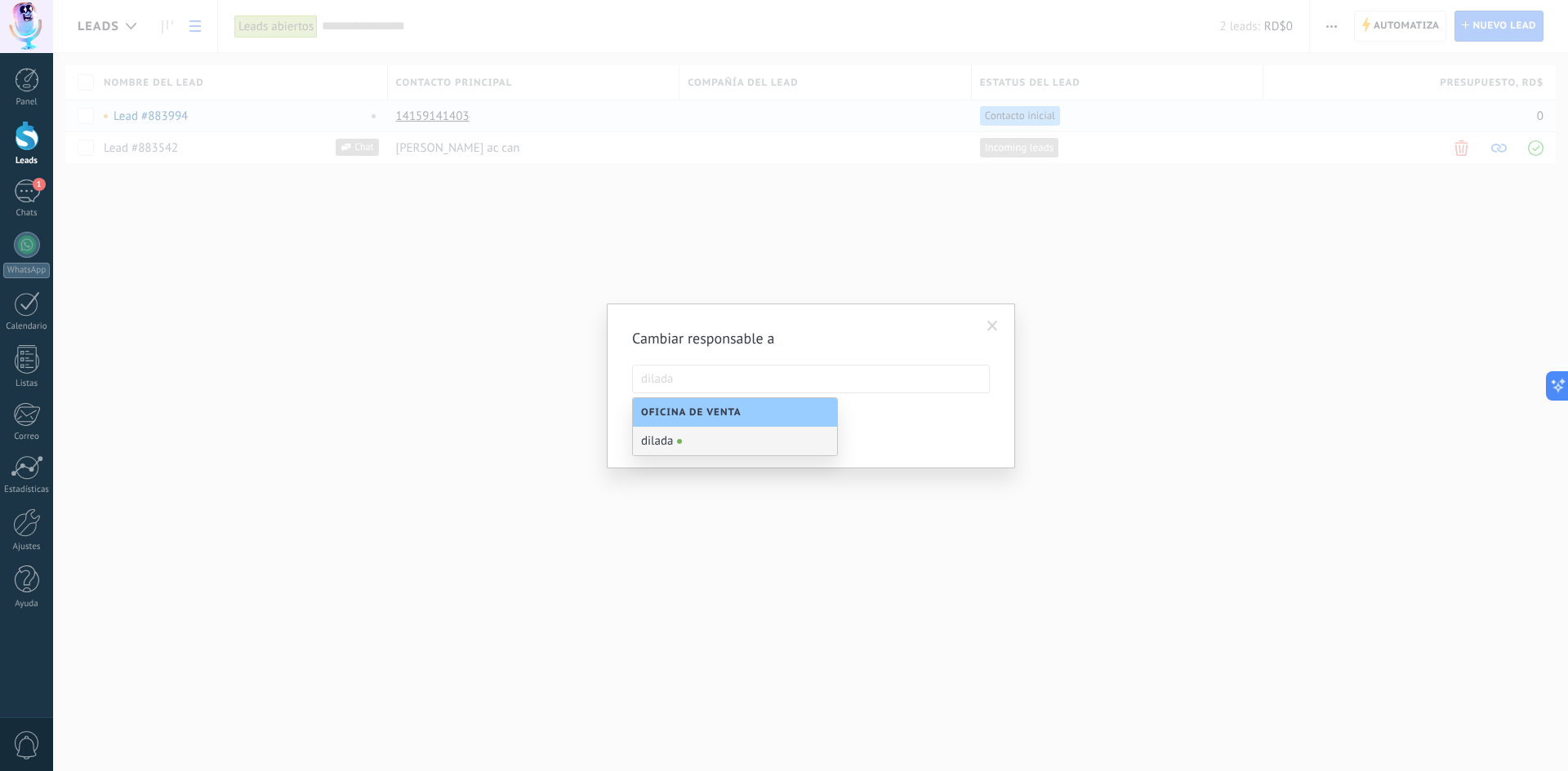
click at [671, 437] on div "dilada" at bounding box center [736, 441] width 205 height 29
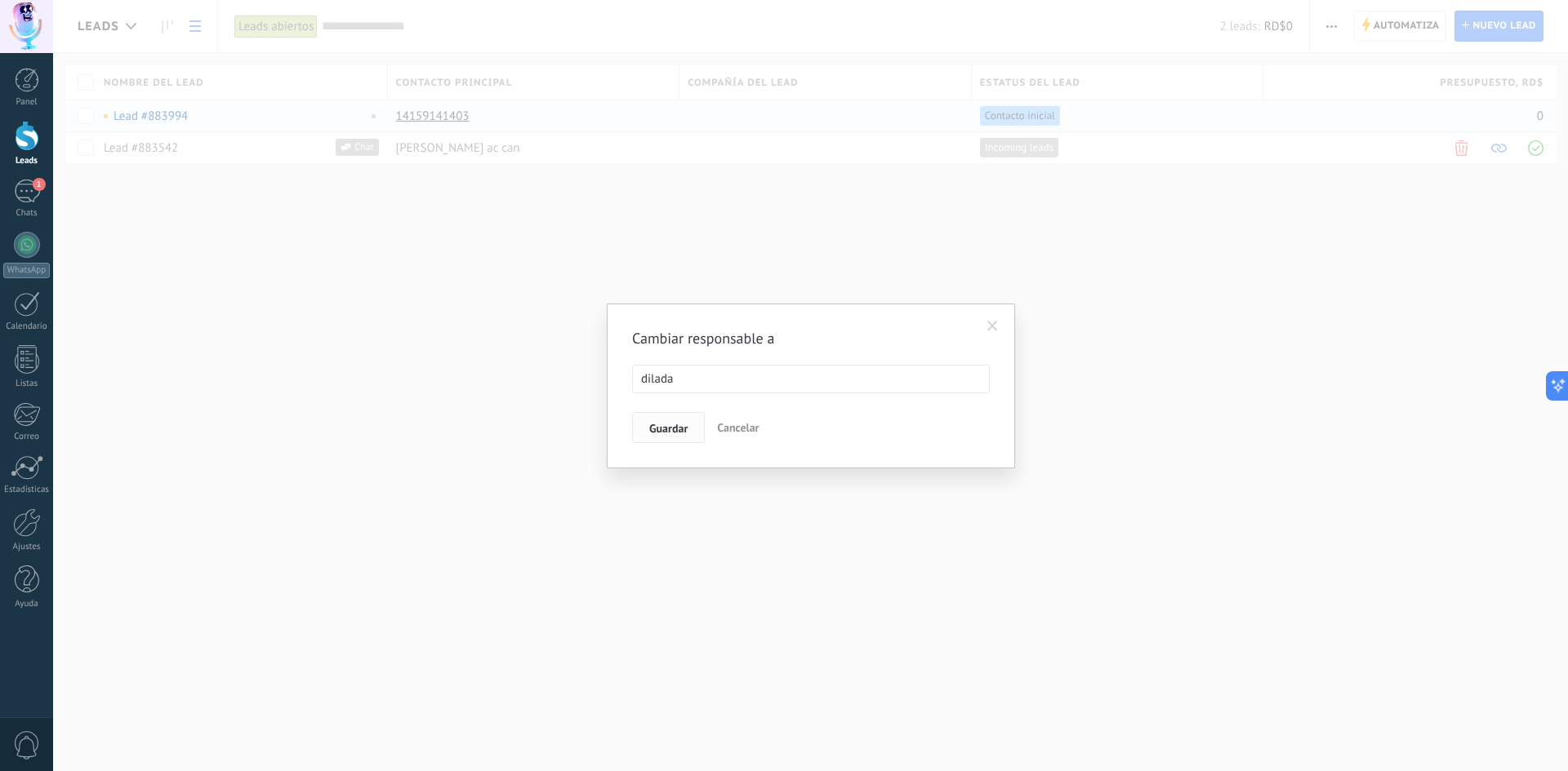
click at [665, 427] on span "Guardar" at bounding box center [669, 428] width 39 height 12
click at [657, 411] on span "Si" at bounding box center [654, 416] width 9 height 12
click at [706, 429] on span "Continuar trabajando" at bounding box center [672, 427] width 103 height 12
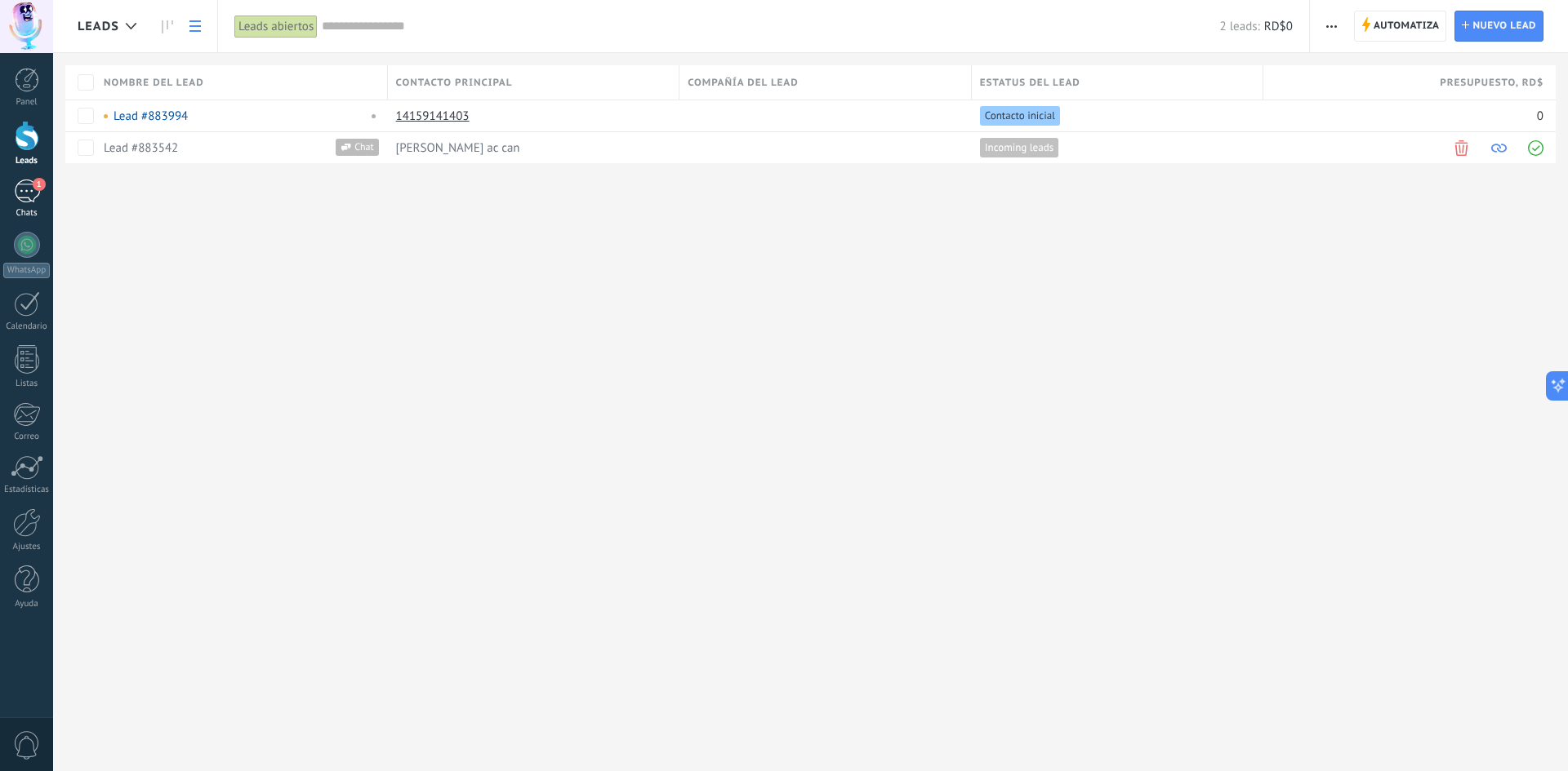
click at [26, 184] on div "1" at bounding box center [26, 191] width 26 height 24
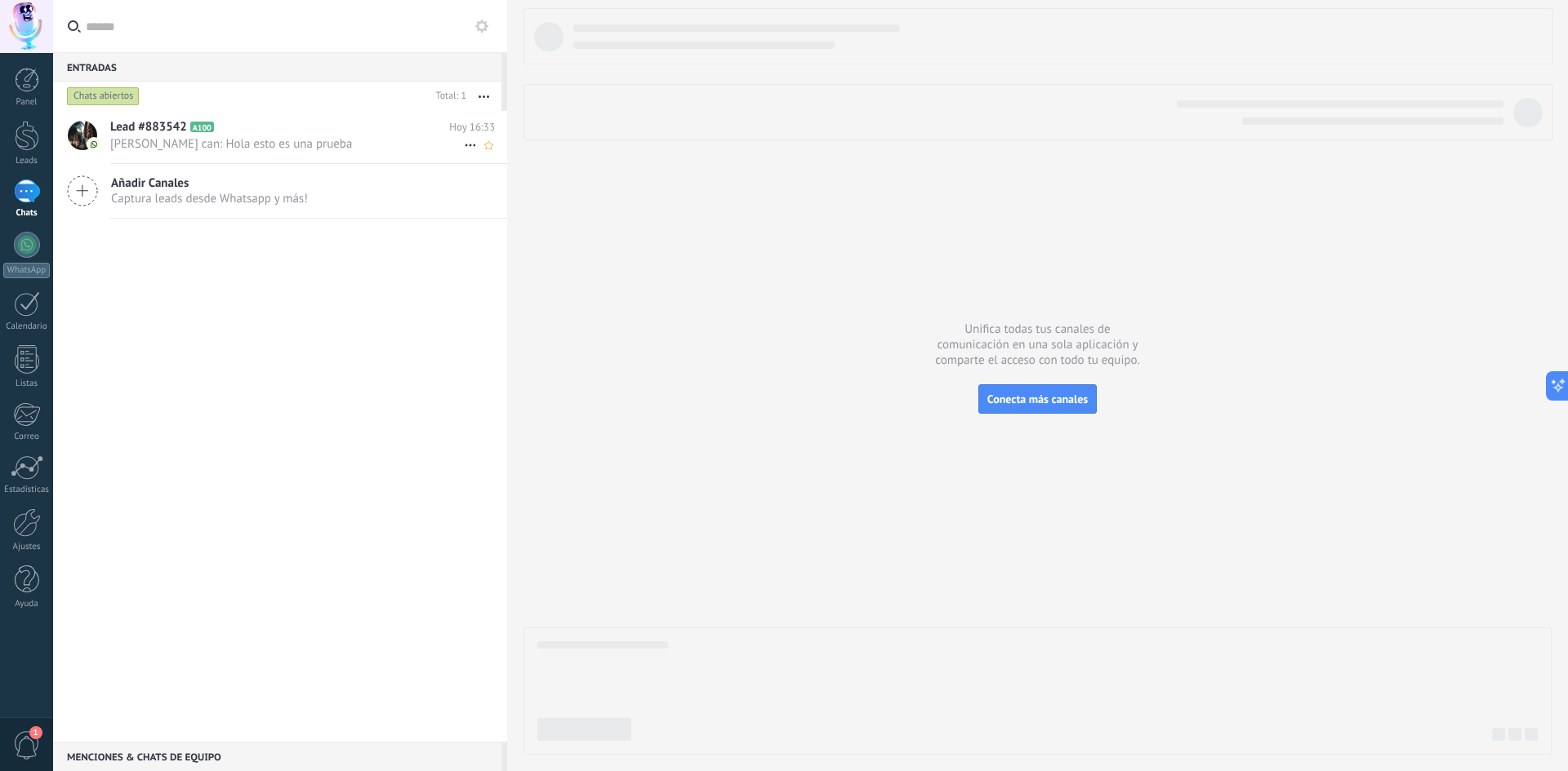
click at [300, 147] on span "[PERSON_NAME] can: Hola esto es una prueba" at bounding box center [287, 144] width 353 height 15
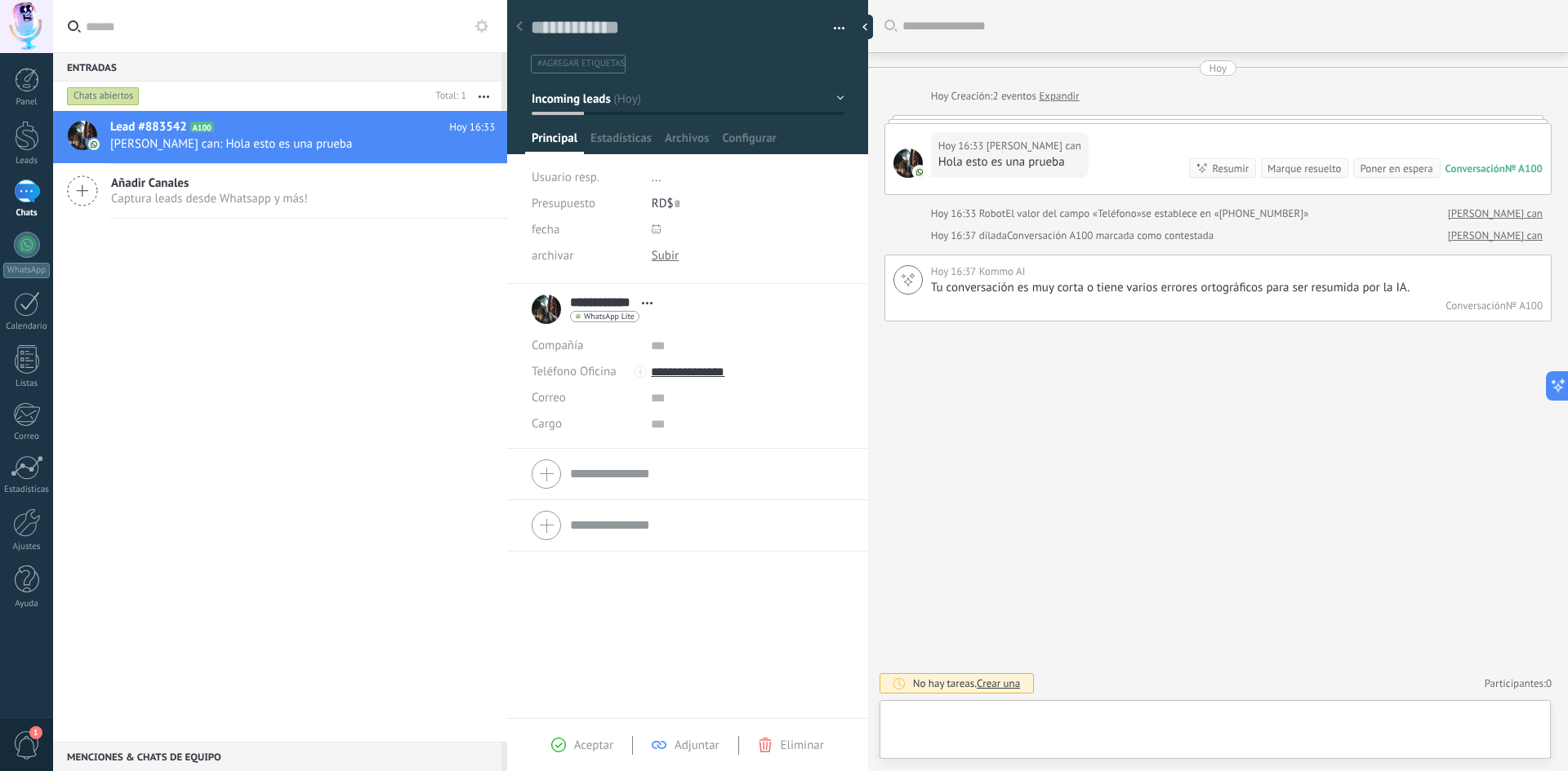
scroll to position [24, 0]
drag, startPoint x: 284, startPoint y: 329, endPoint x: 258, endPoint y: 323, distance: 26.7
click at [281, 329] on div "Lead #883542 A100 Hoy 16:33 [PERSON_NAME] can: Hola esto es una prueba Añadir […" at bounding box center [280, 427] width 454 height 631
click at [21, 144] on div at bounding box center [26, 135] width 24 height 30
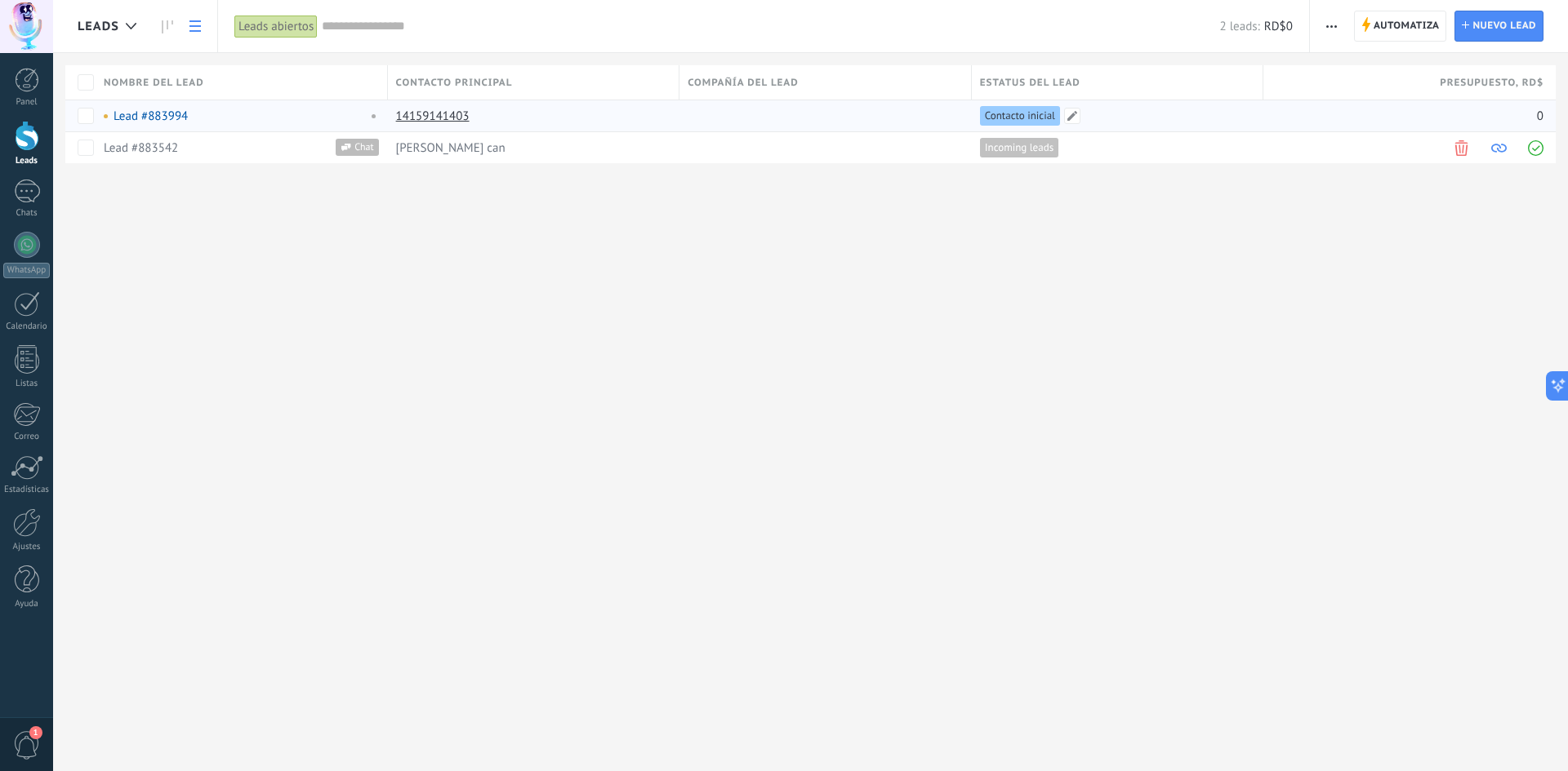
click at [1006, 115] on span "Contacto inicial" at bounding box center [1020, 116] width 70 height 14
click at [1526, 119] on span at bounding box center [1525, 116] width 16 height 16
click at [1399, 278] on div "Leads Automatiza Nueva difusión Editar embudo Imprimir Ajustes de la lista Impo…" at bounding box center [810, 385] width 1515 height 771
click at [484, 121] on span at bounding box center [482, 116] width 16 height 16
click at [402, 239] on div "Leads Automatiza Nueva difusión Editar embudo Imprimir Ajustes de la lista Impo…" at bounding box center [810, 385] width 1515 height 771
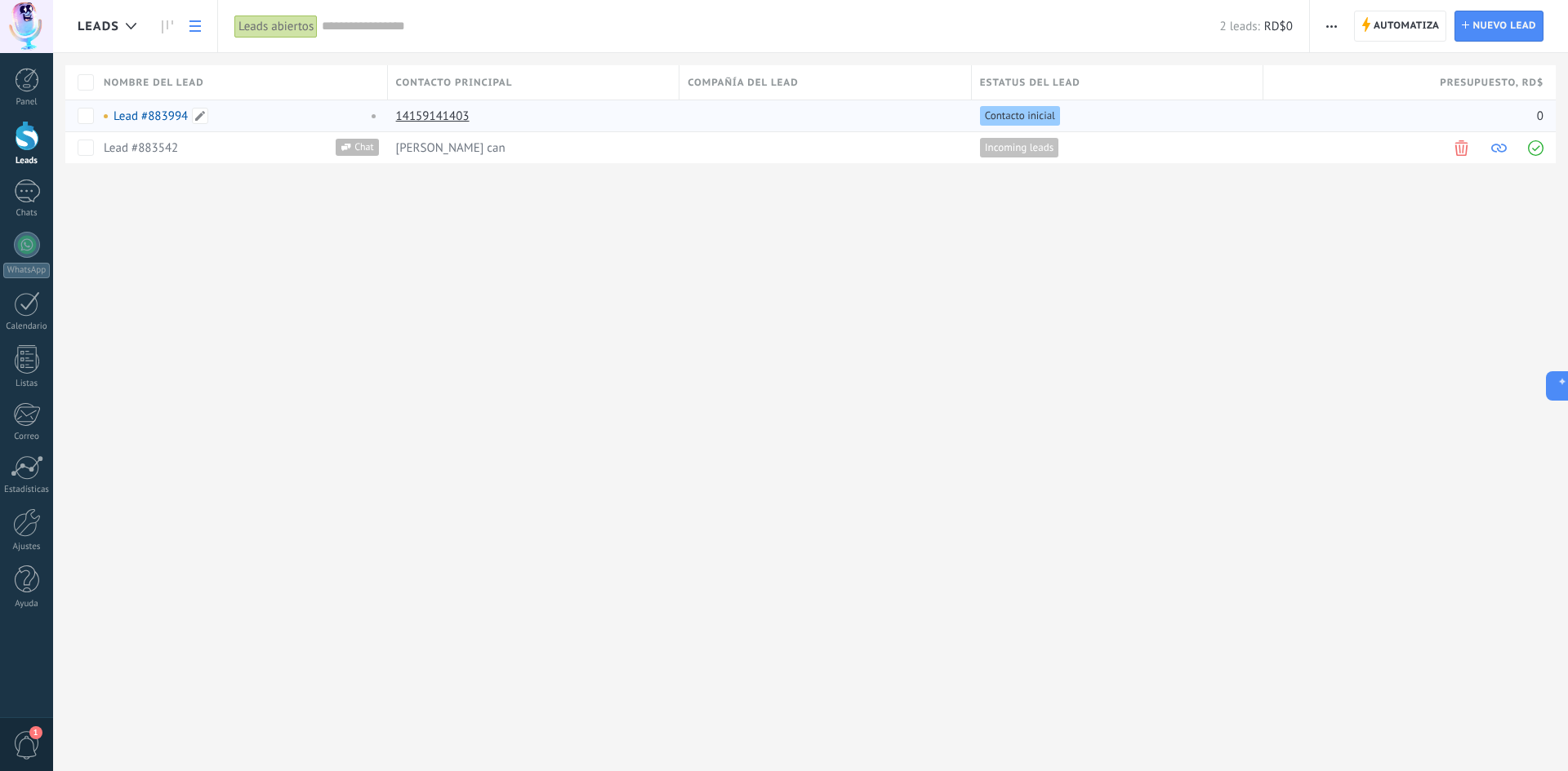
click at [146, 114] on link "Lead #883994" at bounding box center [151, 117] width 74 height 15
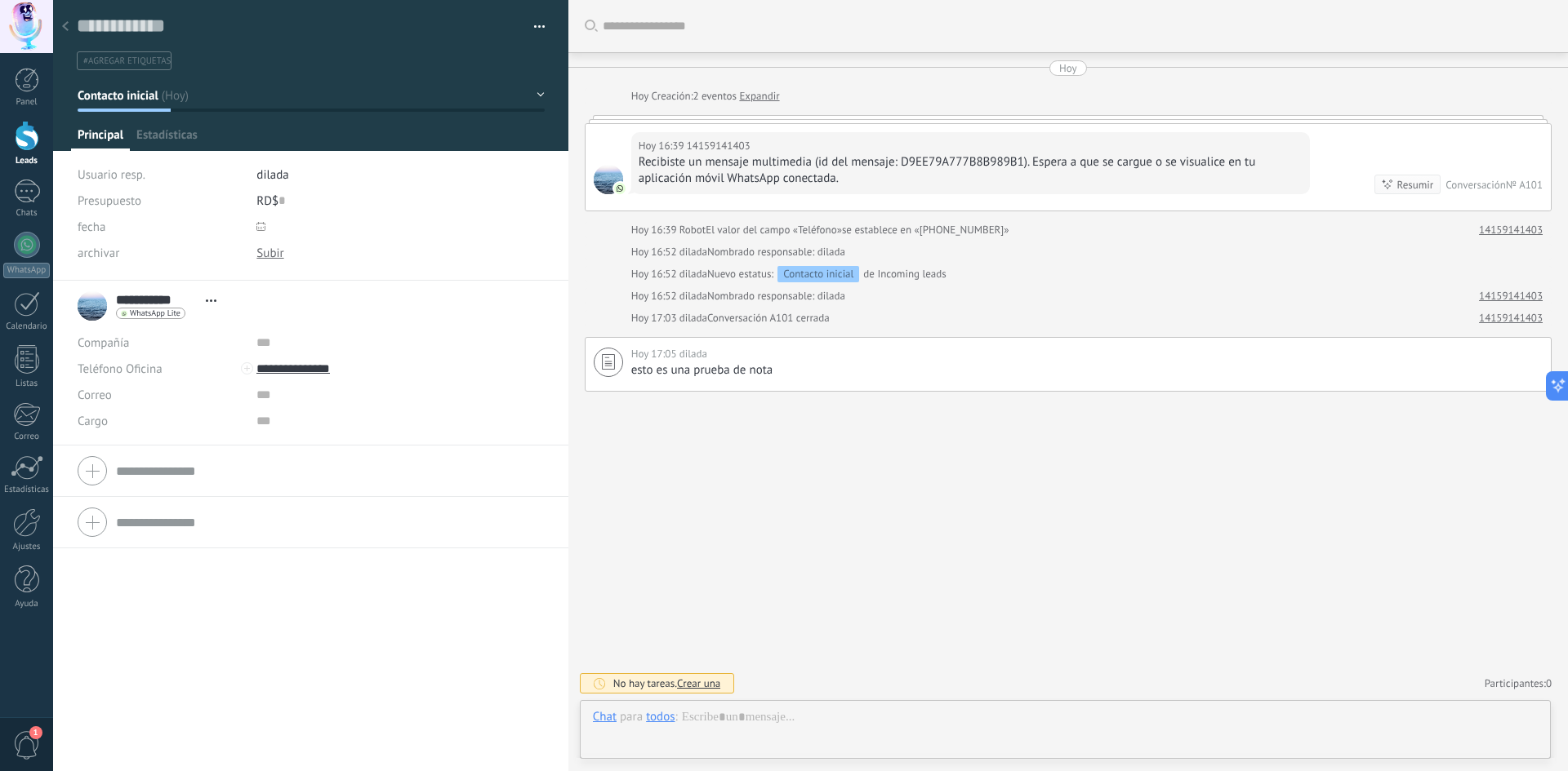
scroll to position [24, 0]
click at [26, 139] on div at bounding box center [26, 135] width 24 height 30
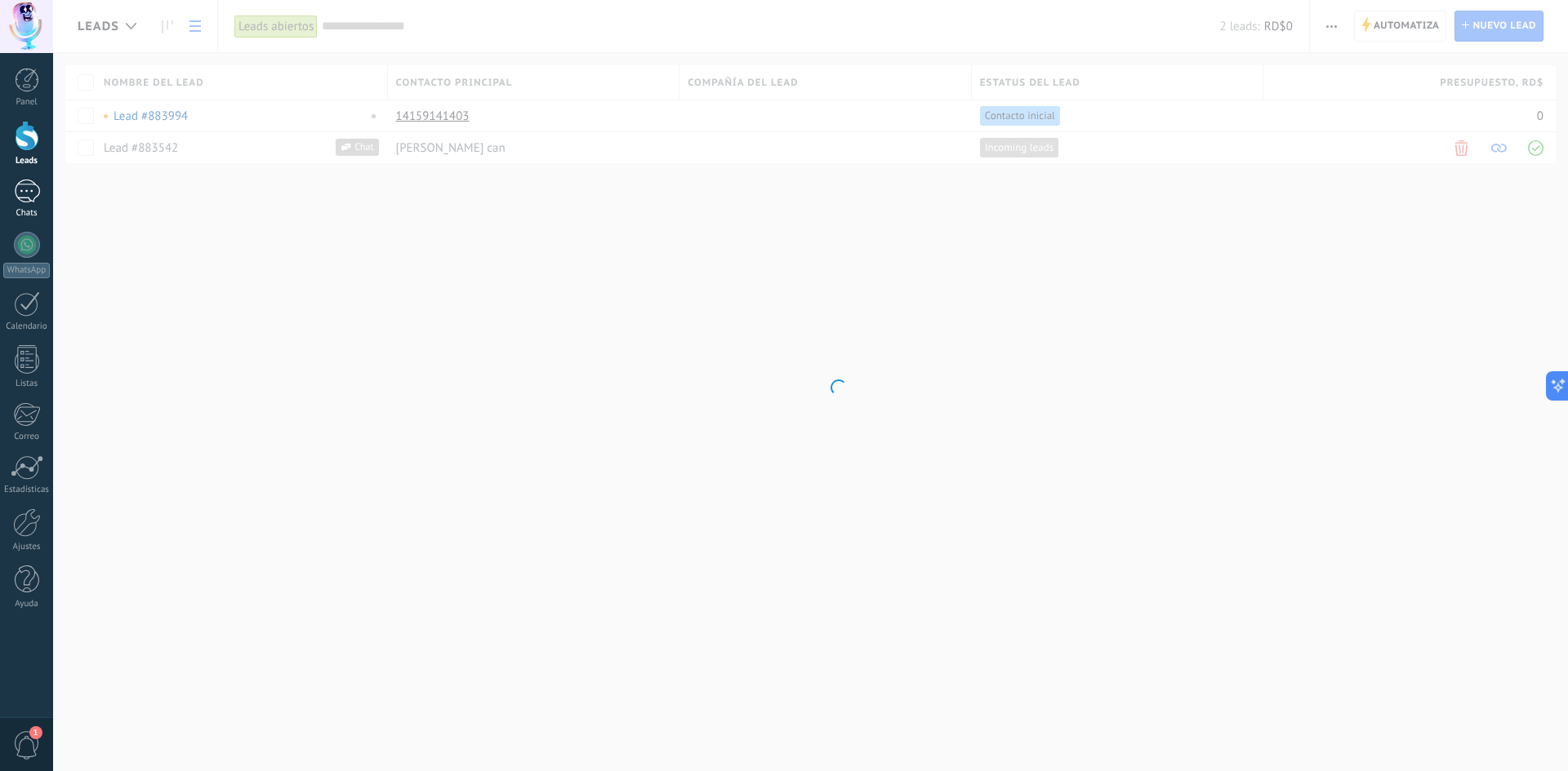
click at [29, 193] on div at bounding box center [26, 191] width 26 height 24
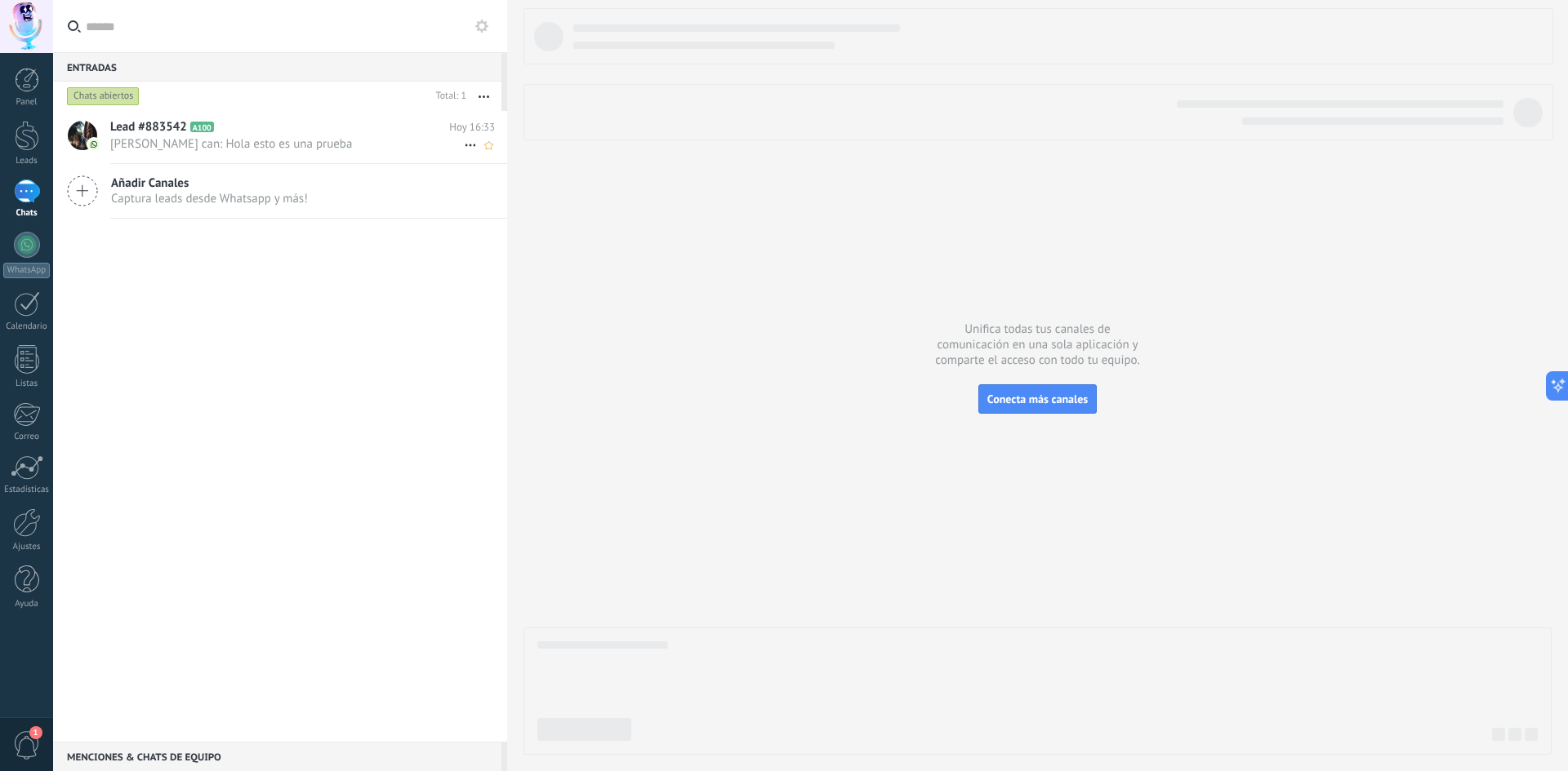
click at [205, 139] on span "[PERSON_NAME] can: Hola esto es una prueba" at bounding box center [287, 144] width 353 height 15
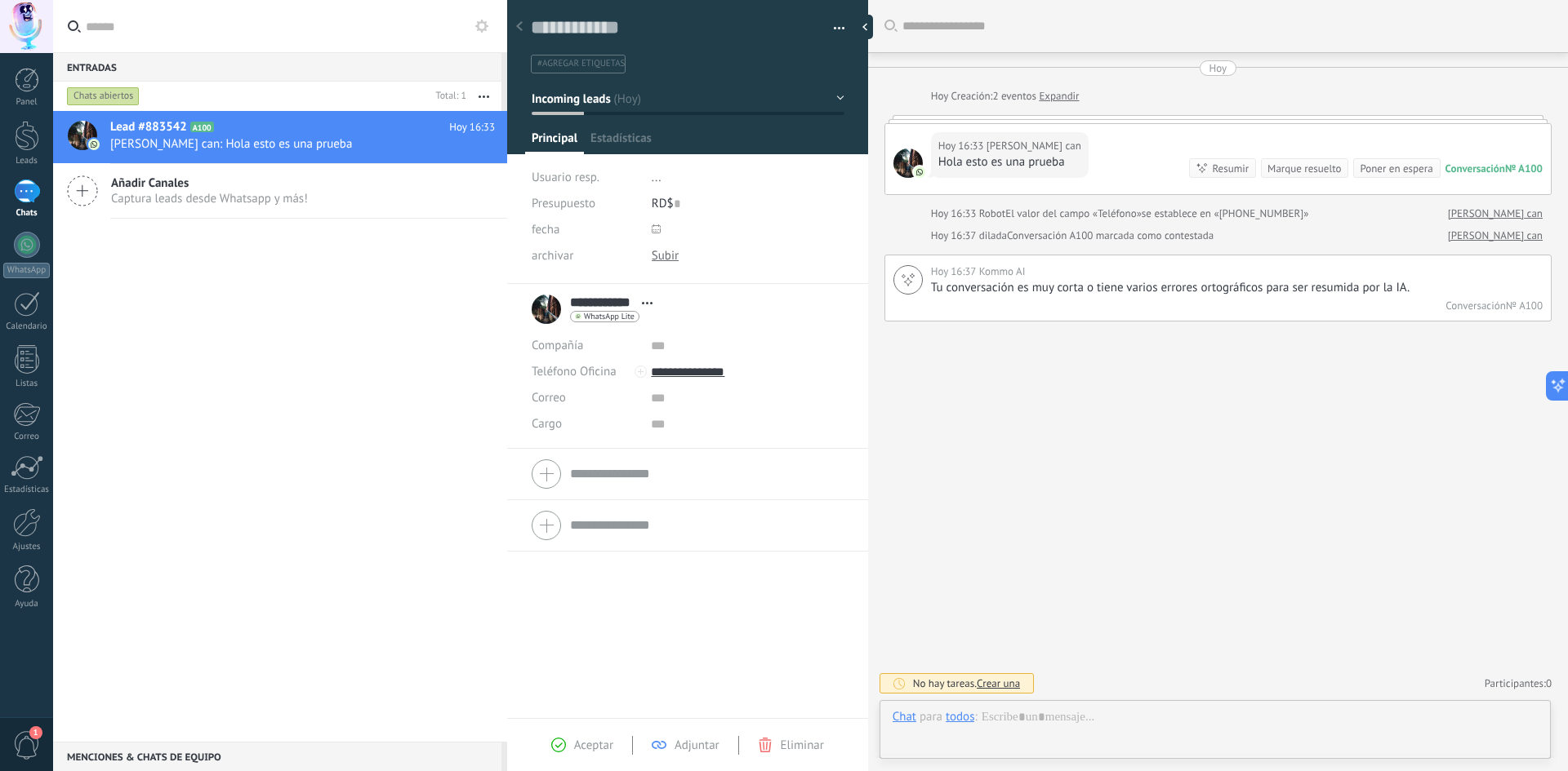
scroll to position [24, 0]
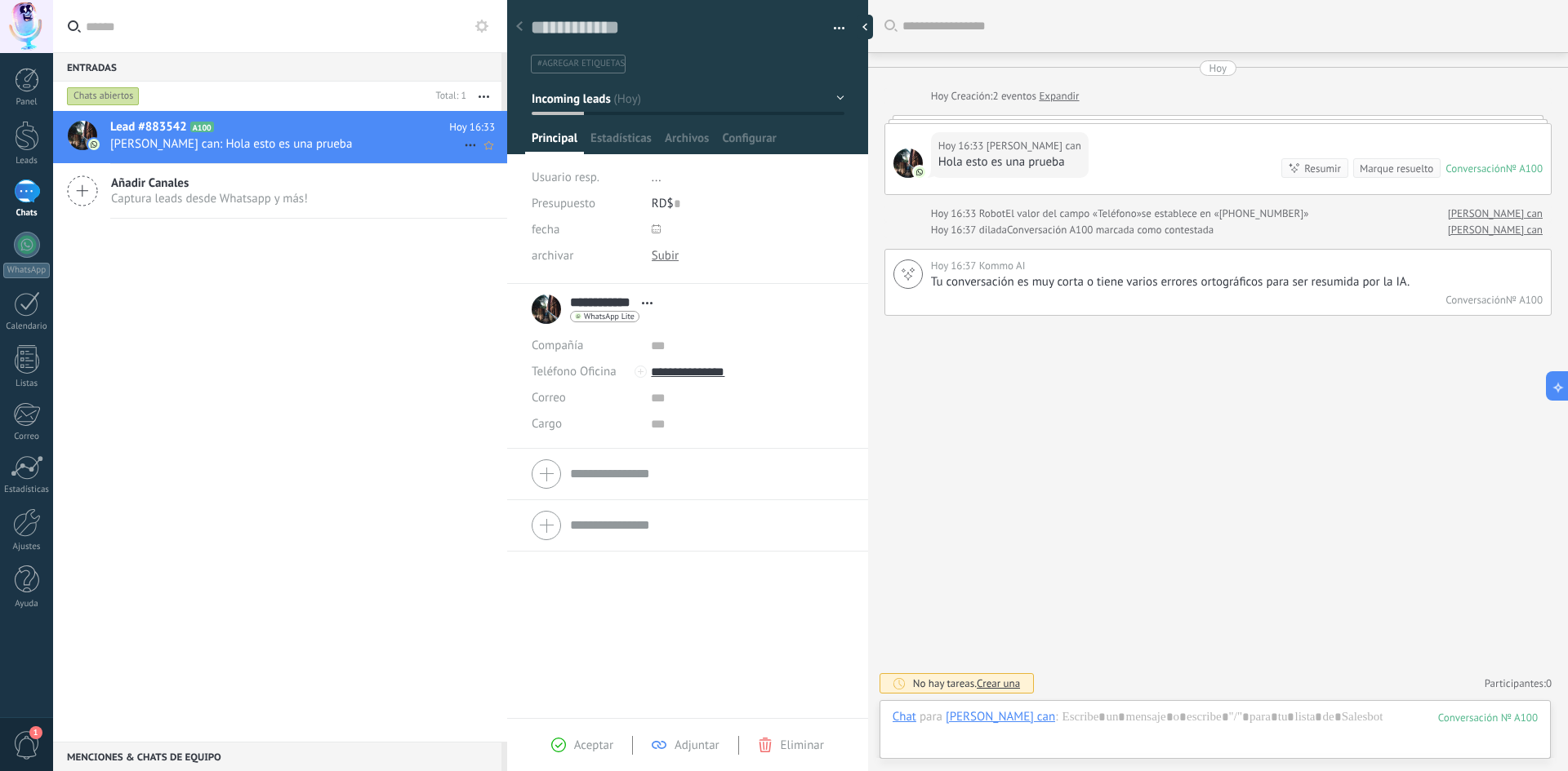
click at [464, 142] on icon at bounding box center [470, 145] width 19 height 19
click at [488, 156] on span "Conversación cerrada" at bounding box center [543, 153] width 111 height 33
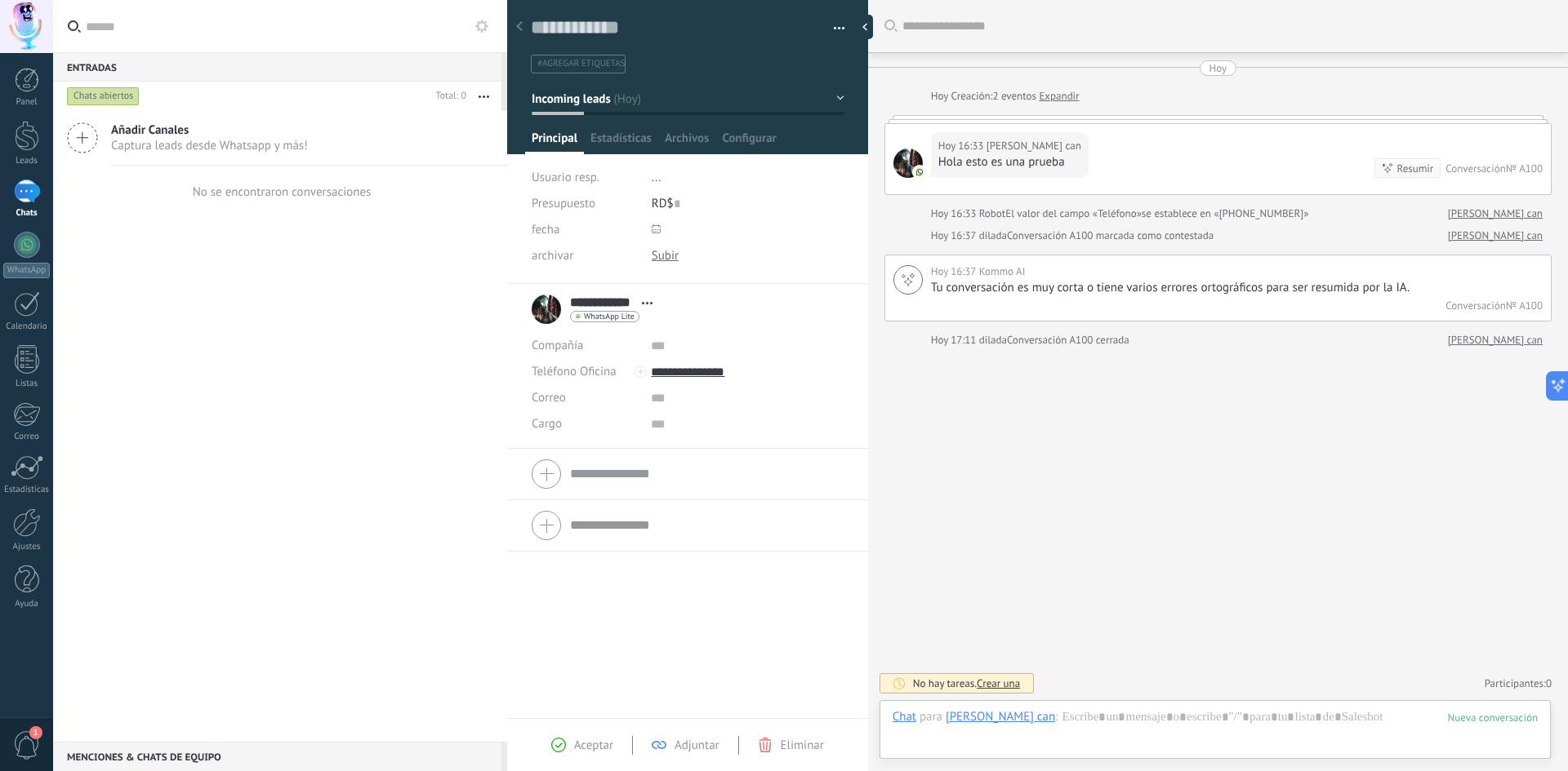
click at [350, 300] on div "Añadir Canales Captura leads desde Whatsapp y más! No se encontraron conversaci…" at bounding box center [280, 427] width 454 height 631
click at [22, 199] on div at bounding box center [26, 191] width 26 height 24
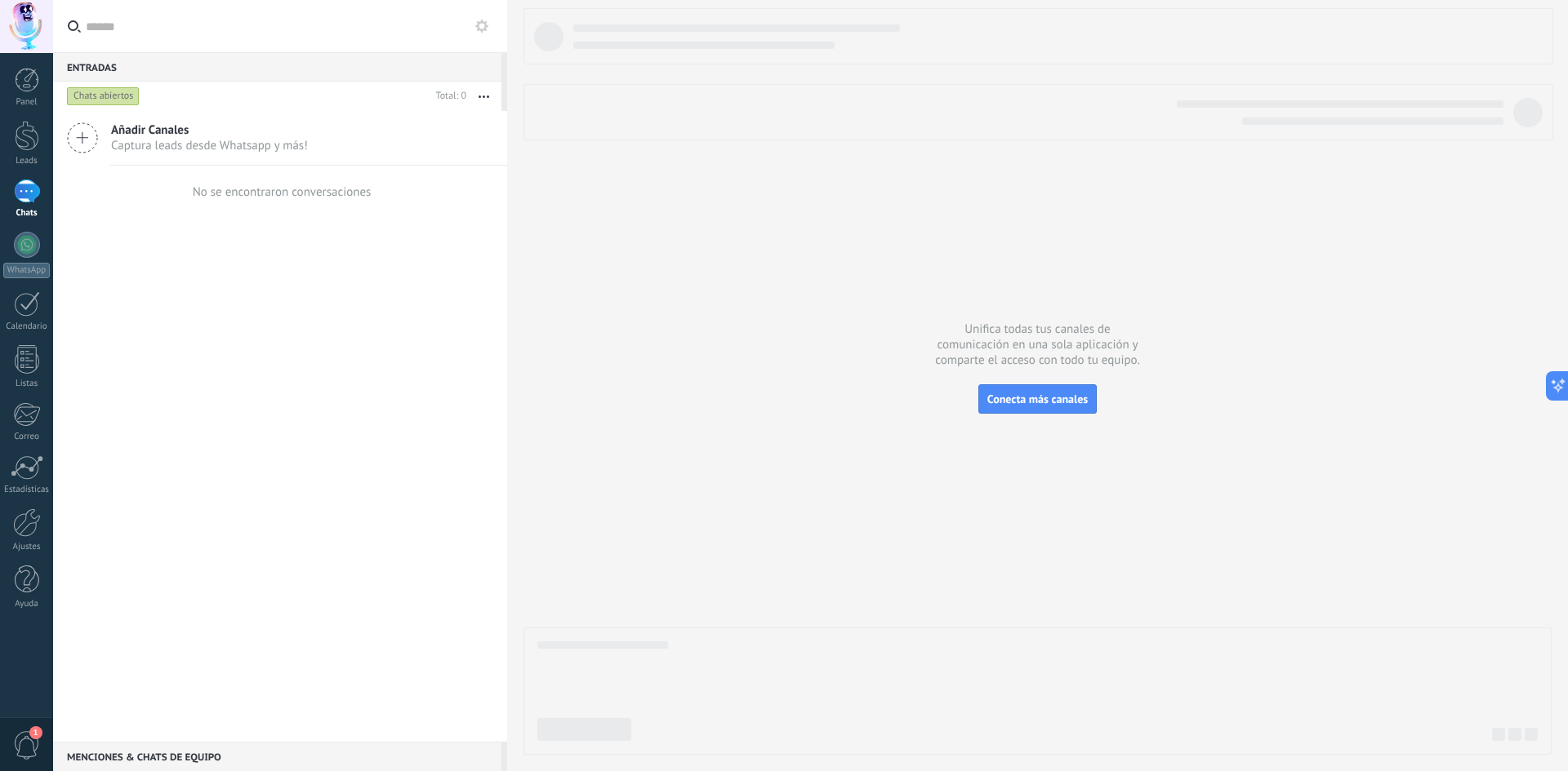
drag, startPoint x: 223, startPoint y: 560, endPoint x: 210, endPoint y: 561, distance: 13.0
click at [219, 560] on div "Añadir Canales Captura leads desde Whatsapp y más! No se encontraron conversaci…" at bounding box center [280, 427] width 454 height 631
click at [243, 131] on span "Añadir Canales" at bounding box center [210, 130] width 197 height 15
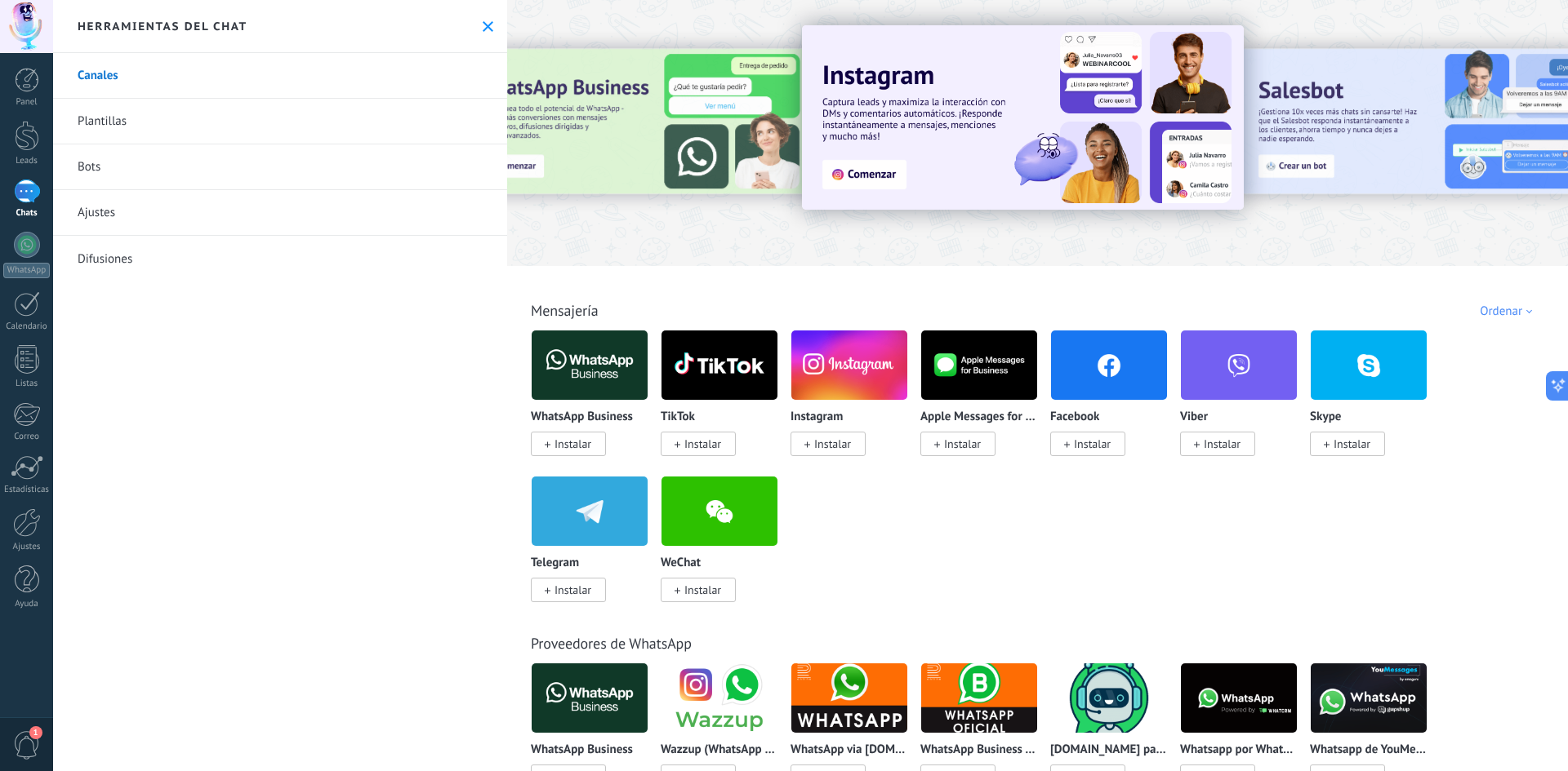
click at [486, 29] on use at bounding box center [488, 26] width 11 height 11
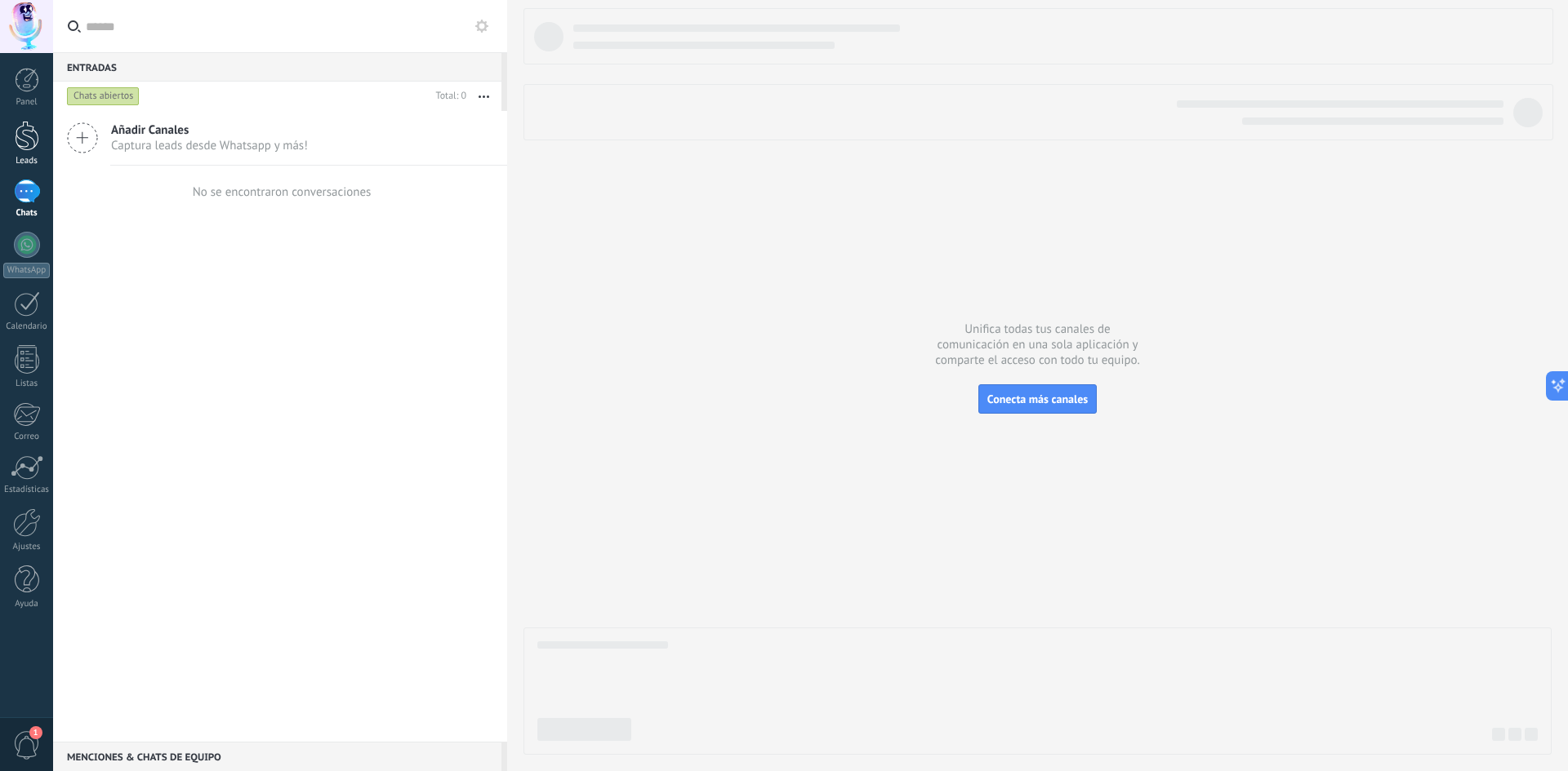
click at [24, 128] on div at bounding box center [26, 135] width 24 height 30
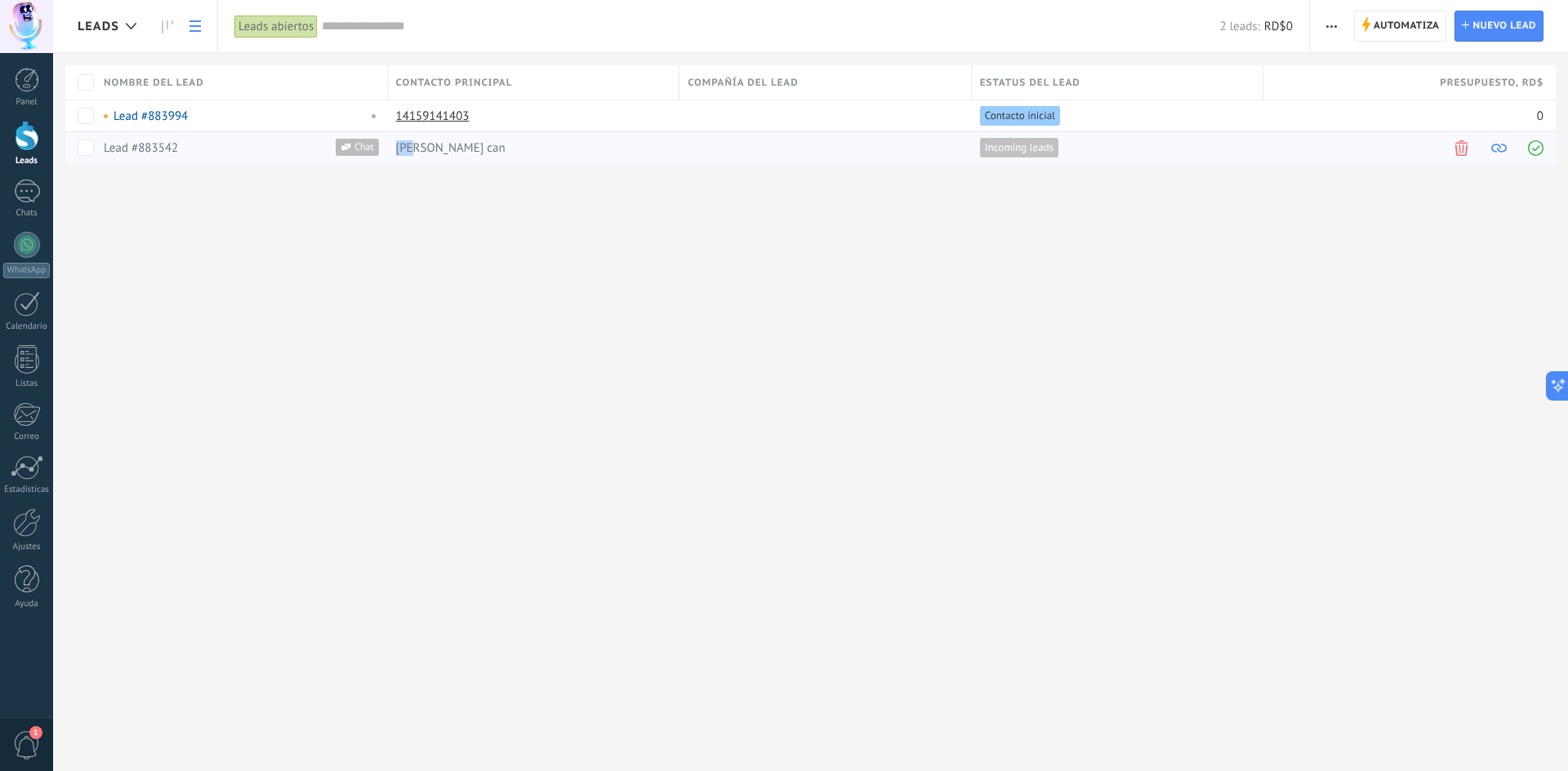
click at [410, 147] on span "[PERSON_NAME] can" at bounding box center [450, 149] width 109 height 15
click at [171, 142] on link "Lead #883542" at bounding box center [140, 149] width 74 height 15
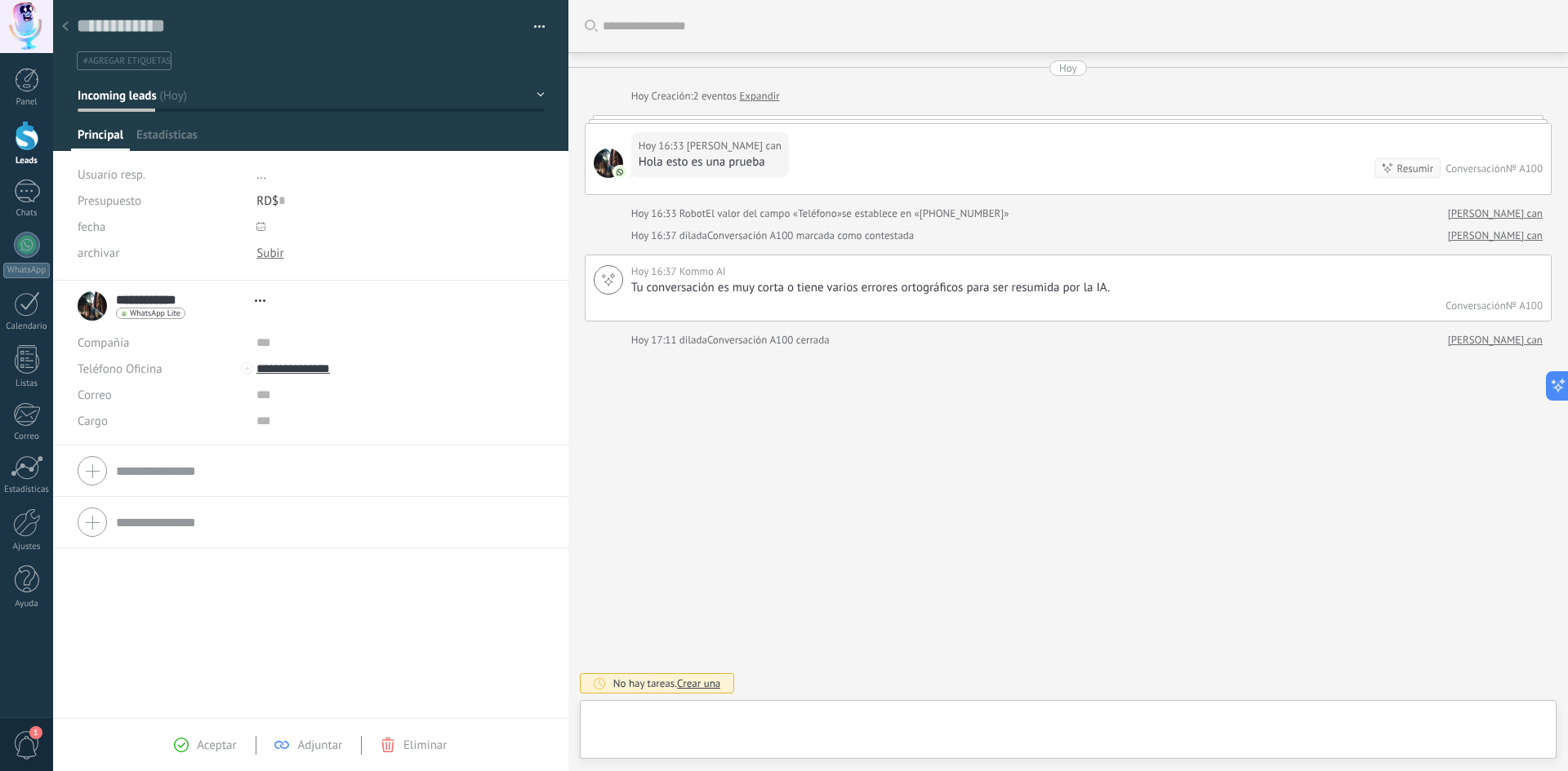
type textarea "**********"
click at [856, 711] on div at bounding box center [1065, 733] width 945 height 49
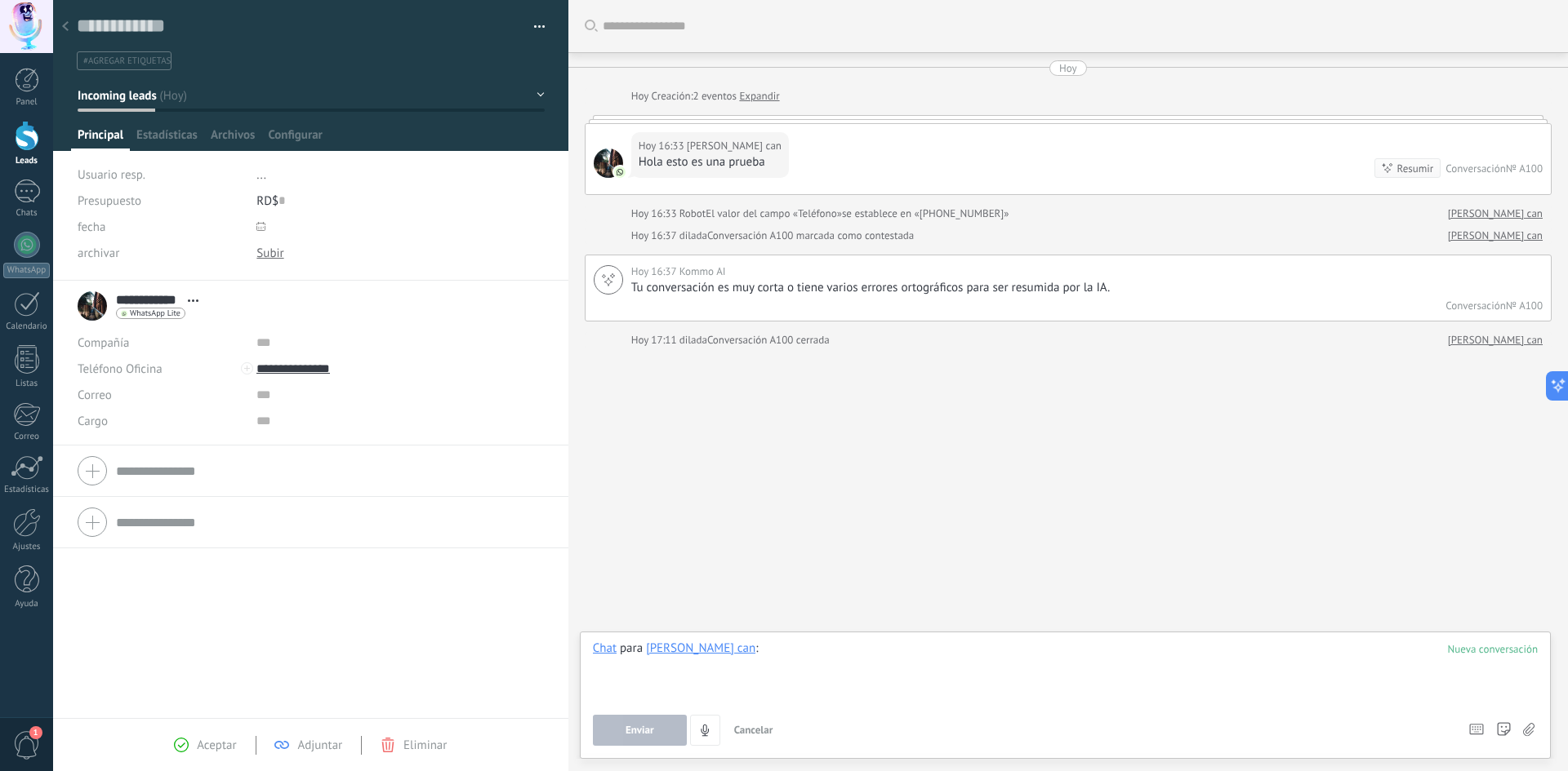
click at [814, 694] on div at bounding box center [1065, 672] width 945 height 62
click at [650, 724] on button "Enviar" at bounding box center [639, 730] width 94 height 31
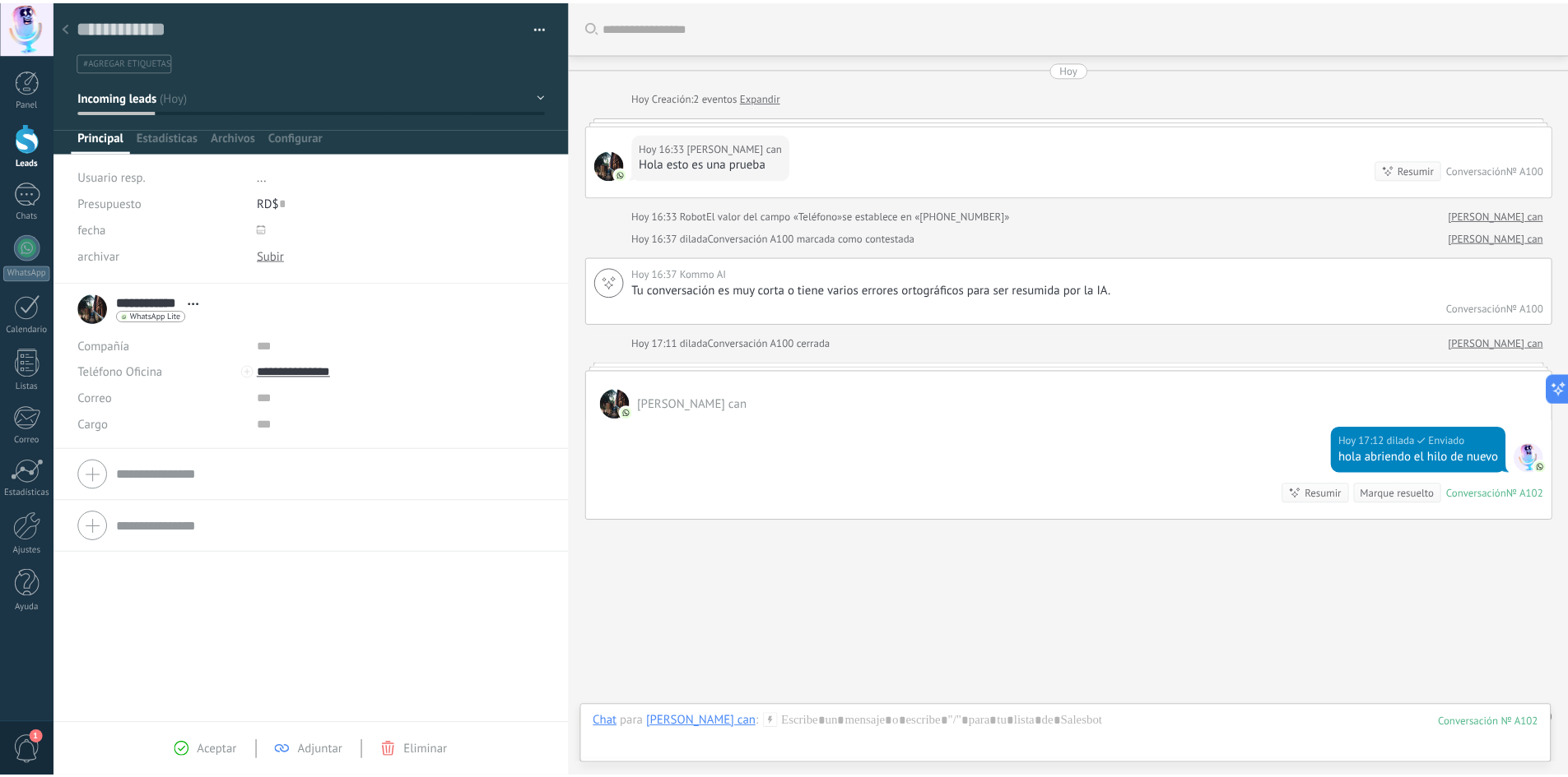
scroll to position [30, 0]
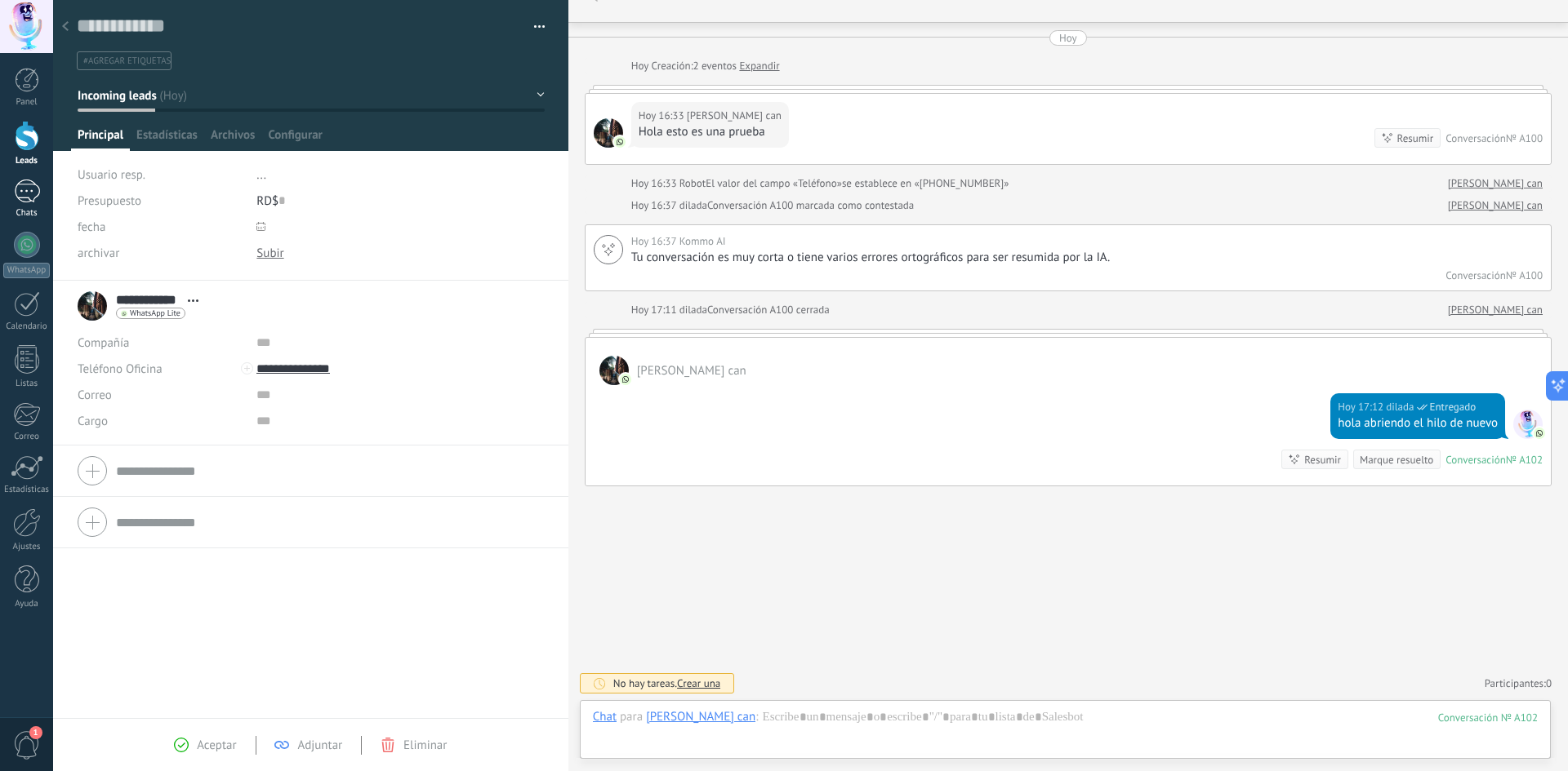
click at [26, 199] on div at bounding box center [26, 191] width 26 height 24
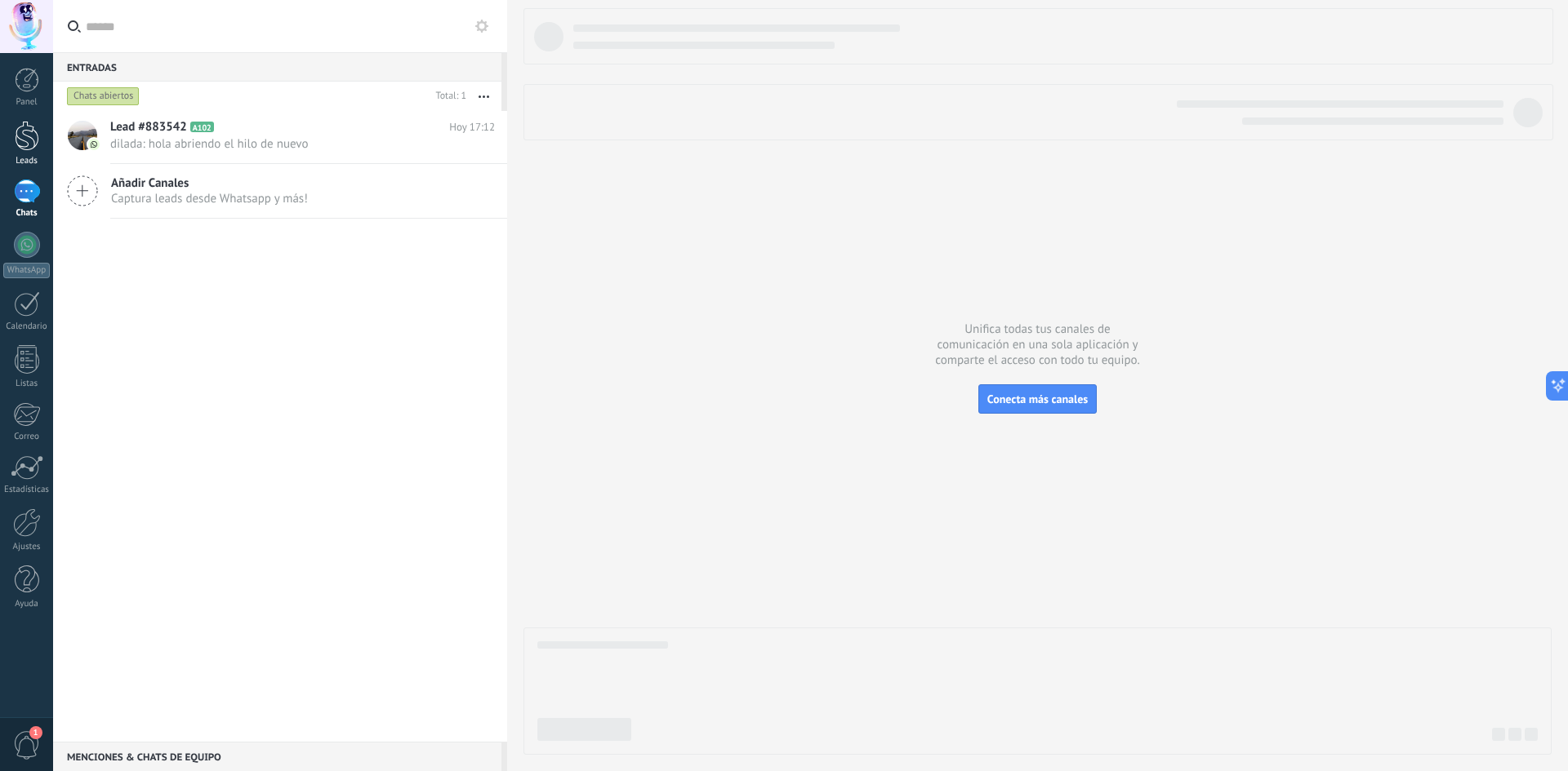
click at [22, 140] on div at bounding box center [26, 135] width 24 height 30
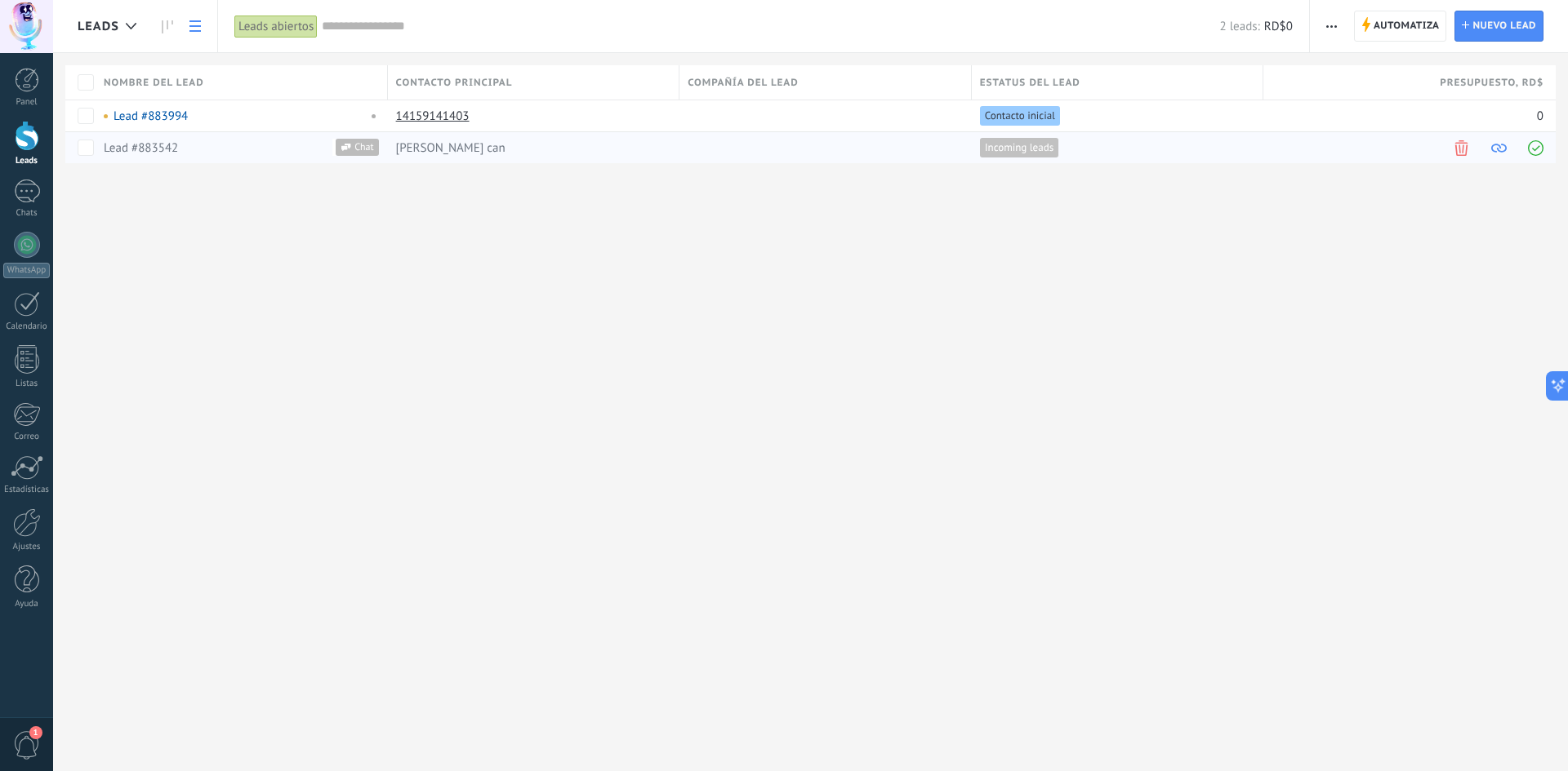
click at [1504, 150] on span at bounding box center [1499, 149] width 15 height 15
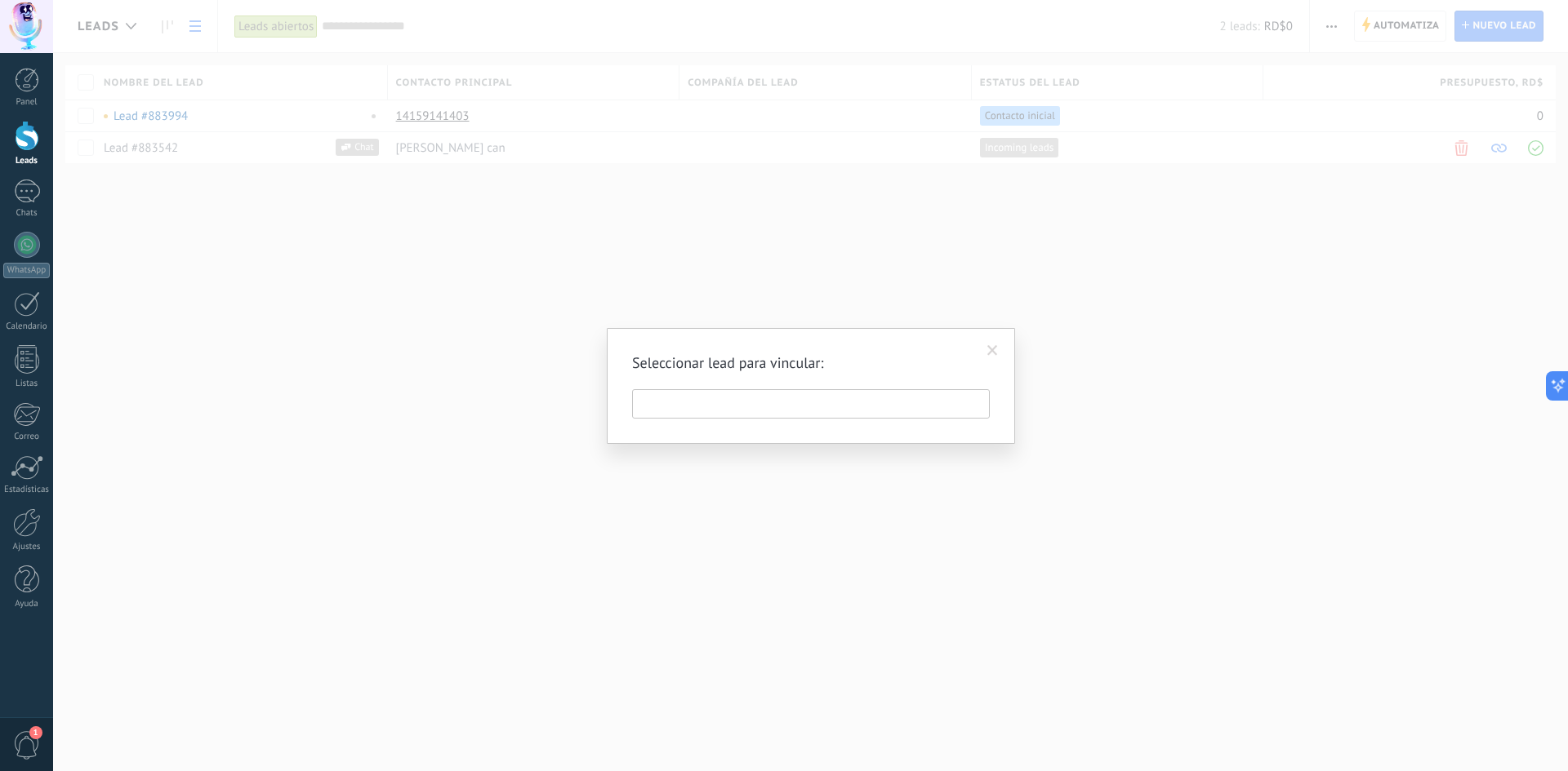
click at [1000, 350] on span at bounding box center [993, 350] width 27 height 28
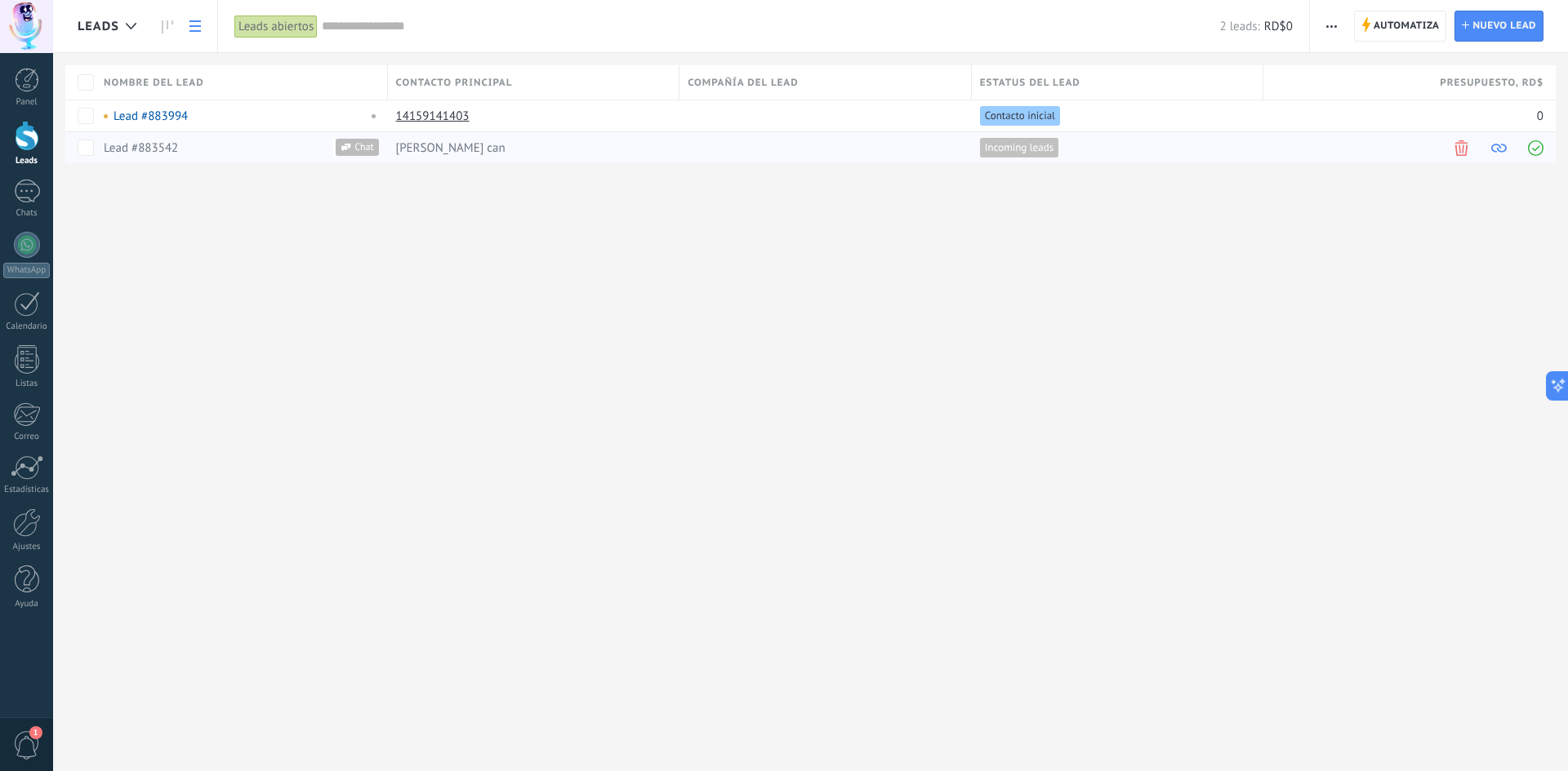
click at [1463, 150] on span at bounding box center [1462, 149] width 15 height 15
click at [43, 185] on link "Chats" at bounding box center [26, 199] width 53 height 40
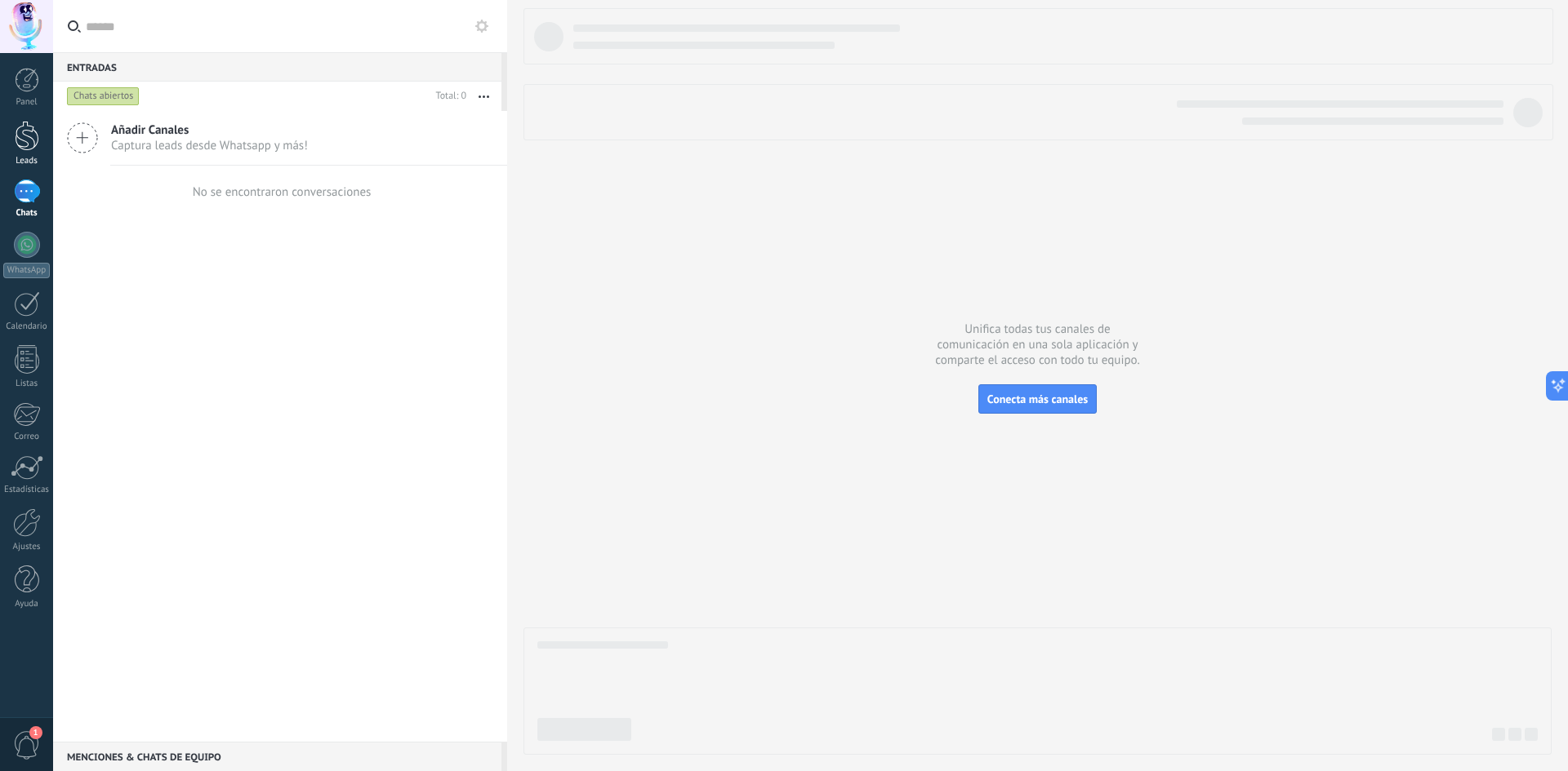
click at [16, 136] on div at bounding box center [26, 135] width 24 height 30
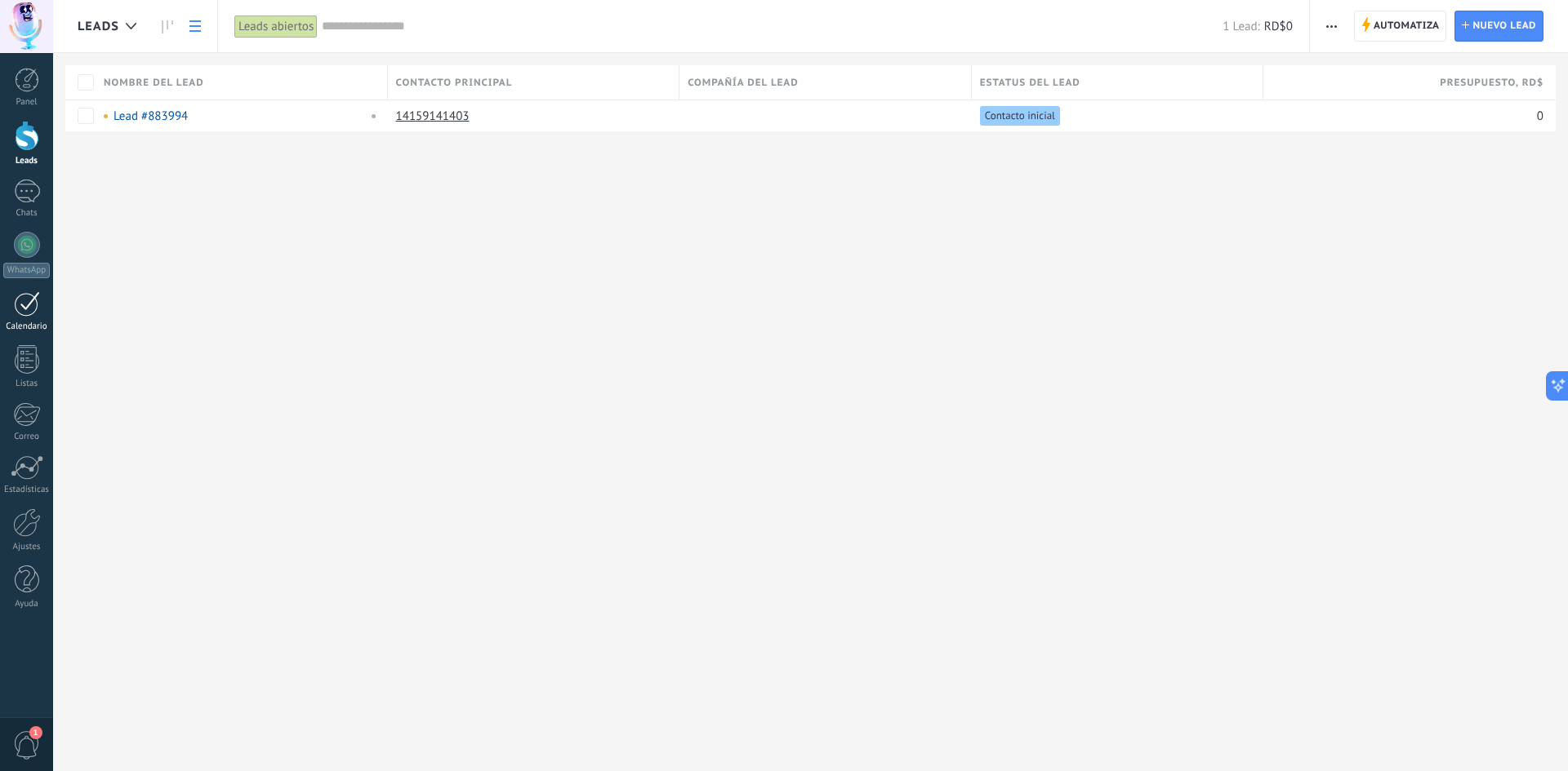
click at [24, 317] on link "Calendario" at bounding box center [26, 312] width 53 height 41
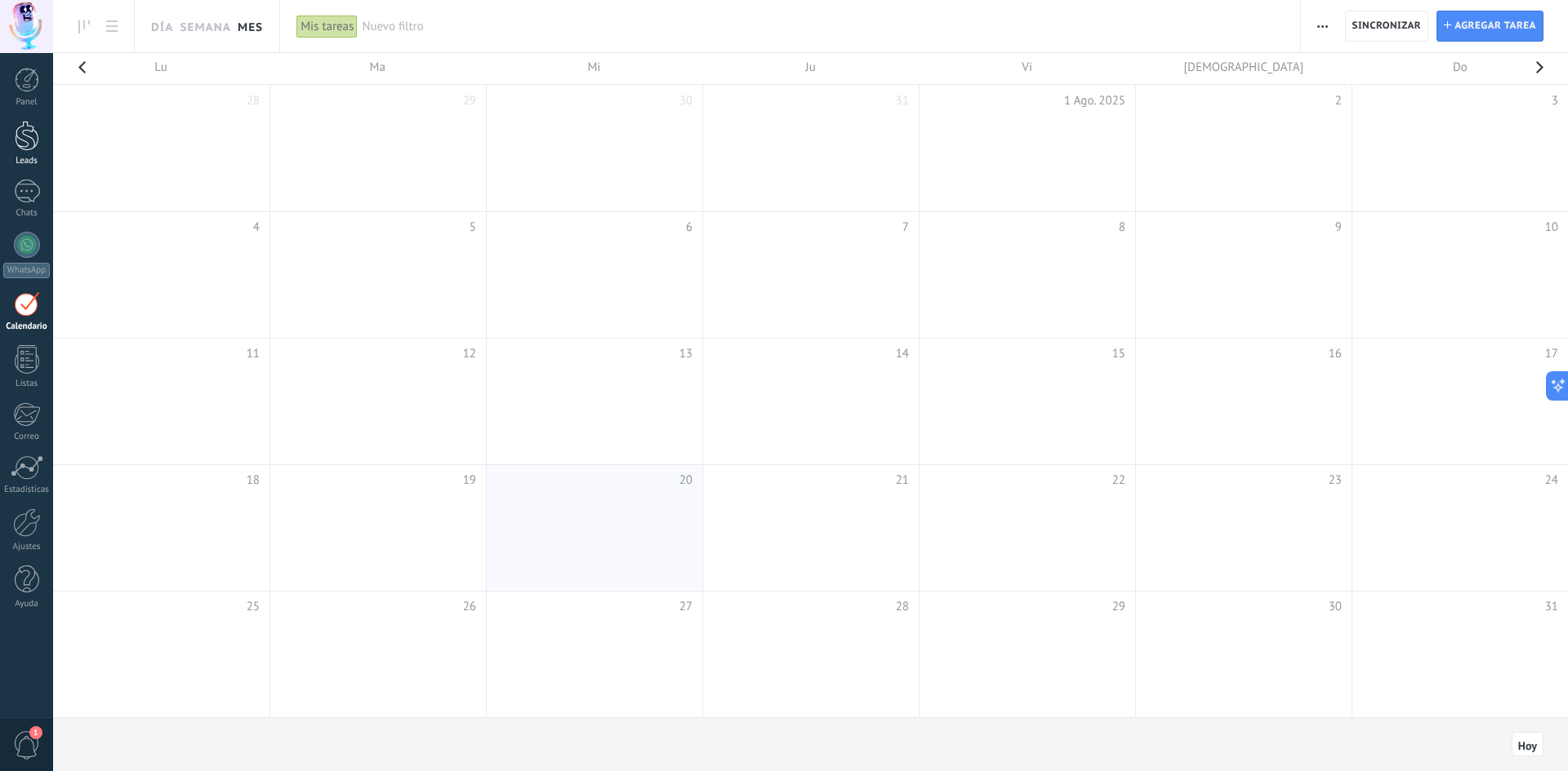
click at [27, 141] on div at bounding box center [26, 135] width 24 height 30
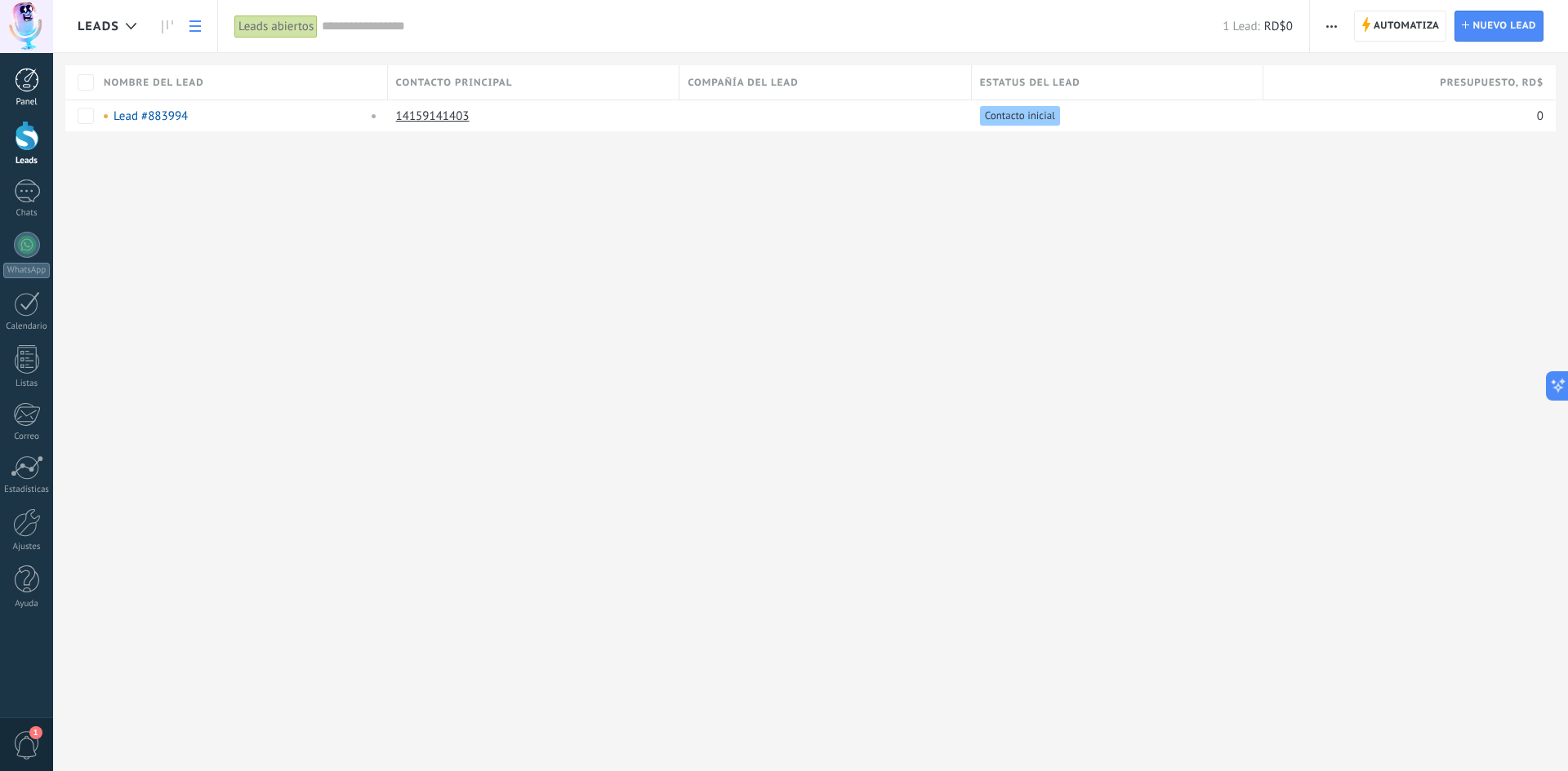
click at [31, 78] on div at bounding box center [26, 79] width 24 height 24
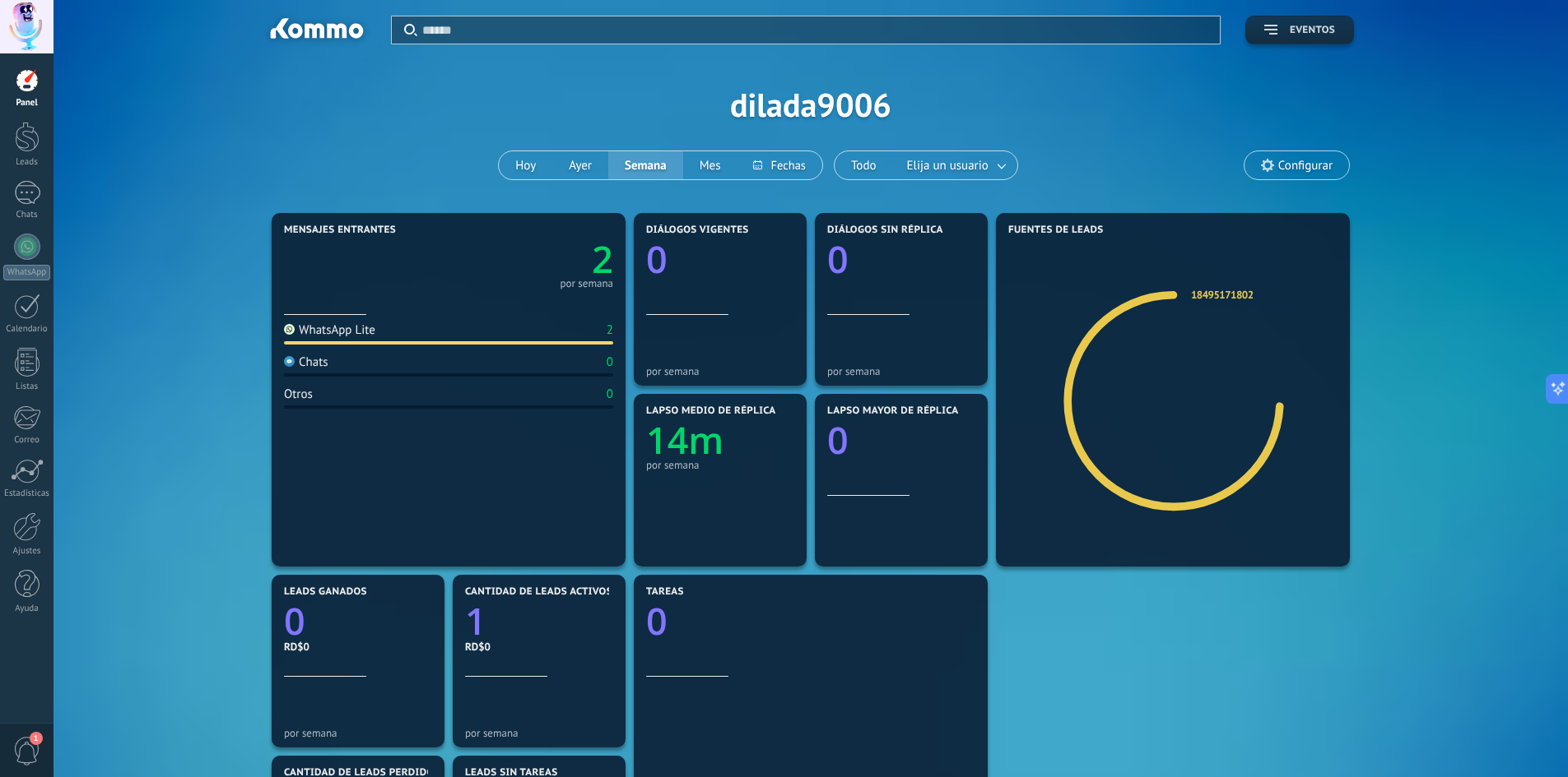
click at [1306, 35] on span "Eventos" at bounding box center [1312, 30] width 46 height 12
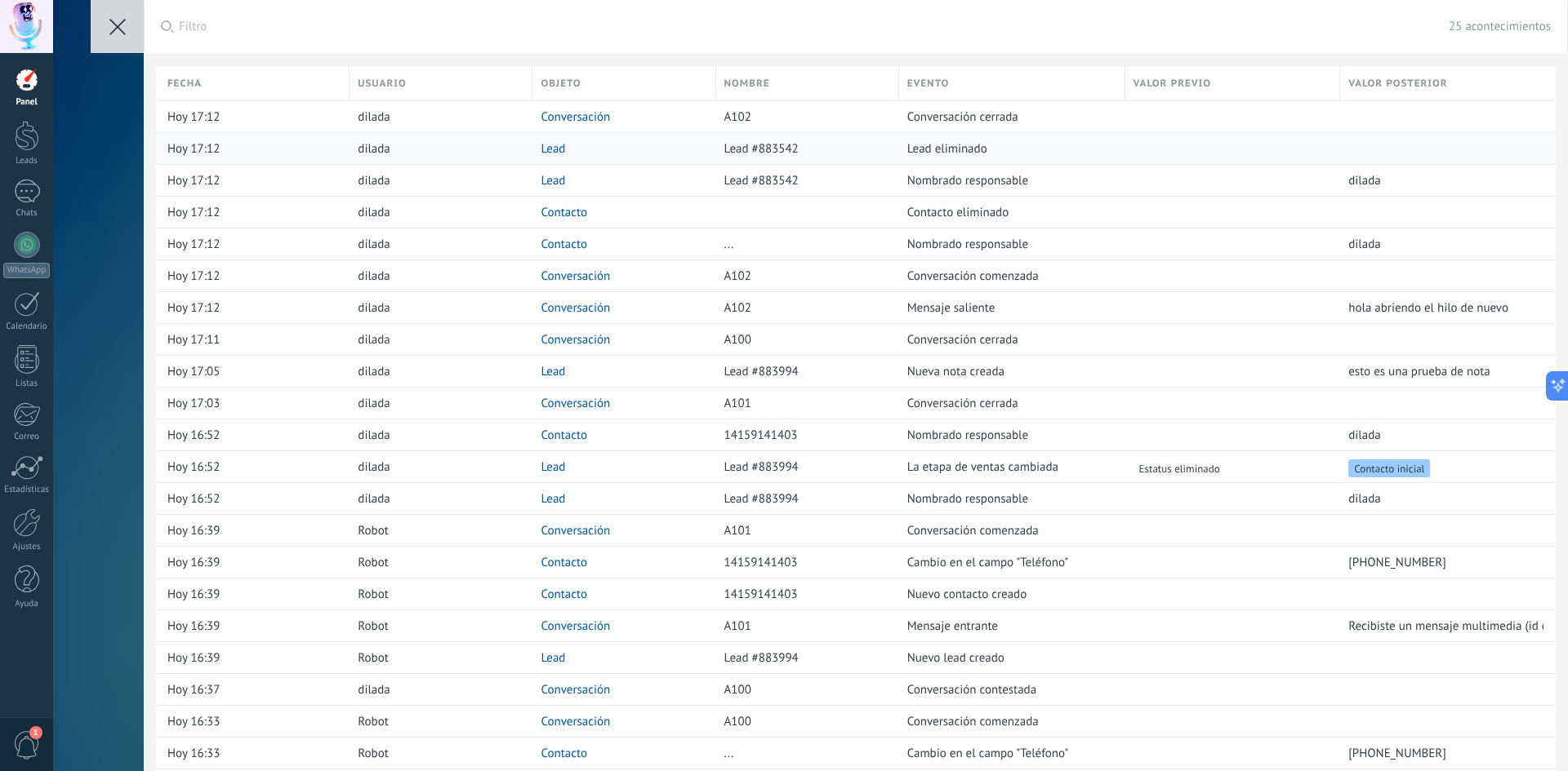
click at [777, 151] on span "Lead #883542" at bounding box center [761, 149] width 74 height 15
click at [557, 150] on link "Lead" at bounding box center [552, 149] width 24 height 15
drag, startPoint x: 518, startPoint y: 143, endPoint x: 704, endPoint y: 146, distance: 186.0
click at [519, 143] on div "dilada" at bounding box center [436, 149] width 175 height 31
click at [770, 145] on span "Lead #883542" at bounding box center [761, 149] width 74 height 15
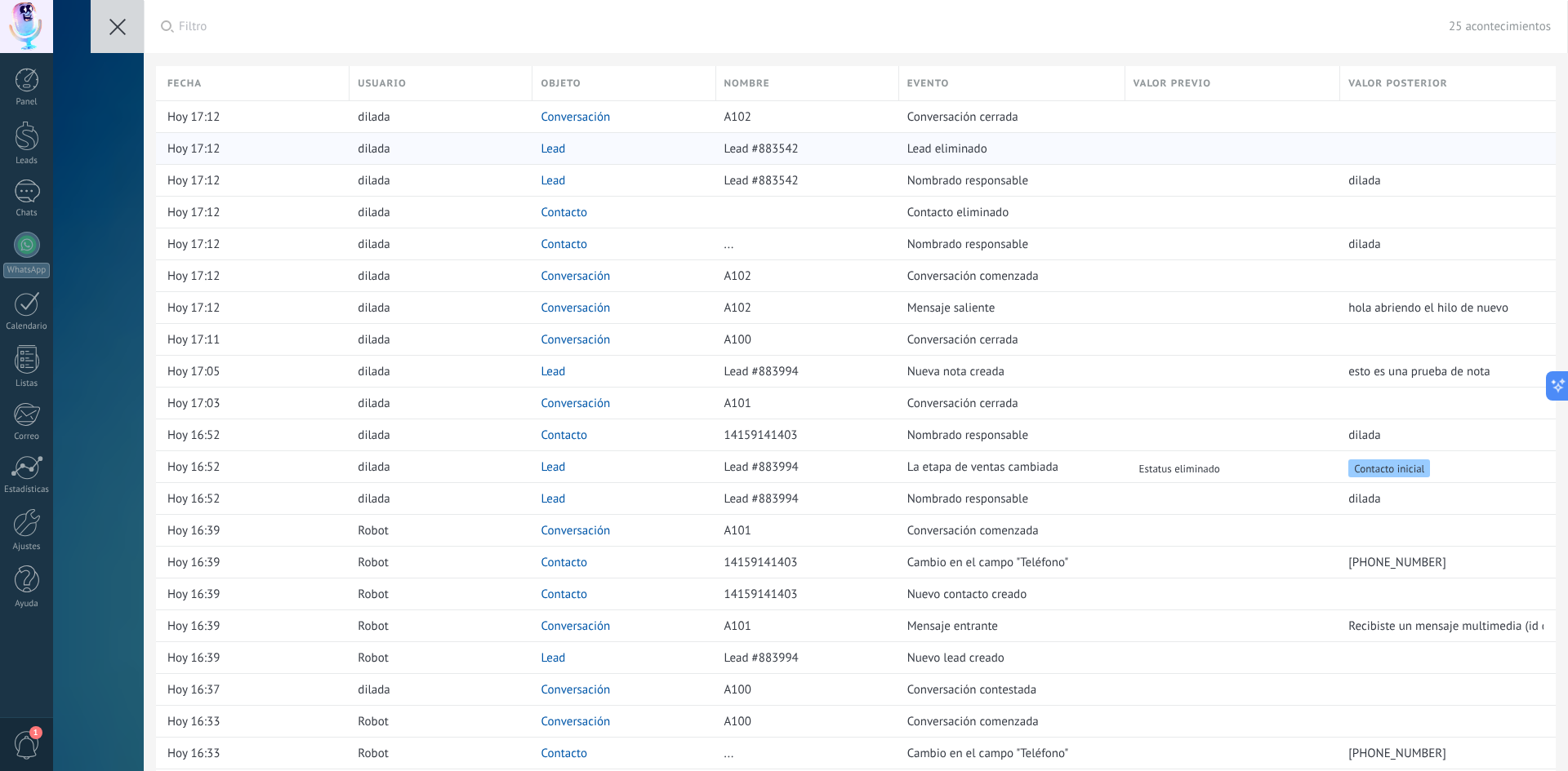
drag, startPoint x: 806, startPoint y: 146, endPoint x: 677, endPoint y: 137, distance: 129.3
click at [677, 137] on div "Hoy 17:12 dilada Lead Lead #883542 Lead eliminado" at bounding box center [856, 148] width 1400 height 32
click at [1071, 170] on div "Nombrado responsable" at bounding box center [1008, 180] width 218 height 31
click at [124, 35] on button at bounding box center [117, 26] width 53 height 53
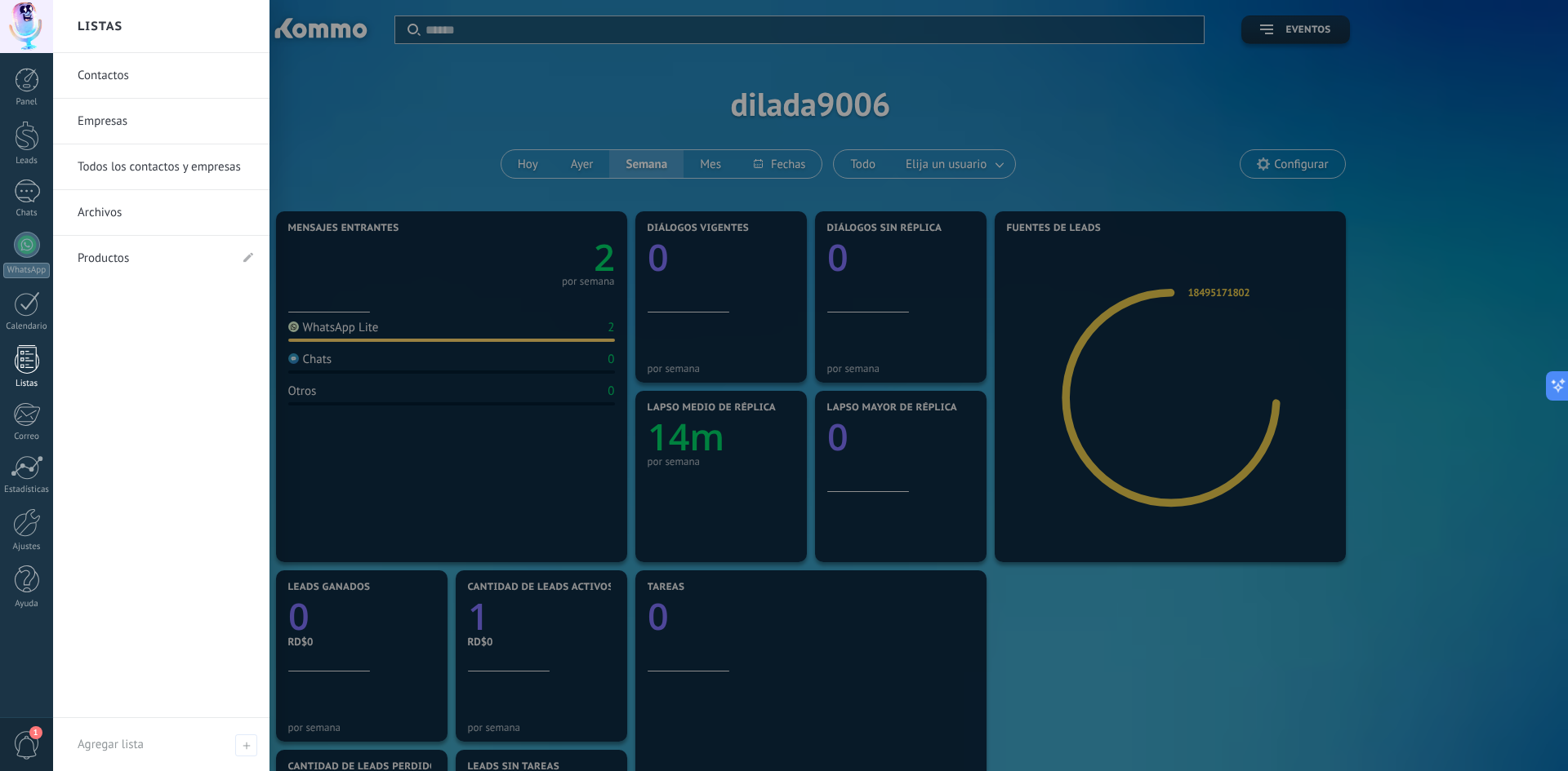
click at [26, 368] on div at bounding box center [26, 360] width 24 height 29
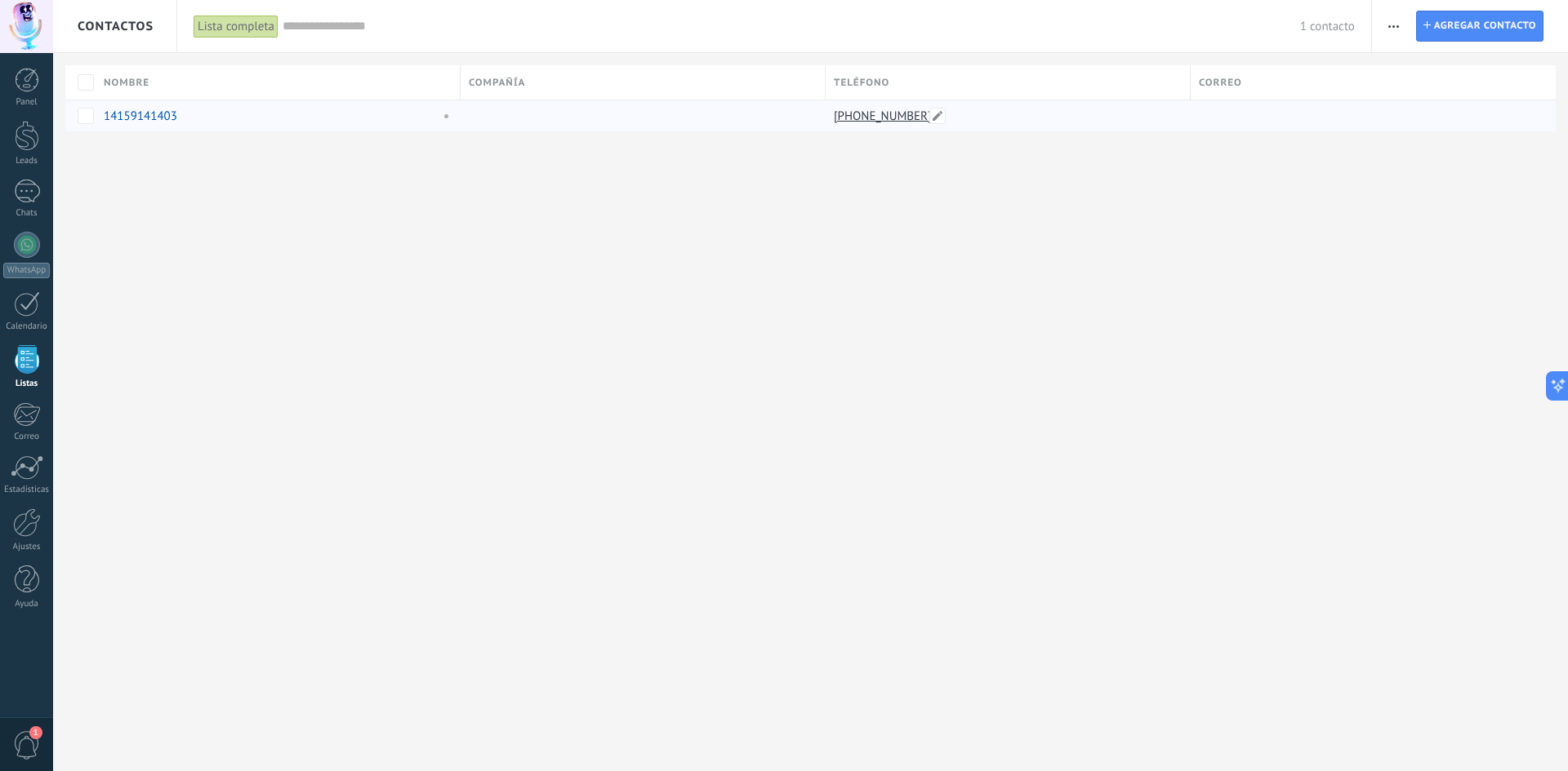
click at [885, 122] on link "[PHONE_NUMBER]" at bounding box center [884, 116] width 101 height 14
click at [1395, 19] on span "button" at bounding box center [1393, 26] width 11 height 31
click at [21, 542] on div "Ajustes" at bounding box center [26, 547] width 47 height 11
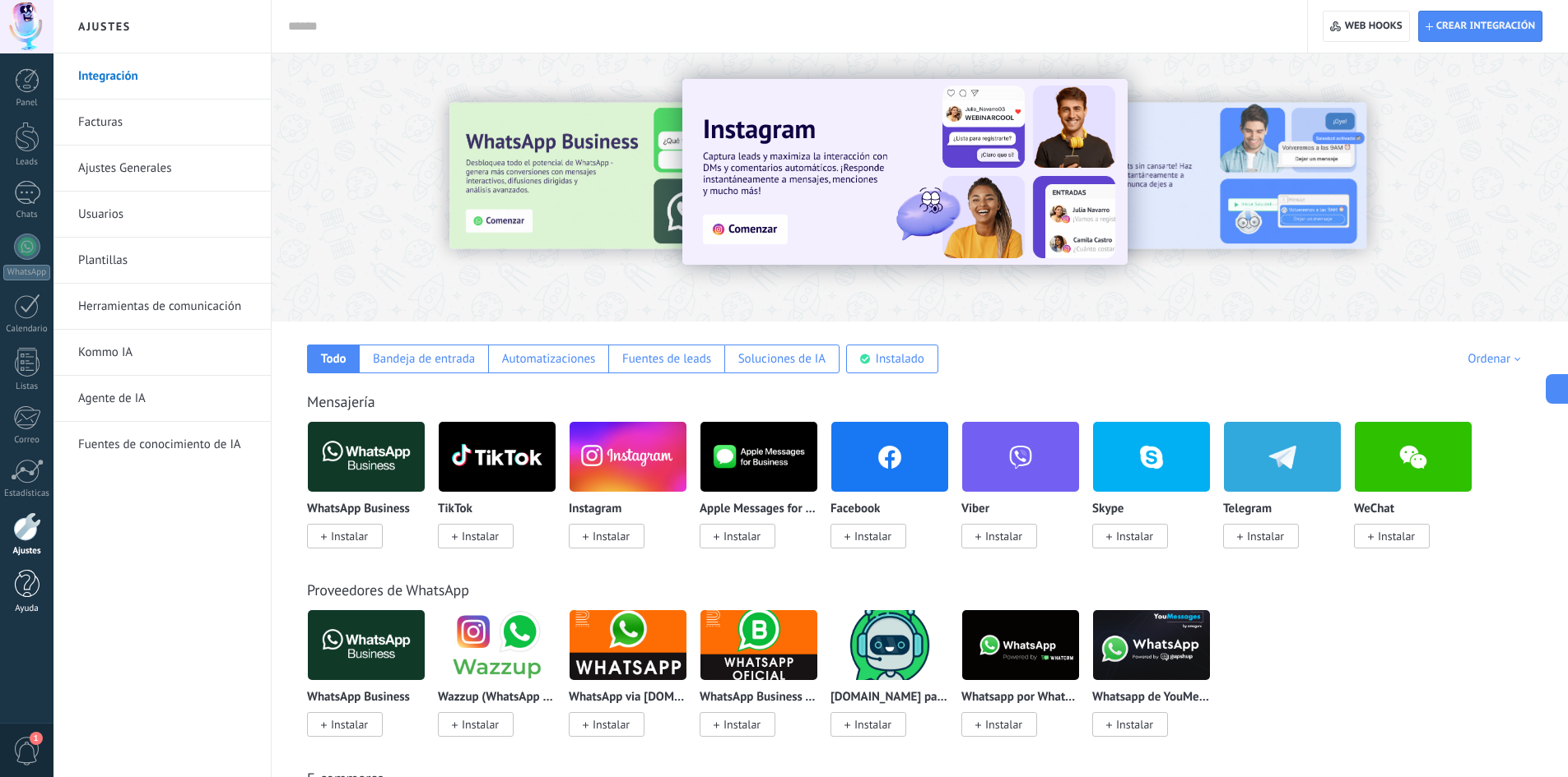
click at [19, 588] on div at bounding box center [26, 584] width 24 height 29
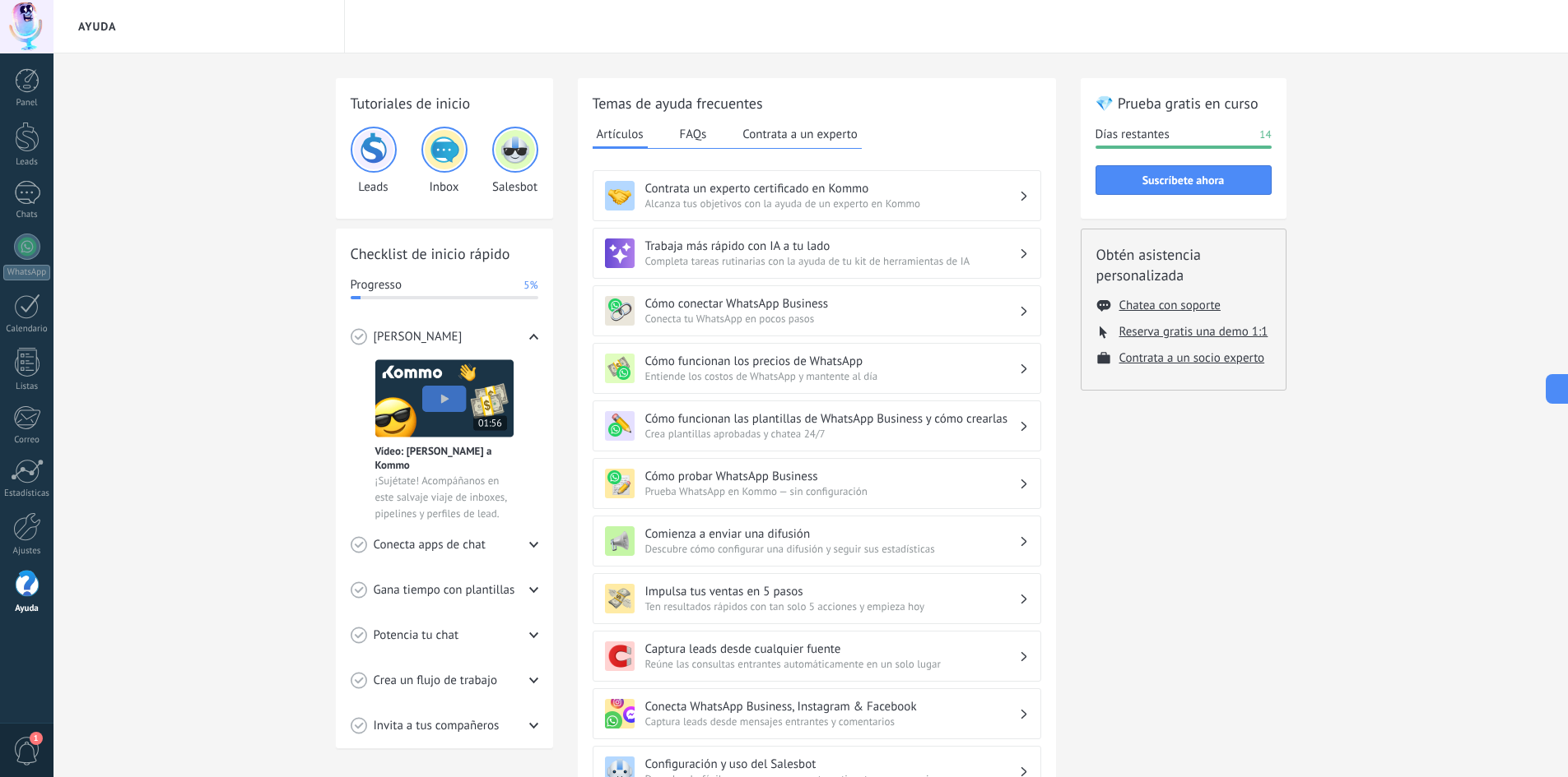
click at [697, 137] on button "FAQs" at bounding box center [694, 133] width 35 height 24
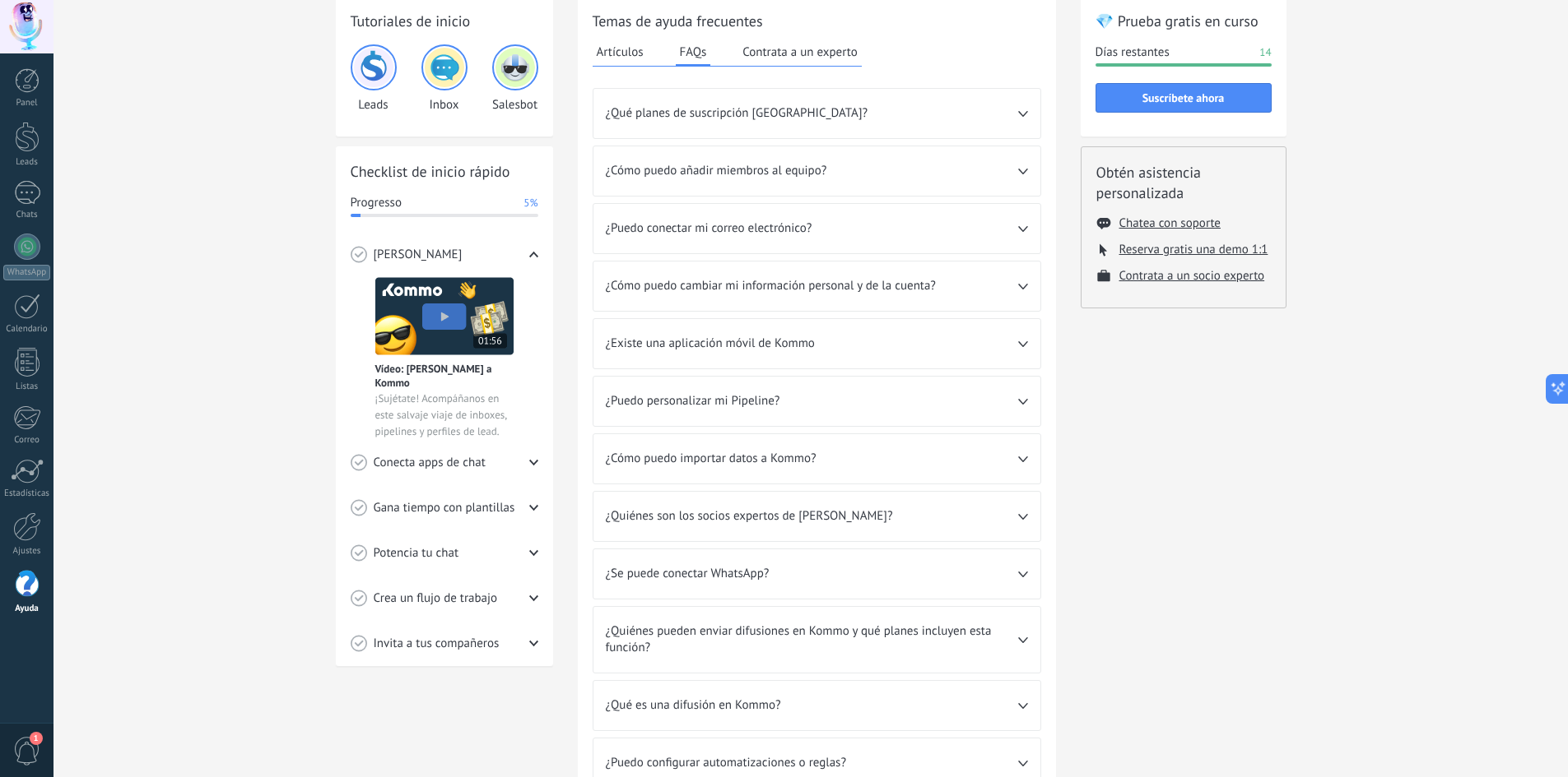
scroll to position [199, 0]
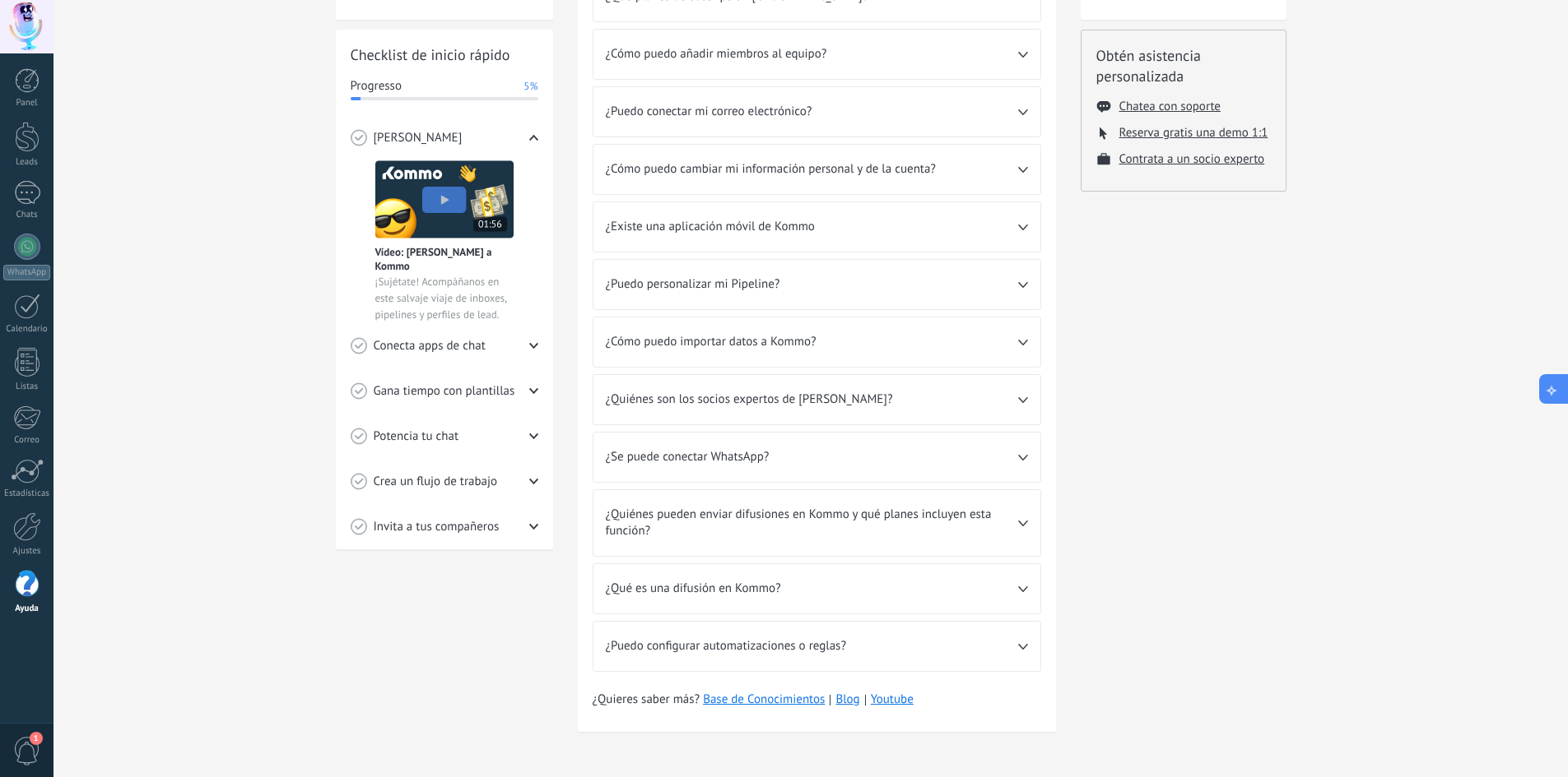
click at [1558, 394] on icon at bounding box center [1551, 389] width 18 height 18
type textarea "**********"
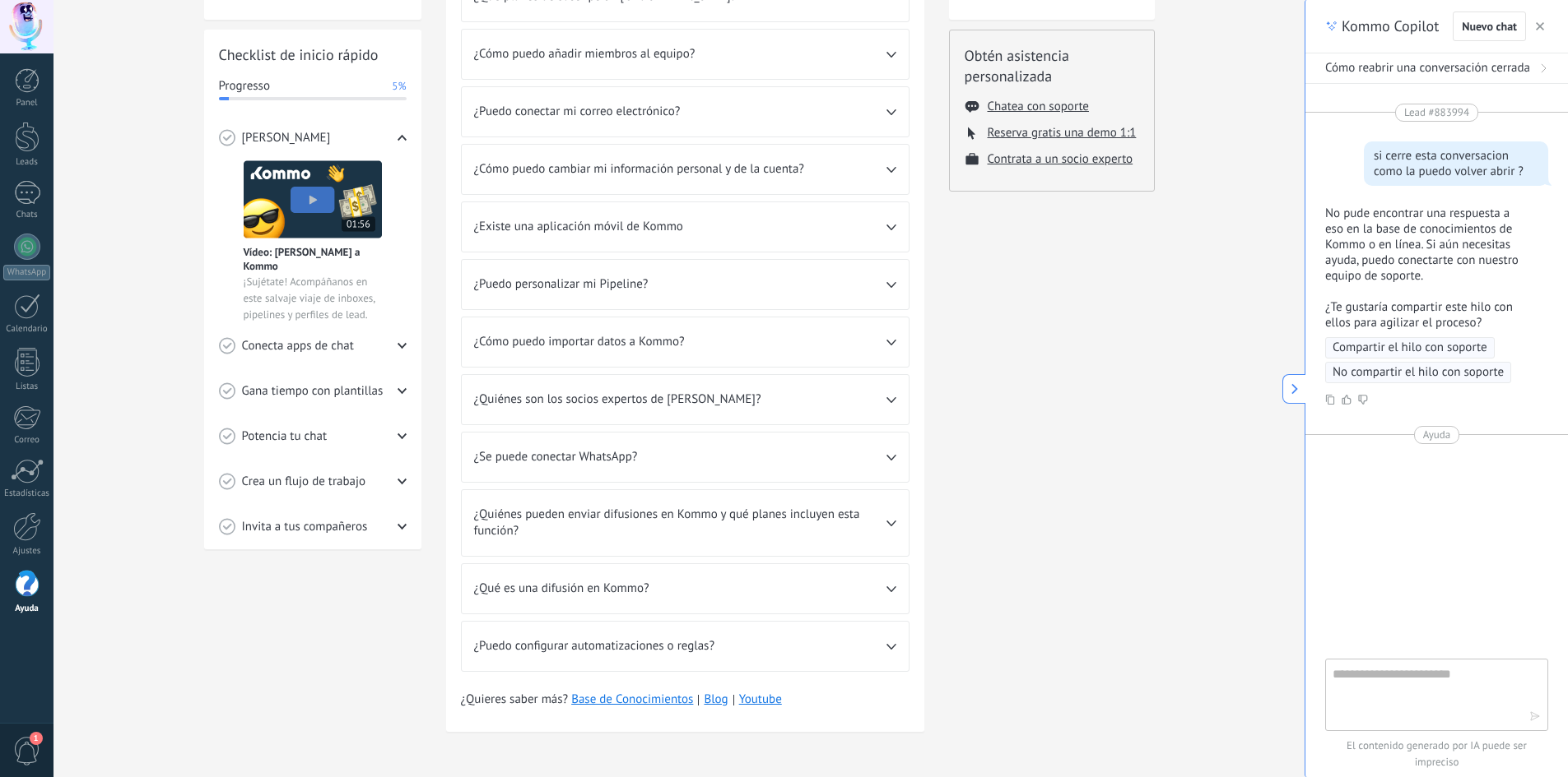
scroll to position [16, 0]
click at [1381, 674] on textarea at bounding box center [1425, 694] width 185 height 59
type textarea "**********"
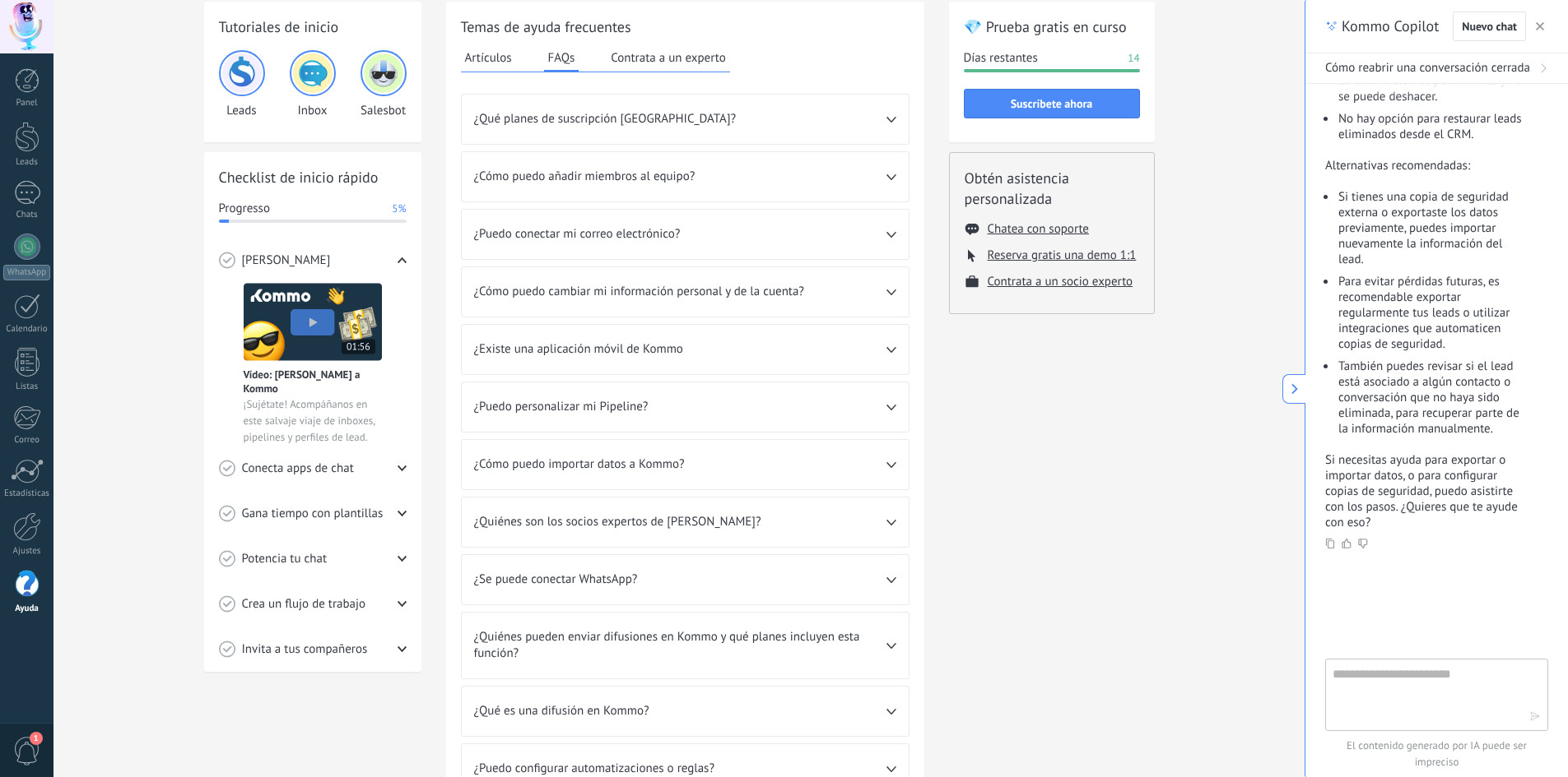
scroll to position [117, 0]
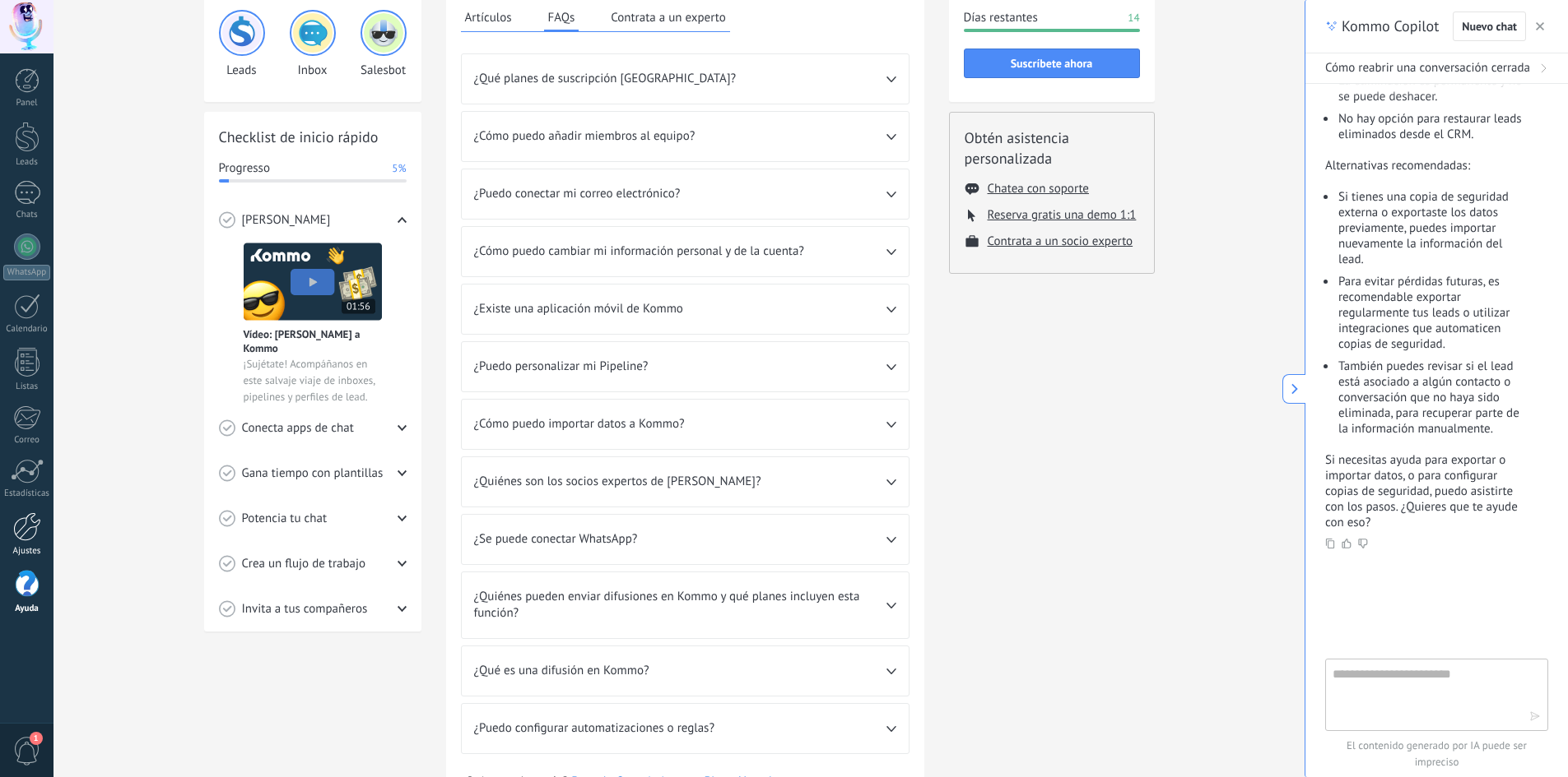
click at [29, 522] on div at bounding box center [27, 527] width 28 height 29
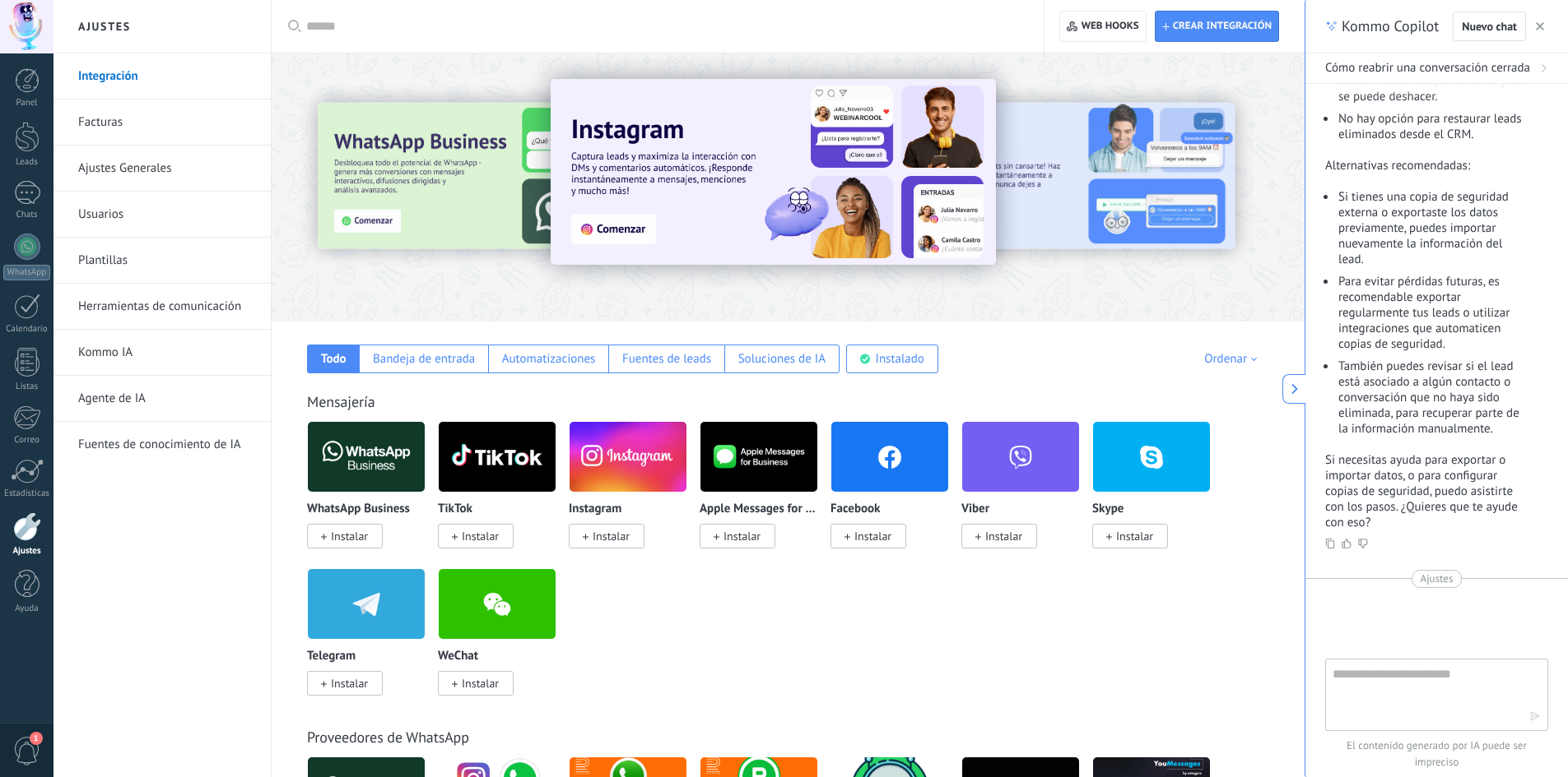
click at [1537, 25] on icon "button" at bounding box center [1540, 26] width 8 height 8
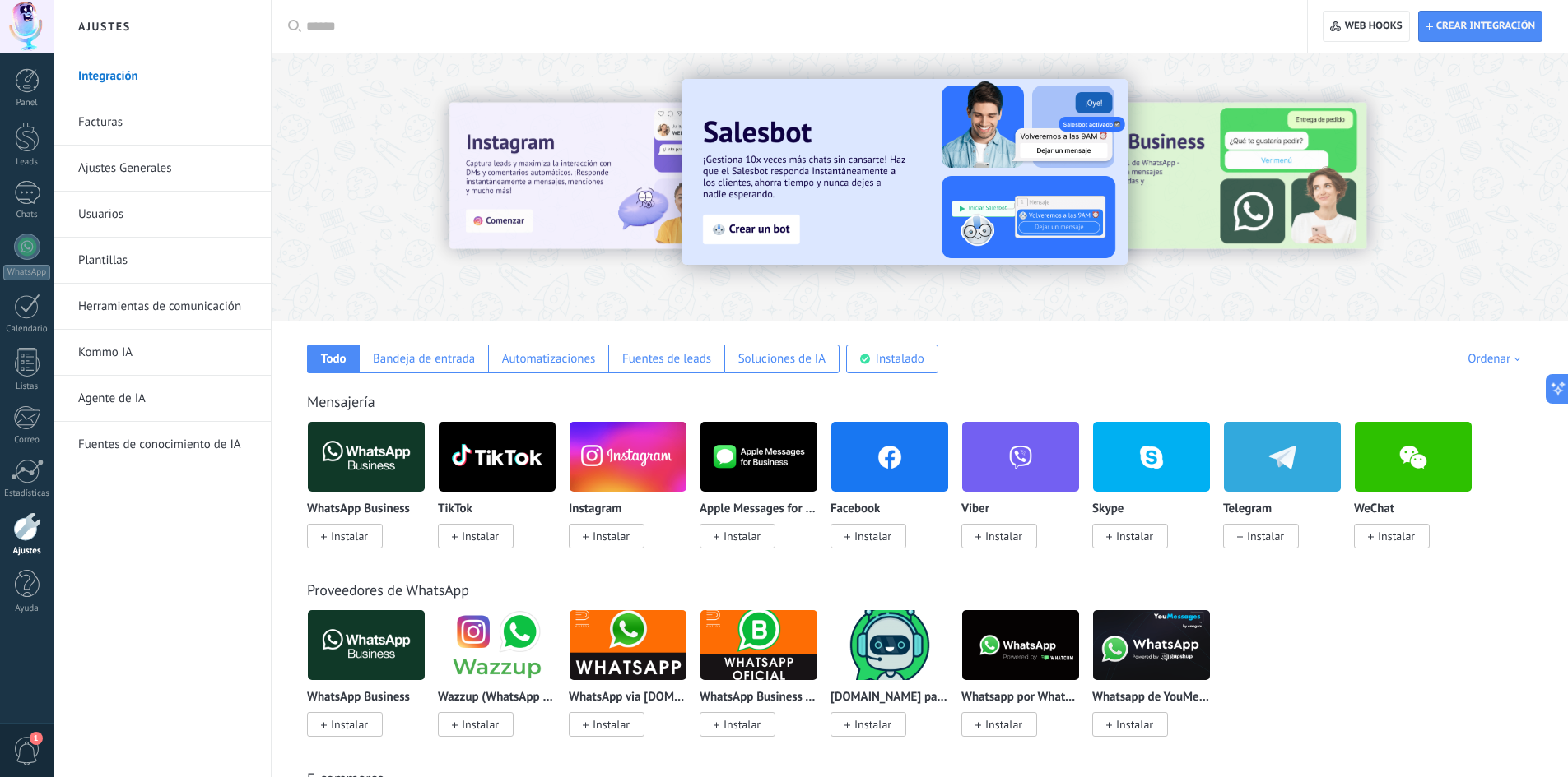
click at [155, 304] on link "Herramientas de comunicación" at bounding box center [165, 306] width 176 height 46
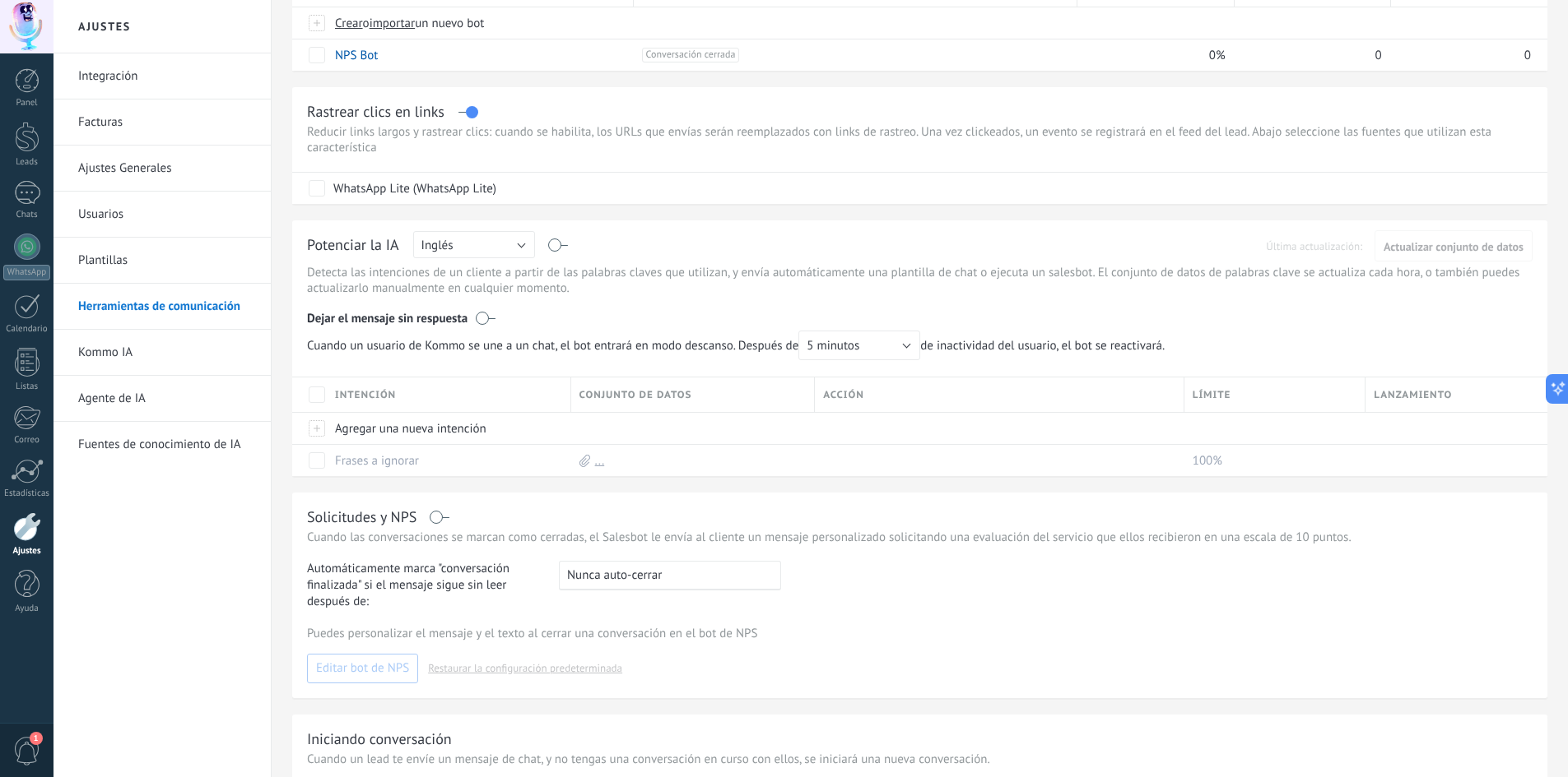
scroll to position [329, 0]
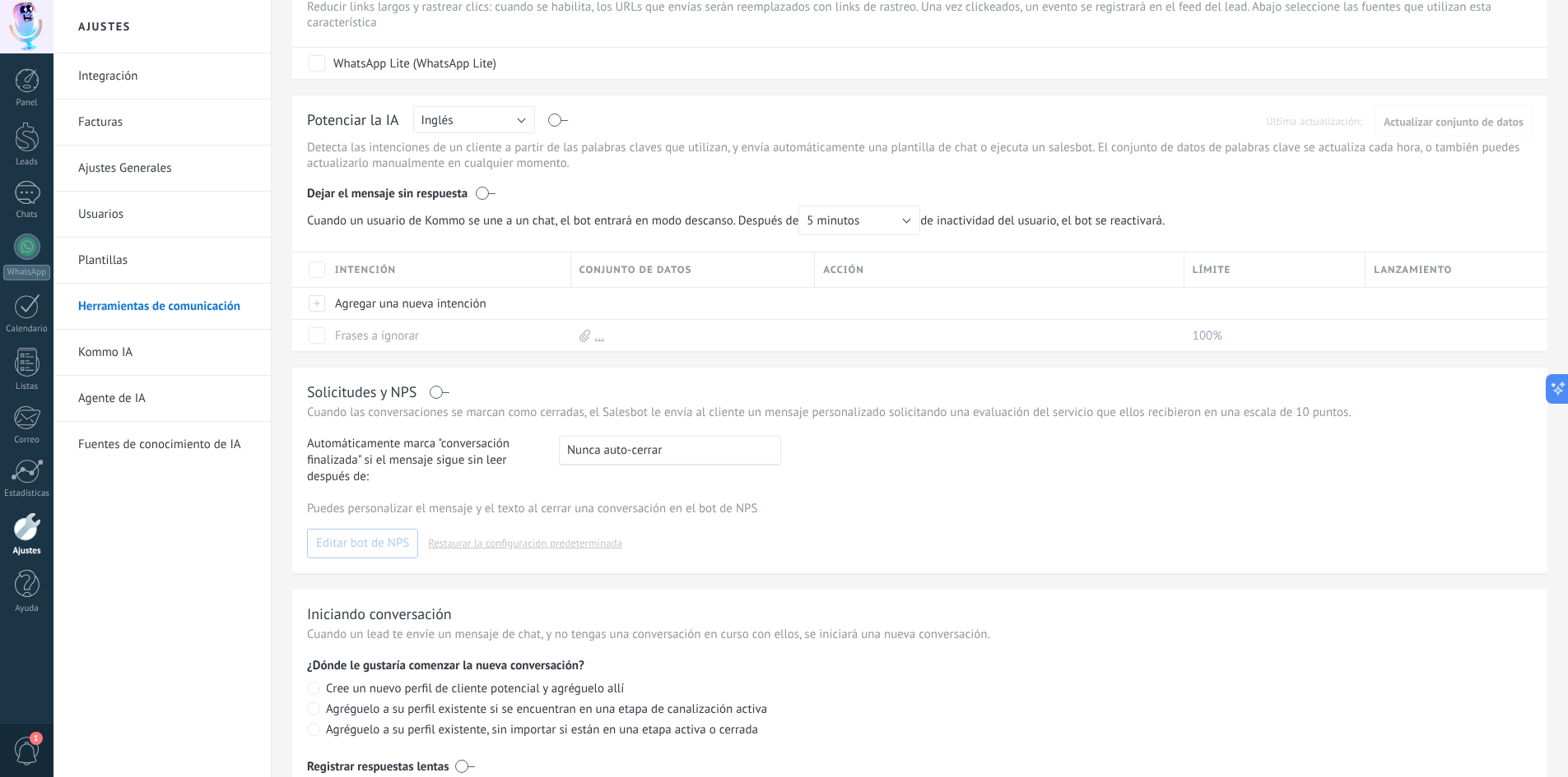
click at [138, 222] on link "Usuarios" at bounding box center [165, 214] width 176 height 46
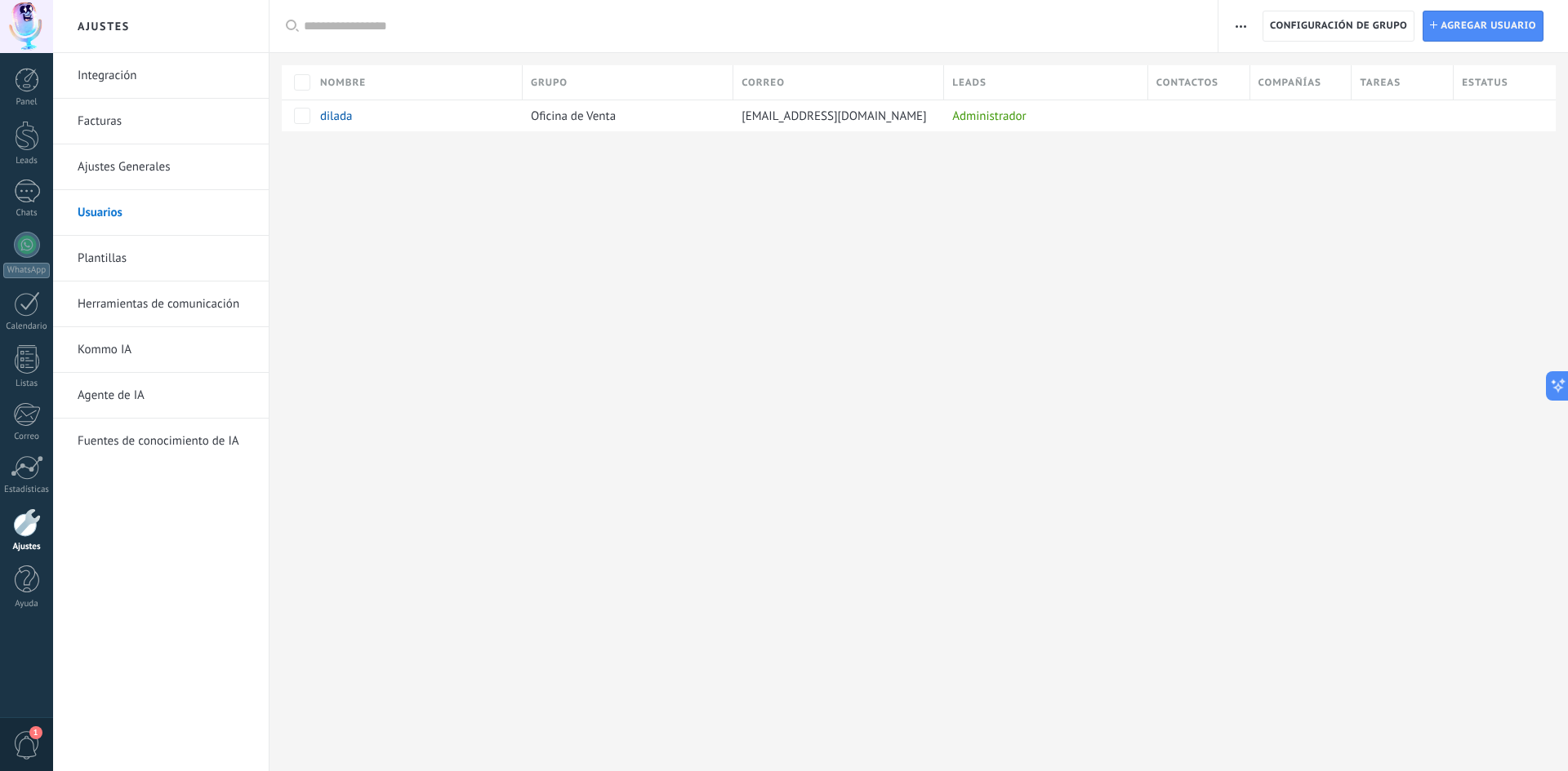
click at [146, 171] on link "Ajustes Generales" at bounding box center [164, 167] width 175 height 45
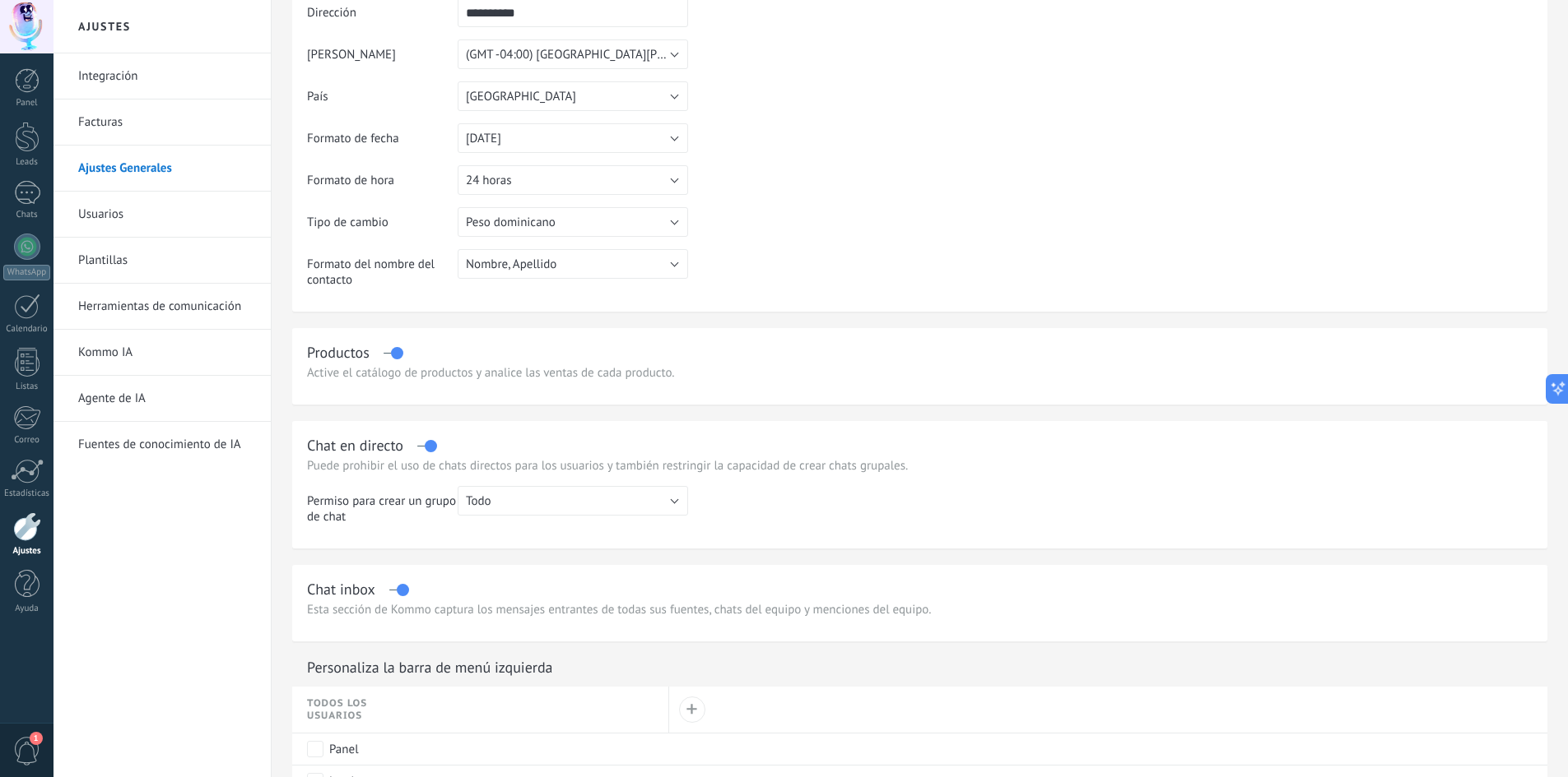
scroll to position [83, 0]
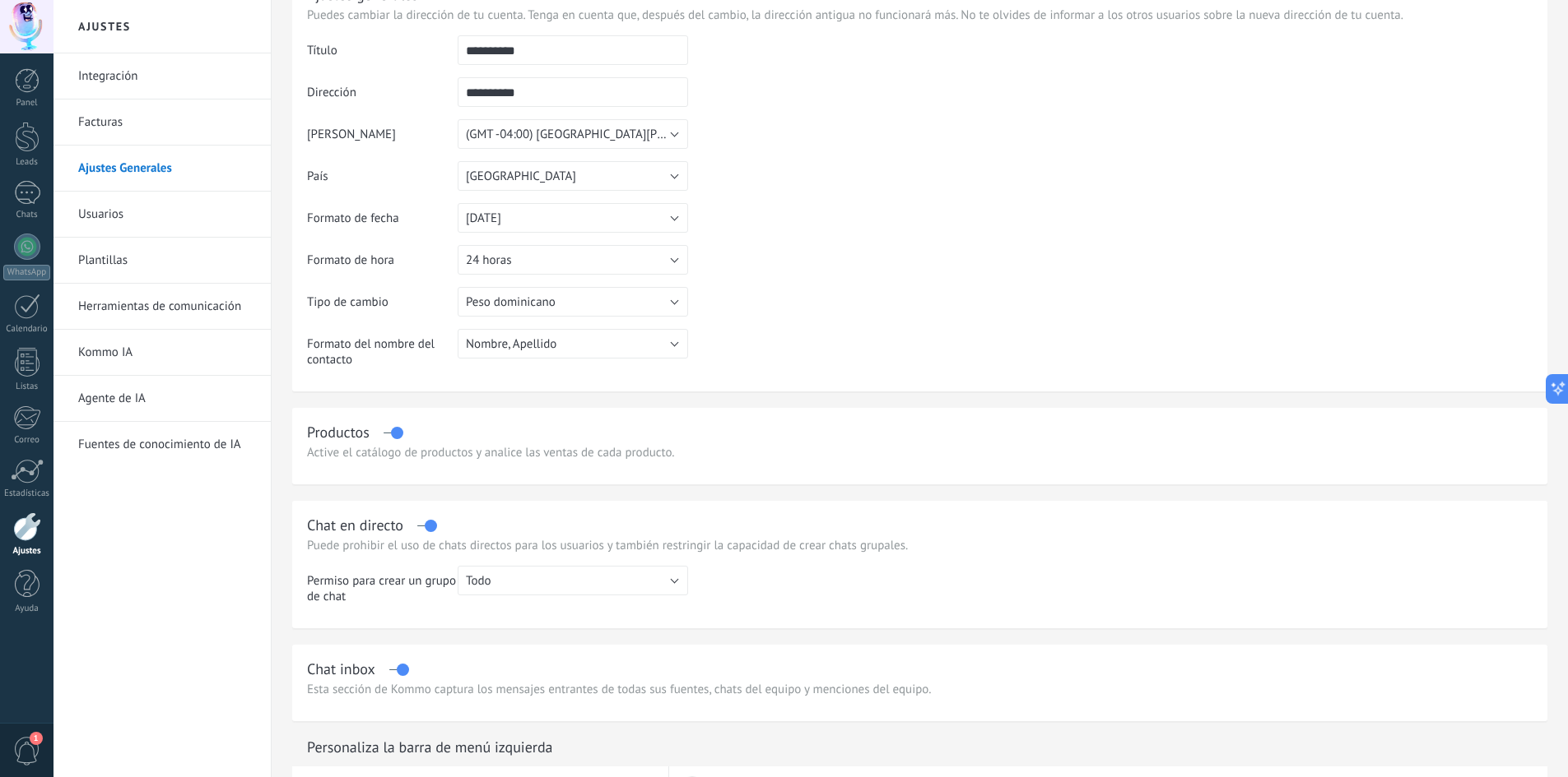
click at [130, 265] on link "Plantillas" at bounding box center [165, 260] width 176 height 46
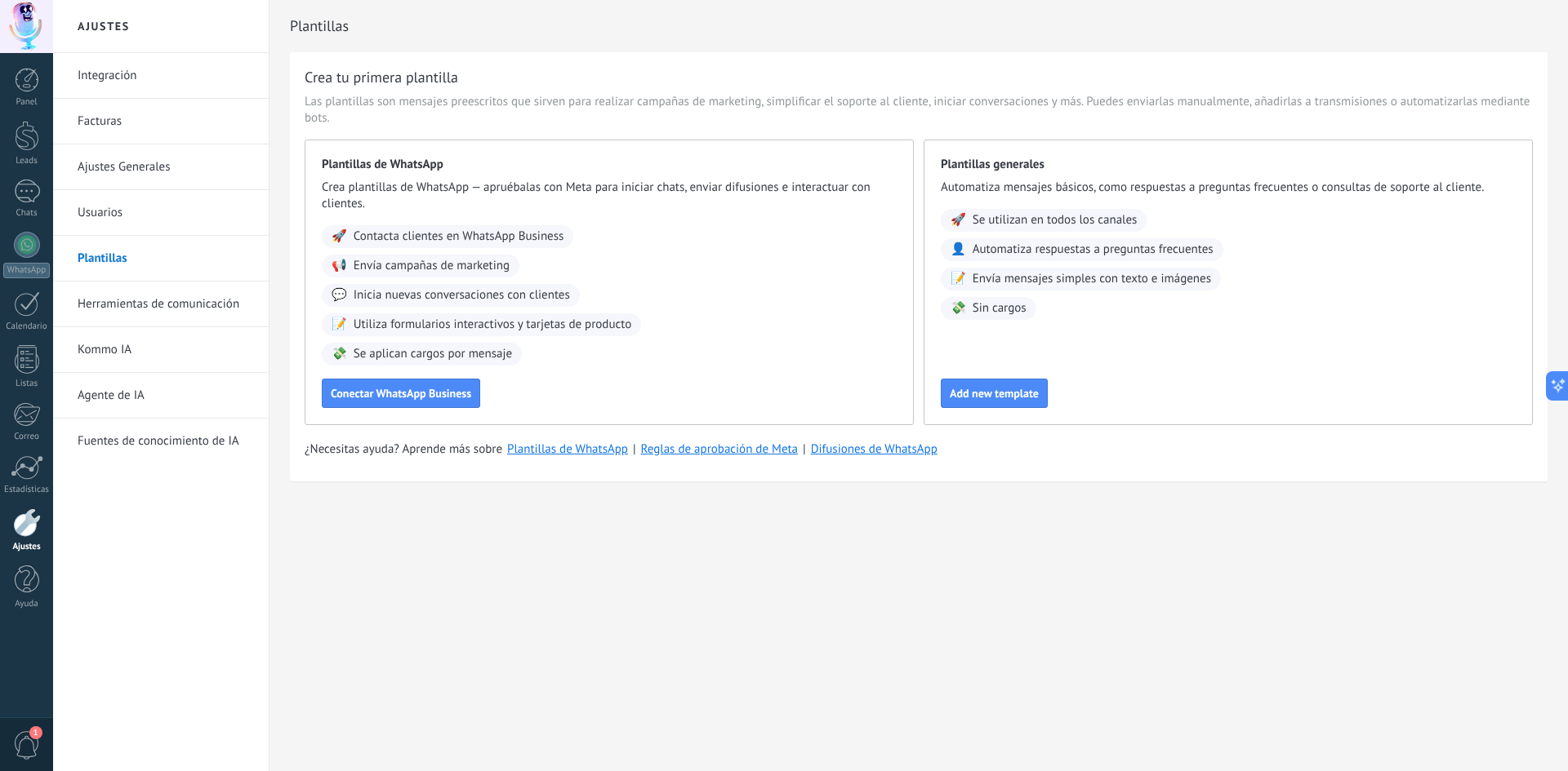
click at [153, 209] on link "Usuarios" at bounding box center [164, 212] width 175 height 45
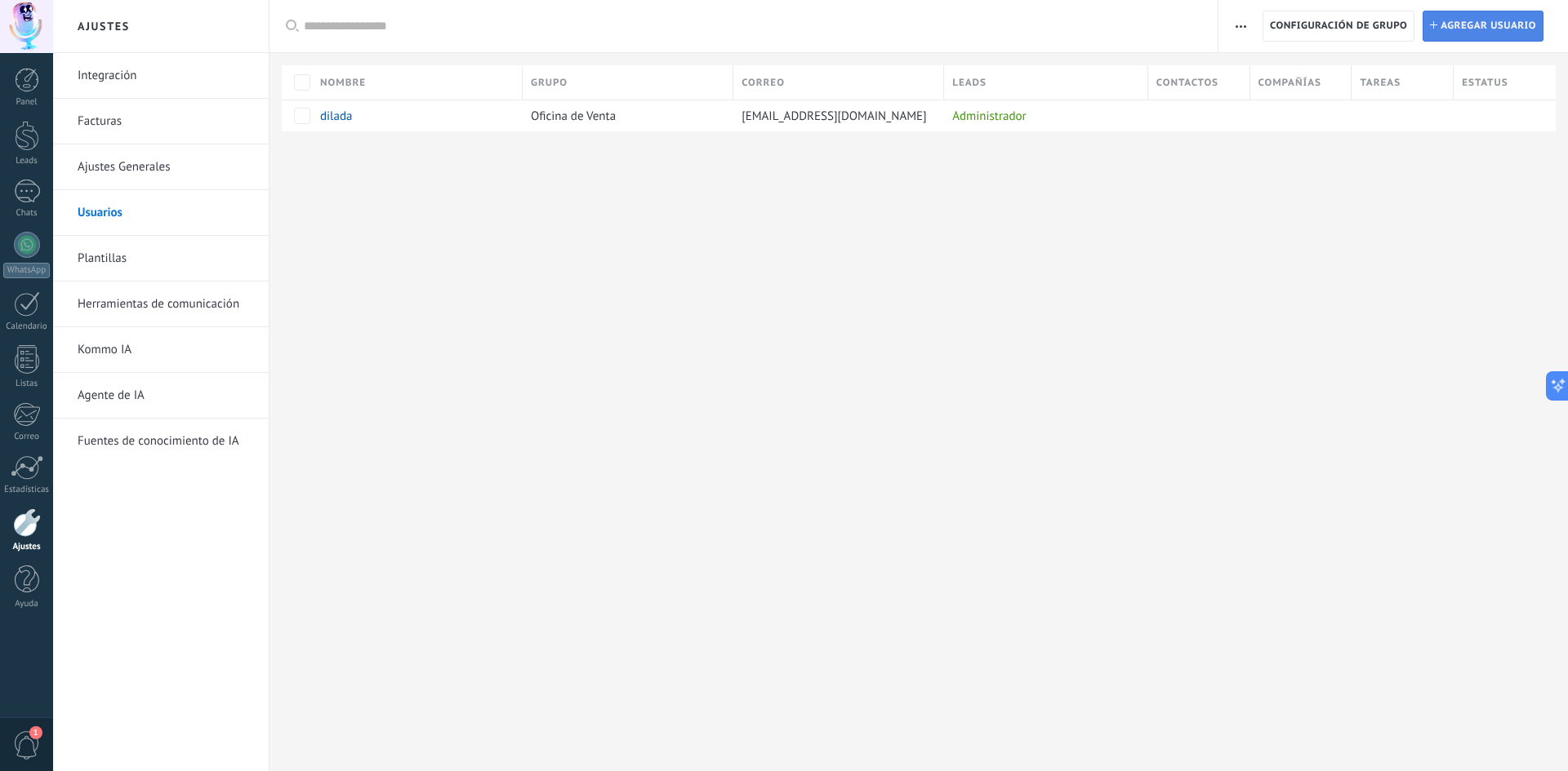
click at [1483, 35] on span "Agregar usuario" at bounding box center [1488, 26] width 96 height 29
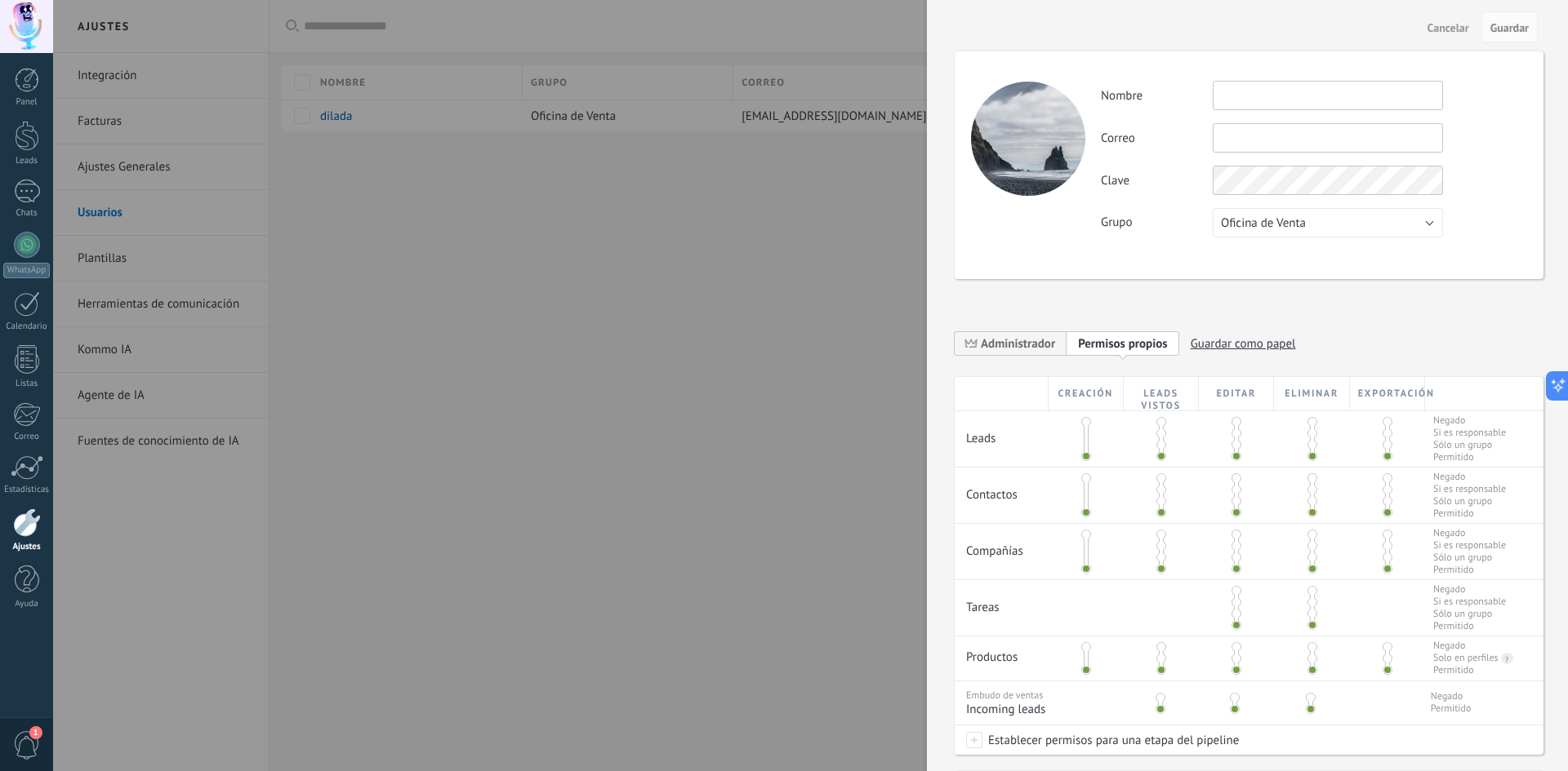
click at [1290, 97] on input "text" at bounding box center [1328, 96] width 231 height 29
click at [1309, 448] on span at bounding box center [1312, 445] width 10 height 10
click at [1310, 454] on span at bounding box center [1312, 456] width 10 height 10
click at [1307, 445] on span at bounding box center [1312, 445] width 10 height 10
click at [1307, 424] on span at bounding box center [1312, 422] width 10 height 10
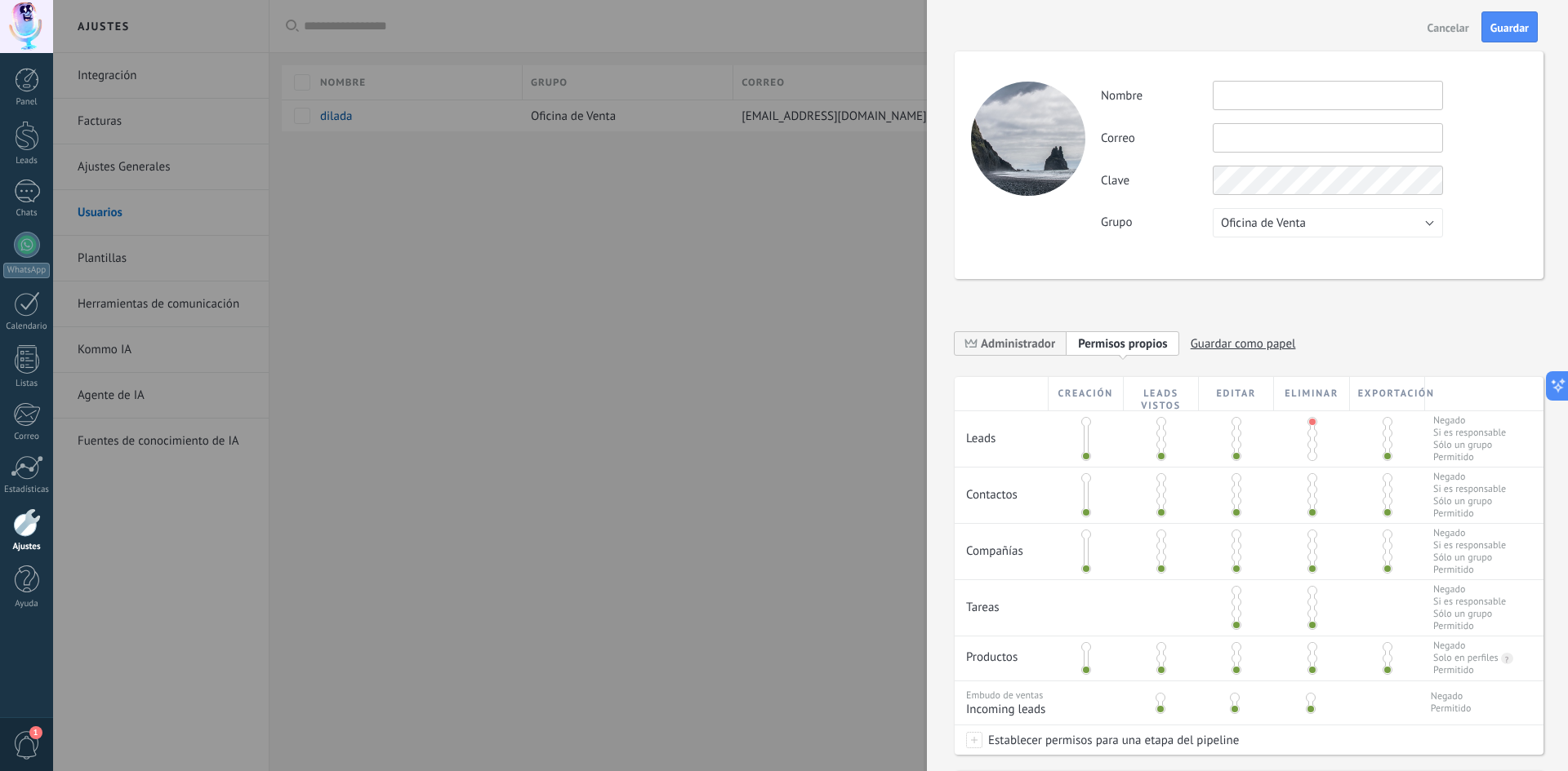
click at [1307, 433] on span at bounding box center [1312, 433] width 10 height 10
click at [1310, 462] on div at bounding box center [1312, 439] width 75 height 56
click at [1310, 457] on span at bounding box center [1312, 456] width 10 height 10
click at [1254, 90] on input "text" at bounding box center [1328, 96] width 231 height 29
type input "*****"
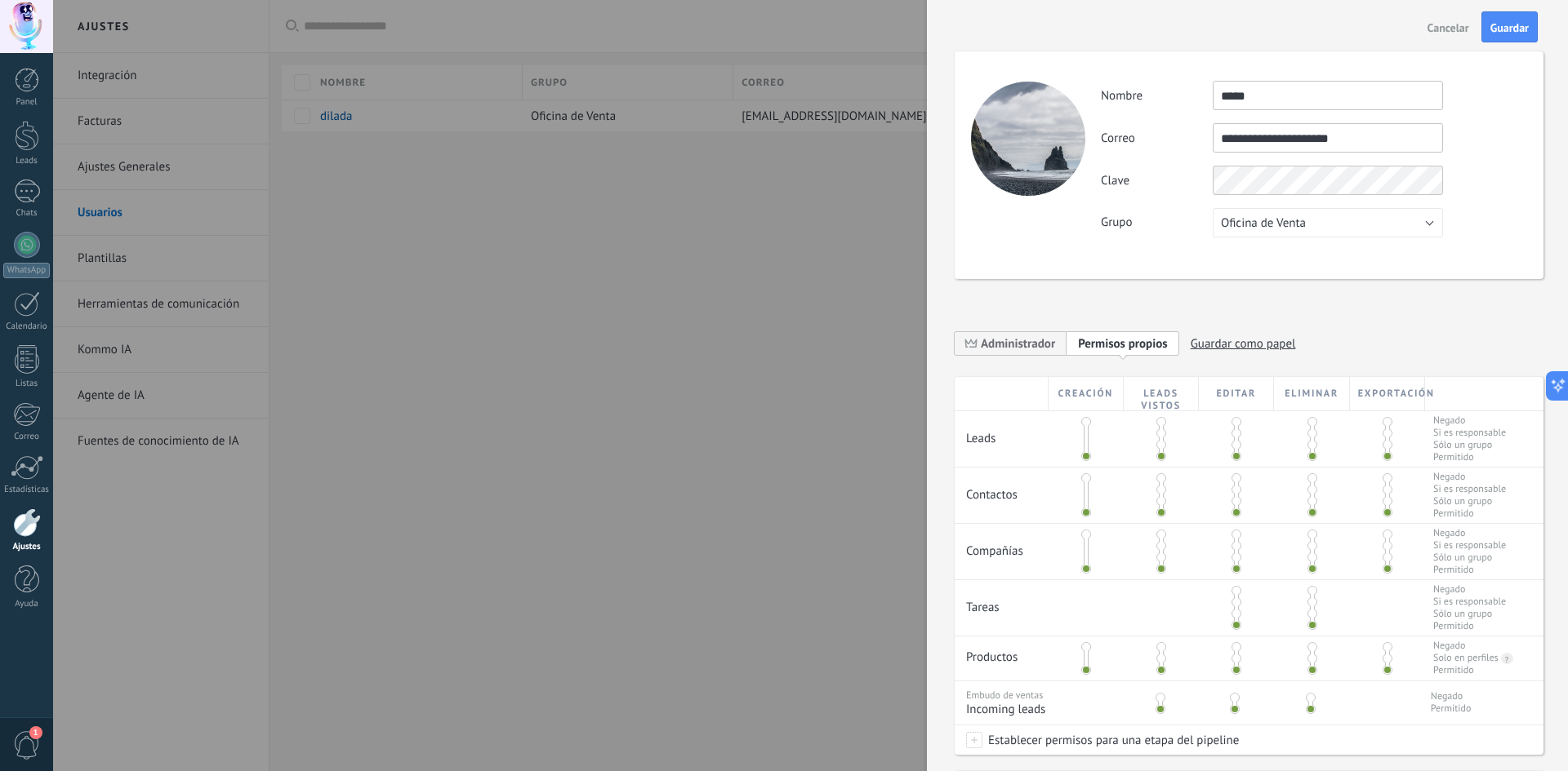
type input "**********"
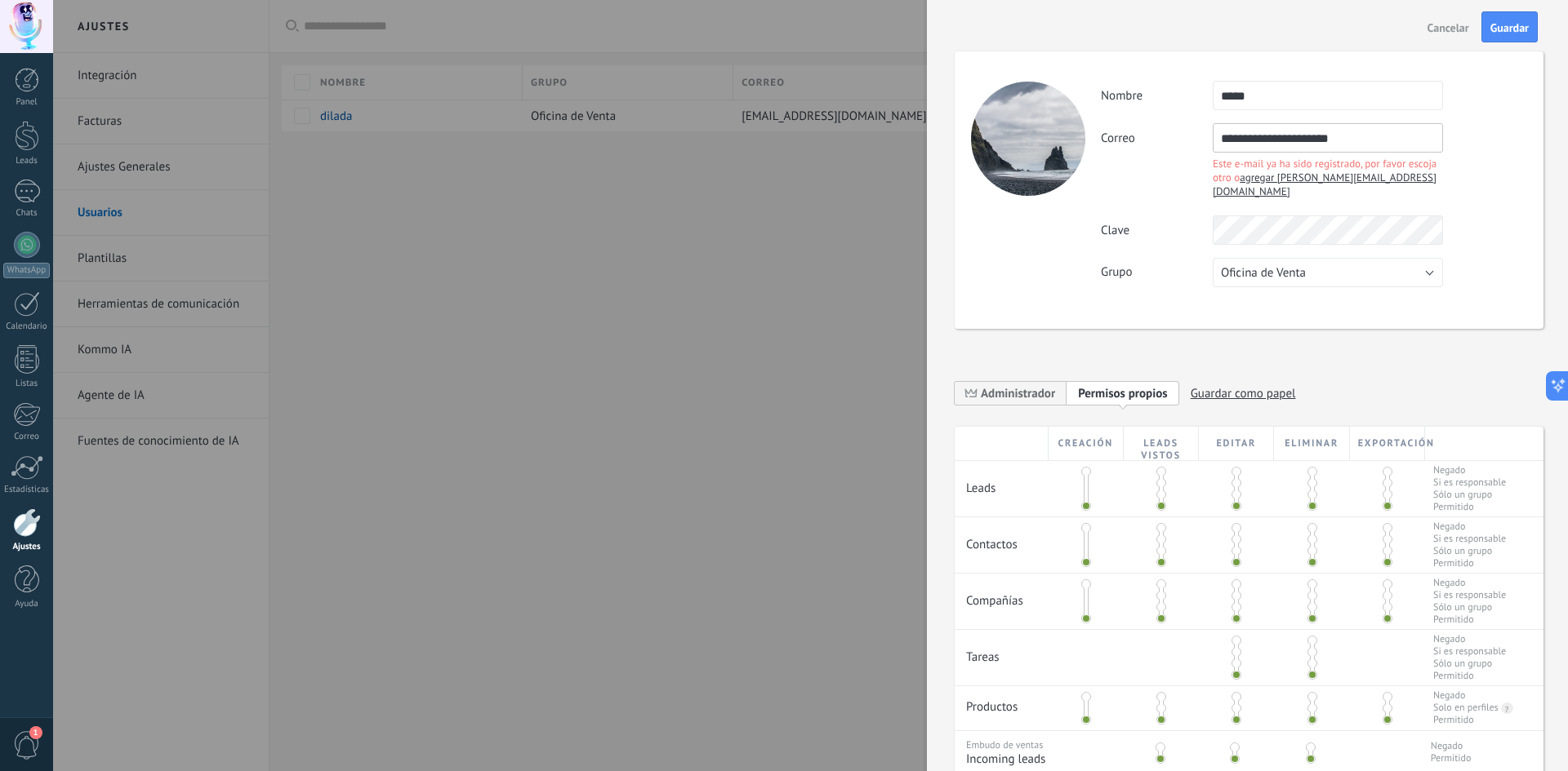
click at [1313, 178] on span "agregar elias.ac.can@gmail.com" at bounding box center [1325, 184] width 224 height 28
type input "**********"
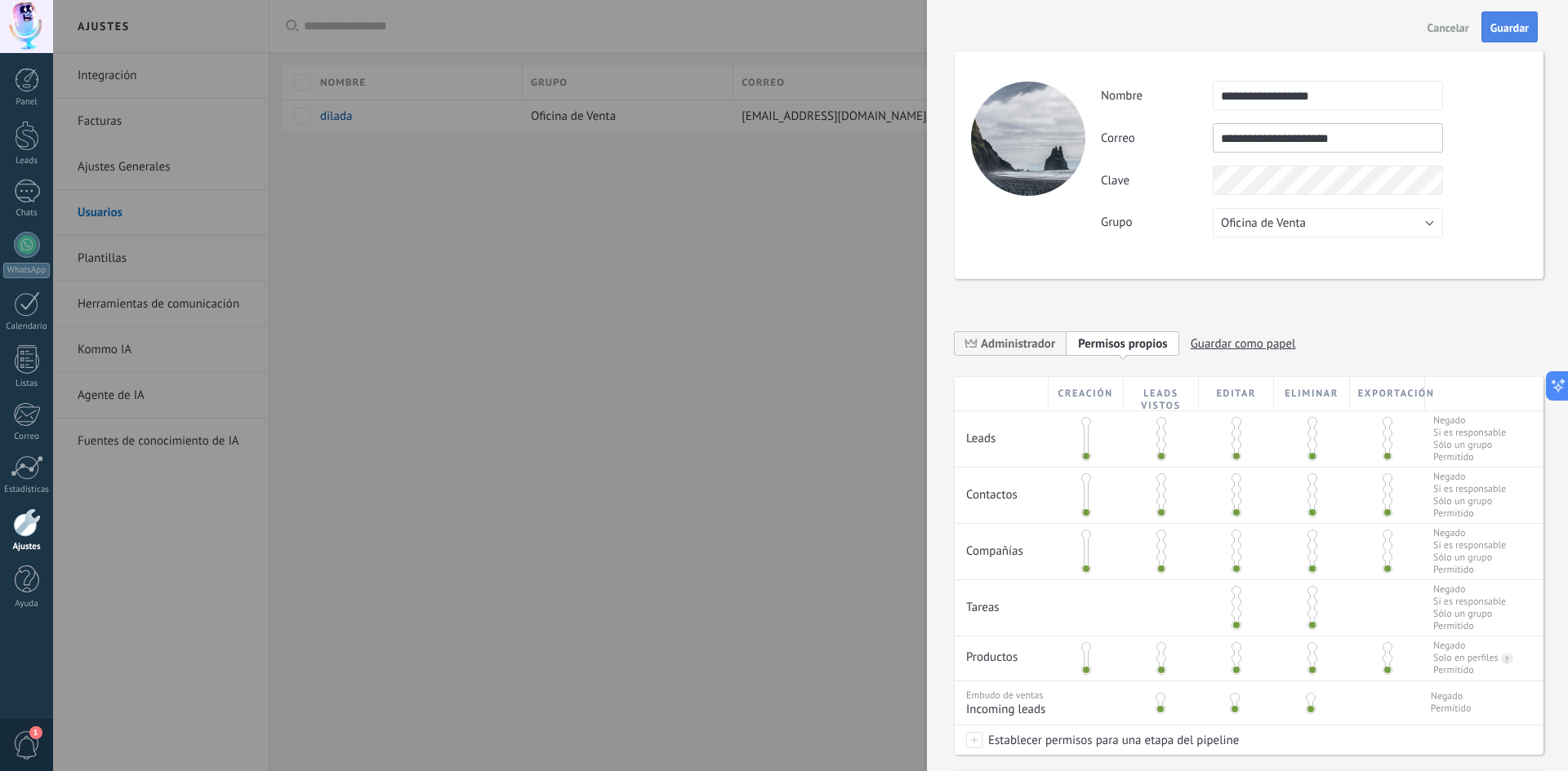
click at [1517, 31] on span "Guardar" at bounding box center [1510, 28] width 39 height 12
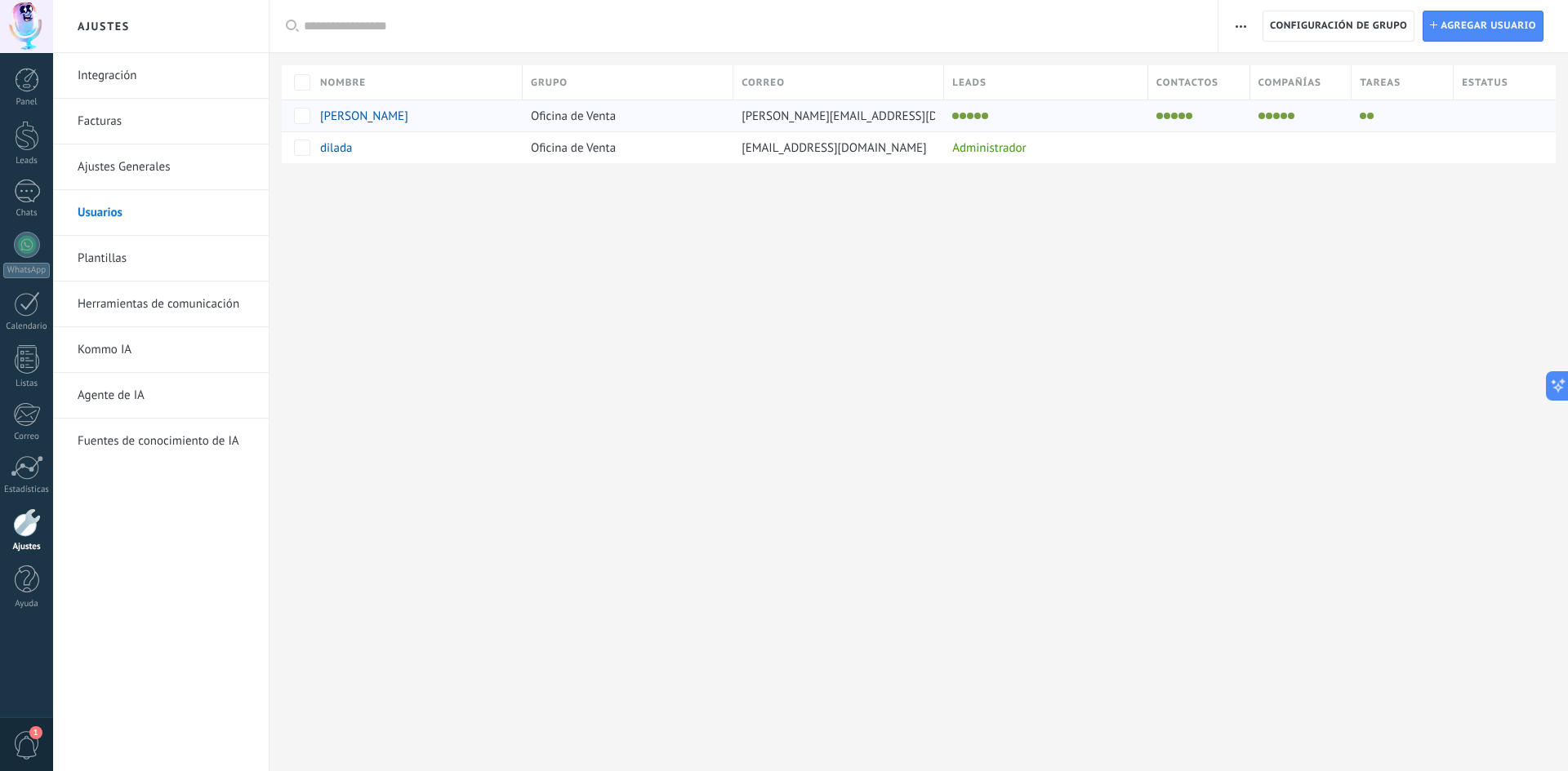
click at [1020, 124] on div at bounding box center [1042, 116] width 196 height 23
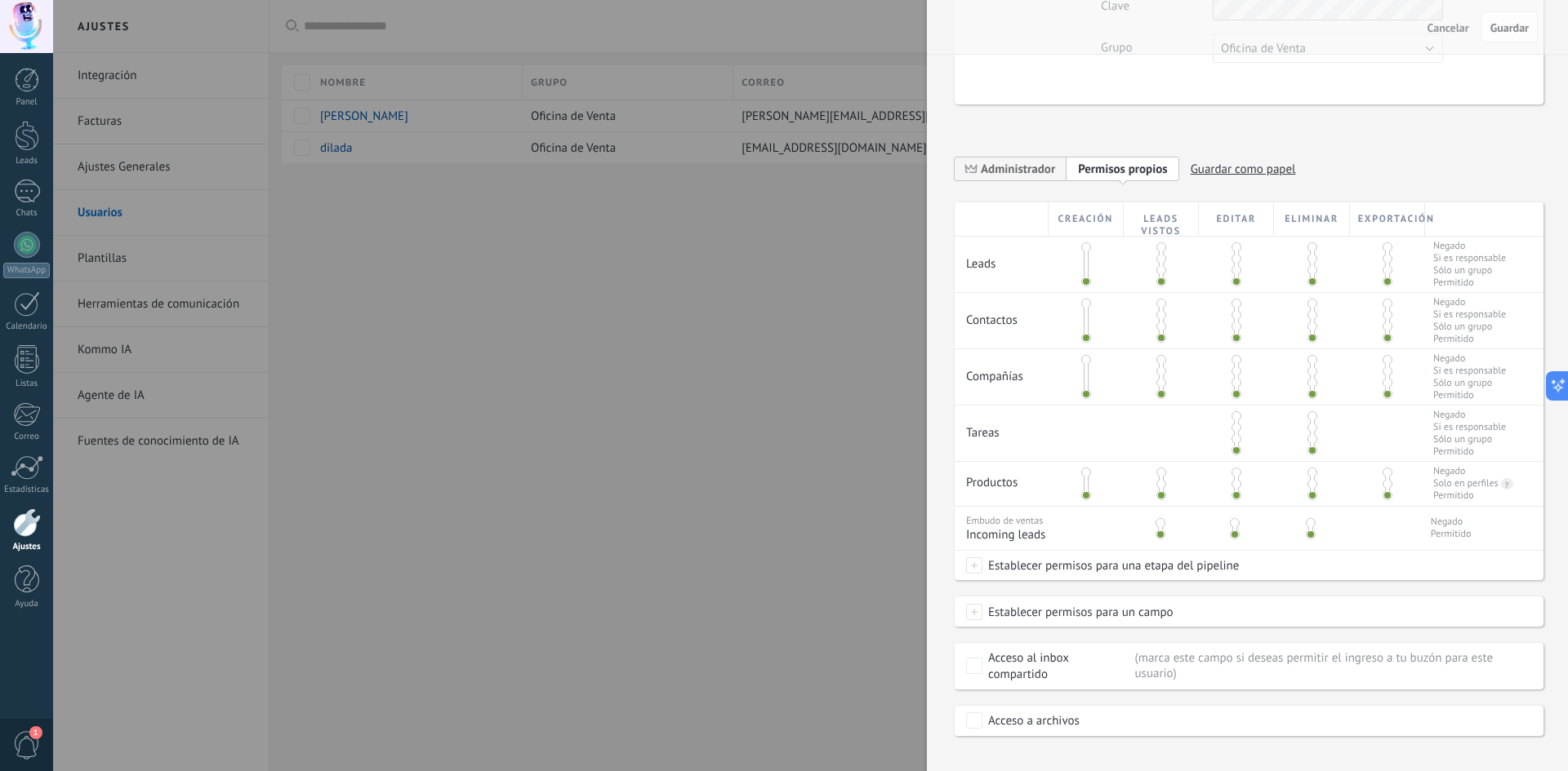
scroll to position [227, 0]
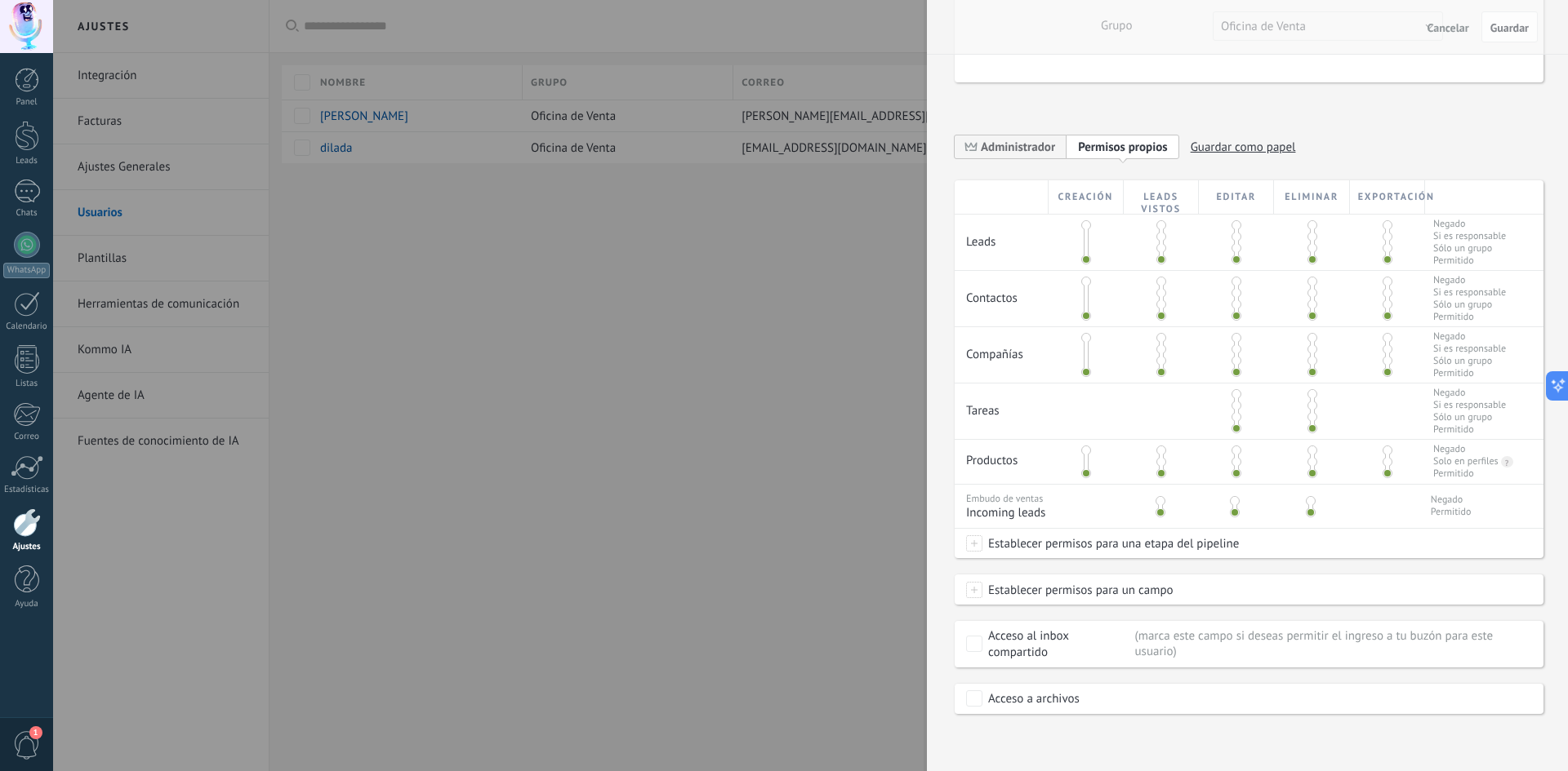
click at [1086, 452] on span at bounding box center [1086, 451] width 10 height 10
click at [1082, 480] on div at bounding box center [1086, 462] width 75 height 44
click at [1084, 469] on span at bounding box center [1086, 474] width 10 height 10
click at [1158, 347] on span at bounding box center [1162, 349] width 10 height 10
click at [1161, 369] on span at bounding box center [1162, 372] width 10 height 10
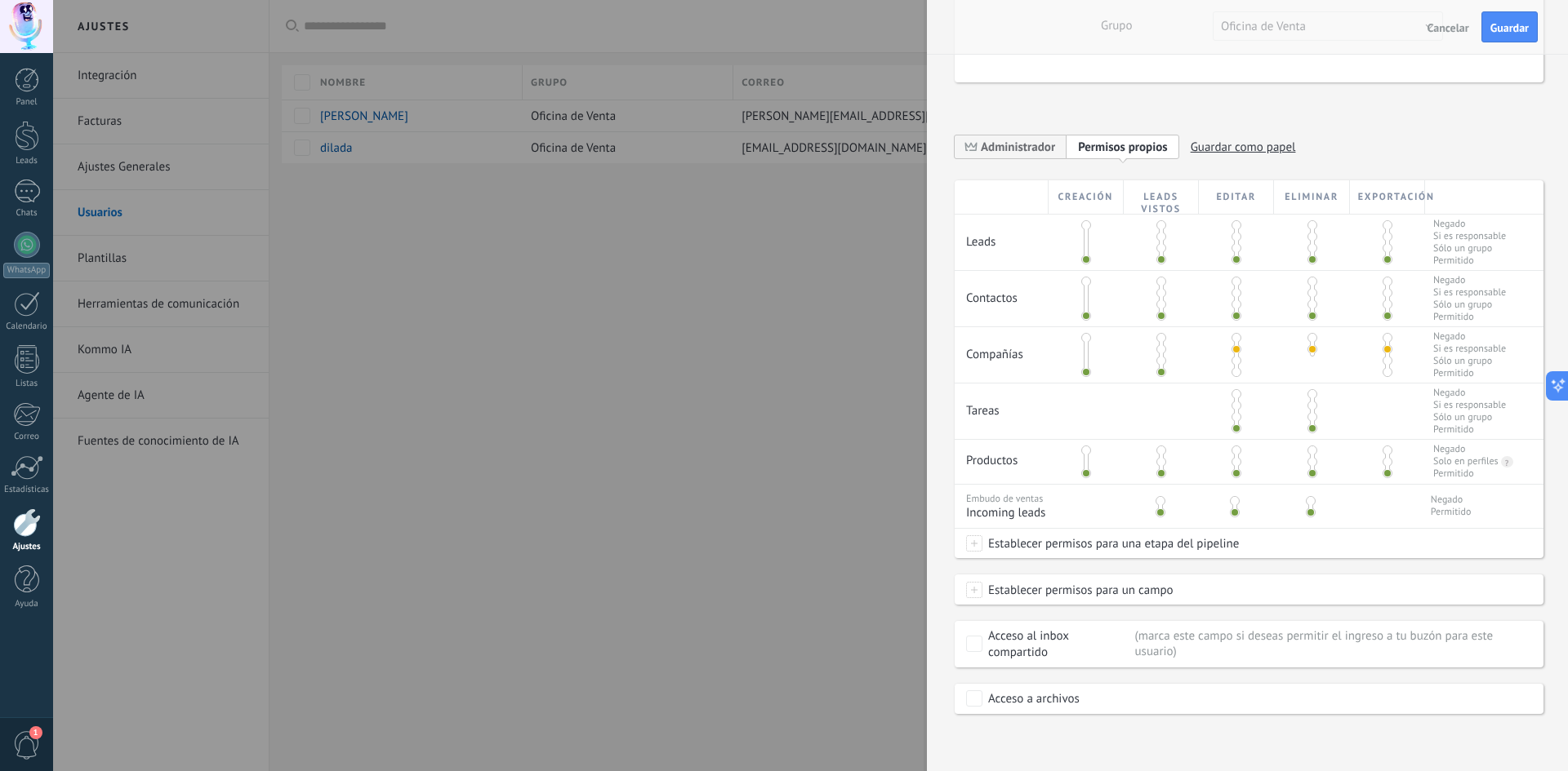
click at [1233, 370] on span at bounding box center [1237, 372] width 10 height 10
click at [1308, 373] on span at bounding box center [1312, 372] width 10 height 10
click at [1385, 374] on span at bounding box center [1387, 372] width 10 height 10
click at [1085, 228] on span at bounding box center [1086, 225] width 10 height 10
click at [1083, 264] on div at bounding box center [1086, 243] width 75 height 56
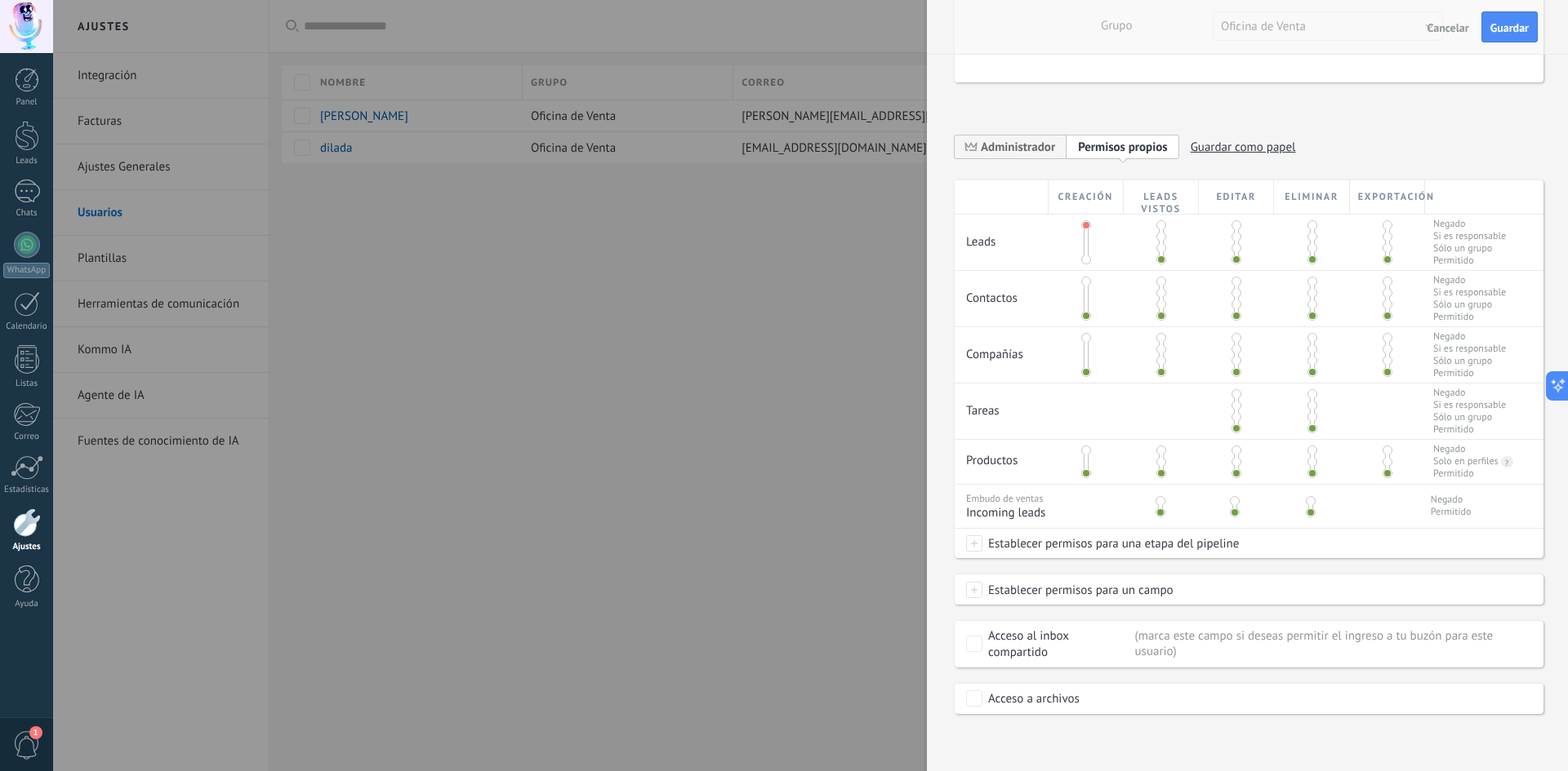
click at [1085, 262] on span at bounding box center [1086, 260] width 10 height 10
click at [1078, 221] on div at bounding box center [1086, 243] width 75 height 56
click at [1081, 227] on span at bounding box center [1086, 225] width 10 height 10
click at [1009, 120] on div "**********" at bounding box center [1249, 253] width 589 height 922
click at [1021, 146] on span "Administrador" at bounding box center [1018, 148] width 74 height 15
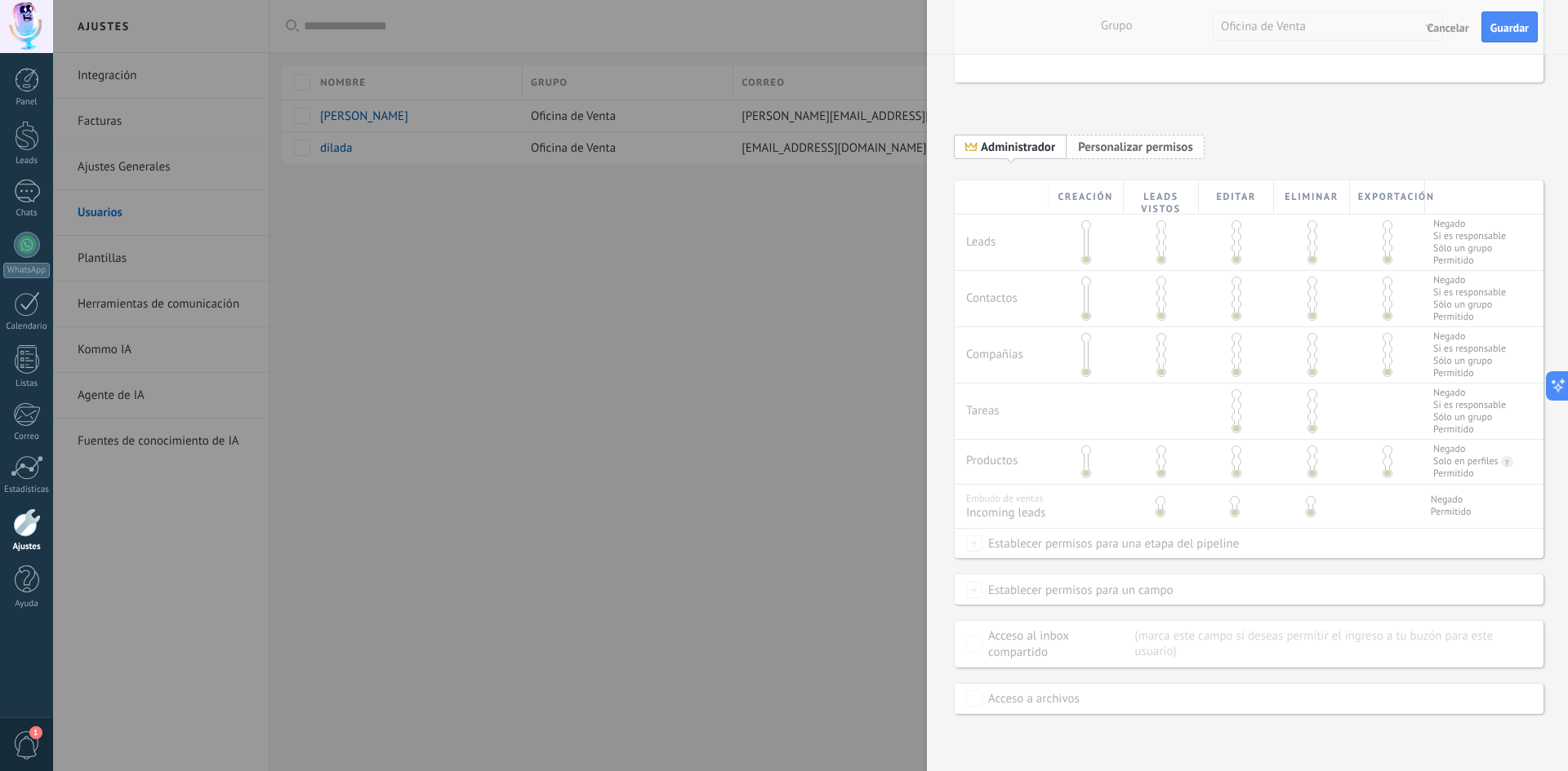
click at [1103, 151] on span "Personalizar permisos" at bounding box center [1135, 148] width 115 height 15
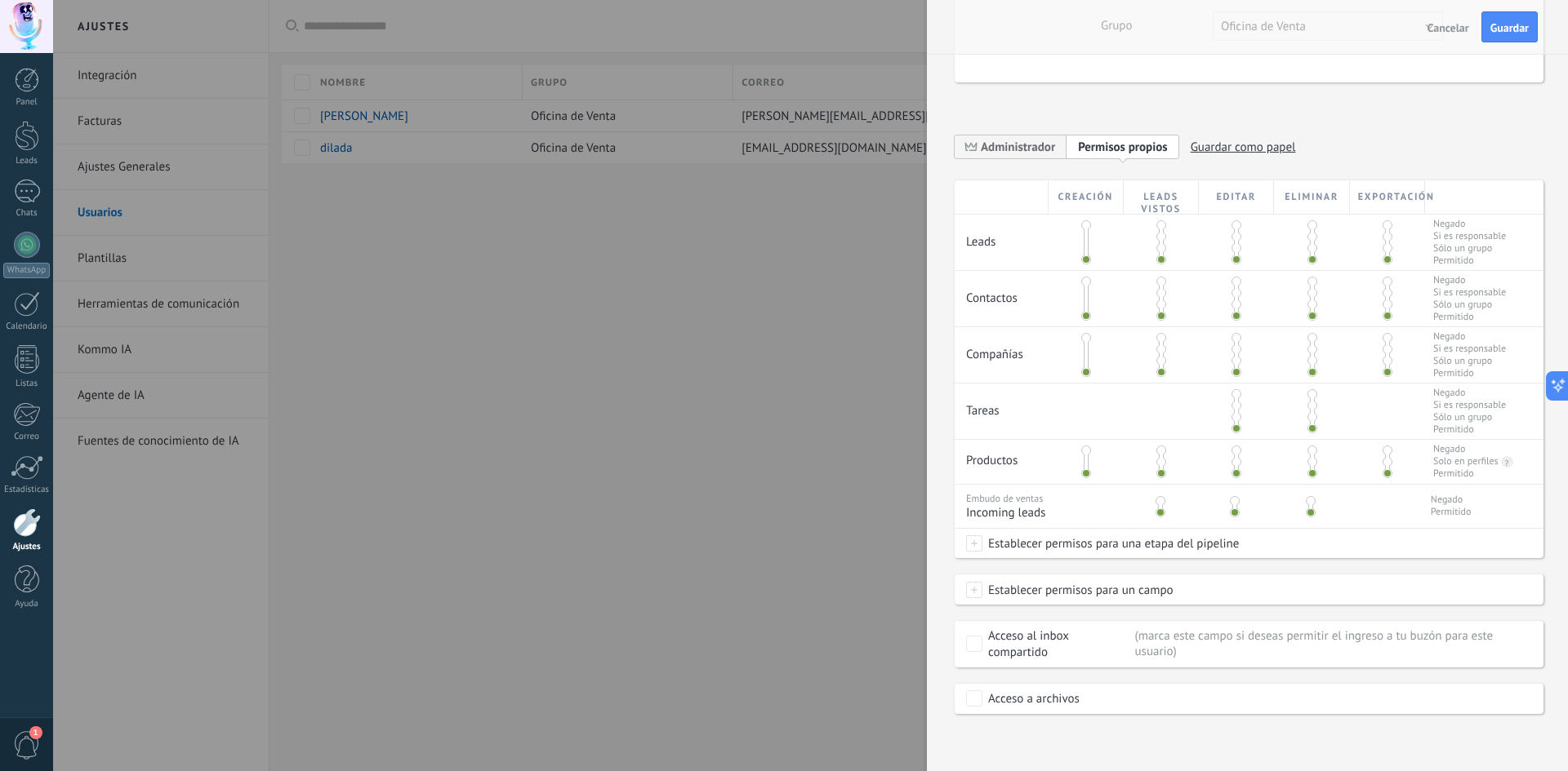
click at [1082, 278] on span at bounding box center [1086, 282] width 10 height 10
click at [1084, 337] on span at bounding box center [1086, 338] width 10 height 10
click at [1159, 344] on span at bounding box center [1162, 349] width 10 height 10
click at [1157, 370] on span at bounding box center [1162, 372] width 10 height 10
click at [1238, 371] on span at bounding box center [1237, 372] width 10 height 10
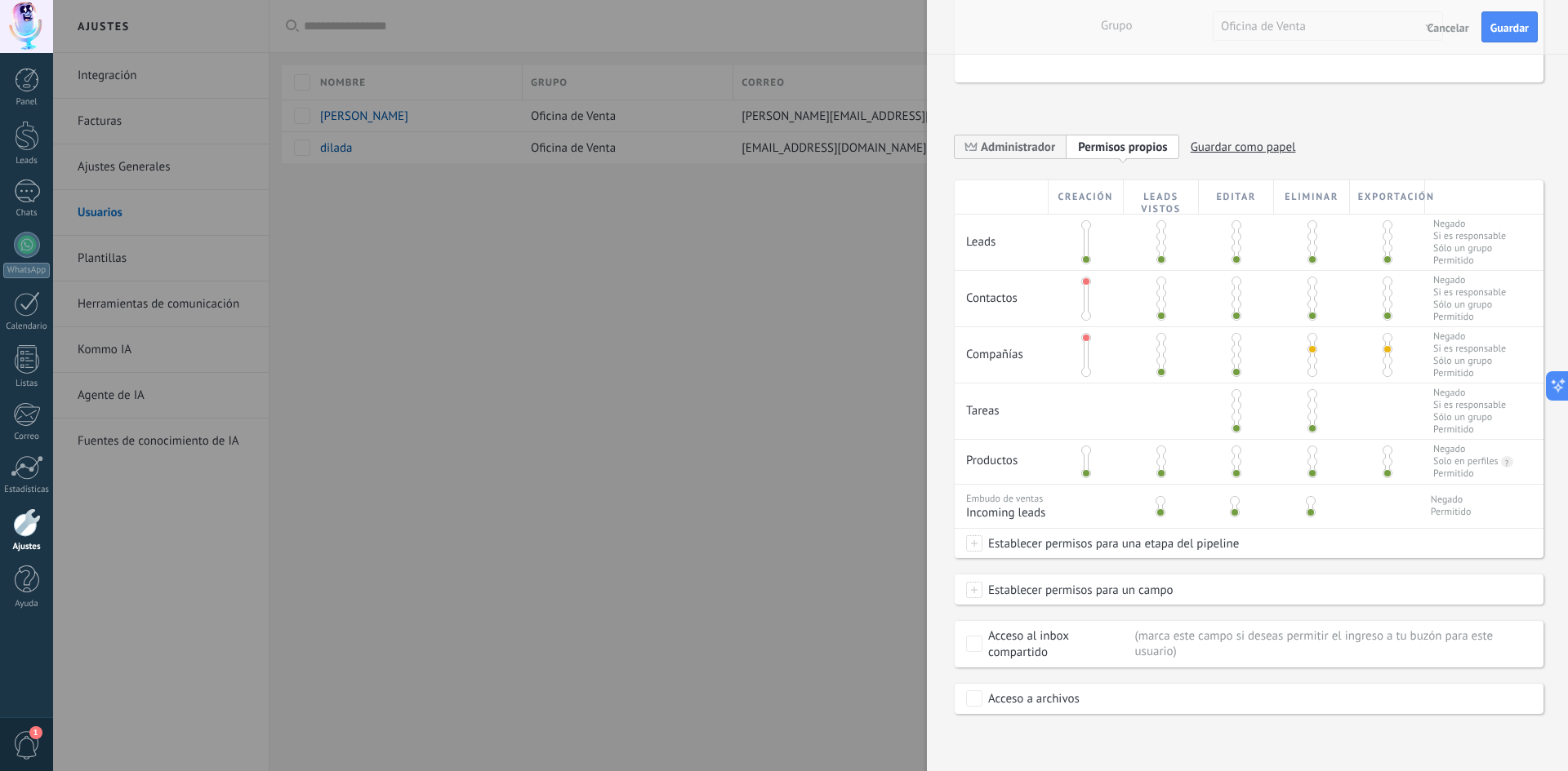
click at [1312, 378] on div at bounding box center [1312, 355] width 75 height 56
click at [1307, 373] on span at bounding box center [1312, 372] width 10 height 10
click at [1391, 372] on div at bounding box center [1387, 355] width 75 height 56
click at [1383, 372] on span at bounding box center [1387, 372] width 10 height 10
click at [979, 547] on span at bounding box center [974, 543] width 16 height 16
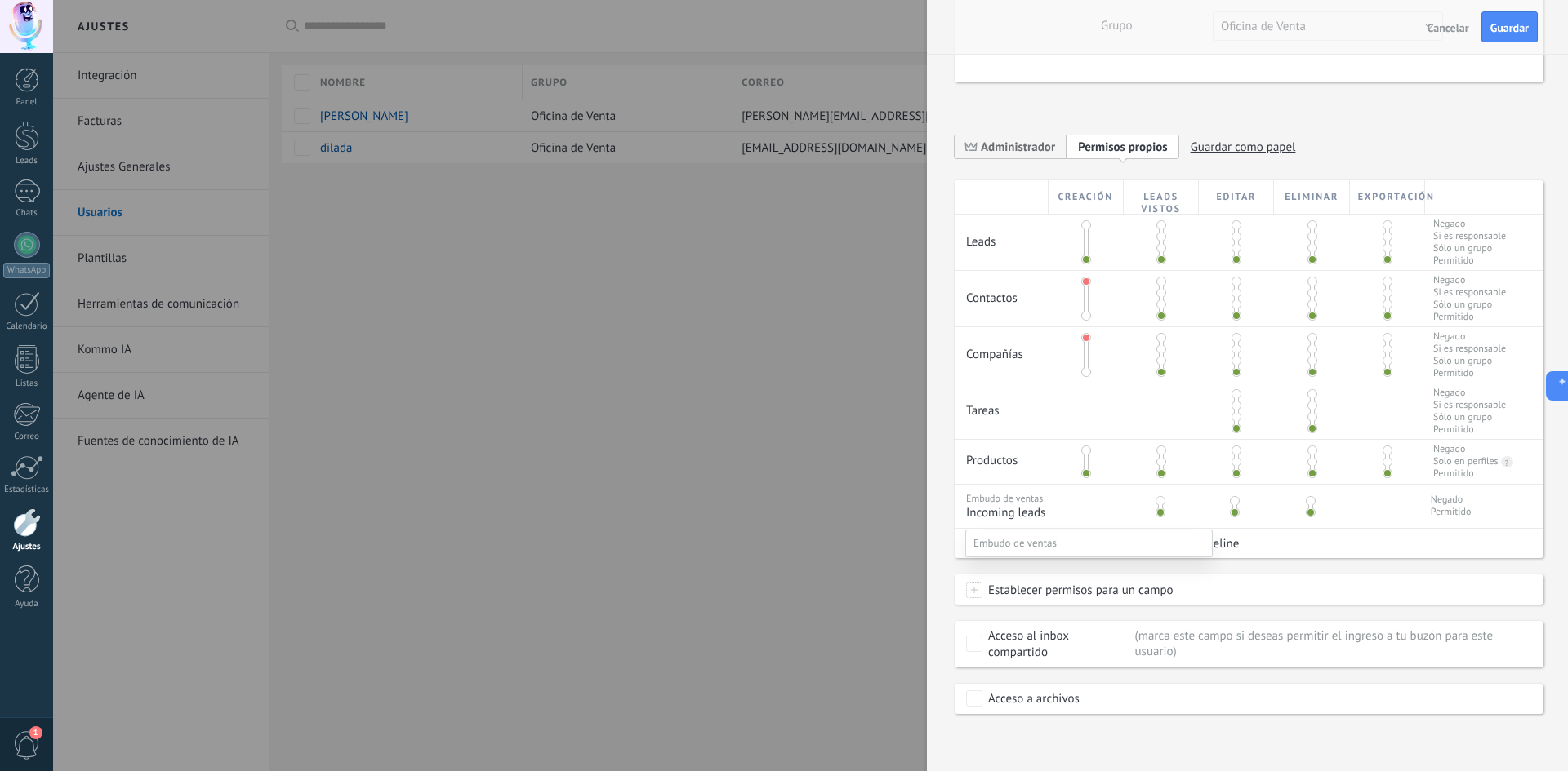
click at [956, 554] on div at bounding box center [810, 385] width 1515 height 771
click at [976, 543] on span at bounding box center [974, 543] width 16 height 16
click at [959, 554] on div at bounding box center [810, 385] width 1515 height 771
click at [977, 592] on span at bounding box center [974, 590] width 16 height 16
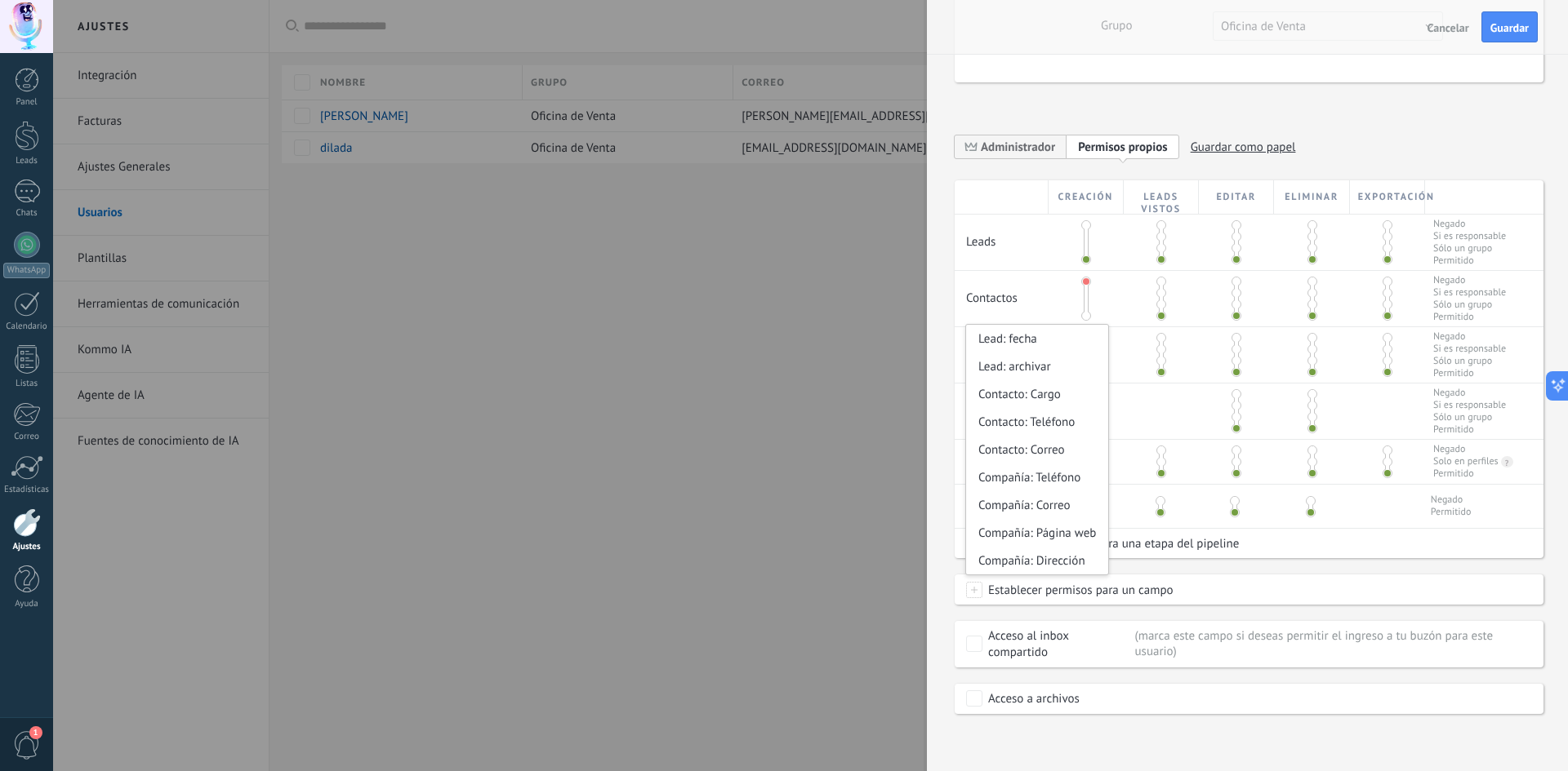
click at [1210, 617] on div "Creación Leads vistos Editar Eliminar Exportación Leads Negado Si es responsabl…" at bounding box center [1249, 447] width 589 height 534
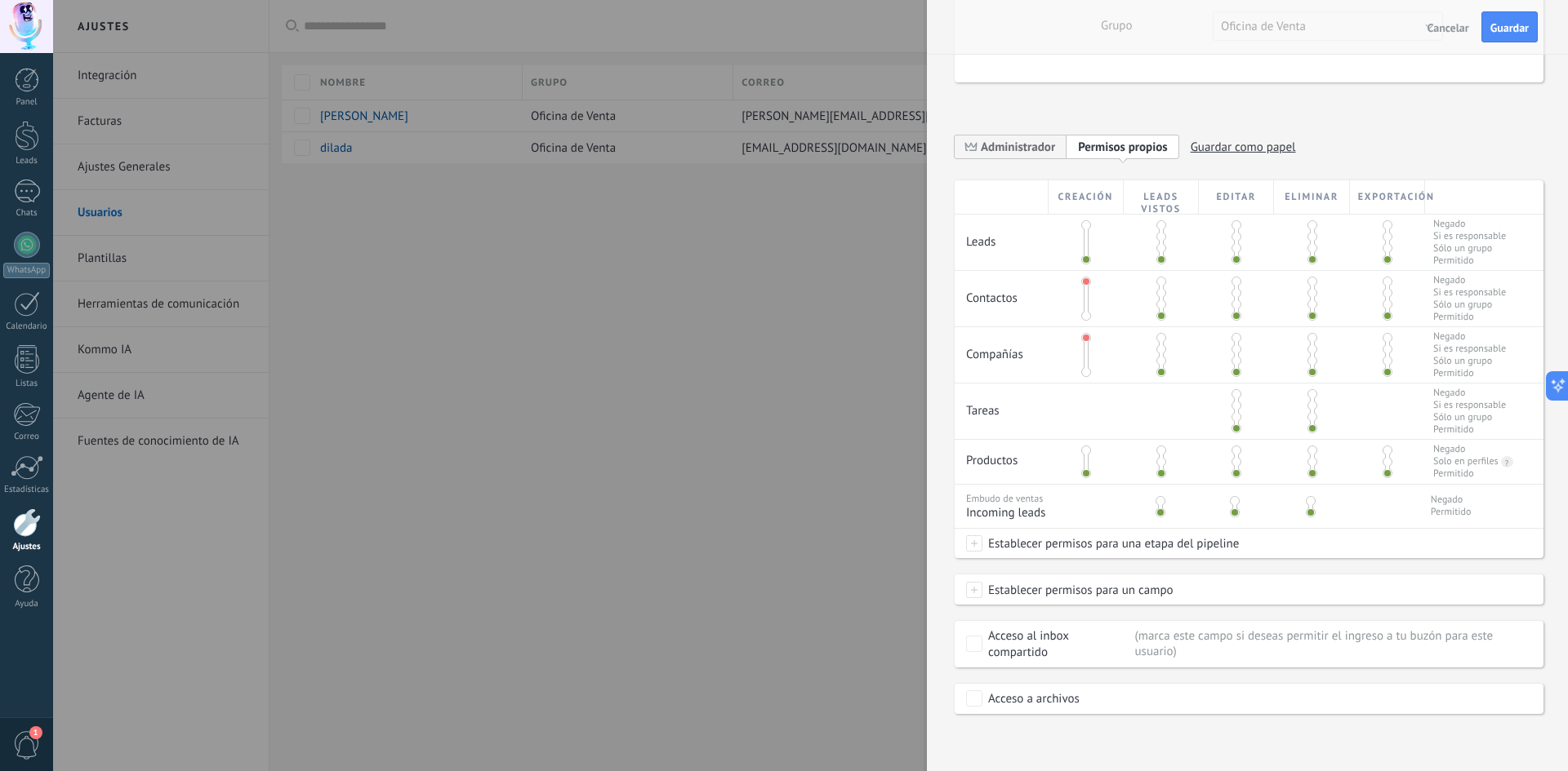
drag, startPoint x: 1137, startPoint y: 646, endPoint x: 1207, endPoint y: 645, distance: 70.0
click at [1207, 645] on div "Marca este campo si deseas permitir el ingreso a tu buzón para este usuario" at bounding box center [1334, 644] width 398 height 31
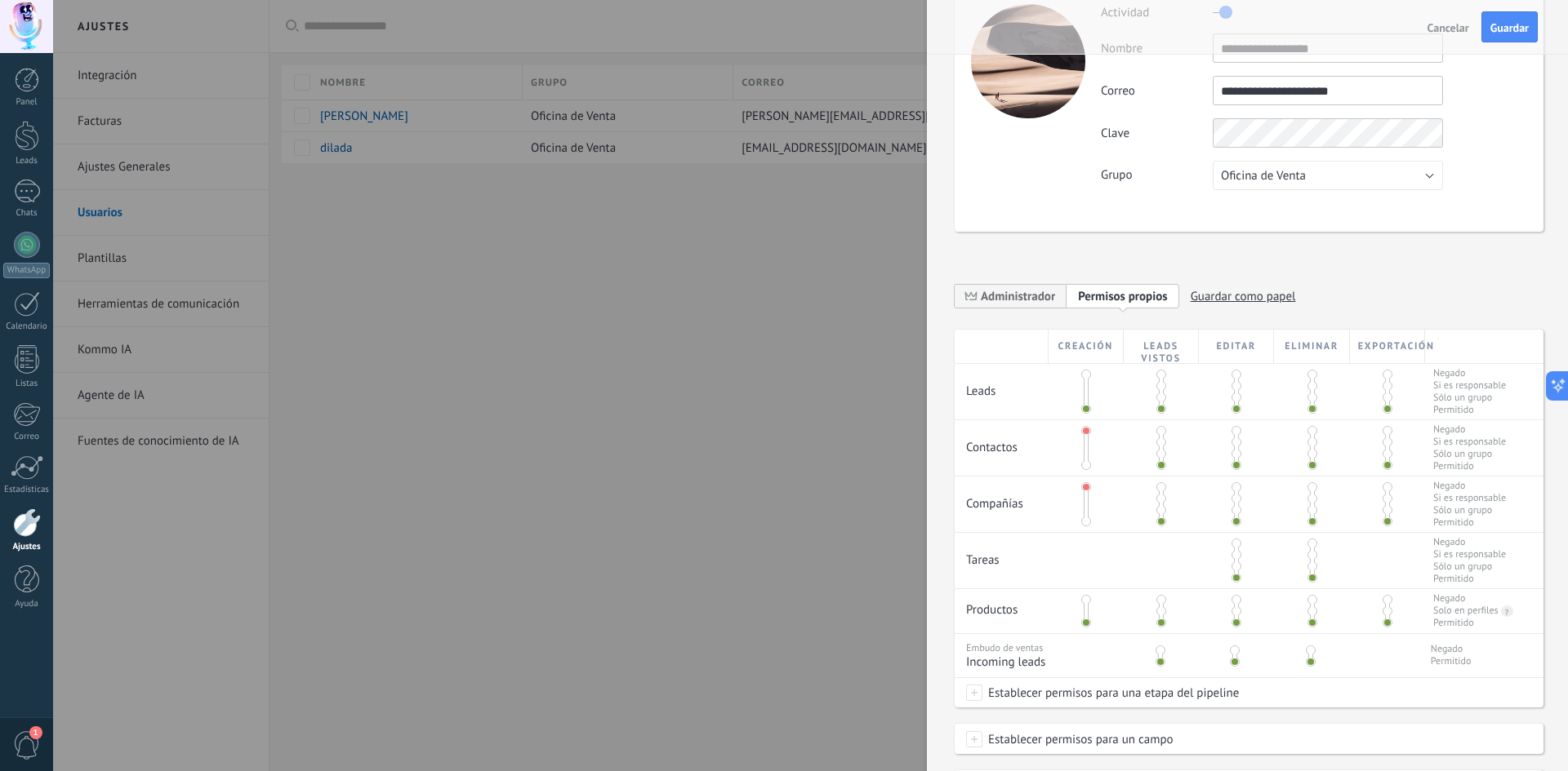
scroll to position [64, 0]
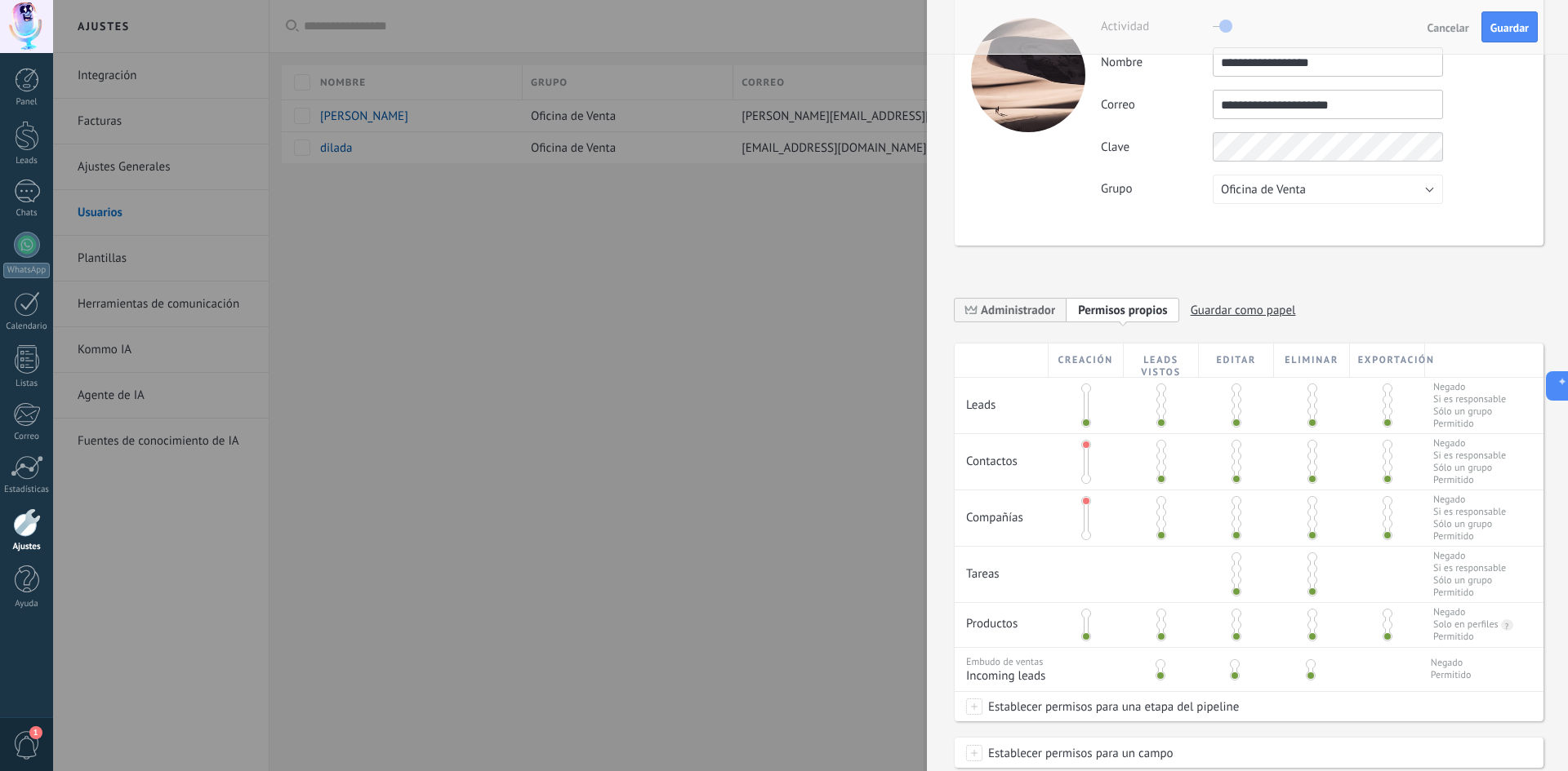
click at [1085, 389] on span at bounding box center [1086, 389] width 10 height 10
click at [1085, 613] on span at bounding box center [1086, 614] width 10 height 10
click at [1084, 639] on span at bounding box center [1086, 637] width 10 height 10
click at [1160, 390] on span at bounding box center [1162, 389] width 10 height 10
click at [1161, 424] on span at bounding box center [1162, 423] width 10 height 10
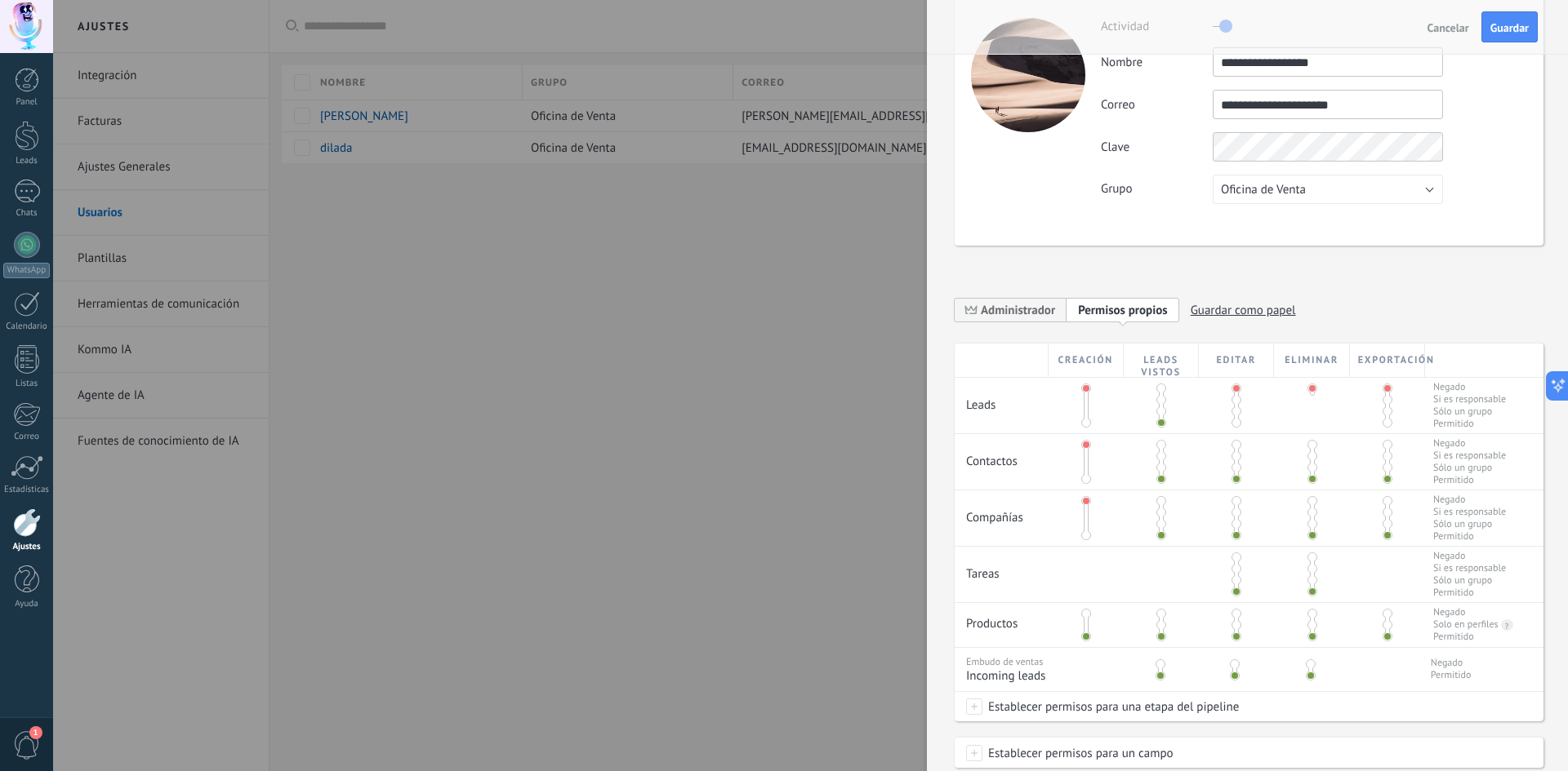
click at [1241, 427] on div at bounding box center [1237, 406] width 75 height 56
click at [1233, 427] on span at bounding box center [1237, 423] width 10 height 10
click at [1309, 430] on div at bounding box center [1312, 406] width 75 height 56
click at [1307, 418] on span at bounding box center [1312, 423] width 10 height 10
click at [1384, 421] on span at bounding box center [1387, 423] width 10 height 10
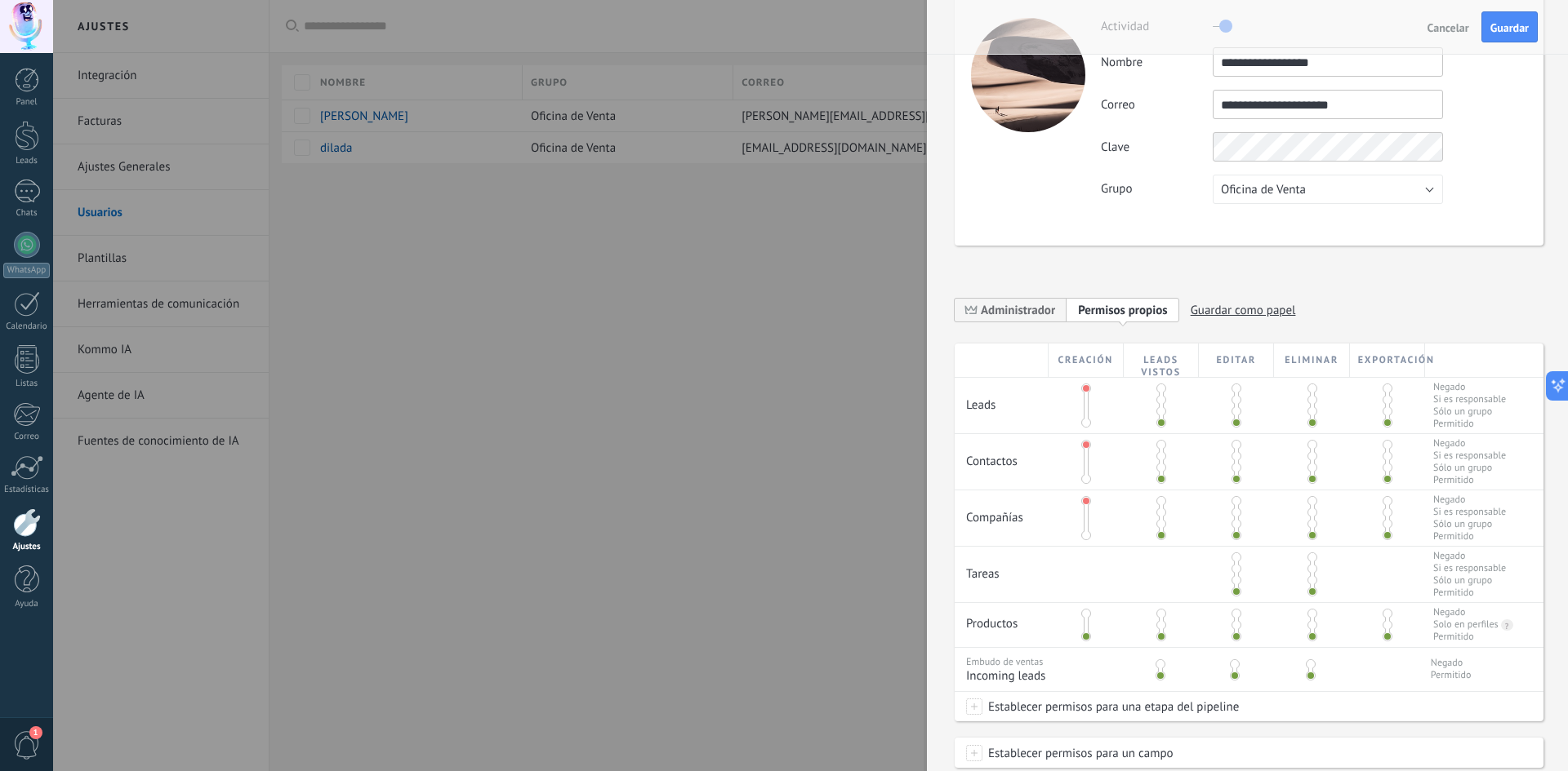
click at [1085, 535] on span at bounding box center [1086, 536] width 10 height 10
click at [1506, 30] on span "Guardar" at bounding box center [1510, 28] width 39 height 12
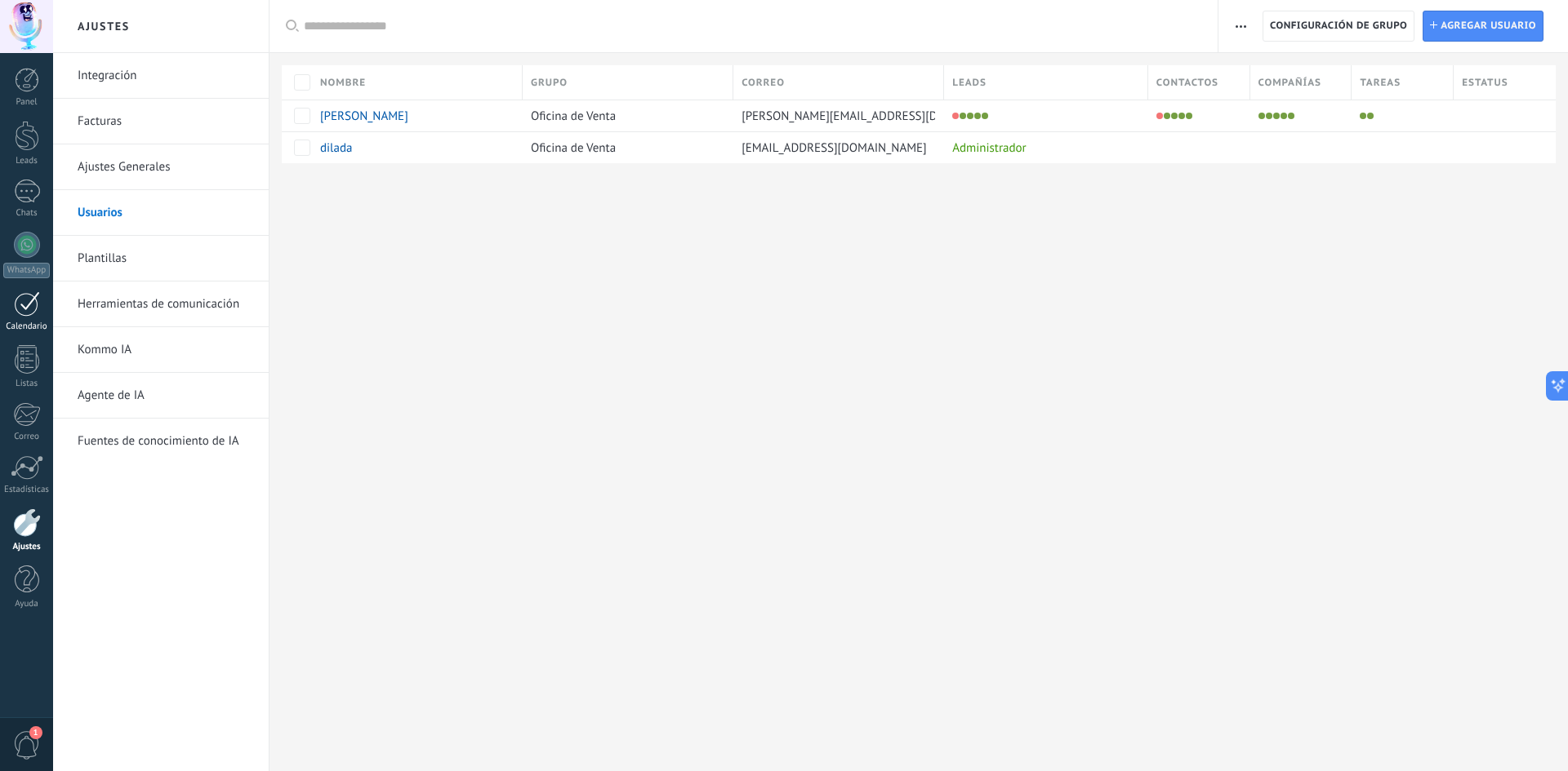
click at [33, 298] on div at bounding box center [26, 304] width 26 height 25
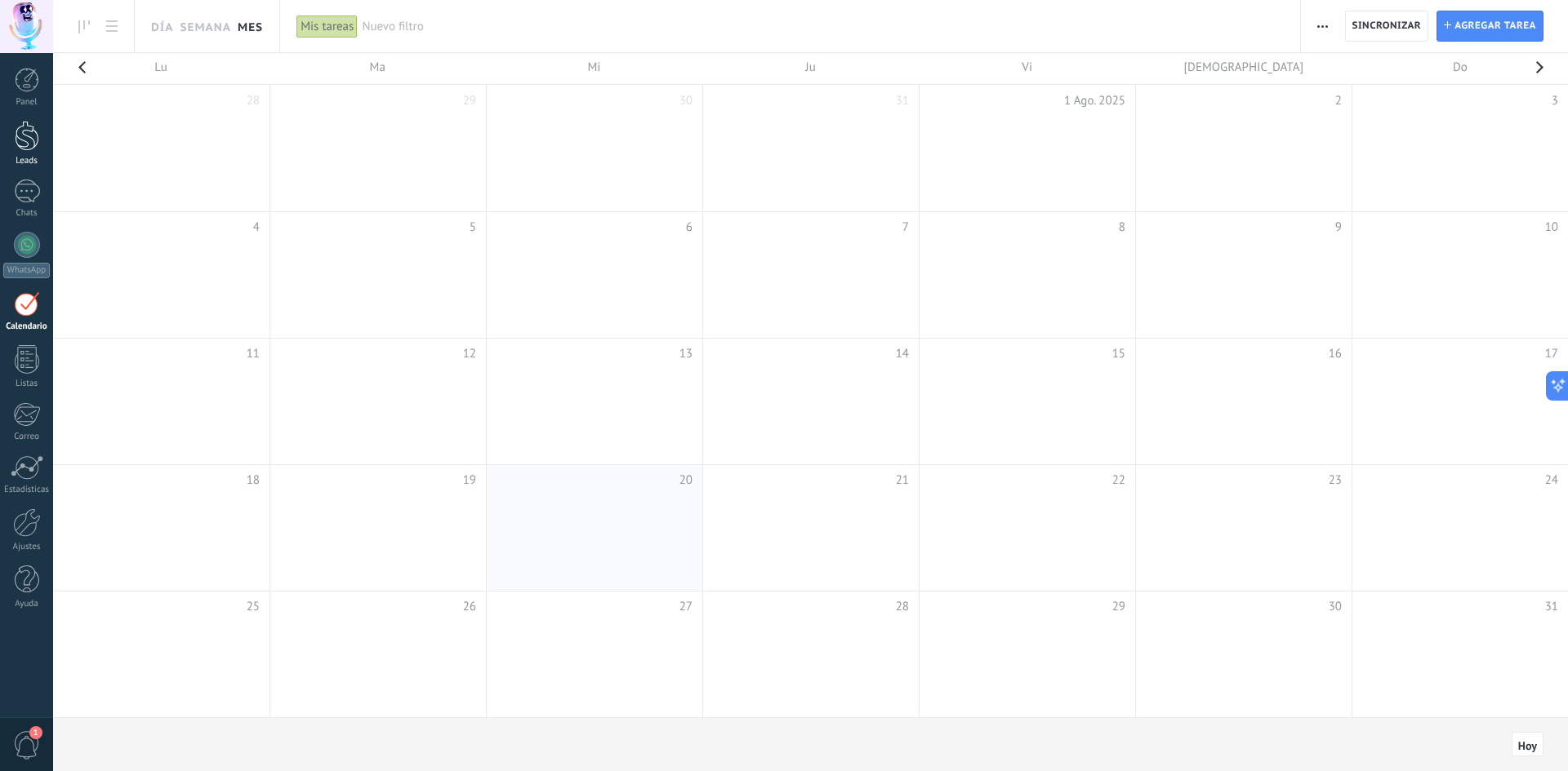
click at [29, 150] on div at bounding box center [26, 135] width 24 height 30
click at [36, 204] on link "Chats" at bounding box center [26, 199] width 53 height 40
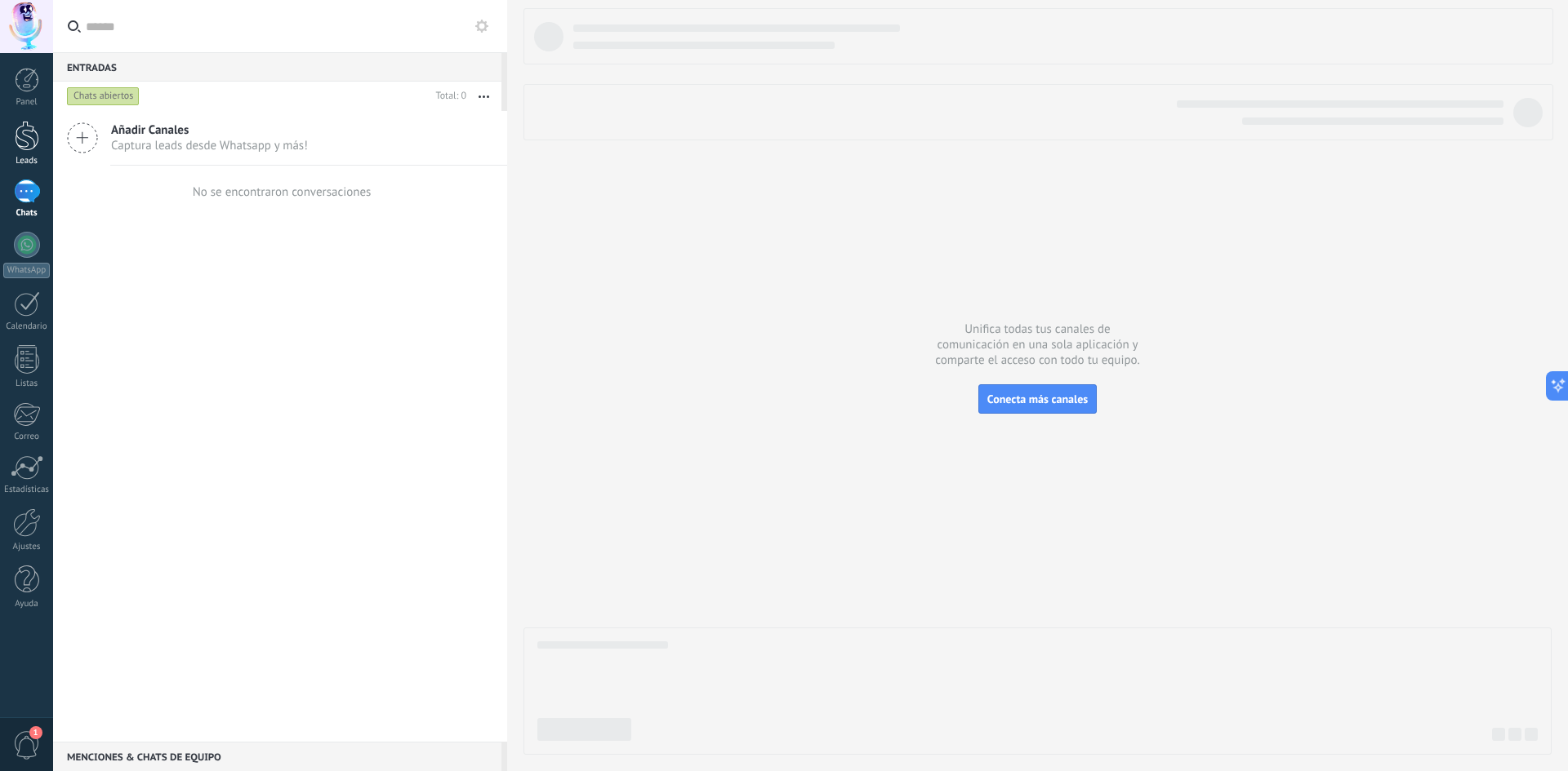
drag, startPoint x: 15, startPoint y: 144, endPoint x: 25, endPoint y: 143, distance: 10.0
click at [16, 144] on div at bounding box center [26, 135] width 24 height 30
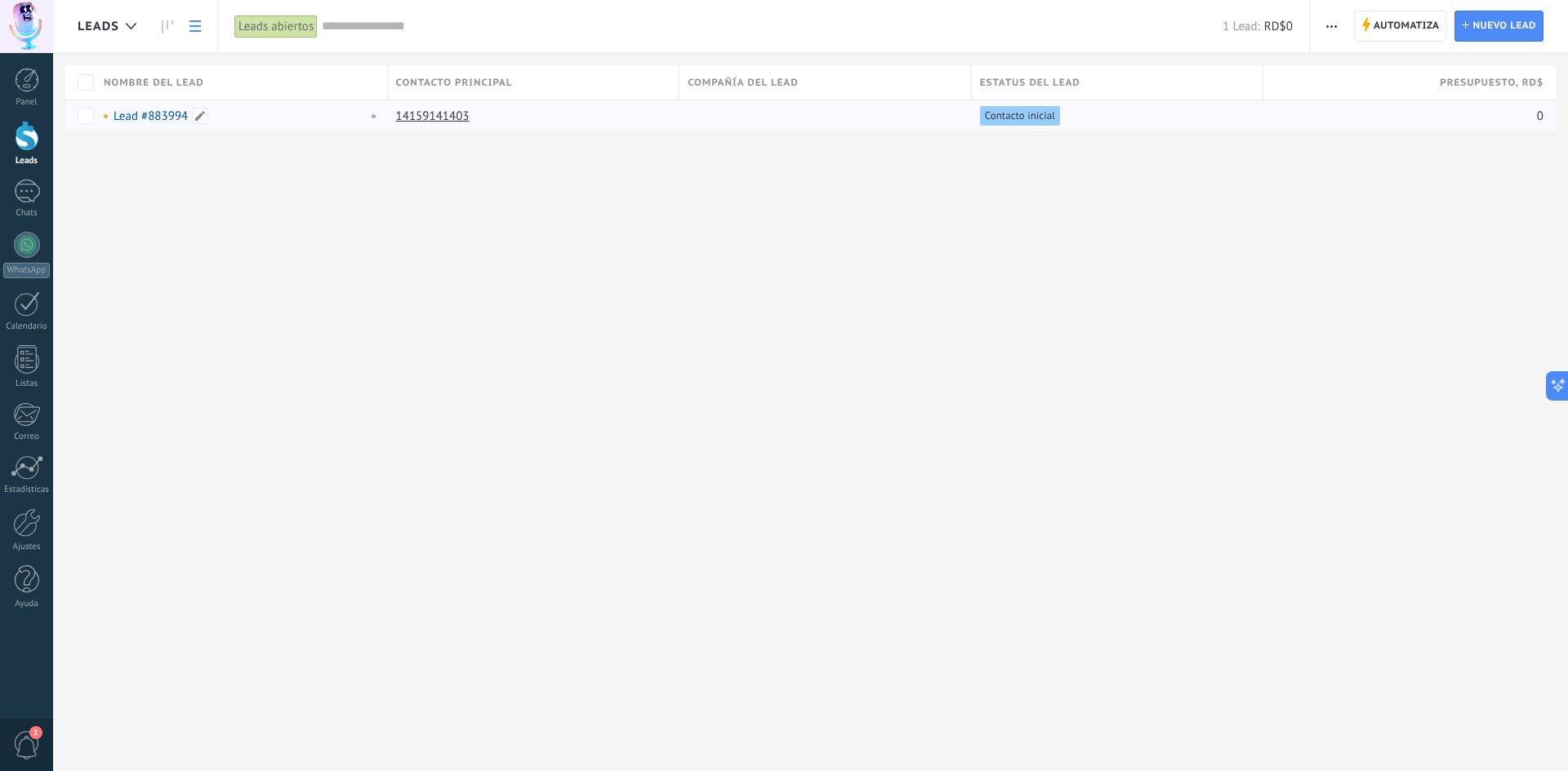
click at [326, 112] on div "Lead #883994" at bounding box center [231, 116] width 256 height 14
click at [418, 111] on link "14159141403" at bounding box center [433, 117] width 73 height 15
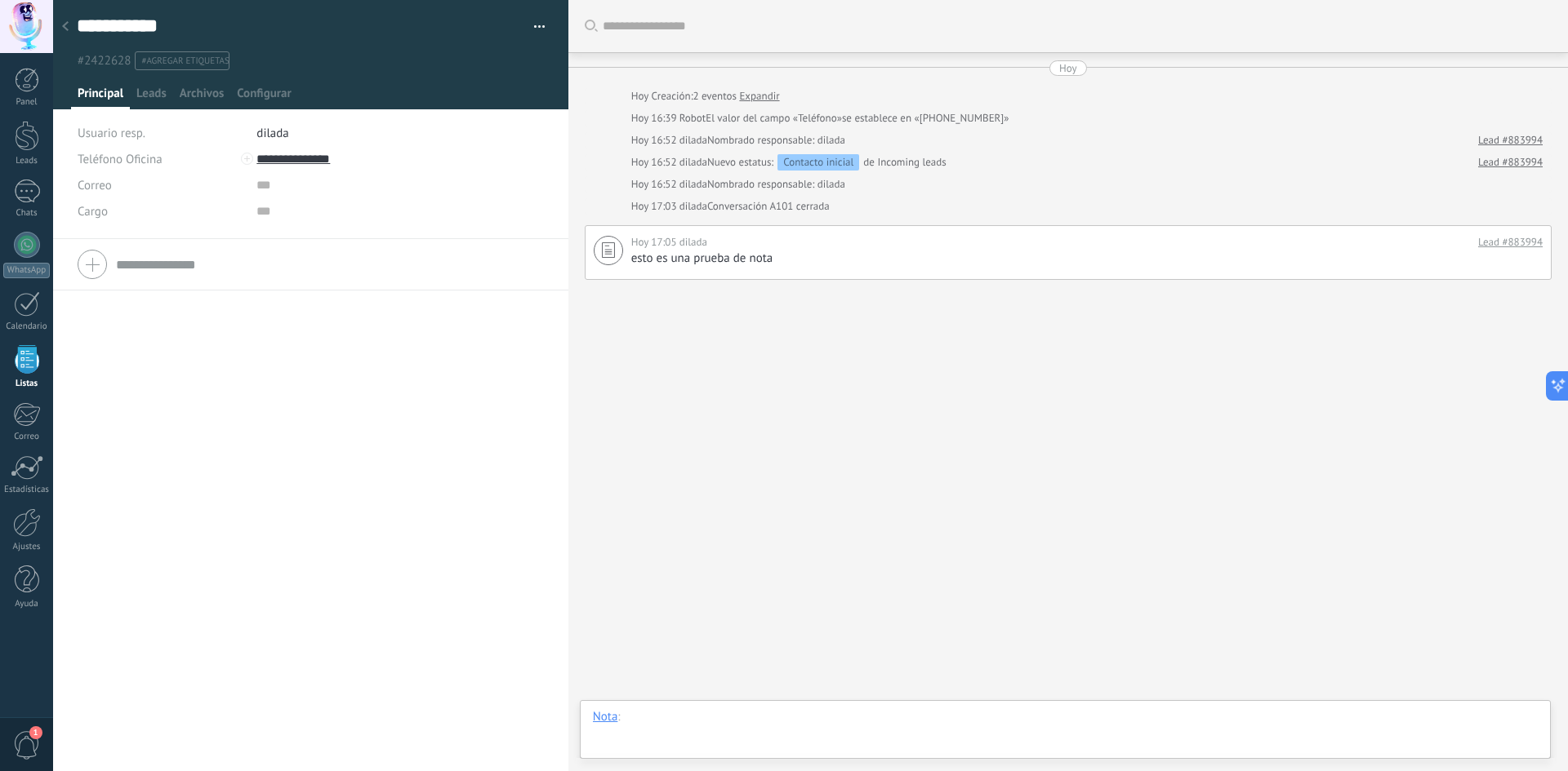
click at [709, 711] on div at bounding box center [1065, 733] width 945 height 49
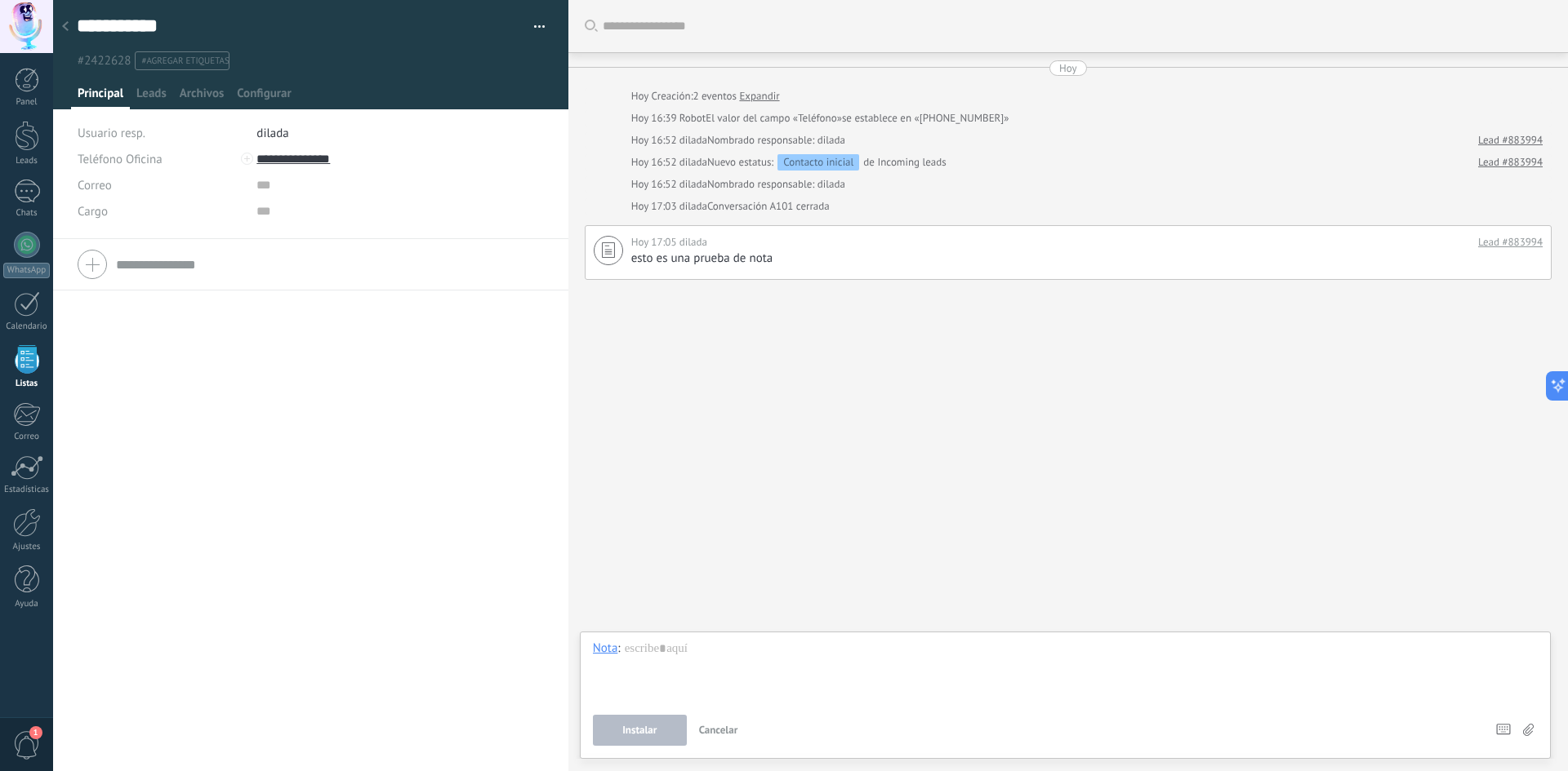
drag, startPoint x: 826, startPoint y: 569, endPoint x: 807, endPoint y: 568, distance: 19.0
click at [824, 568] on div "Buscar Carga más Hoy Hoy Creación: 2 eventos Expandir Hoy 16:39 Robot El valor …" at bounding box center [1069, 385] width 1000 height 771
click at [18, 94] on link "Panel" at bounding box center [26, 87] width 53 height 40
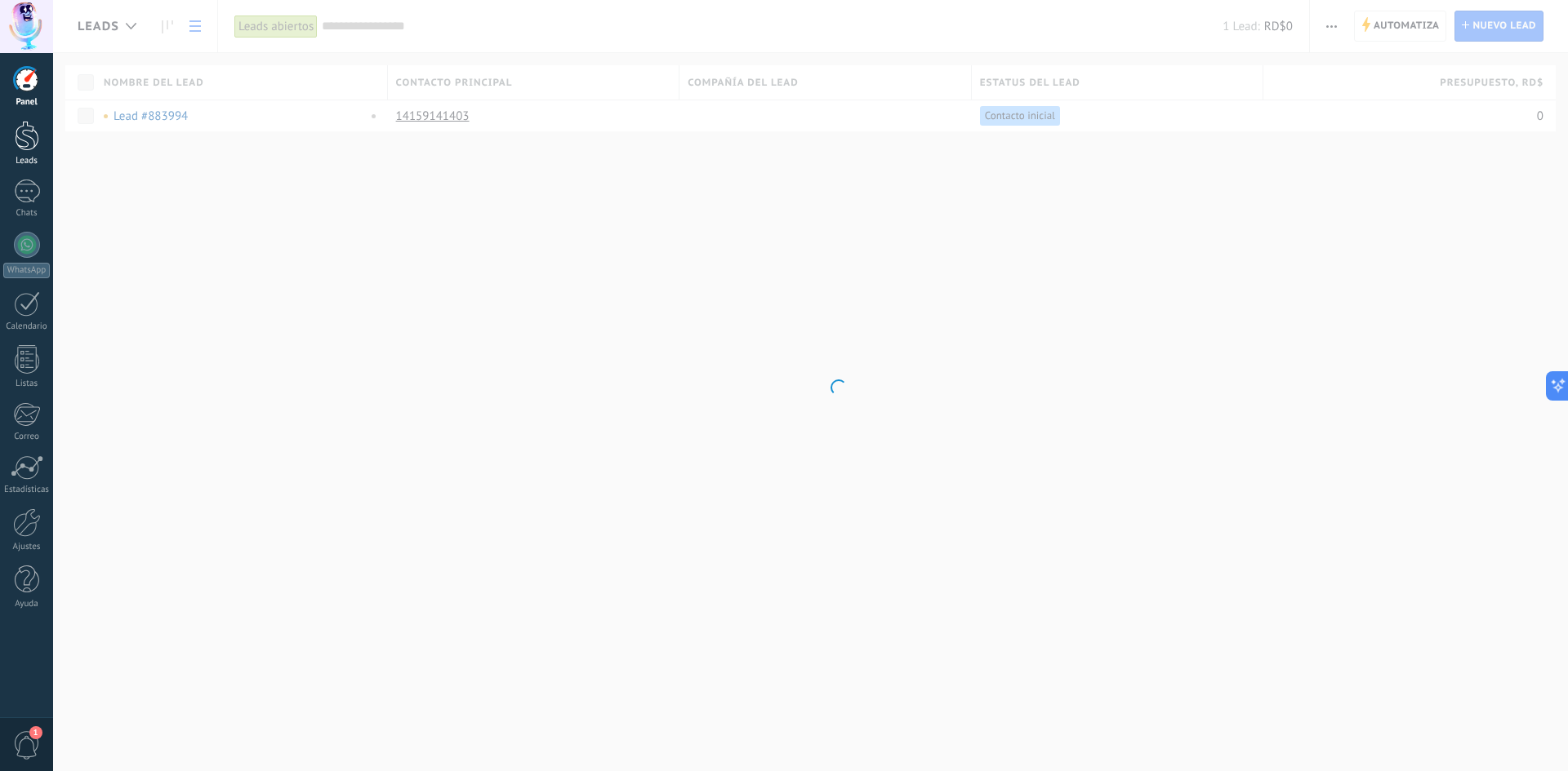
click at [18, 142] on div at bounding box center [26, 135] width 24 height 30
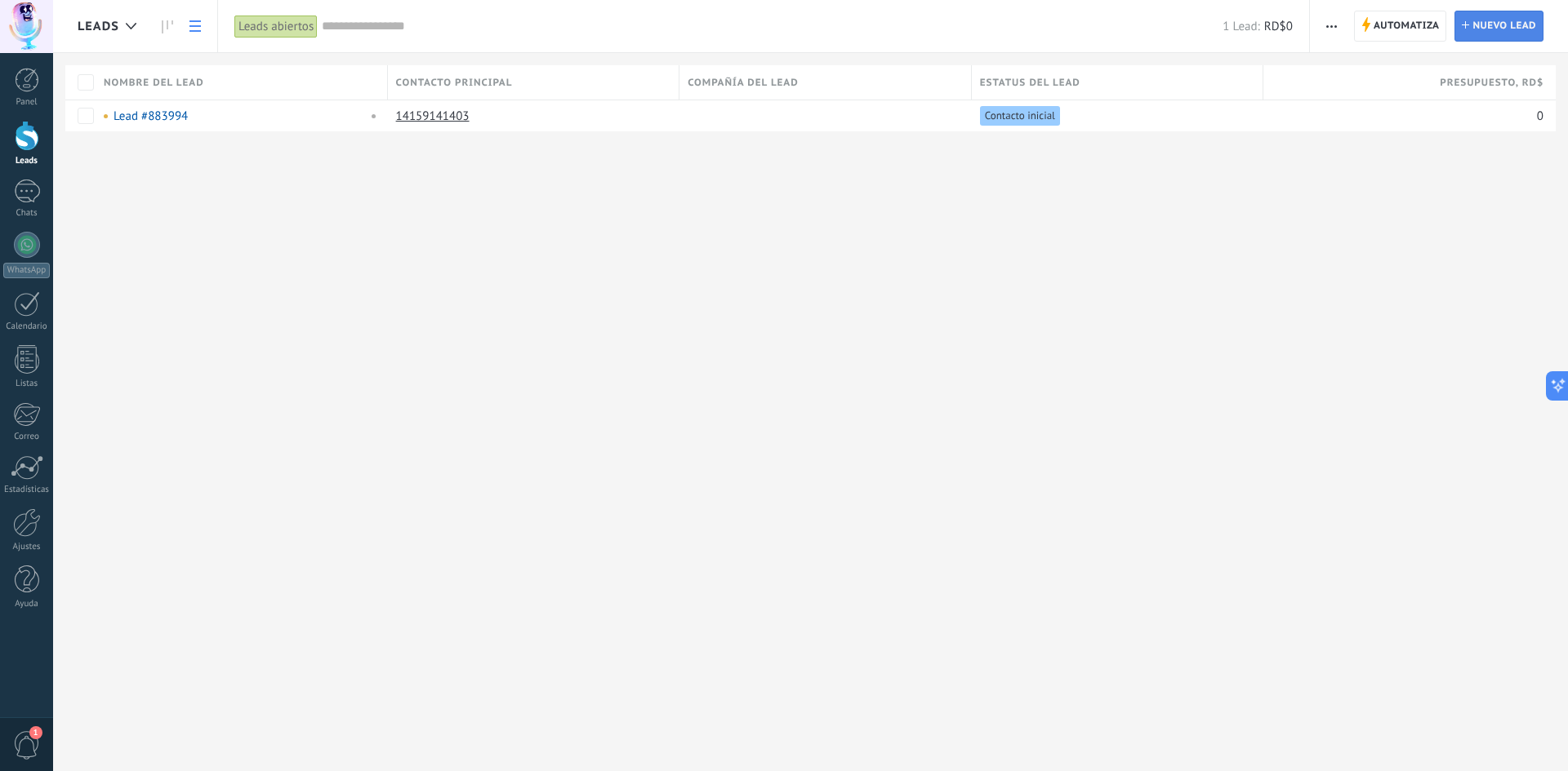
click at [1521, 31] on span "Nuevo lead" at bounding box center [1504, 26] width 64 height 29
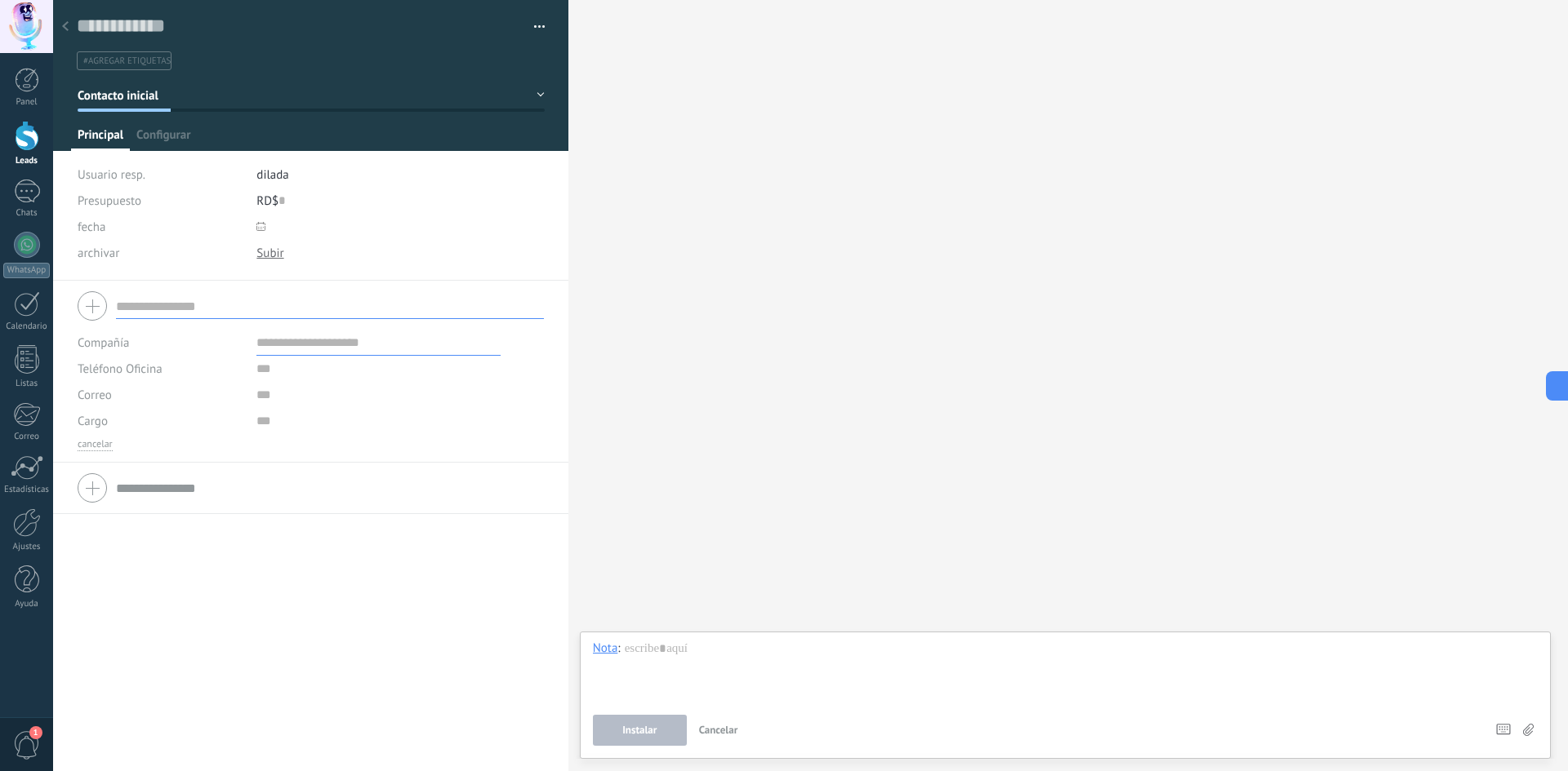
click at [301, 342] on input "text" at bounding box center [378, 343] width 244 height 26
click at [296, 371] on input "text" at bounding box center [378, 369] width 244 height 26
click at [209, 307] on input "text" at bounding box center [329, 306] width 428 height 26
type input "*"
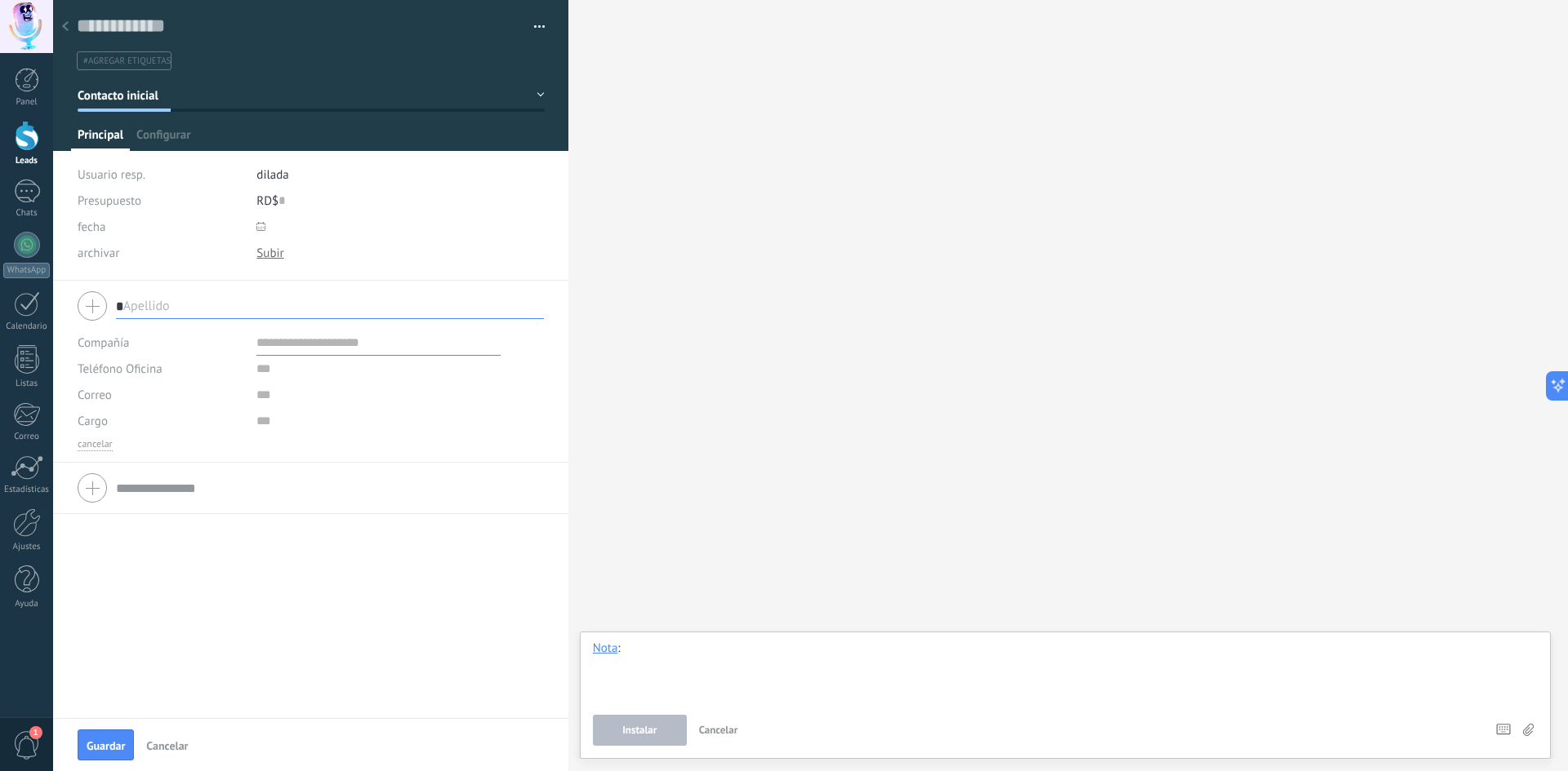
click at [691, 656] on div at bounding box center [1065, 672] width 945 height 62
click at [613, 646] on div "Nota" at bounding box center [605, 647] width 25 height 14
click at [750, 657] on div at bounding box center [1065, 672] width 945 height 62
click at [601, 646] on div "Nota" at bounding box center [605, 647] width 25 height 14
click at [701, 655] on div at bounding box center [1065, 672] width 945 height 62
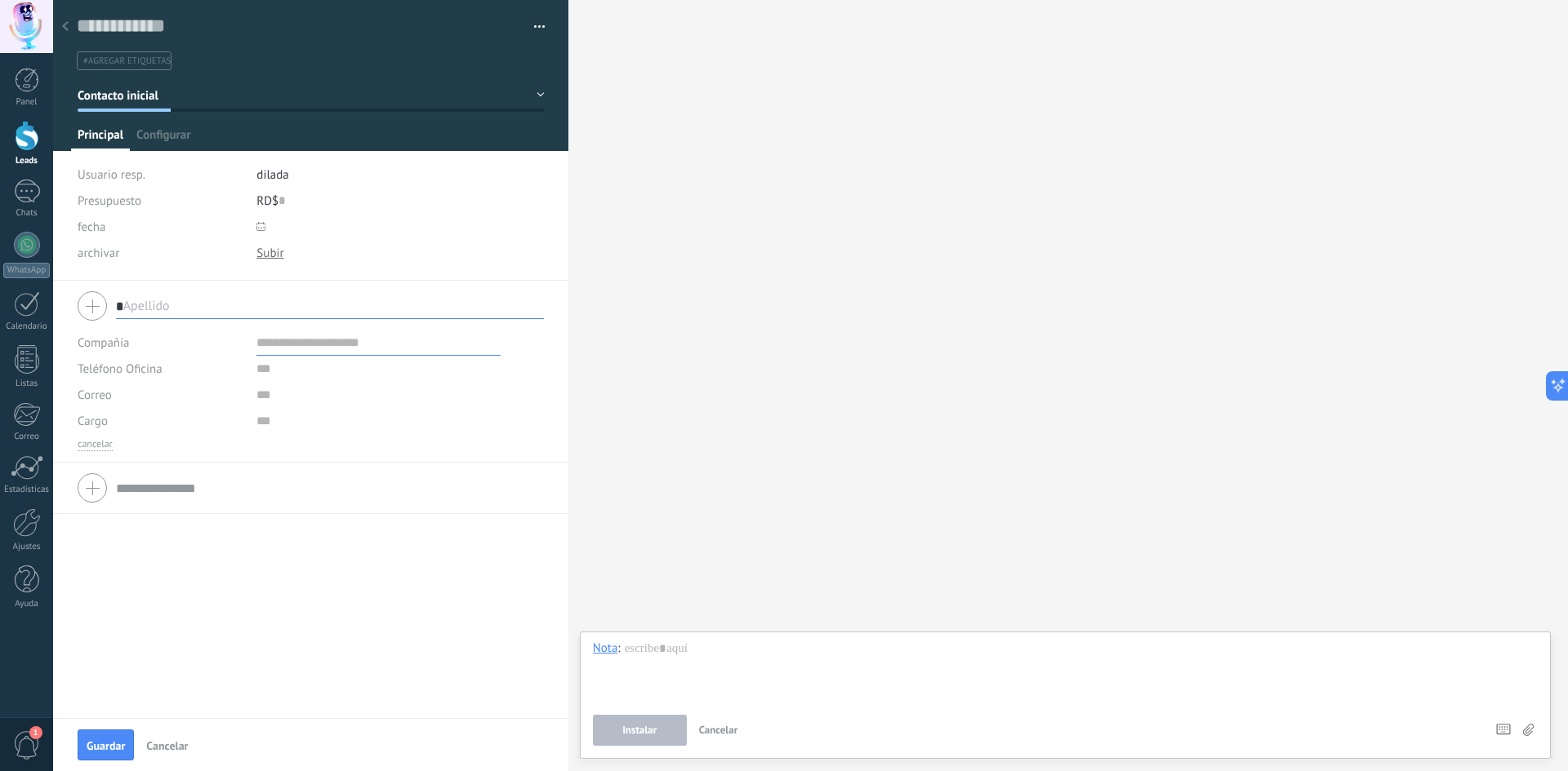
click at [245, 300] on input "*" at bounding box center [329, 306] width 428 height 26
click at [244, 300] on input "*" at bounding box center [329, 306] width 428 height 26
click at [154, 247] on div "archivar" at bounding box center [160, 253] width 167 height 26
click at [167, 139] on span "Configurar" at bounding box center [163, 139] width 54 height 24
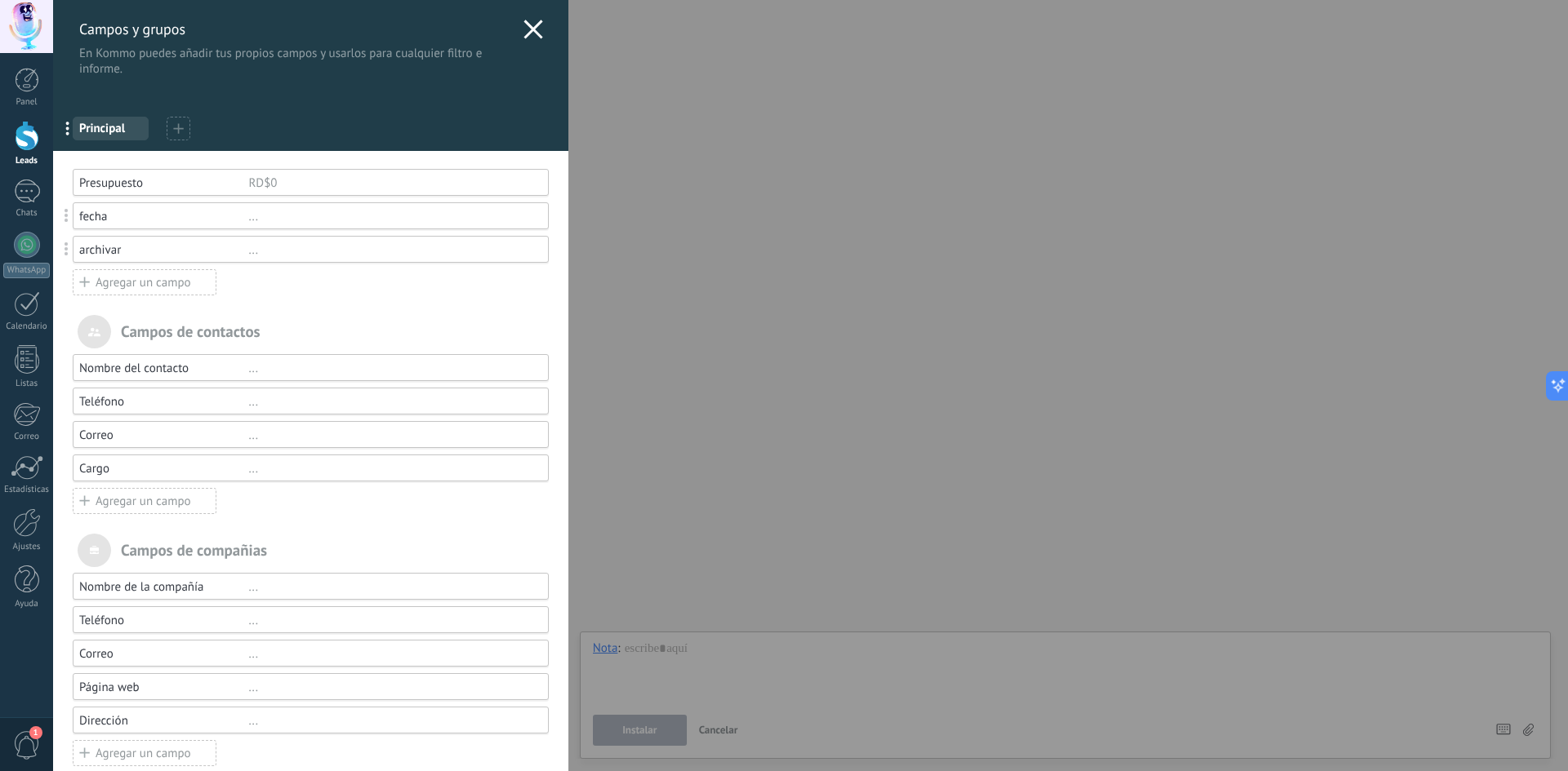
click at [154, 281] on div "Agregar un campo" at bounding box center [144, 282] width 144 height 26
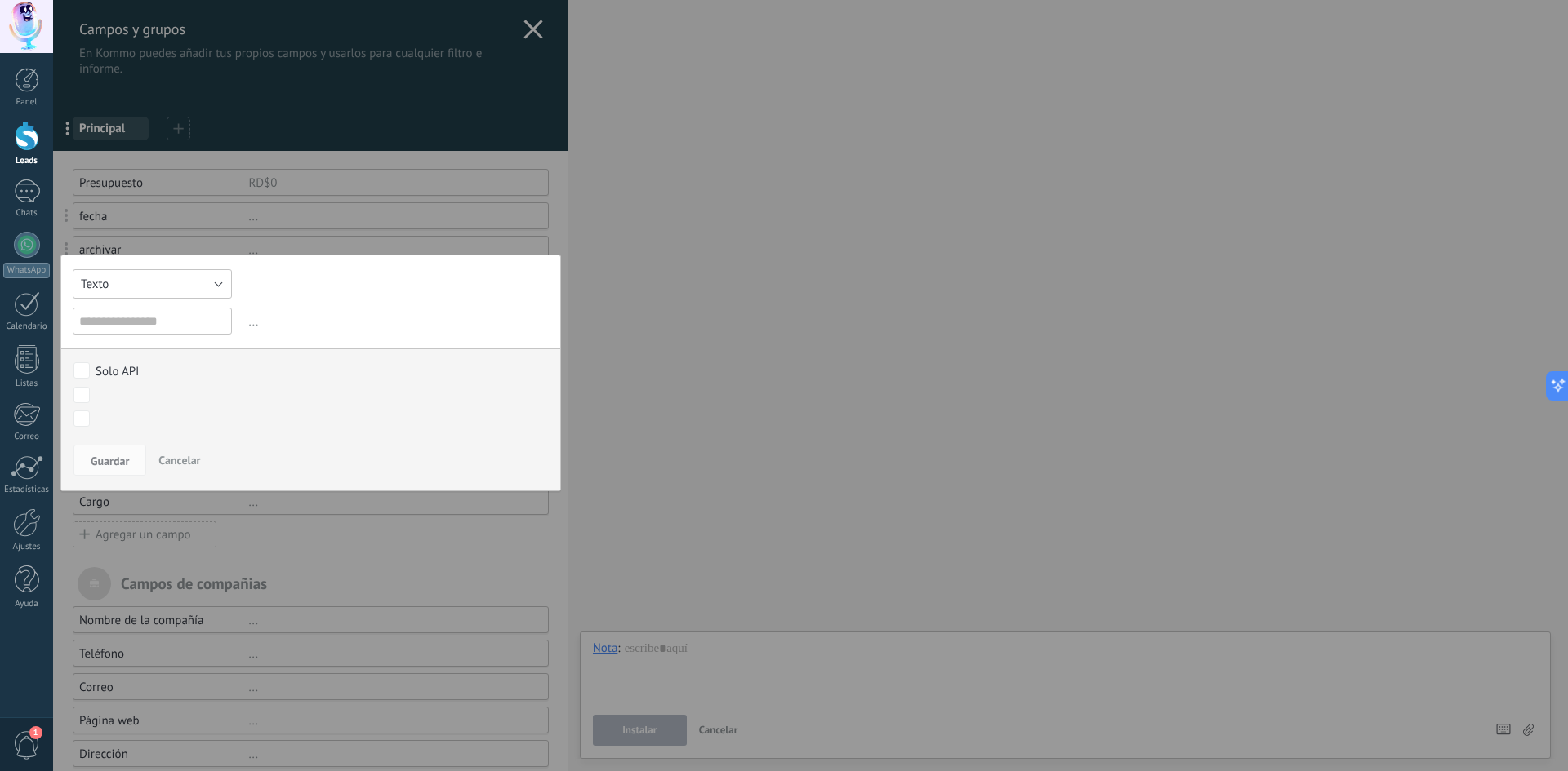
click at [210, 291] on button "Texto" at bounding box center [152, 284] width 159 height 29
click at [197, 304] on li "Número" at bounding box center [147, 312] width 168 height 28
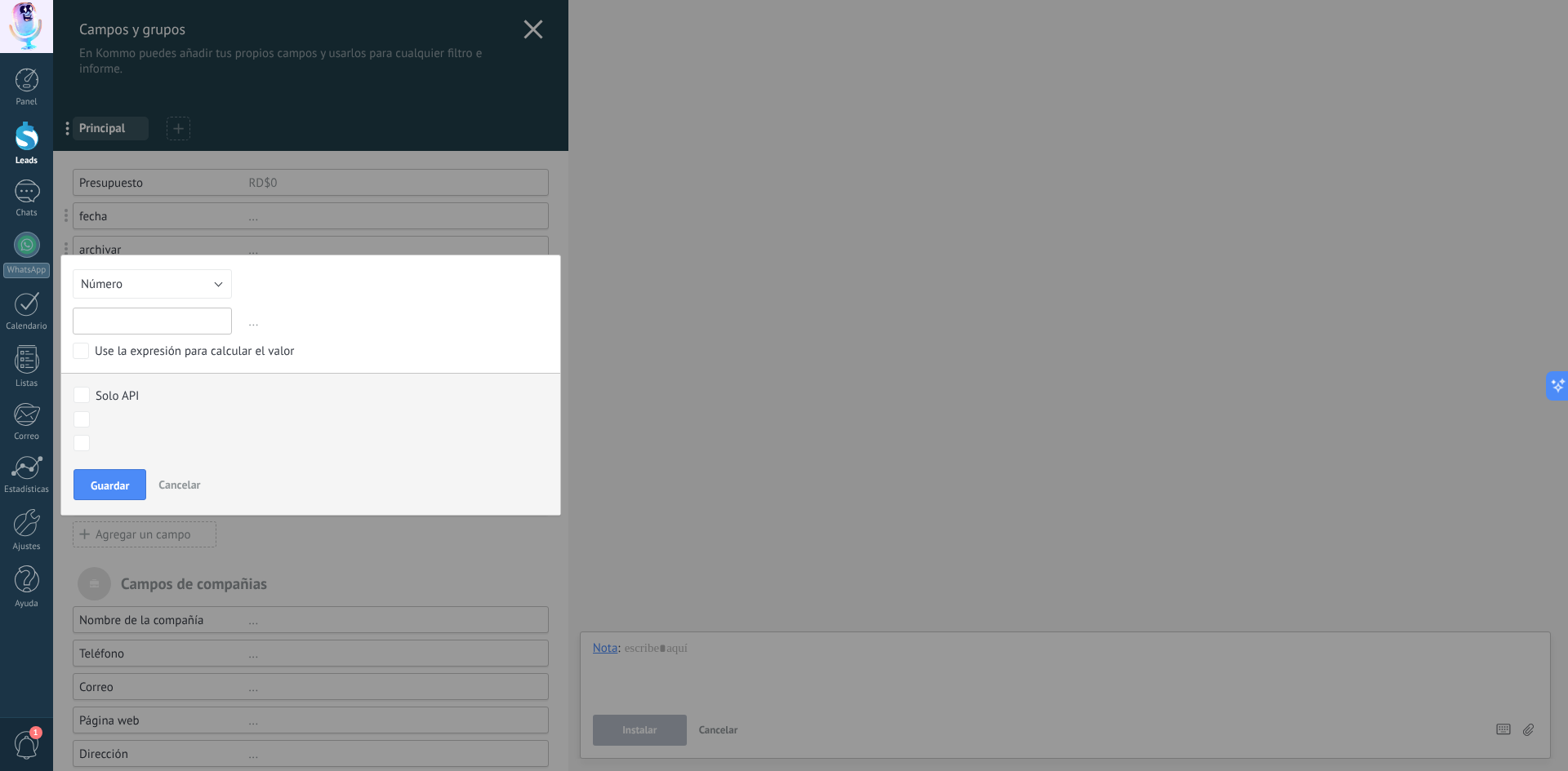
click at [194, 324] on input "text" at bounding box center [152, 321] width 159 height 27
type input "*"
type input "**********"
click at [183, 320] on input "**********" at bounding box center [152, 321] width 159 height 27
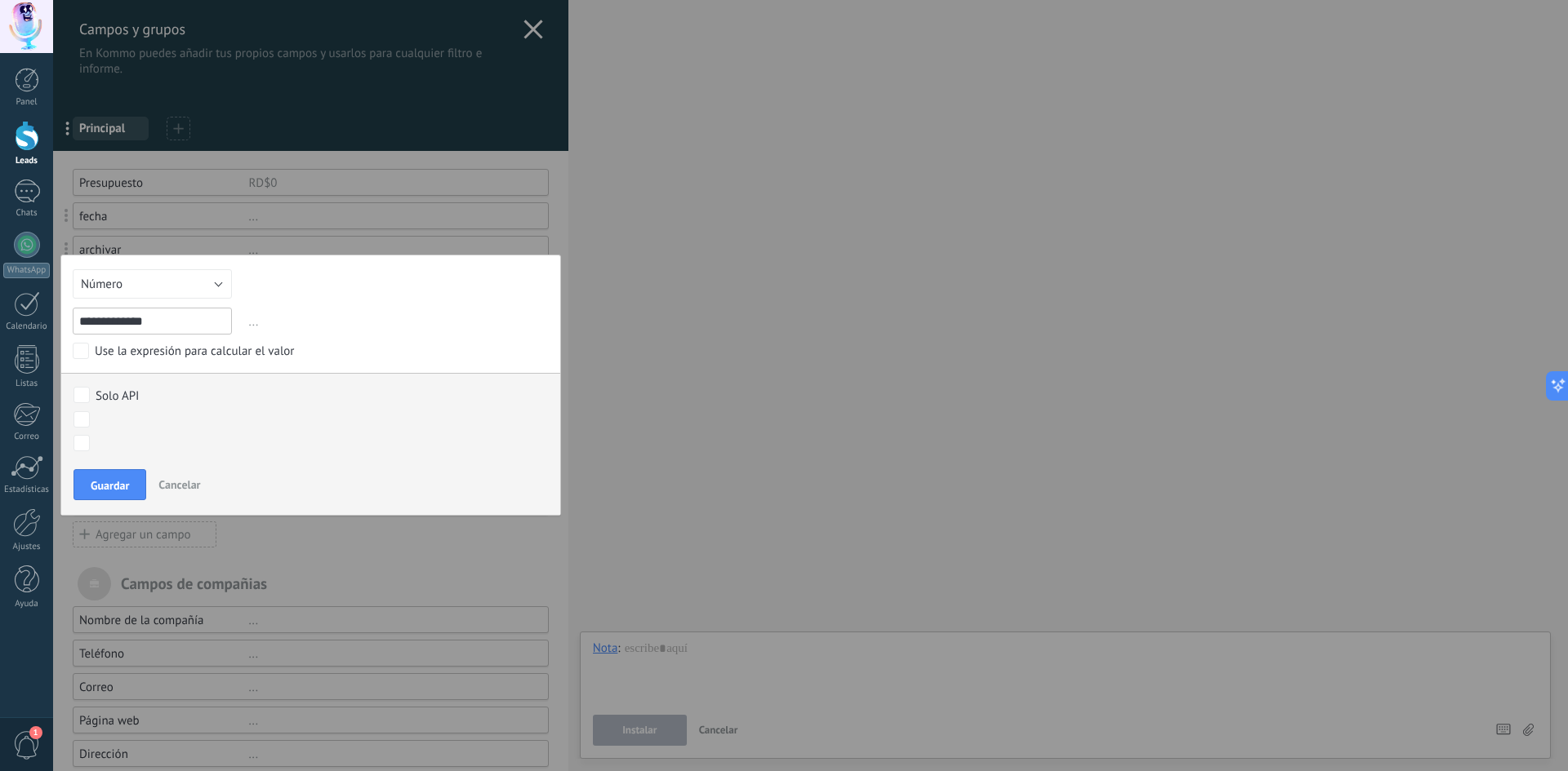
click at [183, 320] on input "**********" at bounding box center [152, 321] width 159 height 27
type input "********"
click at [99, 491] on span "Guardar" at bounding box center [110, 485] width 39 height 12
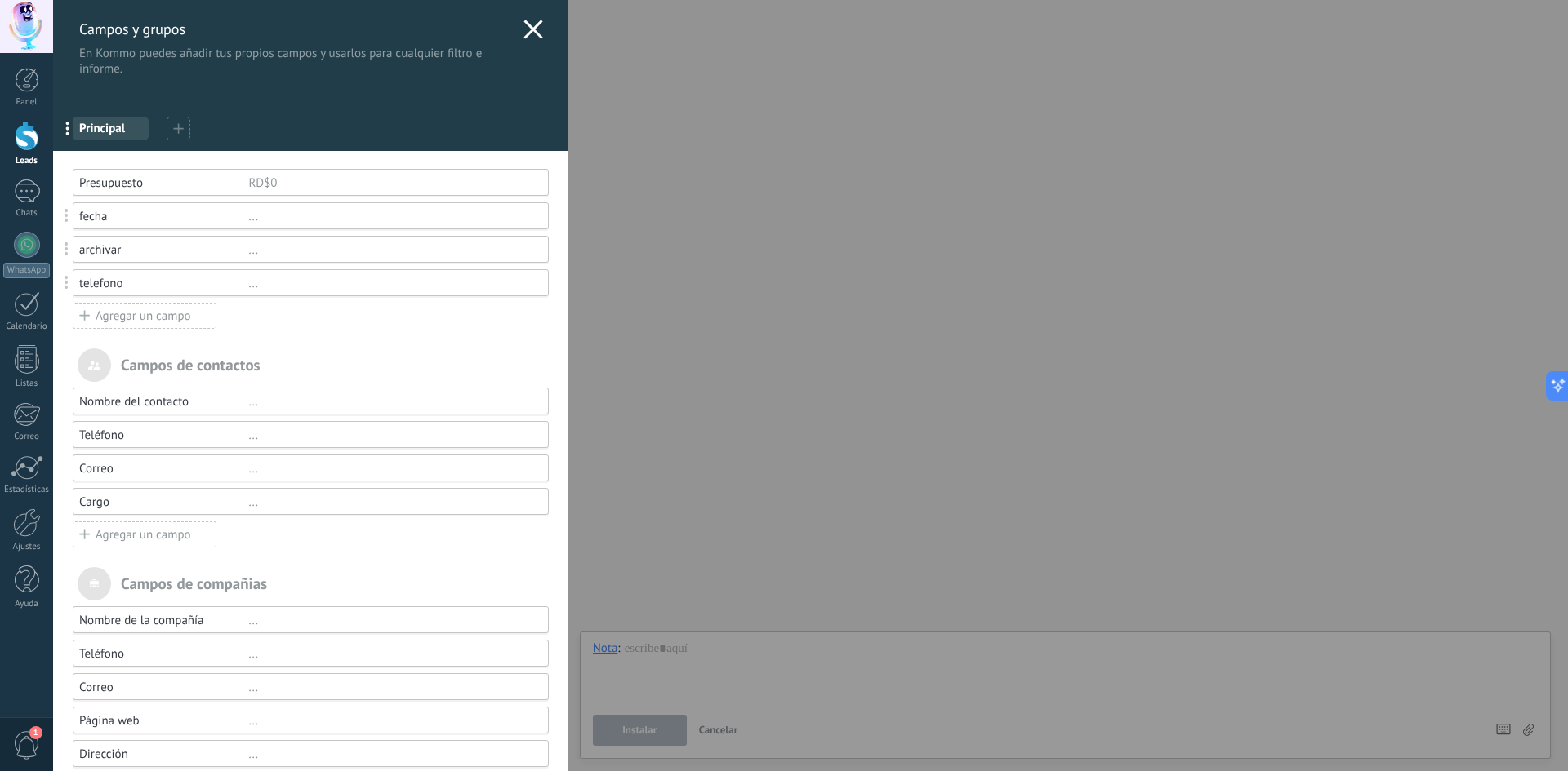
click at [163, 284] on div "telefono" at bounding box center [163, 284] width 169 height 15
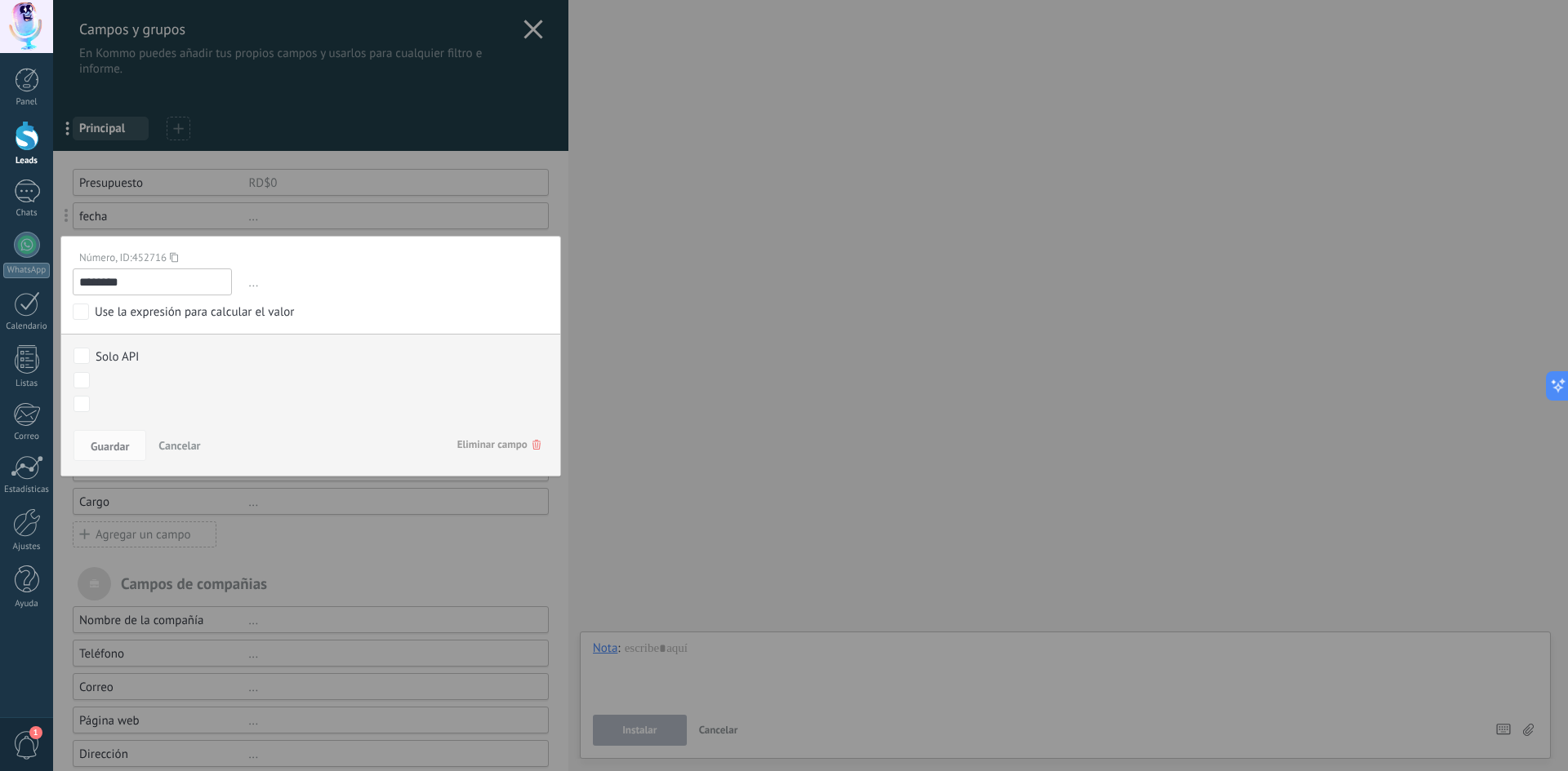
click at [186, 448] on span "Cancelar" at bounding box center [179, 445] width 42 height 14
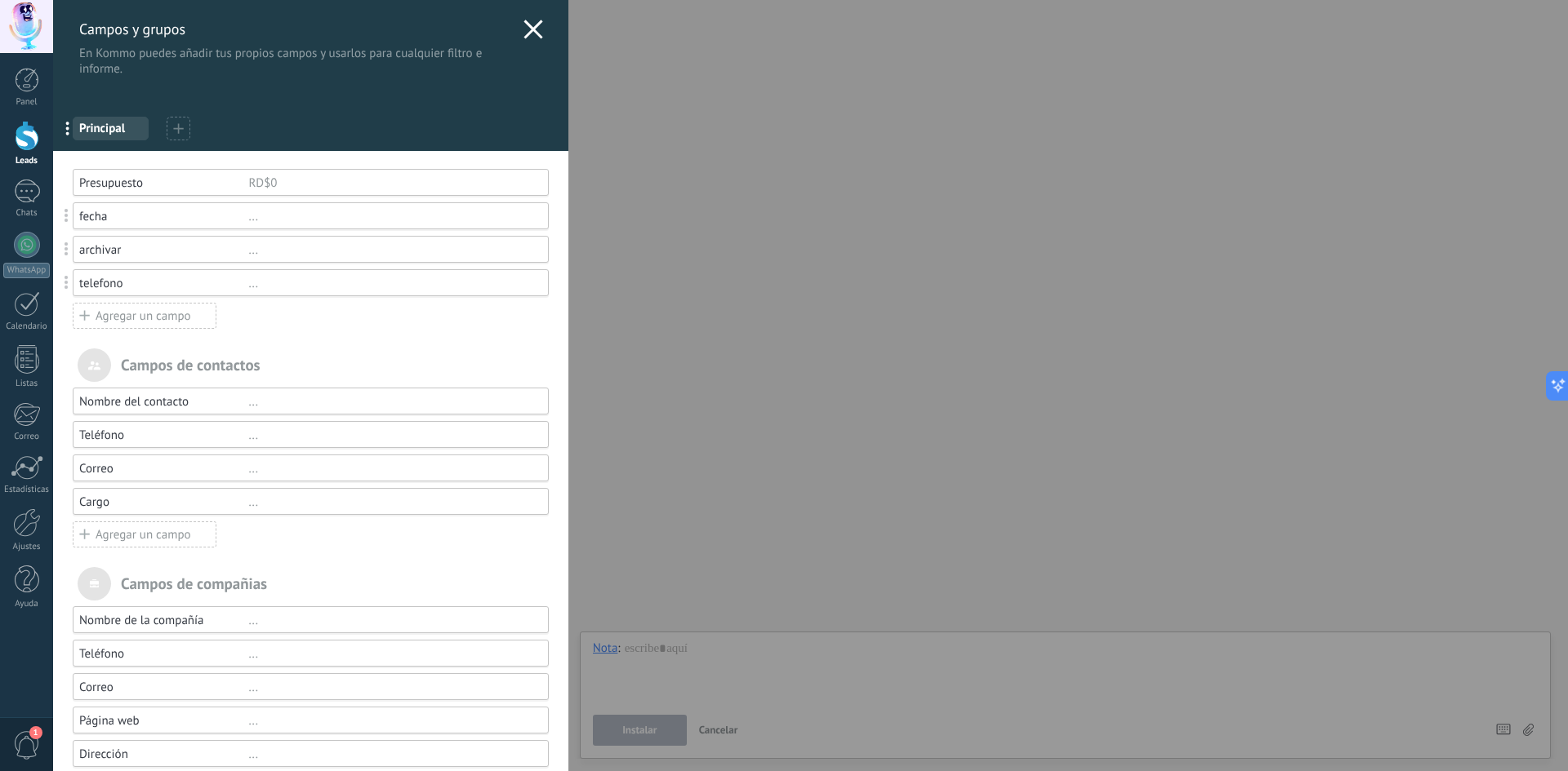
click at [528, 26] on icon at bounding box center [533, 29] width 19 height 19
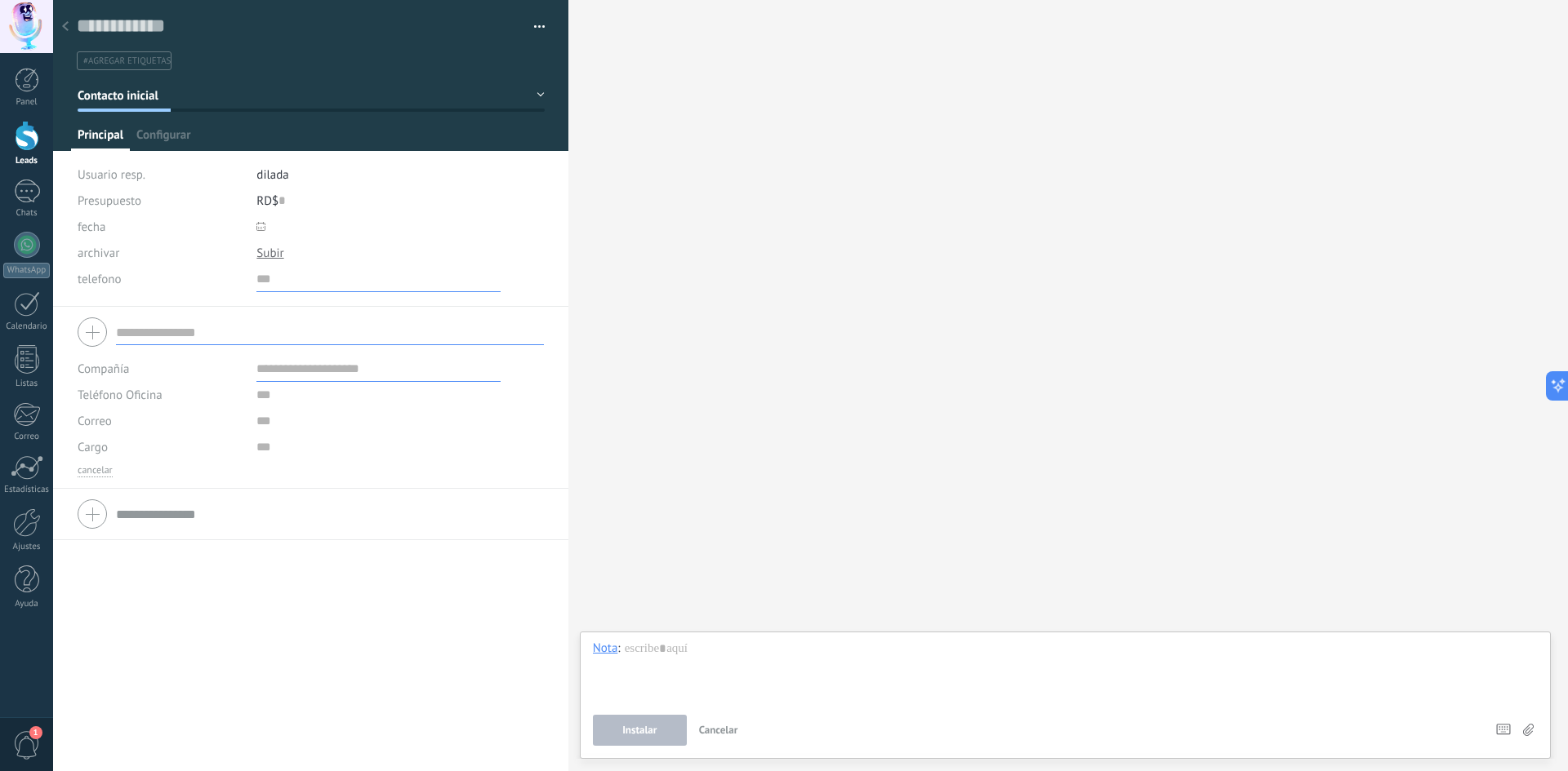
click at [263, 277] on input "numeric" at bounding box center [378, 279] width 244 height 26
click at [276, 280] on input "numeric" at bounding box center [378, 279] width 244 height 26
paste input "numeric"
click at [300, 286] on input "numeric" at bounding box center [378, 279] width 244 height 26
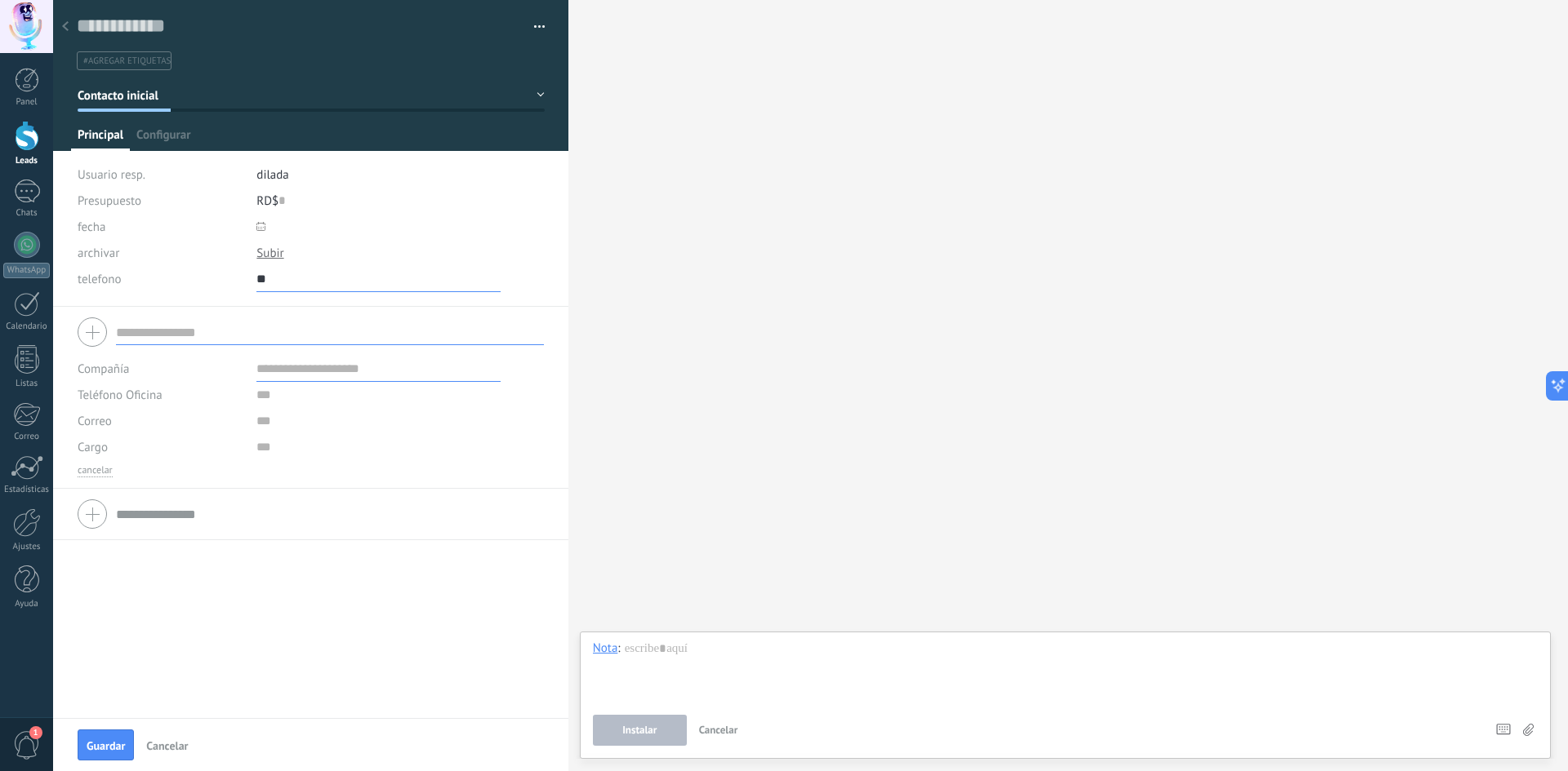
type input "*"
click at [156, 128] on span "Configurar" at bounding box center [163, 139] width 54 height 24
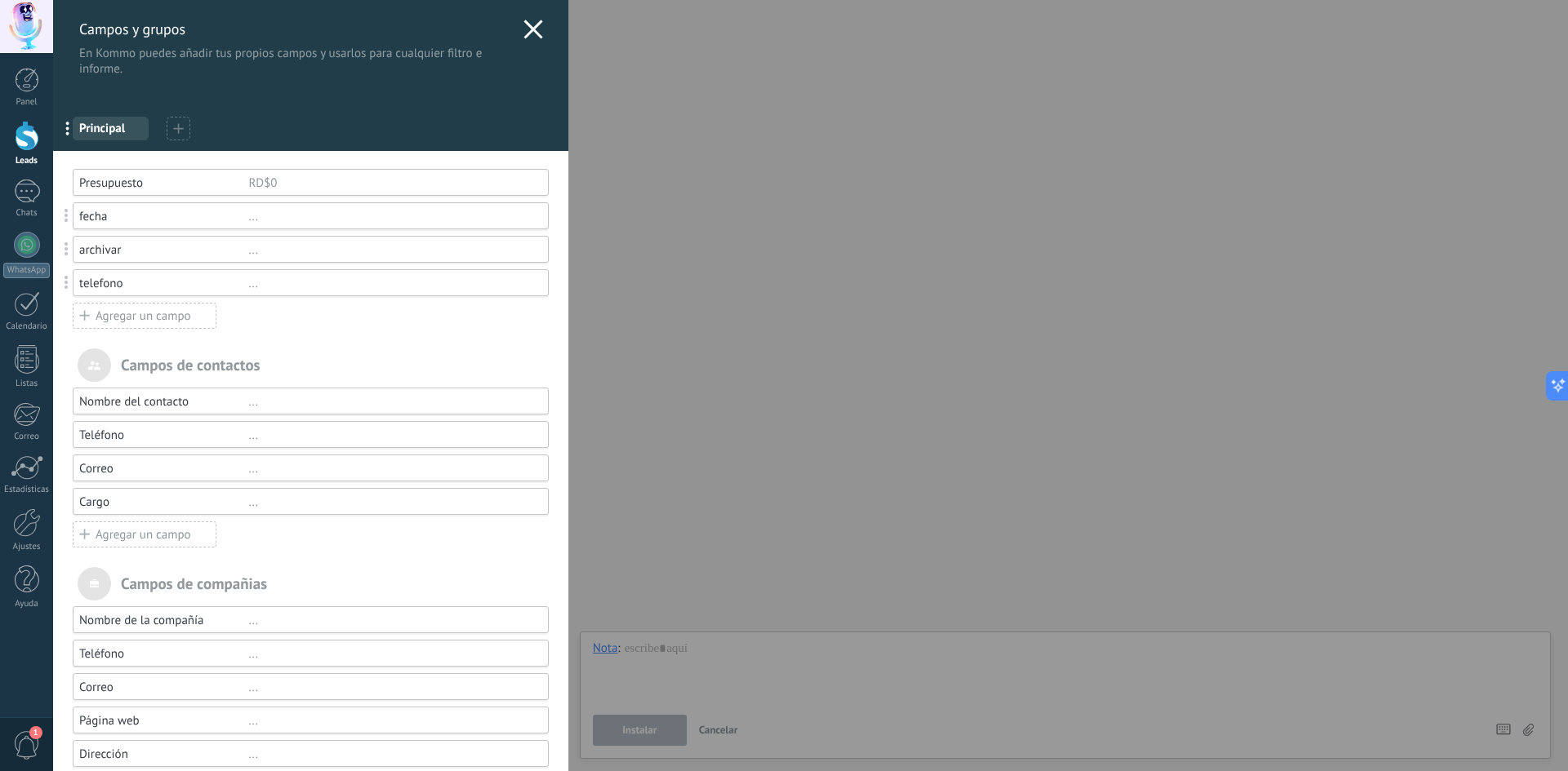
click at [165, 289] on div "telefono" at bounding box center [163, 284] width 169 height 15
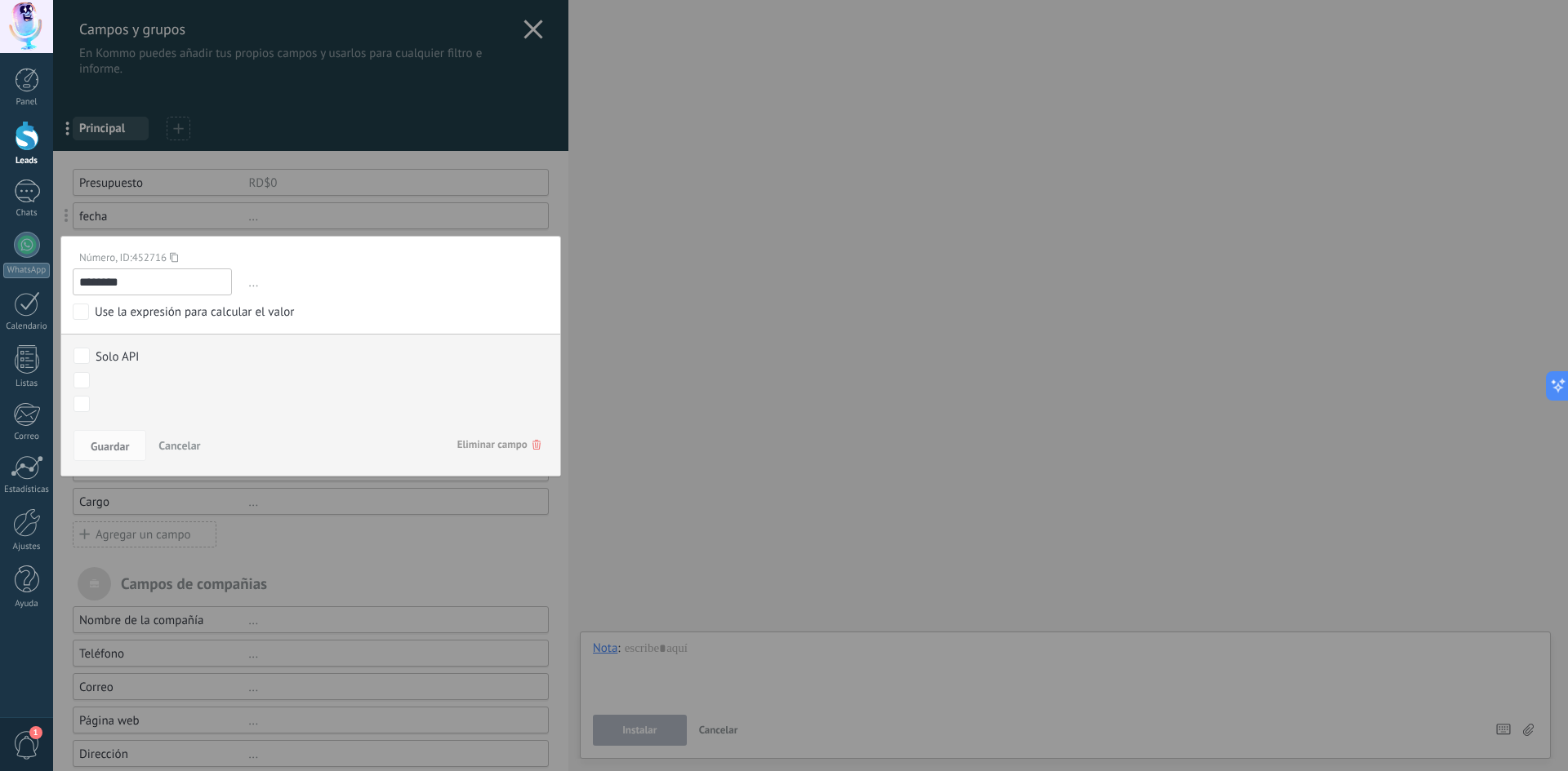
click at [135, 281] on input "********" at bounding box center [152, 282] width 159 height 27
click at [183, 252] on div "Número, ID: 452716" at bounding box center [304, 258] width 464 height 14
click at [115, 262] on div "Número, ID: 452716" at bounding box center [304, 258] width 464 height 14
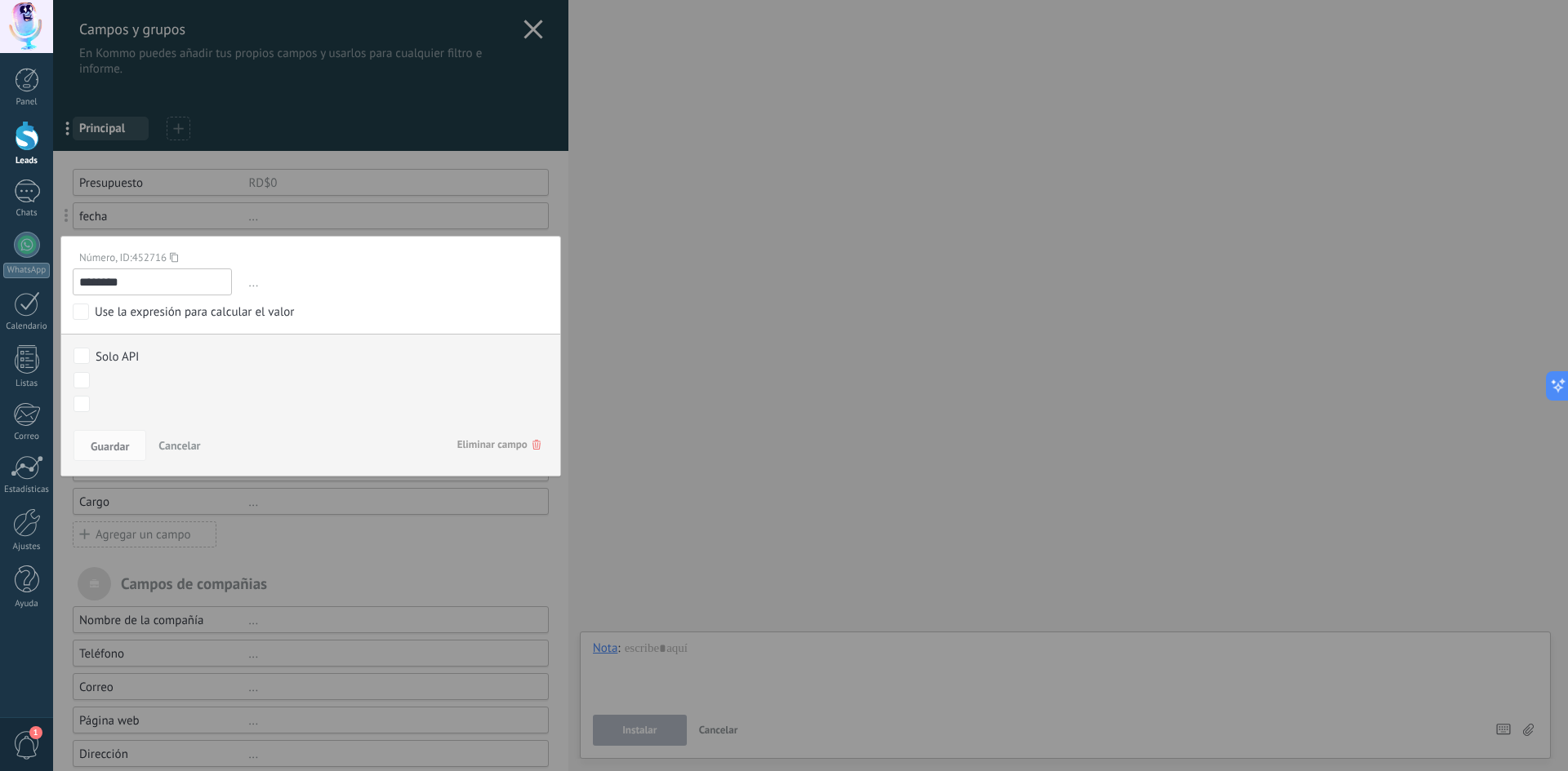
click at [154, 258] on span "452716" at bounding box center [150, 258] width 35 height 14
click at [251, 269] on span "..." at bounding box center [398, 283] width 303 height 27
click at [192, 299] on div "Número, ID: 452716 ******** ... El campo de moneda te permite introducir divisa…" at bounding box center [311, 356] width 501 height 241
click at [186, 278] on input "********" at bounding box center [152, 282] width 159 height 27
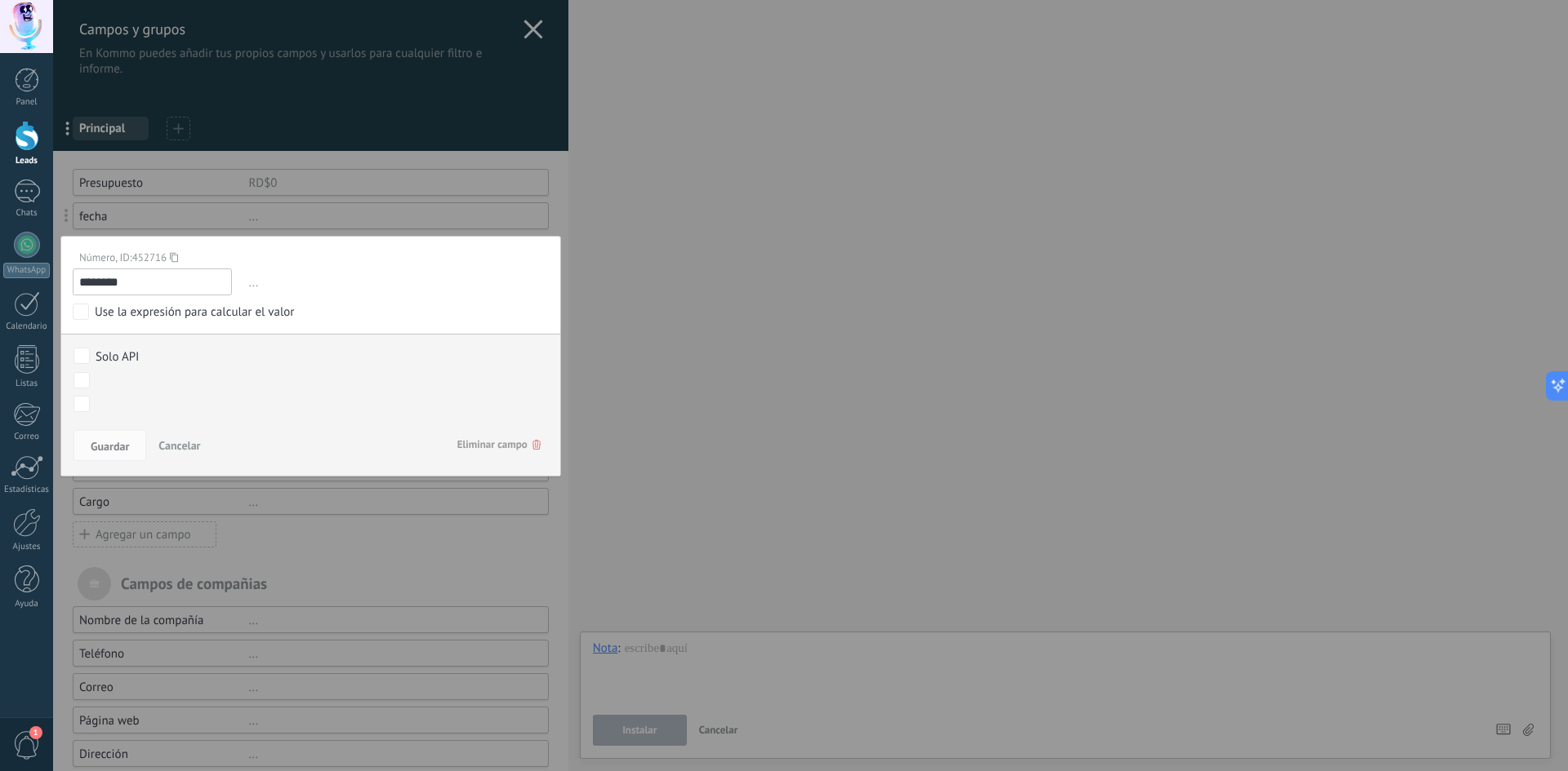
click at [186, 278] on input "********" at bounding box center [152, 282] width 159 height 27
click at [183, 443] on span "Cancelar" at bounding box center [179, 445] width 42 height 14
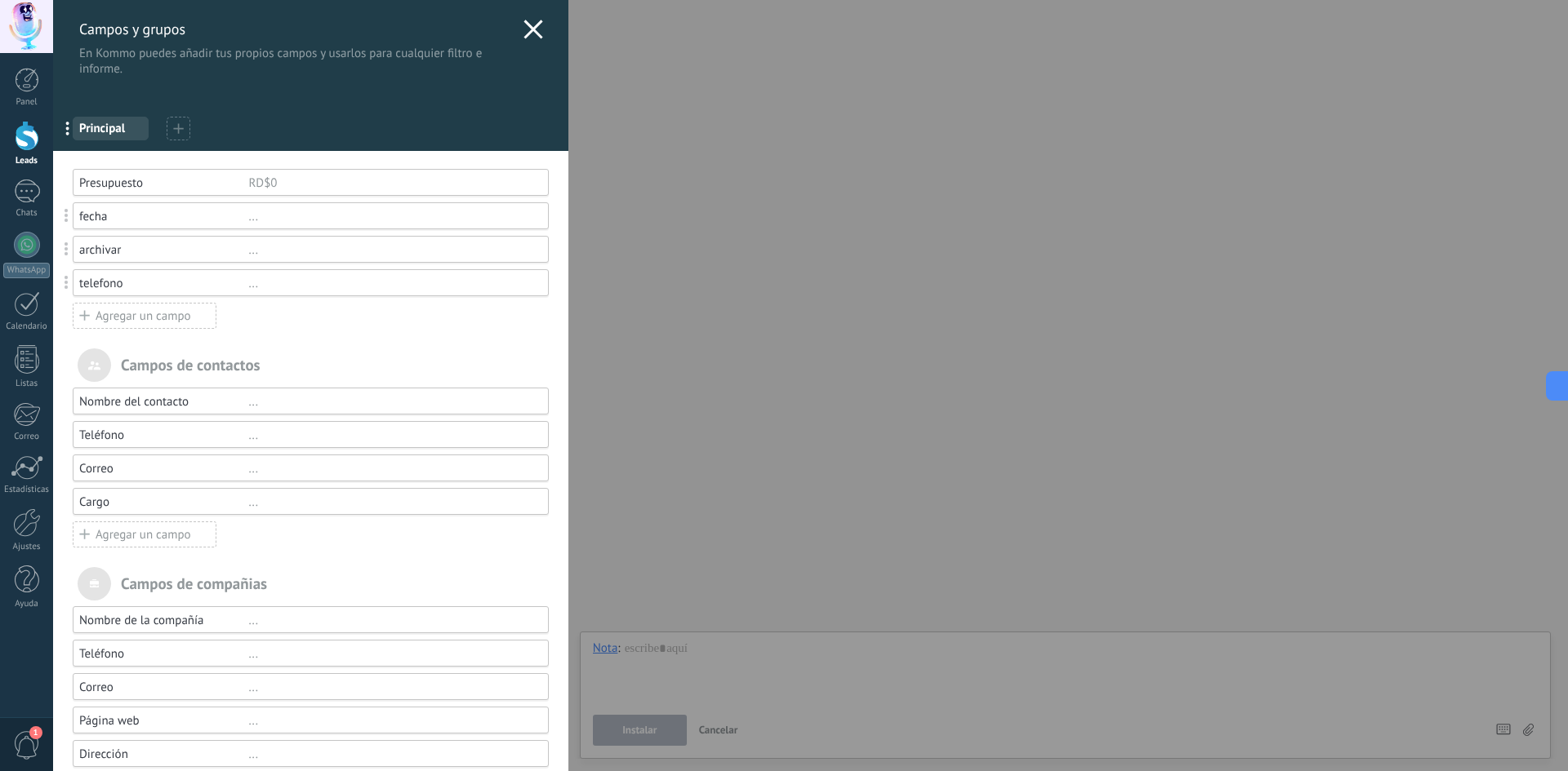
click at [189, 286] on div "telefono" at bounding box center [163, 284] width 169 height 15
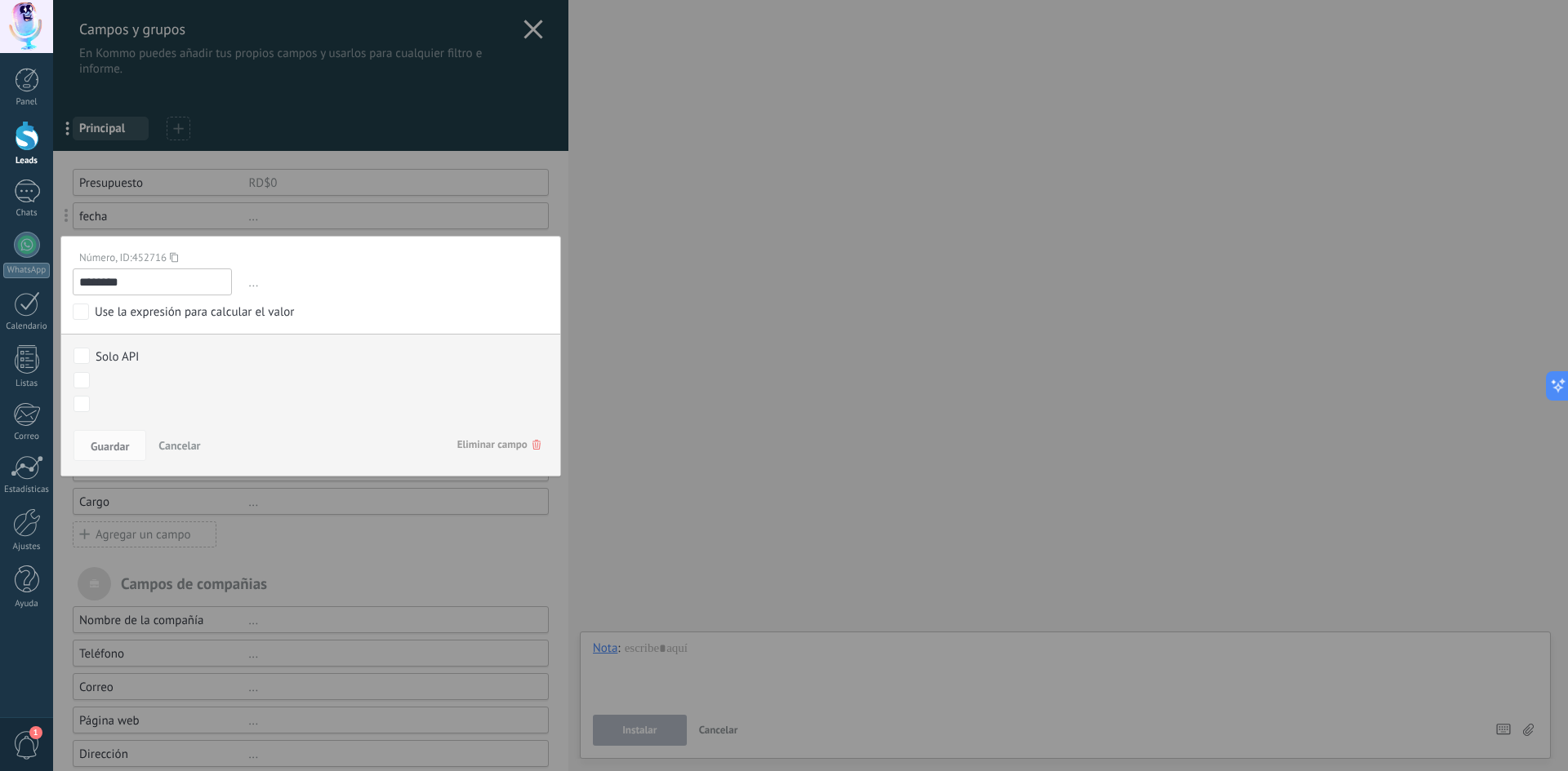
click at [212, 199] on div at bounding box center [311, 415] width 516 height 830
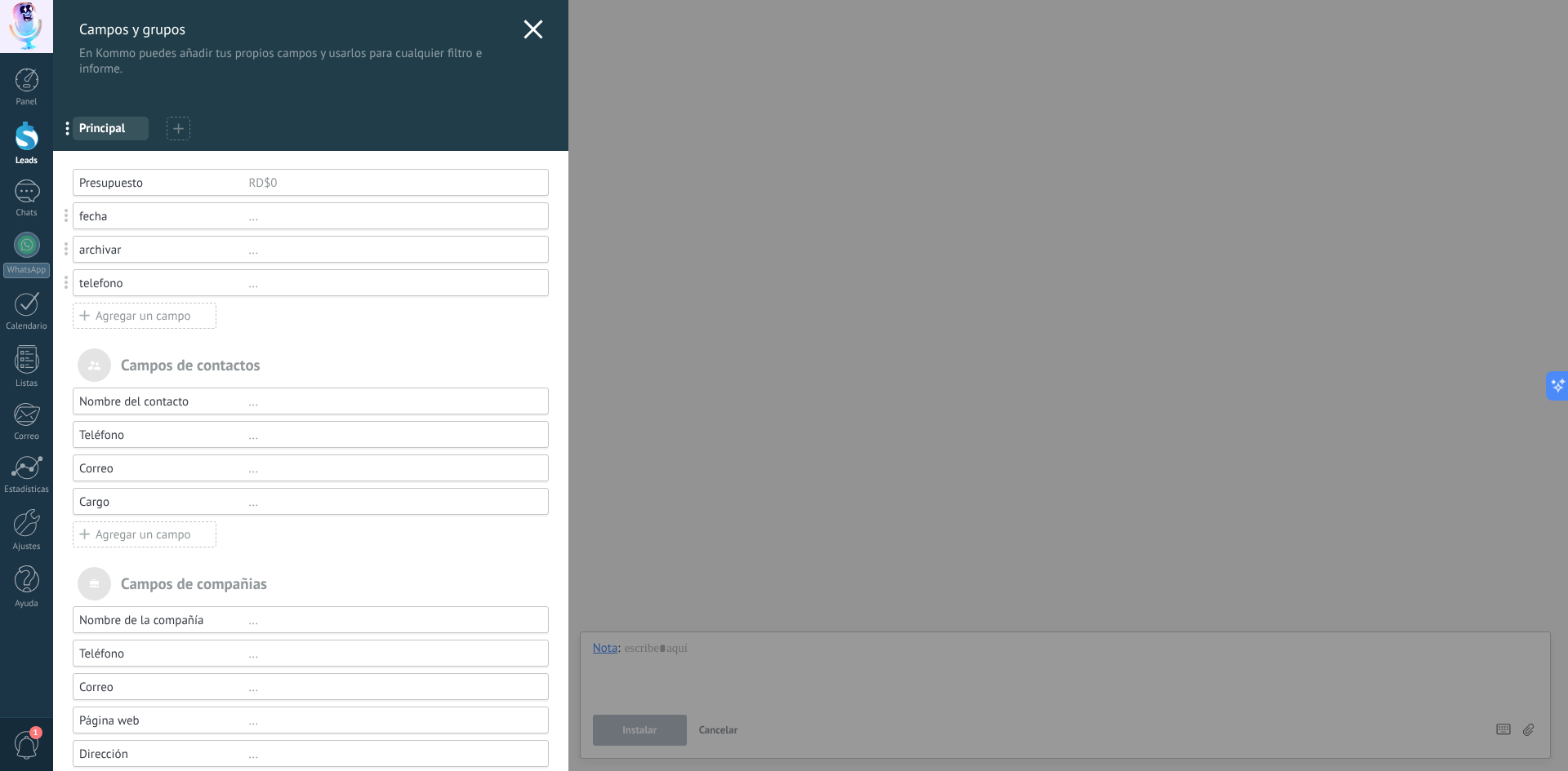
click at [69, 285] on span at bounding box center [67, 283] width 30 height 39
click at [177, 285] on div "telefono" at bounding box center [163, 284] width 169 height 15
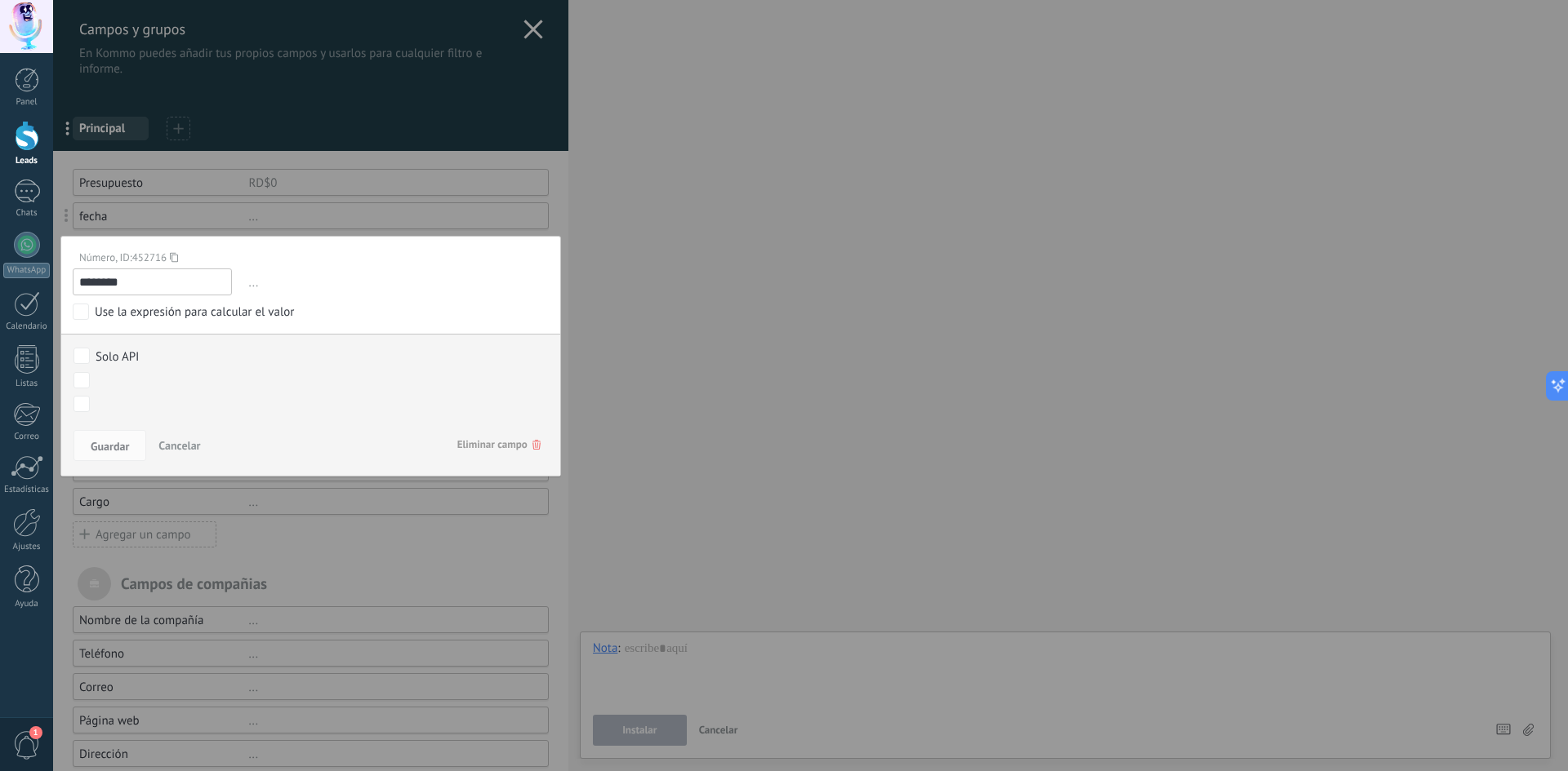
click at [512, 445] on span "Eliminar campo" at bounding box center [499, 445] width 83 height 29
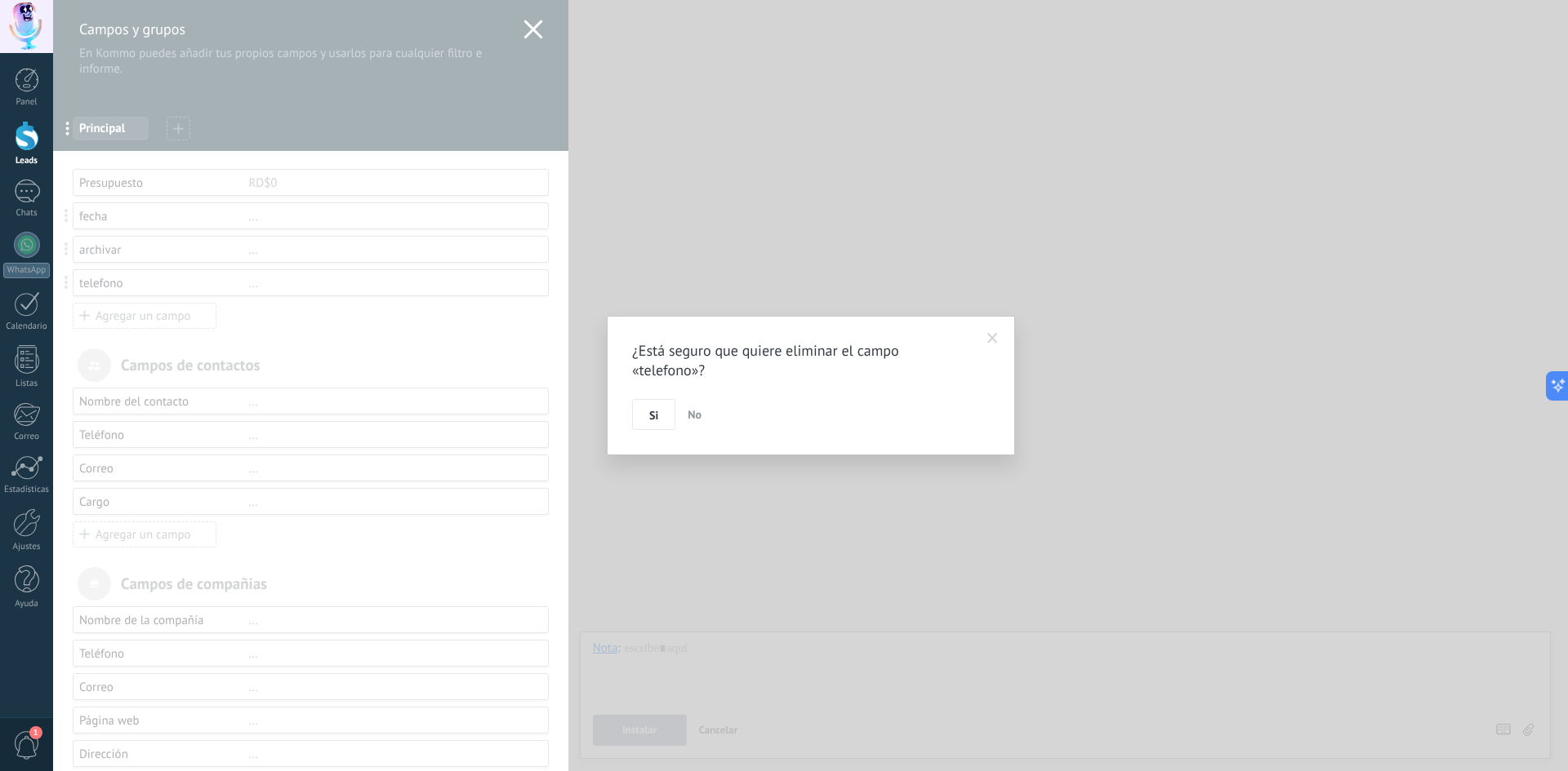
click at [661, 422] on button "Si" at bounding box center [654, 415] width 43 height 31
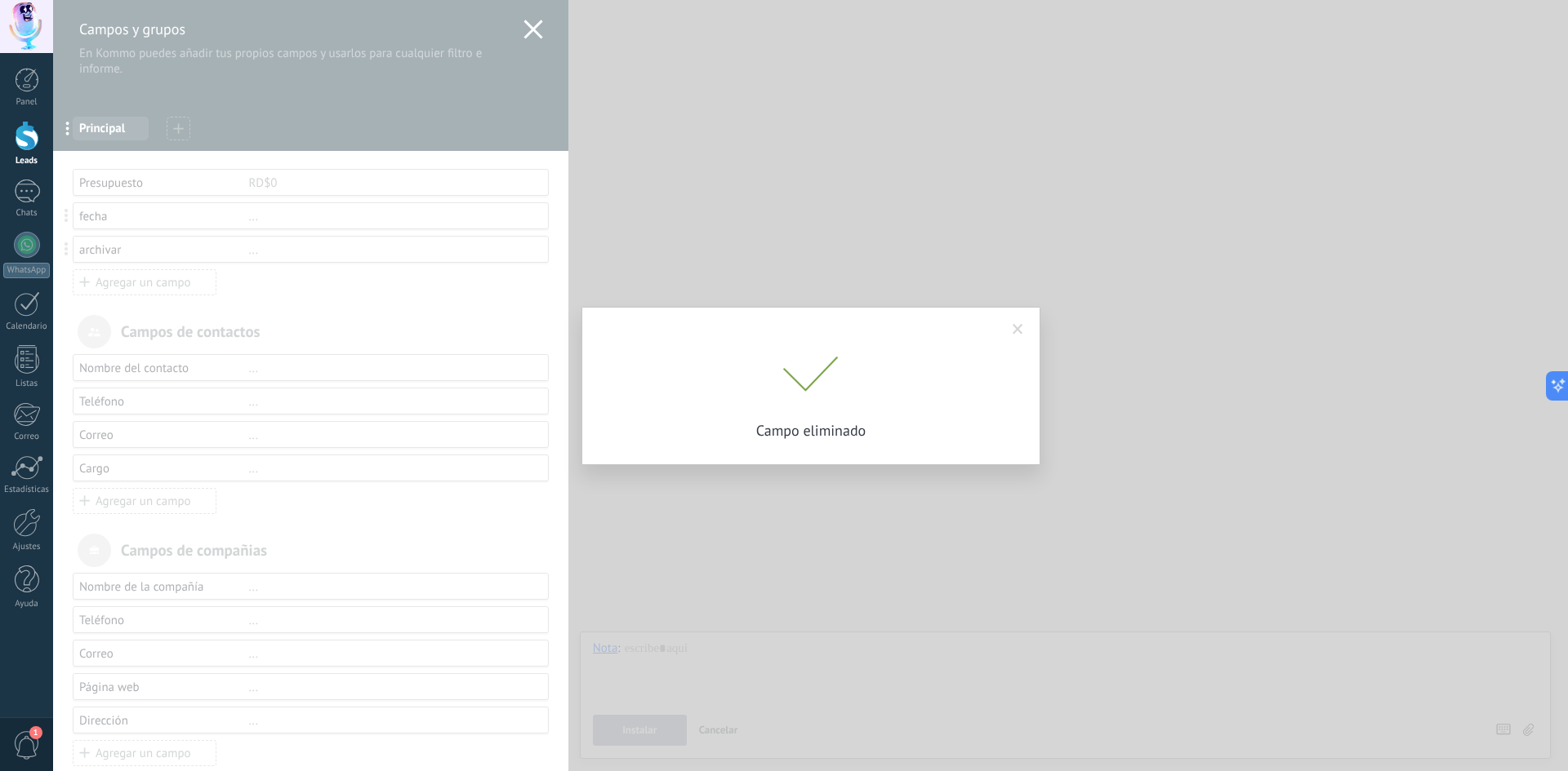
click at [193, 284] on div "¿Está seguro que quiere eliminar el campo «telefono»? Si No Campo eliminado" at bounding box center [810, 385] width 1515 height 771
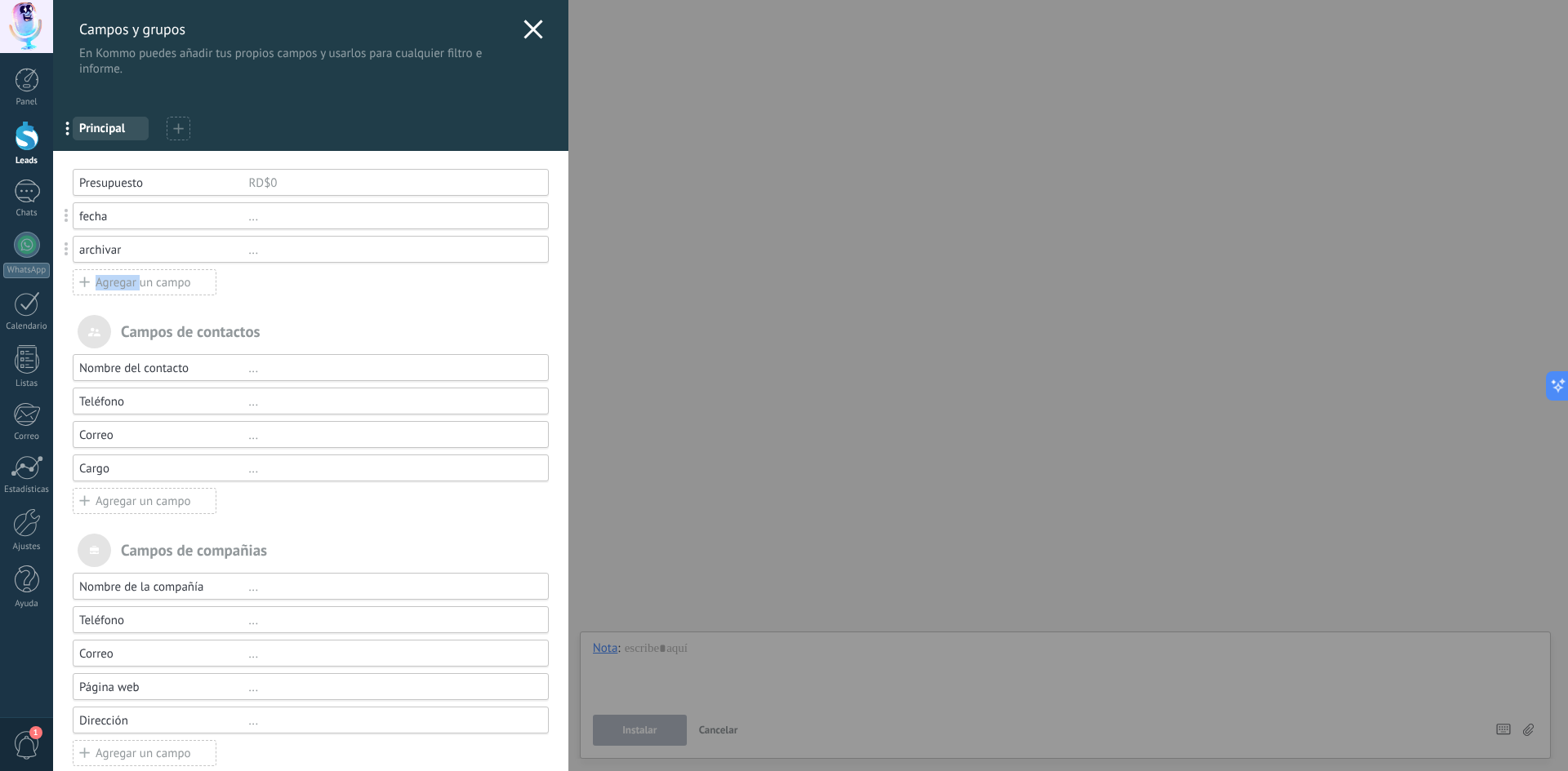
click at [193, 284] on div "Agregar un campo" at bounding box center [144, 282] width 144 height 26
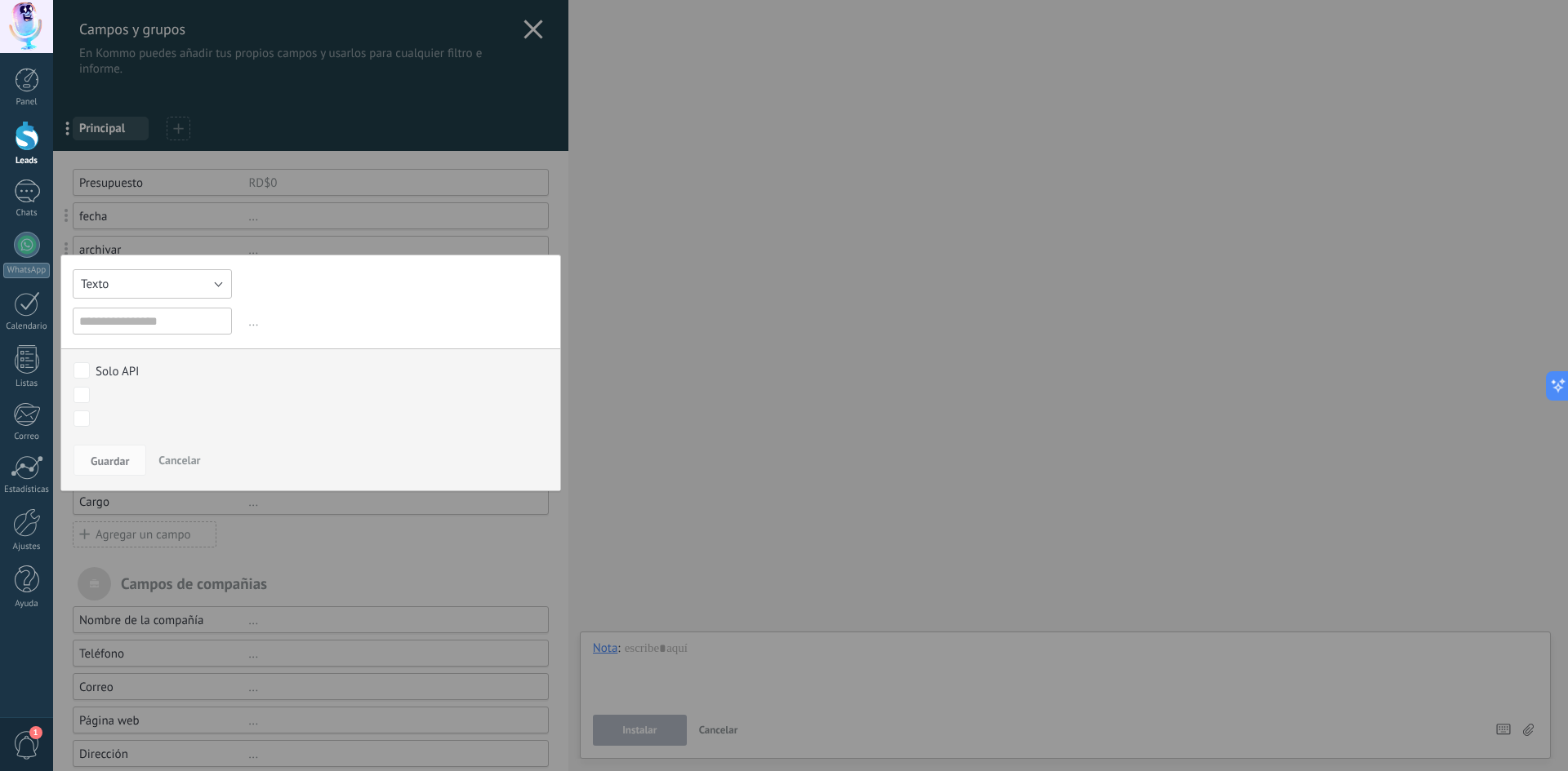
click at [192, 272] on button "Texto" at bounding box center [152, 284] width 159 height 29
click at [191, 313] on span "Número" at bounding box center [144, 313] width 163 height 15
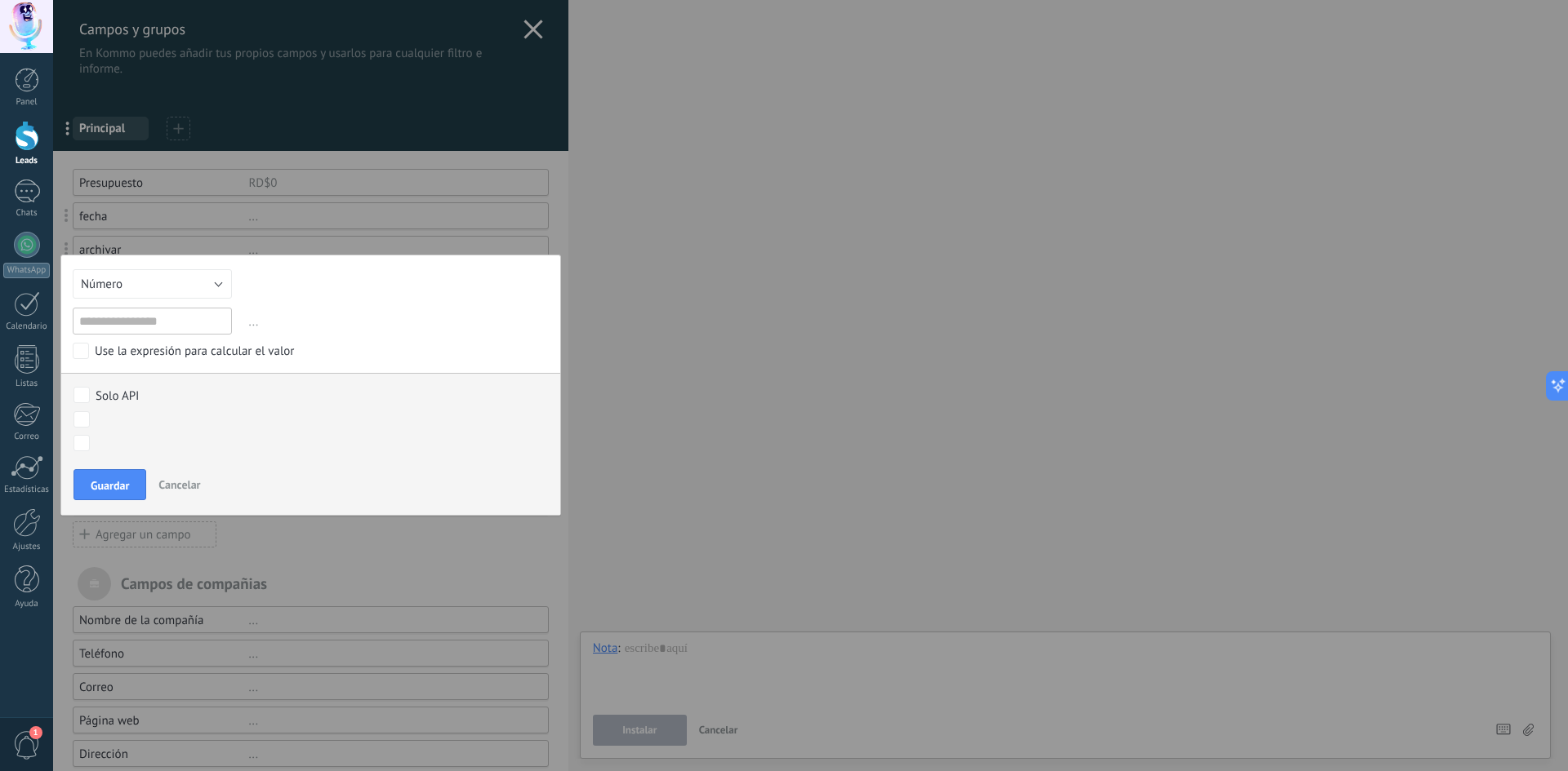
click at [323, 195] on div at bounding box center [311, 415] width 516 height 830
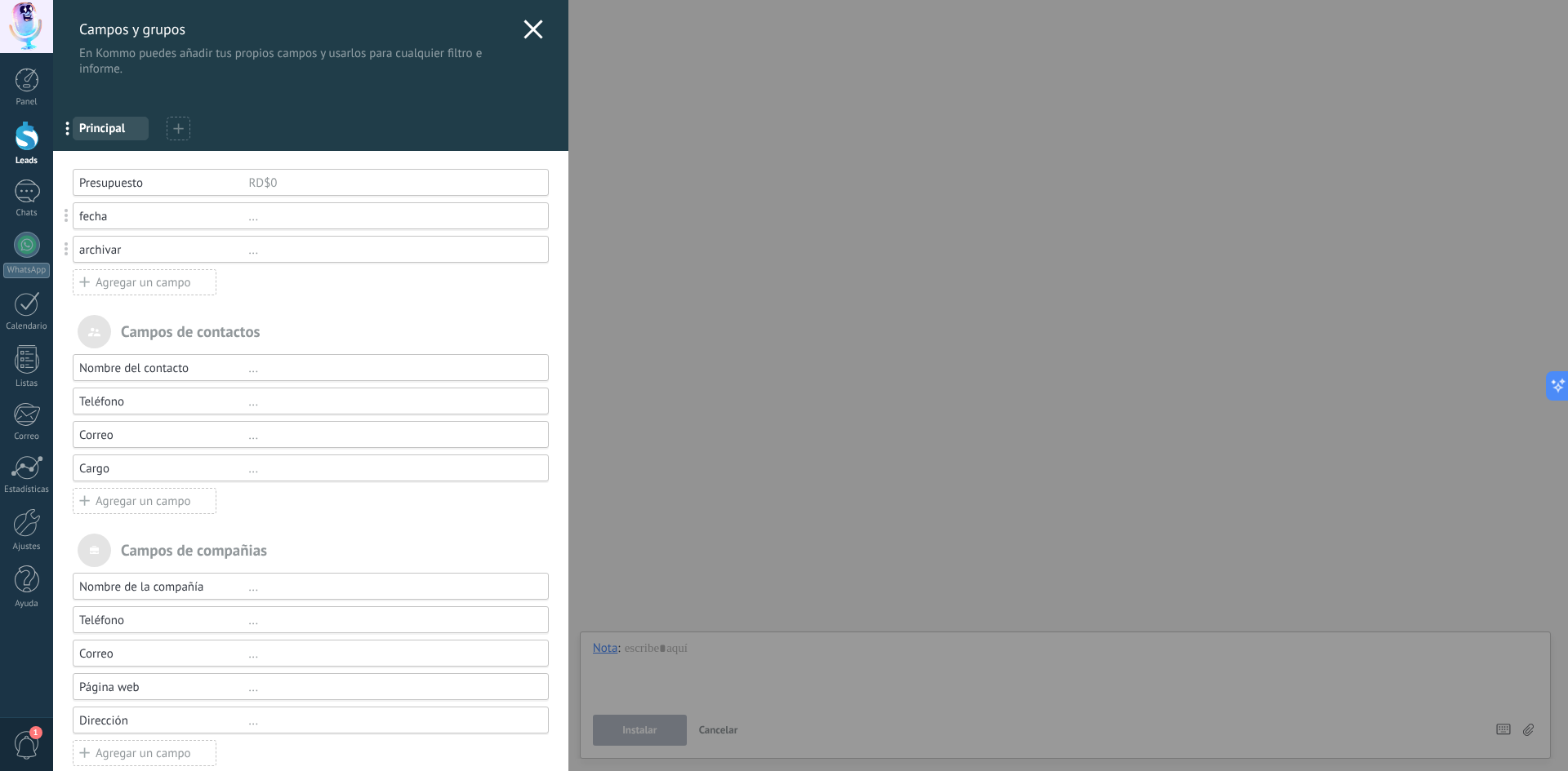
click at [53, 196] on div "Campos y grupos En Kommo puedes añadir tus propios campos y usarlos para cualqu…" at bounding box center [810, 385] width 1515 height 771
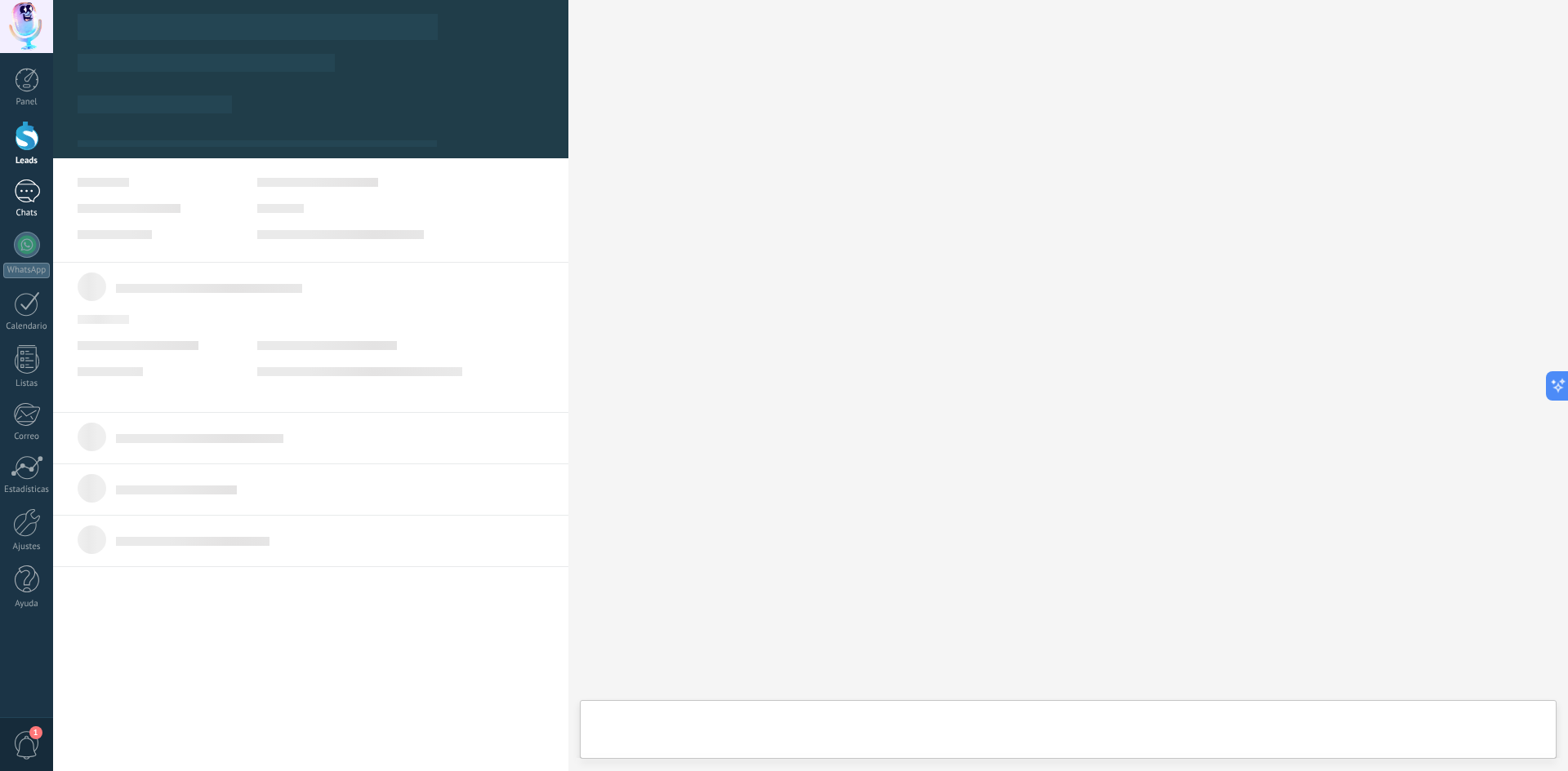
click at [24, 200] on div at bounding box center [26, 191] width 26 height 24
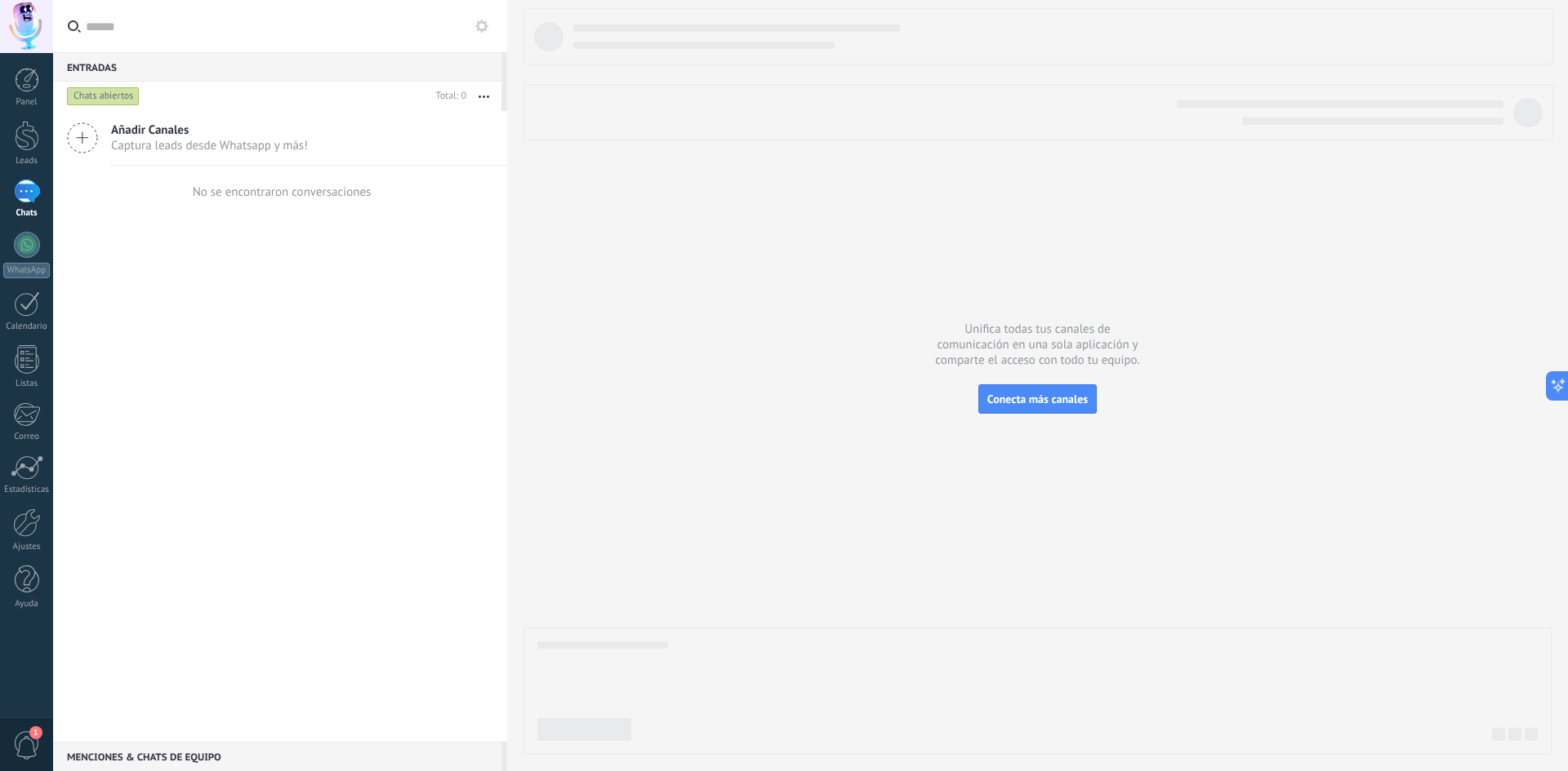
click at [25, 199] on div at bounding box center [26, 191] width 26 height 24
click at [221, 135] on span "Añadir Canales" at bounding box center [210, 130] width 197 height 15
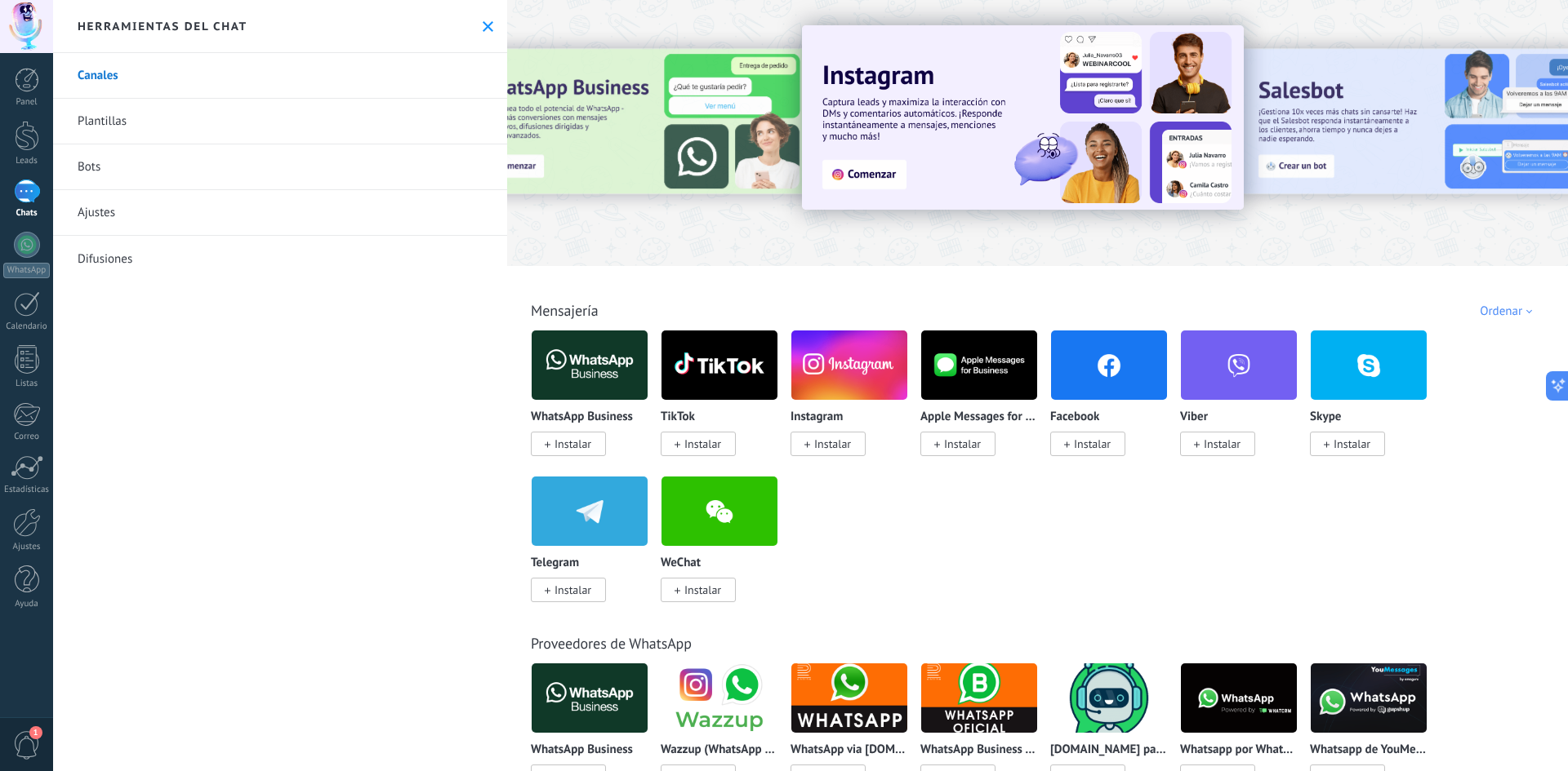
click at [182, 118] on link "Plantillas" at bounding box center [280, 121] width 454 height 45
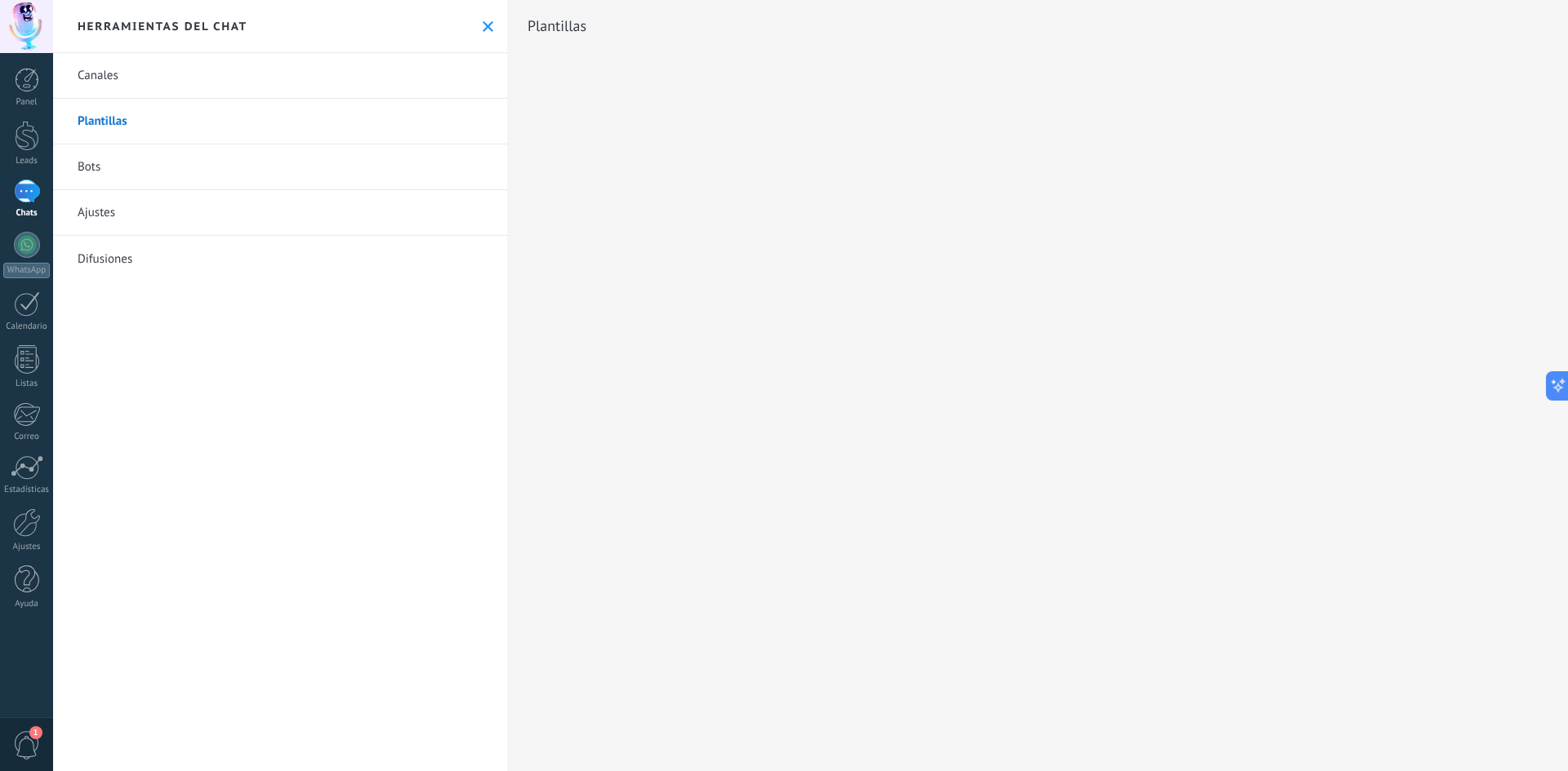
click at [147, 165] on link "Bots" at bounding box center [280, 167] width 454 height 45
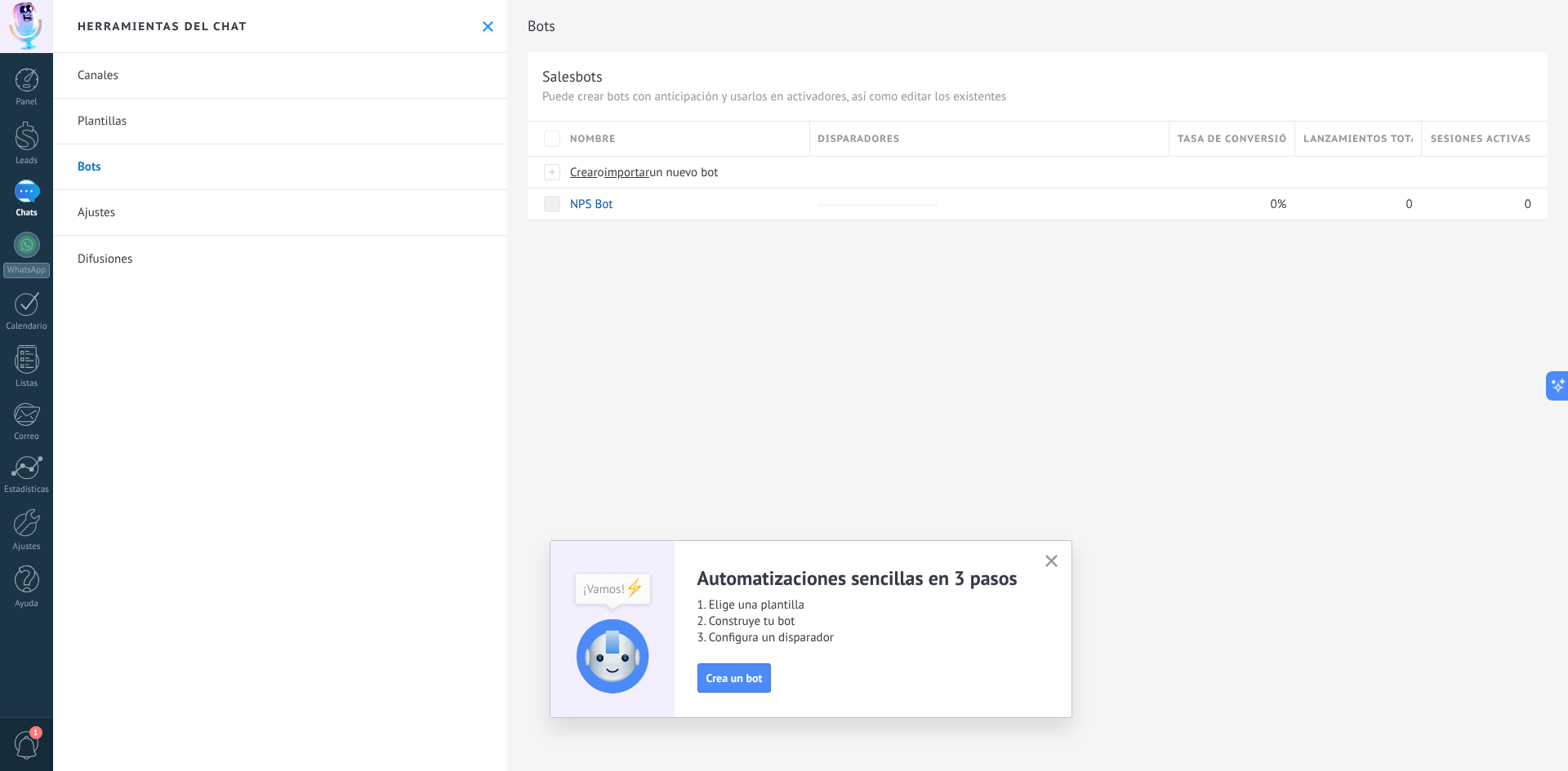
click at [145, 215] on link "Ajustes" at bounding box center [280, 212] width 454 height 45
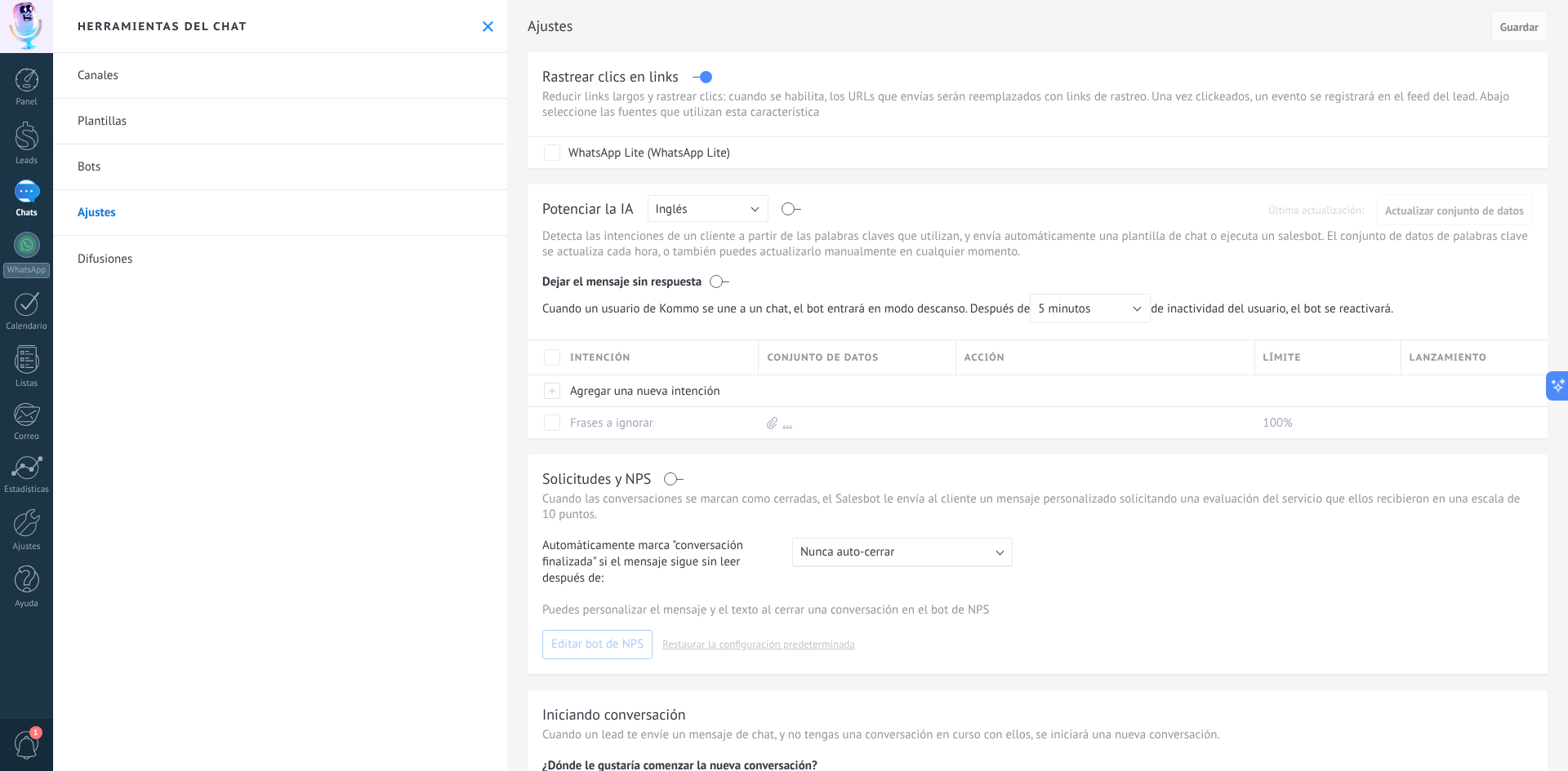
click at [109, 259] on link "Difusiones" at bounding box center [280, 258] width 454 height 45
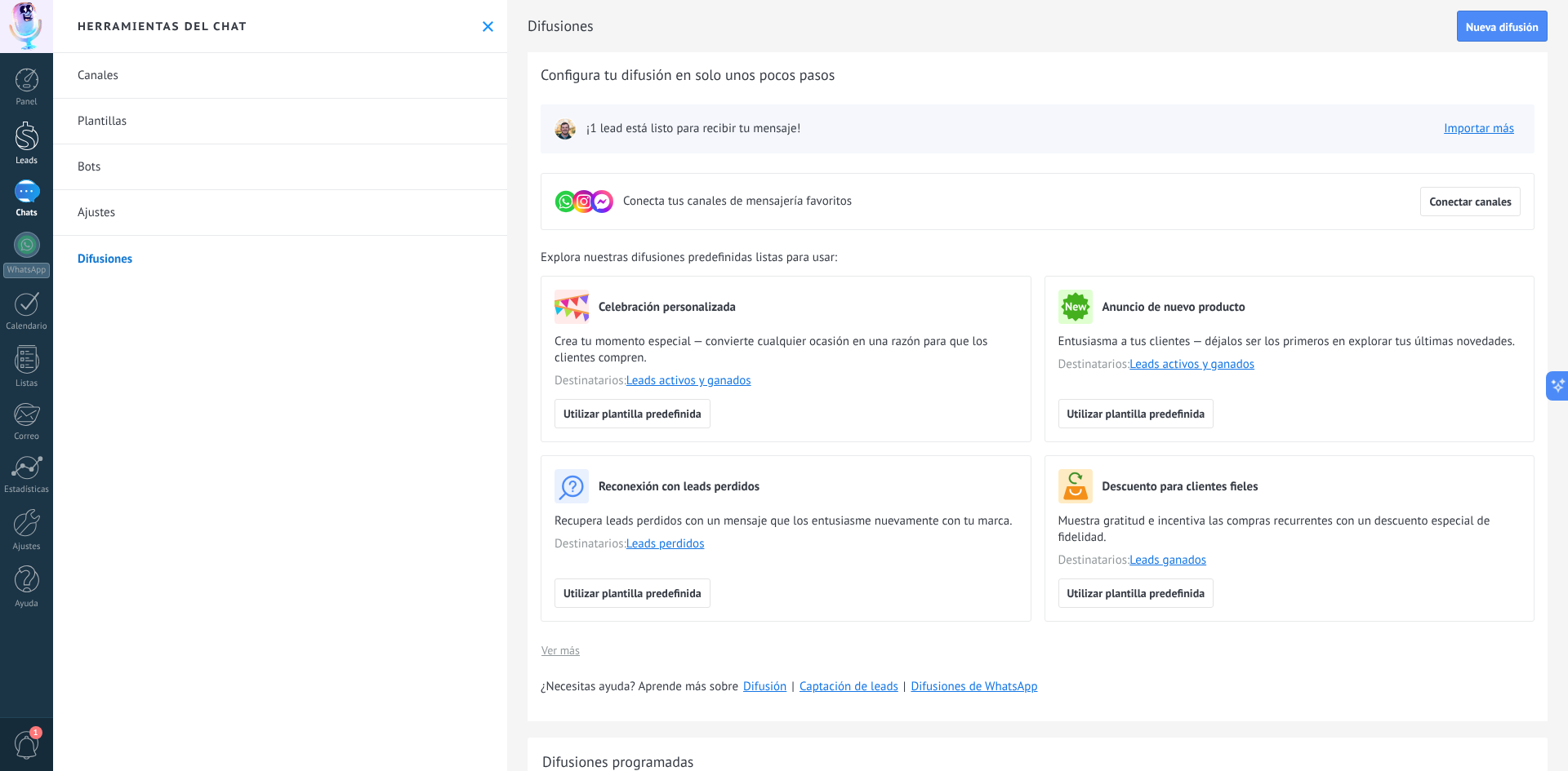
click at [27, 147] on div at bounding box center [26, 135] width 24 height 30
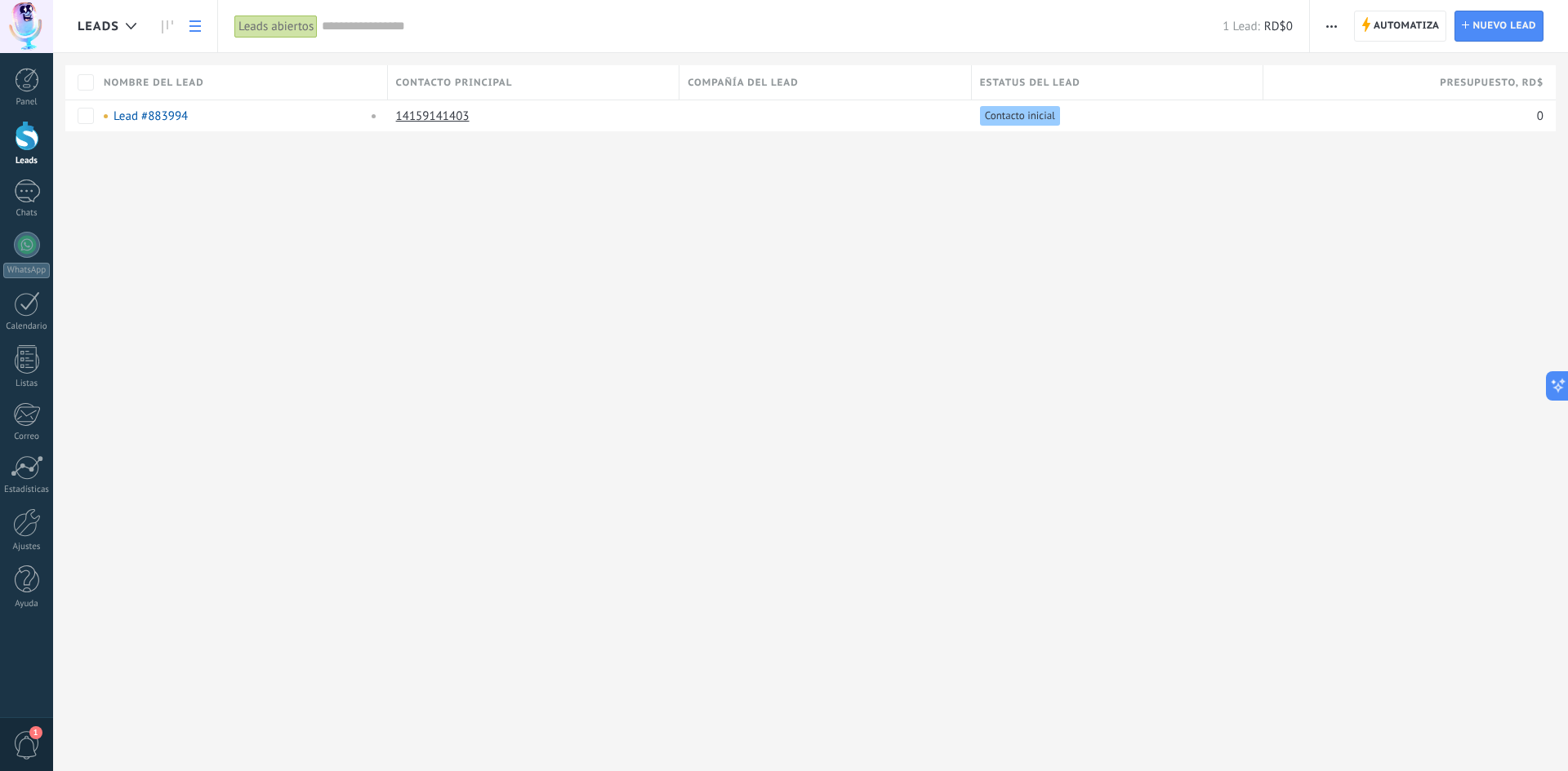
click at [1329, 24] on span "button" at bounding box center [1331, 26] width 11 height 31
click at [1124, 226] on div "Leads Automatiza Nueva difusión Editar embudo Imprimir Ajustes de la lista Impo…" at bounding box center [810, 385] width 1515 height 771
click at [1479, 28] on span "Nuevo lead" at bounding box center [1504, 26] width 64 height 29
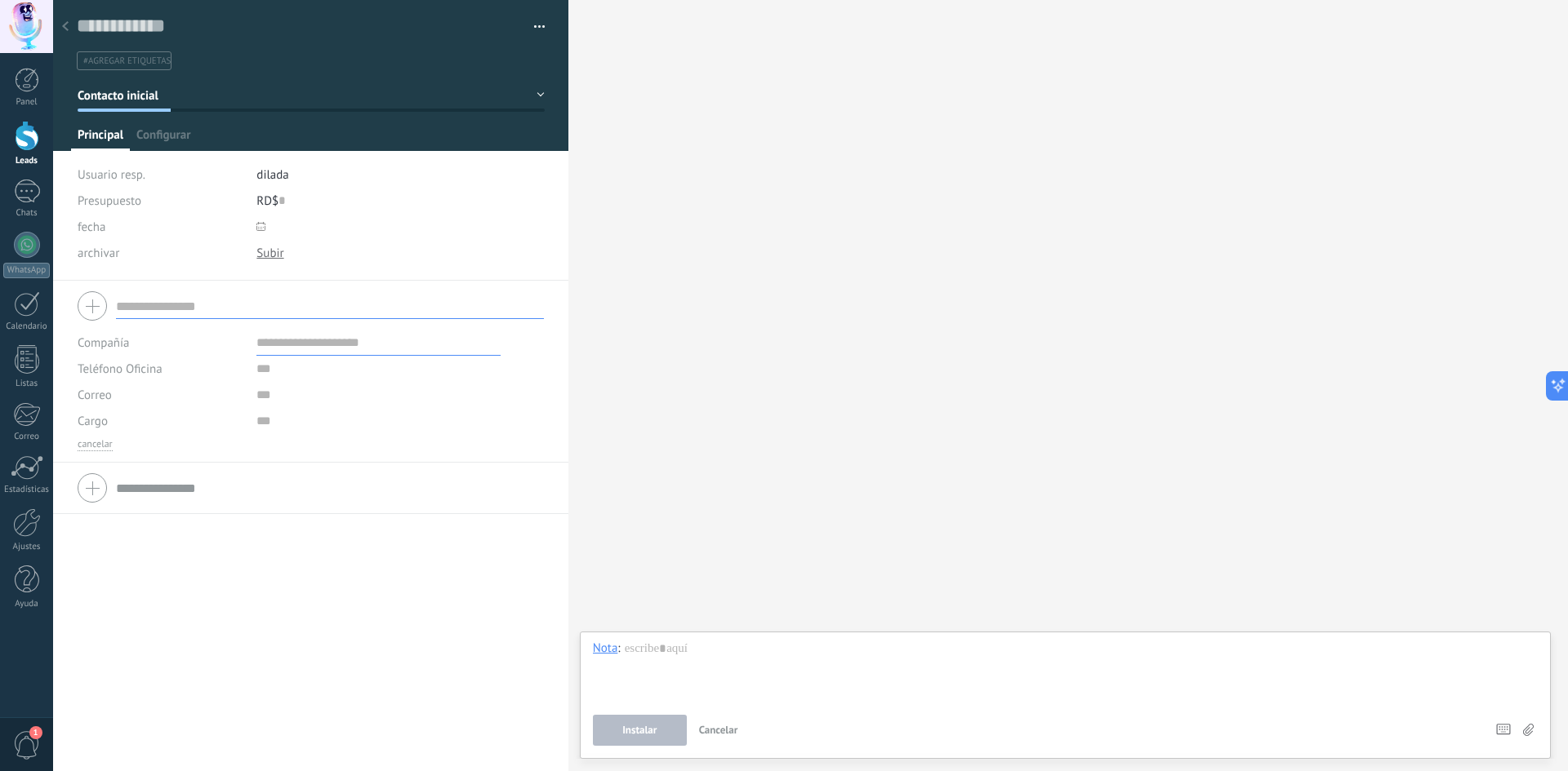
click at [529, 93] on button "Contacto inicial" at bounding box center [311, 96] width 467 height 29
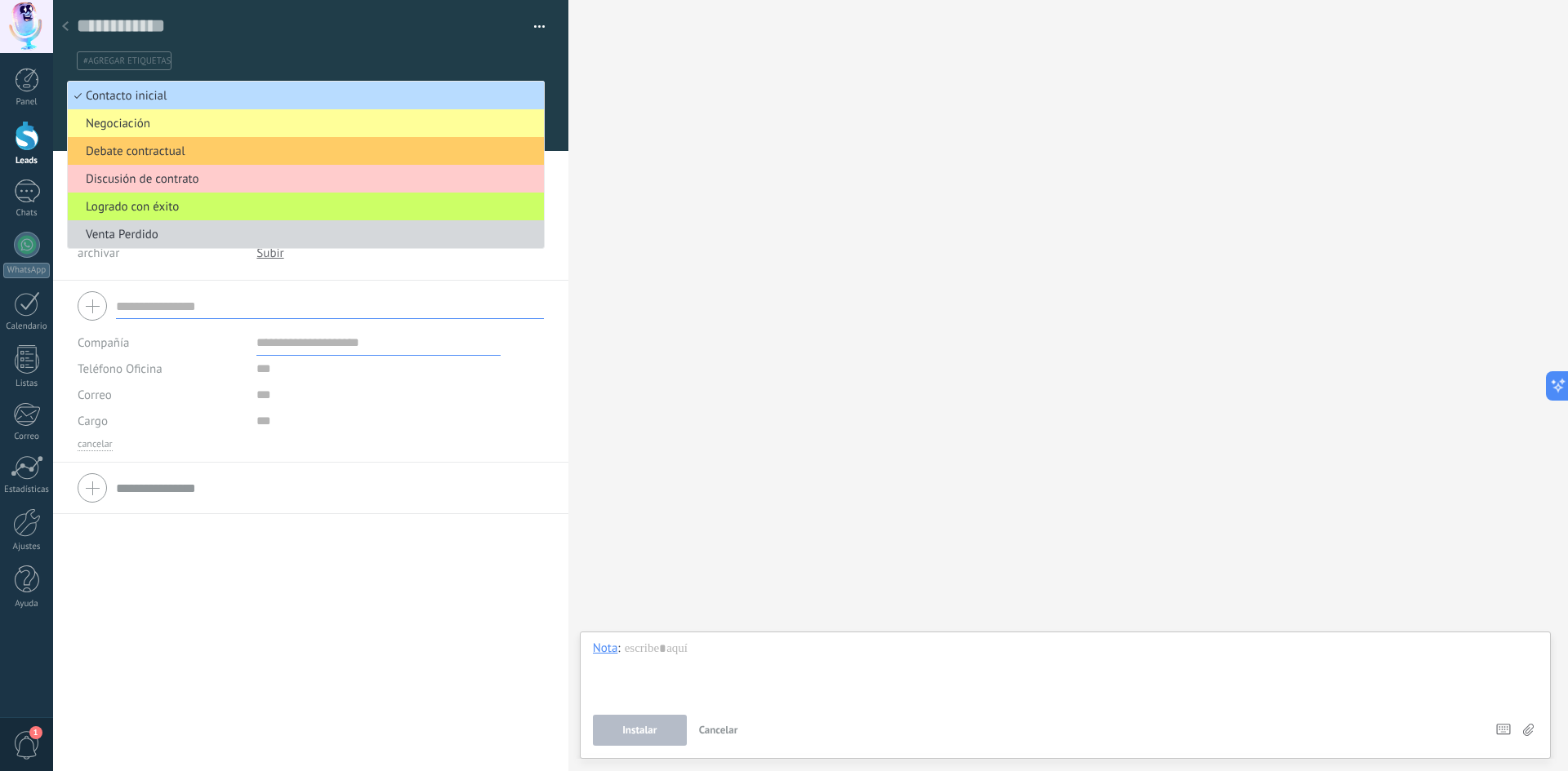
click at [410, 93] on span "Contacto inicial" at bounding box center [303, 96] width 471 height 15
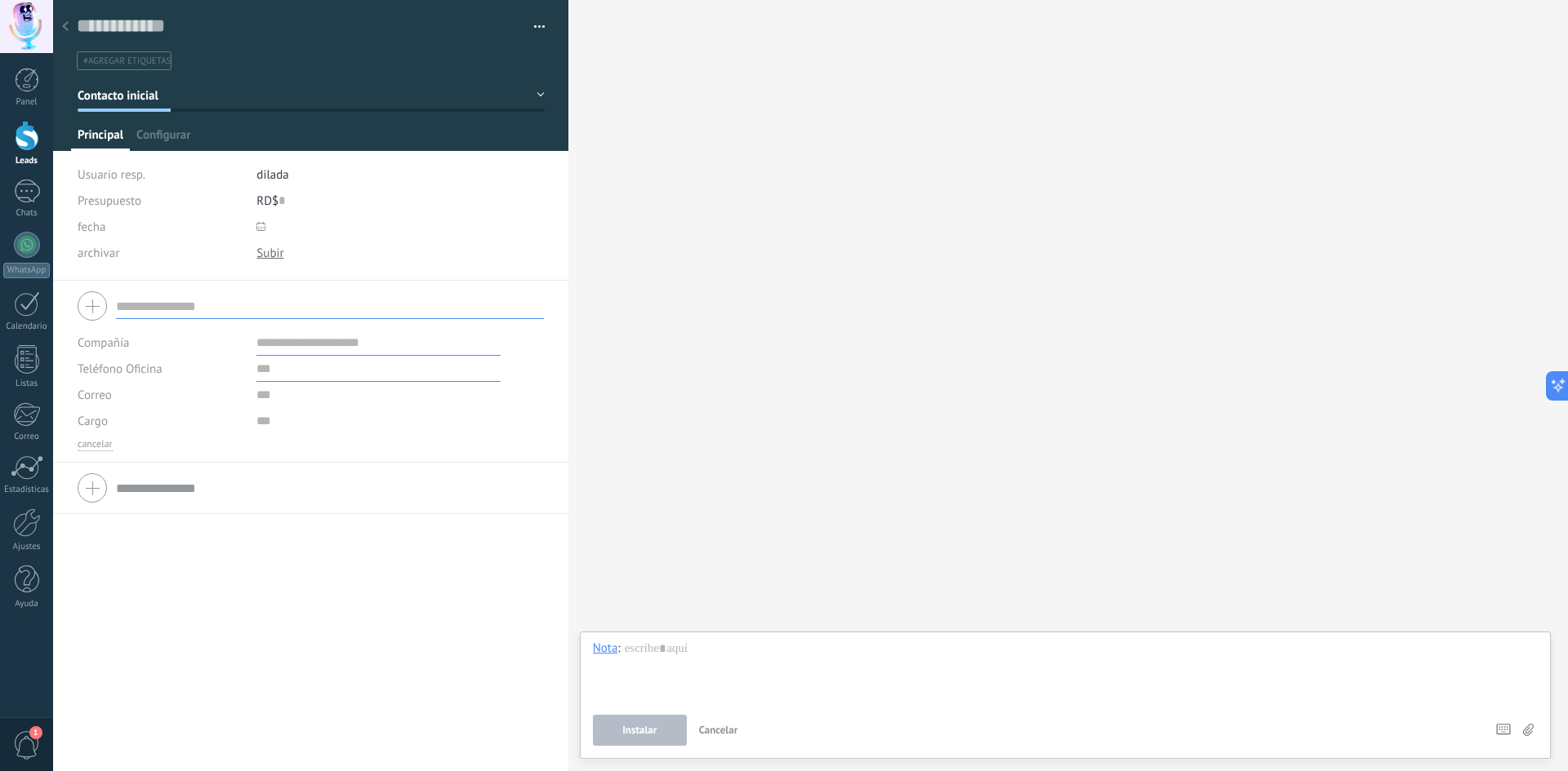
click at [283, 369] on input "text" at bounding box center [378, 369] width 244 height 26
type input "**********"
click at [102, 751] on span "Guardar" at bounding box center [106, 746] width 39 height 12
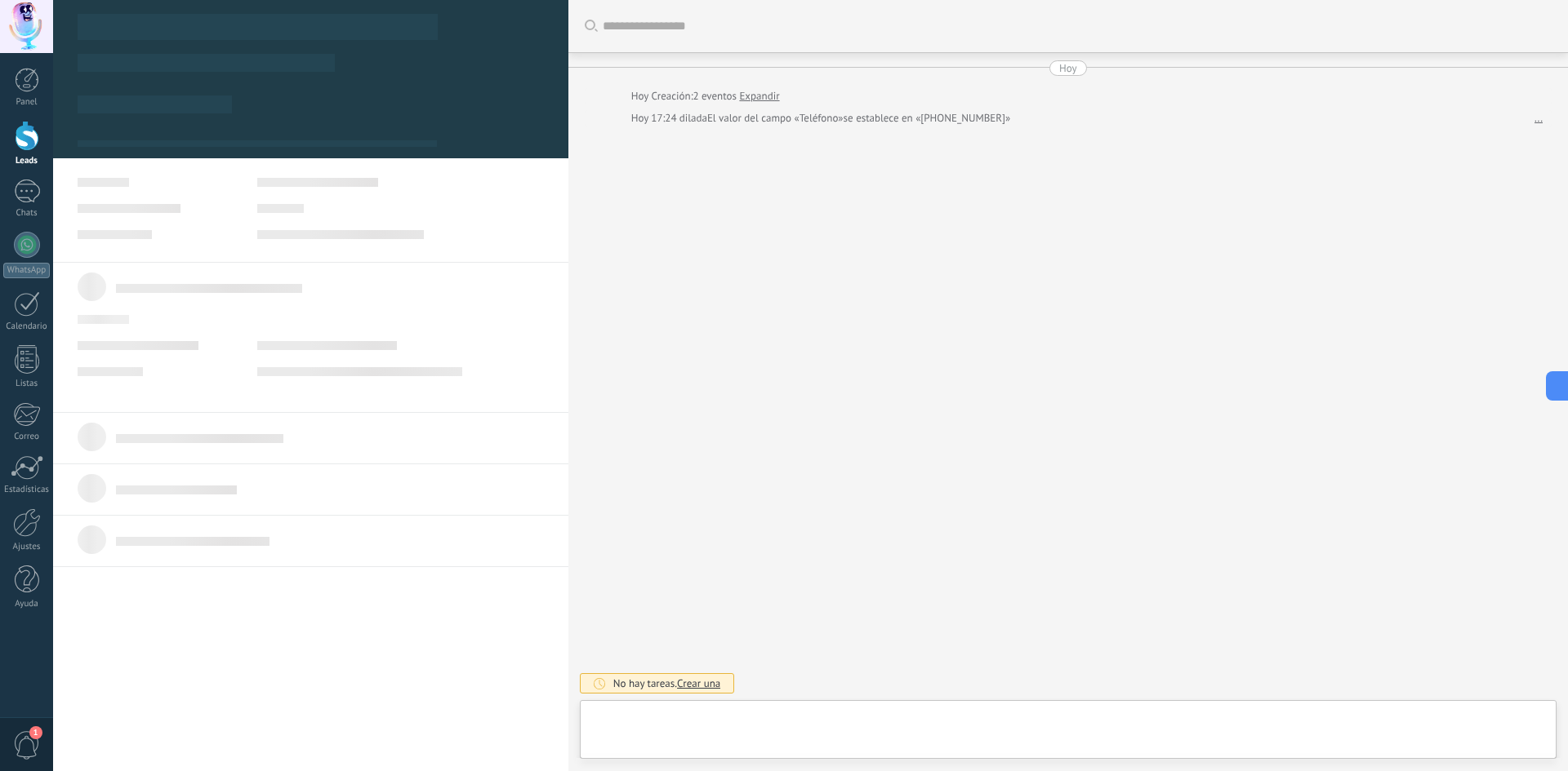
type textarea "**********"
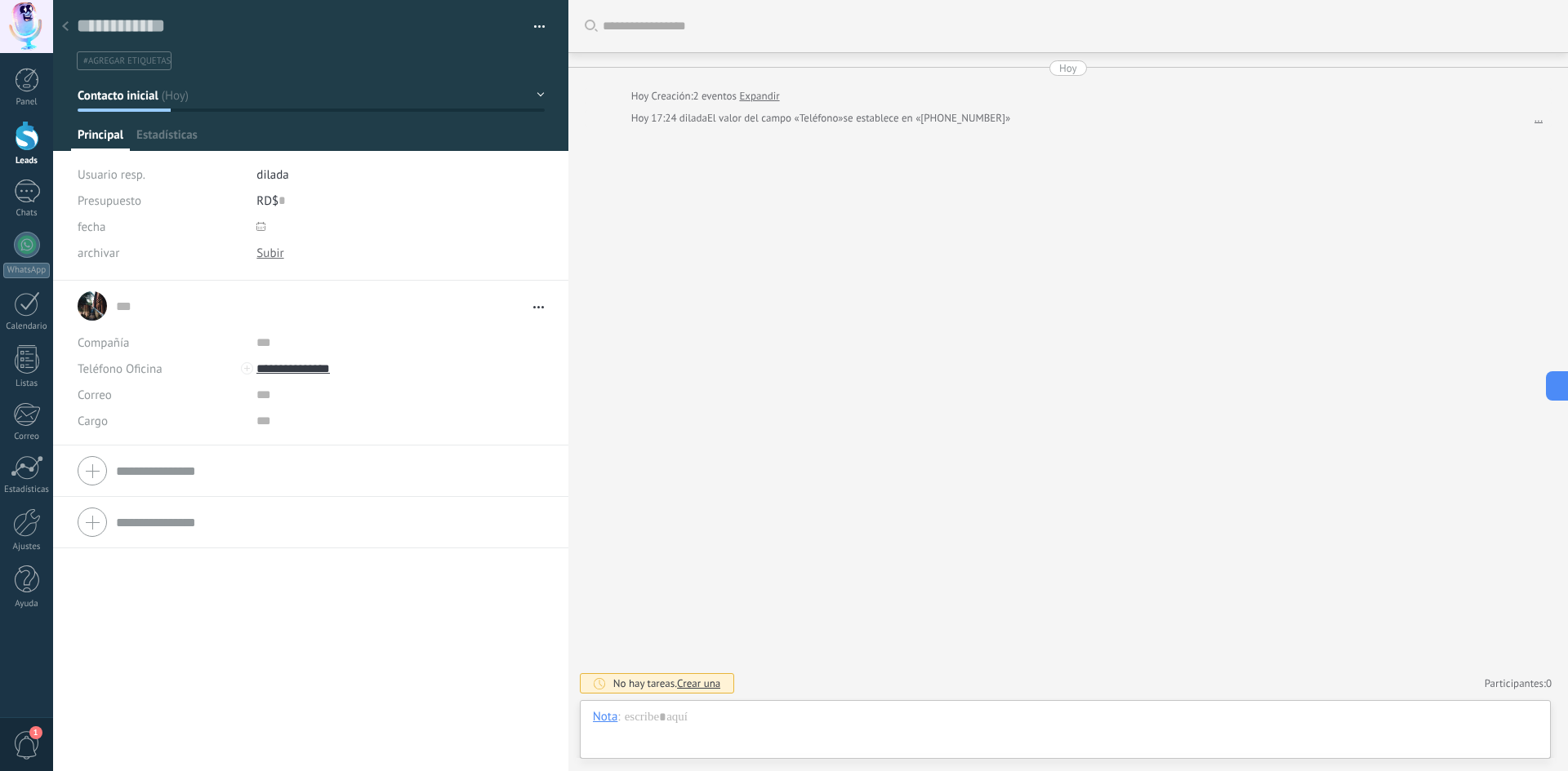
scroll to position [24, 0]
click at [1061, 570] on div "Buscar Carga más Hoy Hoy Creación: 2 eventos Expandir Hoy 17:24 dilada El valor…" at bounding box center [1069, 385] width 1000 height 771
click at [757, 718] on div at bounding box center [1065, 733] width 945 height 49
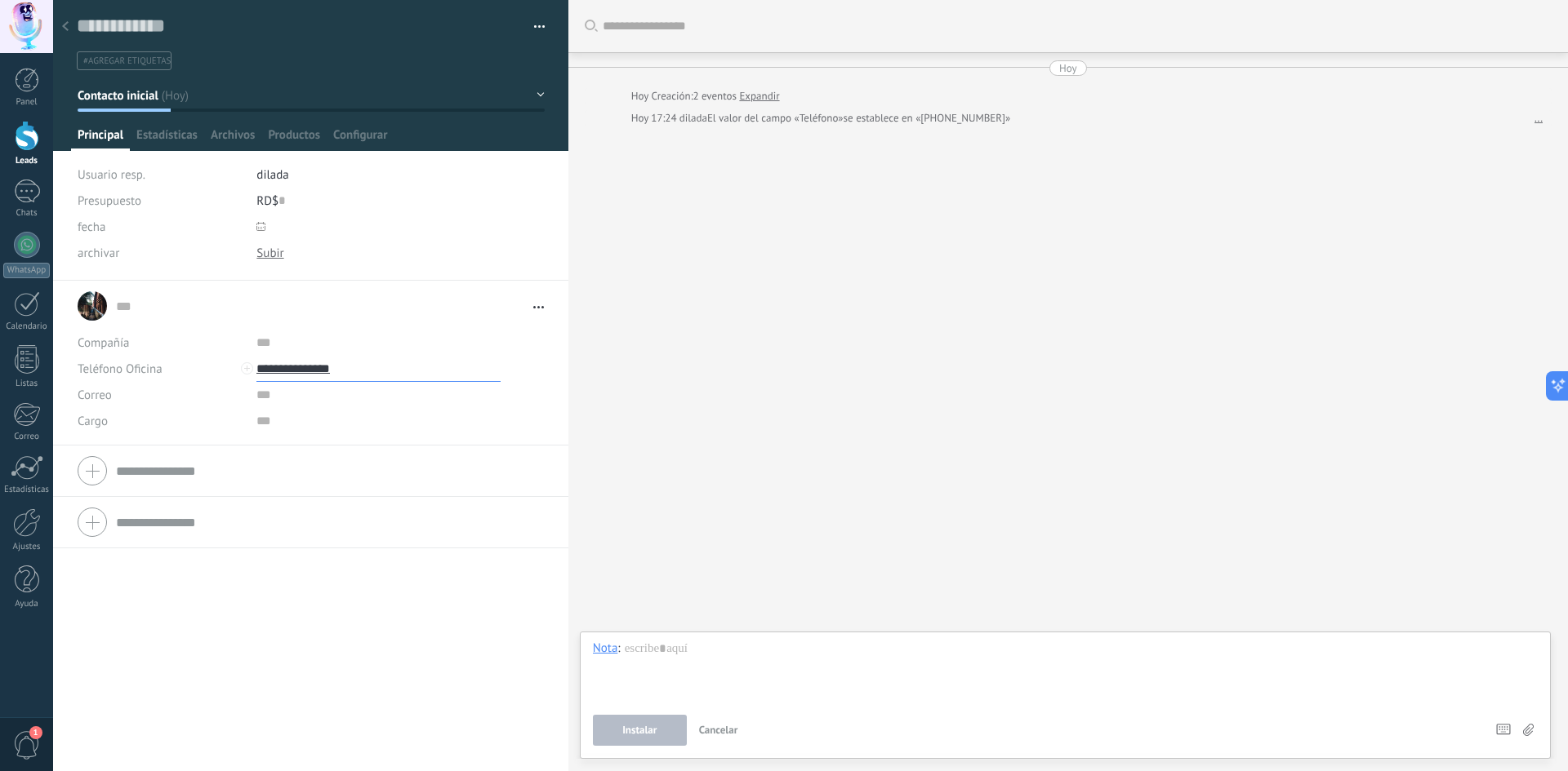
click at [314, 374] on input "**********" at bounding box center [378, 369] width 244 height 26
click at [342, 426] on div "18495171802 (WhatsApp)" at bounding box center [358, 425] width 204 height 28
click at [342, 370] on input "**********" at bounding box center [378, 369] width 244 height 26
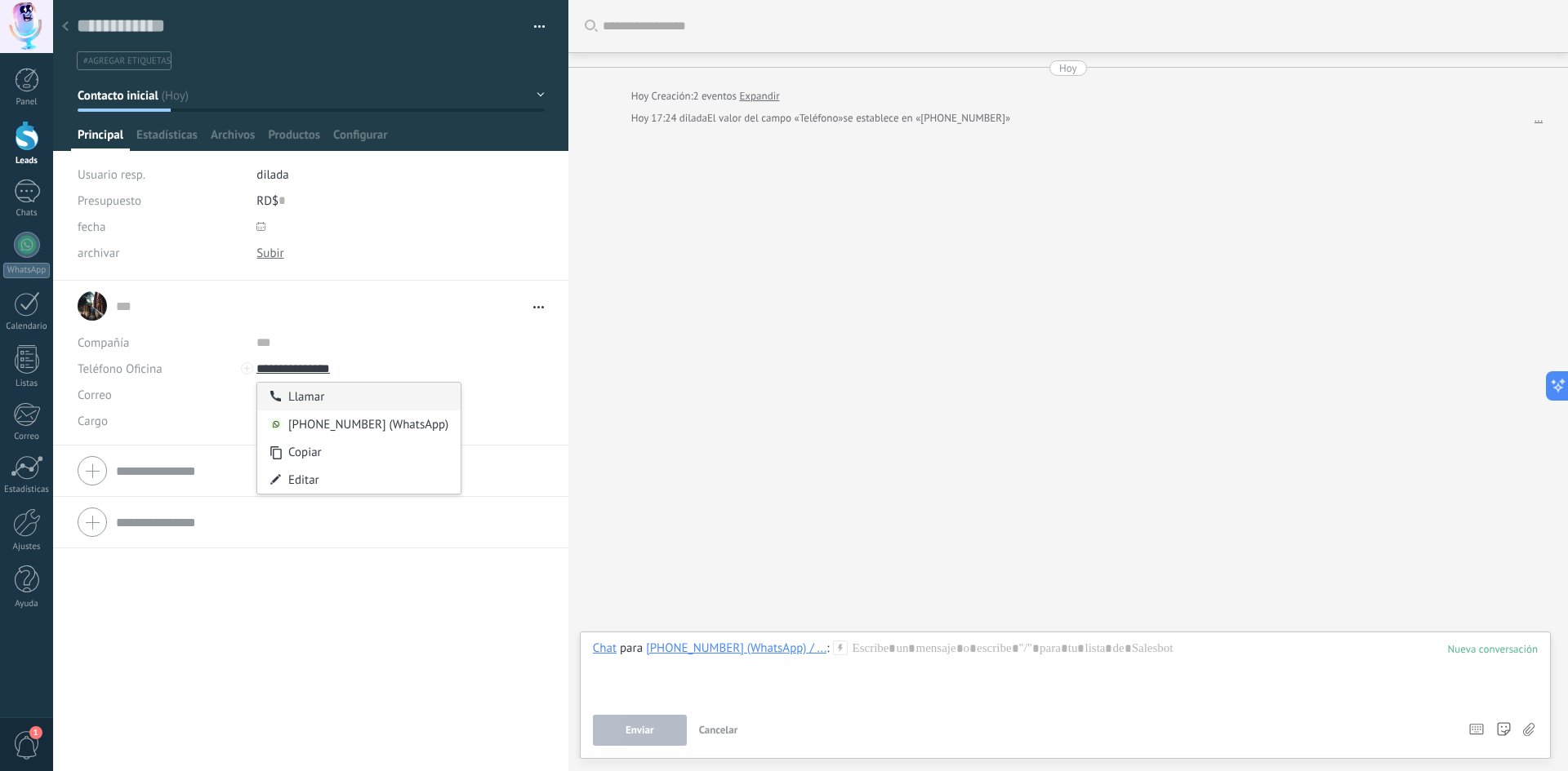
click at [318, 396] on div "Llamar" at bounding box center [358, 397] width 204 height 28
click at [1222, 320] on div "Buscar Carga más Hoy Hoy Creación: 2 eventos Expandir Hoy 17:24 dilada El valor…" at bounding box center [1069, 385] width 1000 height 771
click at [344, 368] on input "**********" at bounding box center [378, 369] width 244 height 26
type input "**********"
click at [346, 428] on div "18495171802 (WhatsApp)" at bounding box center [358, 425] width 204 height 28
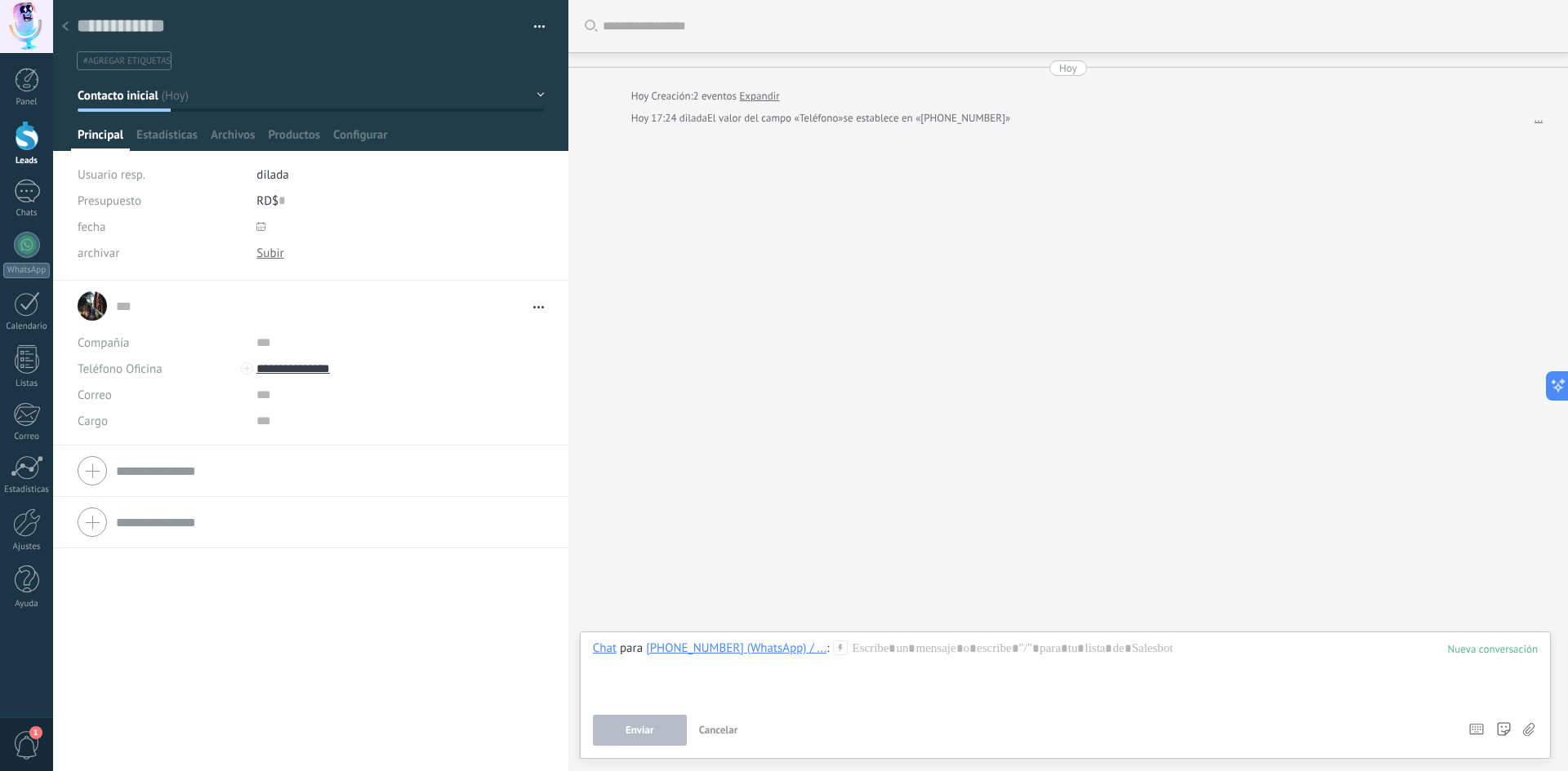
click at [847, 659] on div at bounding box center [1065, 672] width 945 height 62
click at [1546, 384] on icon at bounding box center [1553, 386] width 17 height 17
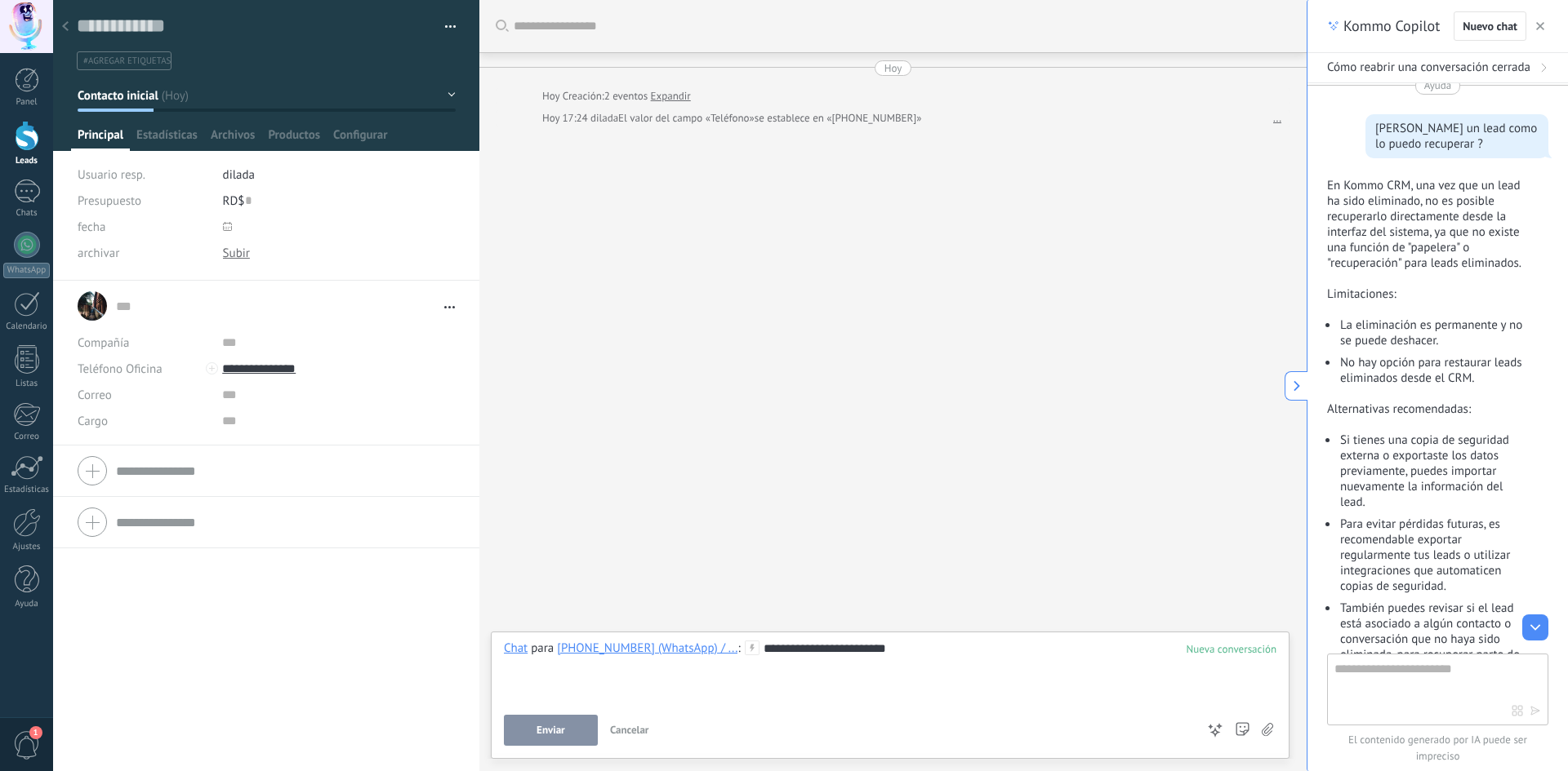
scroll to position [573, 0]
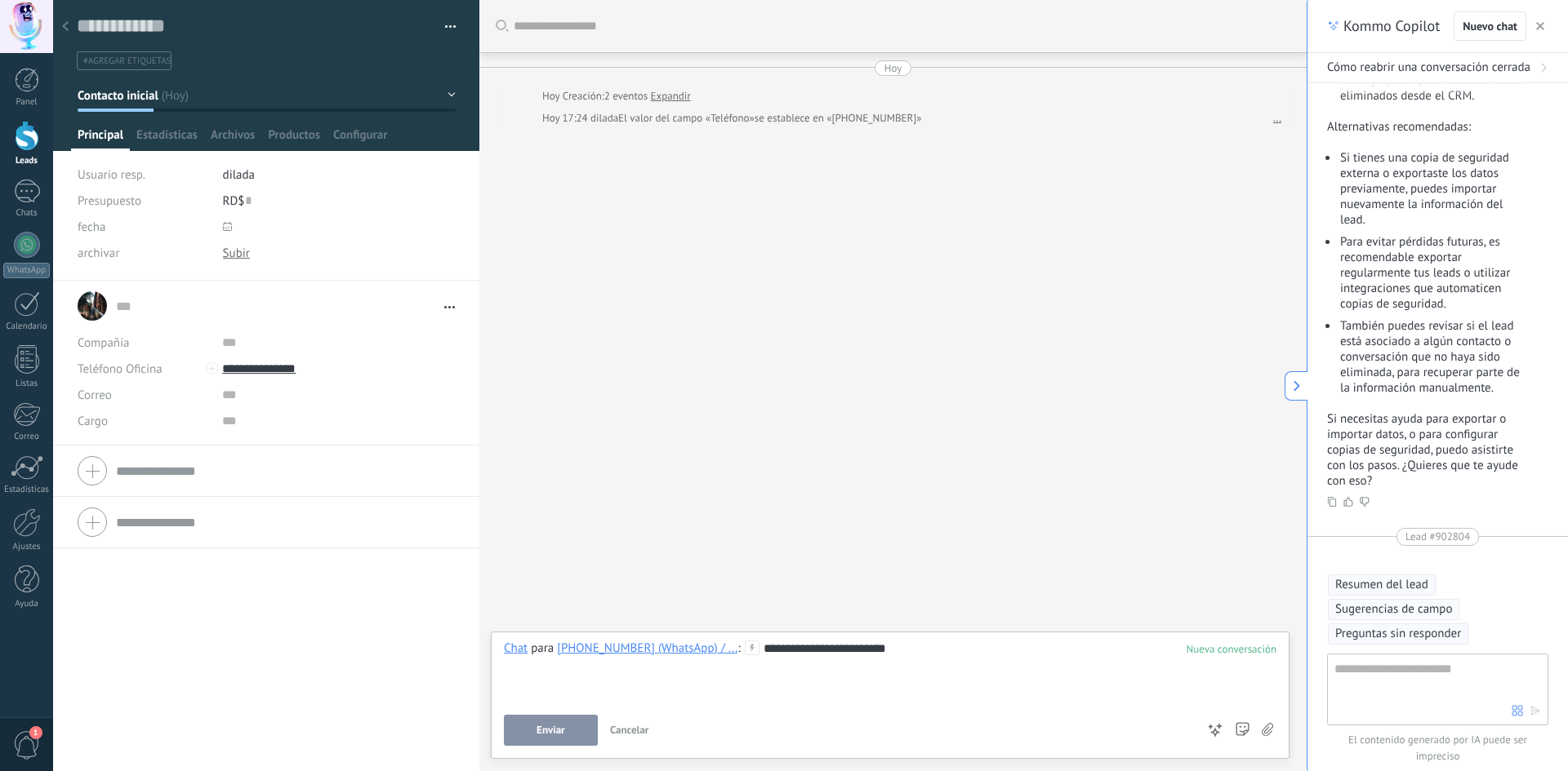
click at [1539, 24] on use "button" at bounding box center [1540, 26] width 8 height 8
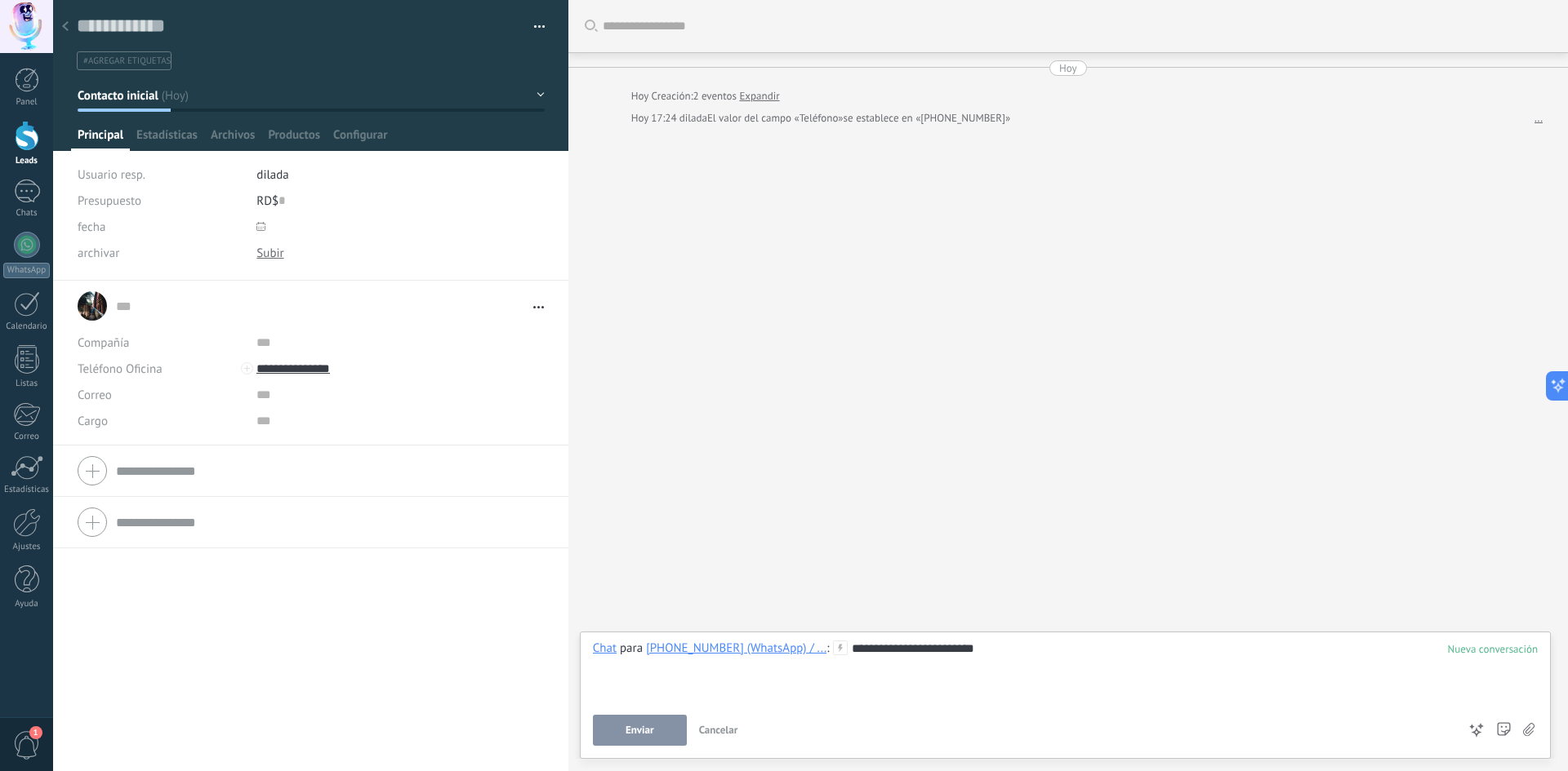
type textarea "**********"
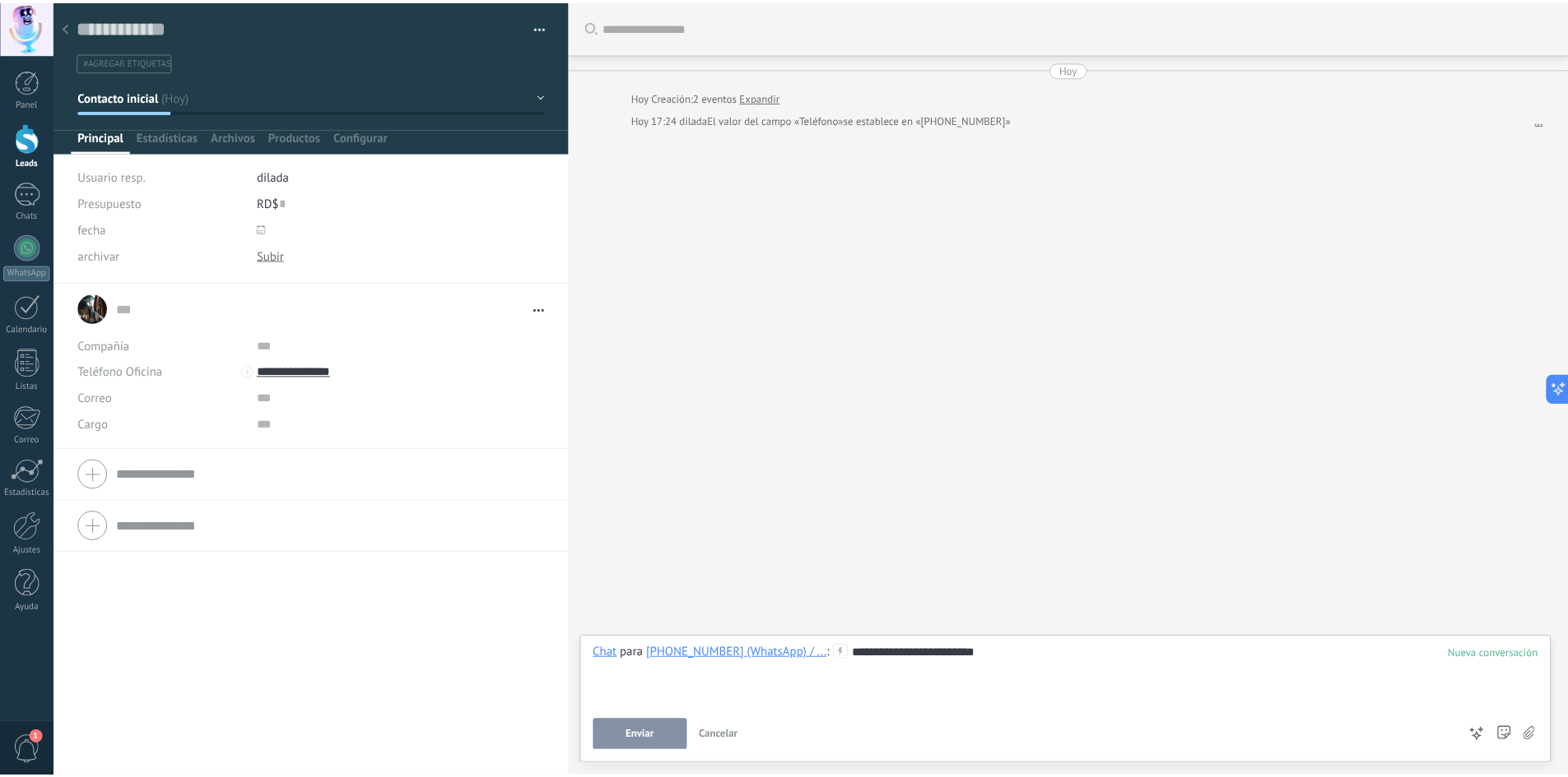
scroll to position [24, 0]
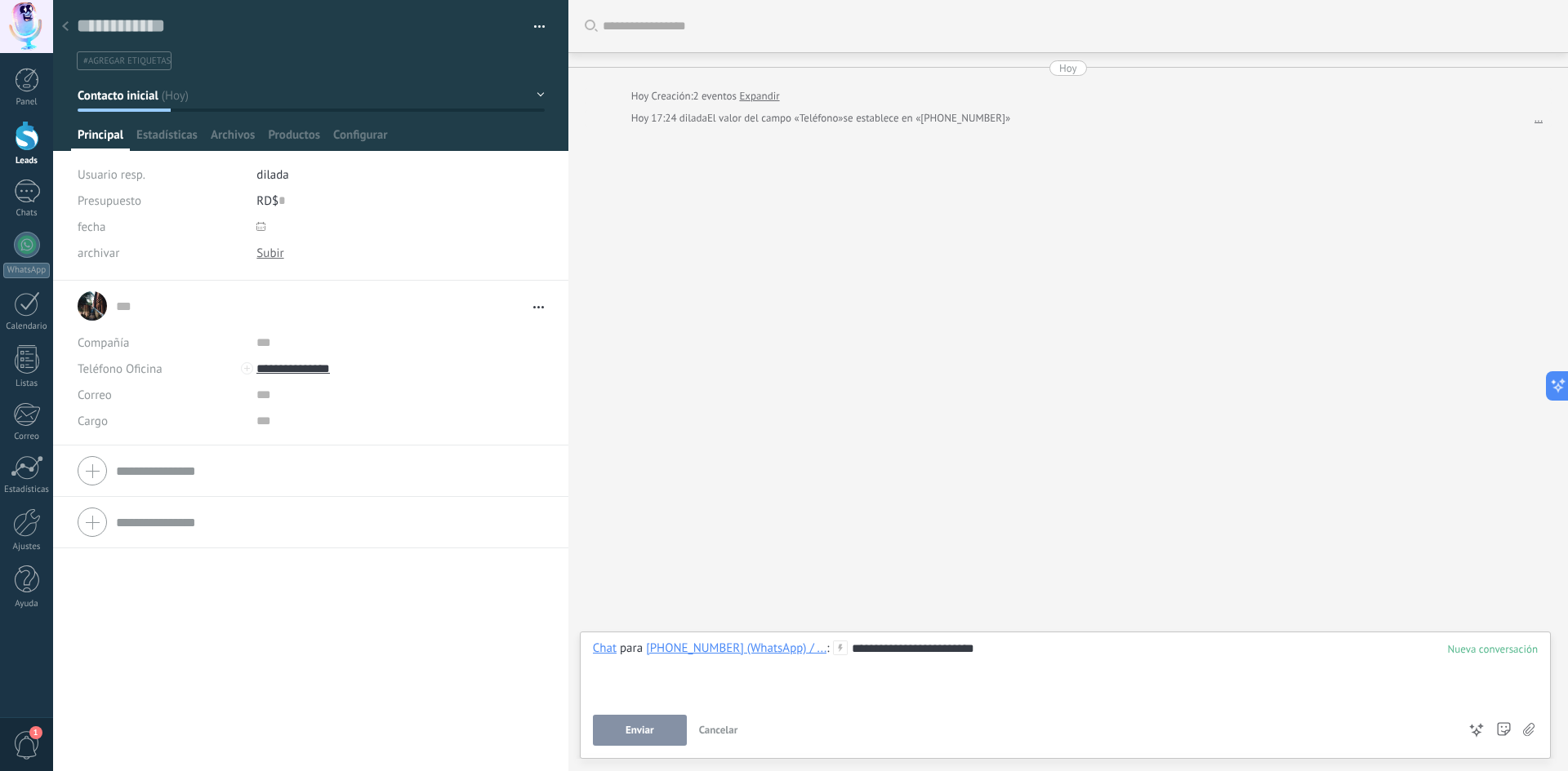
click at [634, 738] on button "Enviar" at bounding box center [639, 730] width 94 height 31
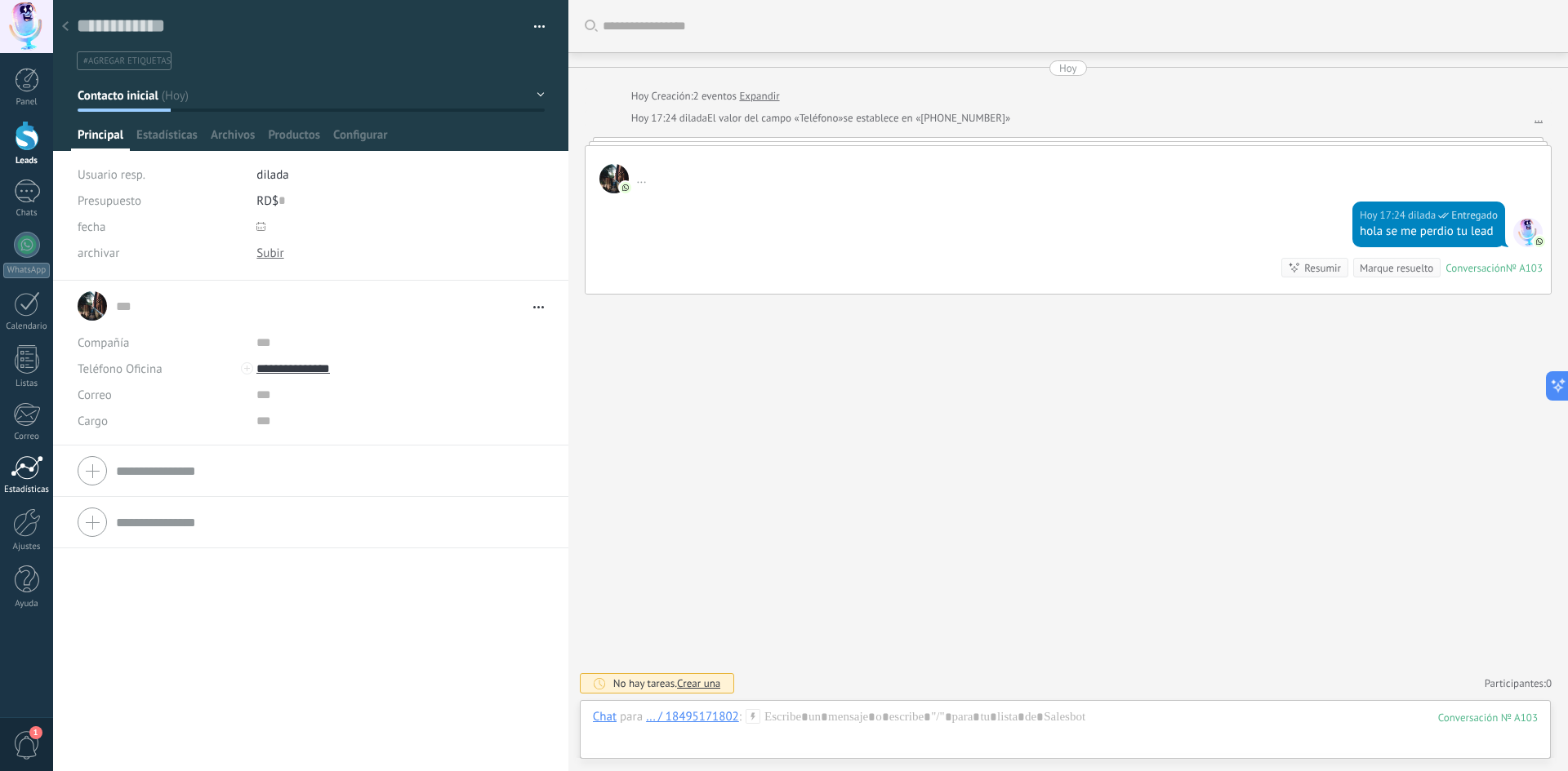
click at [31, 481] on link "Estadísticas" at bounding box center [26, 475] width 53 height 40
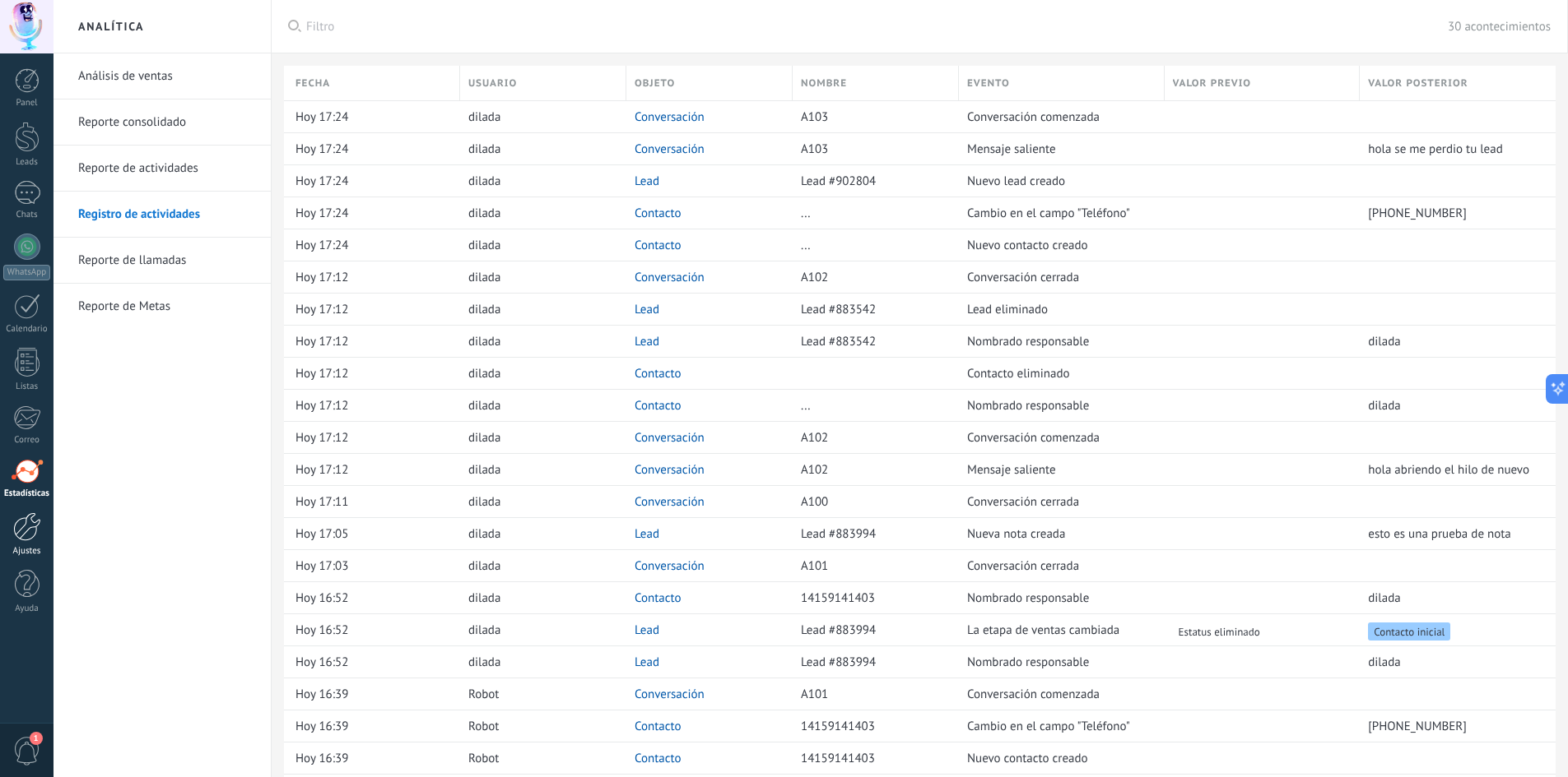
click at [33, 532] on div at bounding box center [27, 527] width 28 height 29
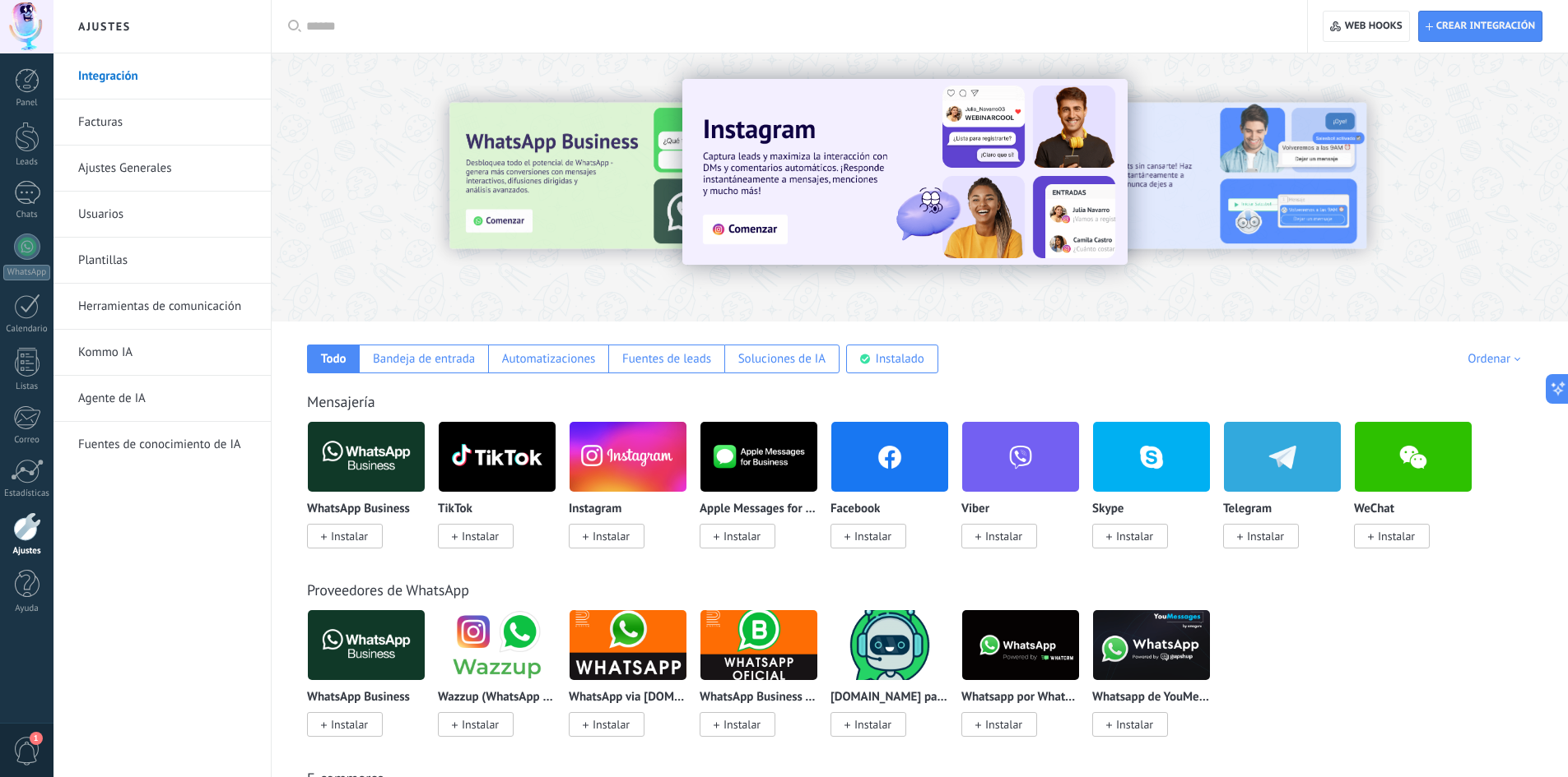
click at [125, 159] on link "Ajustes Generales" at bounding box center [165, 168] width 176 height 46
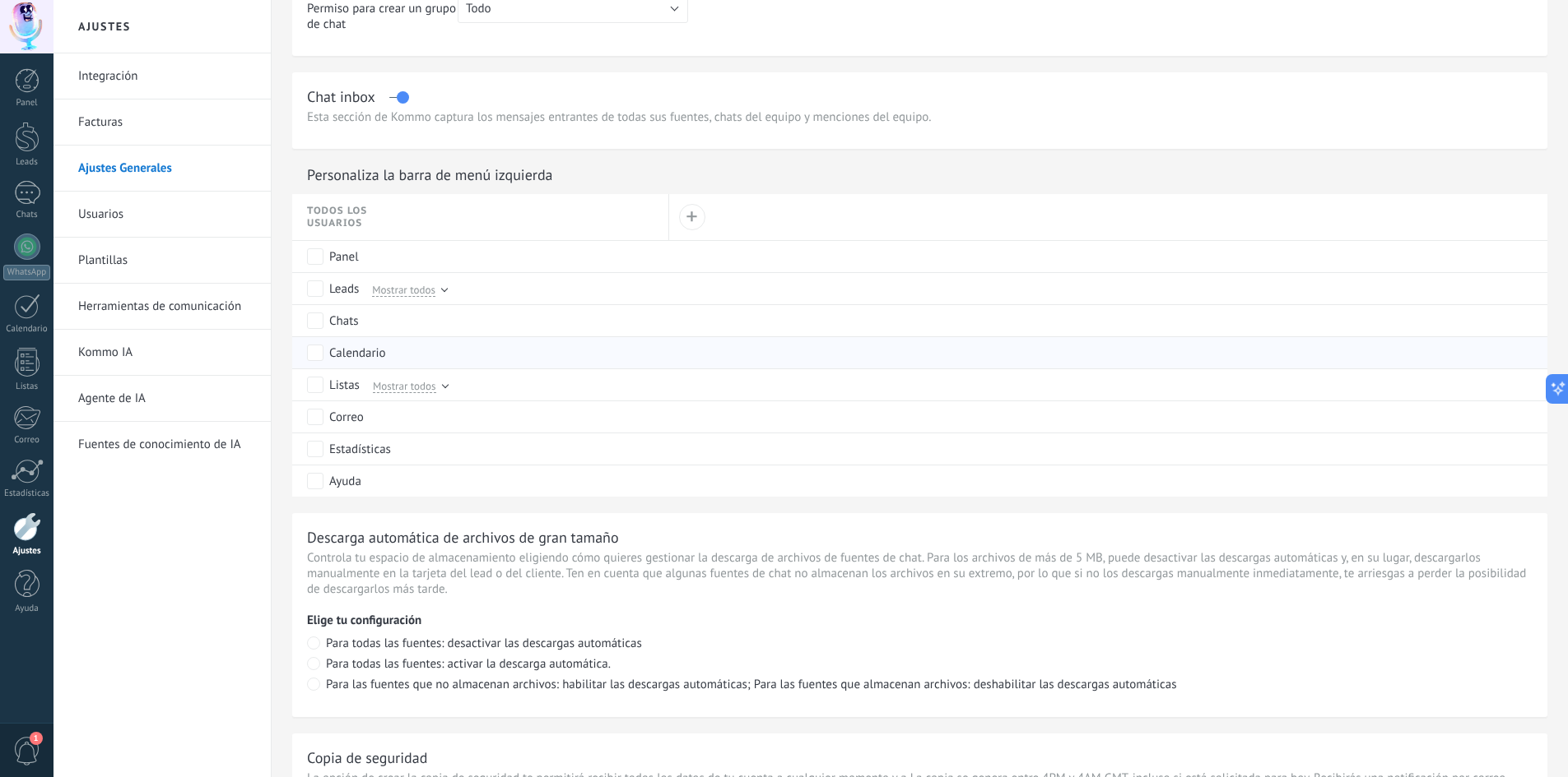
scroll to position [823, 0]
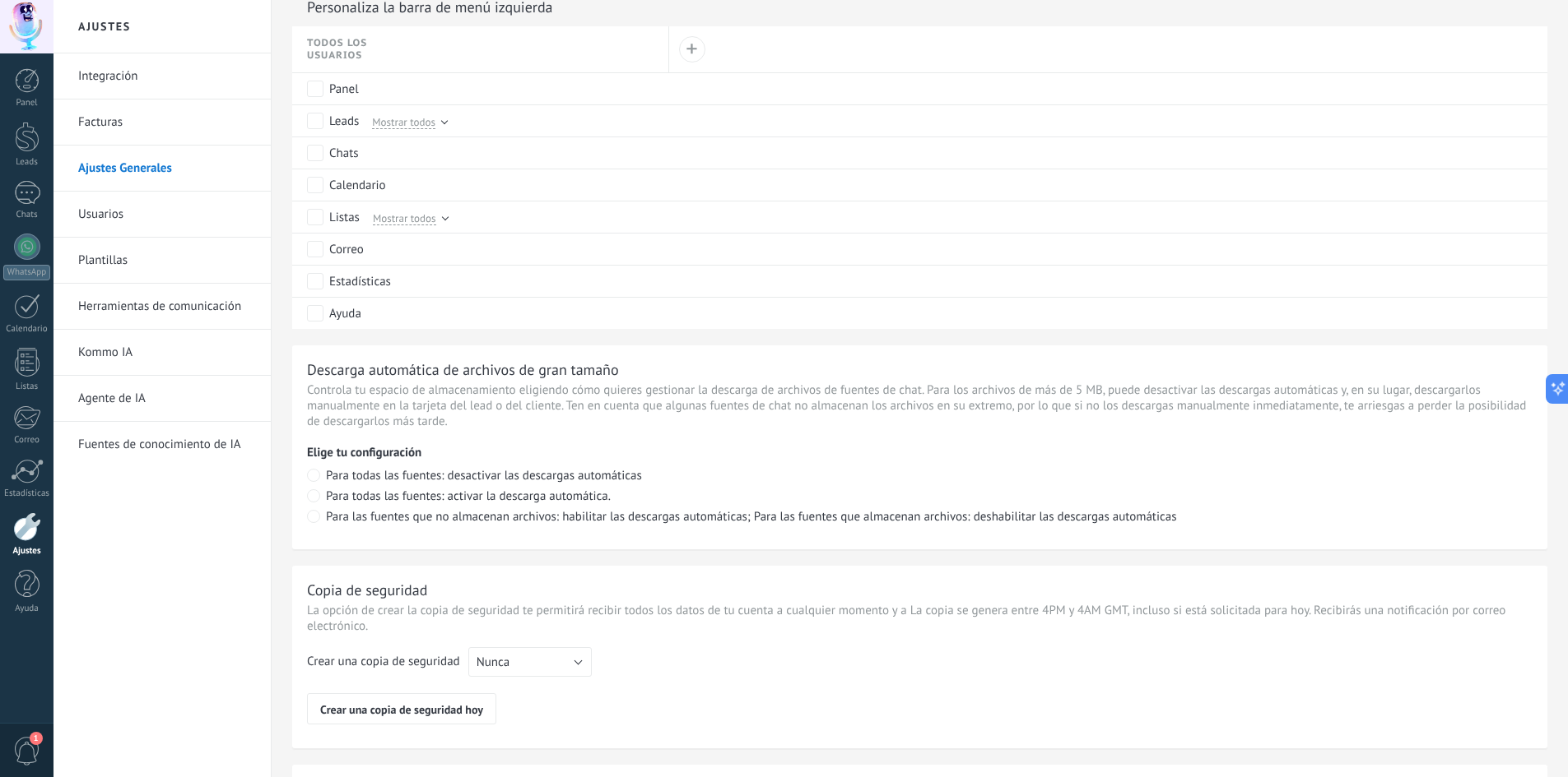
click at [104, 121] on link "Facturas" at bounding box center [165, 122] width 176 height 46
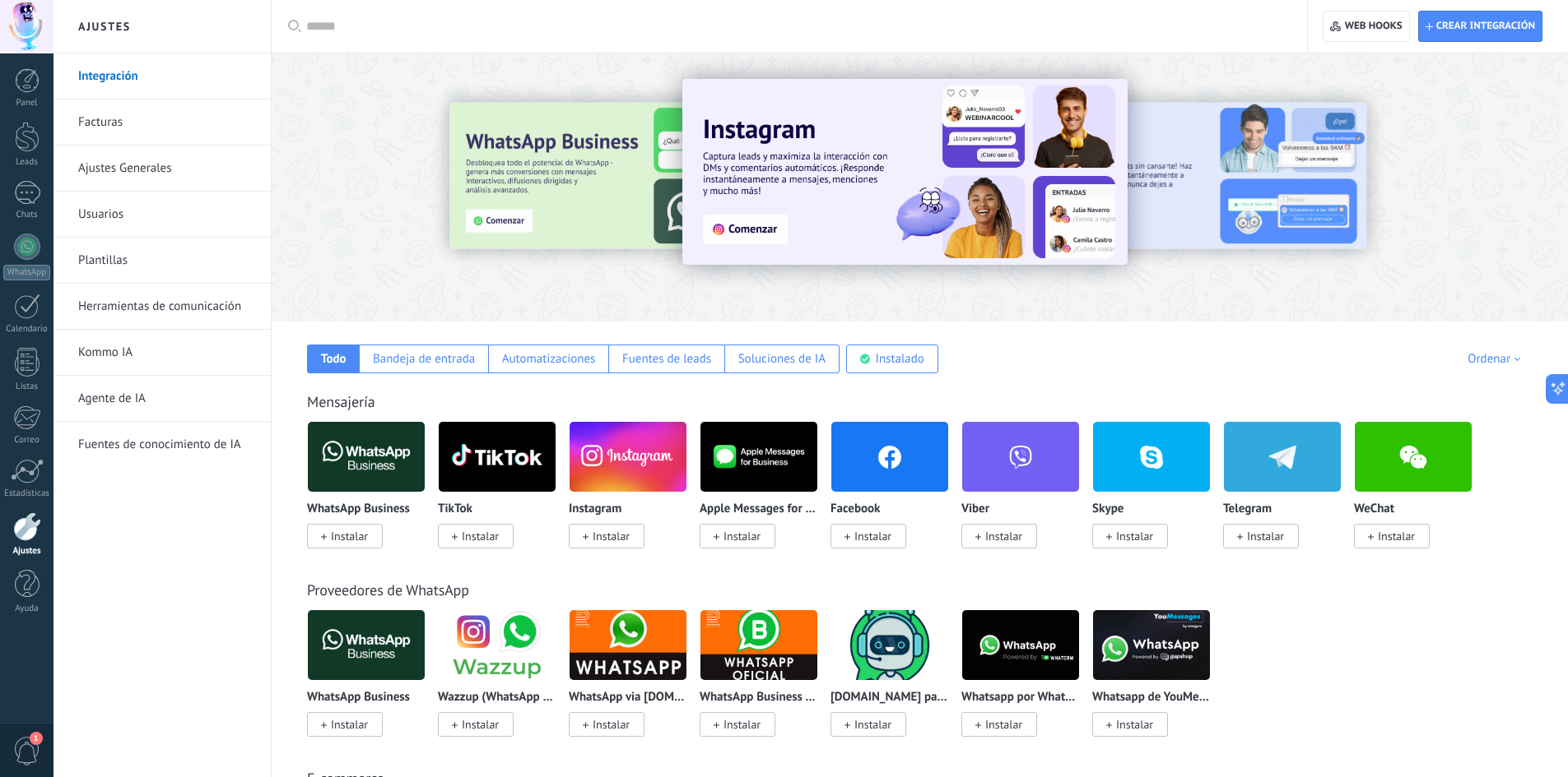
click at [620, 537] on span "Instalar" at bounding box center [611, 536] width 37 height 15
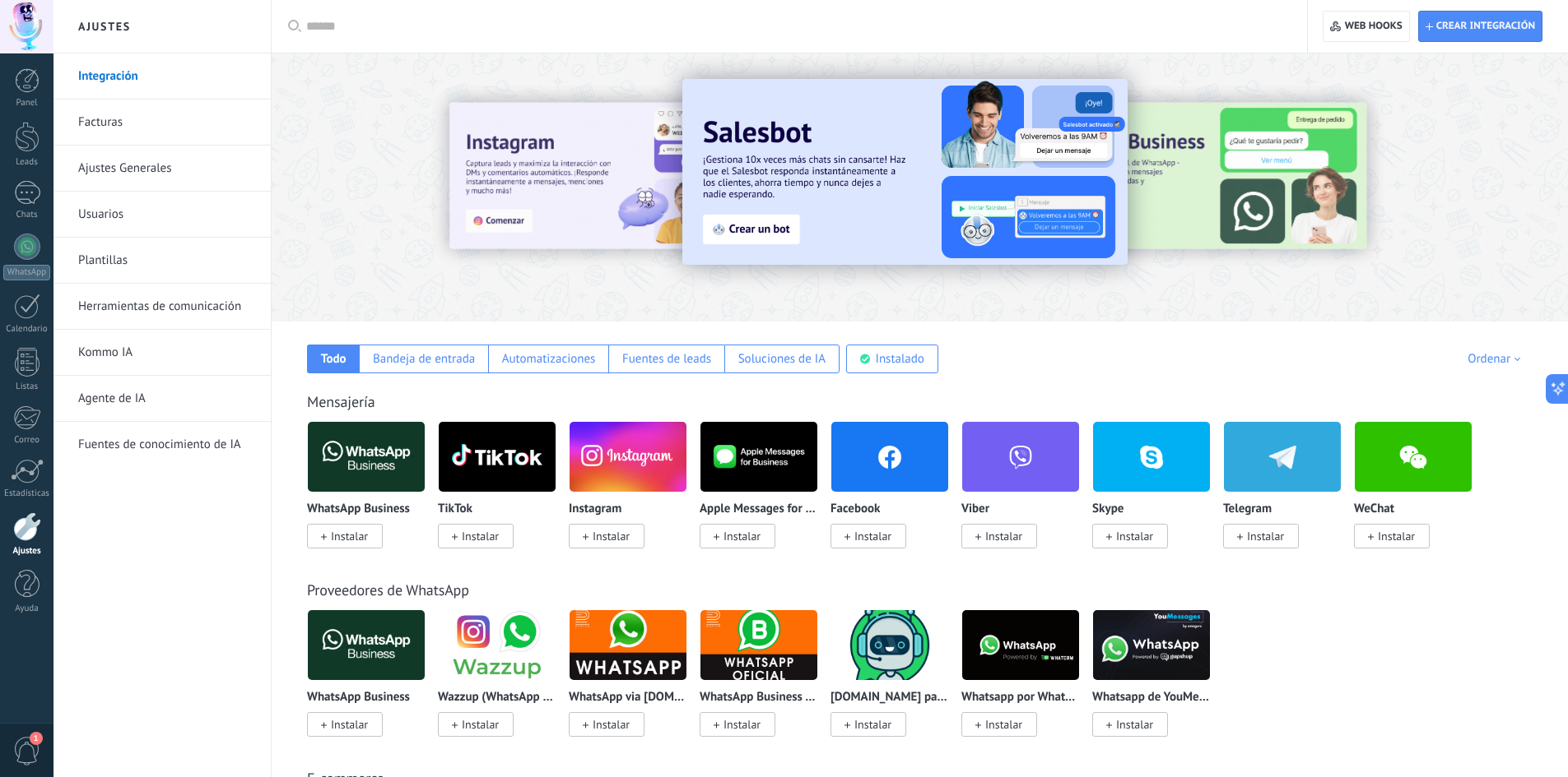
click at [612, 539] on span "Instalar" at bounding box center [611, 536] width 37 height 15
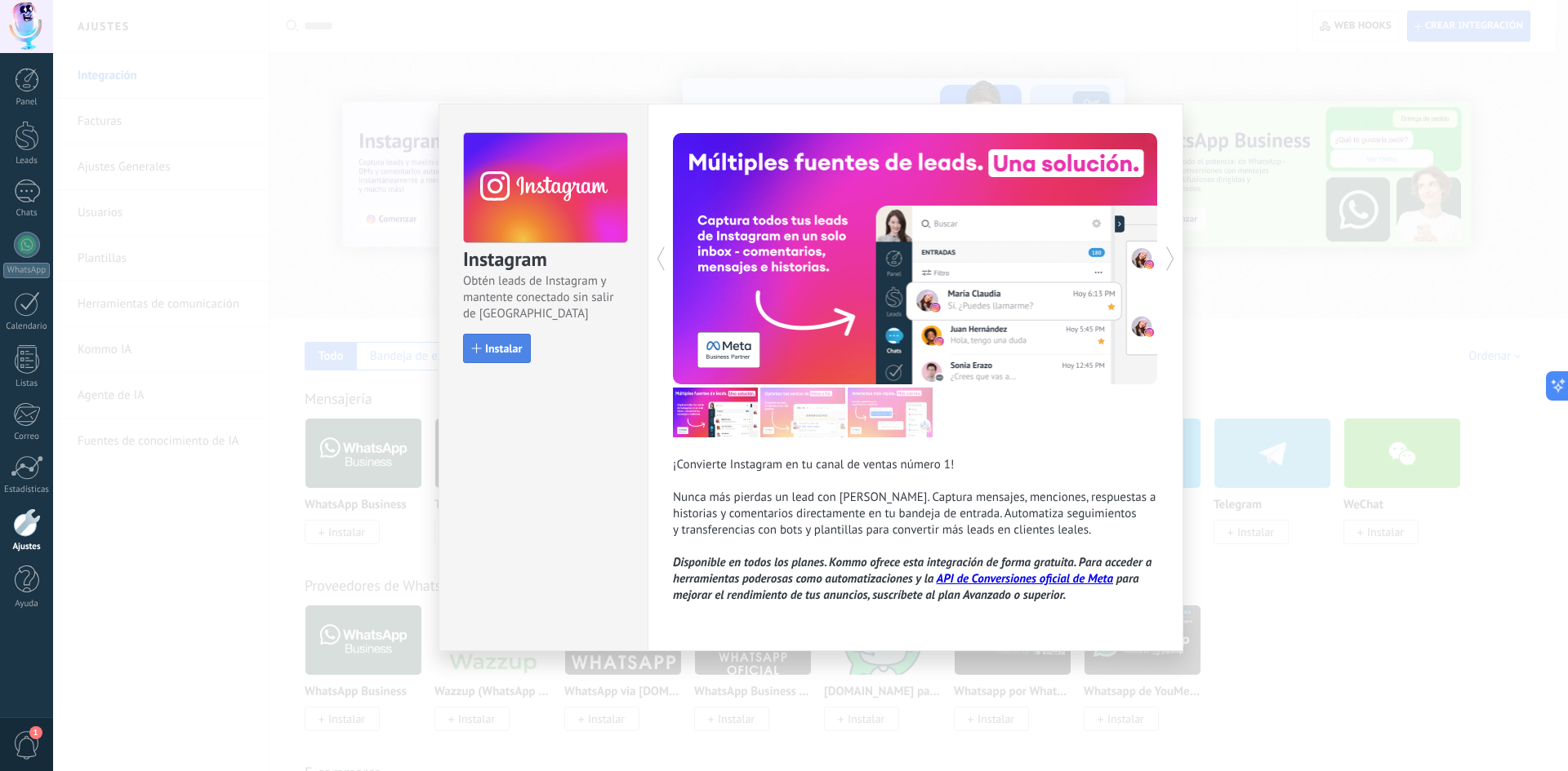
click at [514, 360] on button "Instalar" at bounding box center [497, 348] width 68 height 29
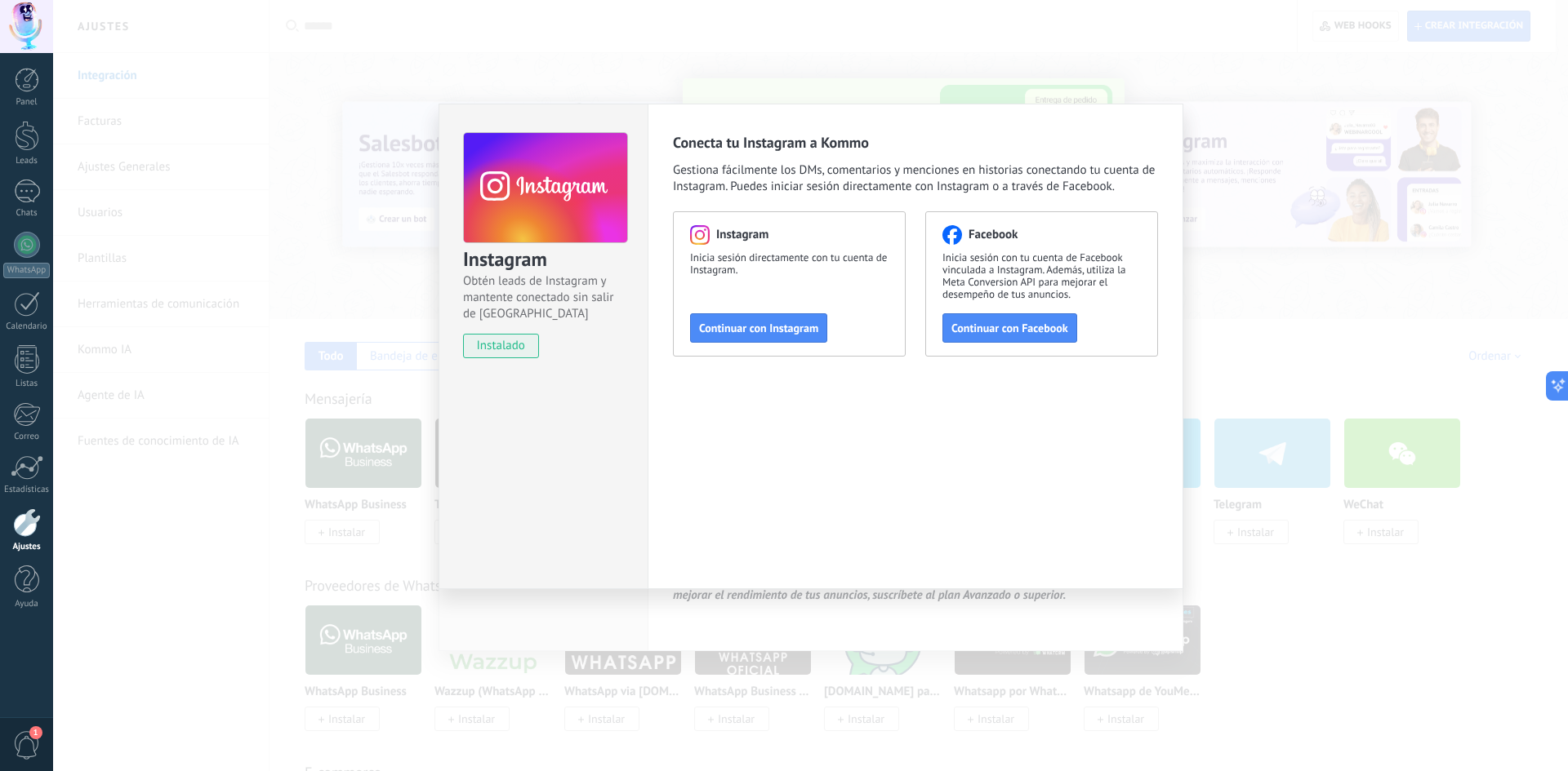
click at [1367, 491] on div "Instagram Obtén leads de Instagram y mantente conectado sin salir de Kommo inst…" at bounding box center [810, 385] width 1515 height 771
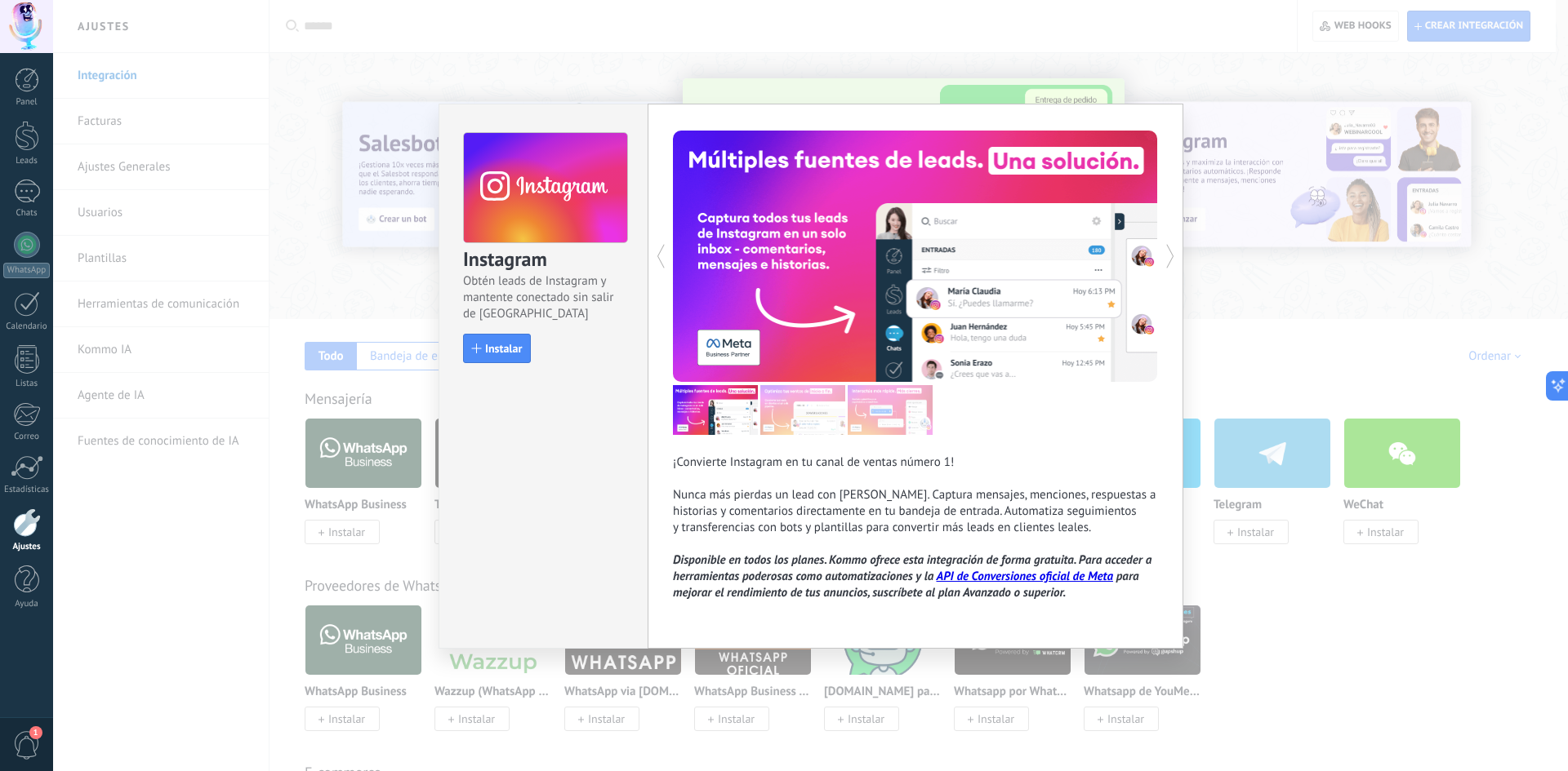
click at [1522, 536] on div "Instagram Obtén leads de Instagram y mantente conectado sin salir de Kommo Inst…" at bounding box center [810, 385] width 1515 height 771
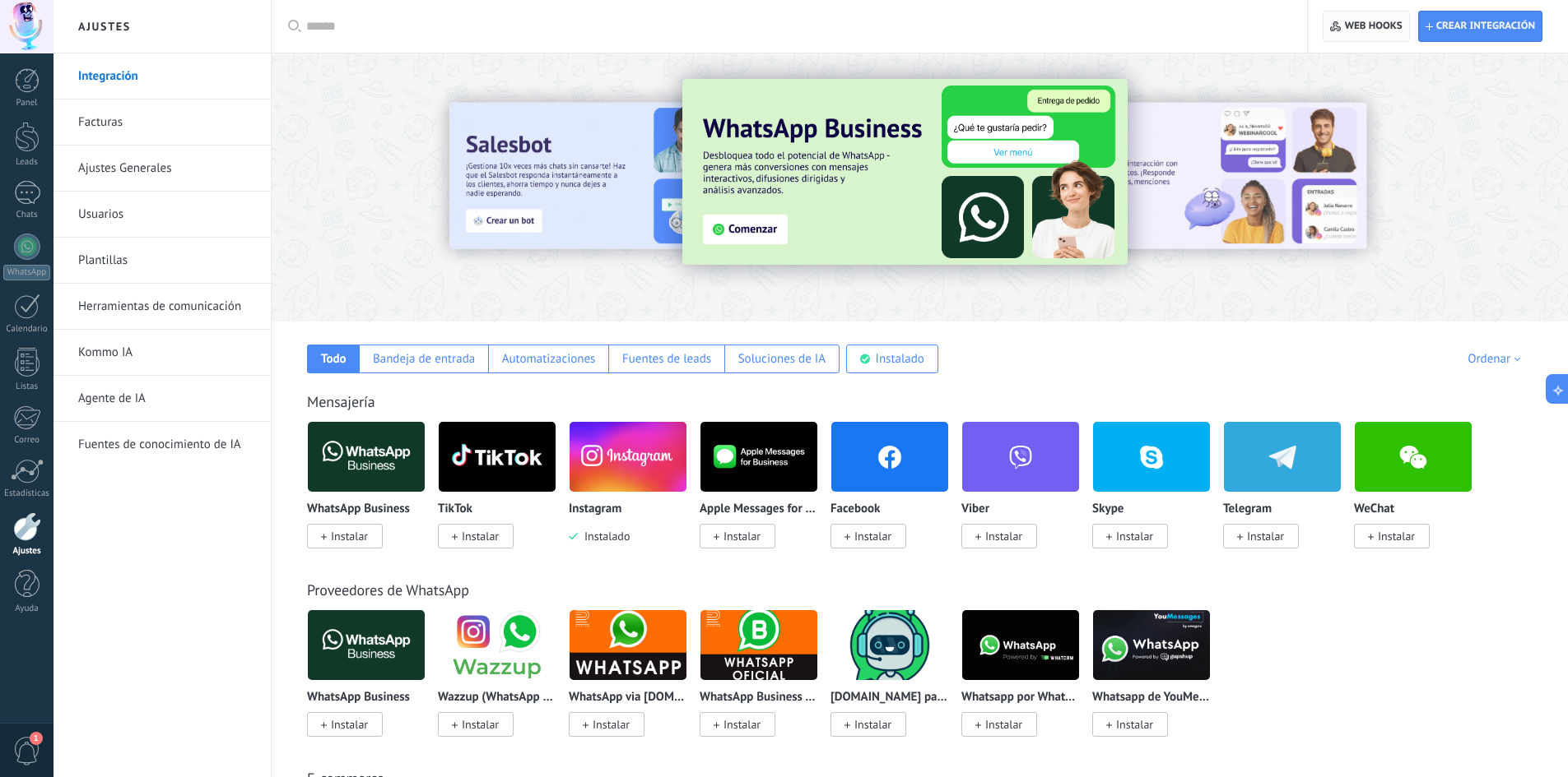
click at [1366, 23] on span "Web hooks 0" at bounding box center [1372, 26] width 57 height 14
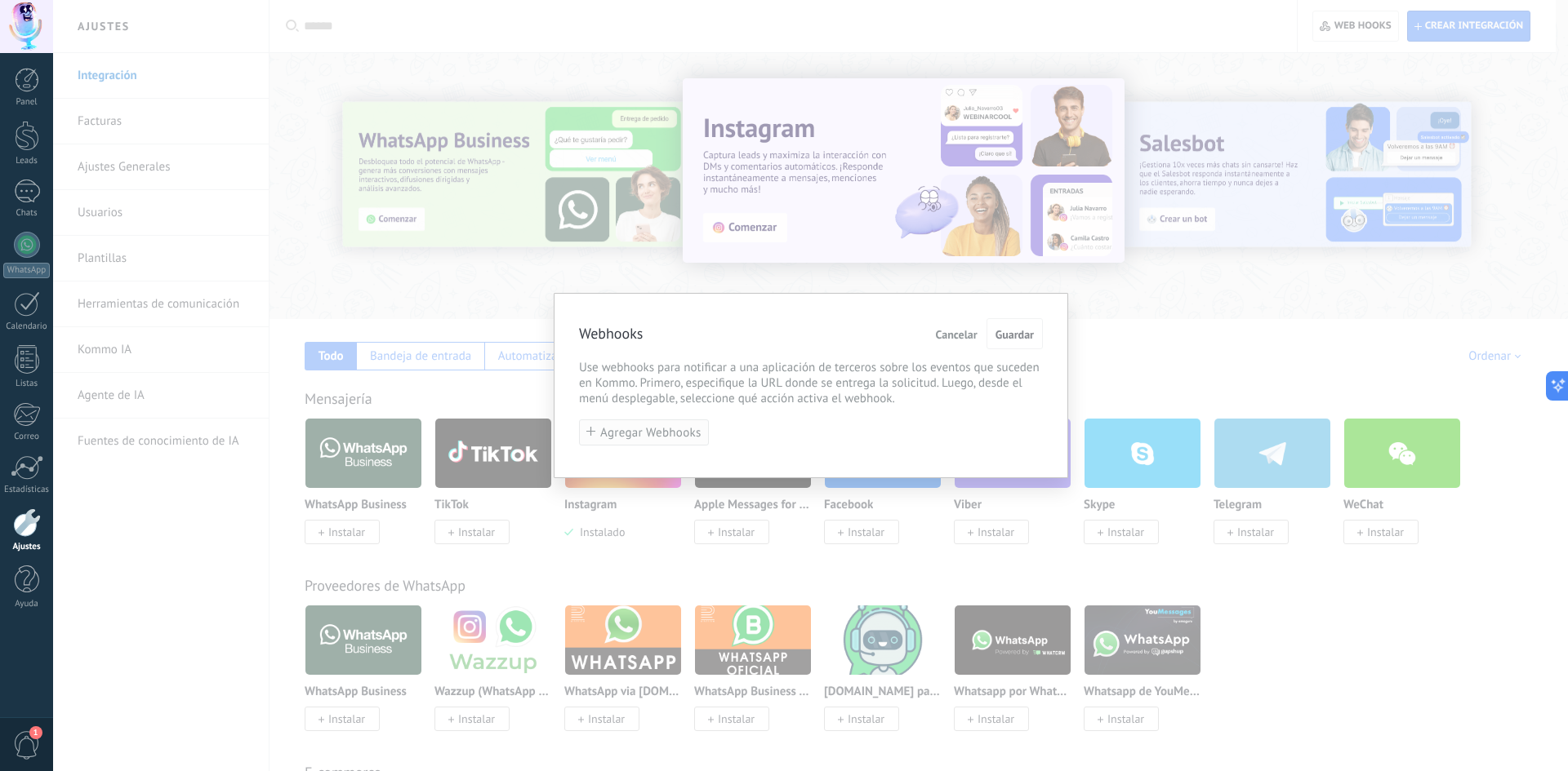
click at [680, 427] on span "Agregar Webhooks" at bounding box center [651, 432] width 101 height 13
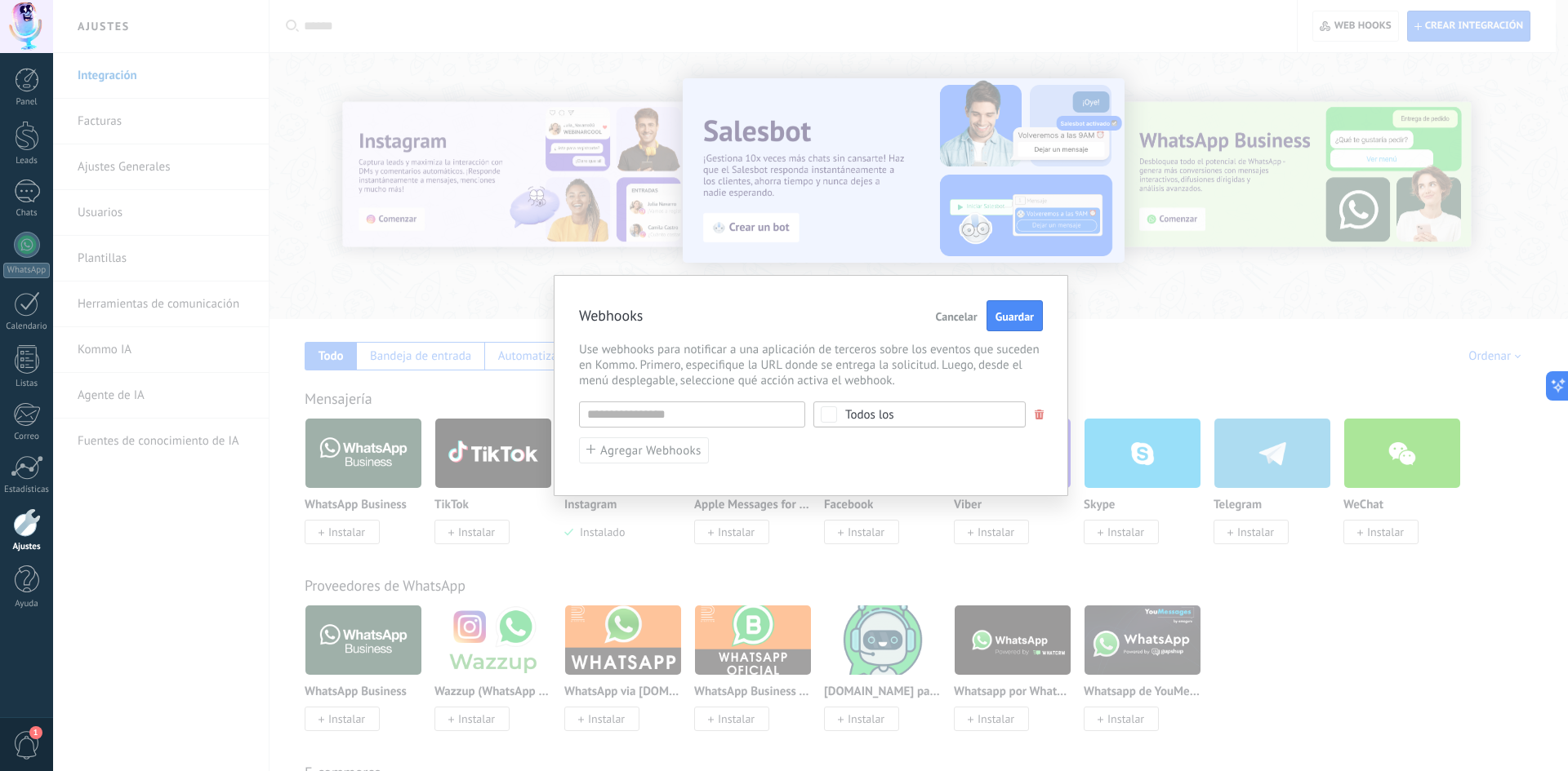
click at [951, 311] on span "Cancelar" at bounding box center [957, 317] width 42 height 12
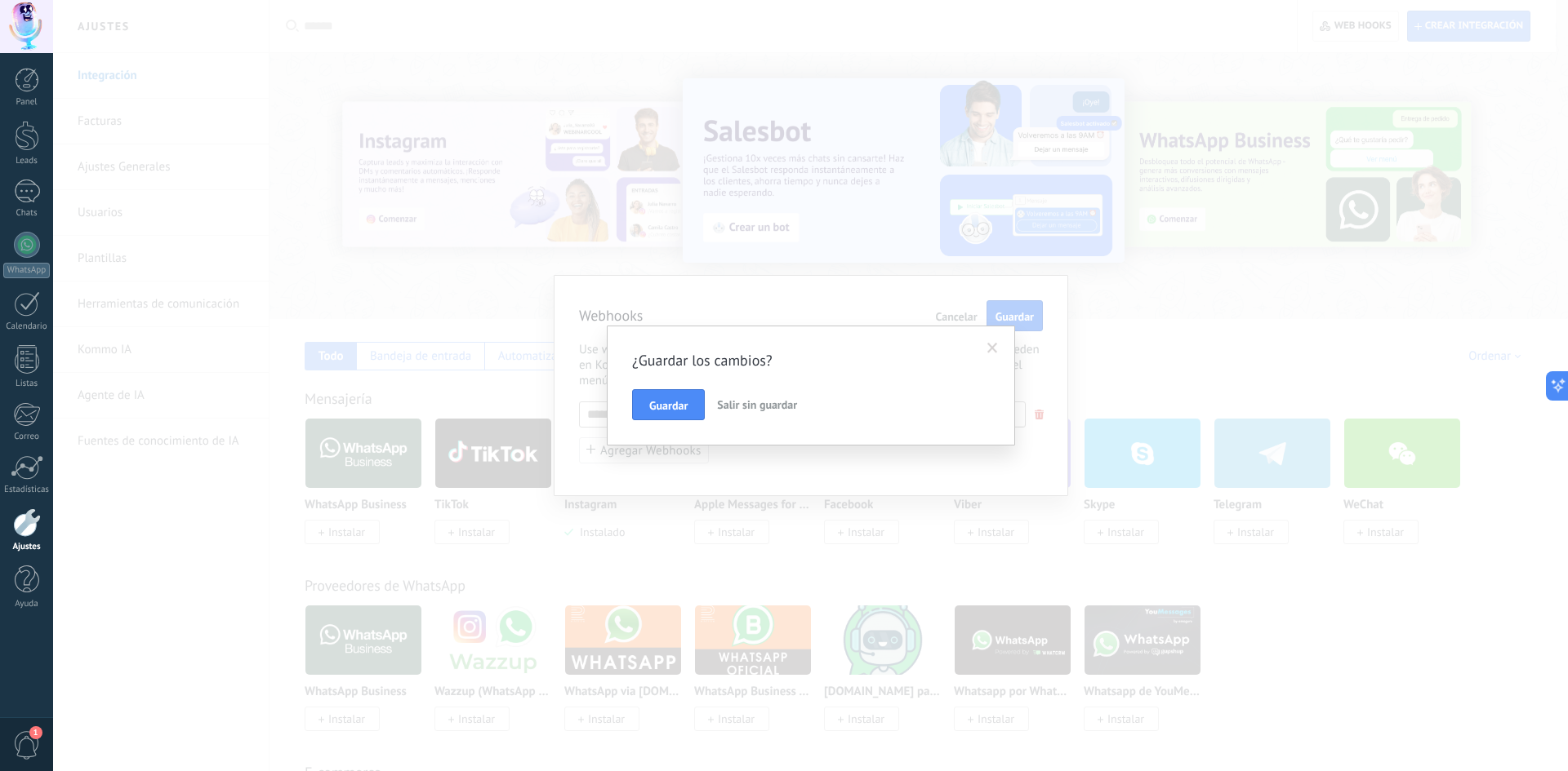
click at [762, 402] on span "Salir sin guardar" at bounding box center [757, 404] width 80 height 14
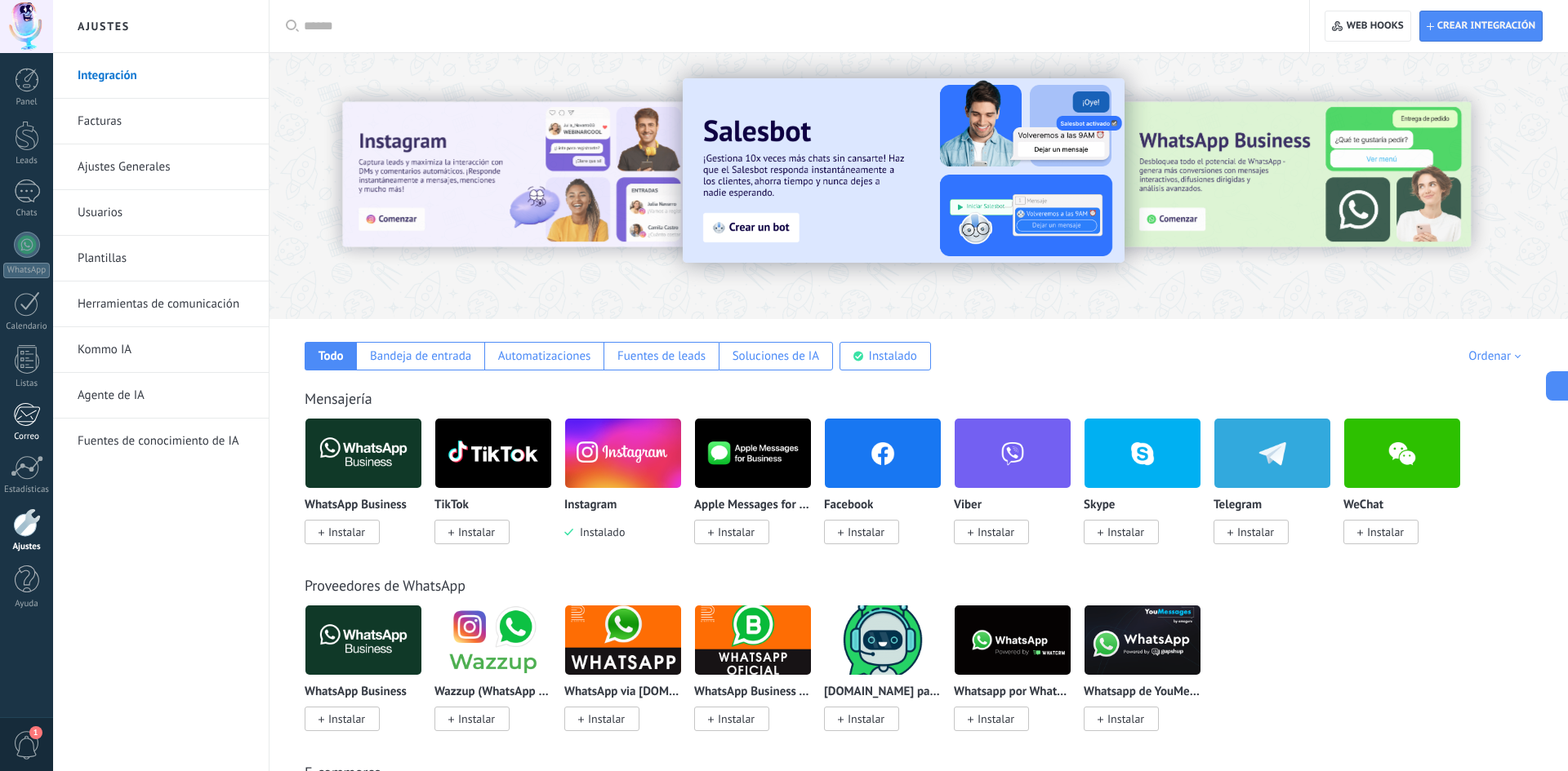
click at [26, 420] on div at bounding box center [27, 414] width 27 height 24
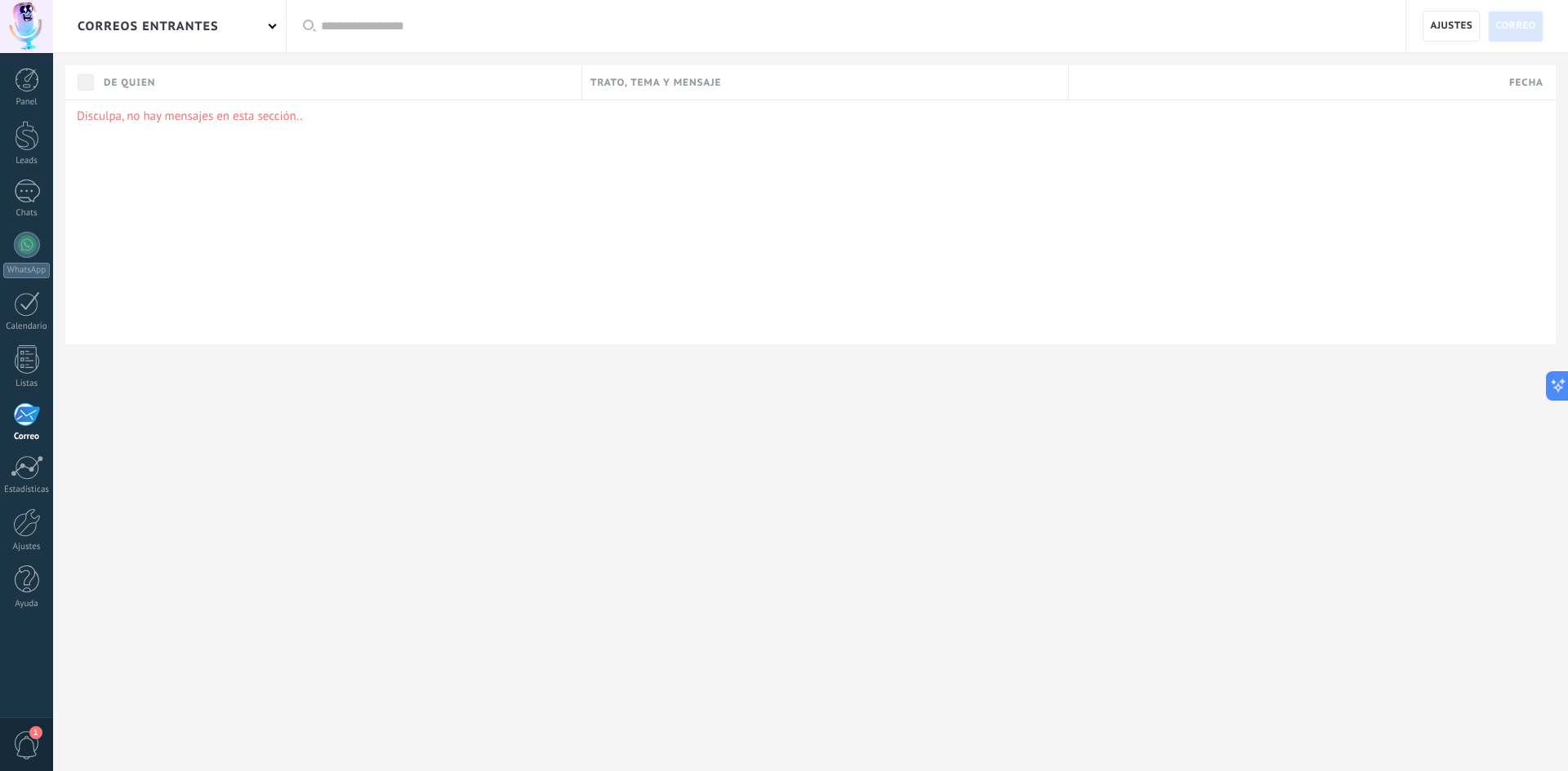
click at [585, 456] on div "correos entrantes Aplicar Todas correos No leído Leído Correos con automatizaci…" at bounding box center [810, 385] width 1515 height 771
click at [1435, 36] on span "Ajustes" at bounding box center [1451, 26] width 42 height 29
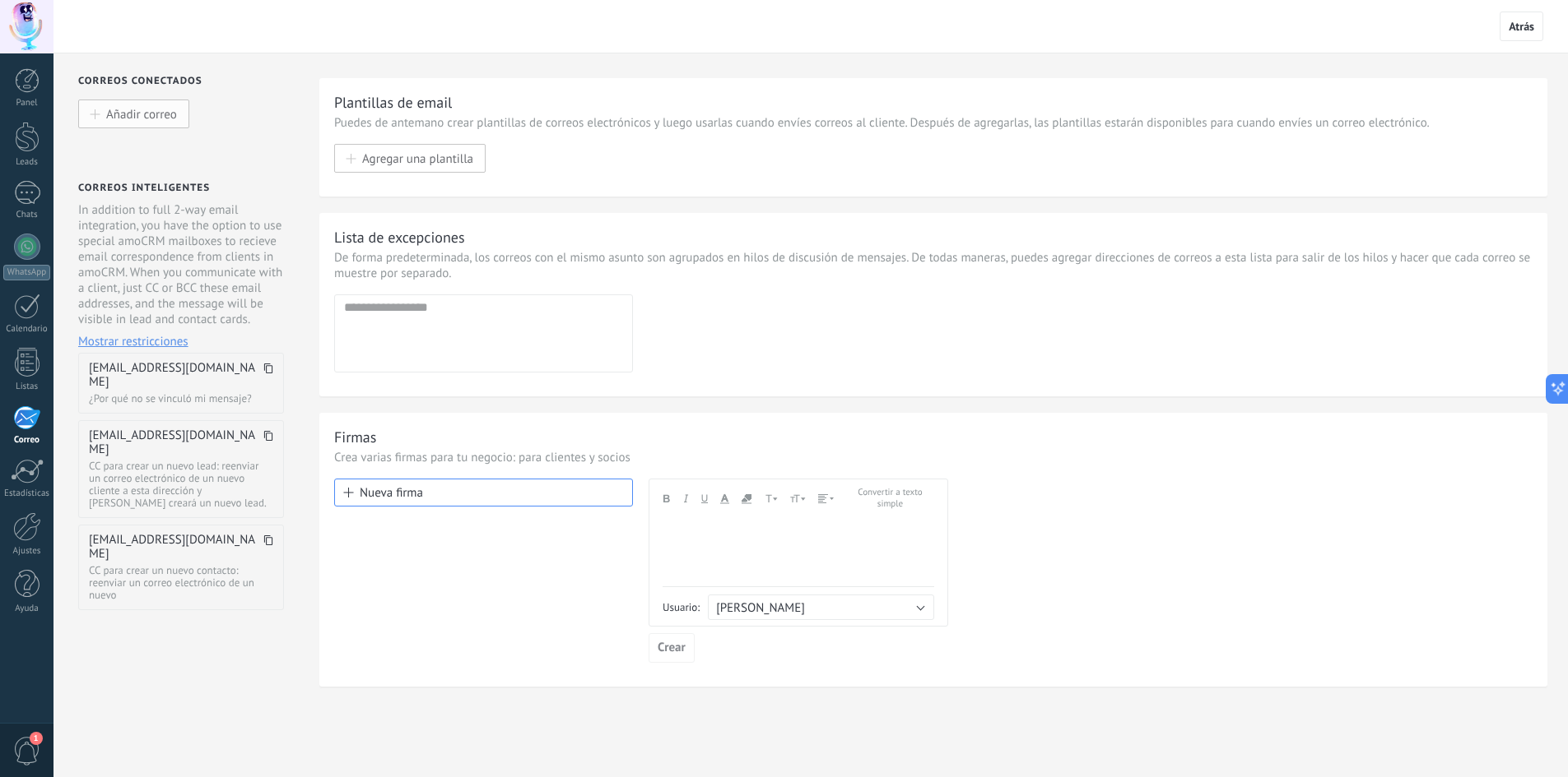
click at [134, 115] on span "Añadir correo" at bounding box center [141, 114] width 71 height 14
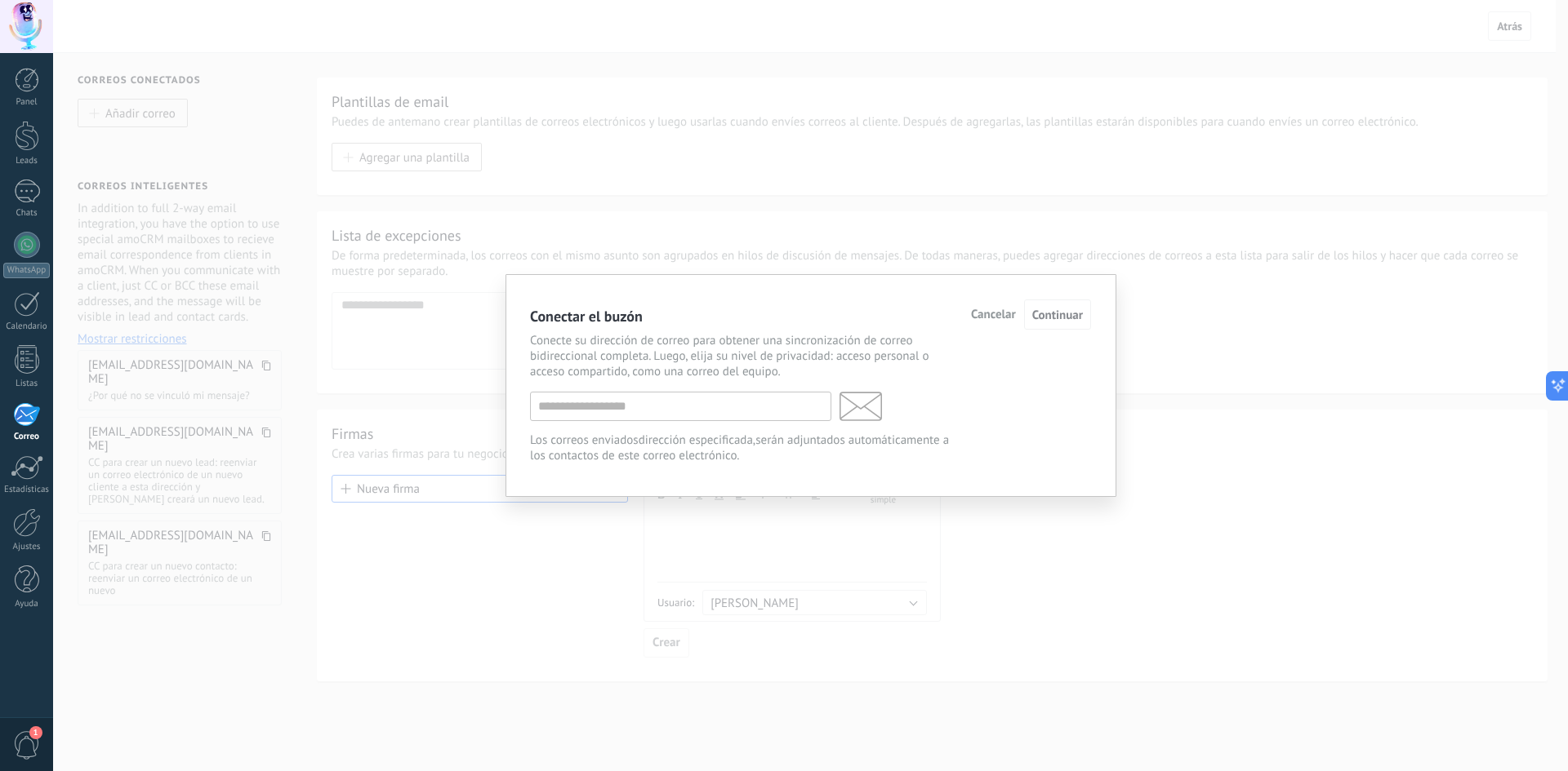
click at [1007, 320] on span "Cancelar" at bounding box center [994, 316] width 45 height 12
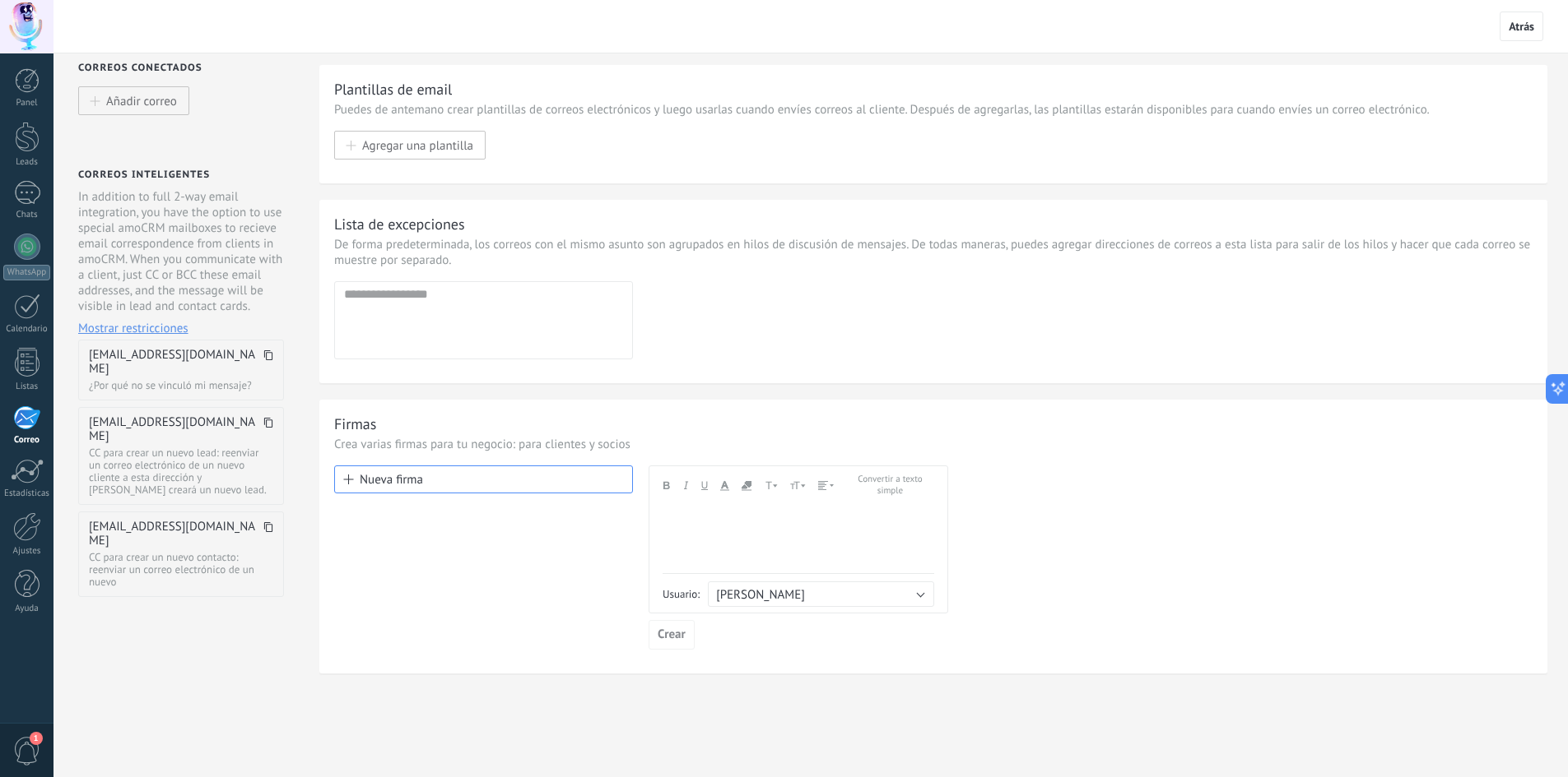
scroll to position [18, 0]
click at [18, 480] on div at bounding box center [27, 471] width 33 height 24
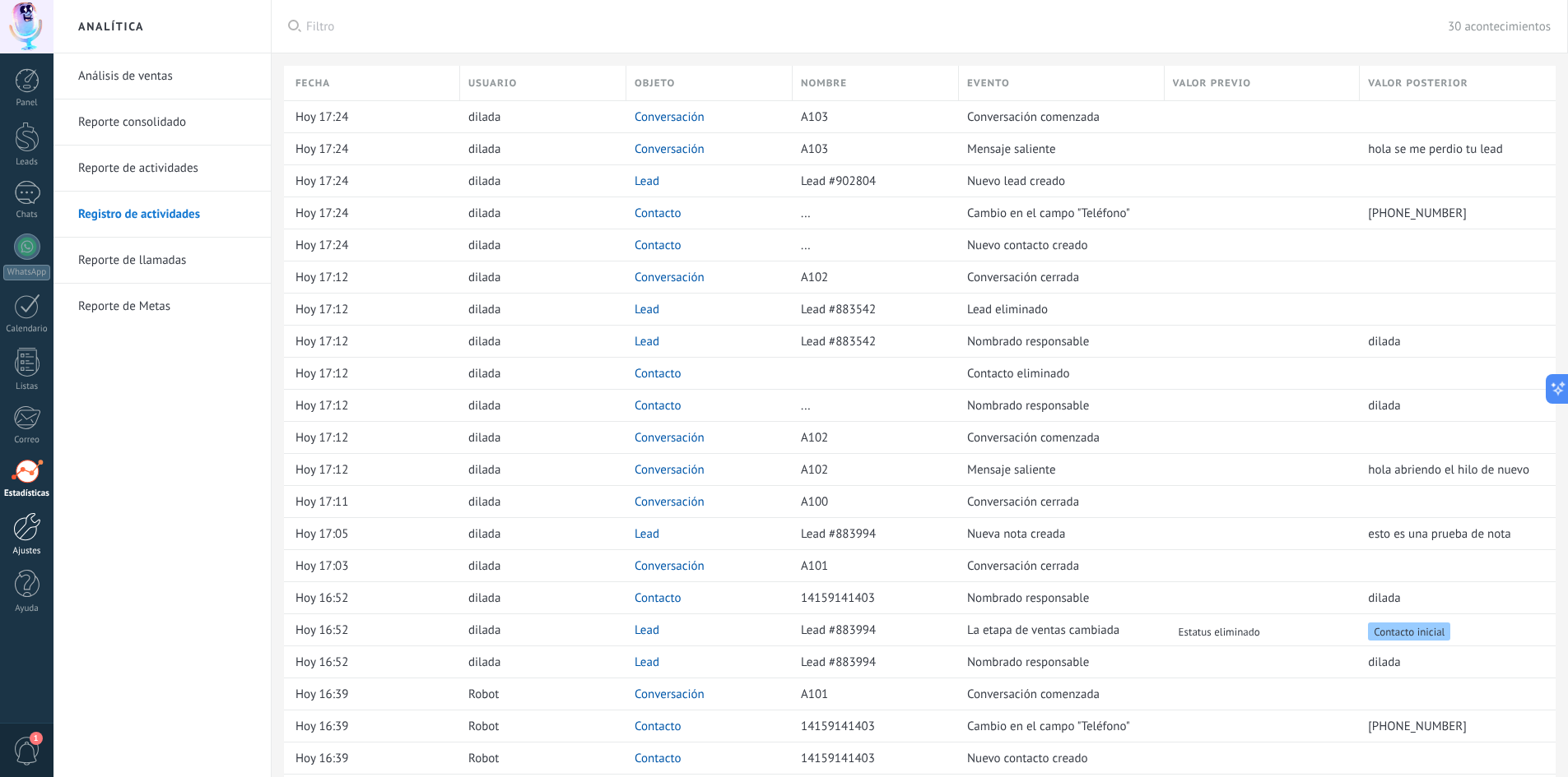
click at [25, 537] on div at bounding box center [27, 527] width 28 height 29
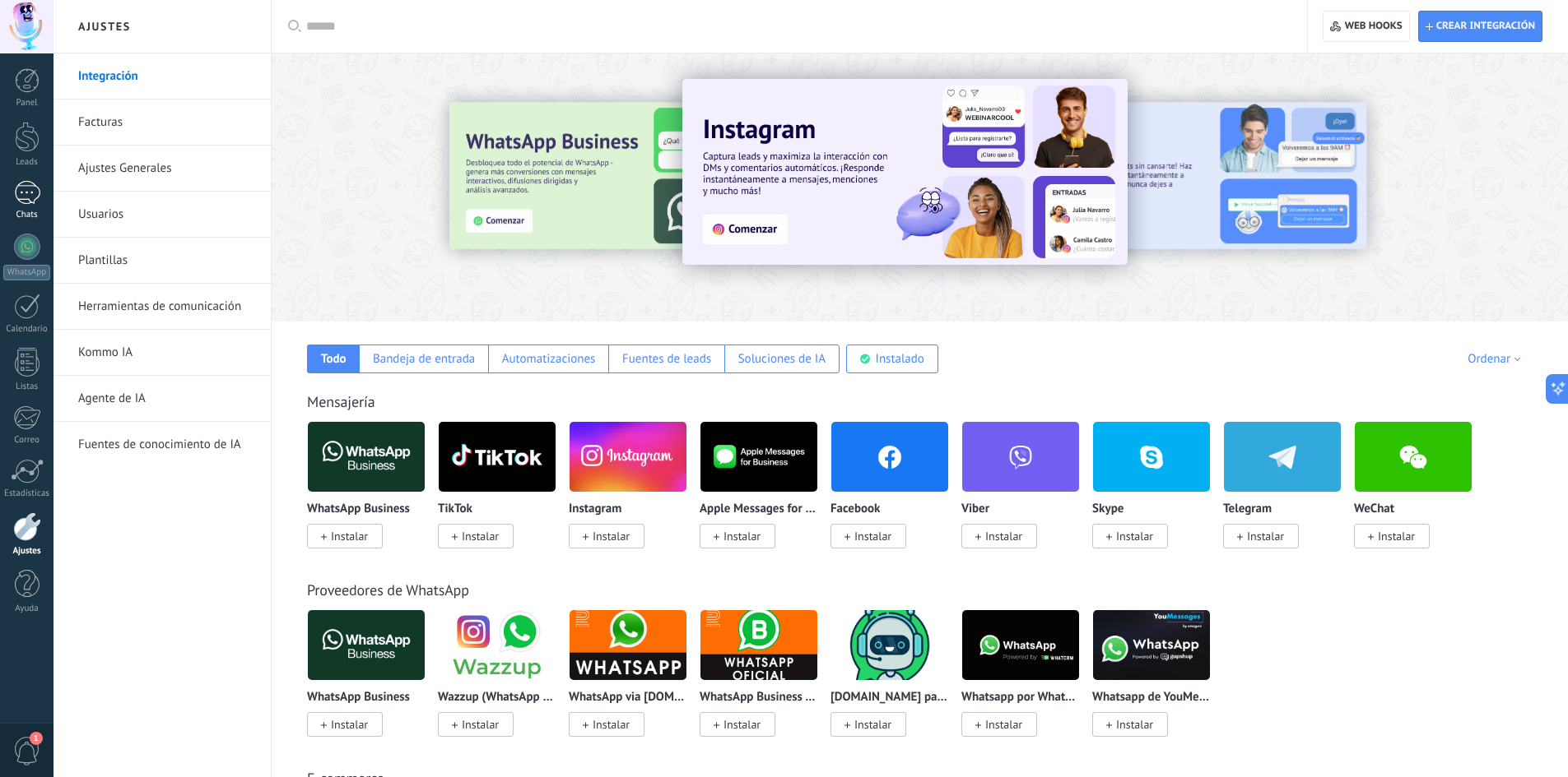
click at [26, 210] on div "Chats" at bounding box center [26, 215] width 48 height 11
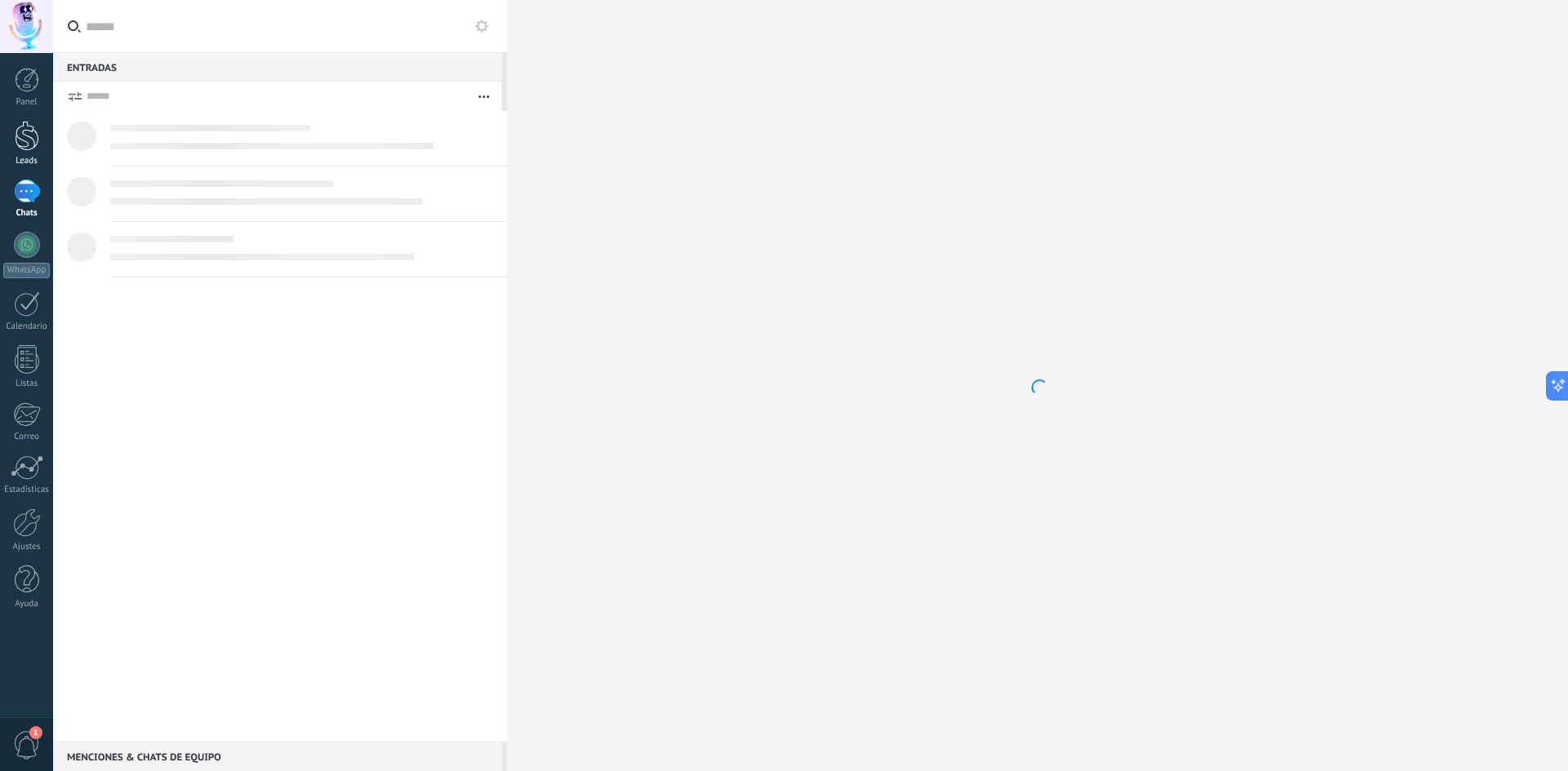
click at [29, 156] on div "Leads" at bounding box center [26, 161] width 47 height 11
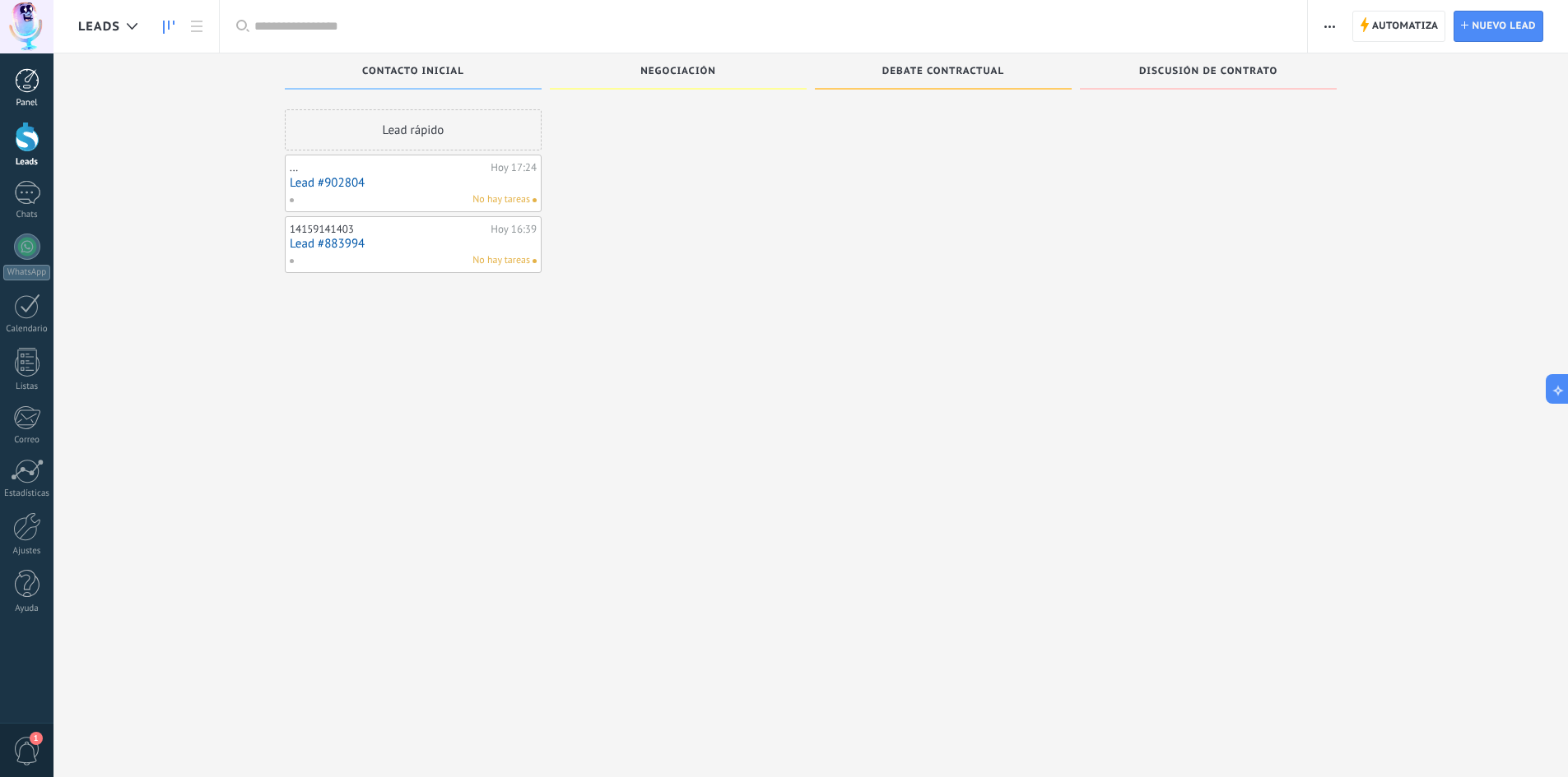
click at [35, 92] on div at bounding box center [26, 80] width 24 height 24
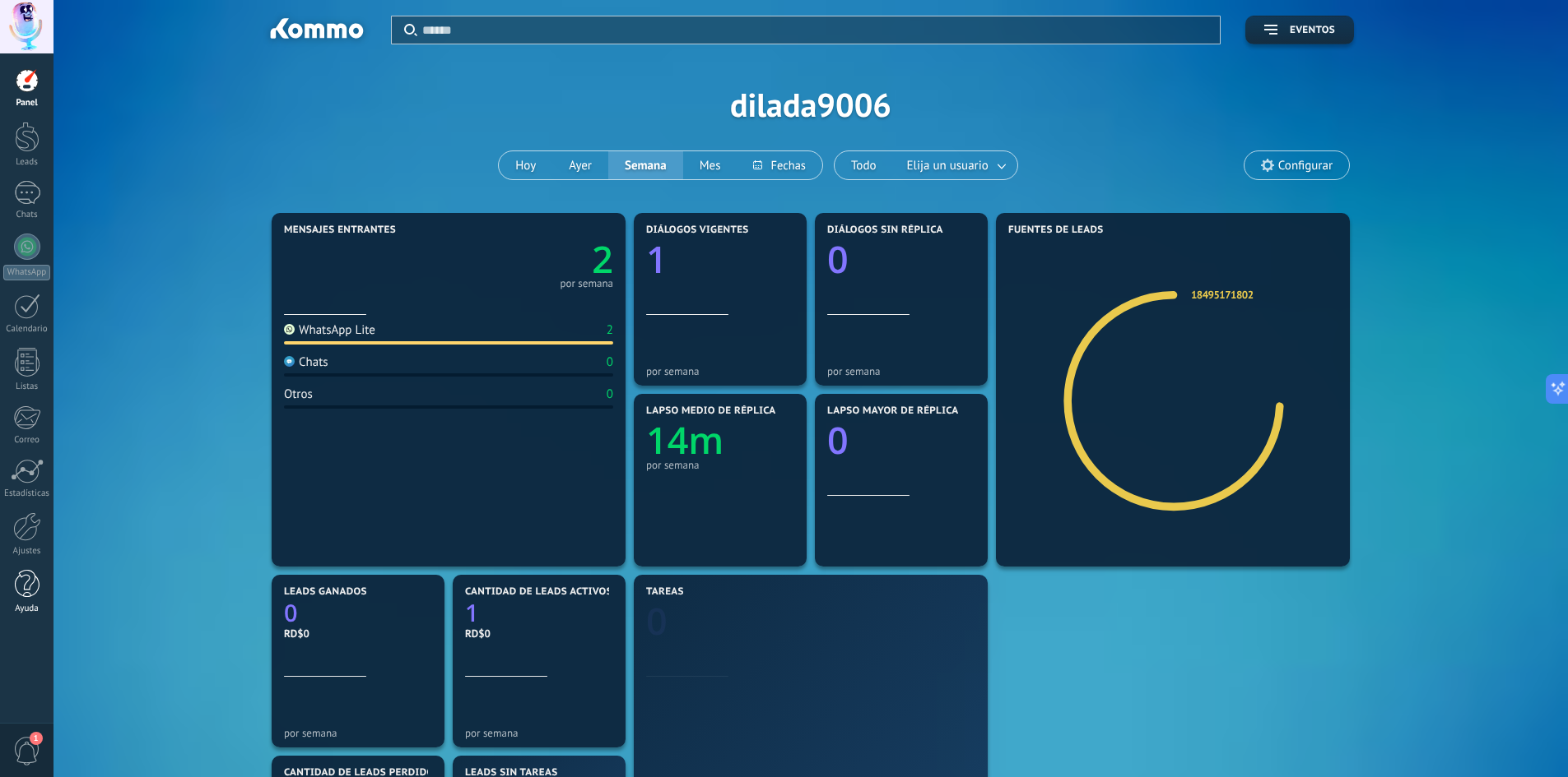
click at [35, 604] on div "Ayuda" at bounding box center [26, 609] width 48 height 11
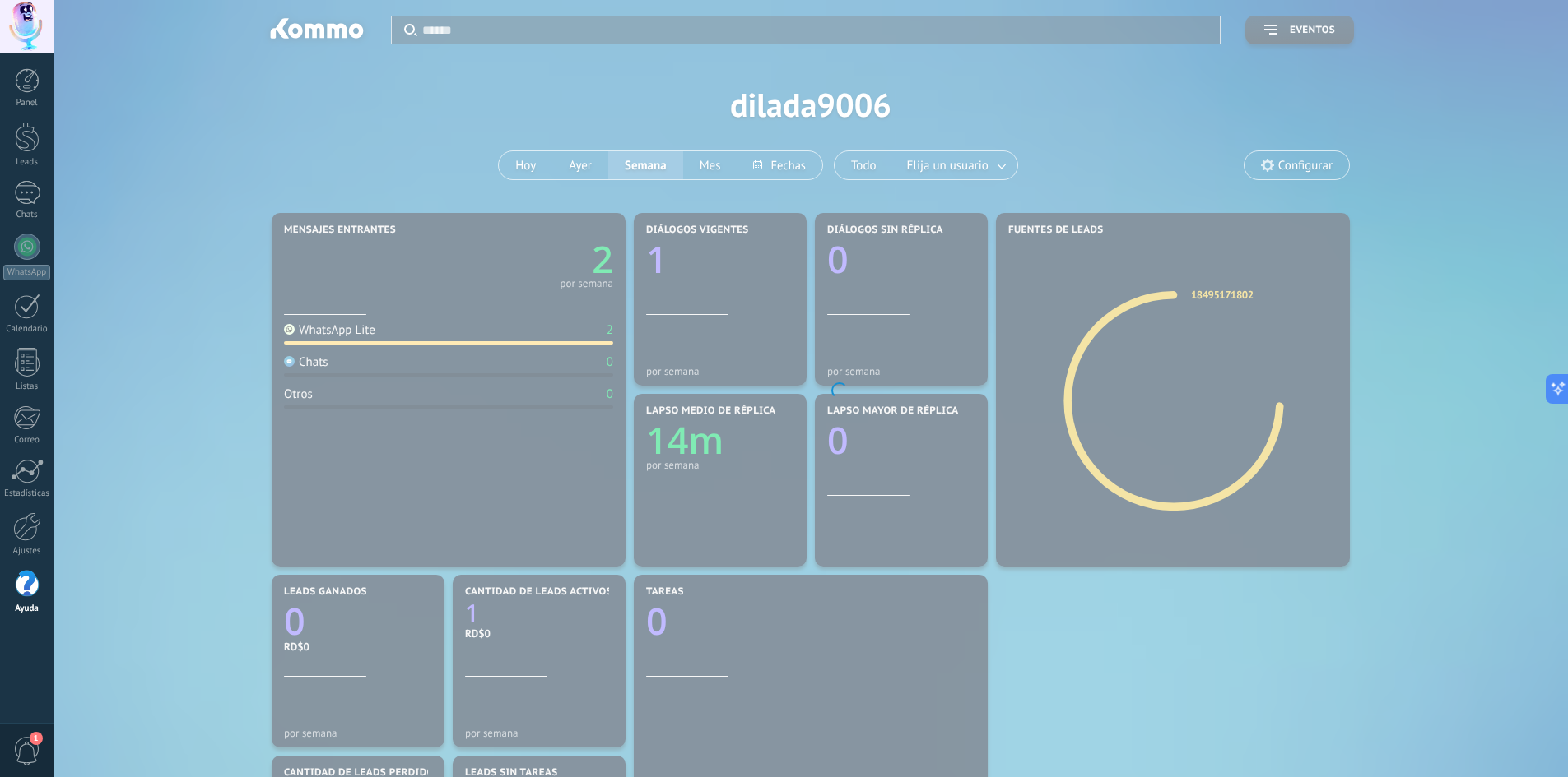
scroll to position [540, 0]
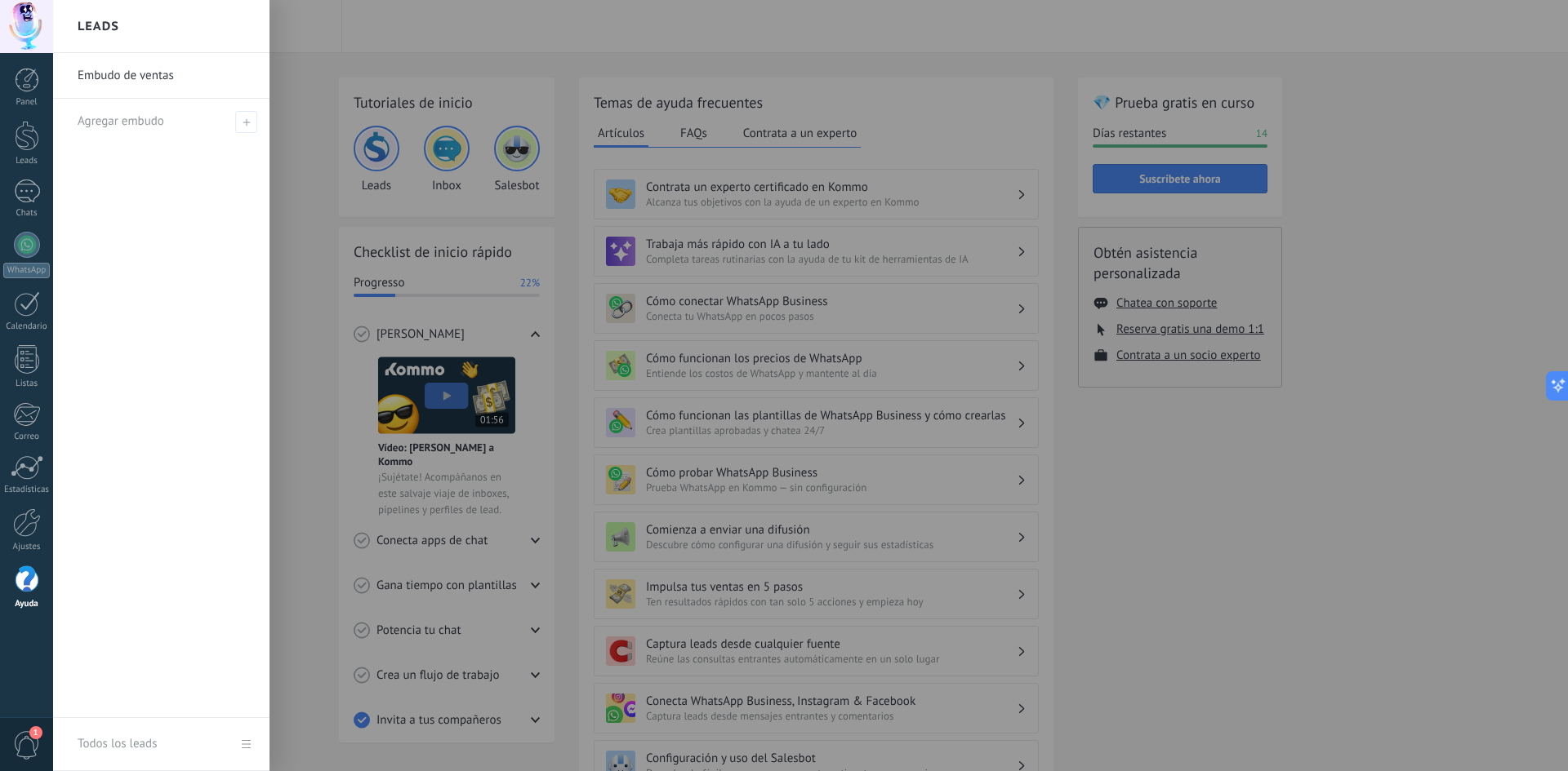
click at [37, 740] on span "1" at bounding box center [27, 746] width 28 height 29
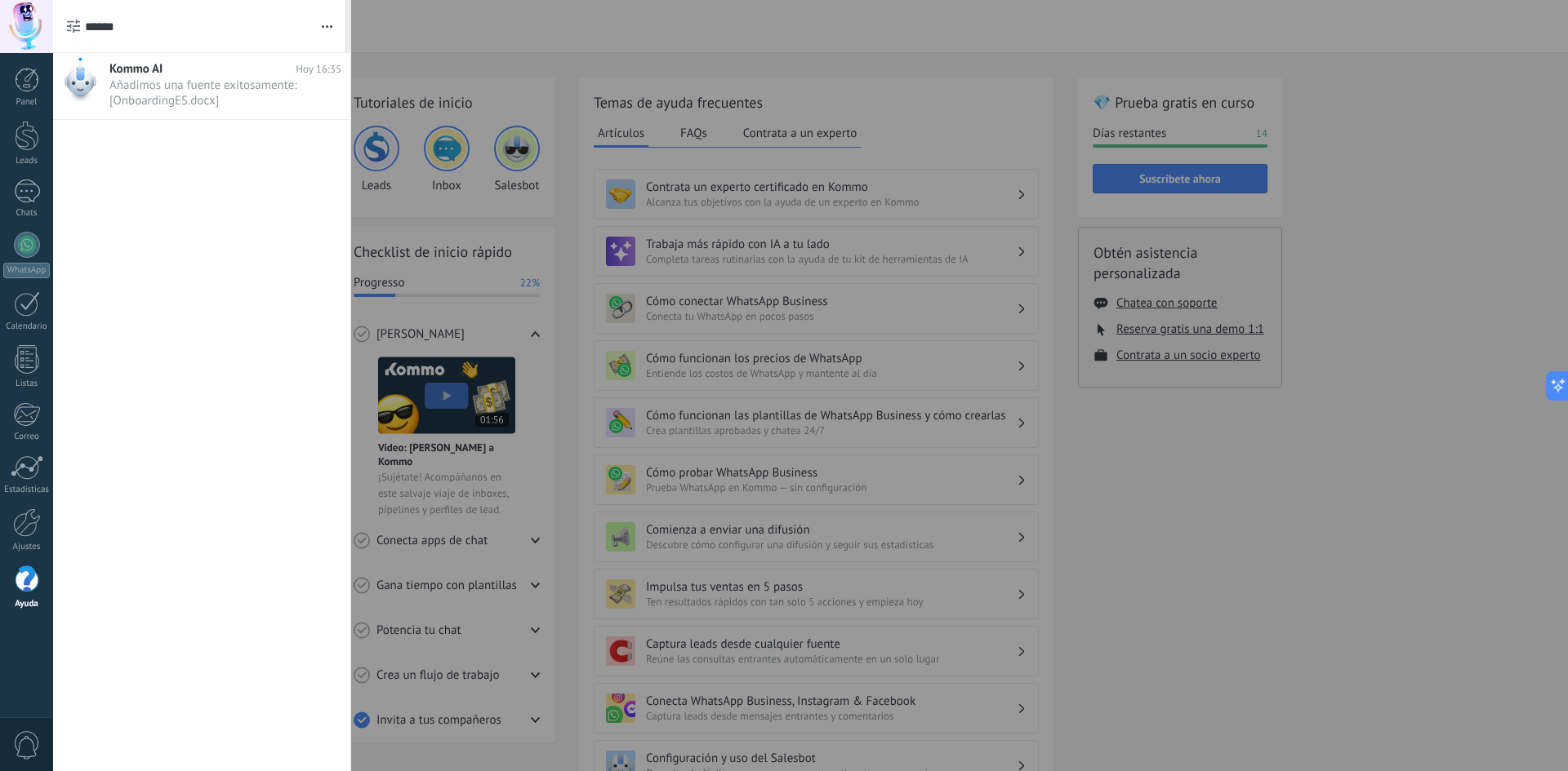
click at [37, 740] on span "0" at bounding box center [27, 746] width 28 height 29
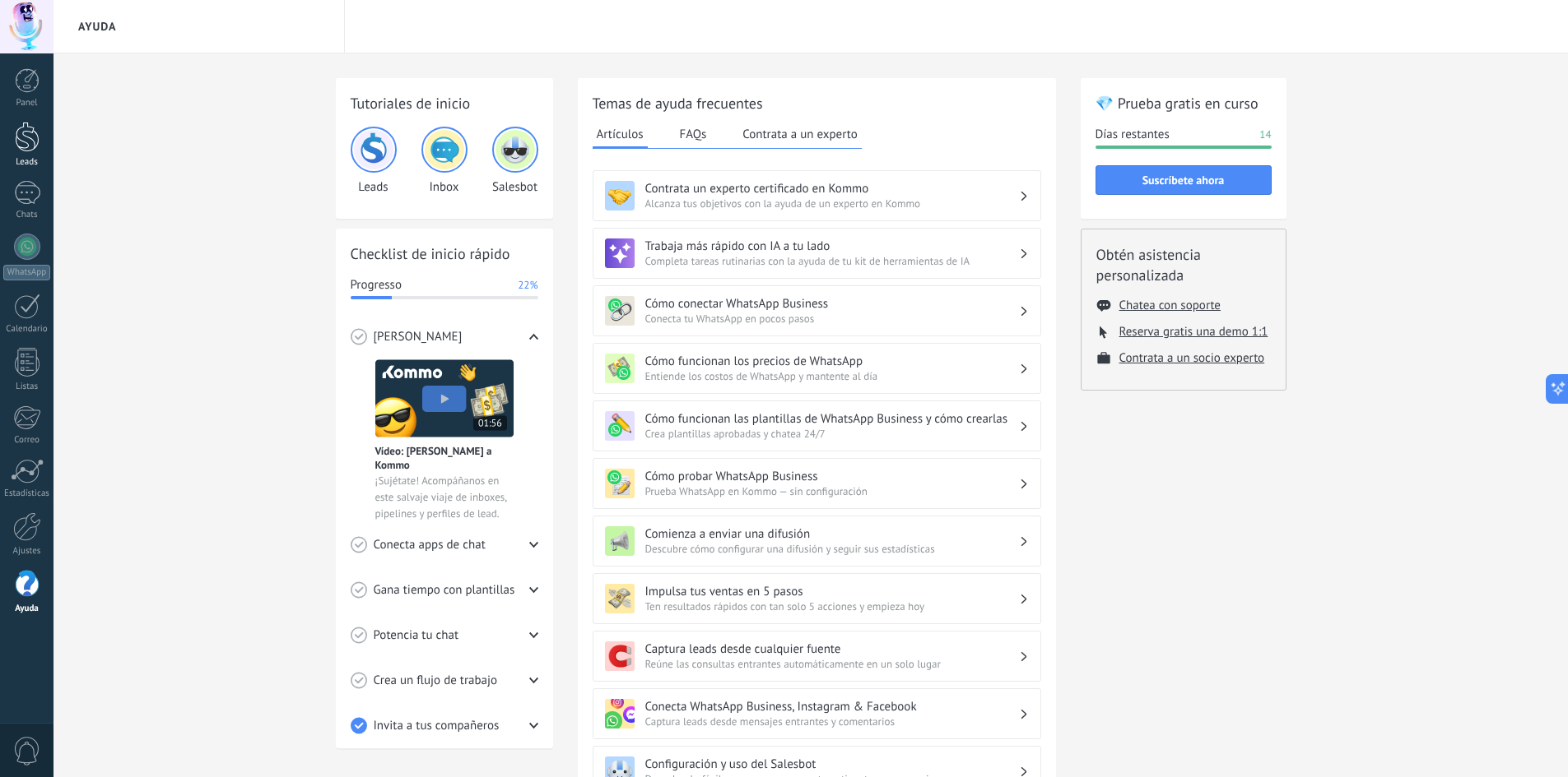
click at [18, 142] on div at bounding box center [26, 136] width 24 height 30
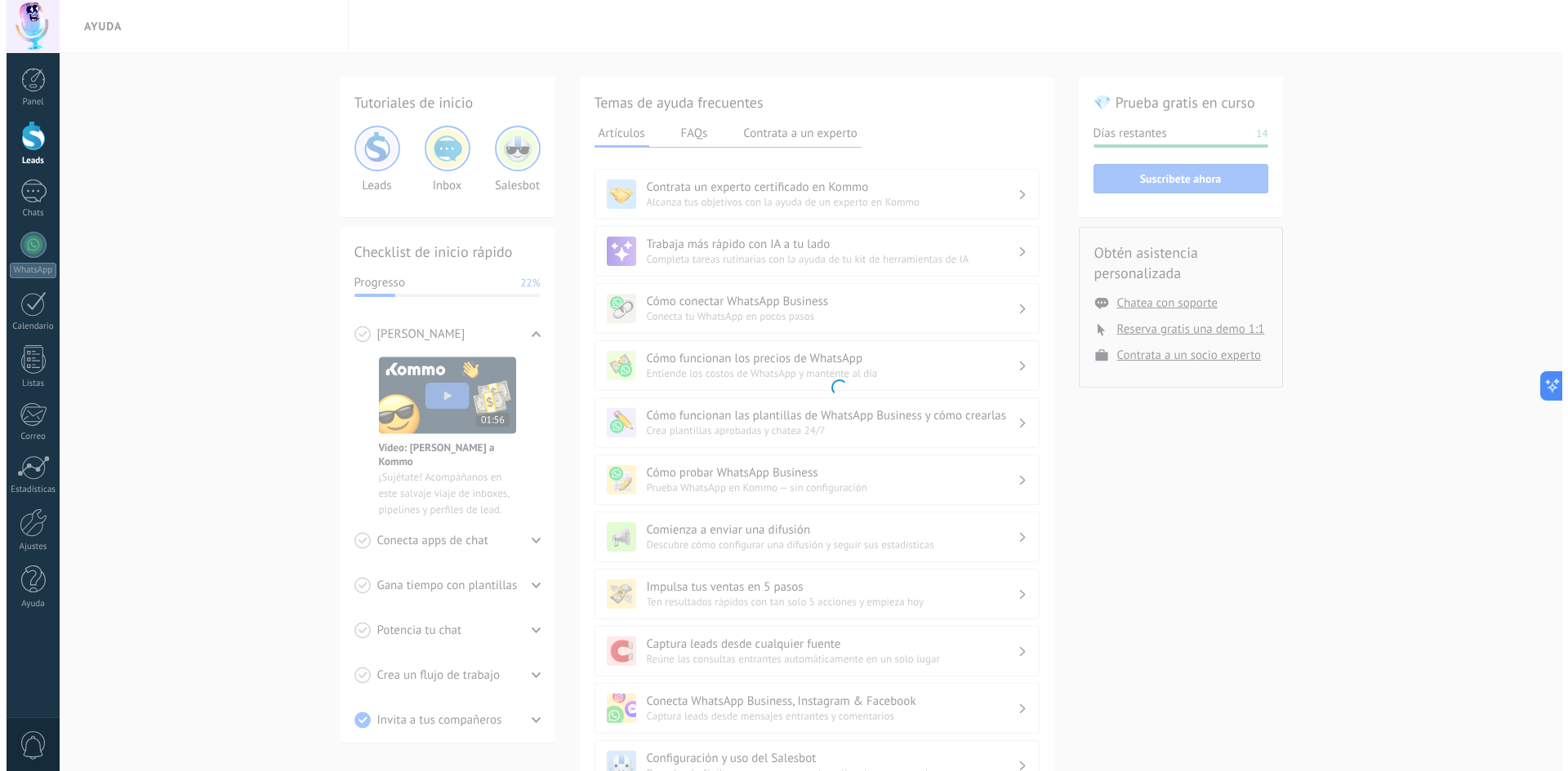
scroll to position [573, 0]
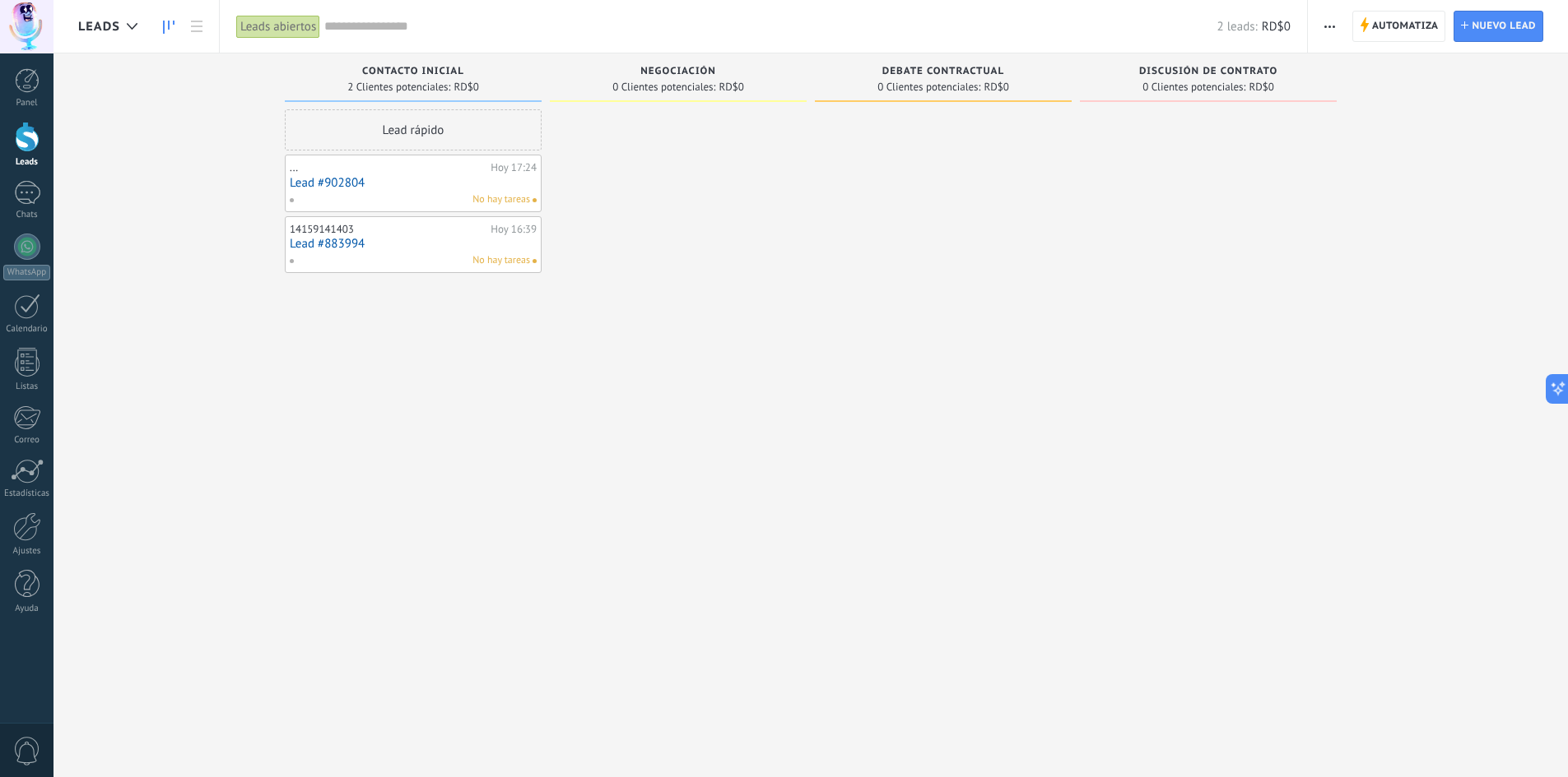
click at [1335, 23] on span "button" at bounding box center [1329, 26] width 11 height 31
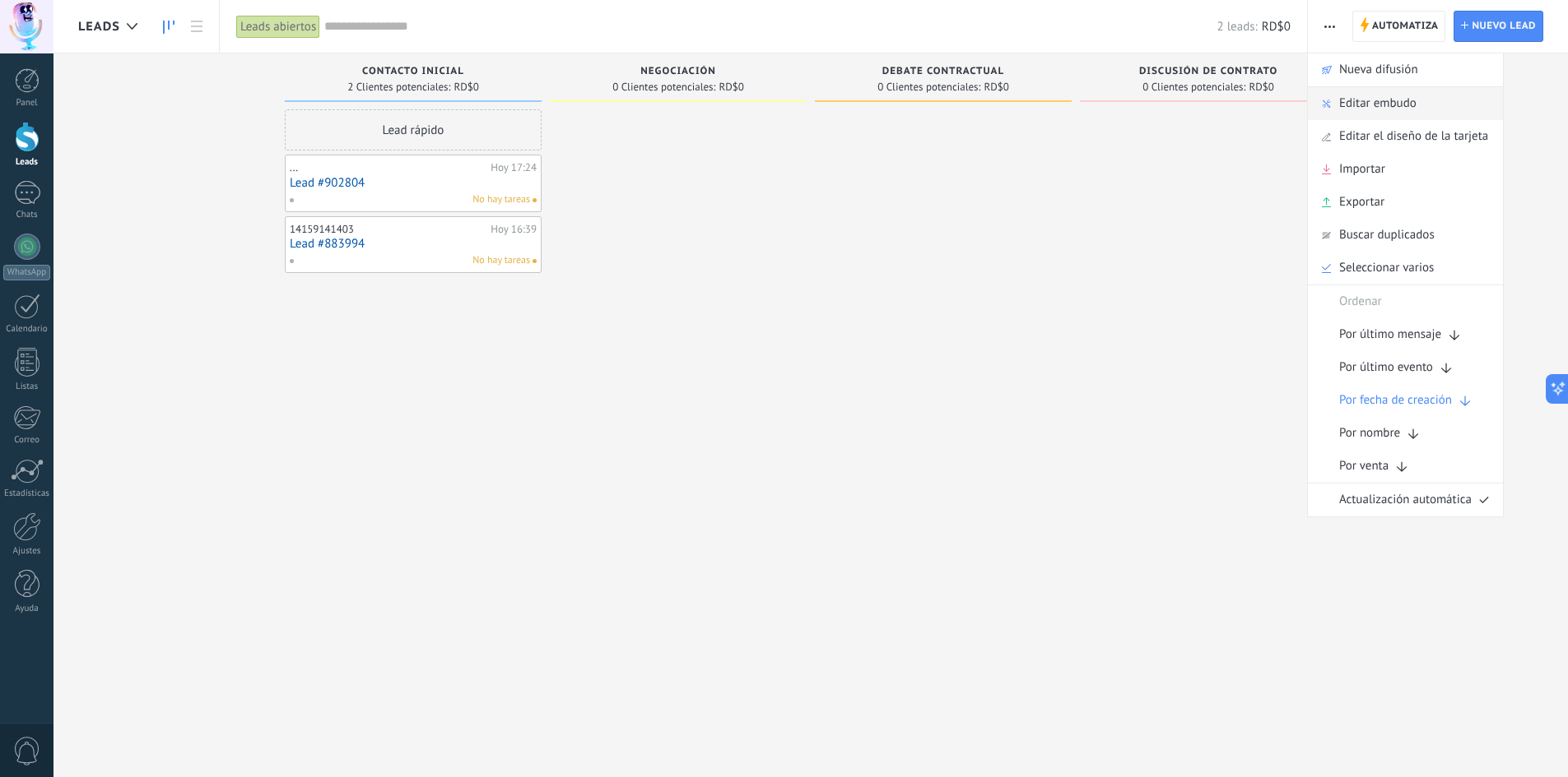
click at [1344, 94] on span "Editar embudo" at bounding box center [1377, 104] width 78 height 33
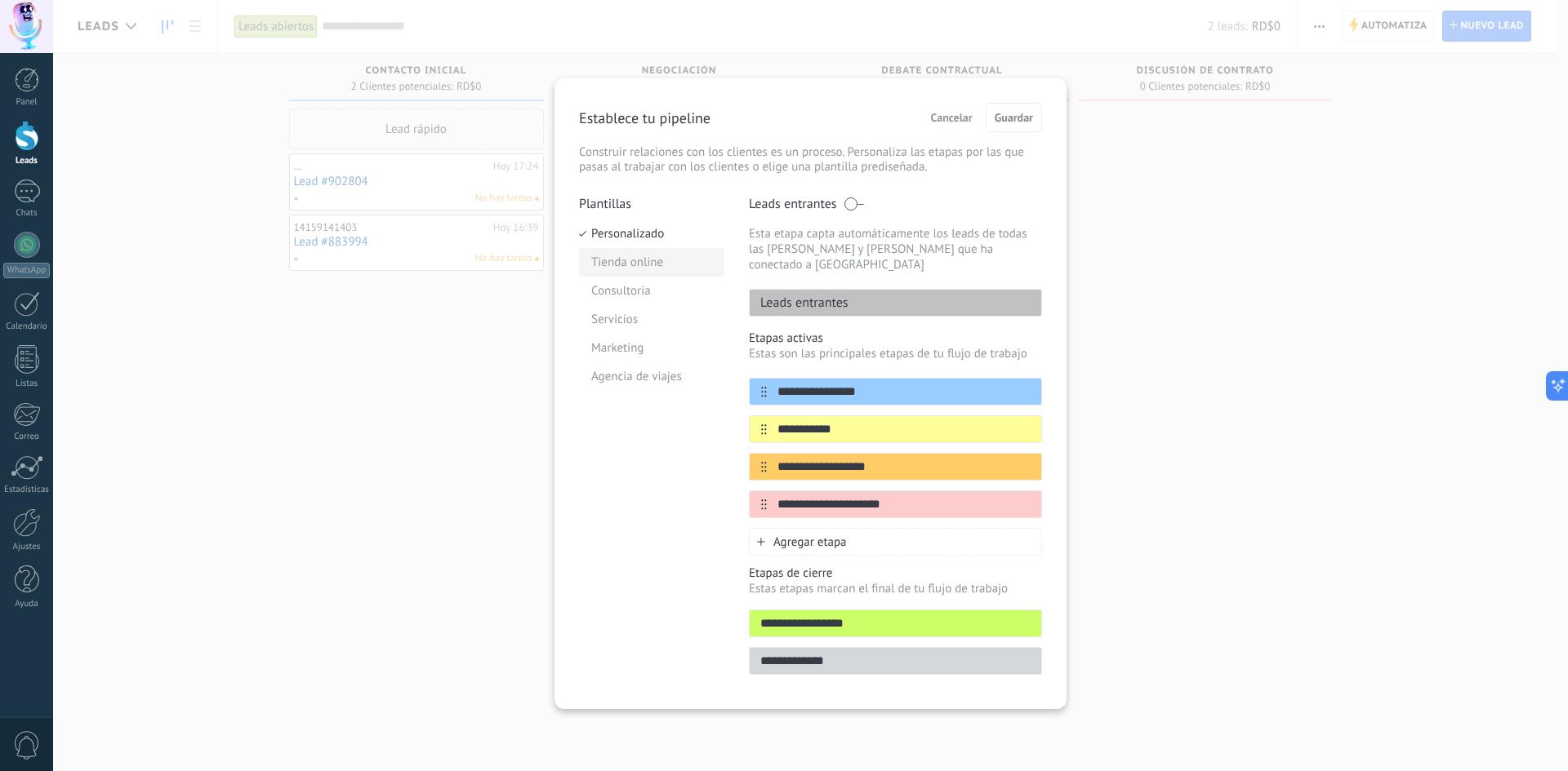
click at [658, 273] on li "Tienda online" at bounding box center [652, 262] width 146 height 29
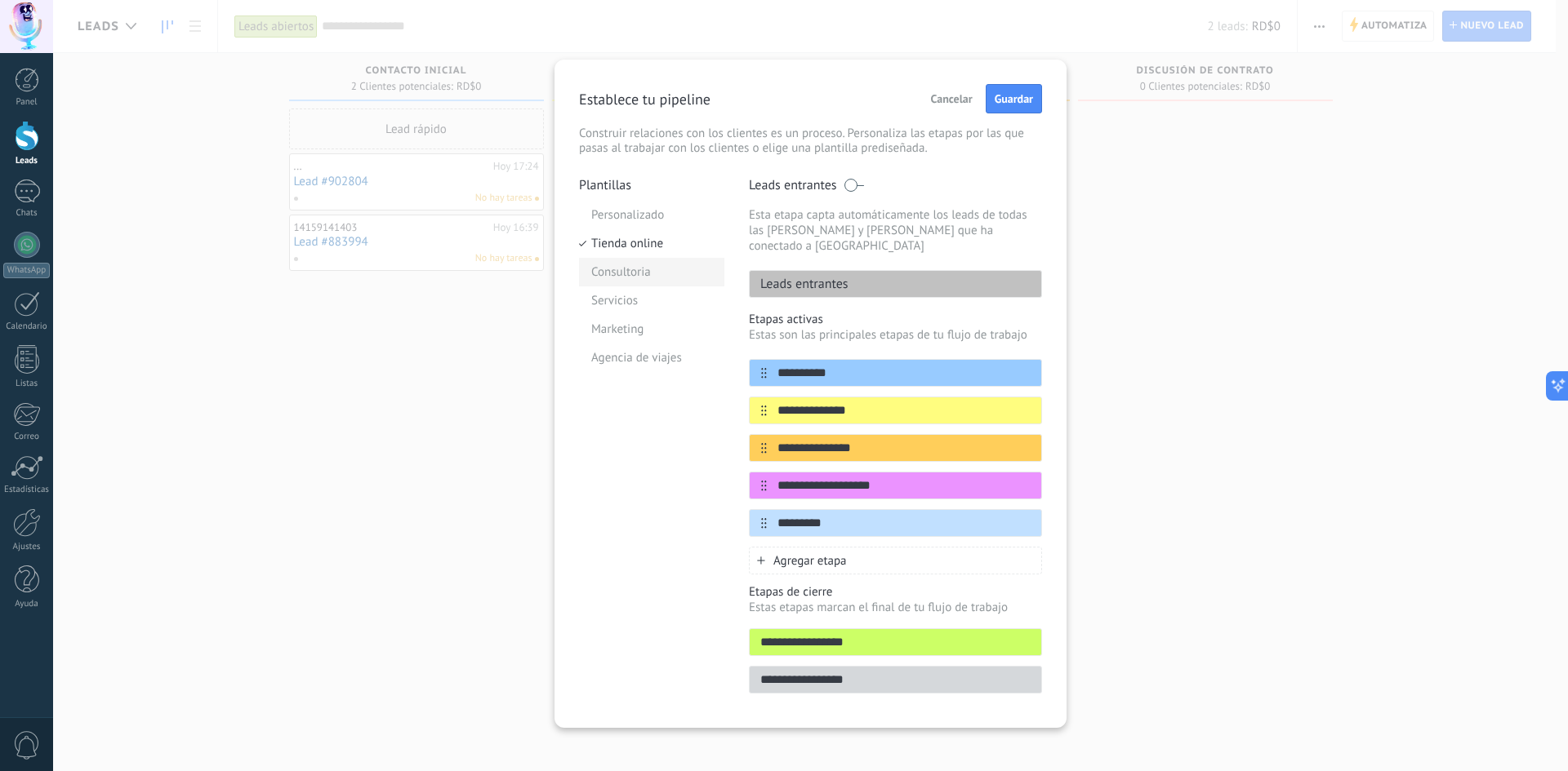
click at [658, 280] on li "Consultoria" at bounding box center [652, 272] width 146 height 29
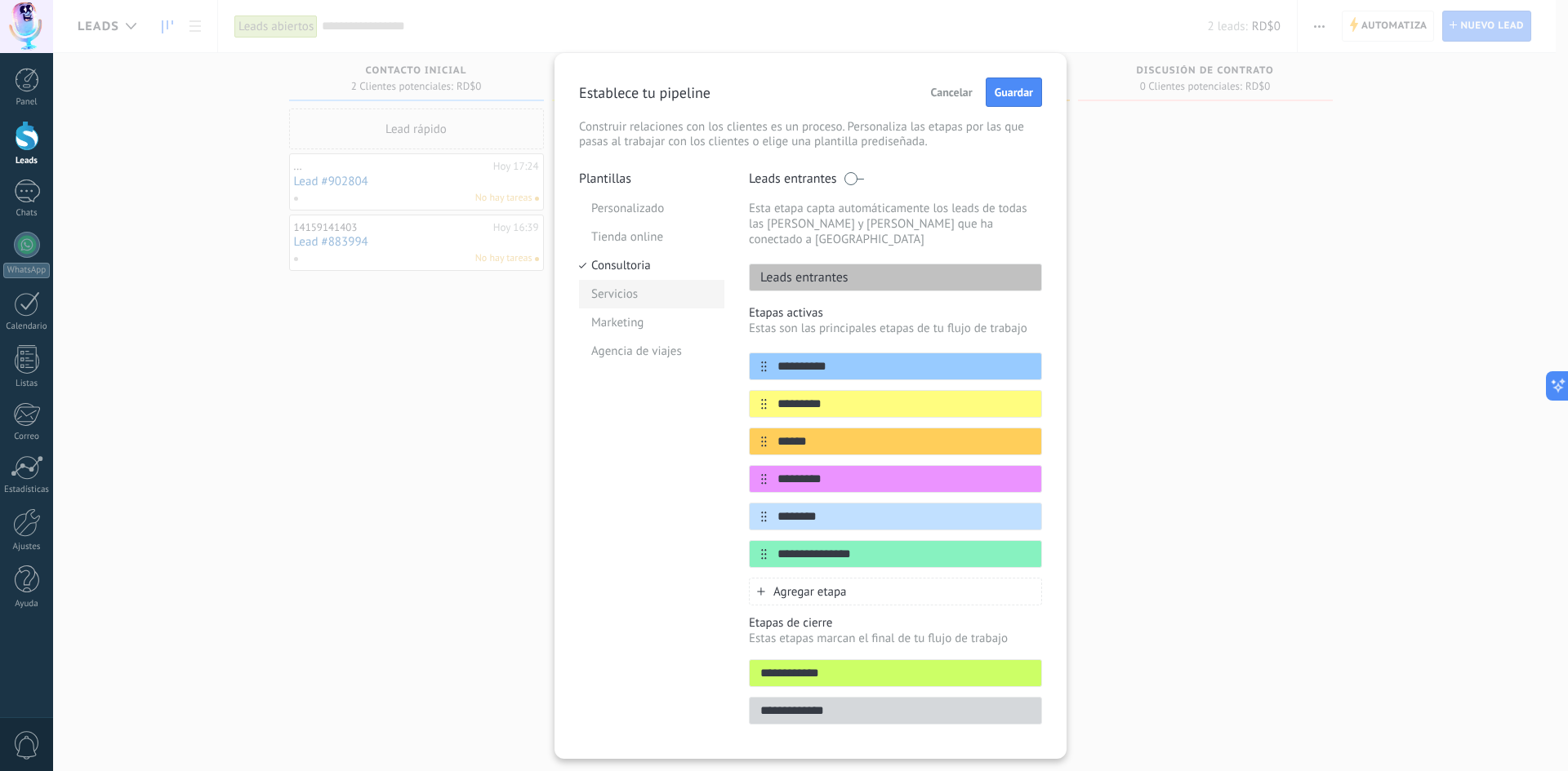
click at [658, 285] on li "Servicios" at bounding box center [652, 294] width 146 height 29
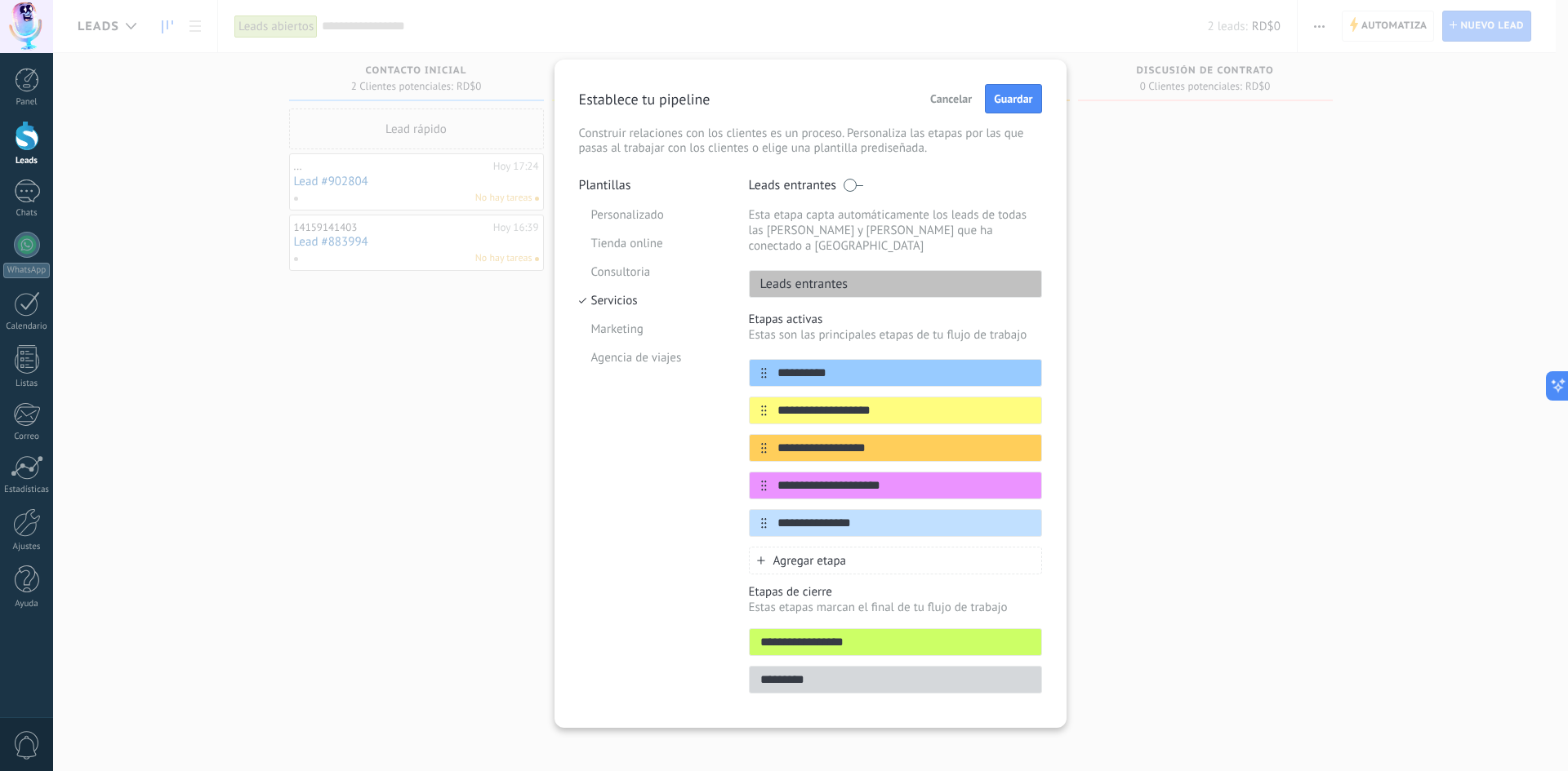
click at [1334, 209] on div "**********" at bounding box center [810, 385] width 1515 height 771
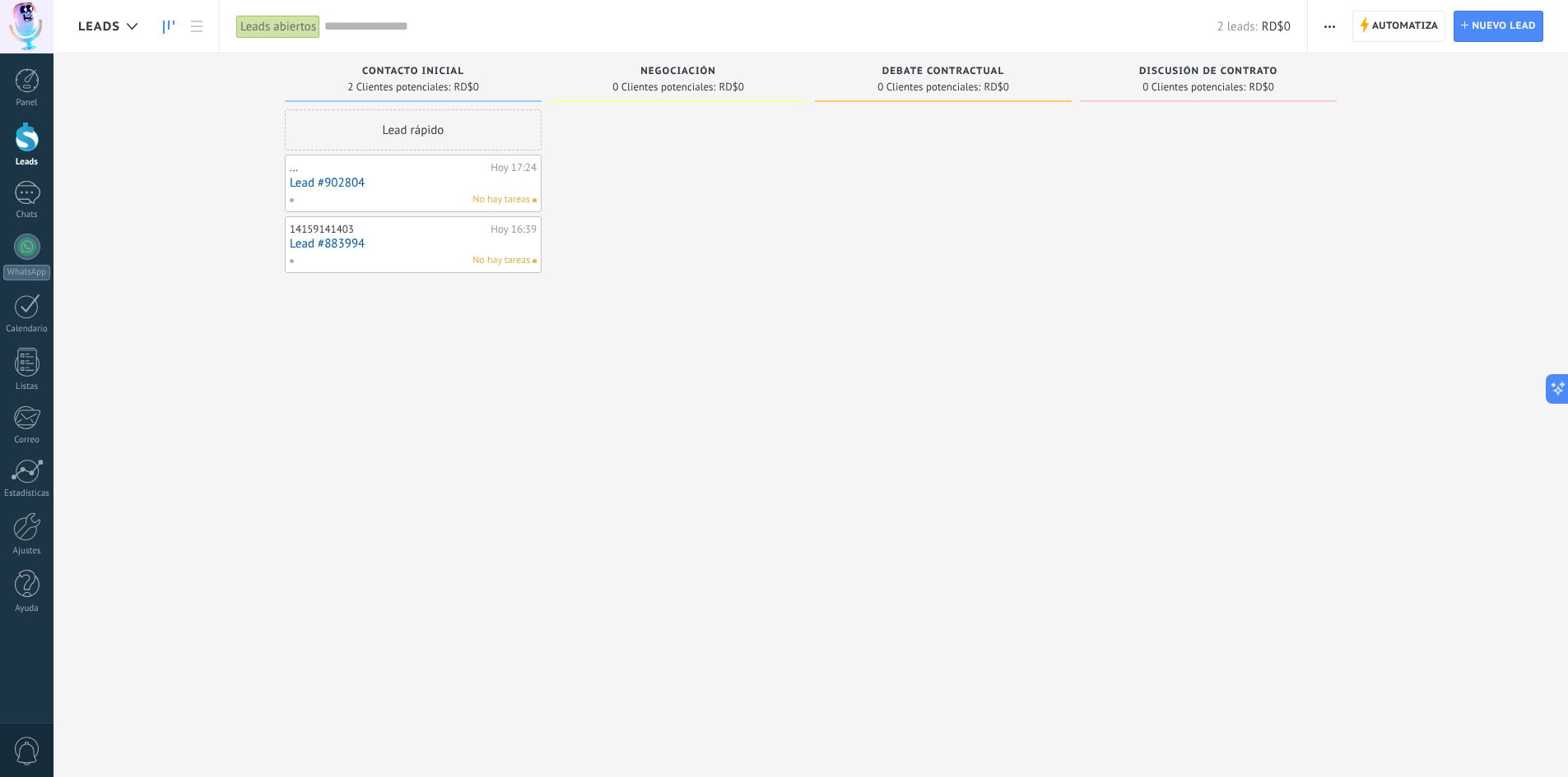
click at [1321, 22] on button "button" at bounding box center [1329, 26] width 24 height 31
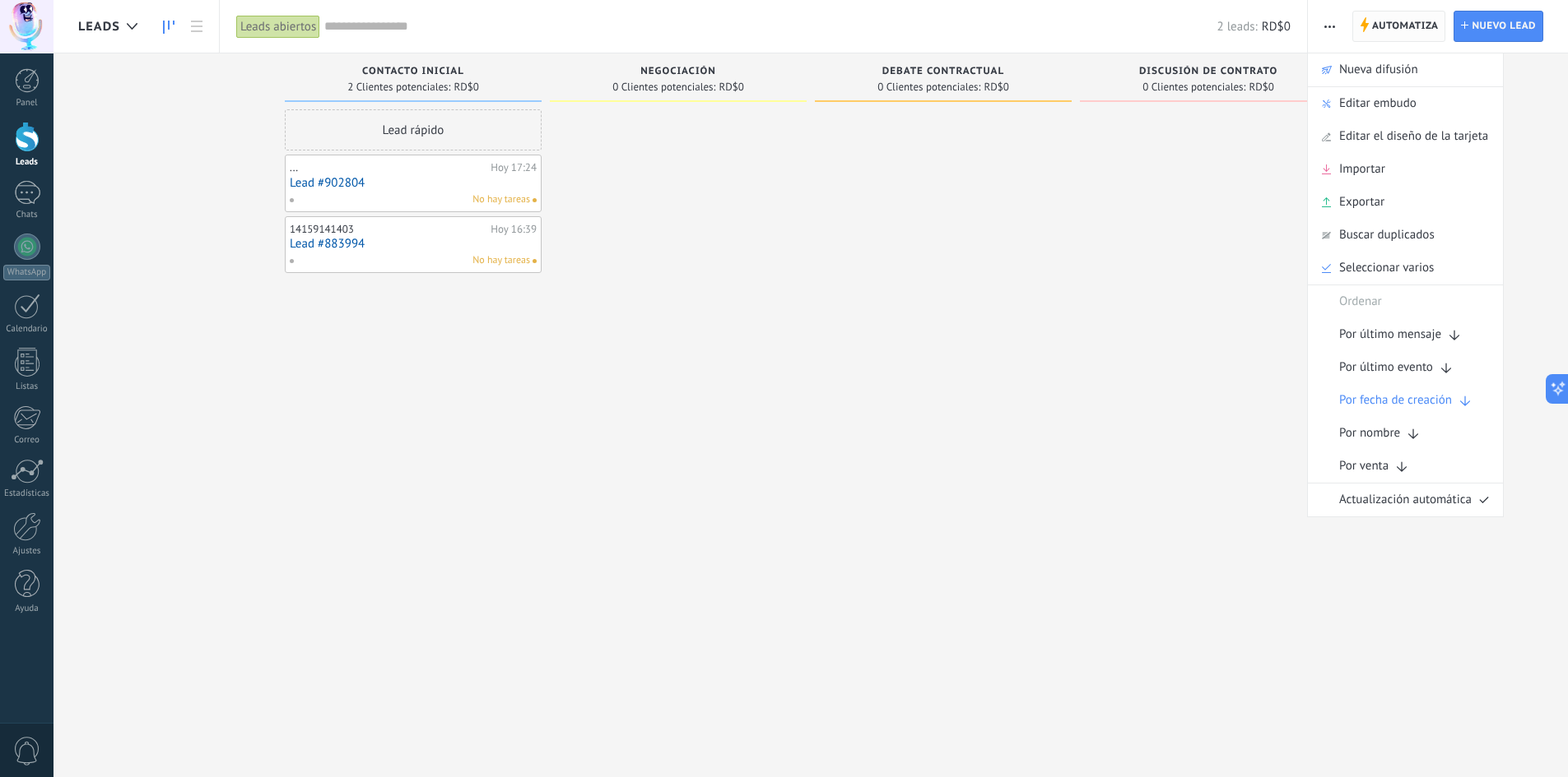
click at [1411, 31] on span "Automatiza" at bounding box center [1405, 26] width 67 height 29
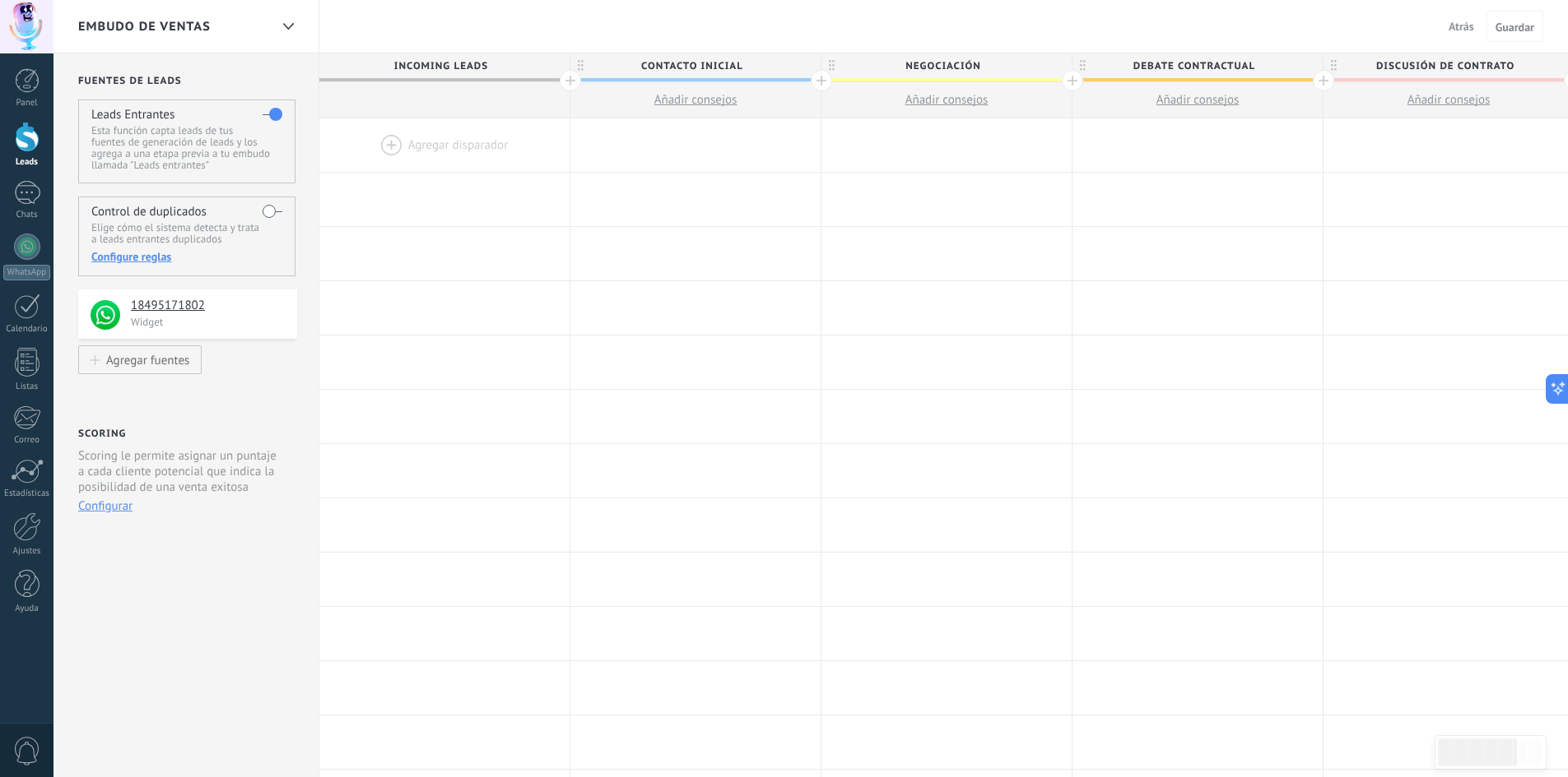
click at [261, 211] on div "Control de duplicados Elige cómo el sistema detecta y trata a leads entrantes d…" at bounding box center [186, 236] width 217 height 80
click at [268, 207] on label at bounding box center [272, 211] width 19 height 26
click at [159, 254] on div "Configure reglas" at bounding box center [186, 256] width 190 height 15
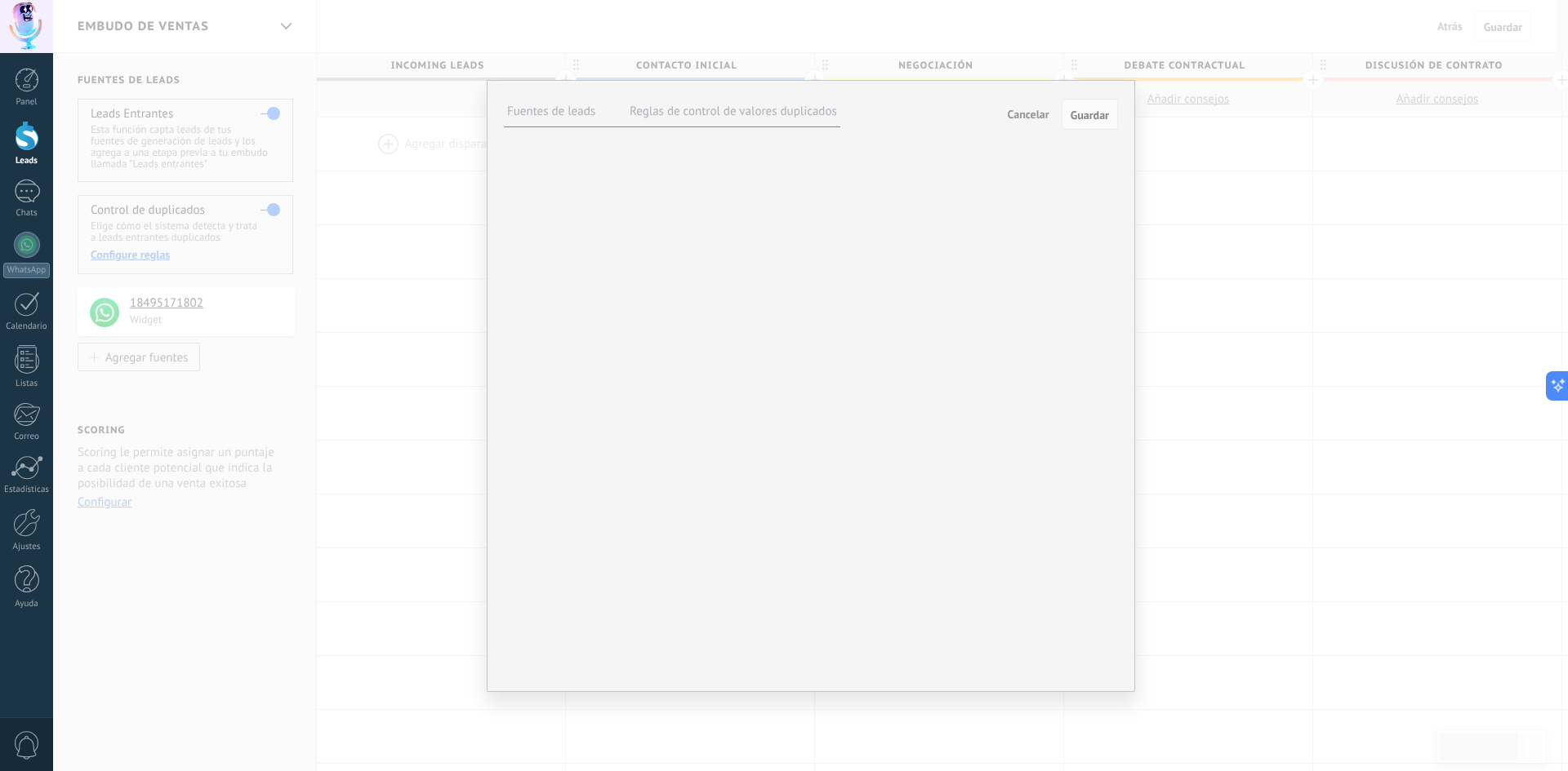
click at [802, 115] on label "Reglas de control de valores duplicados" at bounding box center [733, 111] width 208 height 15
click at [1038, 117] on span "Cancelar" at bounding box center [1028, 114] width 42 height 14
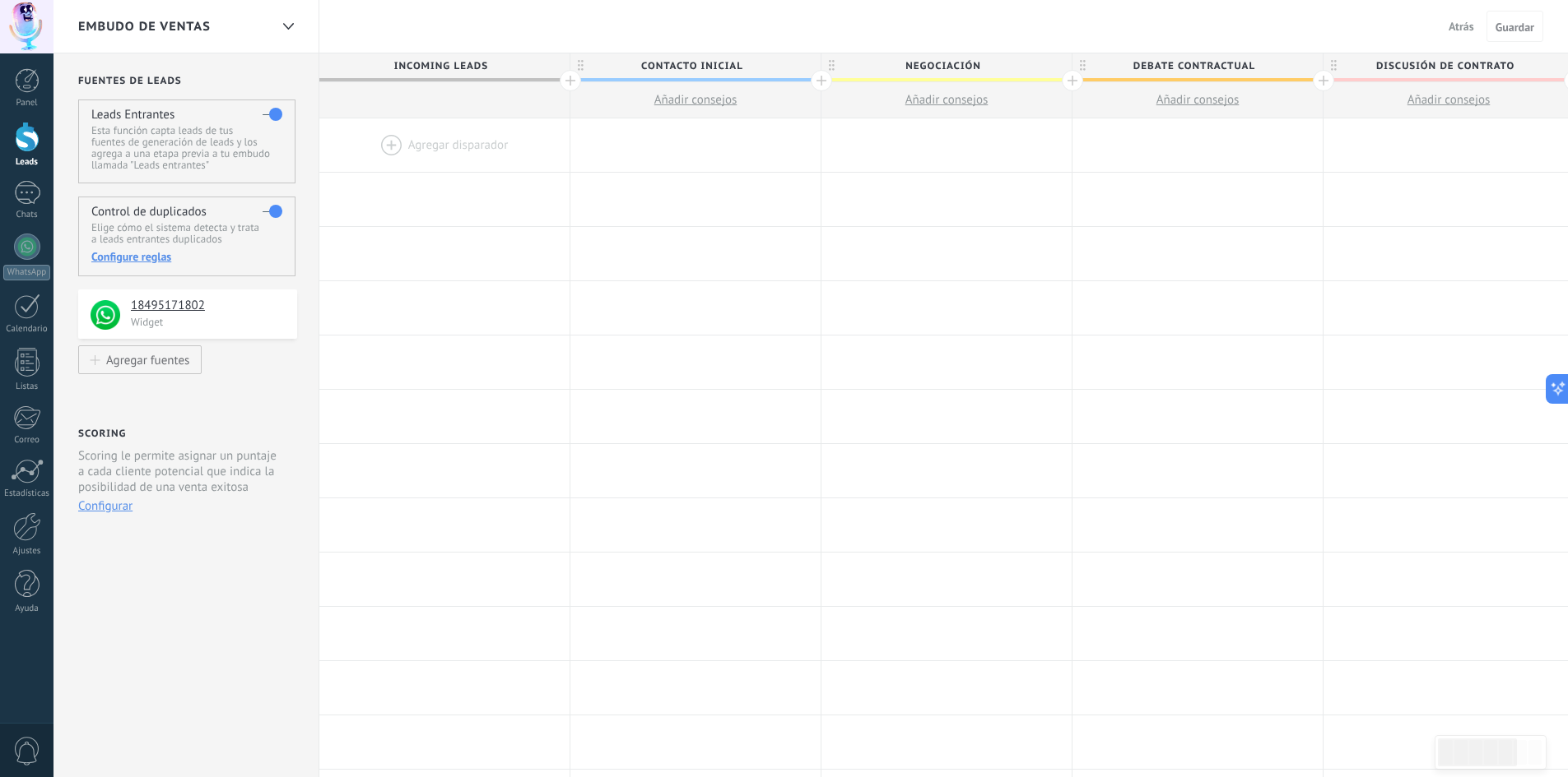
click at [104, 505] on button "Configurar" at bounding box center [105, 507] width 54 height 16
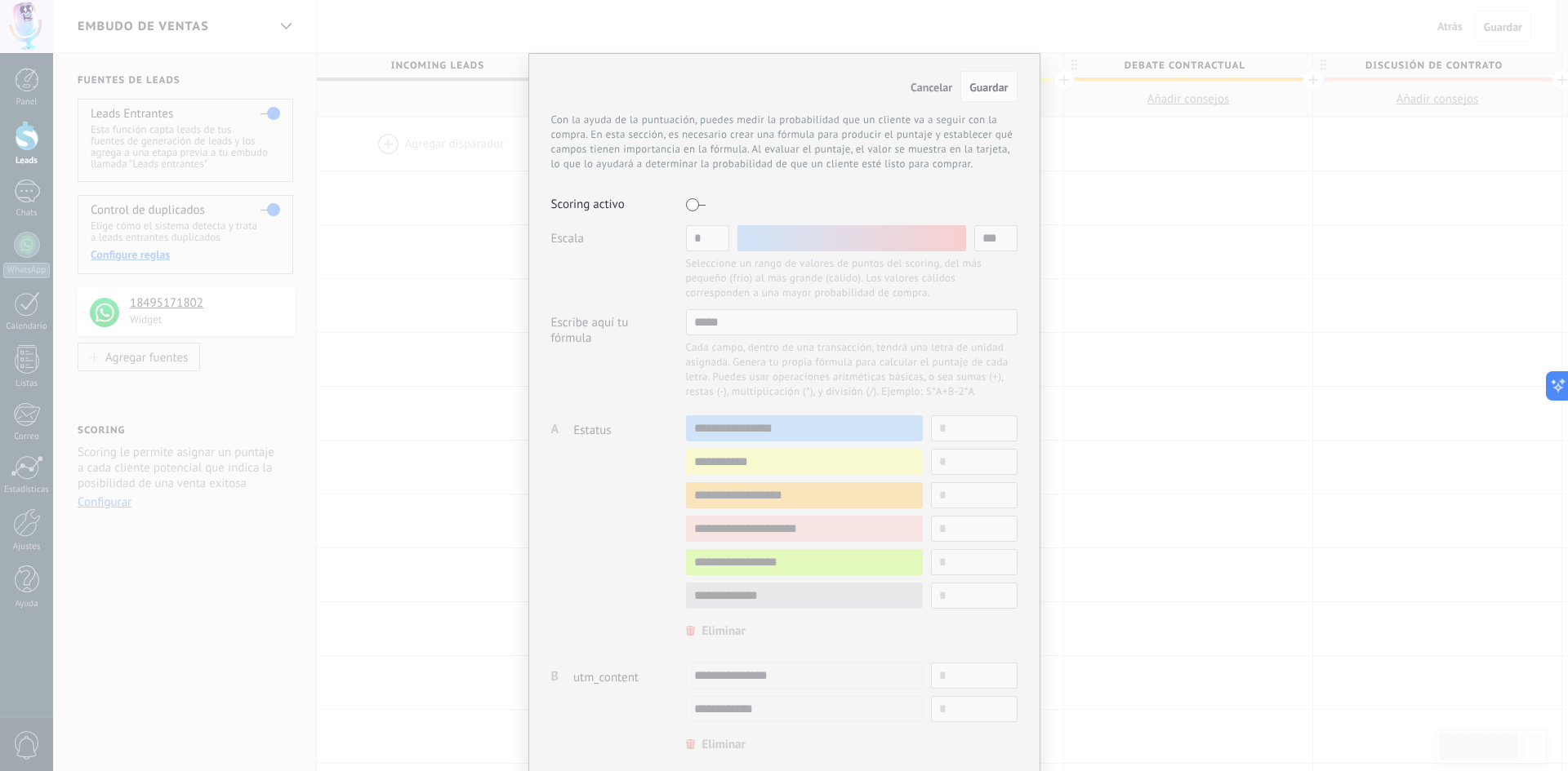
click at [692, 203] on label at bounding box center [696, 205] width 19 height 26
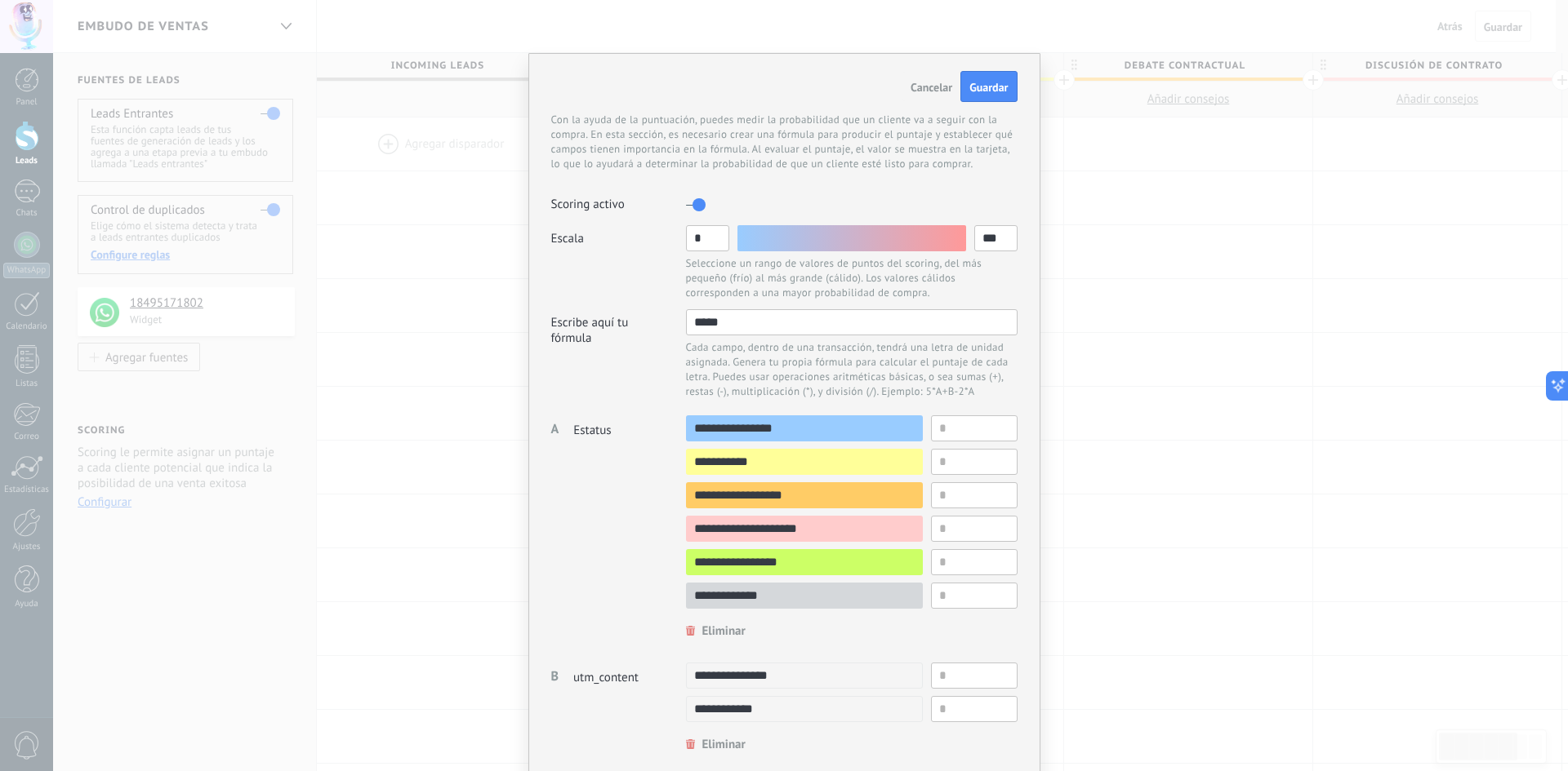
click at [937, 88] on span "Cancelar" at bounding box center [931, 87] width 42 height 14
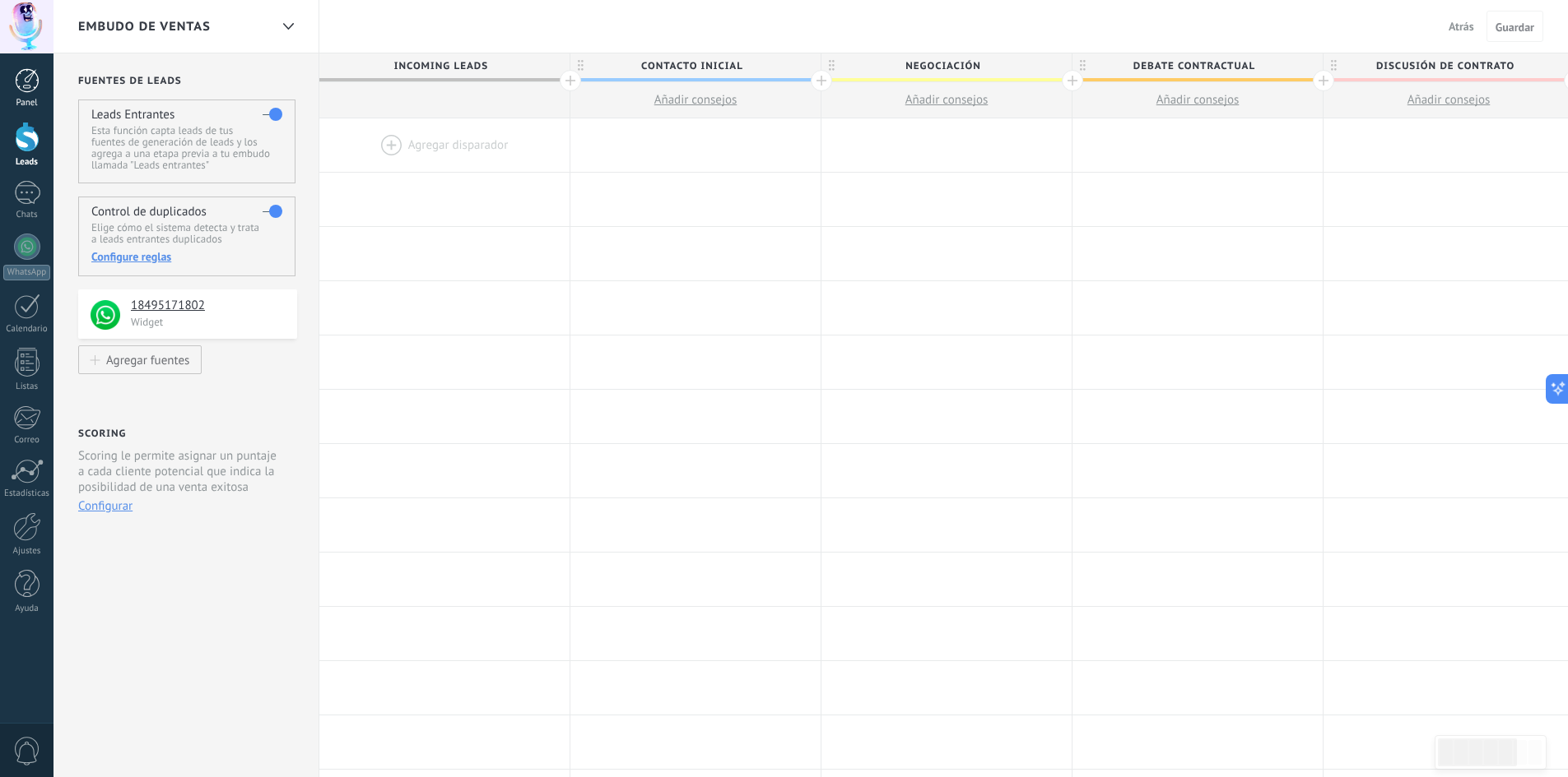
click at [41, 75] on link "Panel" at bounding box center [26, 88] width 53 height 40
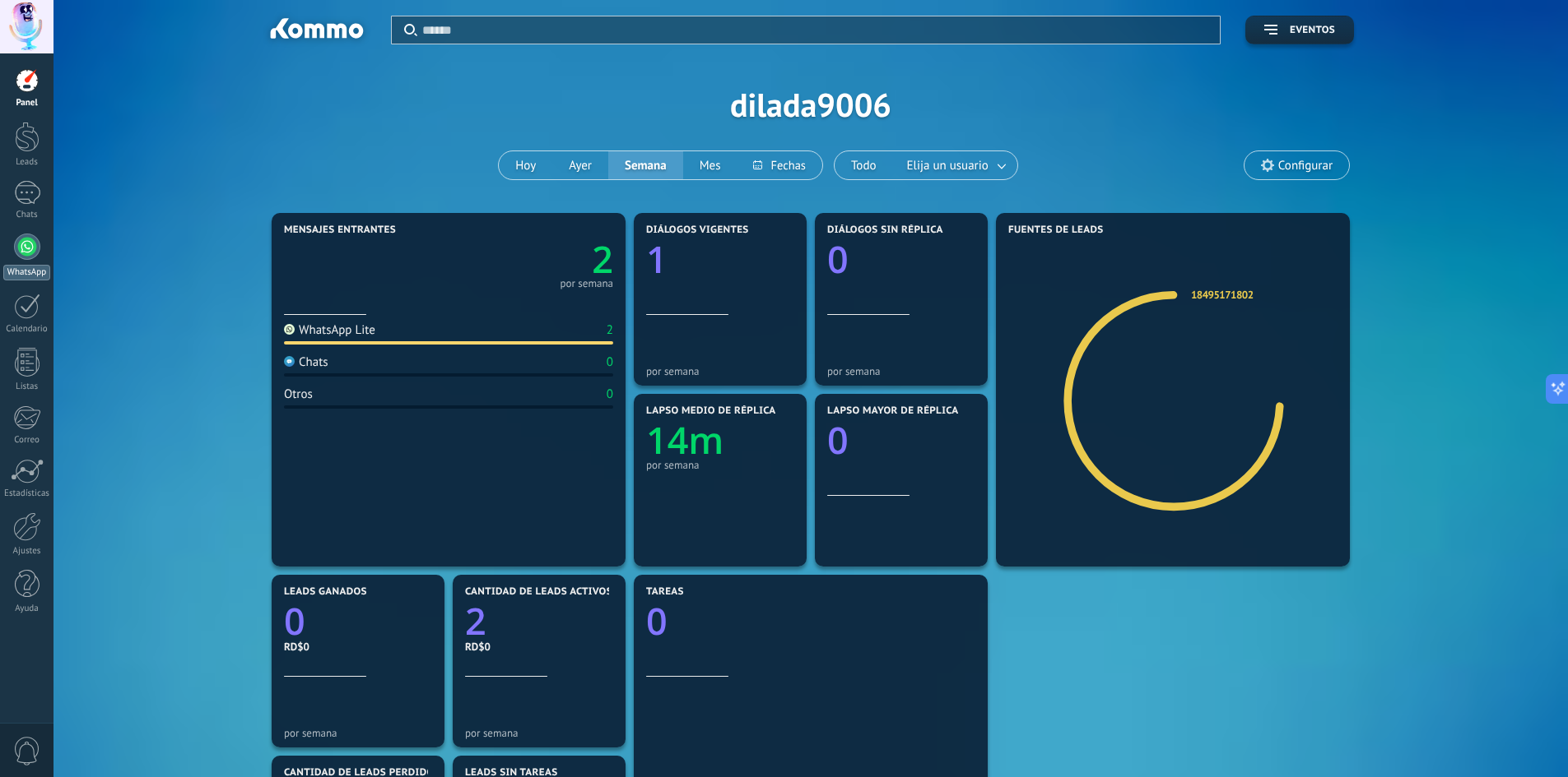
click at [20, 254] on div at bounding box center [26, 246] width 26 height 26
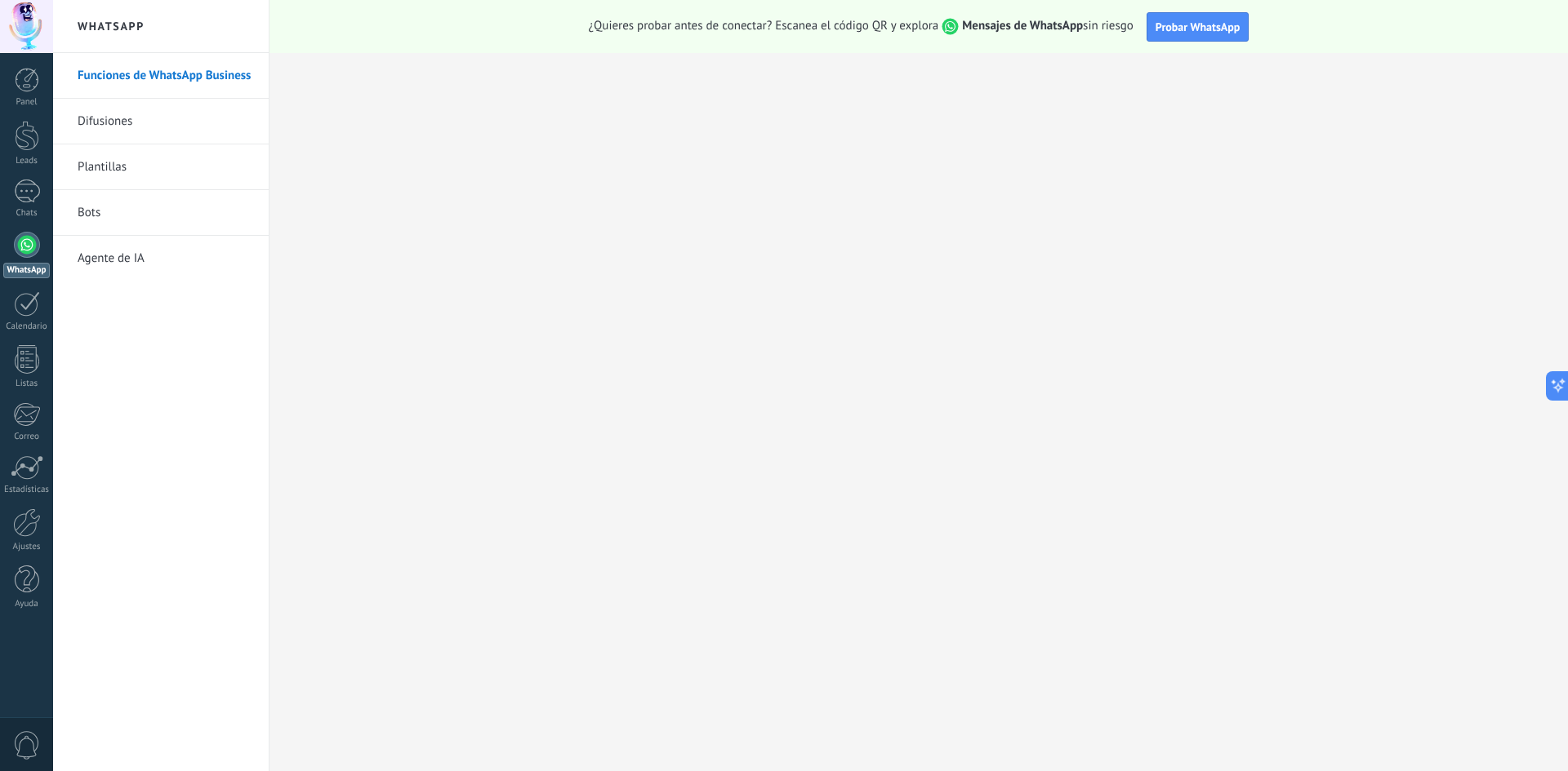
click at [151, 125] on link "Difusiones" at bounding box center [164, 121] width 175 height 45
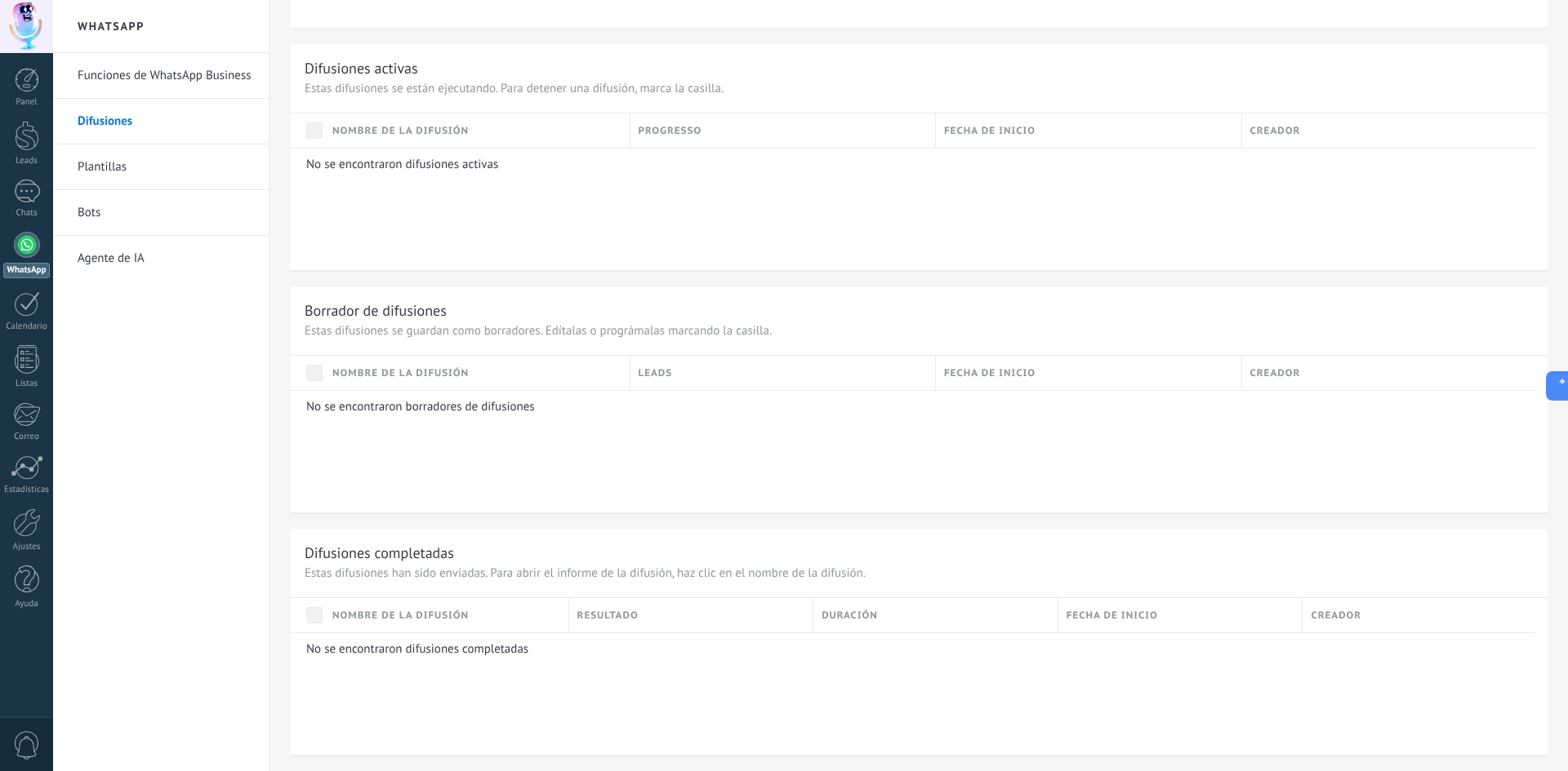
scroll to position [906, 0]
click at [115, 174] on link "Plantillas" at bounding box center [164, 167] width 175 height 45
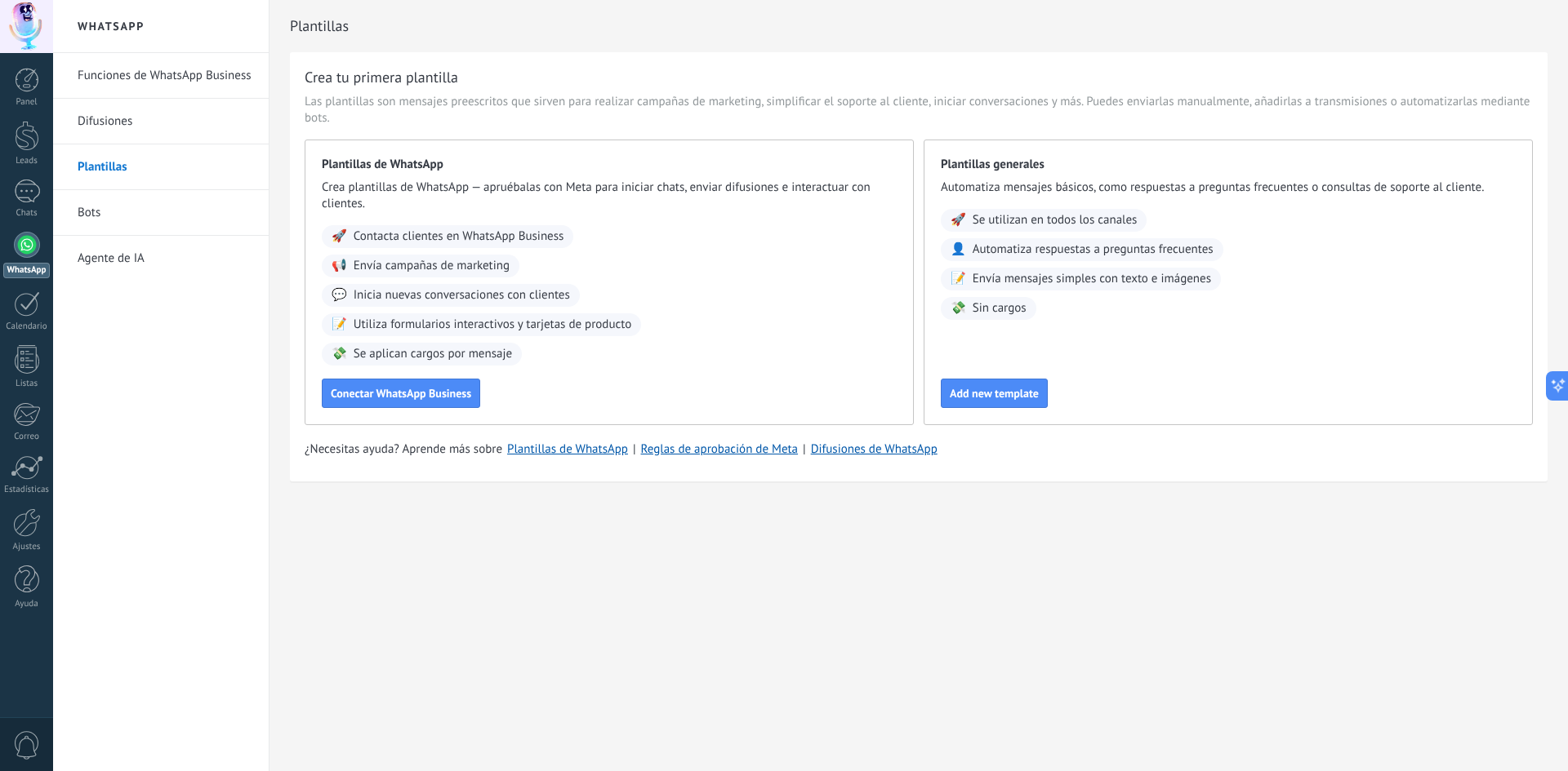
drag, startPoint x: 148, startPoint y: 258, endPoint x: 156, endPoint y: 262, distance: 8.9
click at [150, 259] on link "Agente de IA" at bounding box center [164, 258] width 175 height 45
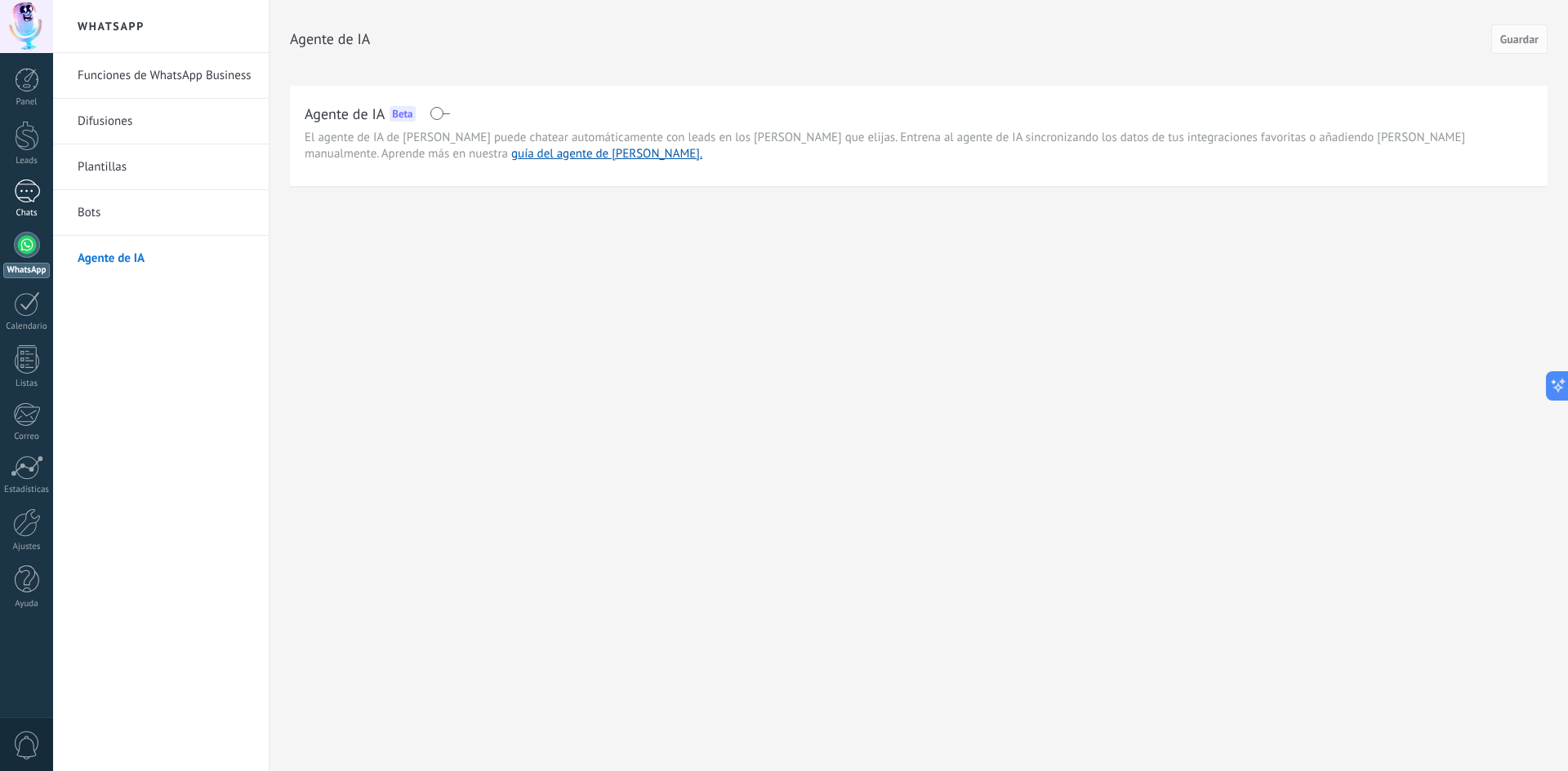
click at [21, 201] on div at bounding box center [26, 191] width 26 height 24
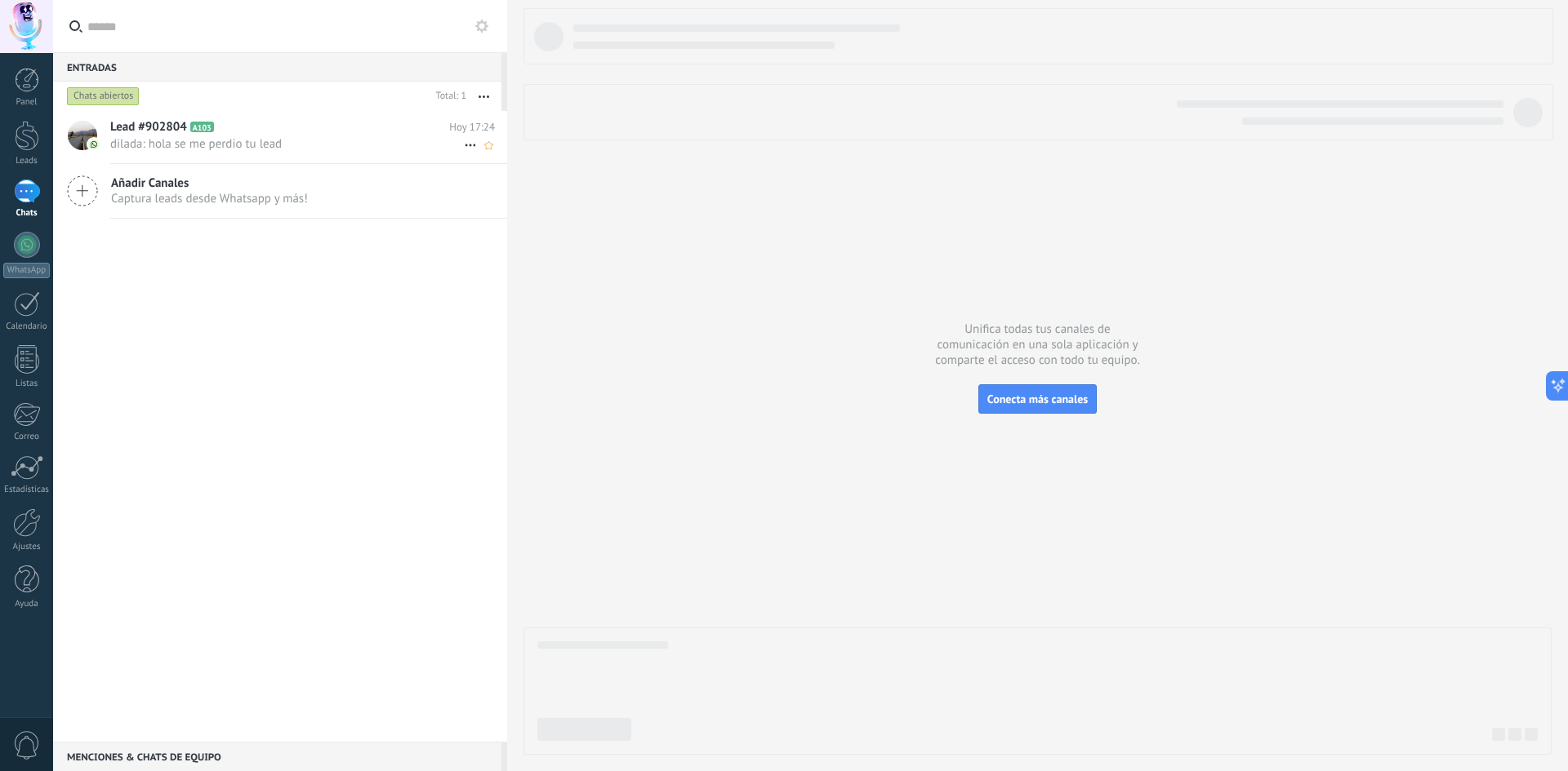
click at [195, 132] on h2 "Lead #902804 A103" at bounding box center [279, 127] width 339 height 16
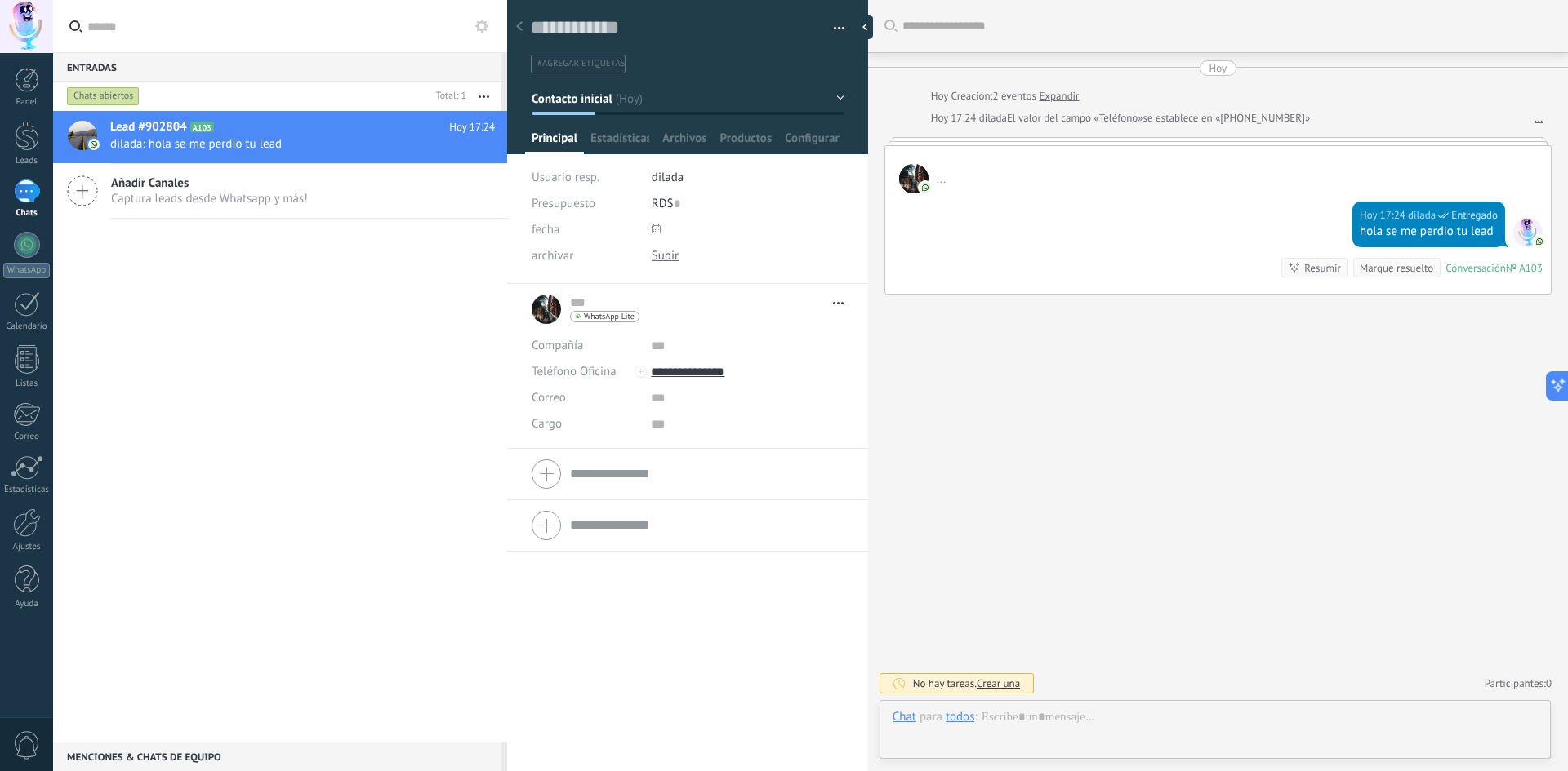
scroll to position [24, 0]
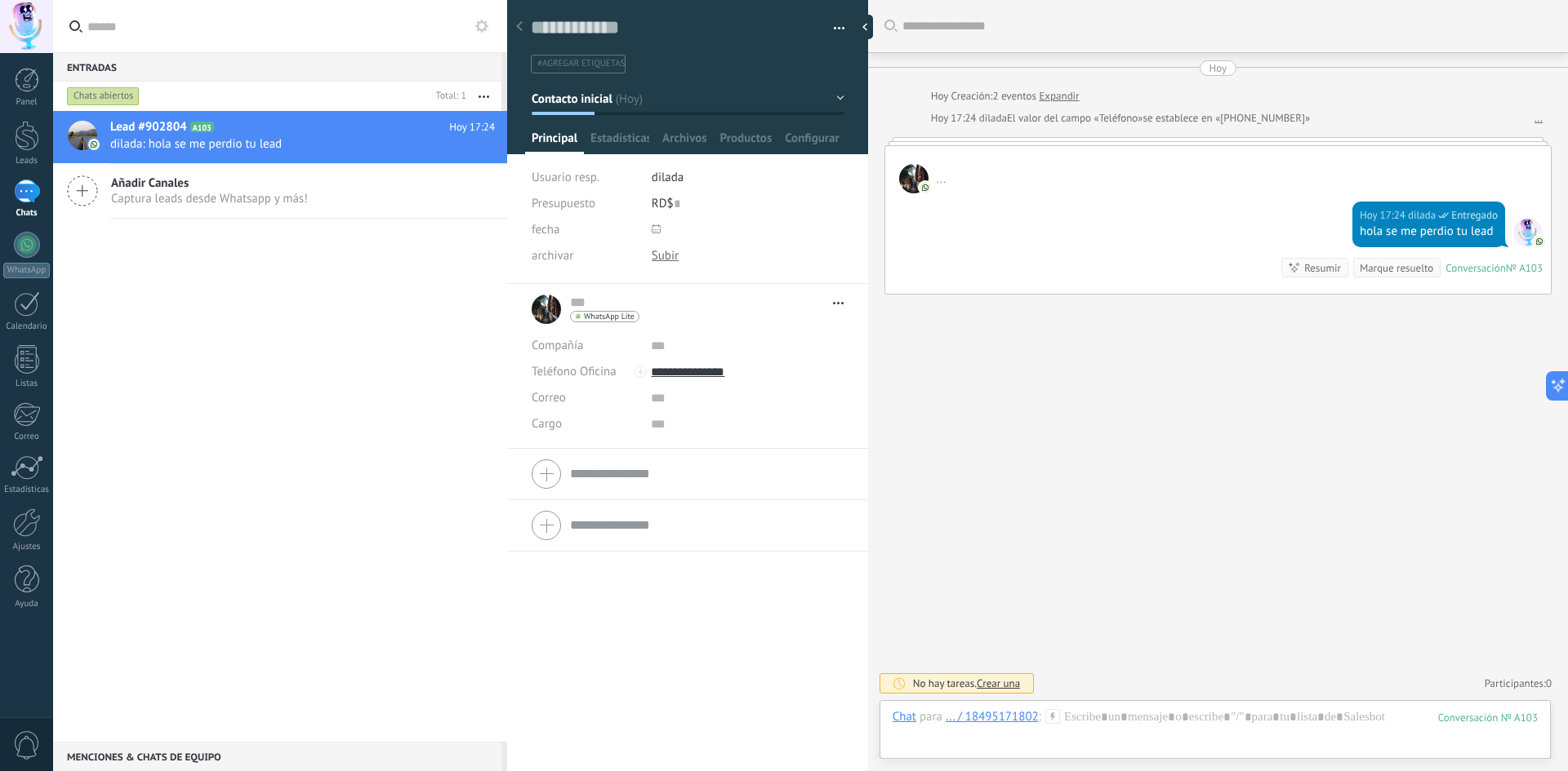
click at [836, 98] on button "Contacto inicial" at bounding box center [688, 98] width 313 height 29
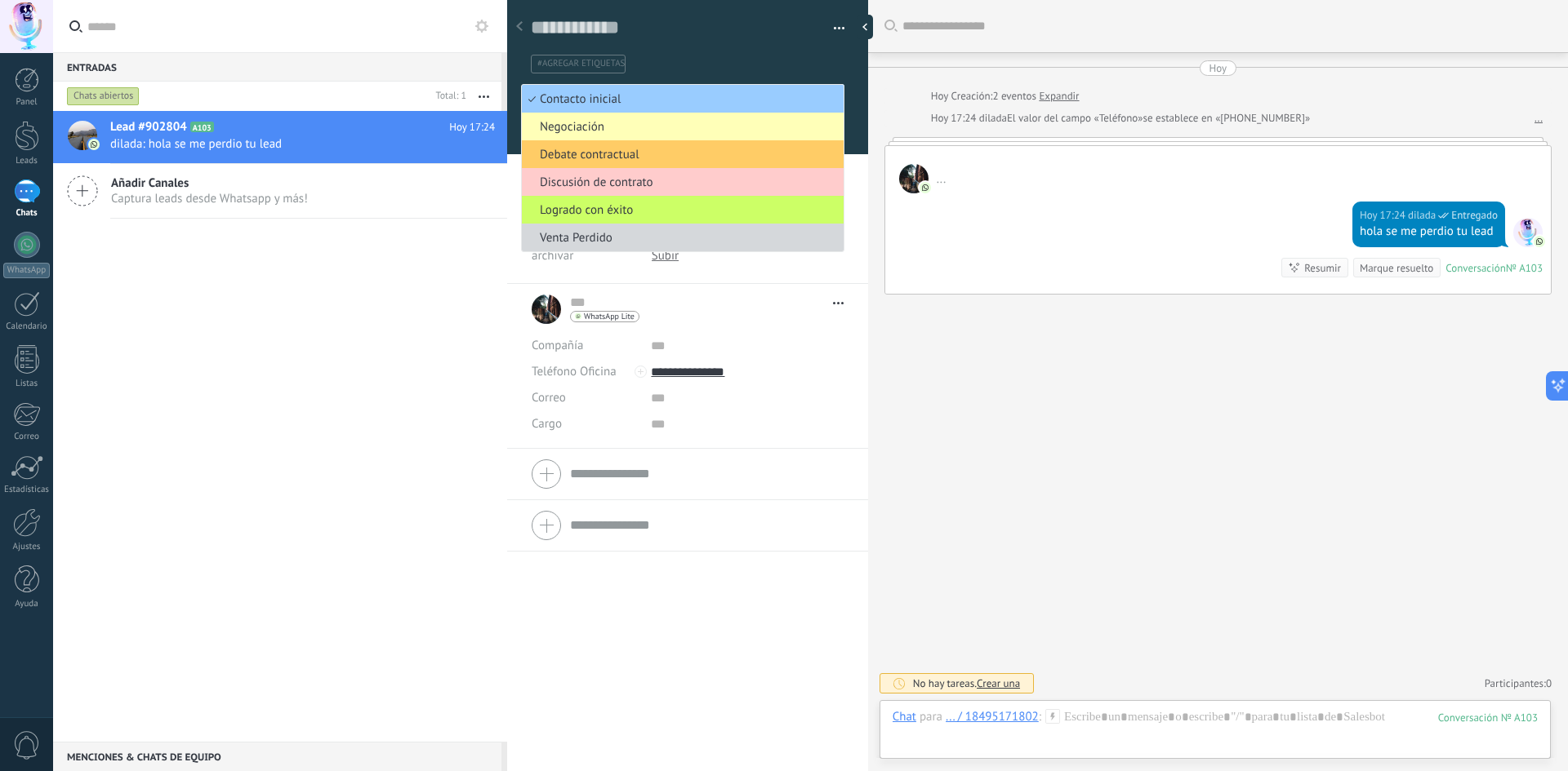
click at [655, 130] on span "Negociación" at bounding box center [681, 127] width 317 height 15
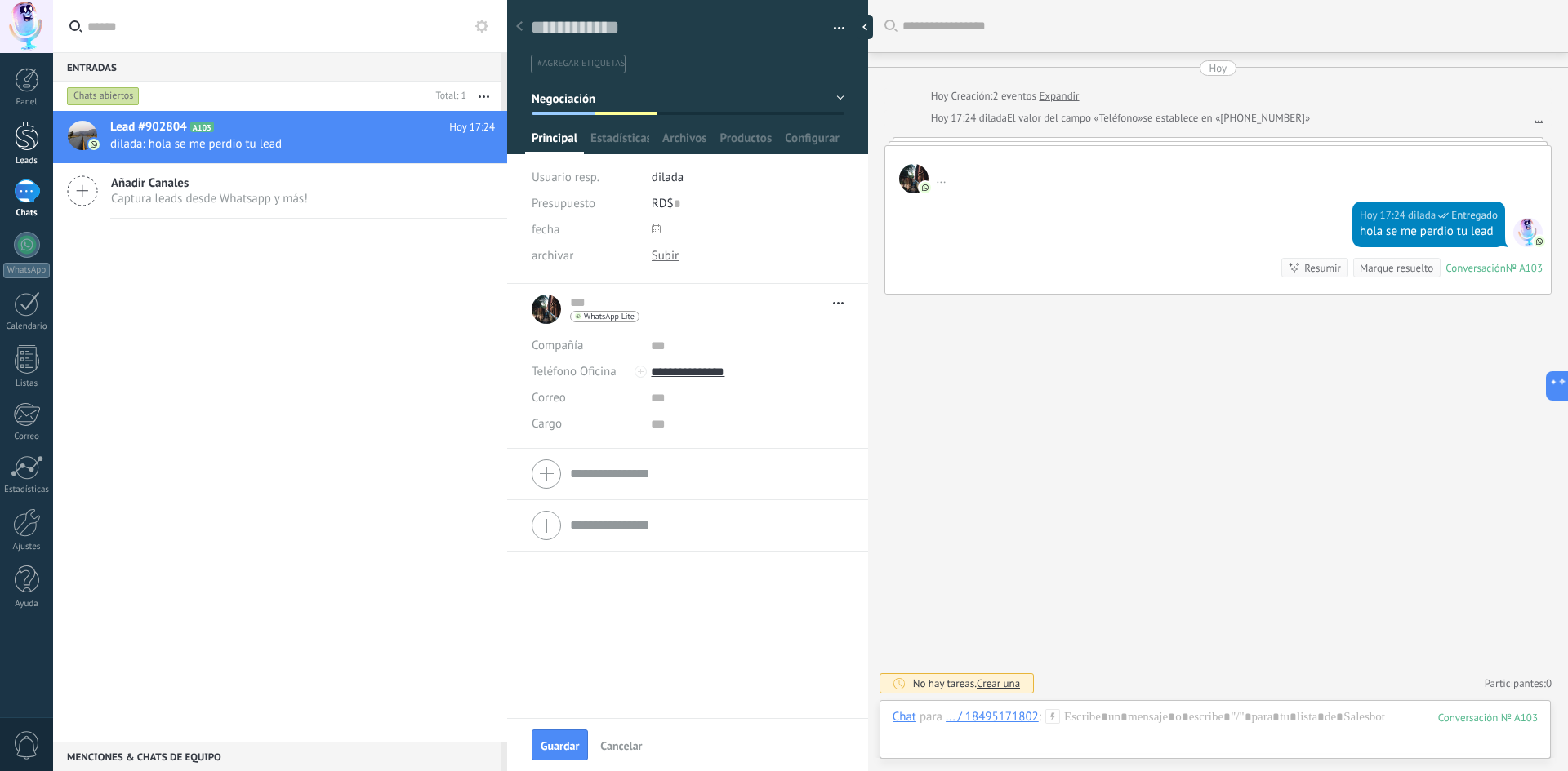
click at [29, 143] on div at bounding box center [26, 135] width 24 height 30
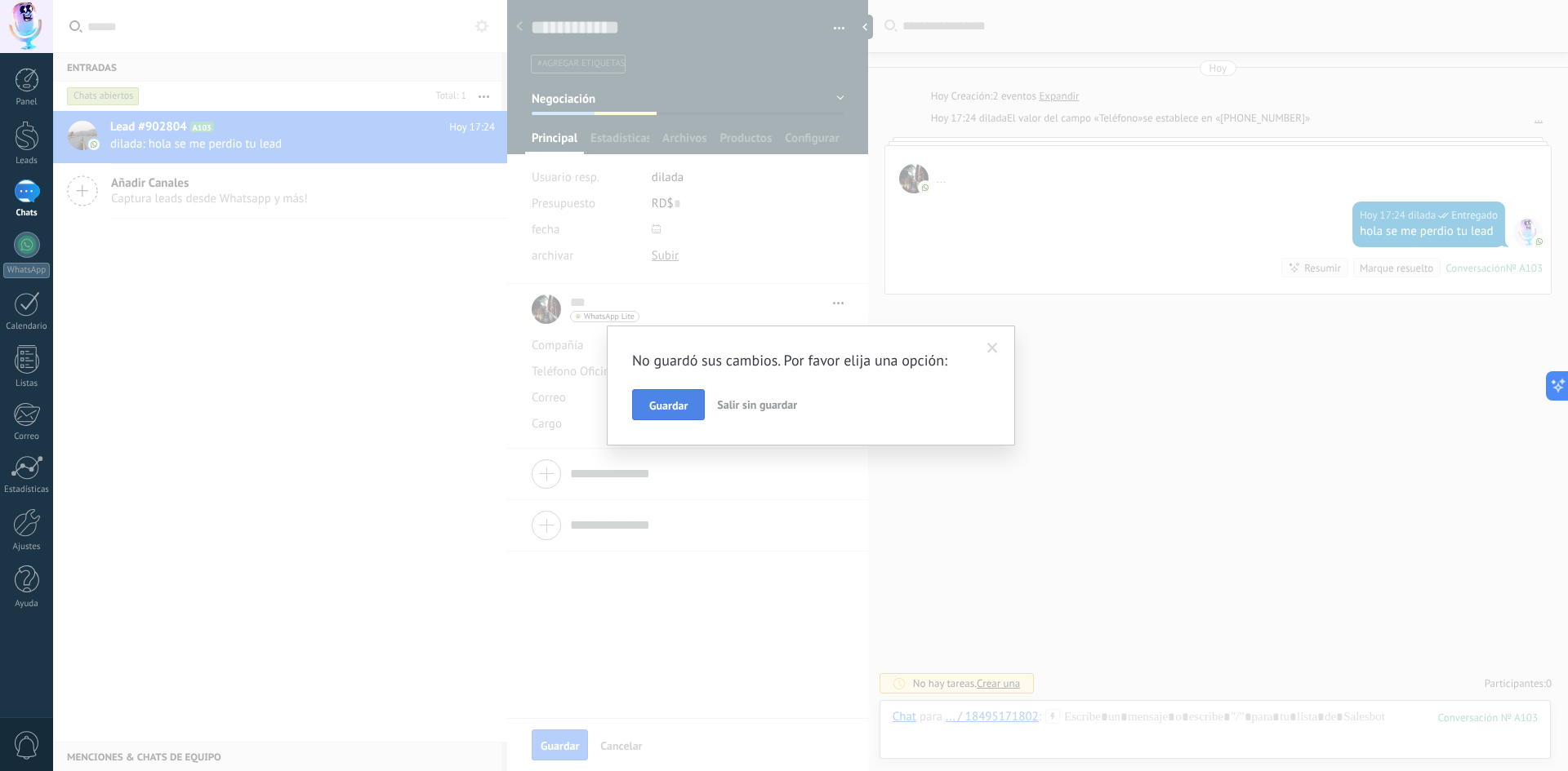
click at [661, 408] on span "Guardar" at bounding box center [669, 406] width 39 height 12
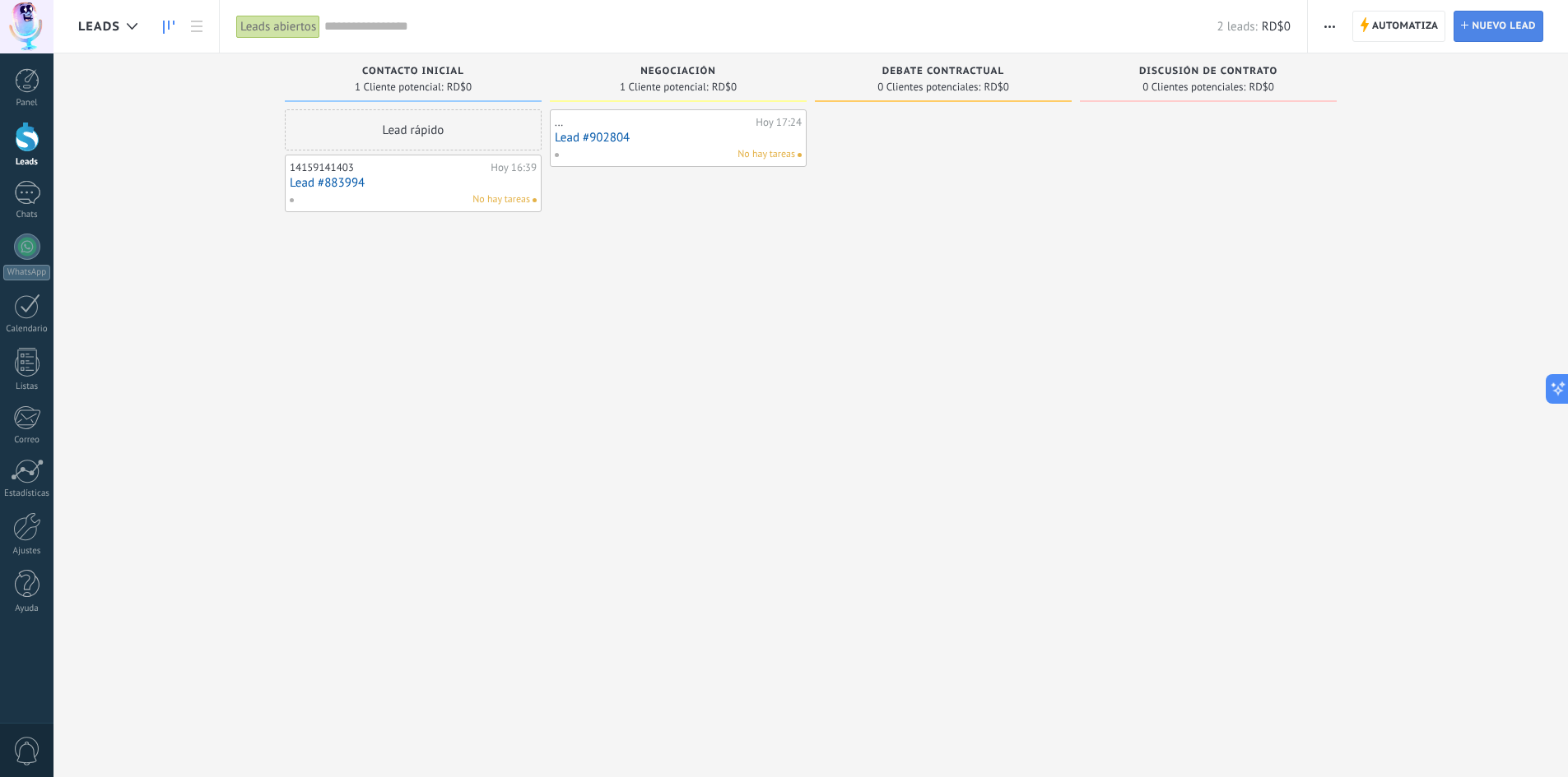
click at [1484, 33] on span "Nuevo lead" at bounding box center [1504, 26] width 64 height 29
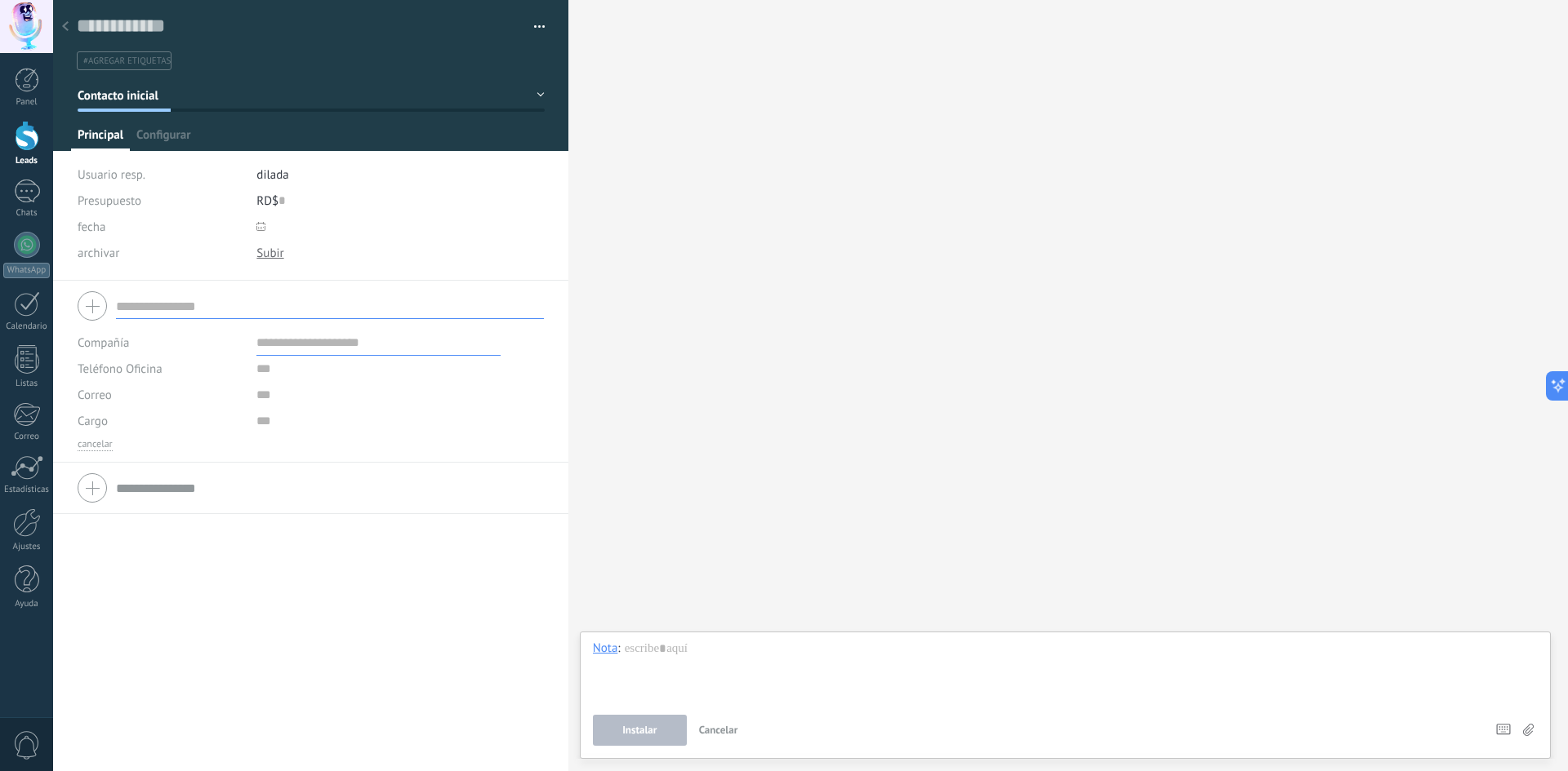
click at [63, 24] on icon at bounding box center [65, 26] width 7 height 10
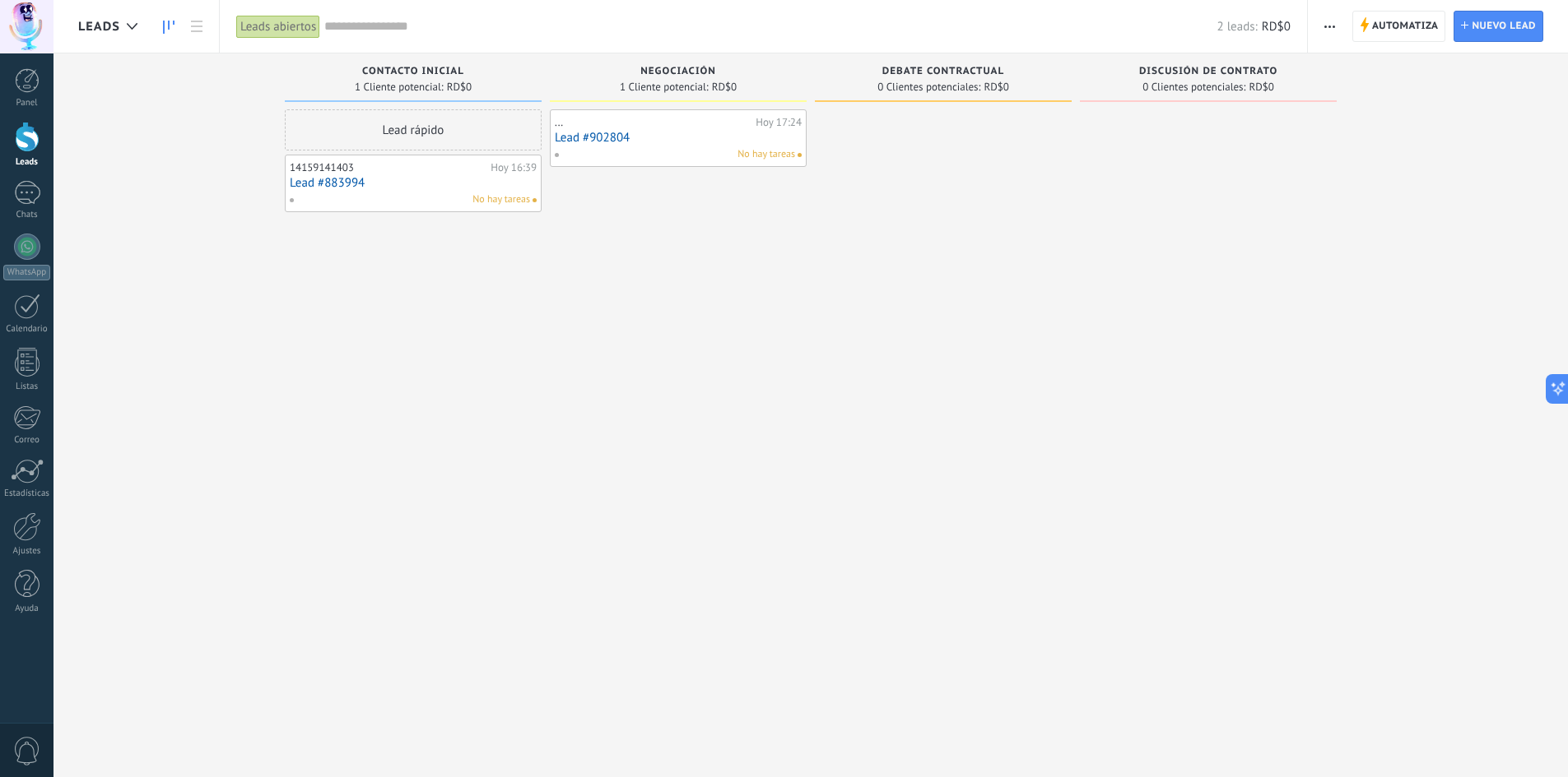
click at [1337, 20] on button "button" at bounding box center [1329, 26] width 24 height 31
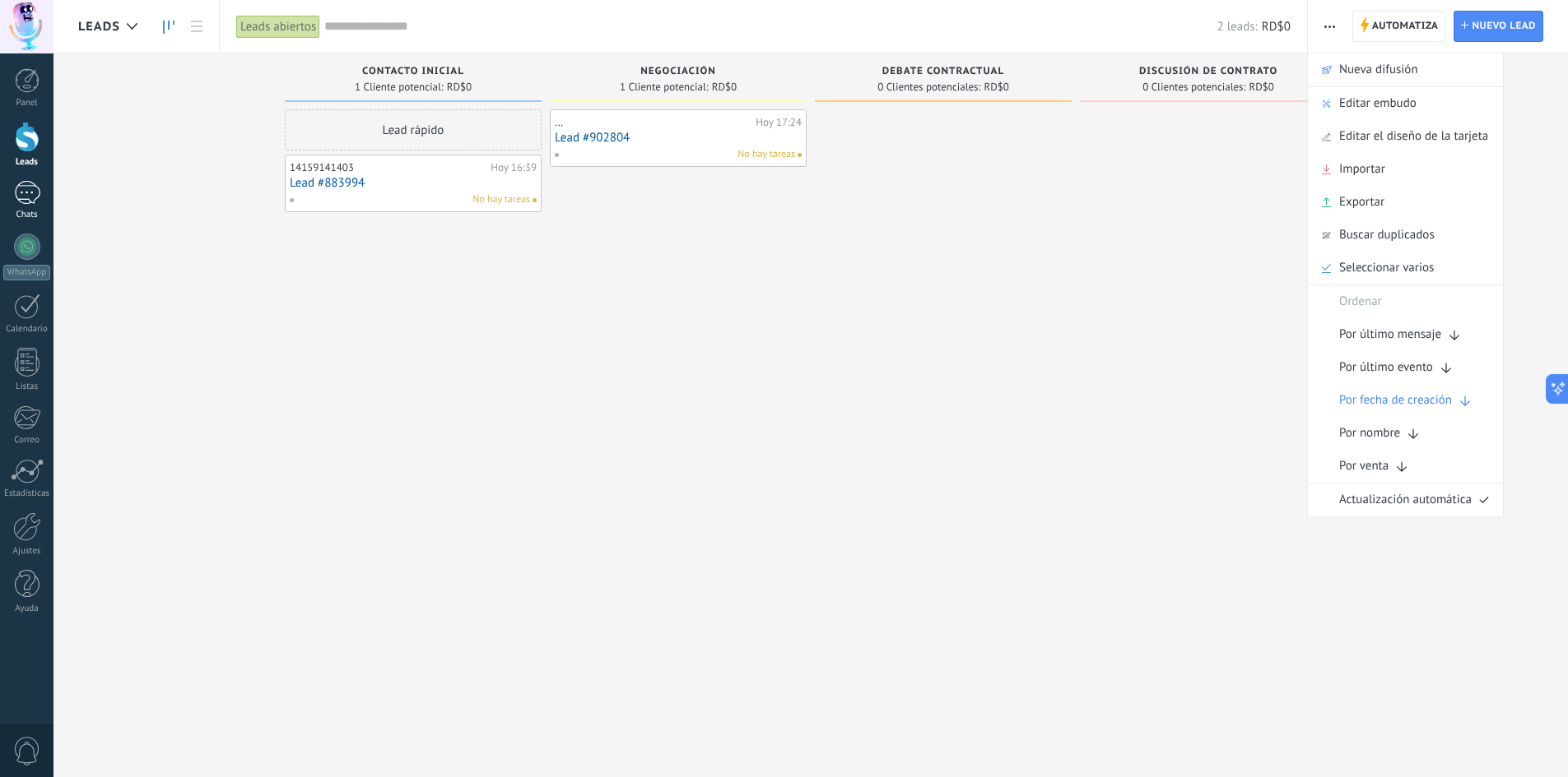
click at [30, 194] on div at bounding box center [26, 193] width 26 height 24
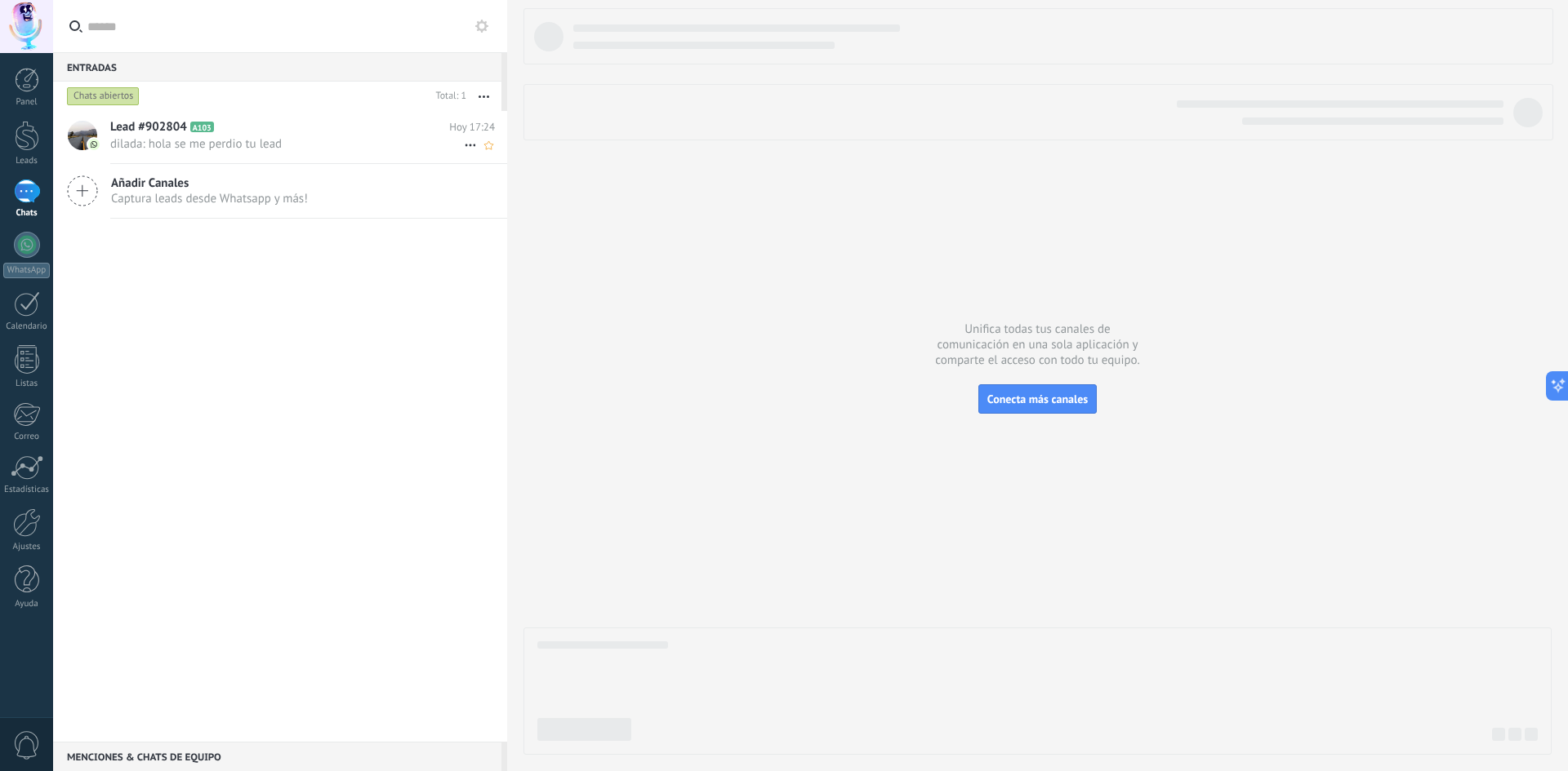
click at [196, 140] on span "dilada: hola se me perdio tu lead" at bounding box center [287, 144] width 353 height 15
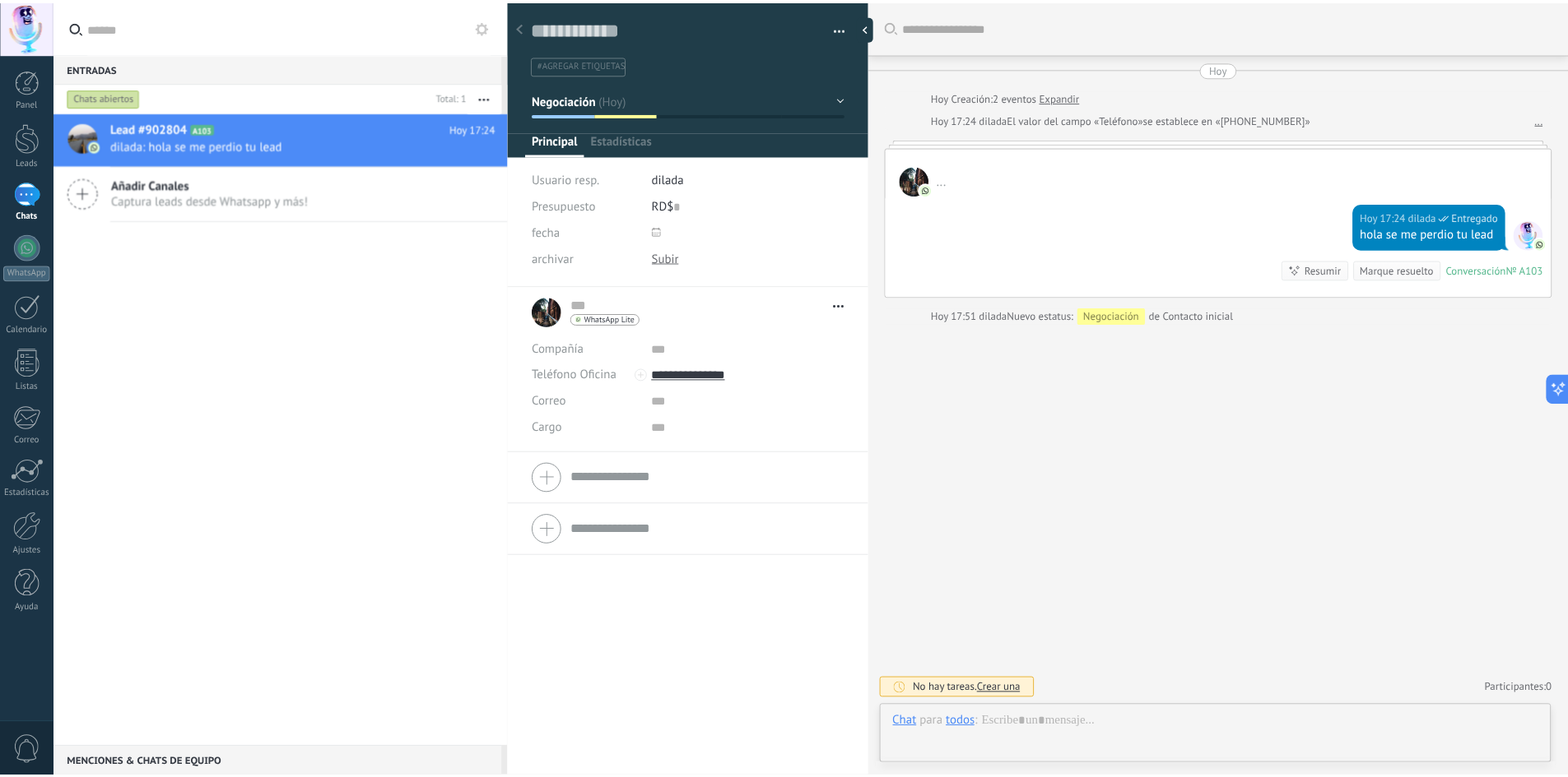
scroll to position [24, 0]
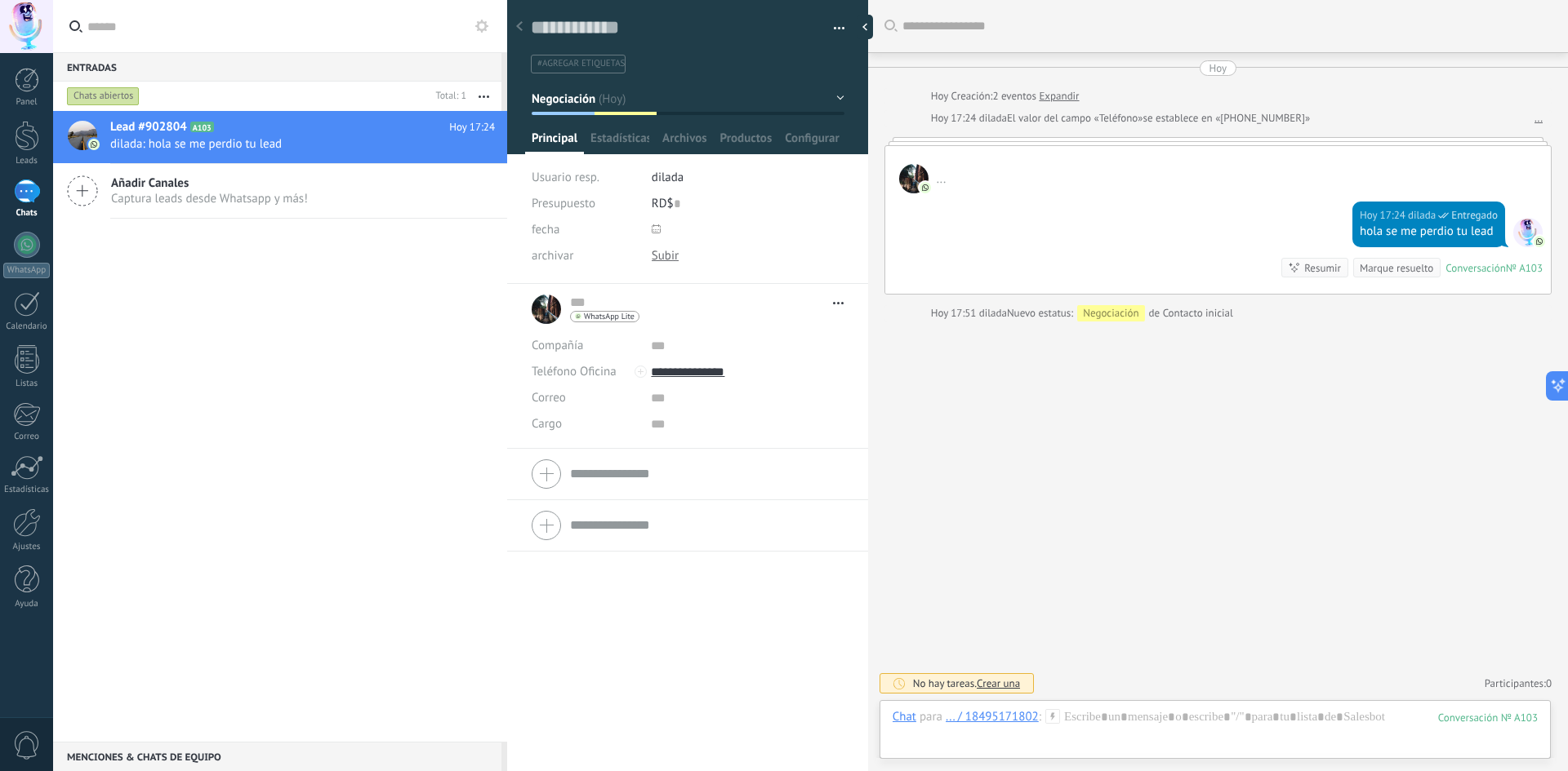
click at [832, 34] on button "button" at bounding box center [833, 28] width 24 height 24
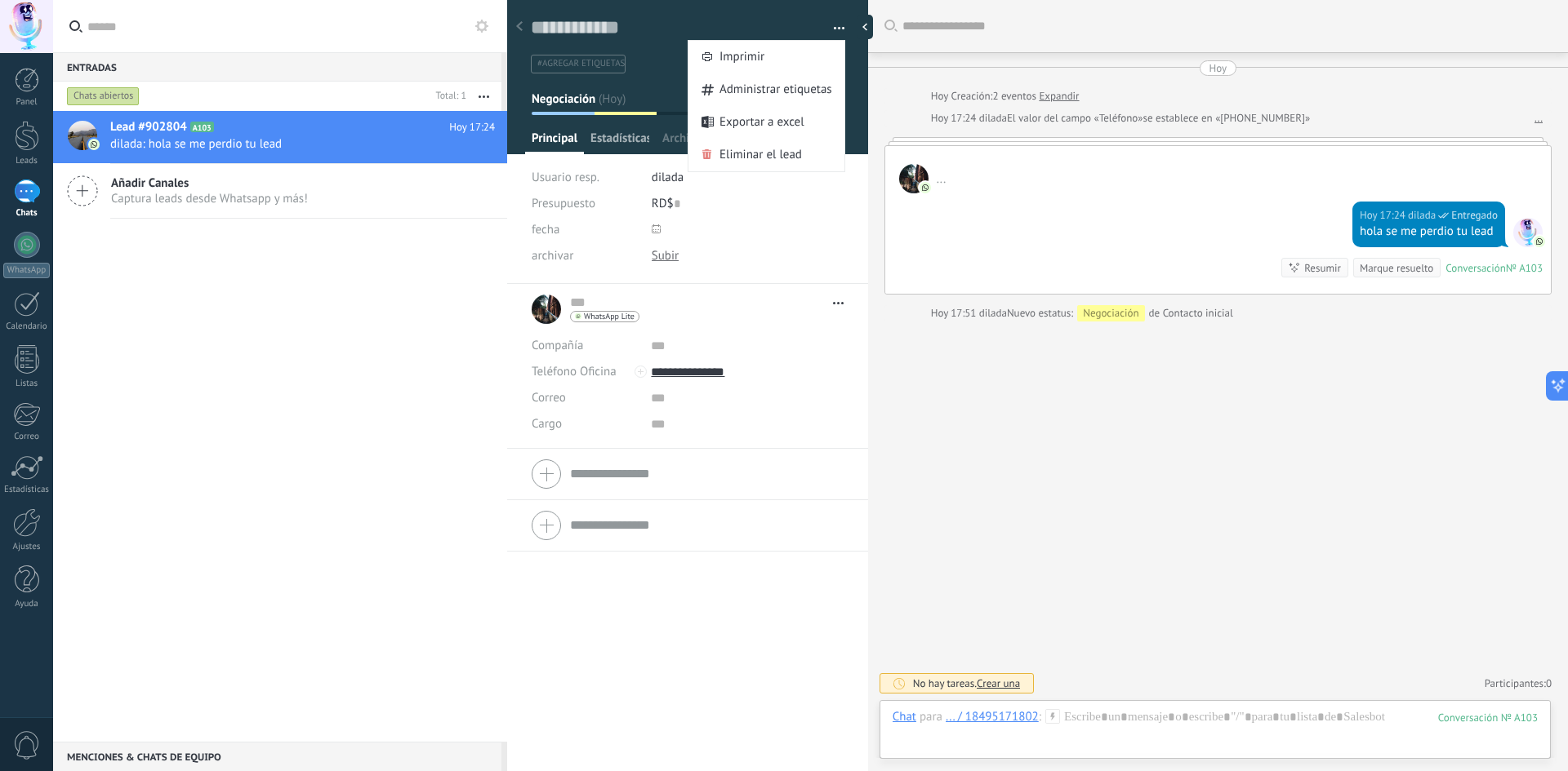
click at [603, 136] on span "Estadísticas" at bounding box center [620, 142] width 59 height 24
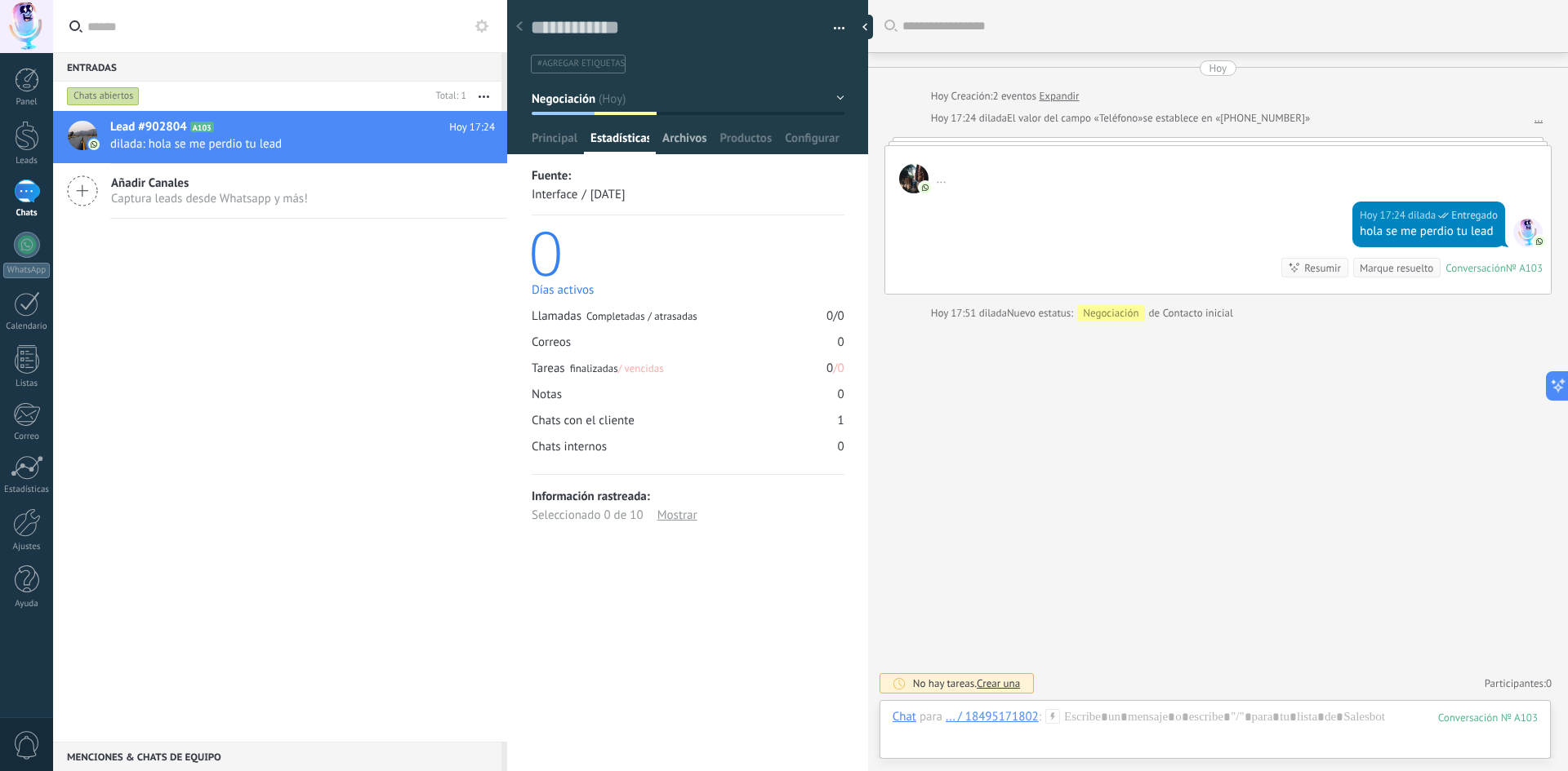
click at [677, 141] on span "Archivos" at bounding box center [685, 142] width 44 height 24
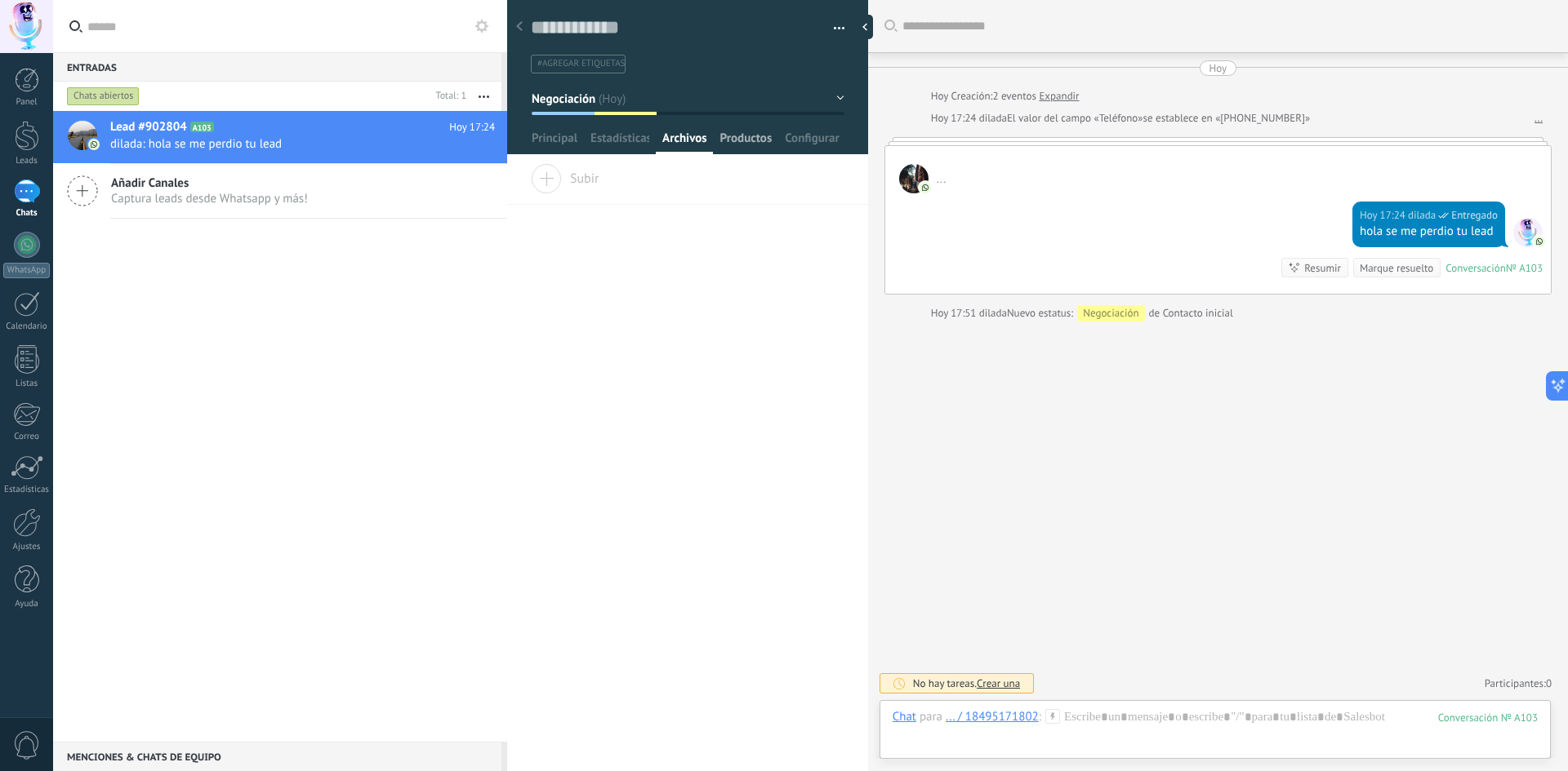
click at [735, 139] on span "Productos" at bounding box center [746, 142] width 52 height 24
click at [799, 138] on span "Configurar" at bounding box center [812, 142] width 54 height 24
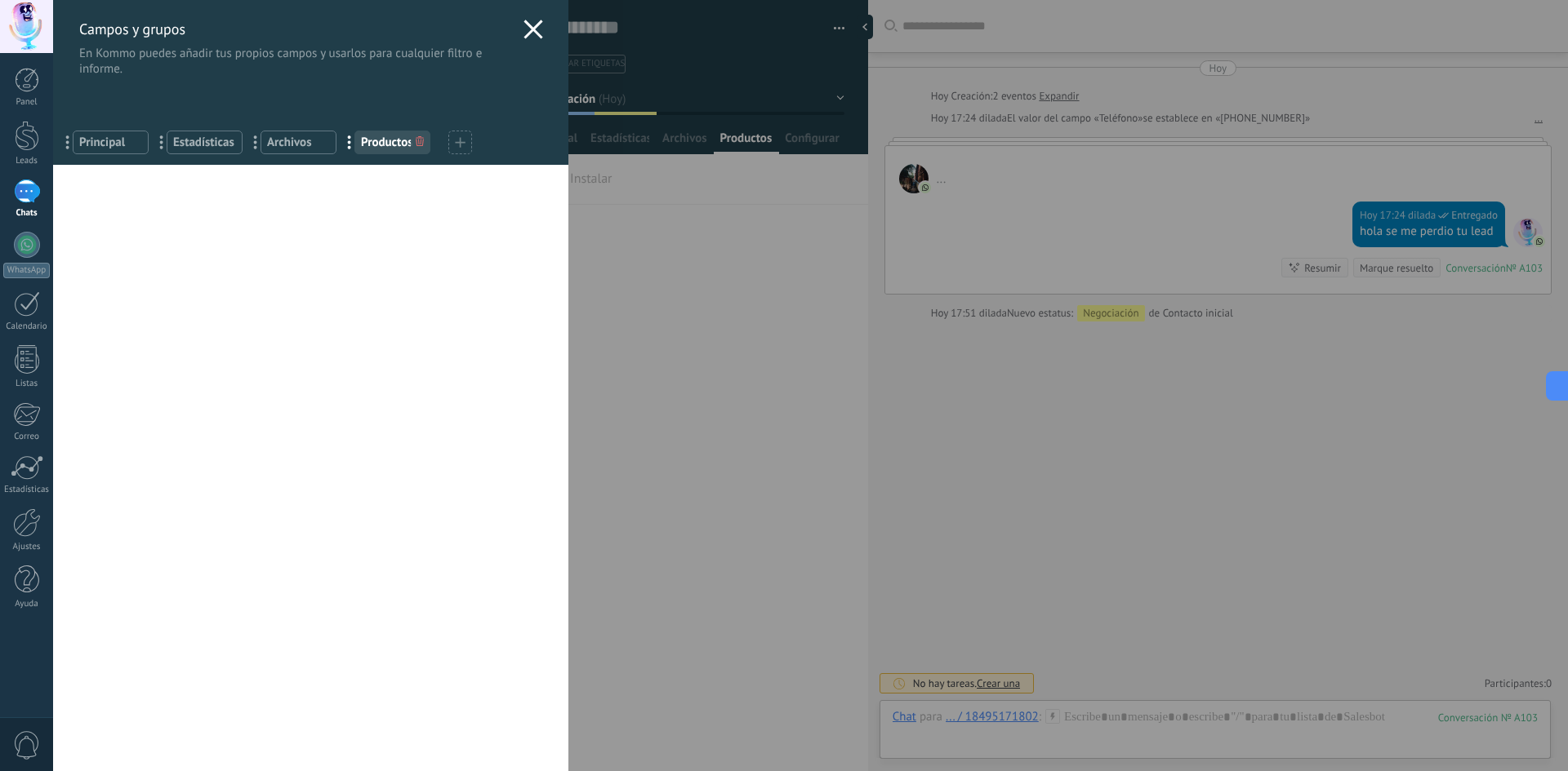
click at [523, 28] on icon at bounding box center [533, 29] width 19 height 19
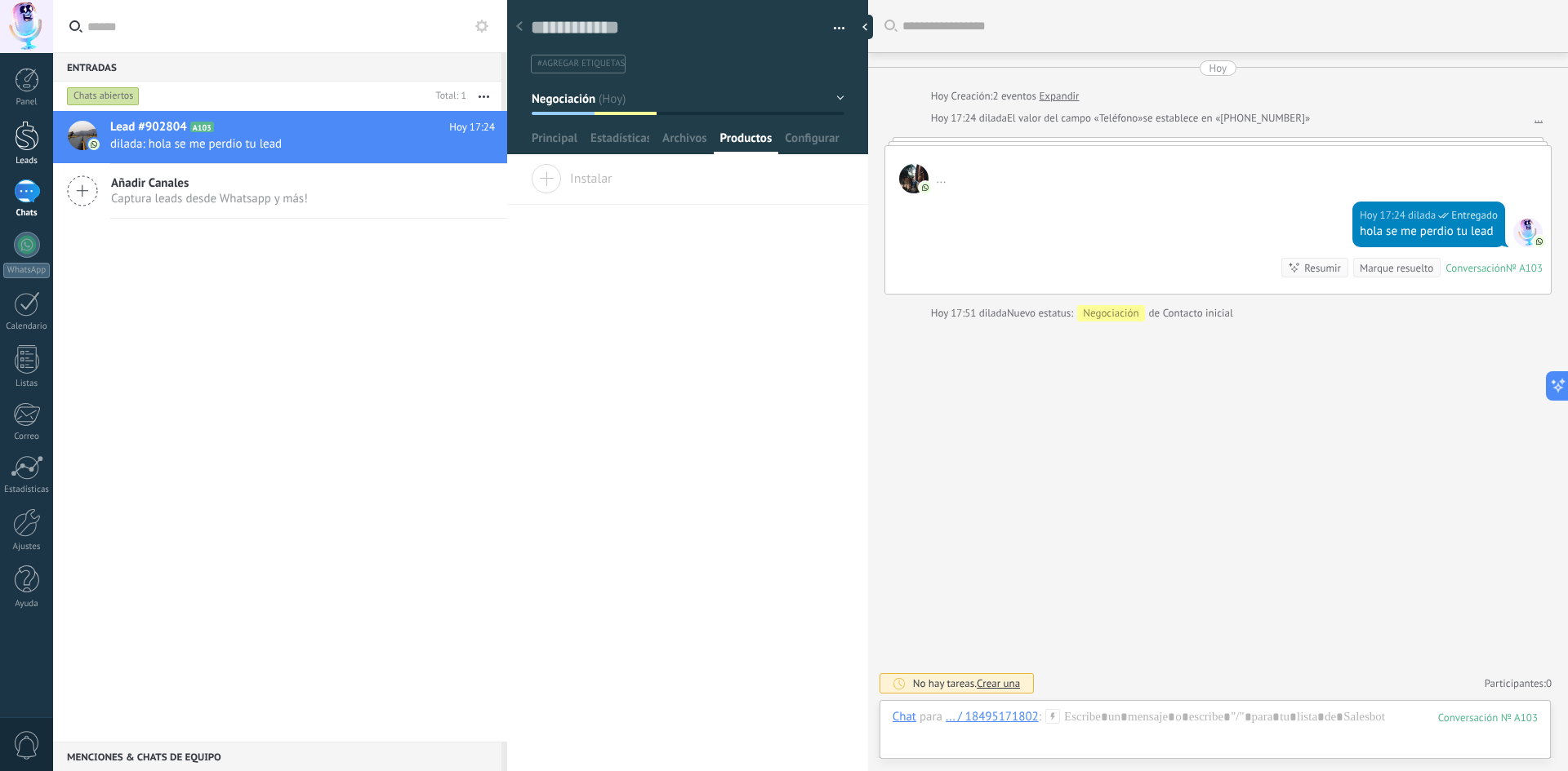
click at [16, 138] on div at bounding box center [26, 135] width 24 height 30
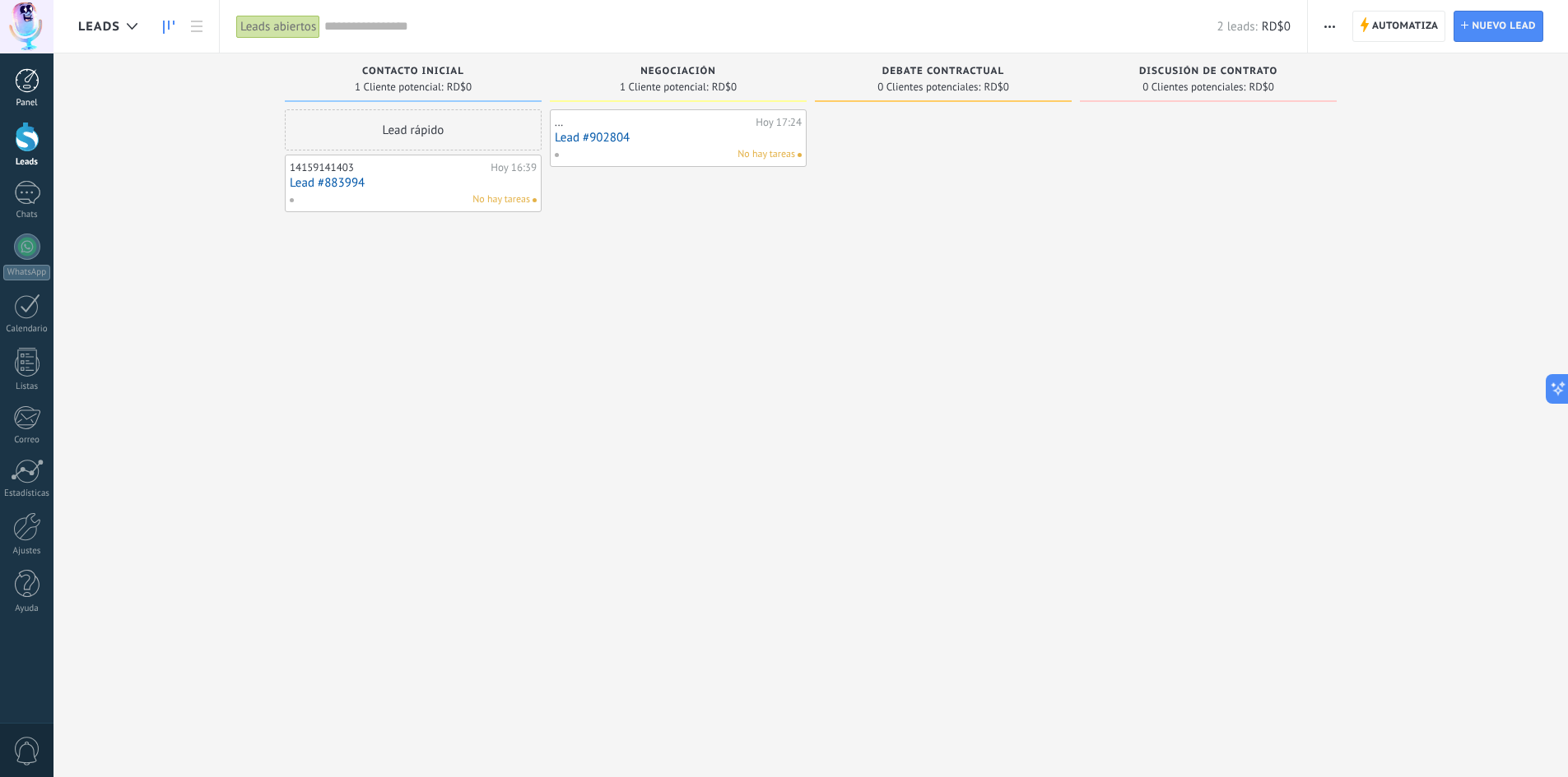
click at [28, 77] on div at bounding box center [26, 80] width 24 height 24
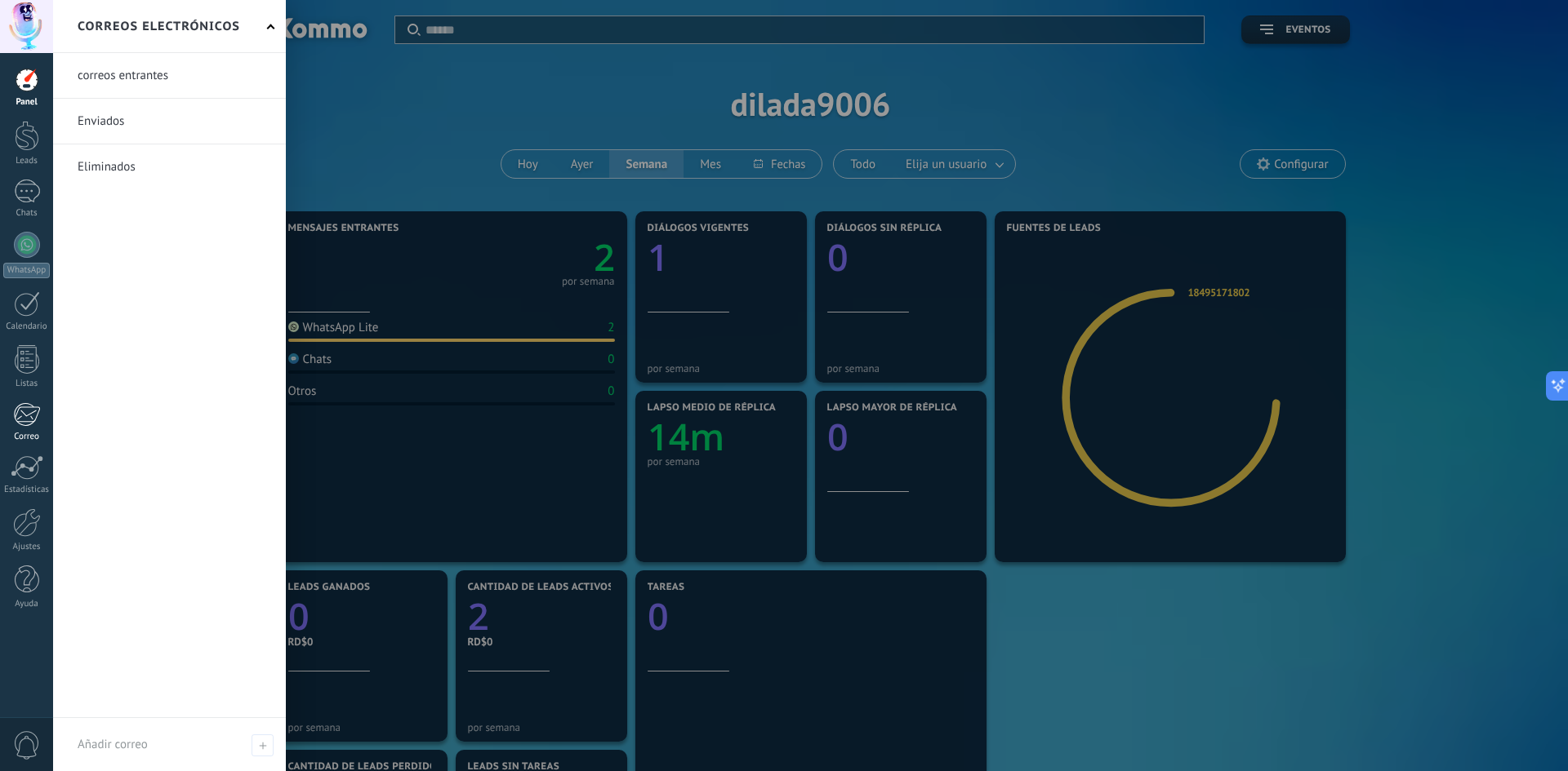
click at [22, 420] on div at bounding box center [27, 414] width 27 height 24
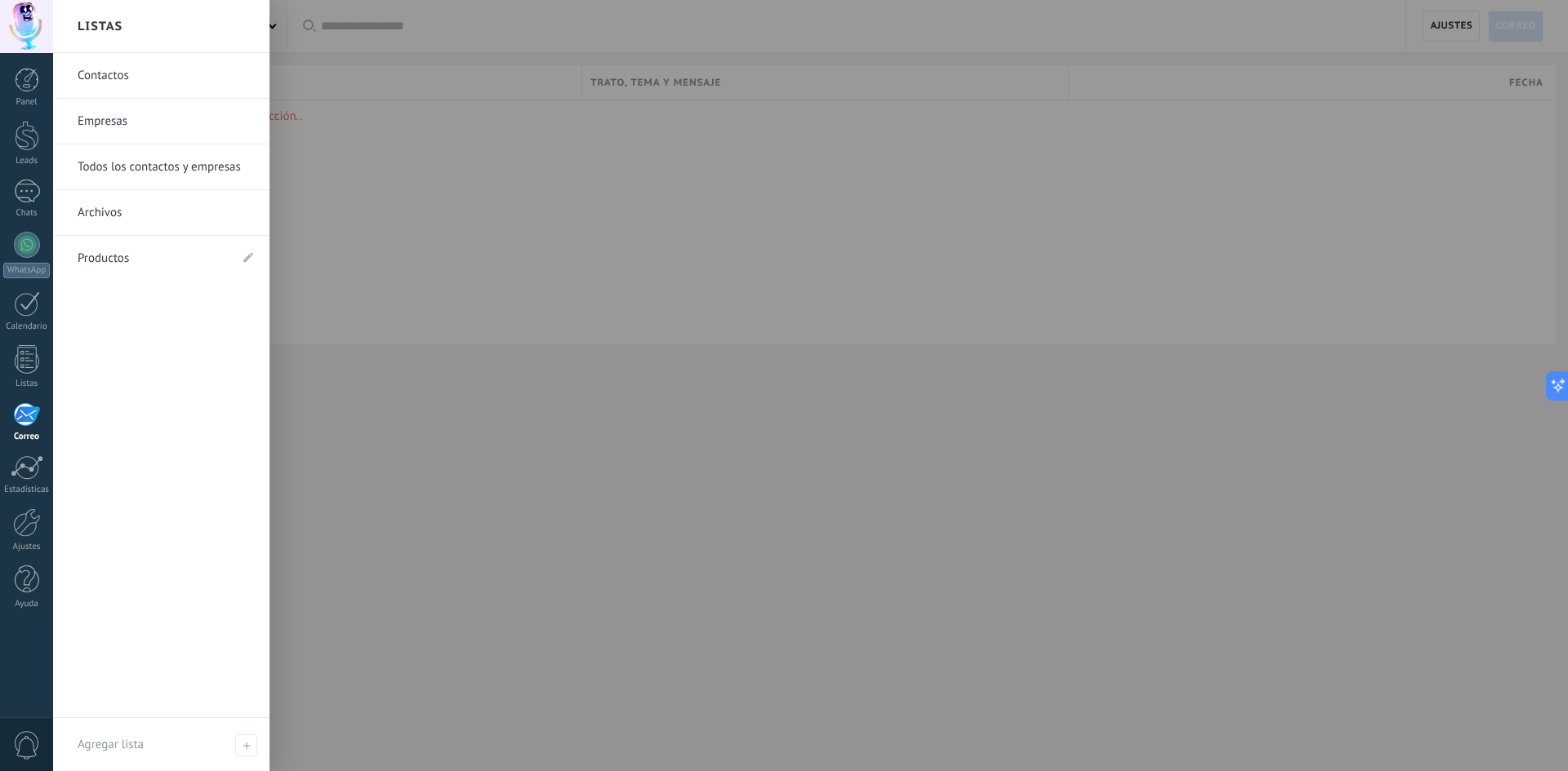
click at [147, 168] on link "Todos los contactos y empresas" at bounding box center [165, 167] width 176 height 45
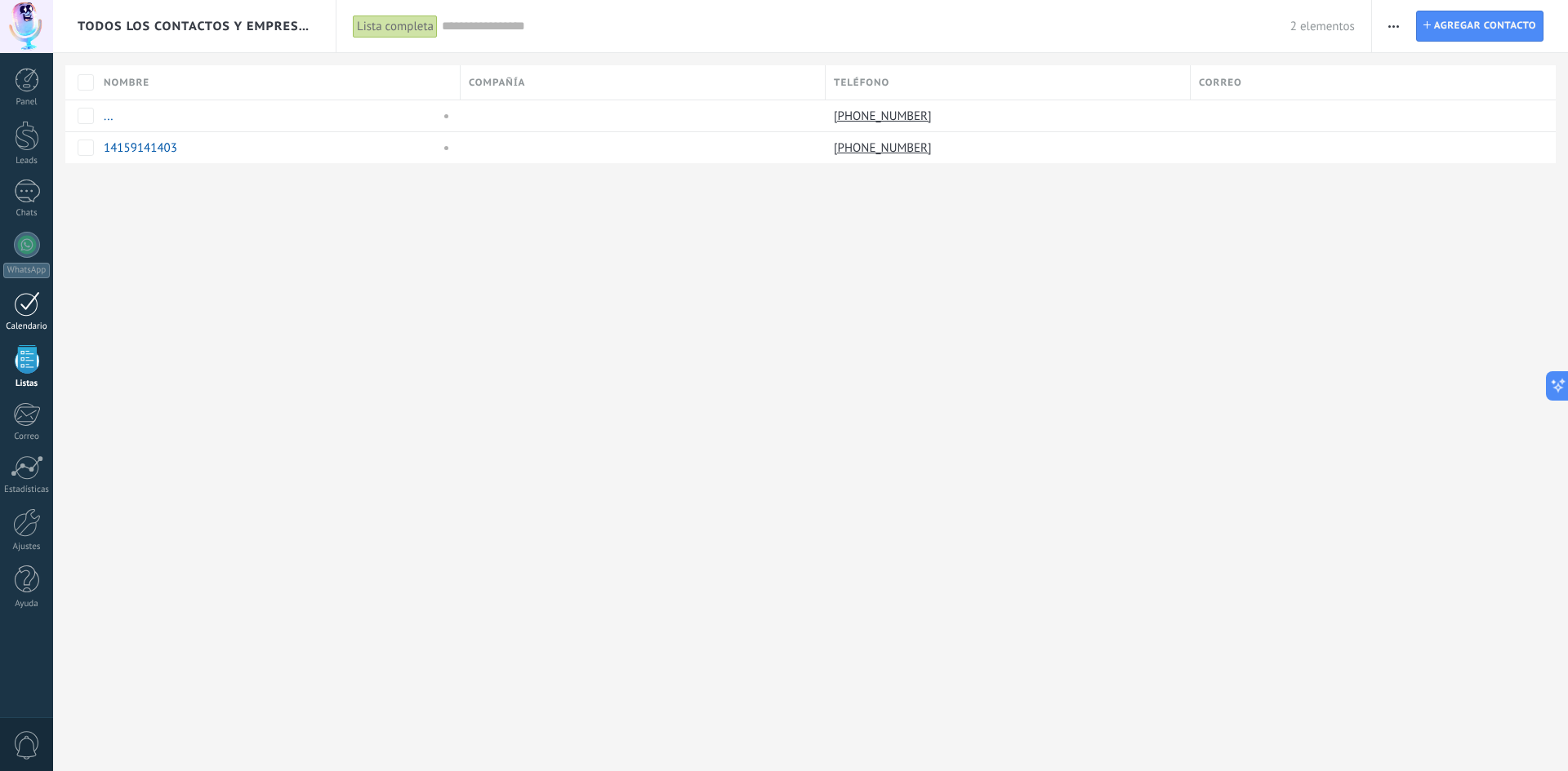
click at [34, 312] on div at bounding box center [26, 304] width 26 height 25
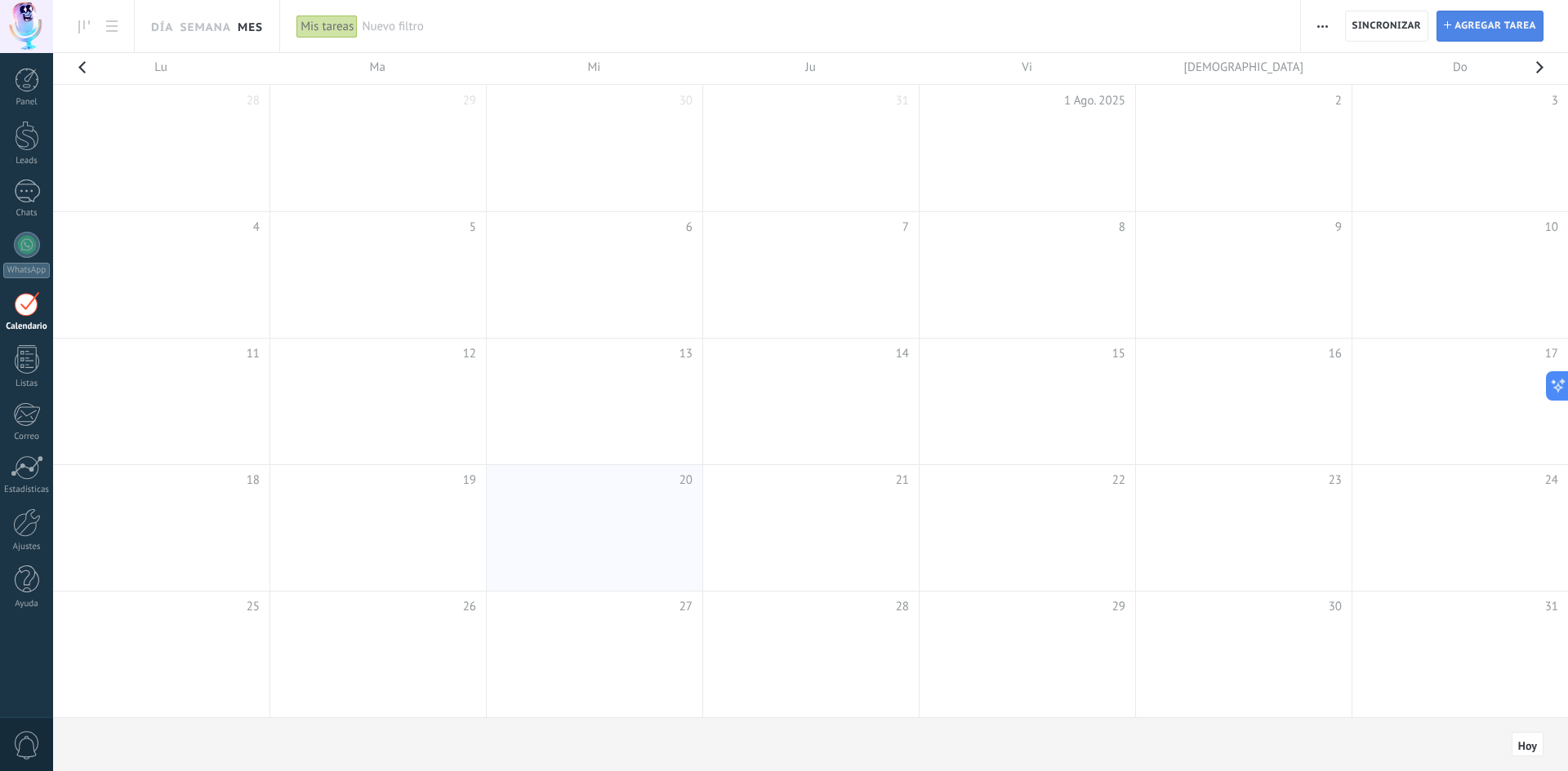
click at [1449, 36] on button "[PERSON_NAME] tarea" at bounding box center [1490, 26] width 107 height 31
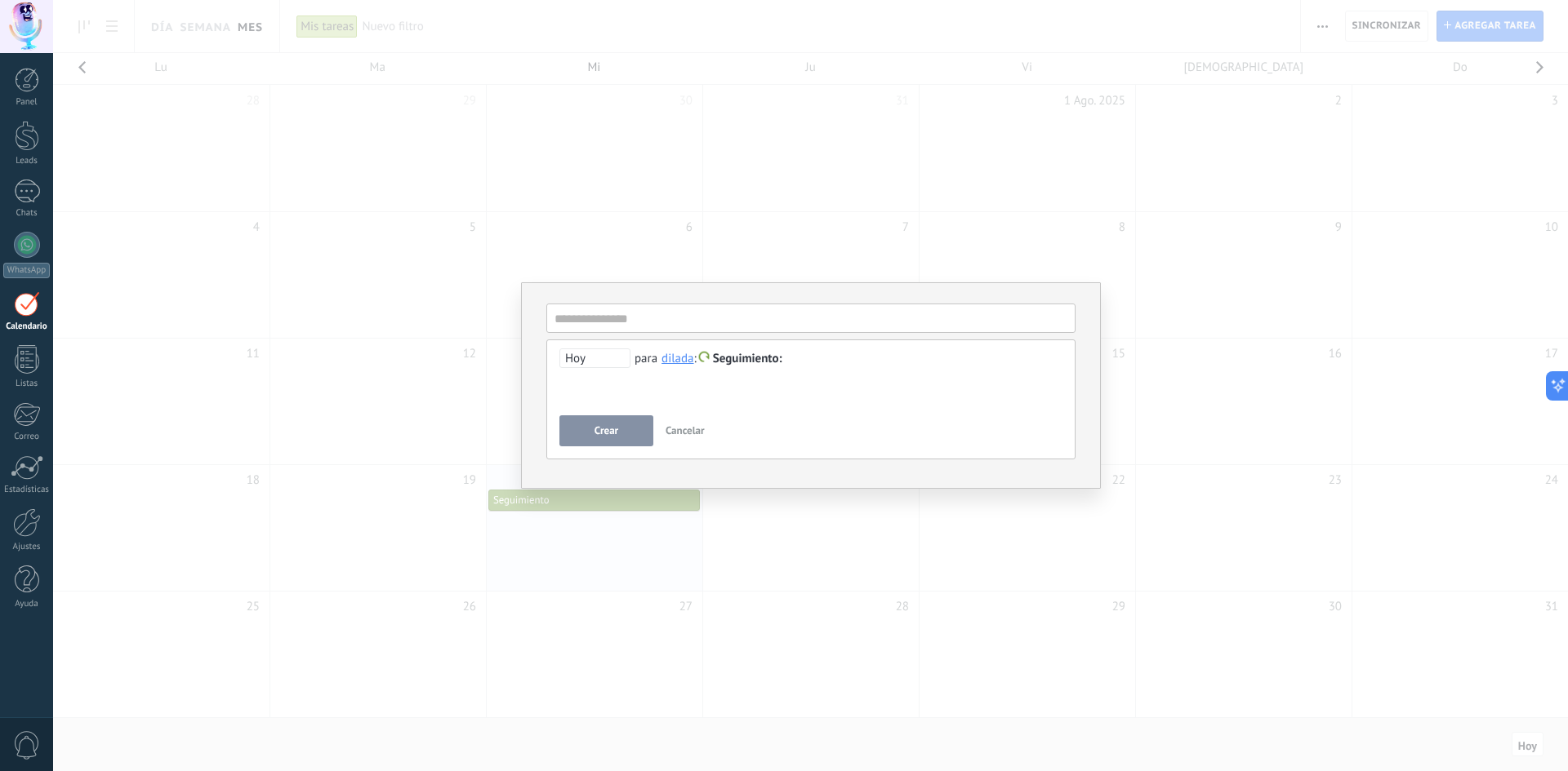
click at [1032, 288] on div "**********" at bounding box center [811, 386] width 580 height 207
click at [734, 358] on span "Seguimiento" at bounding box center [748, 359] width 70 height 15
click at [850, 395] on div at bounding box center [784, 385] width 1568 height 771
click at [1278, 124] on div "**********" at bounding box center [810, 385] width 1515 height 771
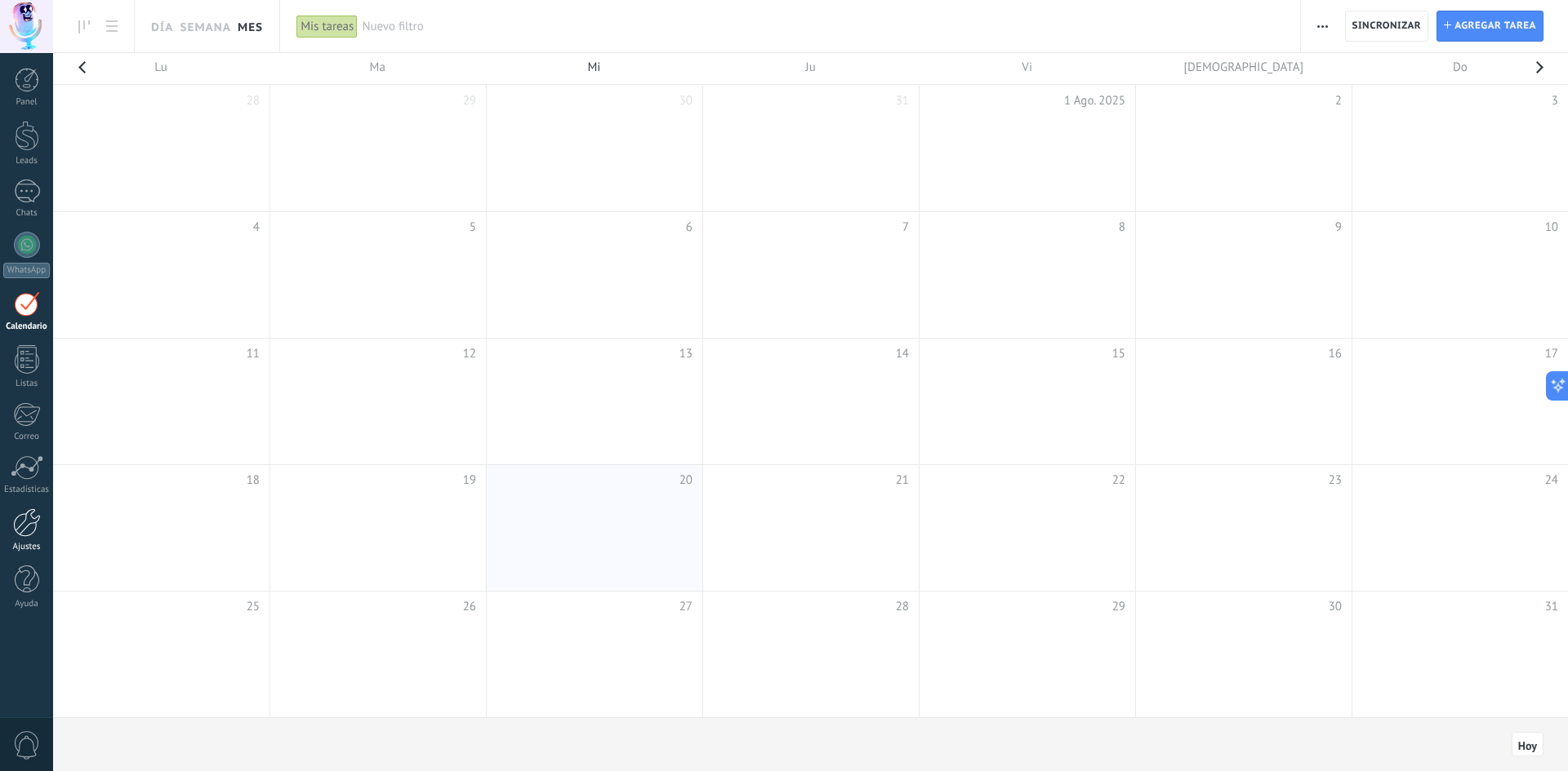
click at [18, 532] on div at bounding box center [27, 523] width 28 height 29
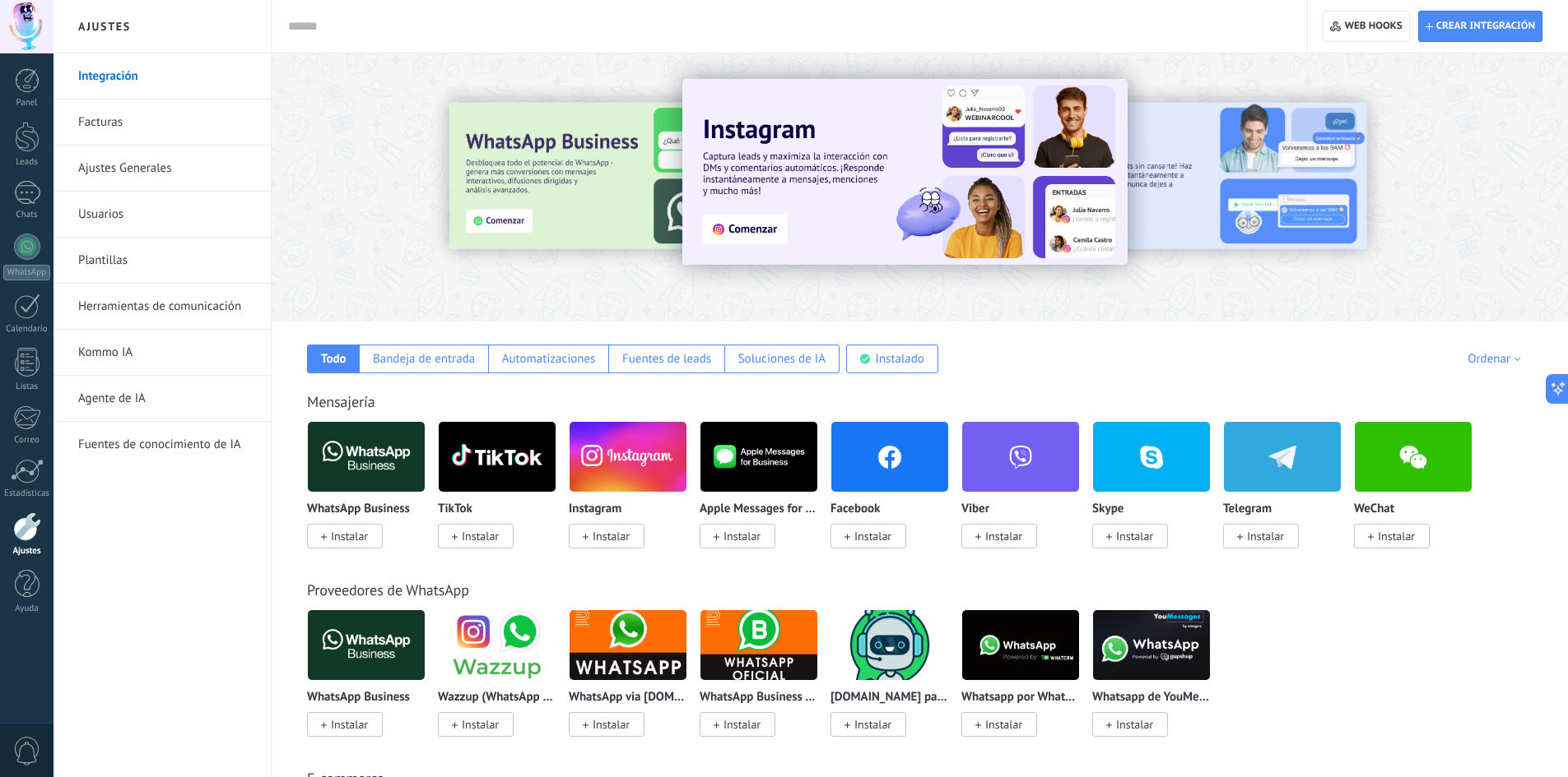
click at [167, 262] on link "Plantillas" at bounding box center [165, 260] width 176 height 46
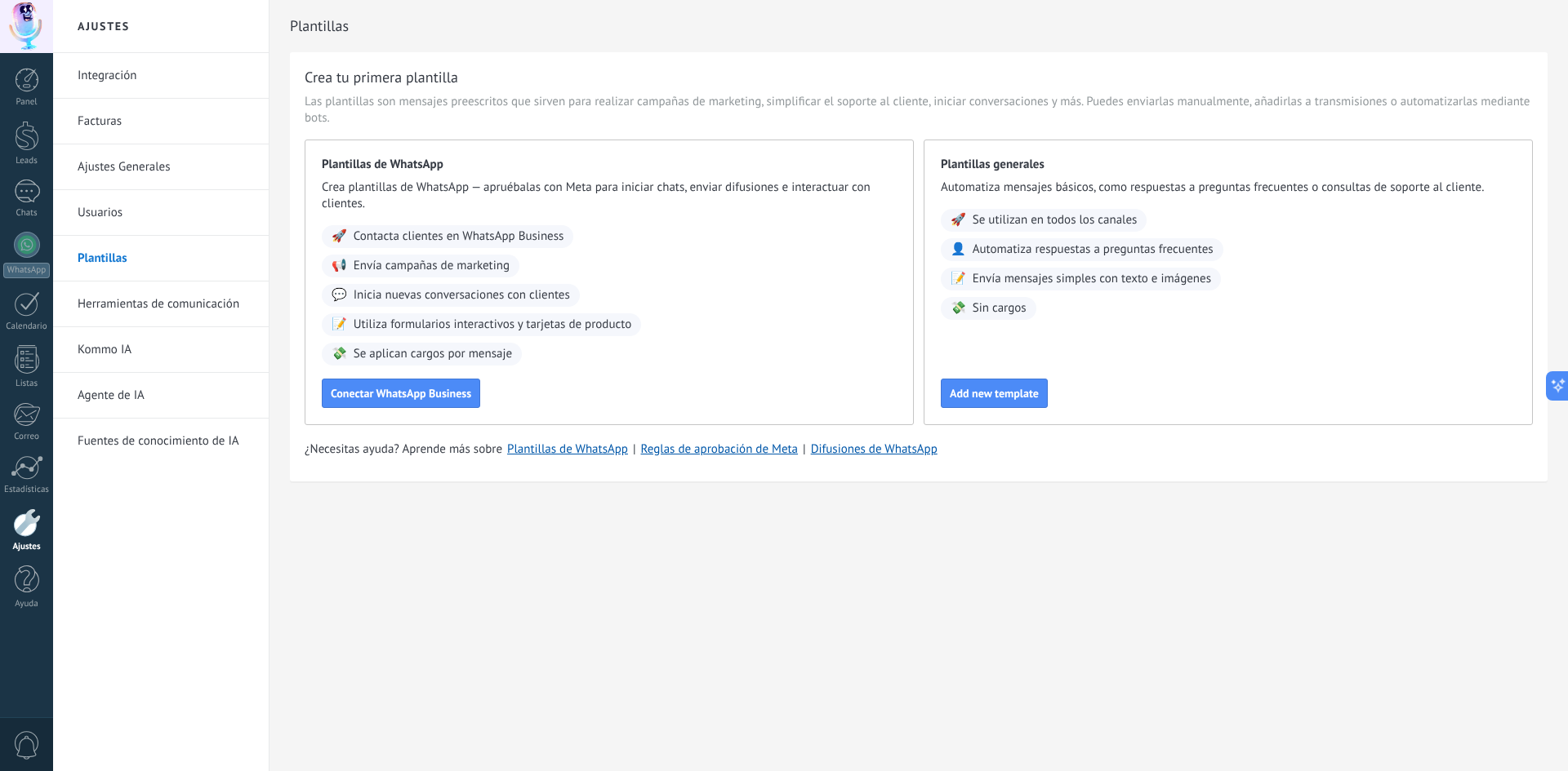
click at [151, 297] on link "Herramientas de comunicación" at bounding box center [164, 304] width 175 height 45
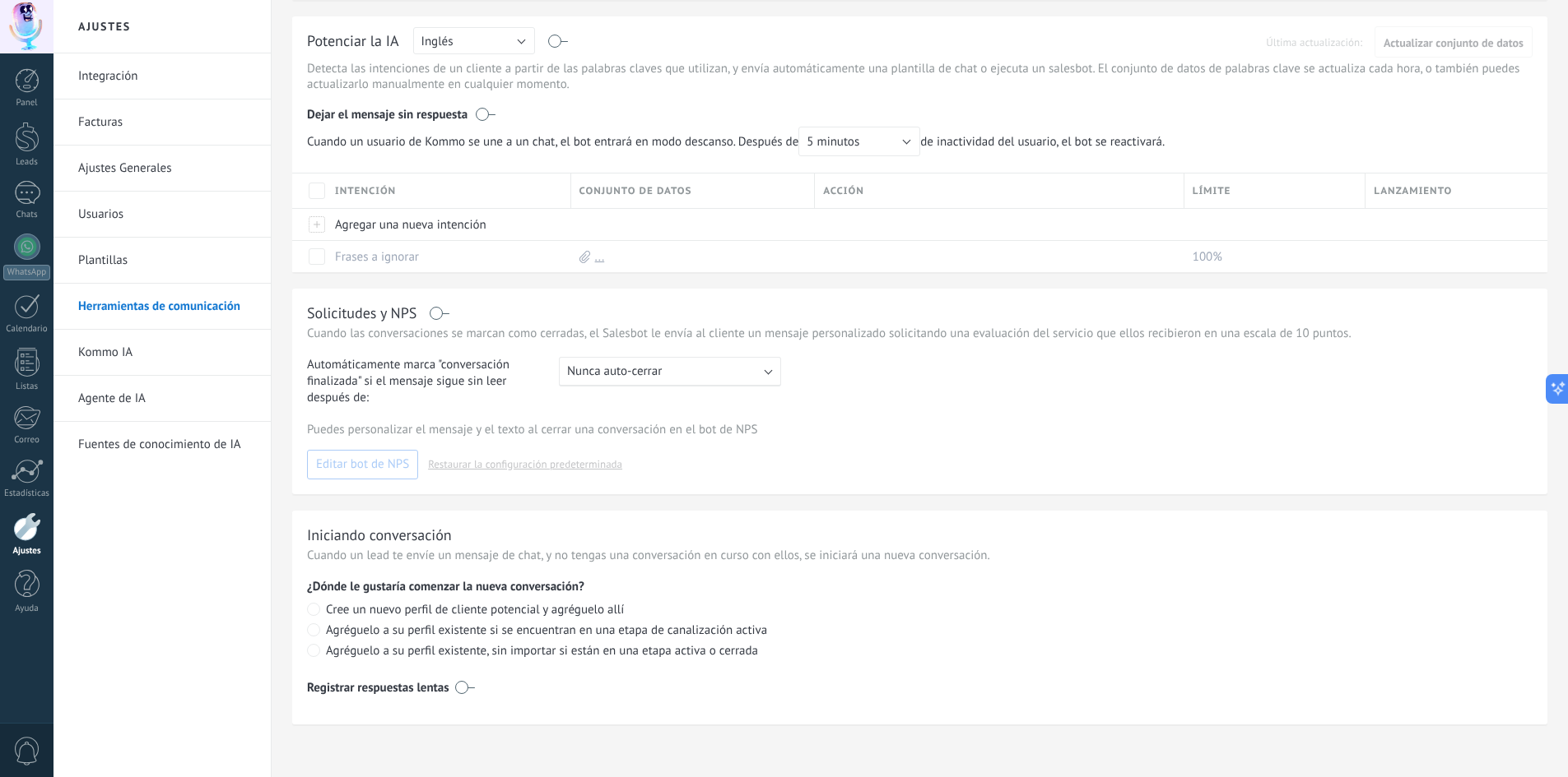
scroll to position [409, 0]
click at [135, 356] on link "Kommo IA" at bounding box center [165, 352] width 176 height 46
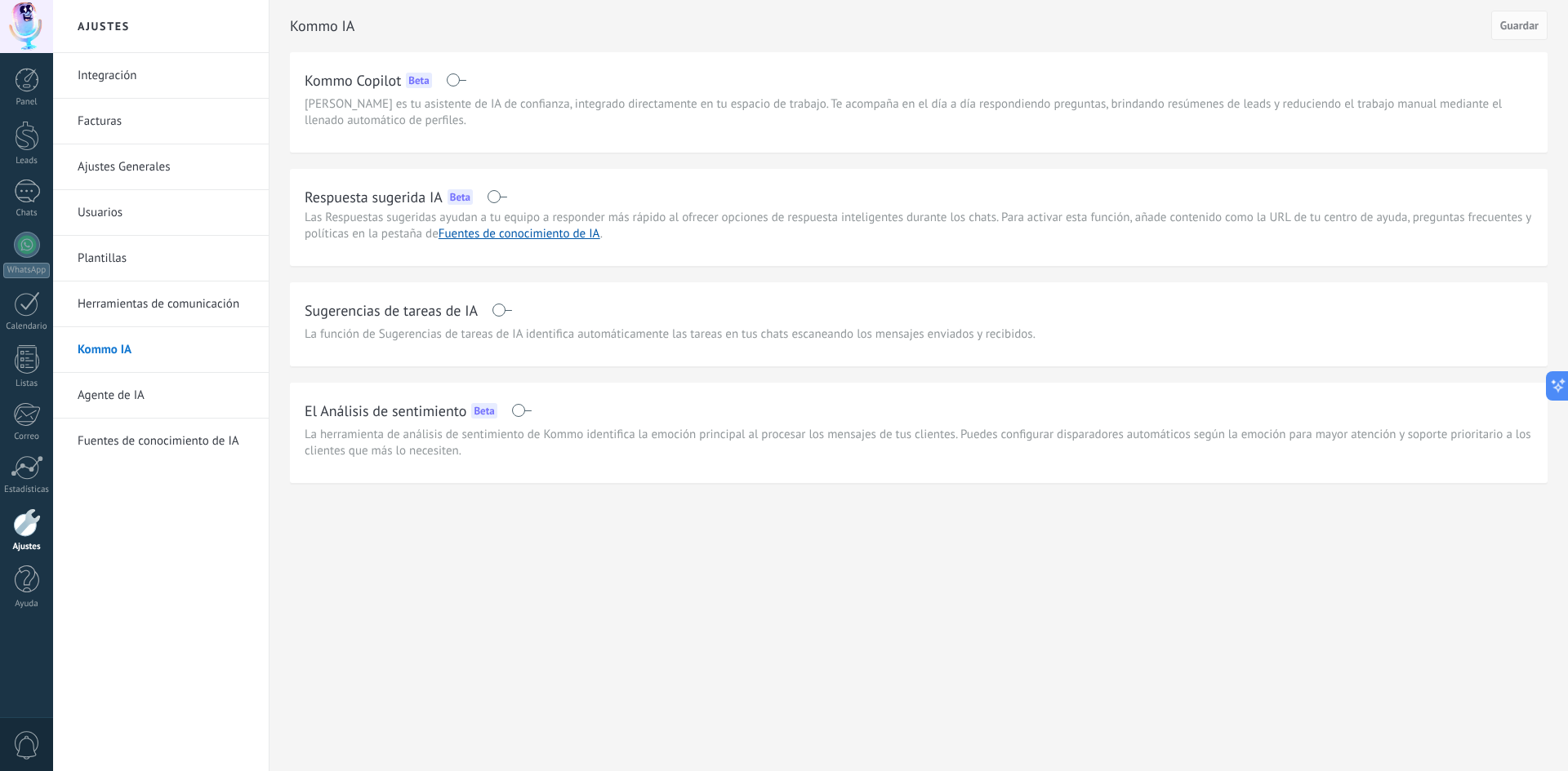
click at [135, 173] on link "Ajustes Generales" at bounding box center [164, 167] width 175 height 45
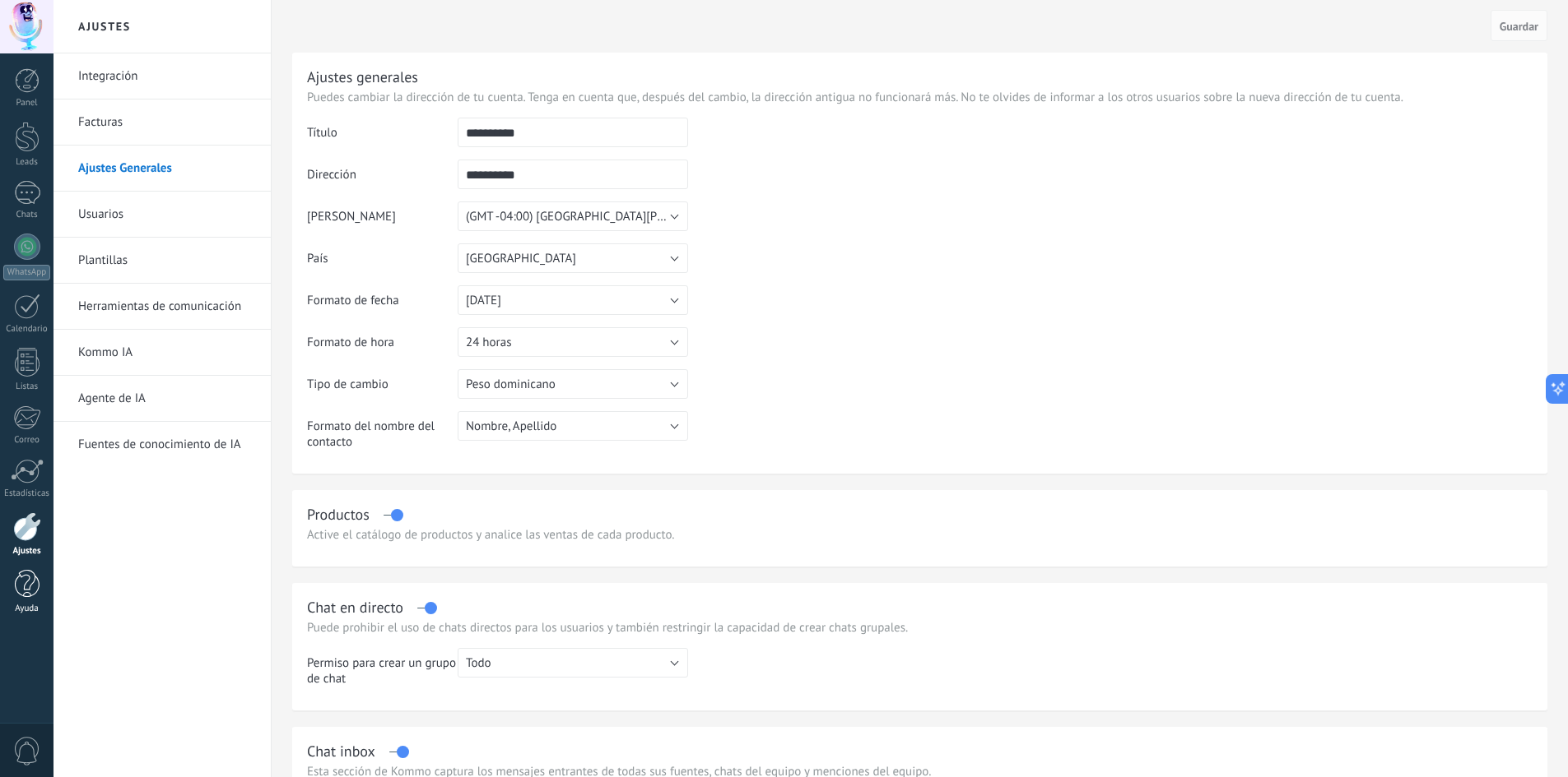
click at [14, 590] on link "Ayuda" at bounding box center [26, 592] width 53 height 45
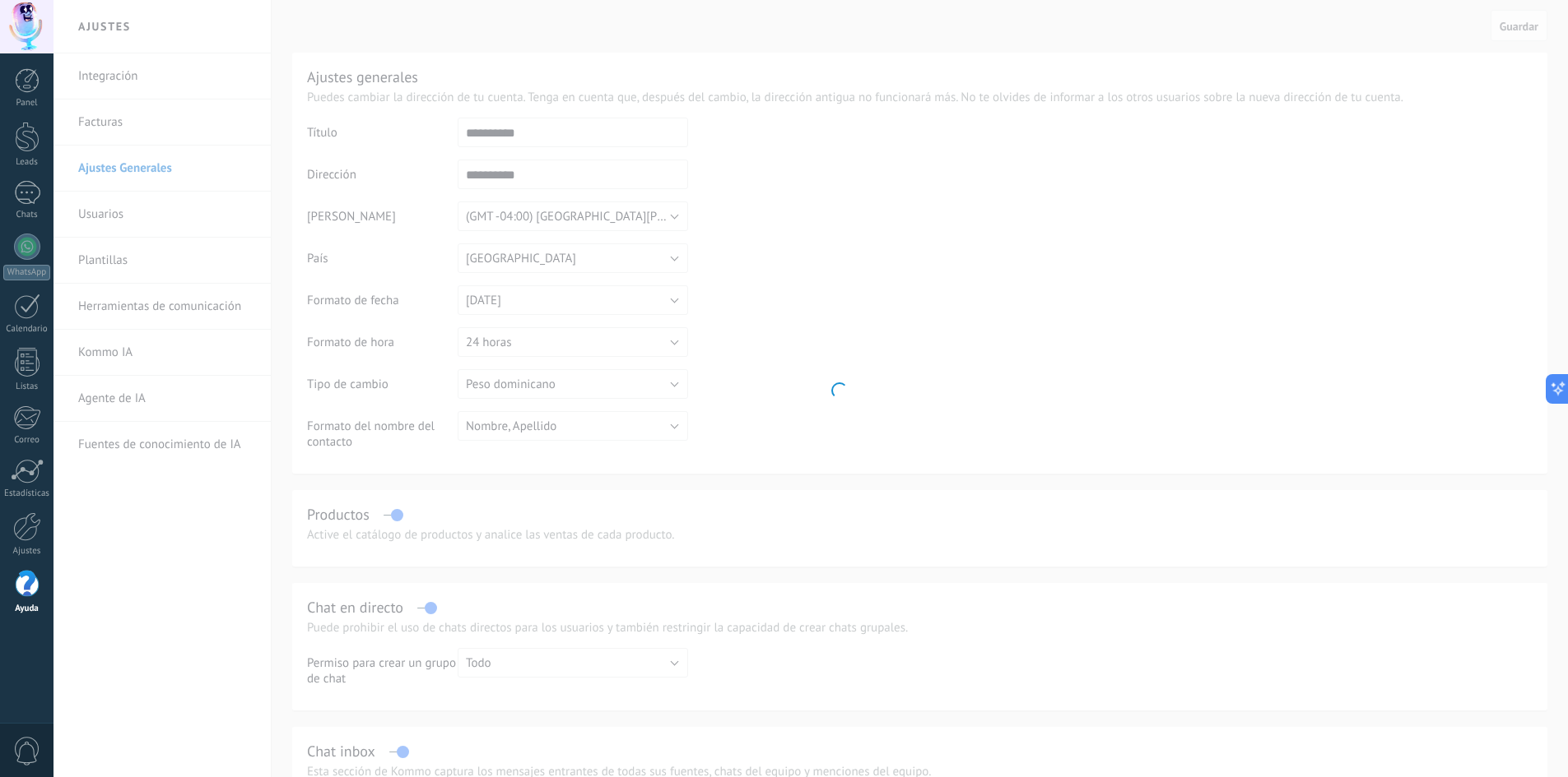
scroll to position [540, 0]
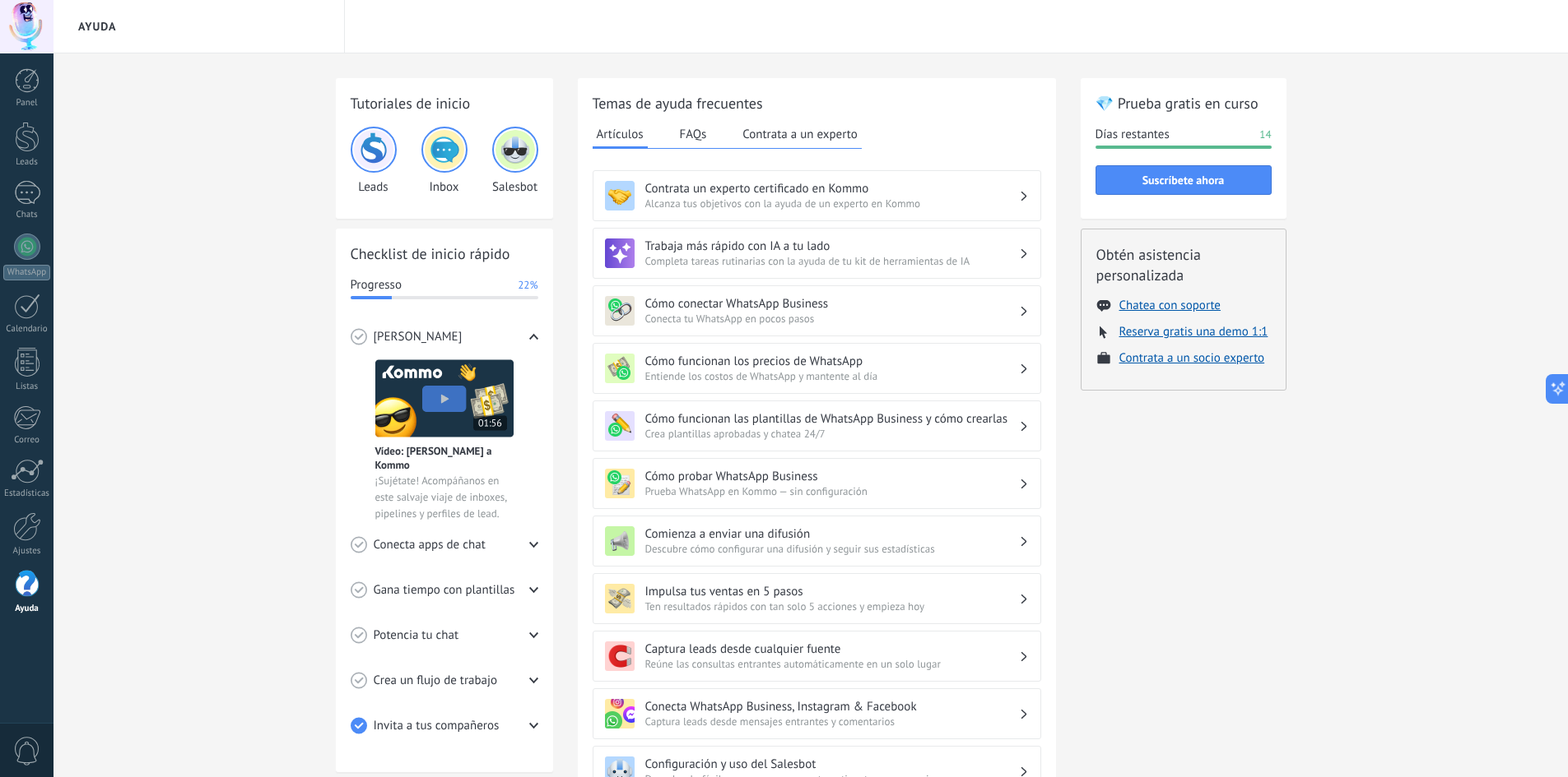
click at [500, 578] on div "Gana tiempo con plantillas" at bounding box center [444, 590] width 188 height 46
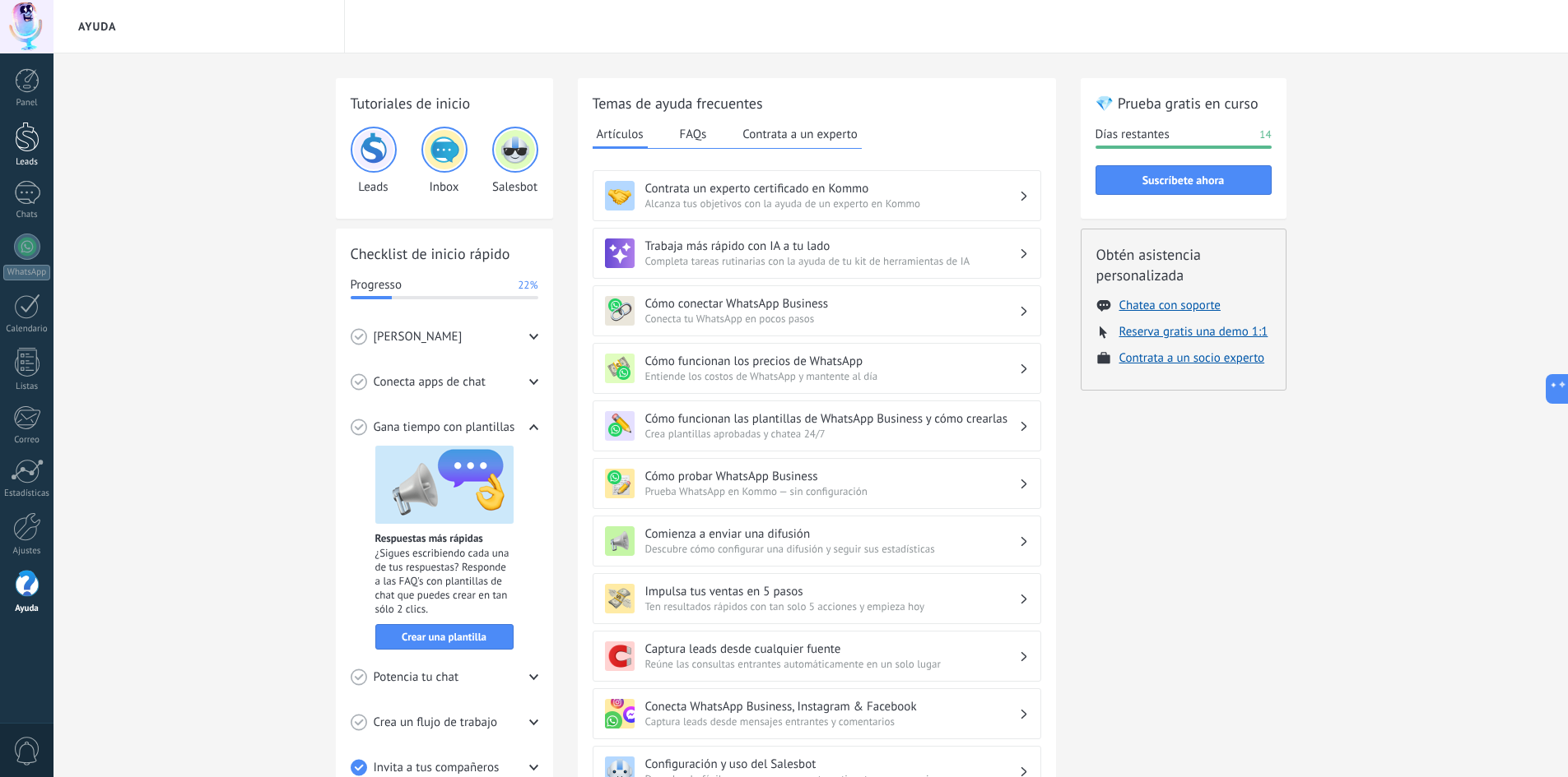
click at [24, 152] on div at bounding box center [26, 136] width 24 height 30
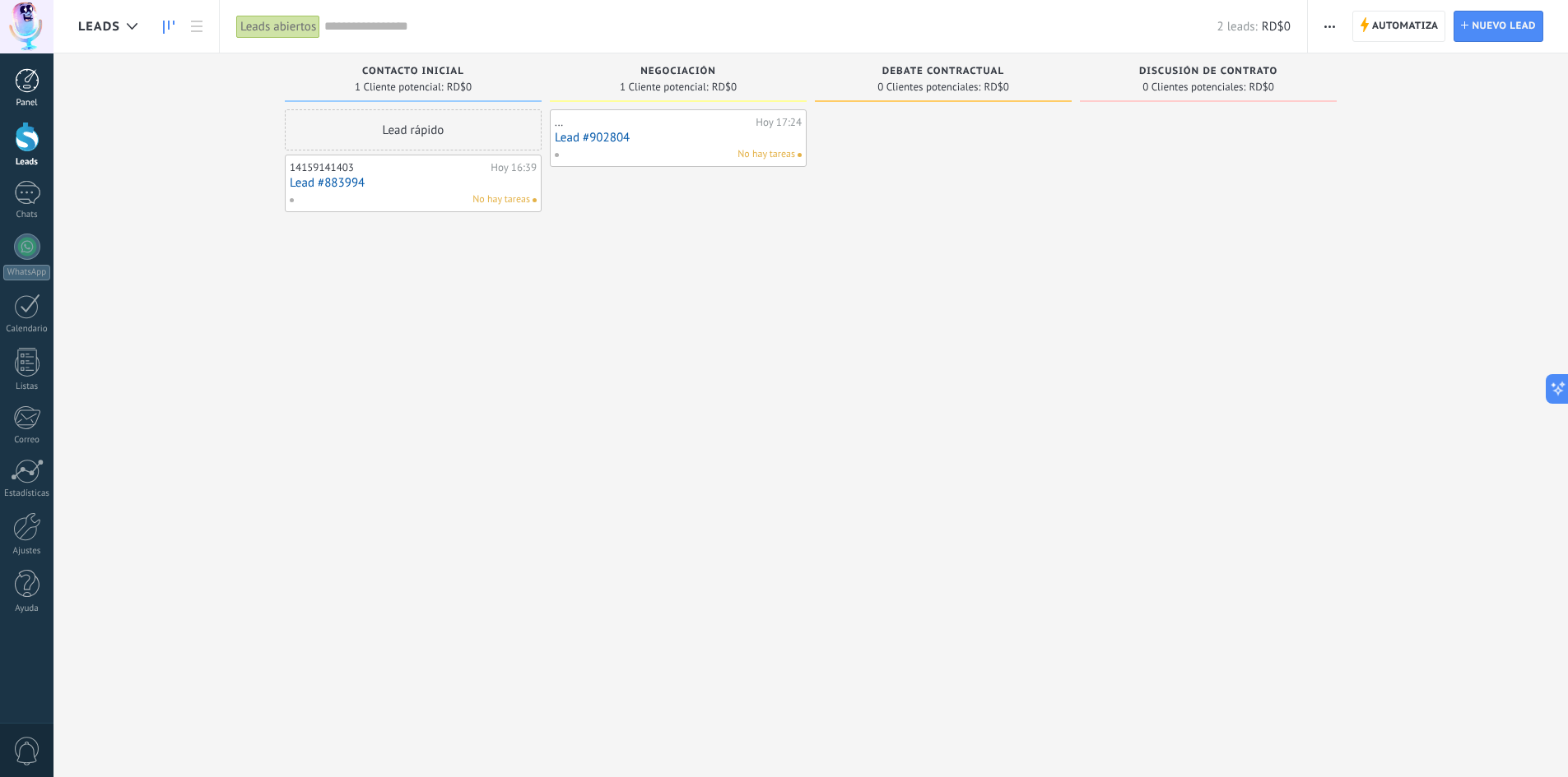
click at [29, 77] on div at bounding box center [26, 80] width 24 height 24
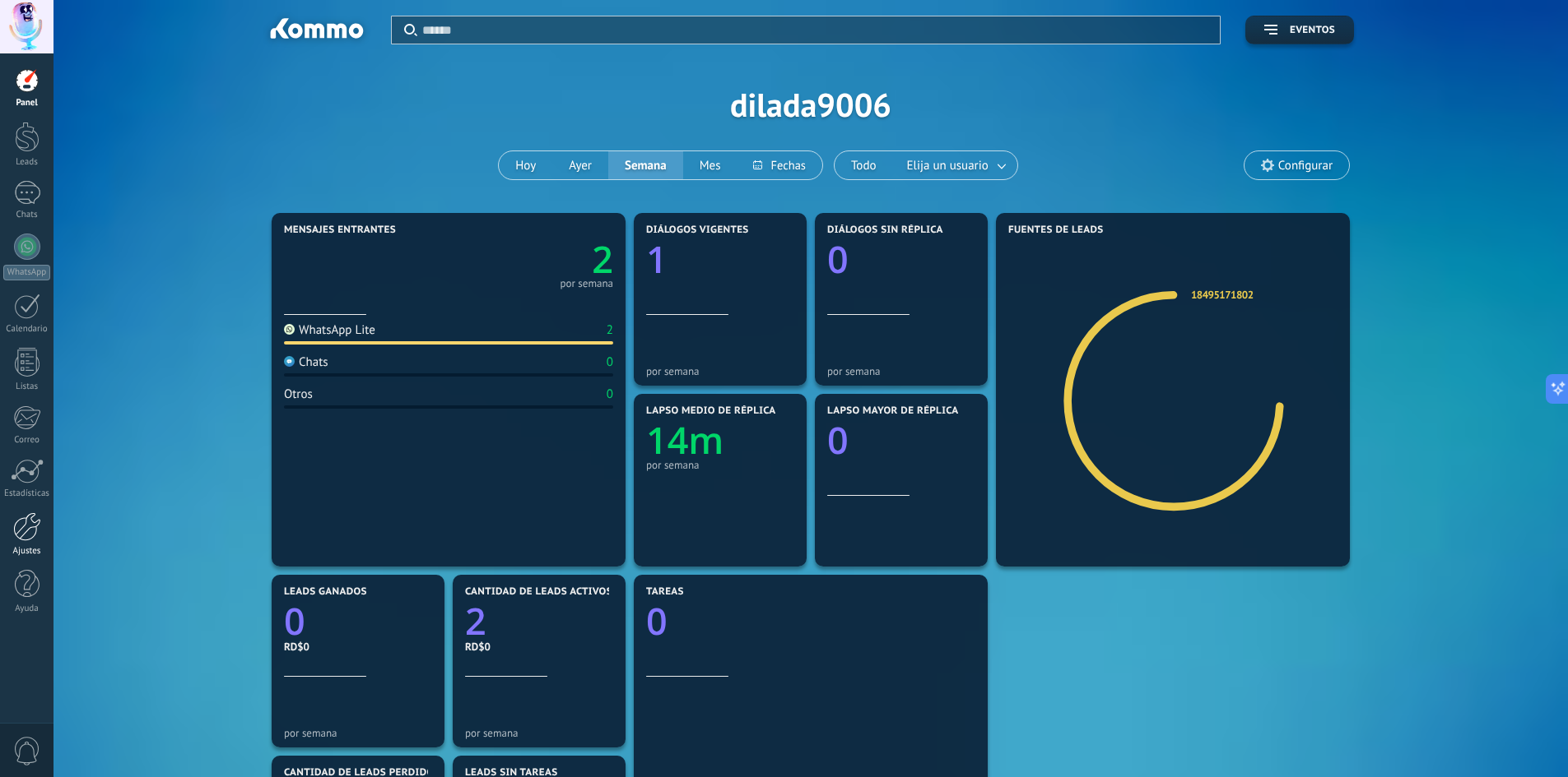
click at [23, 533] on div at bounding box center [27, 527] width 28 height 29
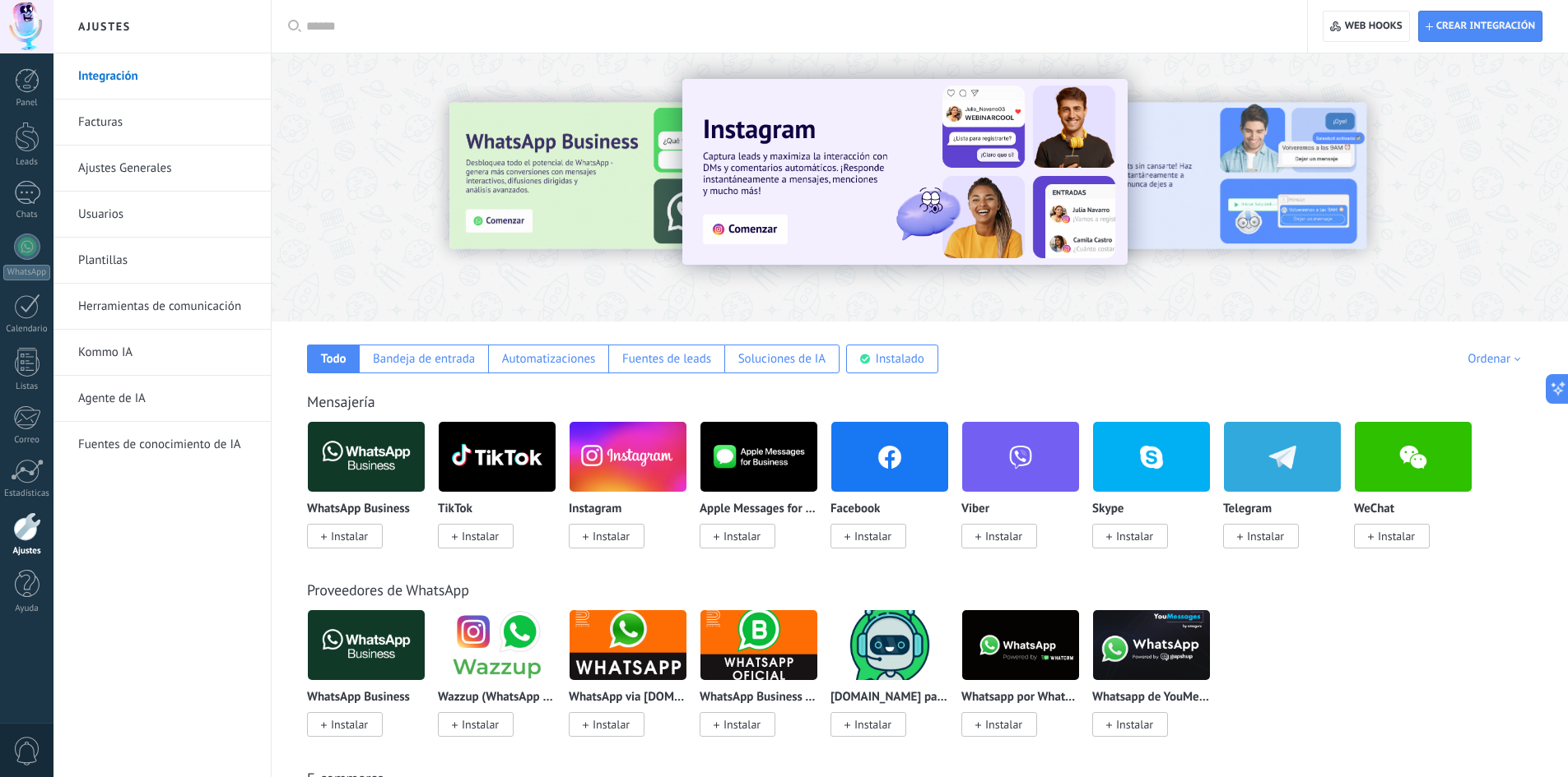
click at [206, 300] on link "Herramientas de comunicación" at bounding box center [165, 306] width 176 height 46
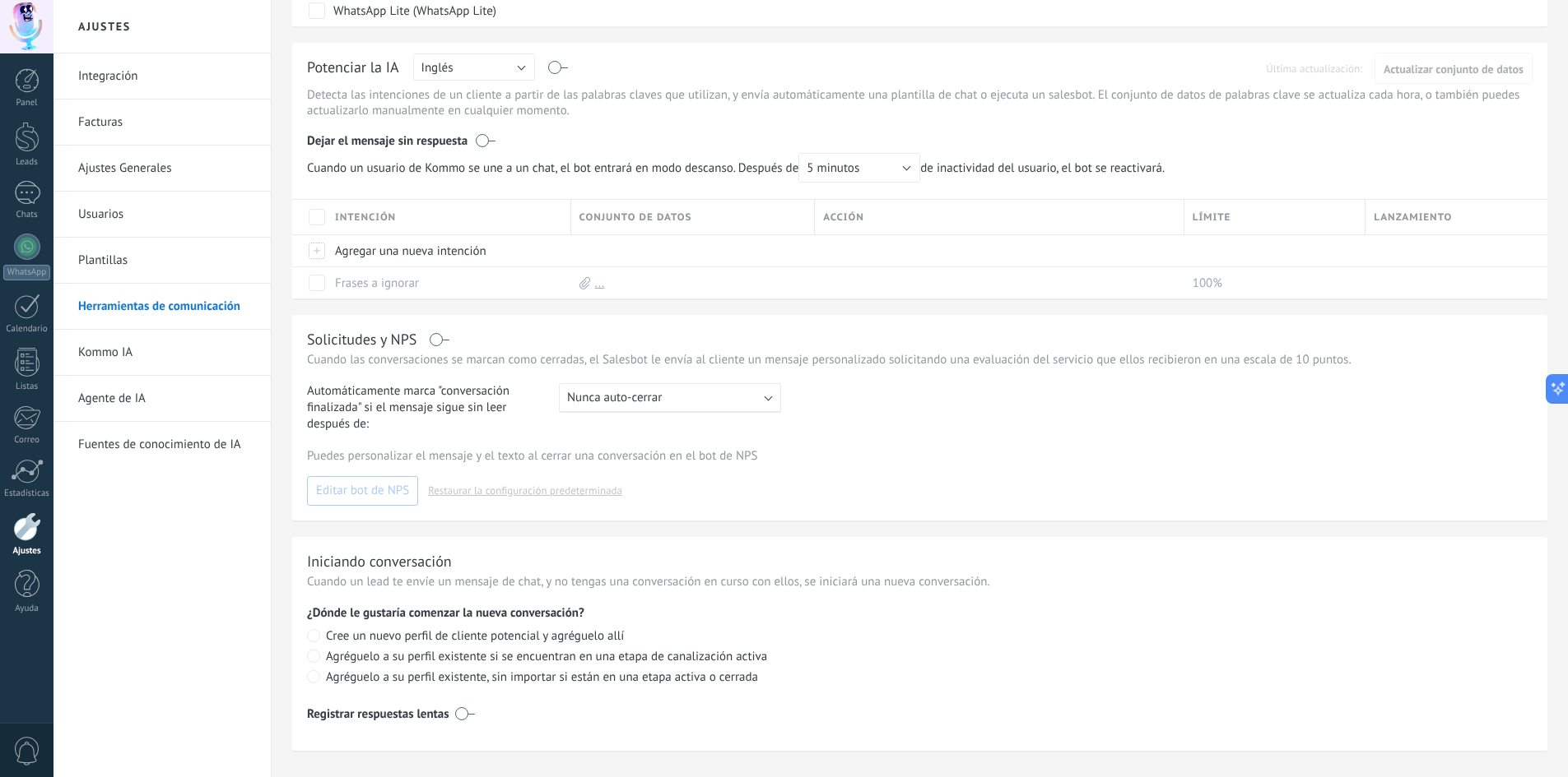
scroll to position [409, 0]
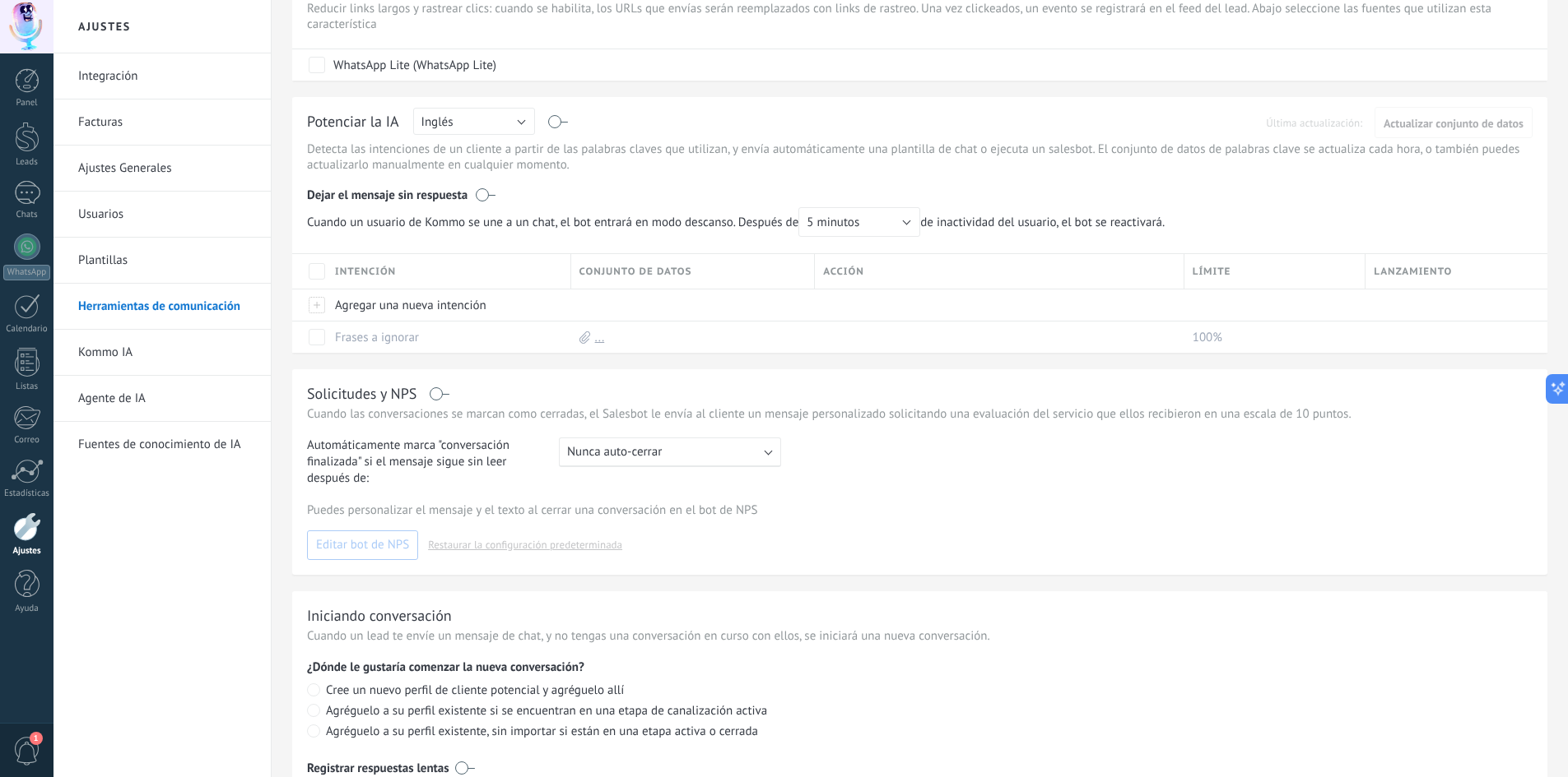
click at [30, 115] on div "Panel Leads Chats WhatsApp Clientes" at bounding box center [26, 349] width 53 height 563
click at [30, 125] on div at bounding box center [26, 136] width 24 height 30
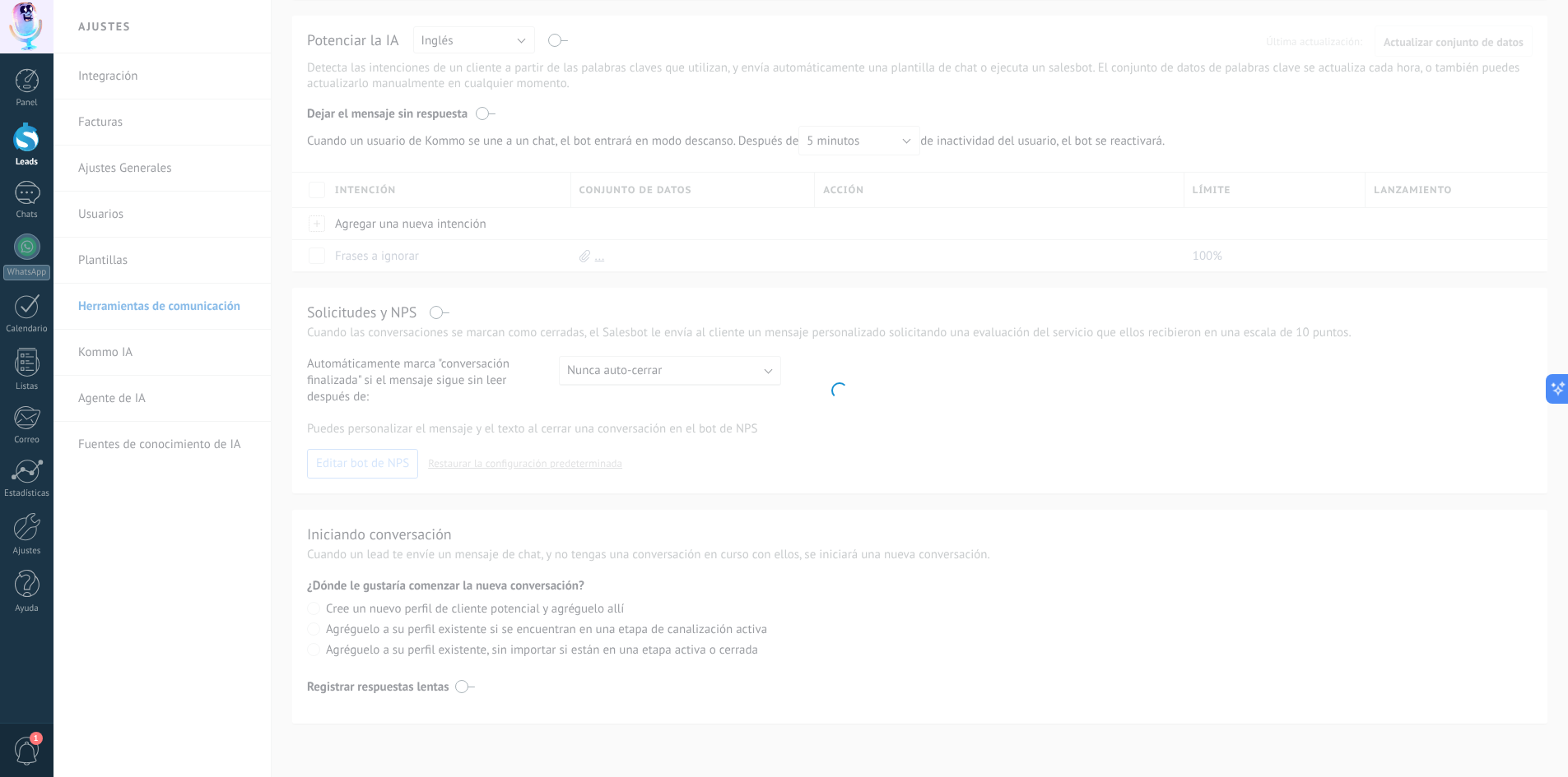
scroll to position [142, 0]
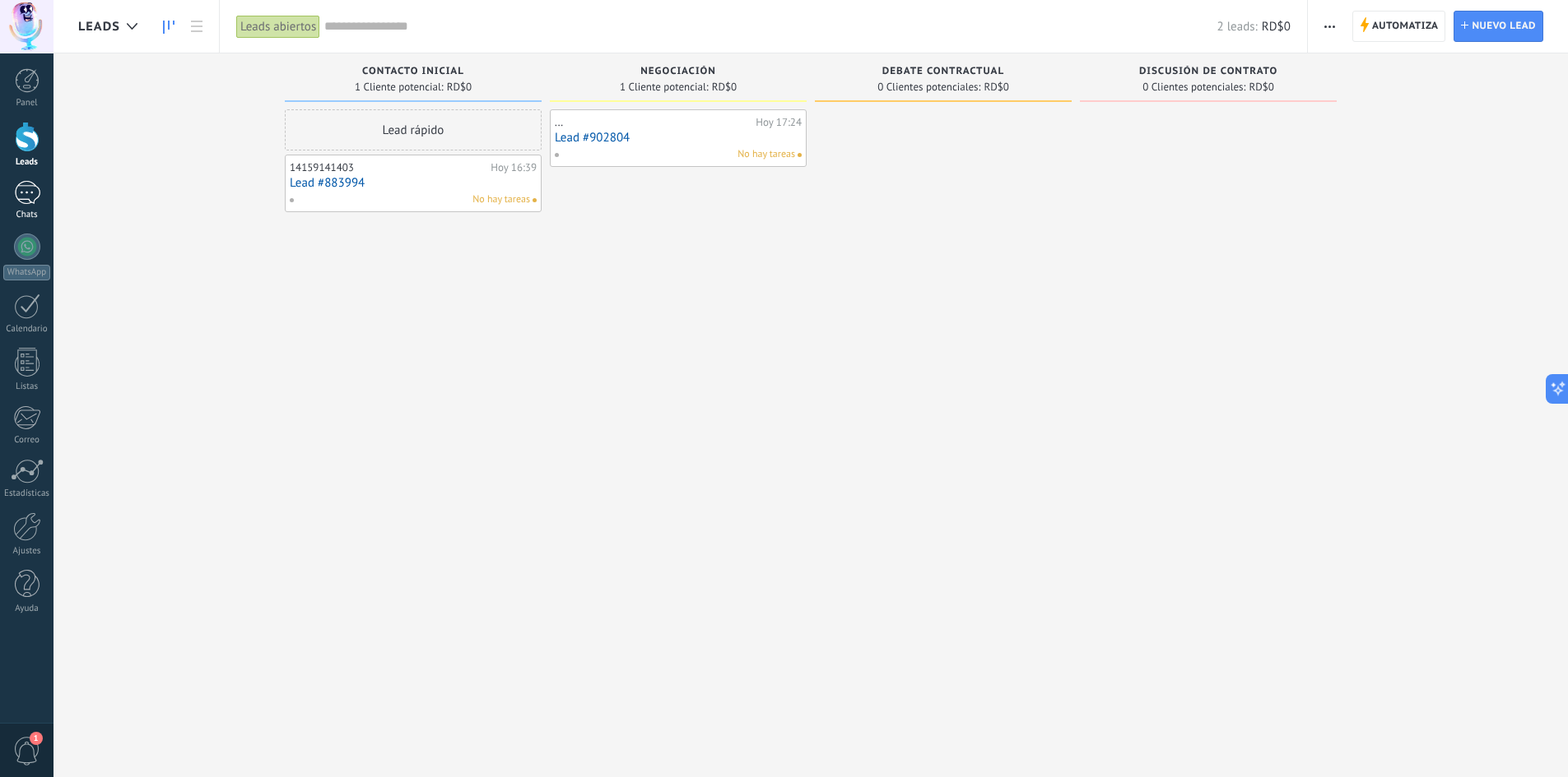
click at [16, 202] on div at bounding box center [26, 193] width 26 height 24
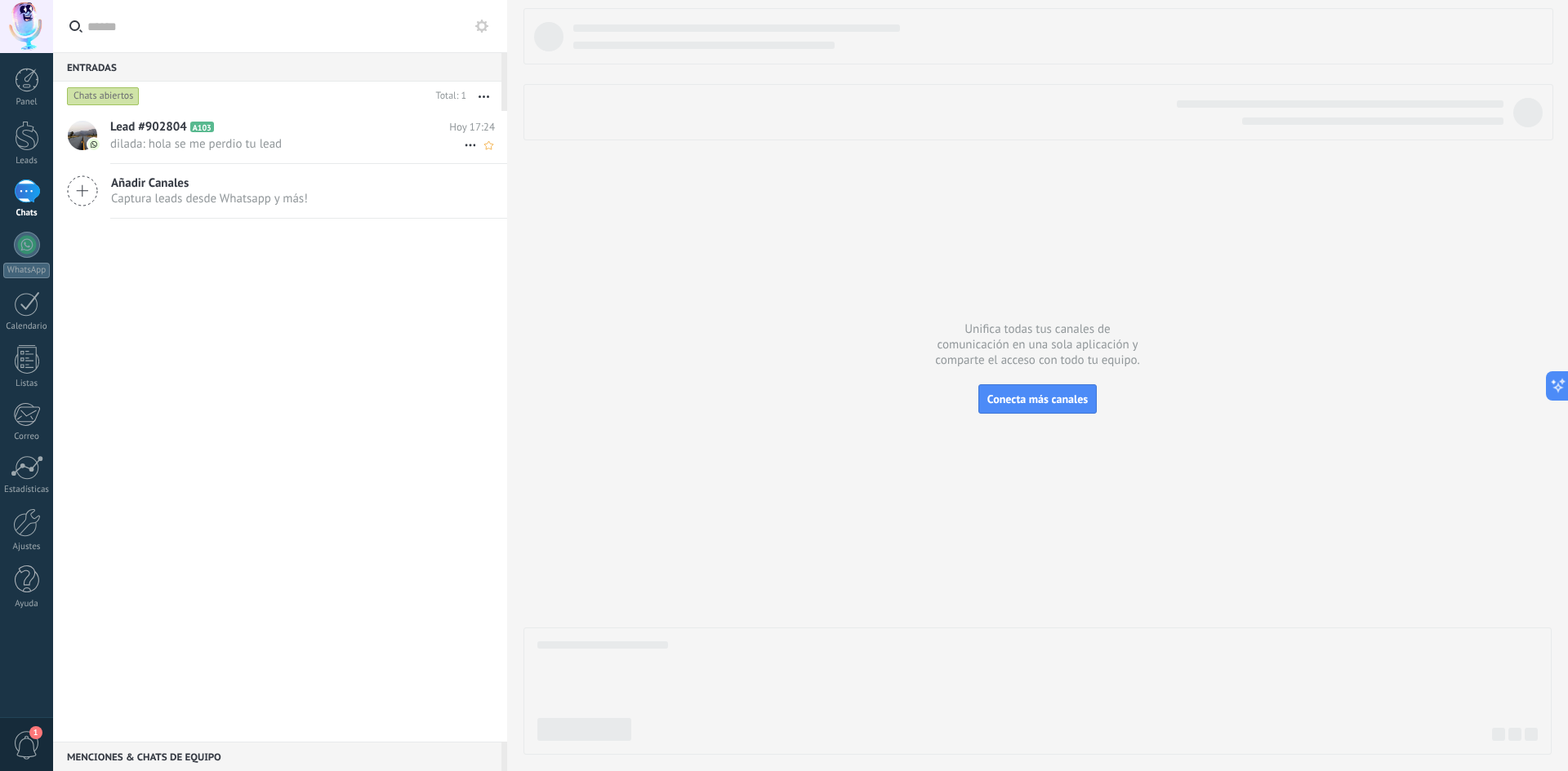
click at [335, 147] on span "dilada: hola se me perdio tu lead" at bounding box center [287, 144] width 353 height 15
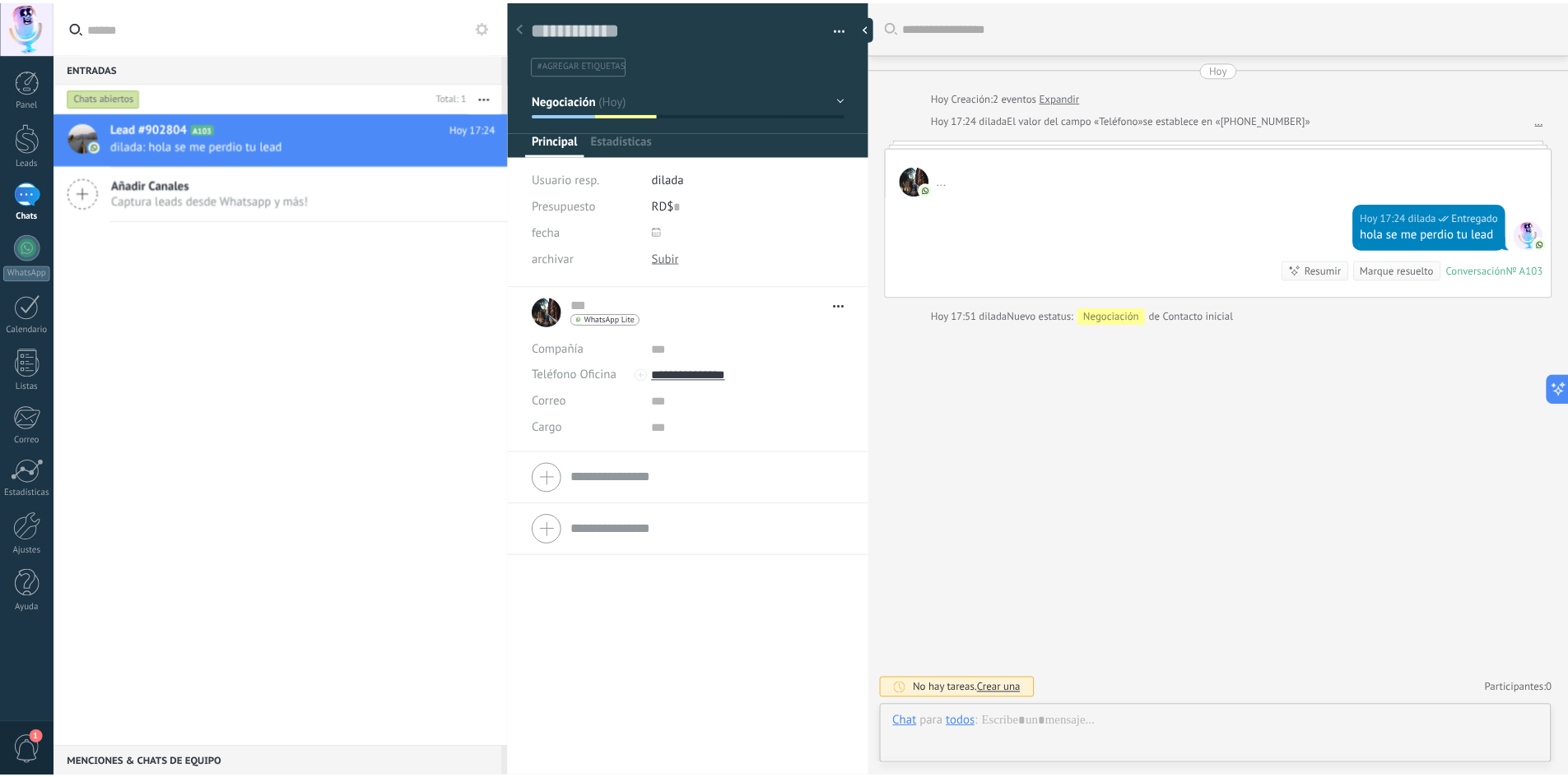
scroll to position [24, 0]
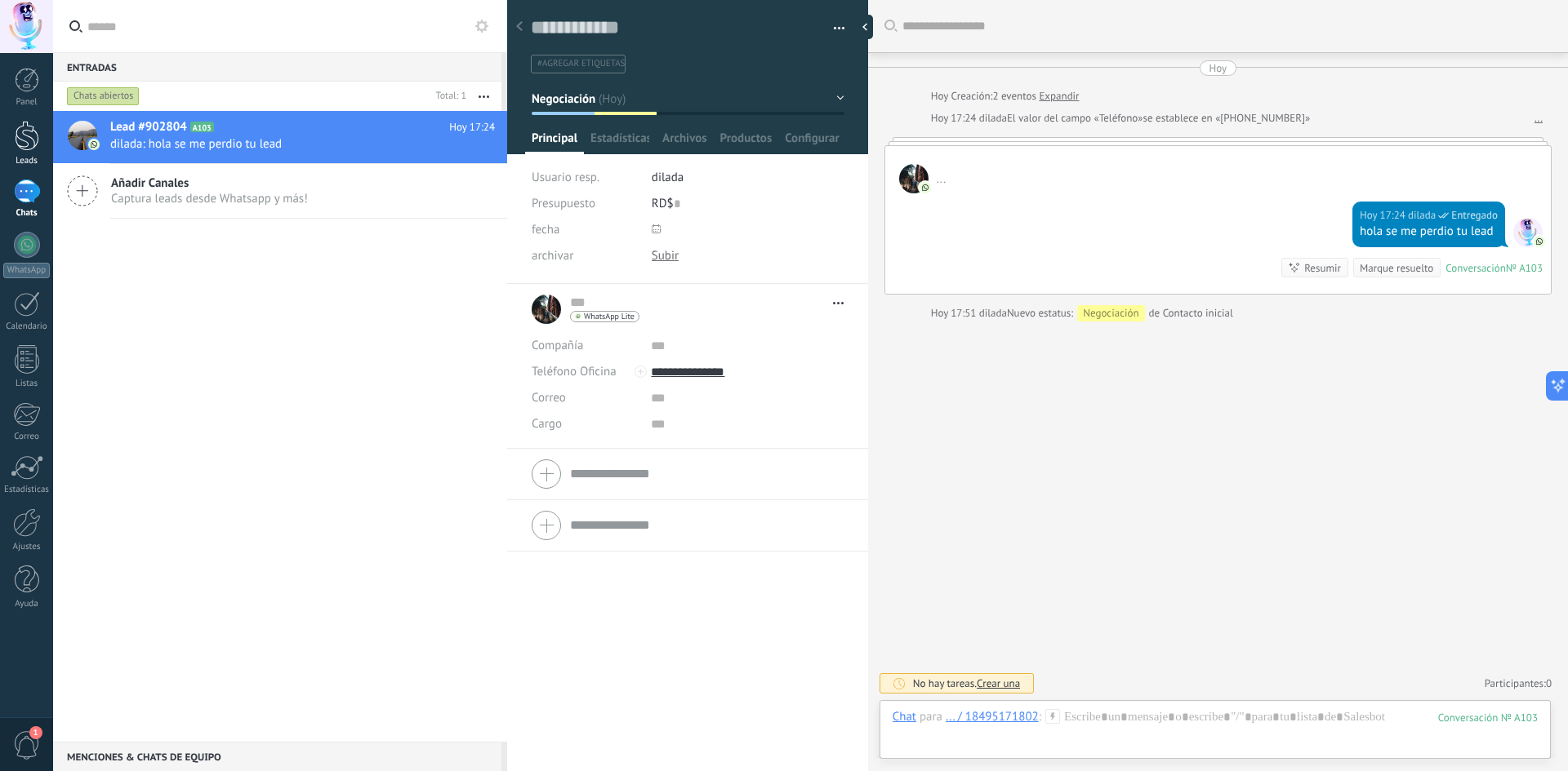
drag, startPoint x: 14, startPoint y: 192, endPoint x: 20, endPoint y: 149, distance: 43.4
click at [14, 192] on div at bounding box center [26, 191] width 26 height 24
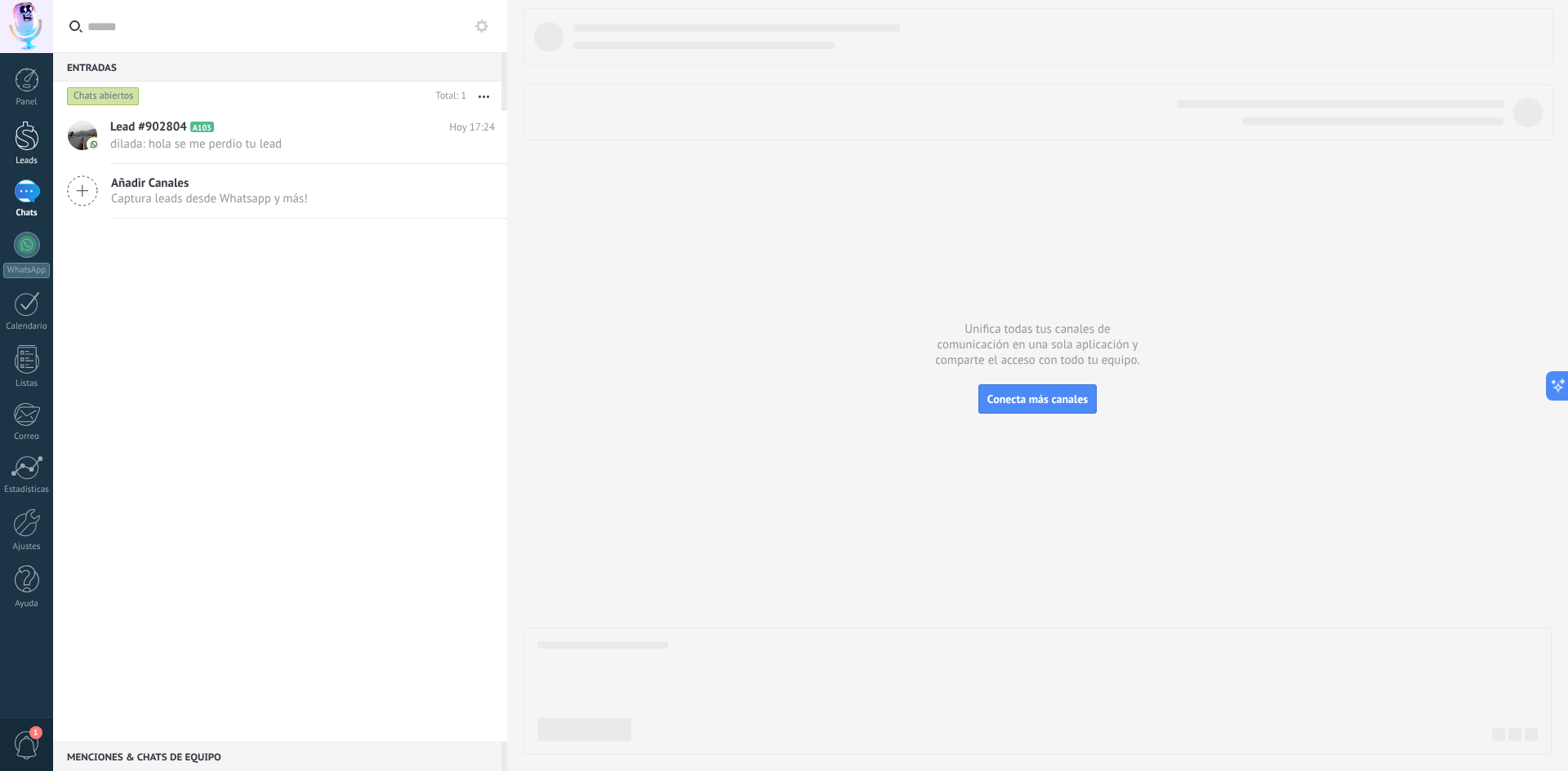
click at [18, 142] on div at bounding box center [26, 135] width 24 height 30
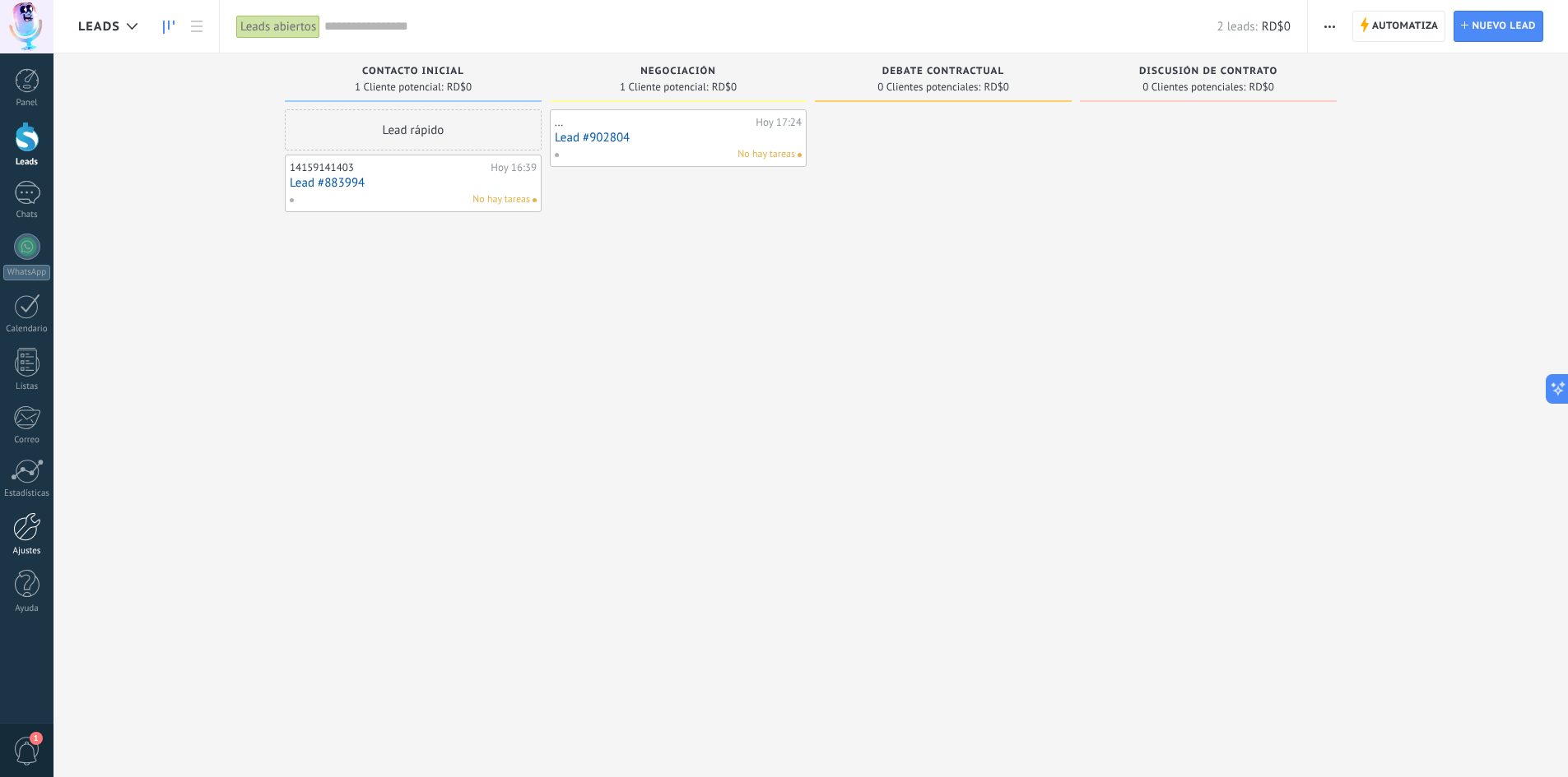
click at [22, 537] on div at bounding box center [27, 527] width 28 height 29
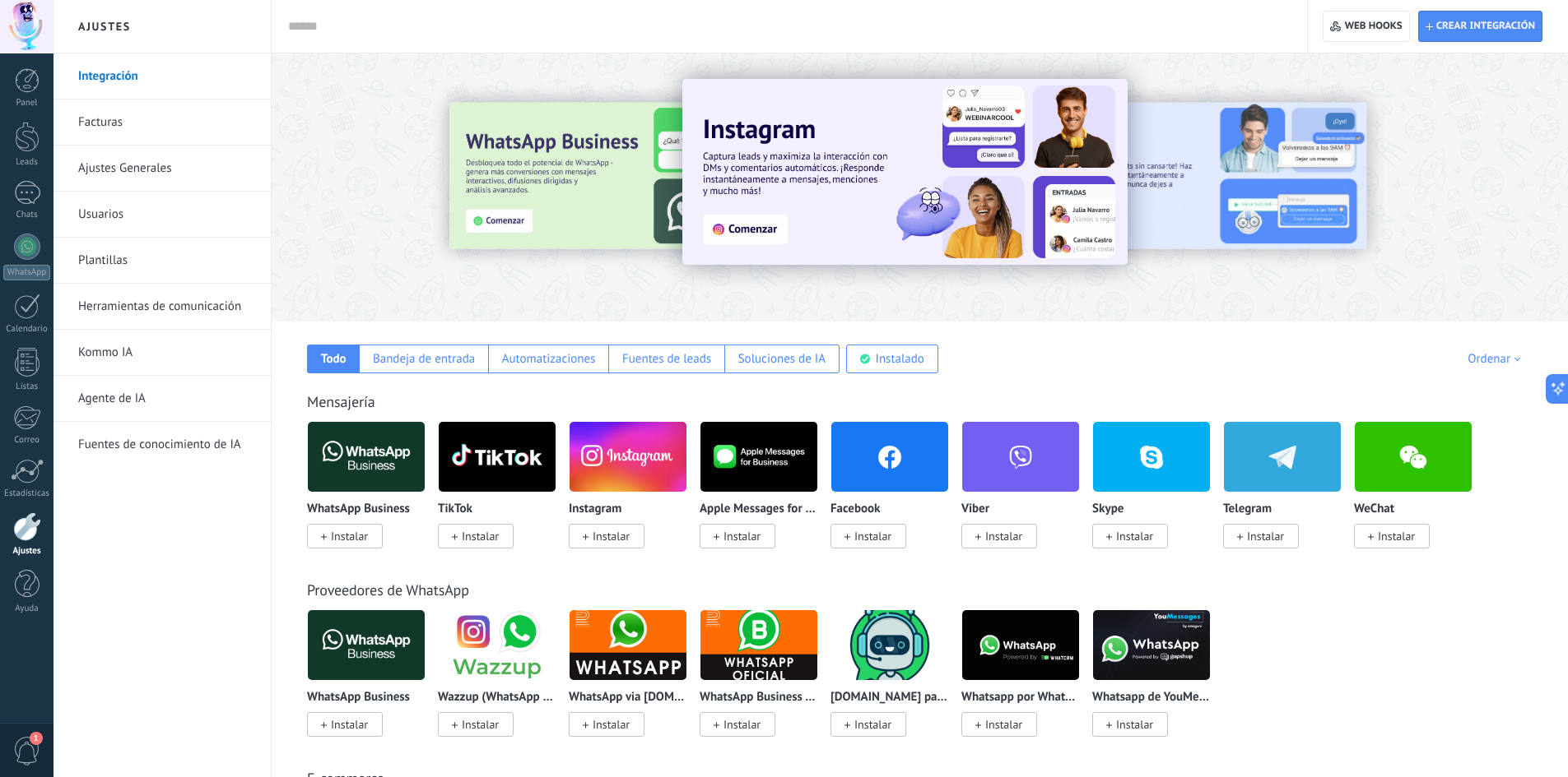
click at [128, 88] on link "Integración" at bounding box center [165, 76] width 176 height 46
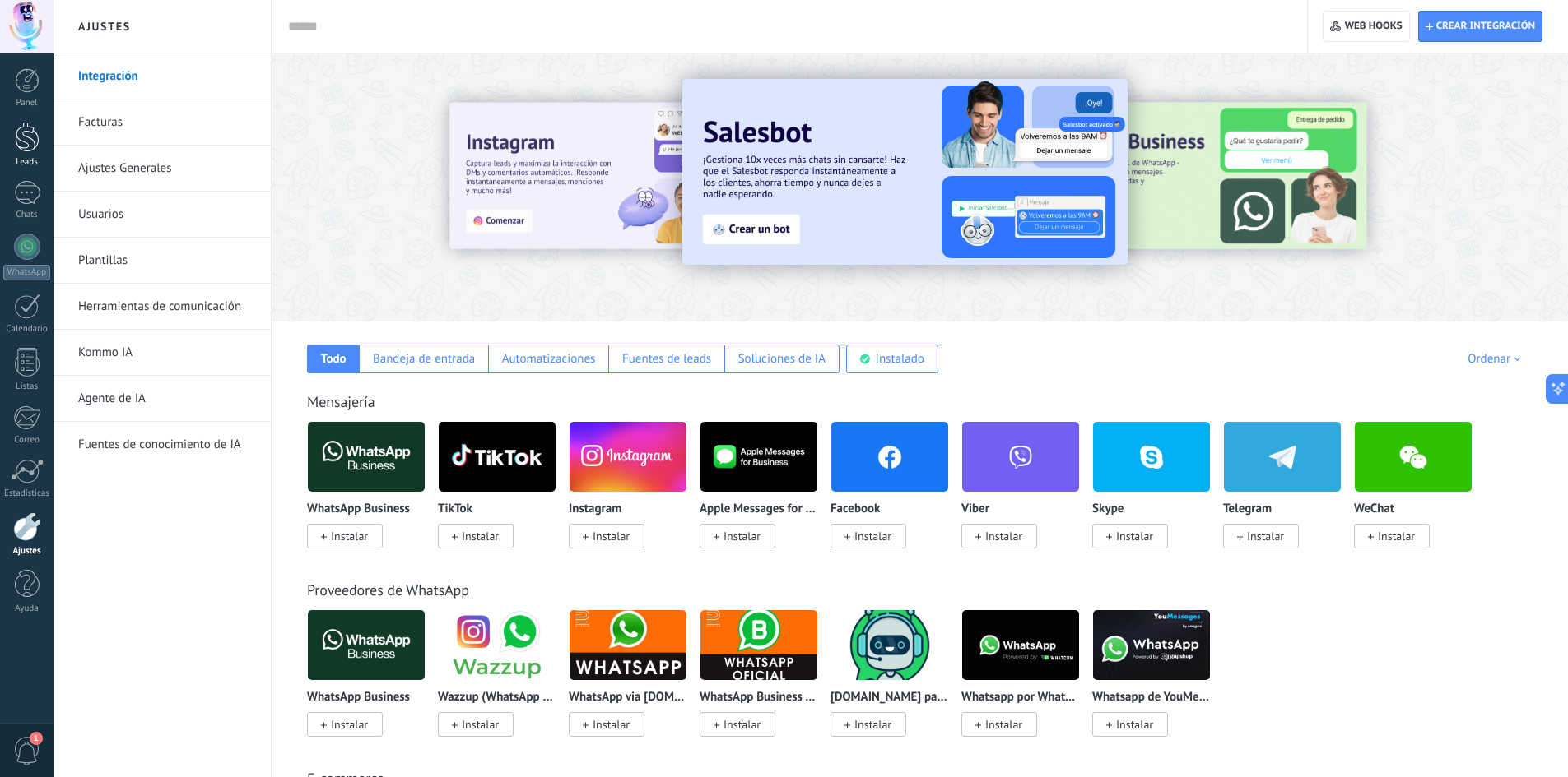
click at [18, 130] on div at bounding box center [26, 136] width 24 height 30
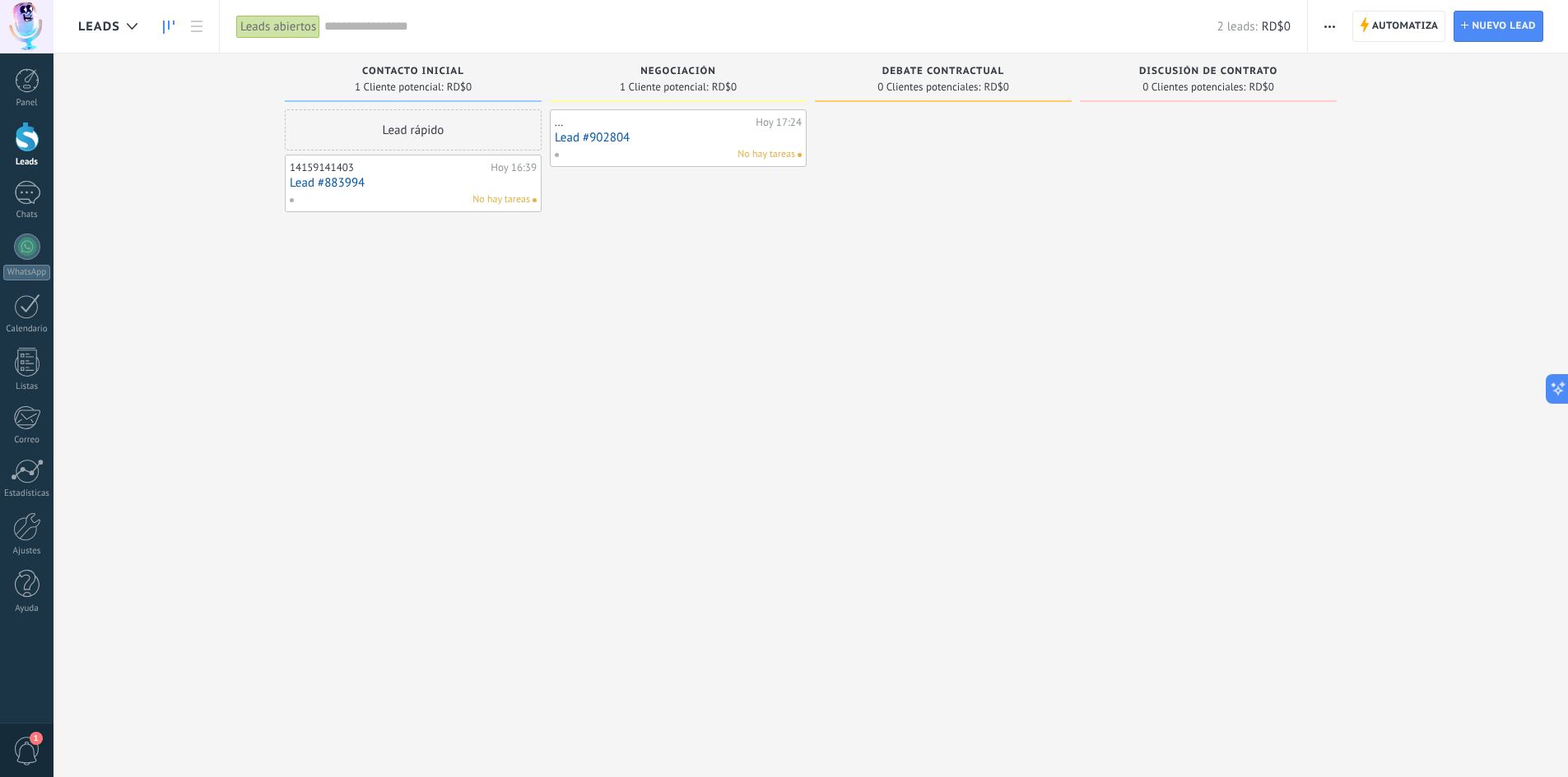
click at [1335, 29] on span "button" at bounding box center [1329, 26] width 11 height 31
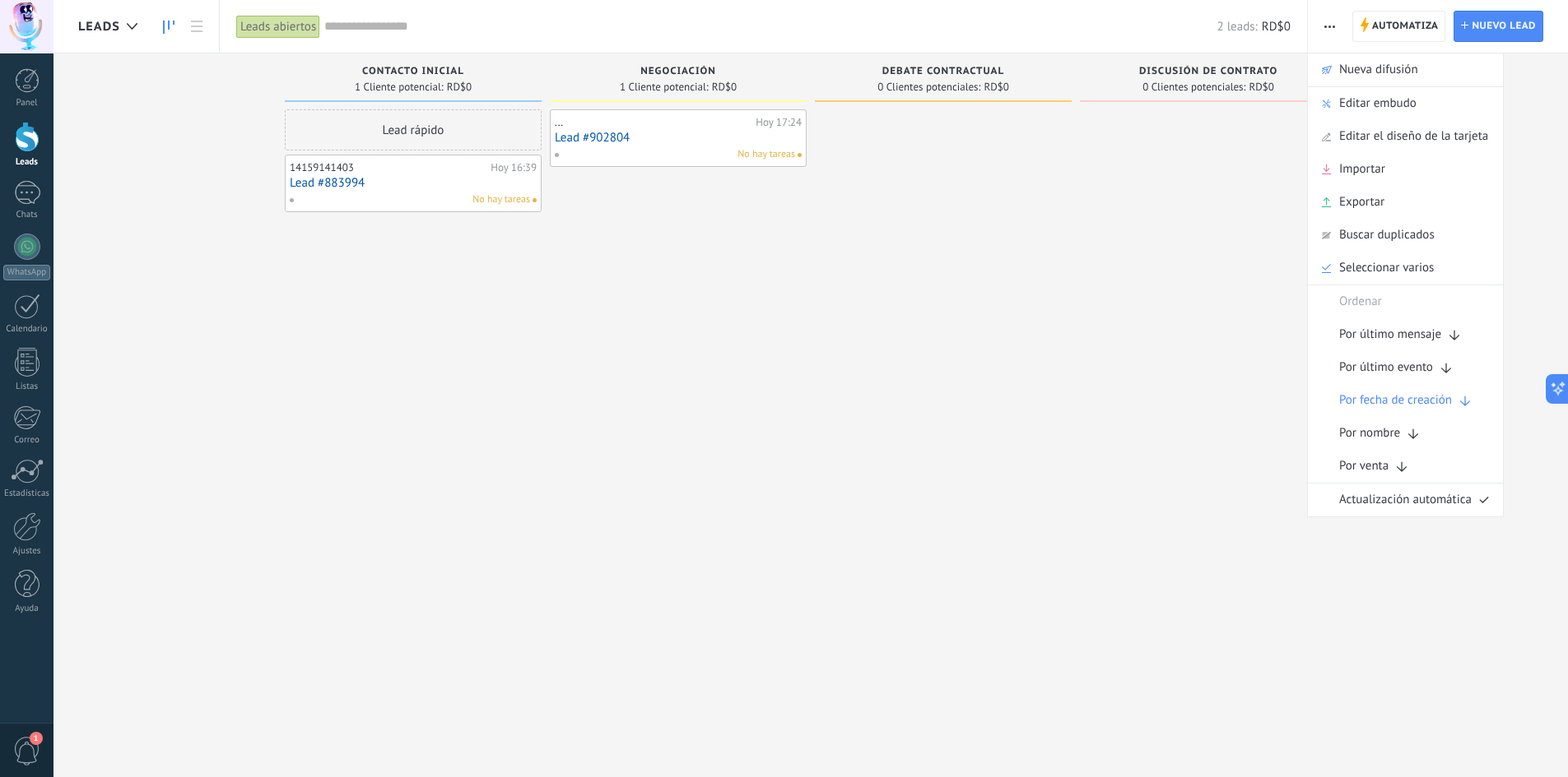
drag, startPoint x: 245, startPoint y: 68, endPoint x: 334, endPoint y: 68, distance: 89.0
click at [334, 68] on div "Leads Entrantes Solicitudes: [PHONE_NUMBER] Contacto inicial 1 Cliente potencia…" at bounding box center [822, 363] width 1489 height 618
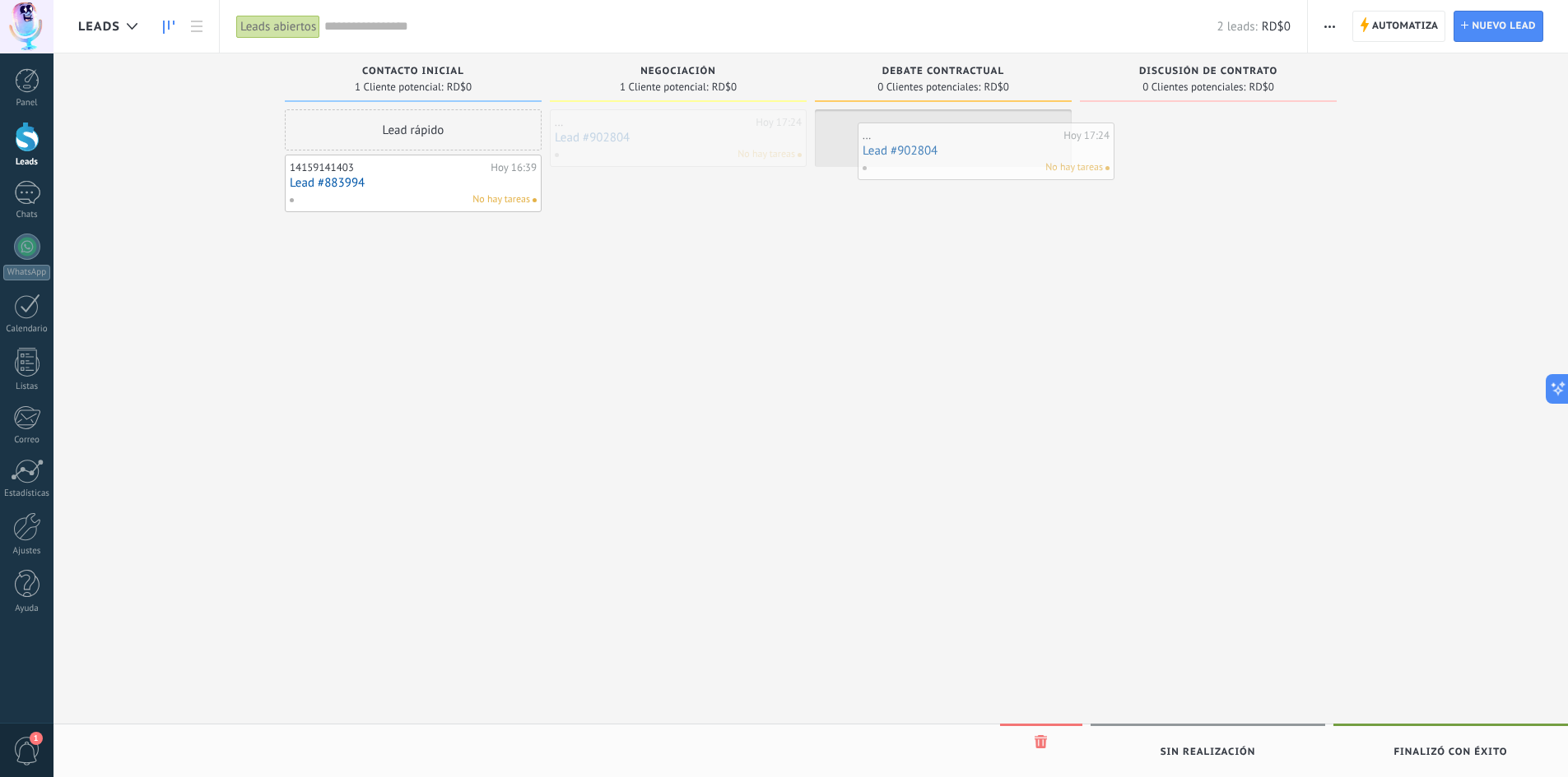
drag, startPoint x: 609, startPoint y: 153, endPoint x: 936, endPoint y: 159, distance: 327.1
drag, startPoint x: 944, startPoint y: 134, endPoint x: 716, endPoint y: 131, distance: 228.0
drag, startPoint x: 643, startPoint y: 145, endPoint x: 894, endPoint y: 139, distance: 251.1
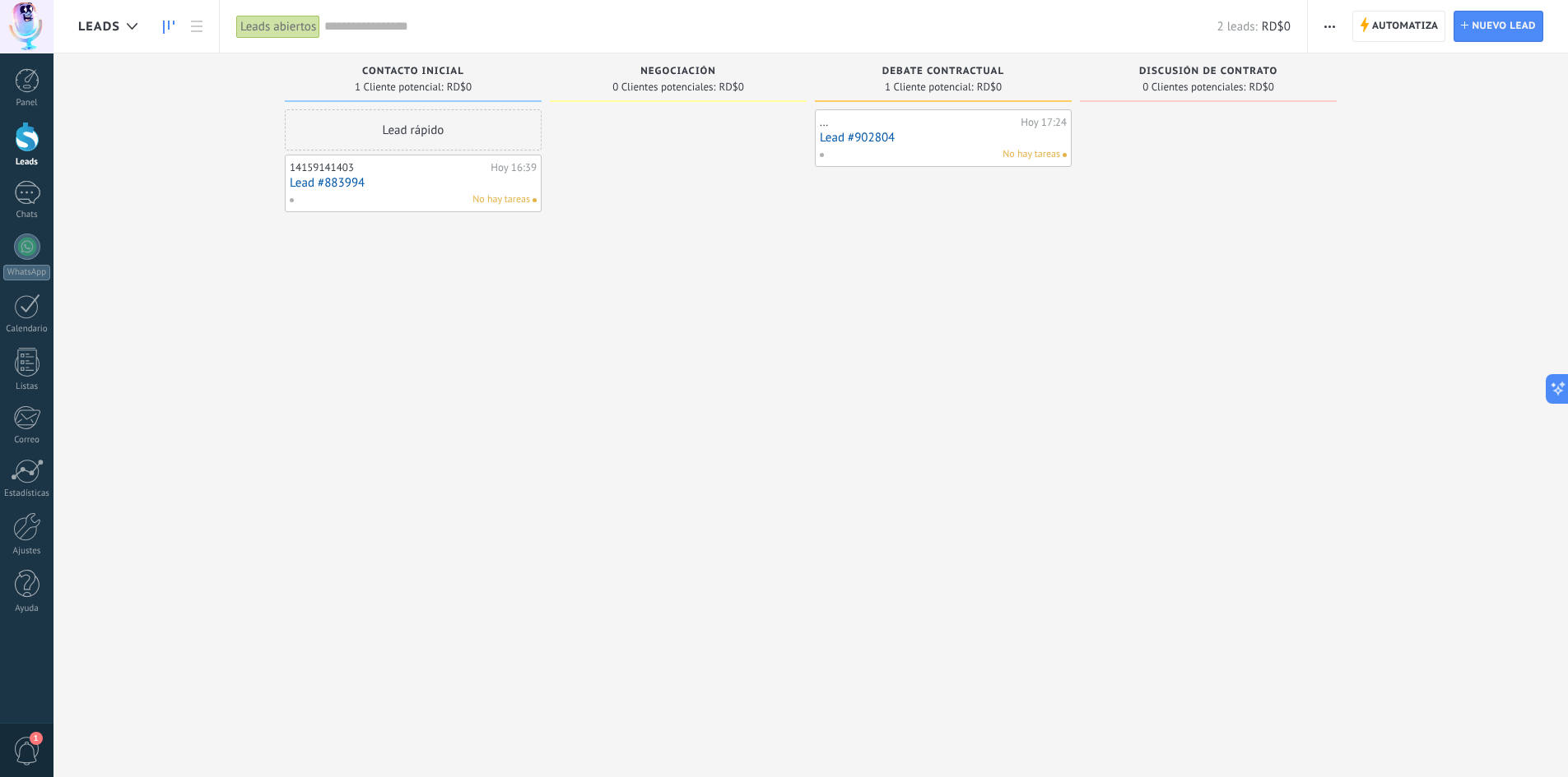
click at [1072, 229] on div "Debate contractual 1 Cliente potencial: RD$0 ... Hoy 17:24 Lead #902804 No hay …" at bounding box center [947, 363] width 265 height 618
click at [1, 197] on link "Chats" at bounding box center [26, 200] width 53 height 40
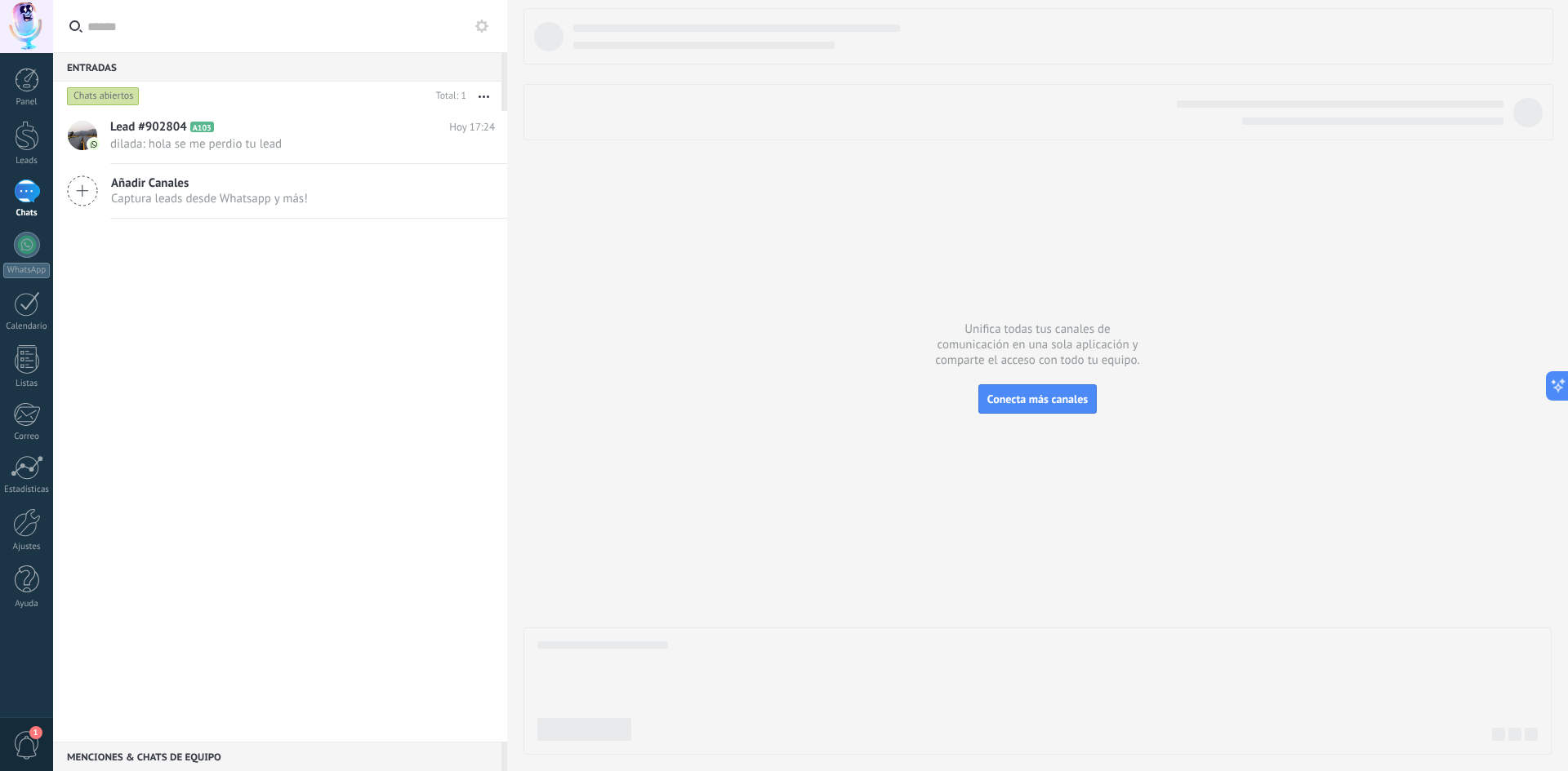
click at [200, 133] on h2 "Lead #902804 A103" at bounding box center [279, 127] width 339 height 16
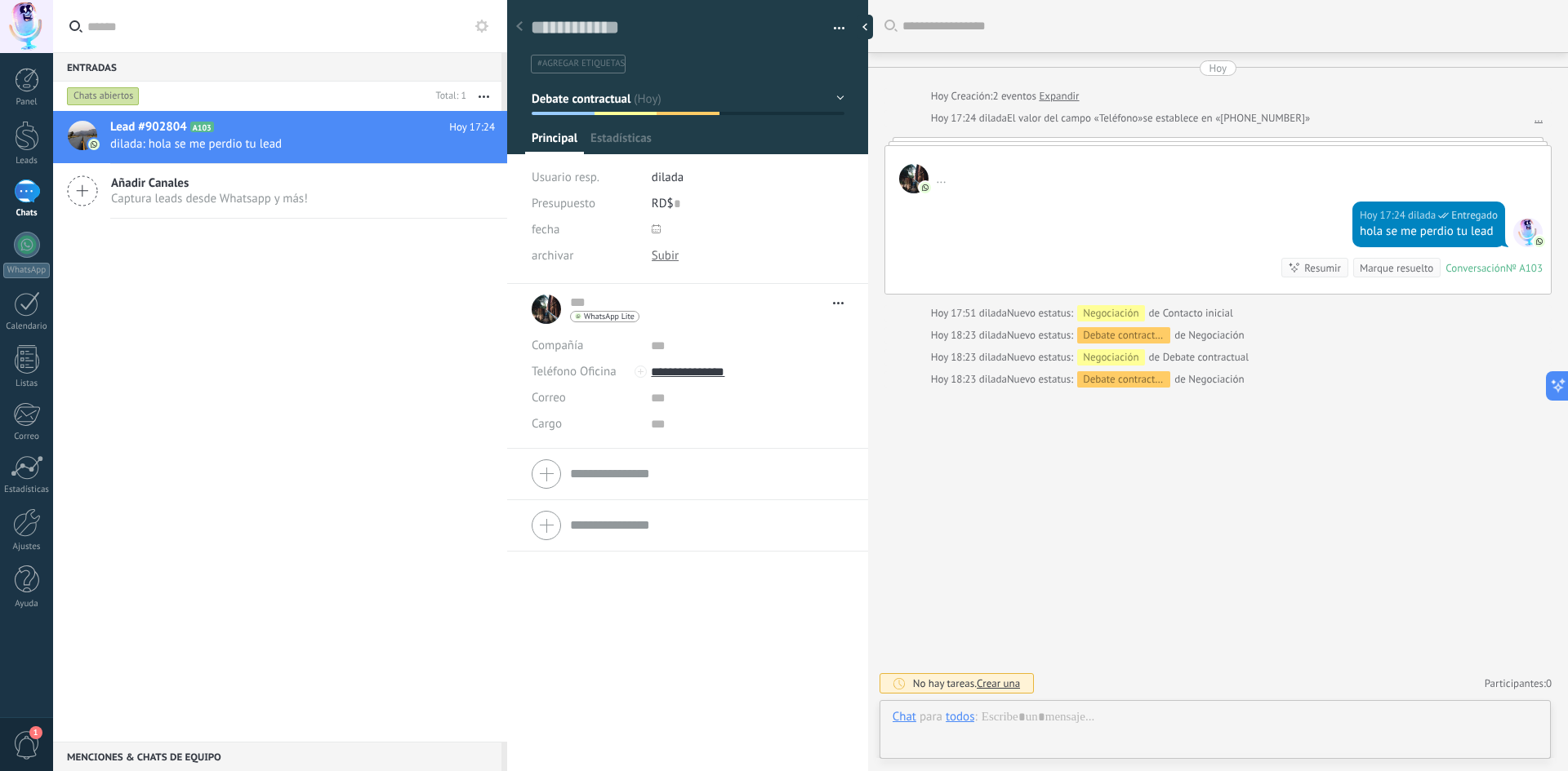
type textarea "**********"
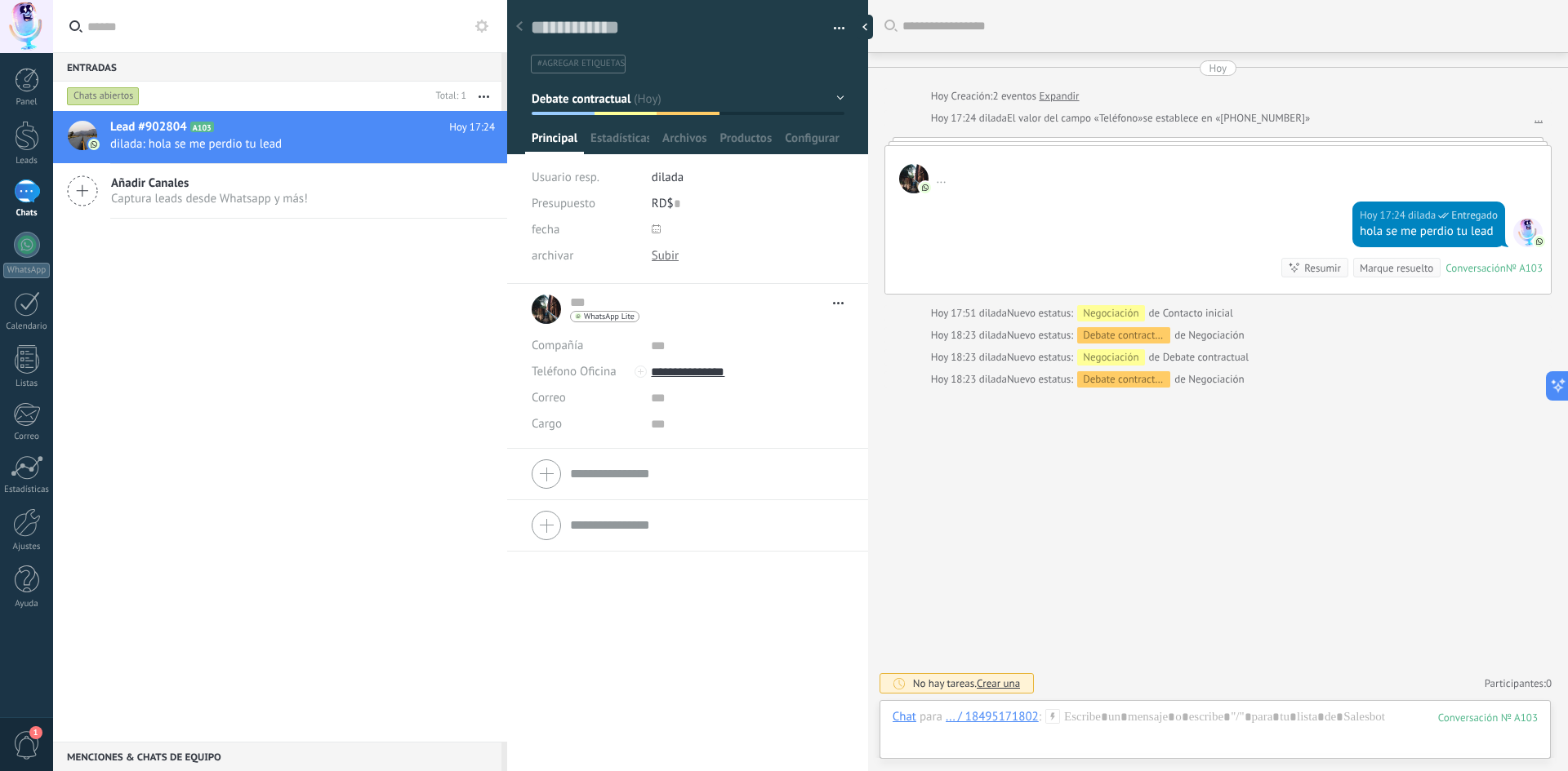
scroll to position [24, 0]
click at [900, 720] on div "Chat" at bounding box center [905, 716] width 24 height 14
click at [916, 692] on div "Tarea" at bounding box center [910, 689] width 58 height 28
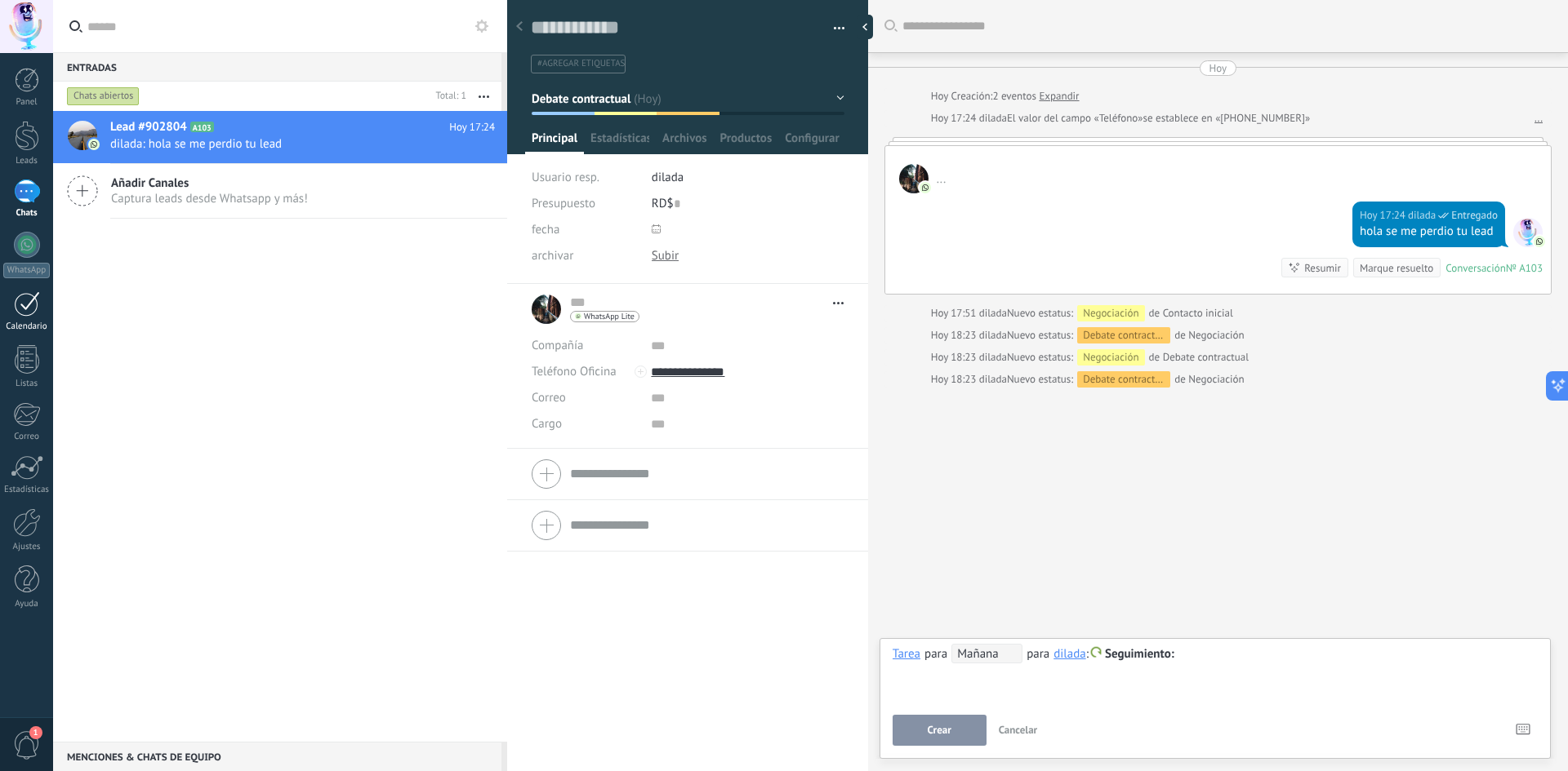
click at [27, 304] on div at bounding box center [26, 304] width 26 height 25
